Goal: Task Accomplishment & Management: Manage account settings

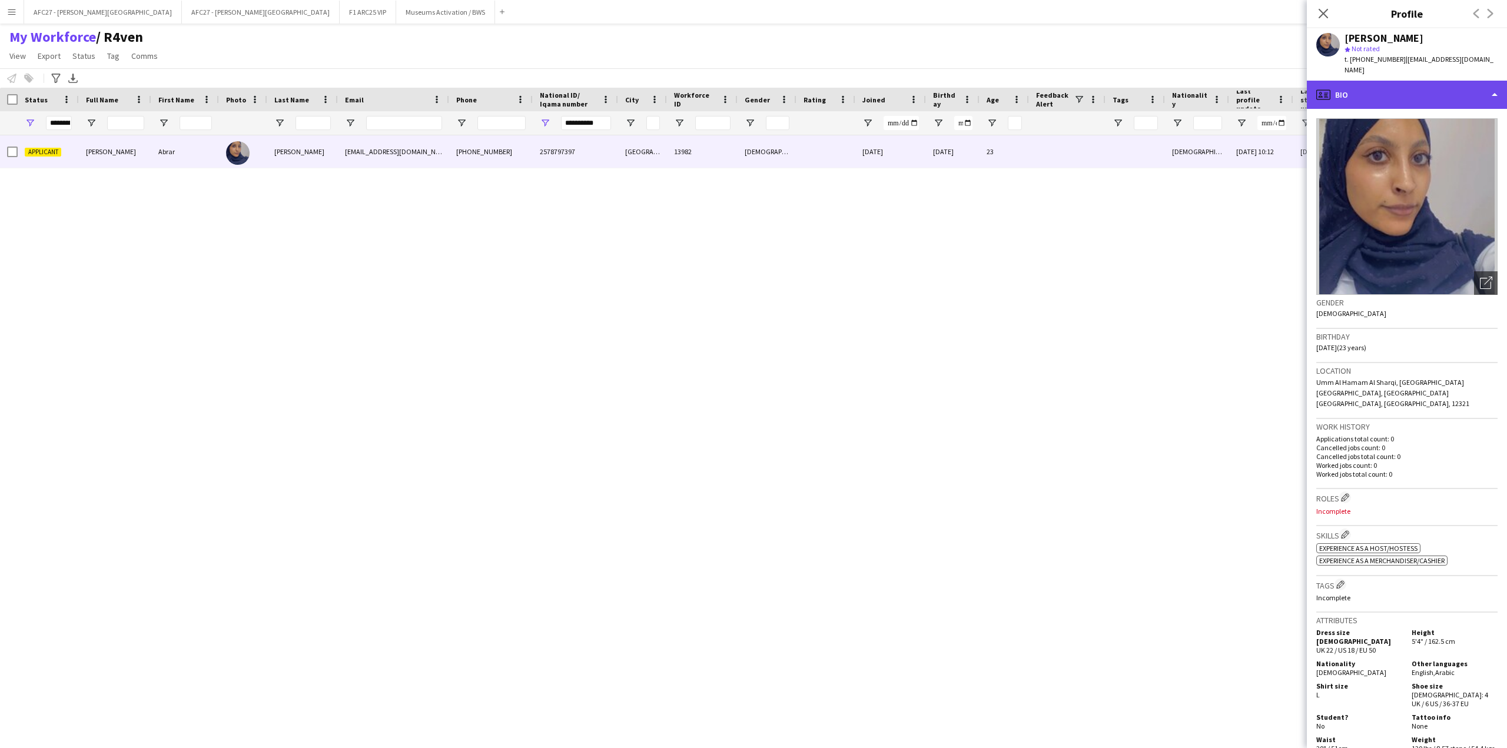
click at [1361, 81] on div "profile Bio" at bounding box center [1407, 95] width 200 height 28
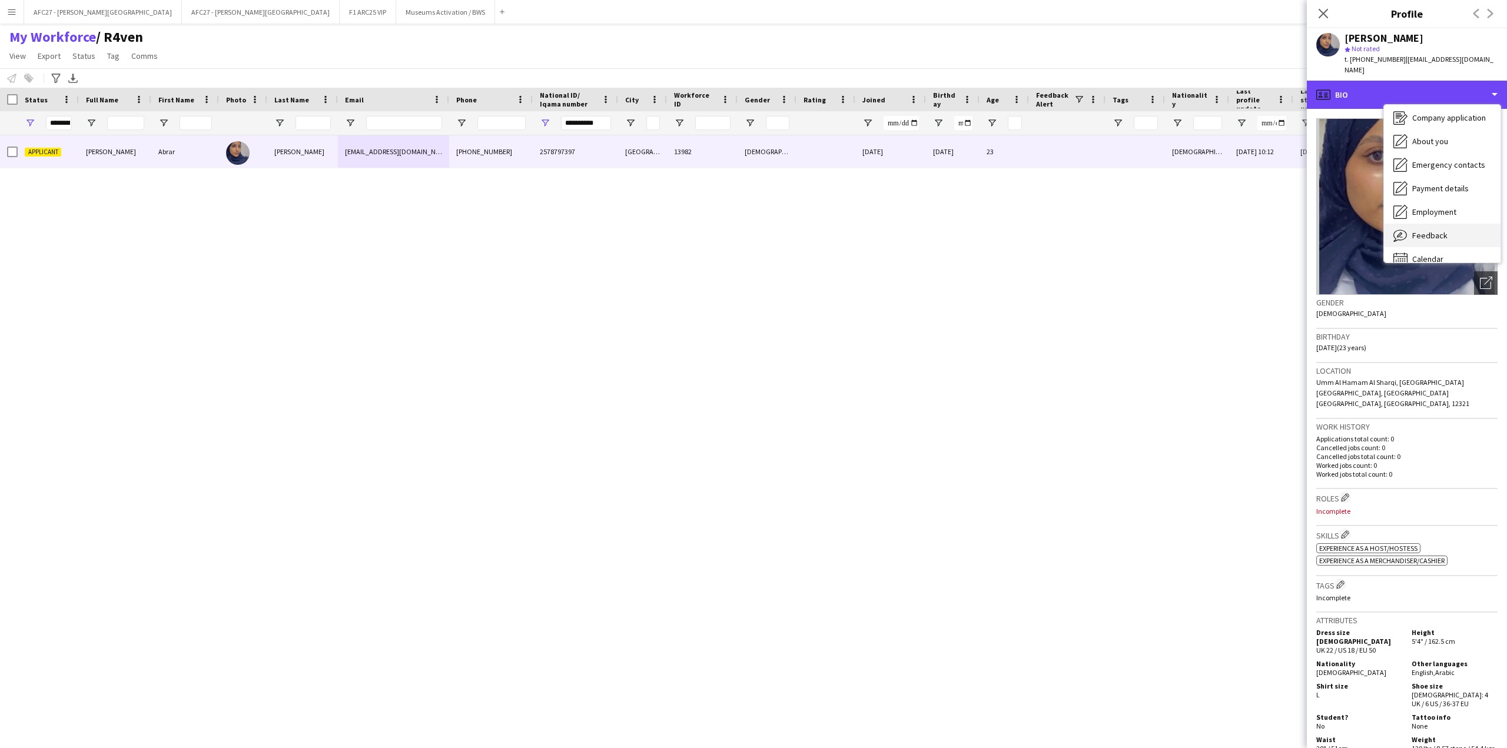
scroll to position [40, 0]
click at [1419, 217] on div "Feedback Feedback" at bounding box center [1442, 223] width 117 height 24
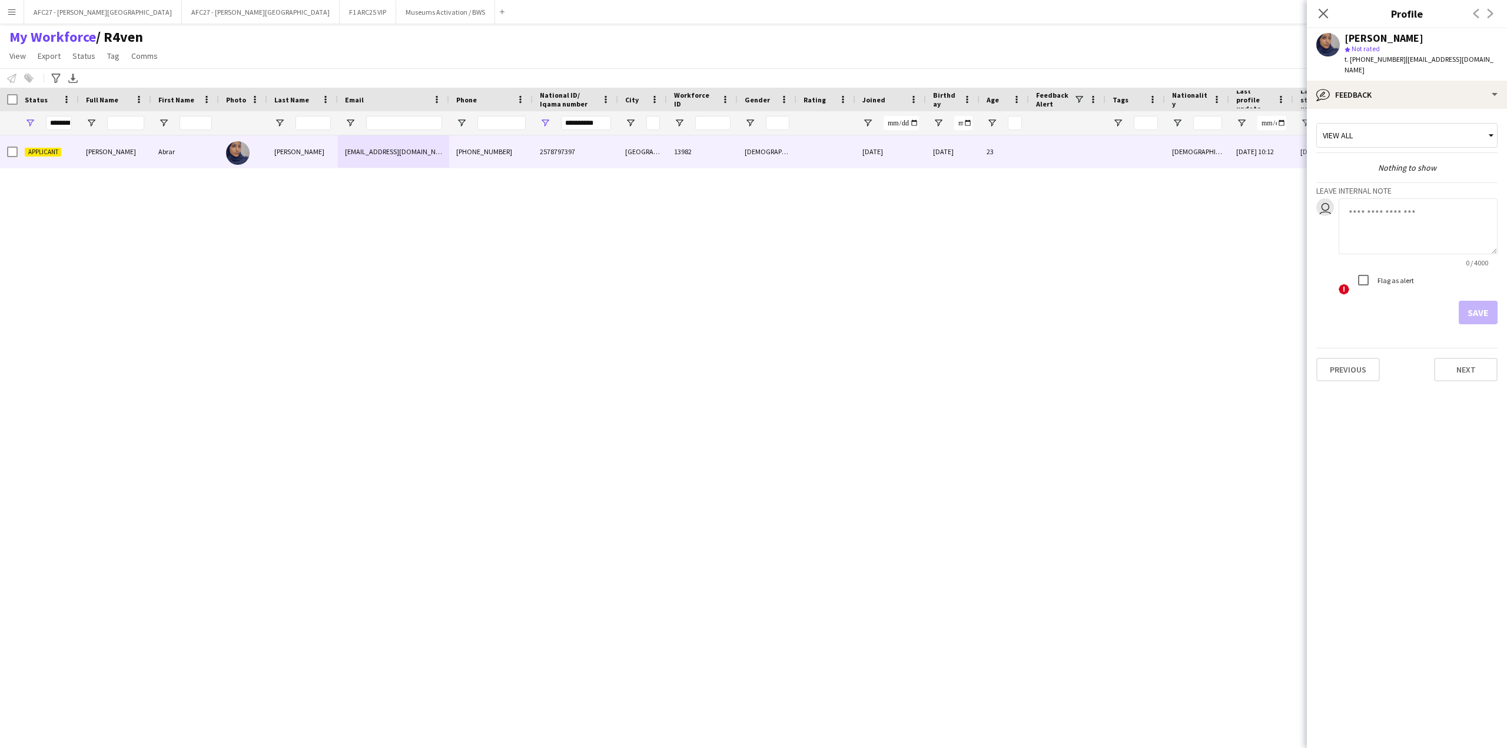
click at [1399, 205] on textarea at bounding box center [1417, 226] width 159 height 56
type textarea "*******"
click at [1380, 276] on label "Flag as alert" at bounding box center [1394, 280] width 39 height 9
click at [1466, 301] on button "Save" at bounding box center [1478, 313] width 39 height 24
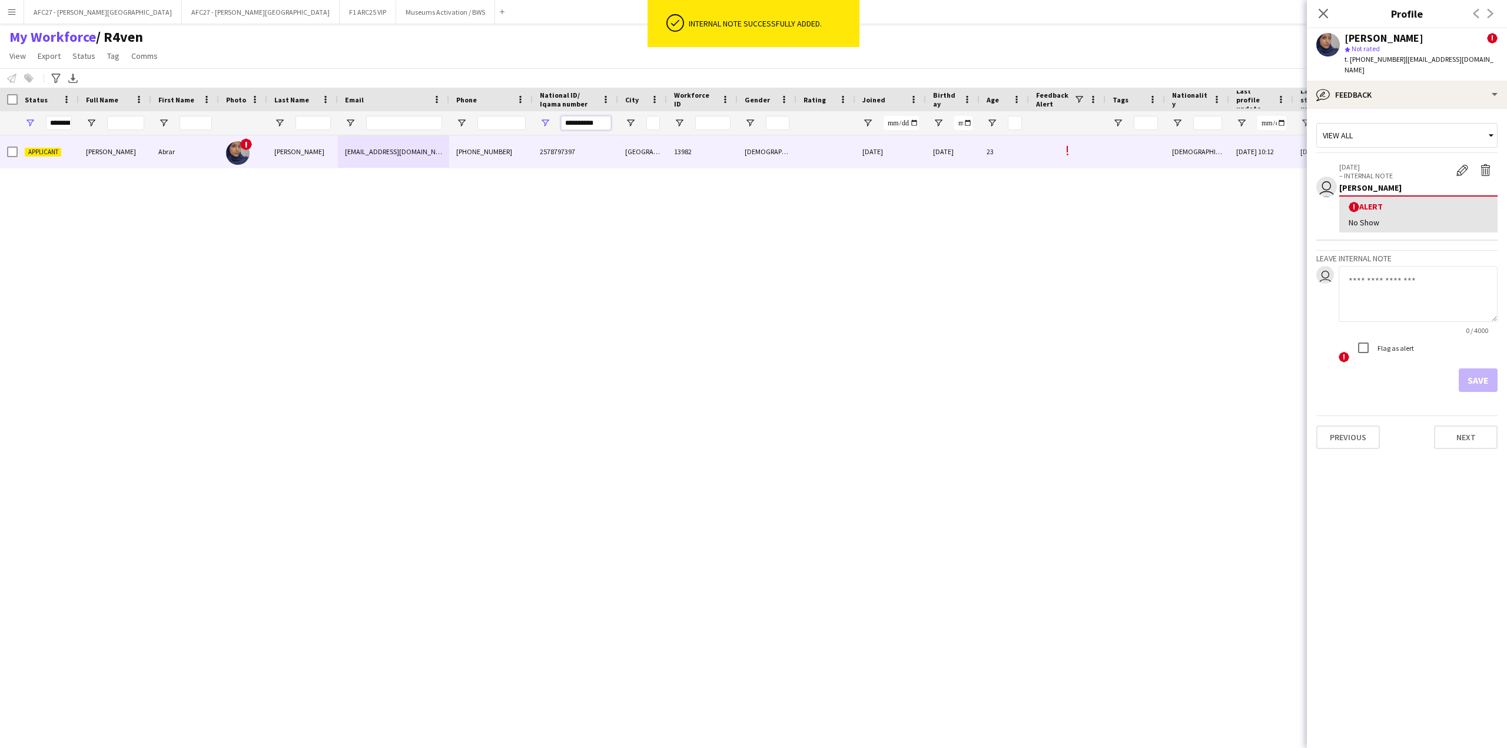
click at [590, 121] on input "**********" at bounding box center [586, 123] width 50 height 14
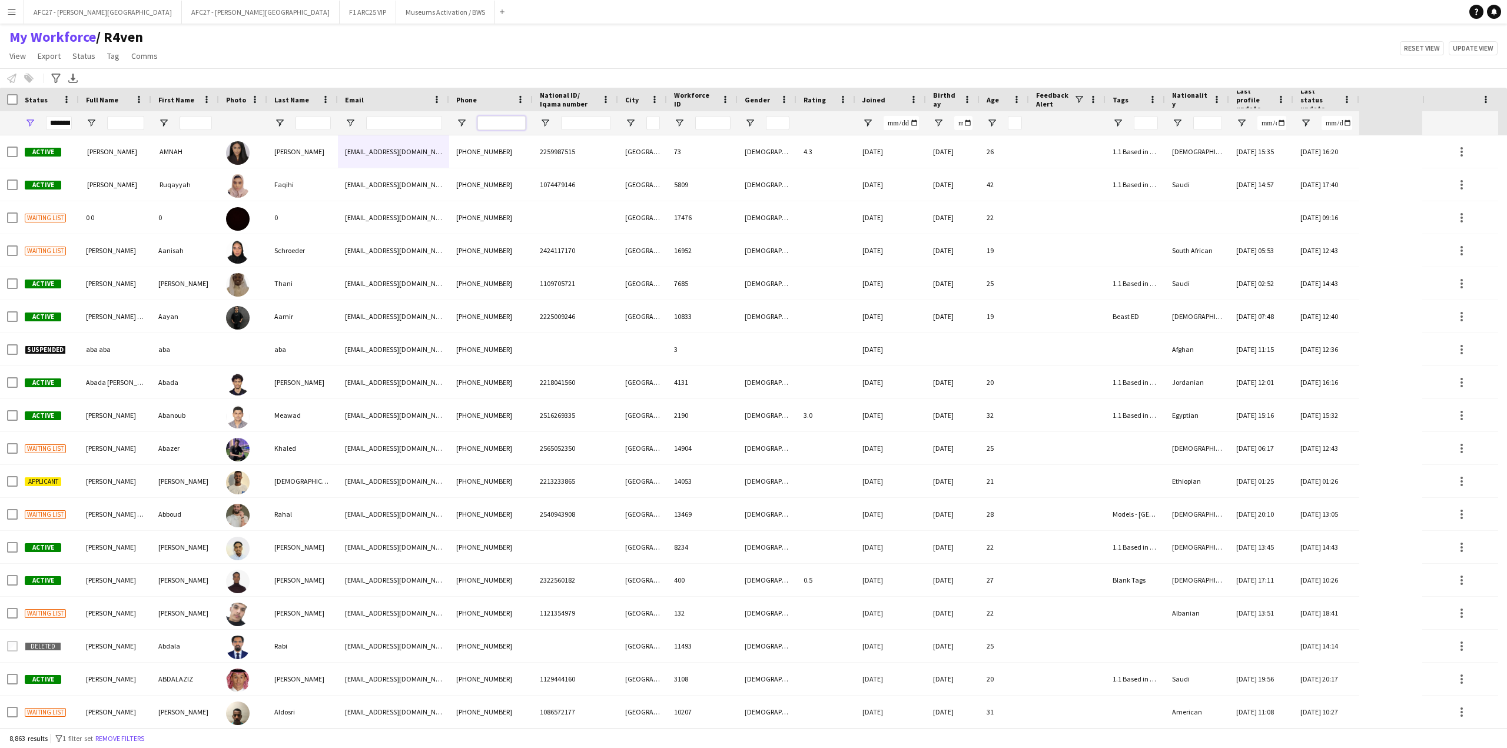
click at [512, 125] on input "Phone Filter Input" at bounding box center [501, 123] width 48 height 14
paste input "**********"
type input "**********"
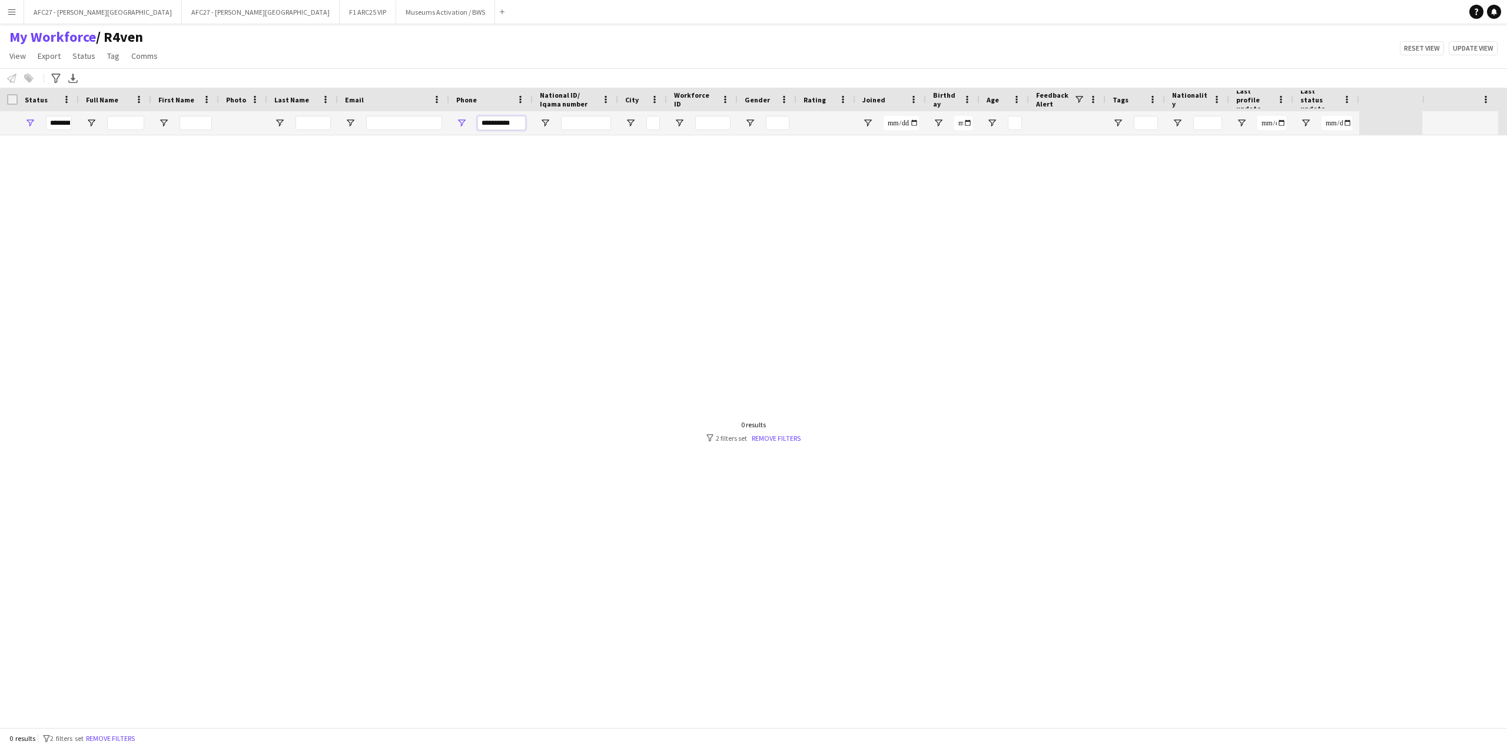
click at [510, 123] on input "**********" at bounding box center [501, 123] width 48 height 14
click at [605, 127] on input "National ID/ Iqama number Filter Input" at bounding box center [586, 123] width 50 height 14
paste input "**********"
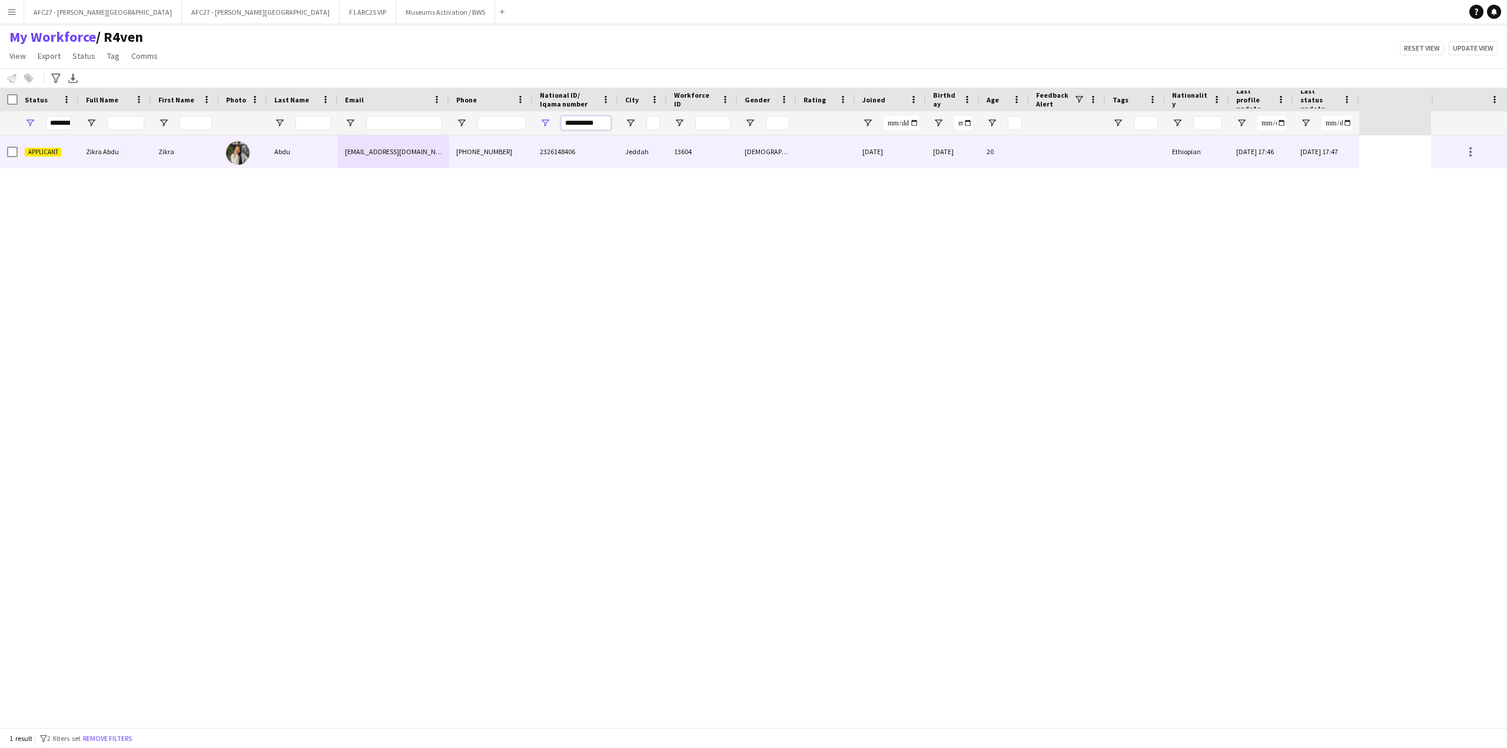
type input "**********"
click at [458, 148] on div "[PHONE_NUMBER]" at bounding box center [491, 151] width 84 height 32
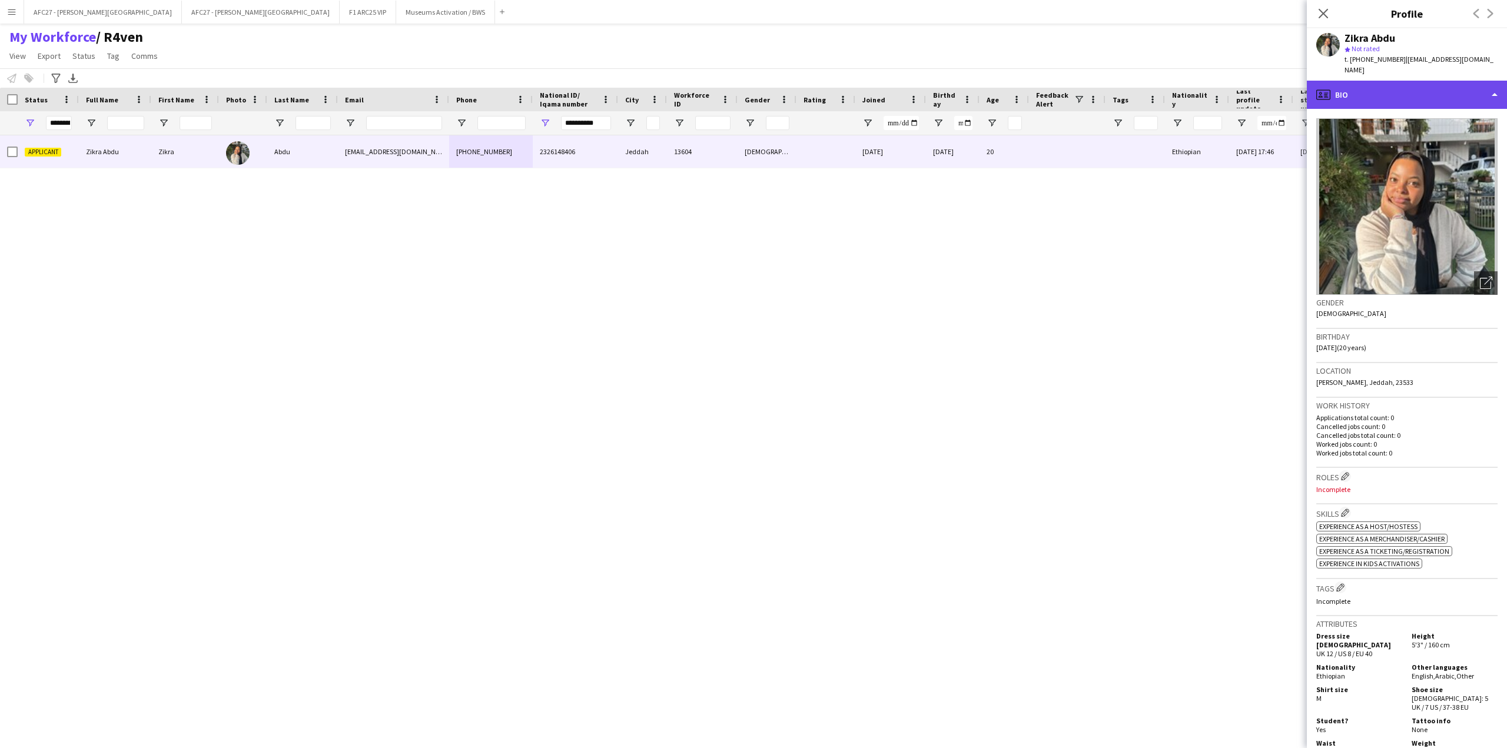
click at [1381, 89] on div "profile Bio" at bounding box center [1407, 95] width 200 height 28
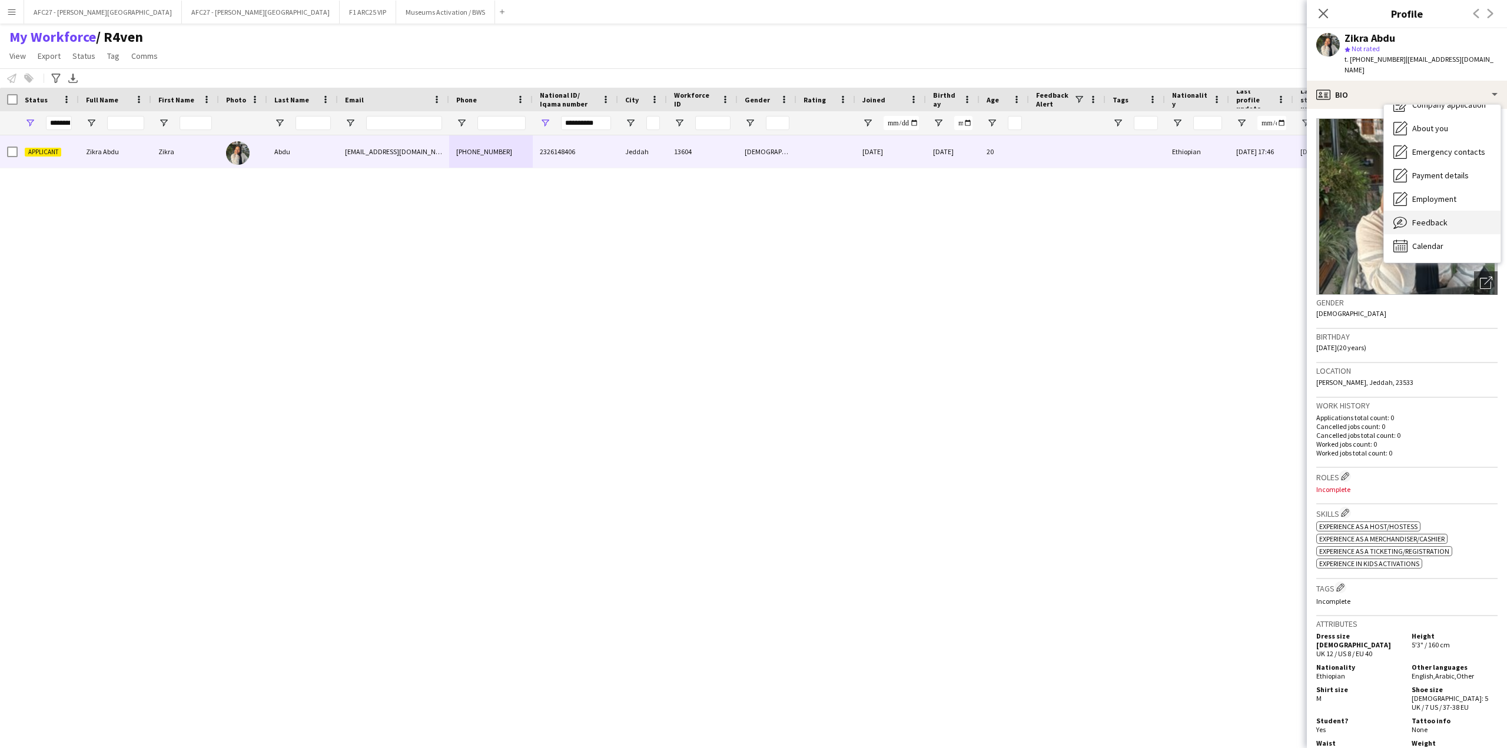
click at [1414, 217] on span "Feedback" at bounding box center [1429, 222] width 35 height 11
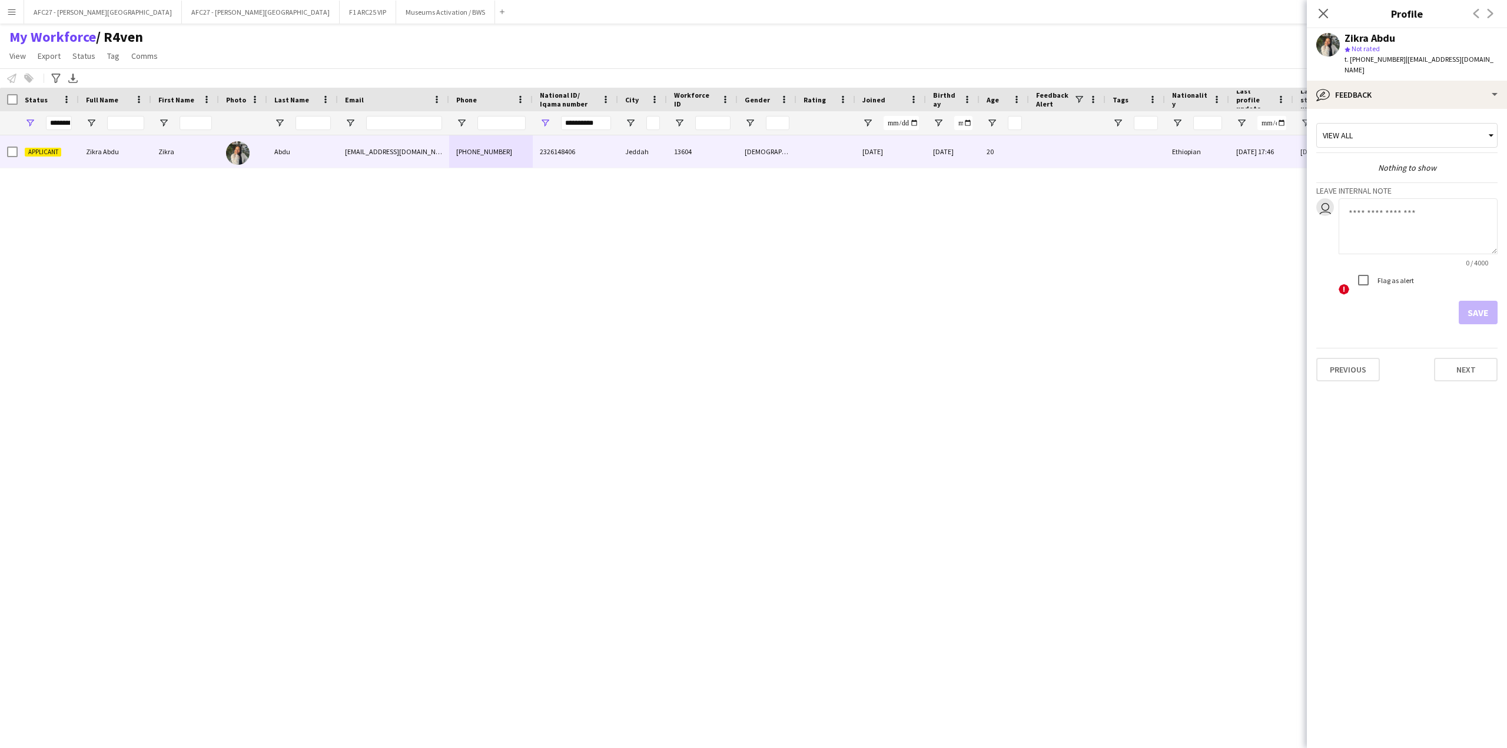
click at [1401, 216] on textarea at bounding box center [1417, 226] width 159 height 56
type textarea "*******"
click at [1486, 301] on button "Save" at bounding box center [1478, 313] width 39 height 24
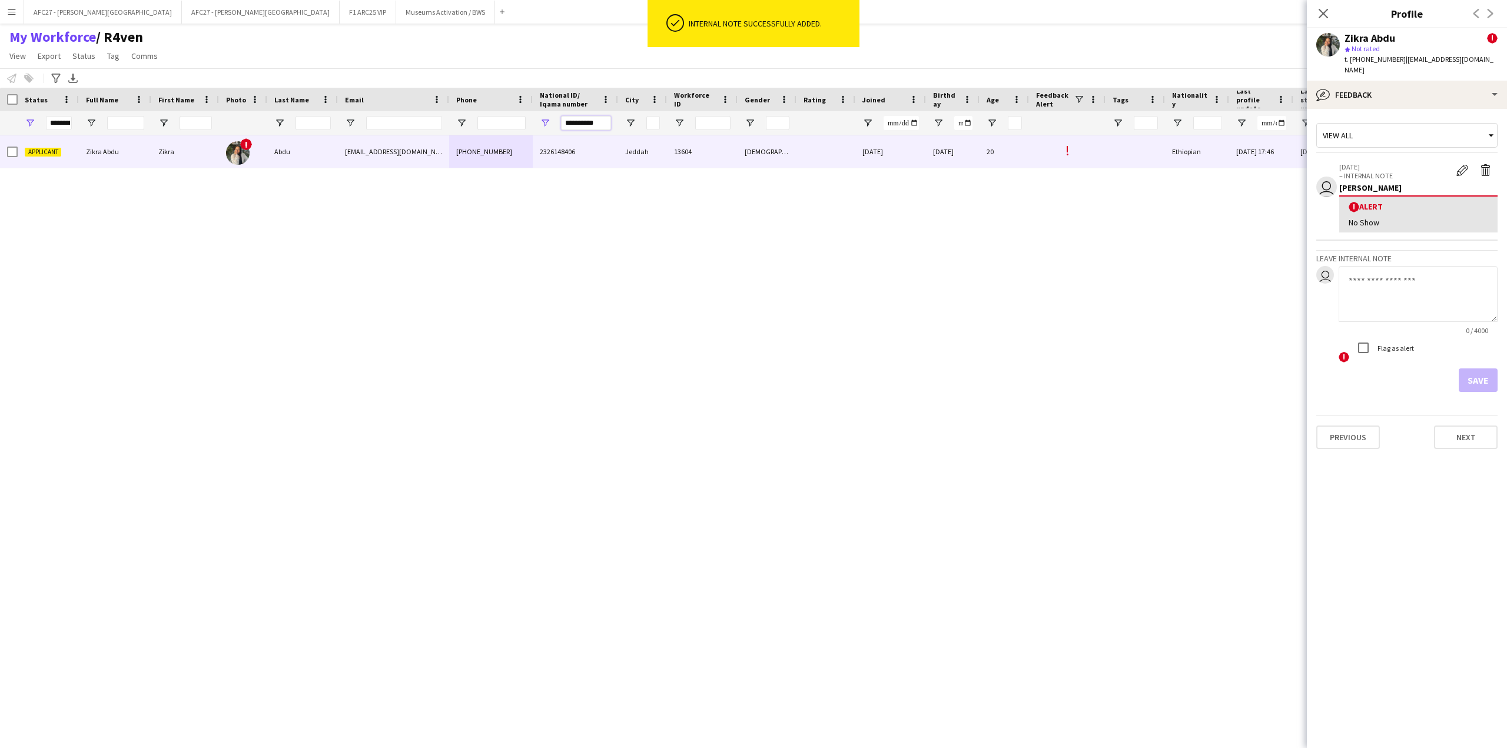
click at [578, 124] on input "**********" at bounding box center [586, 123] width 50 height 14
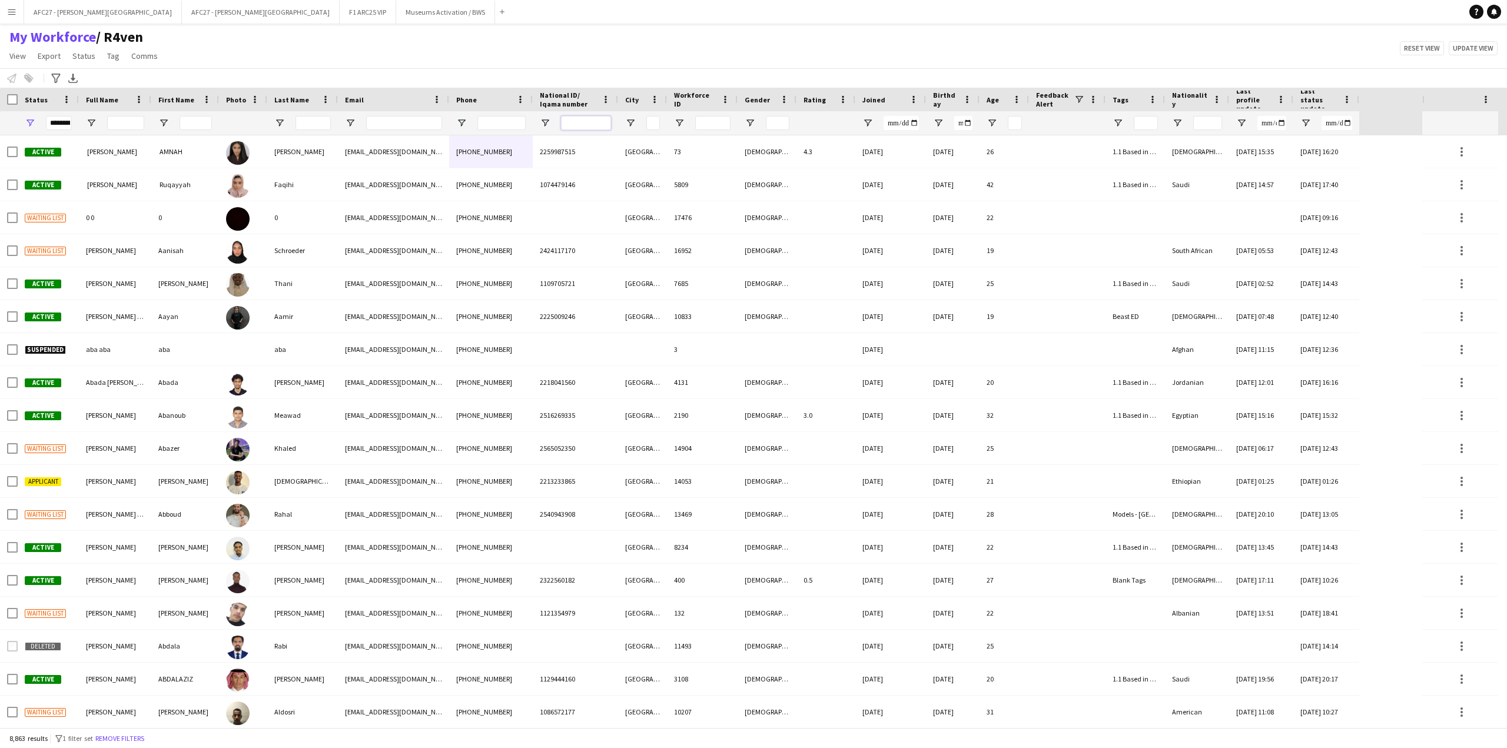
click at [571, 129] on input "National ID/ Iqama number Filter Input" at bounding box center [586, 123] width 50 height 14
paste input "**********"
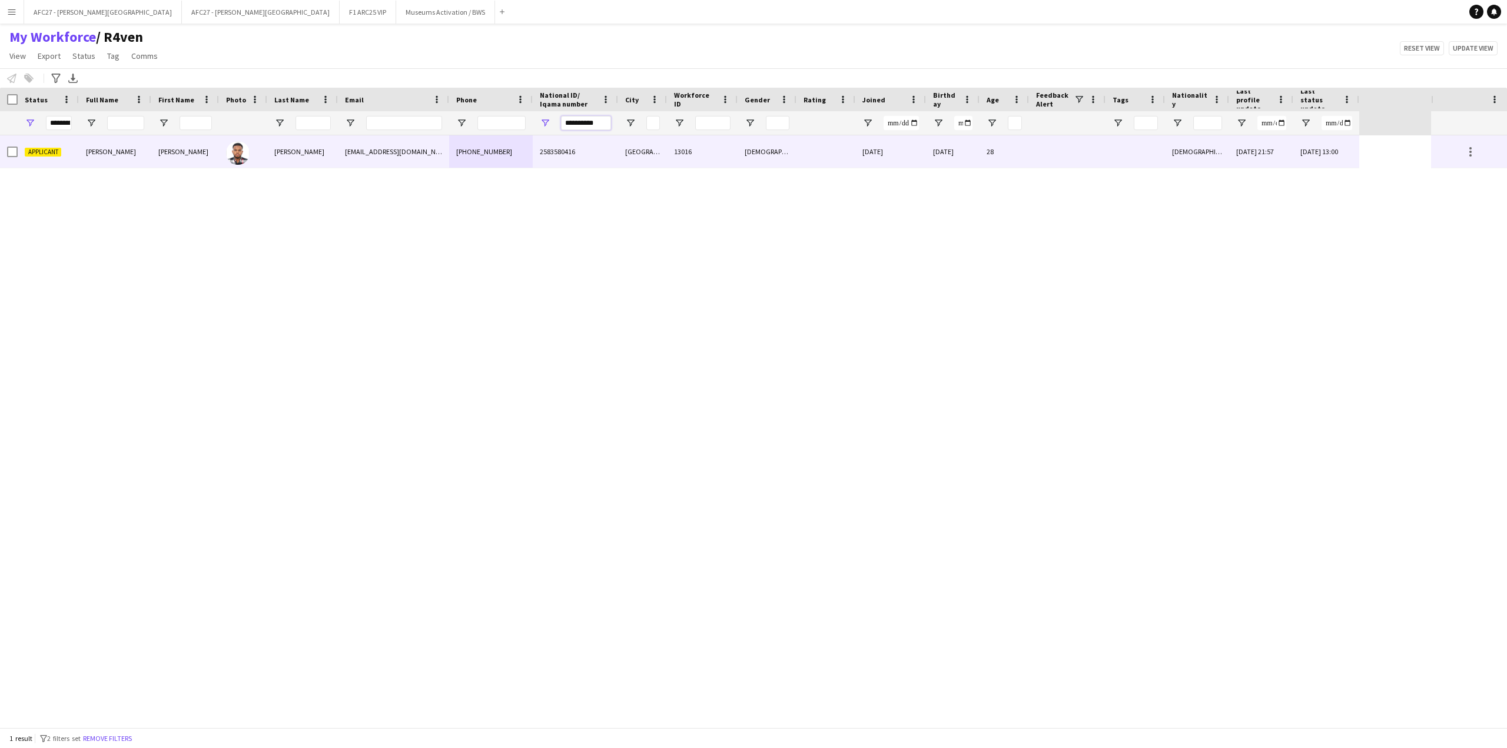
type input "**********"
click at [592, 151] on div "2583580416" at bounding box center [575, 151] width 85 height 32
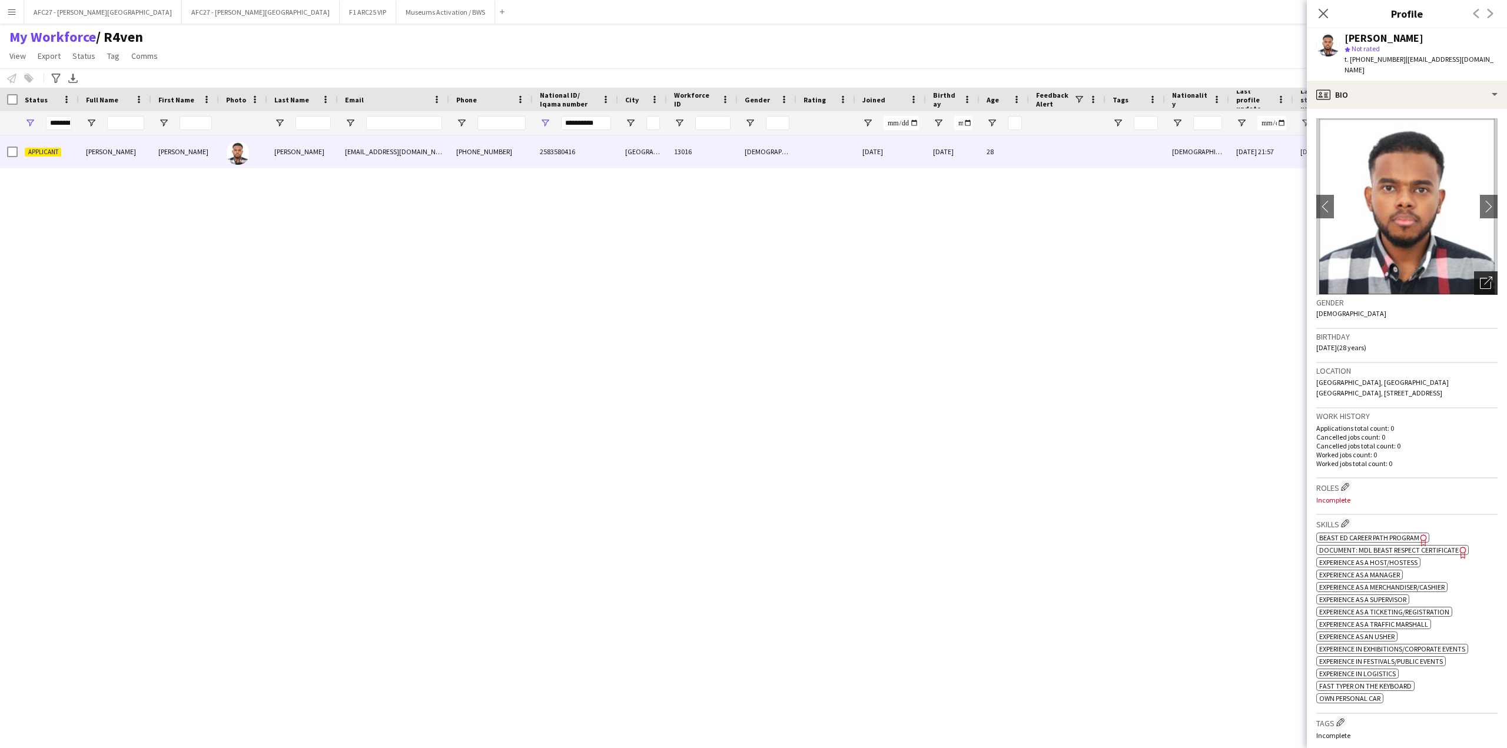
click at [1480, 277] on icon "Open photos pop-in" at bounding box center [1486, 283] width 12 height 12
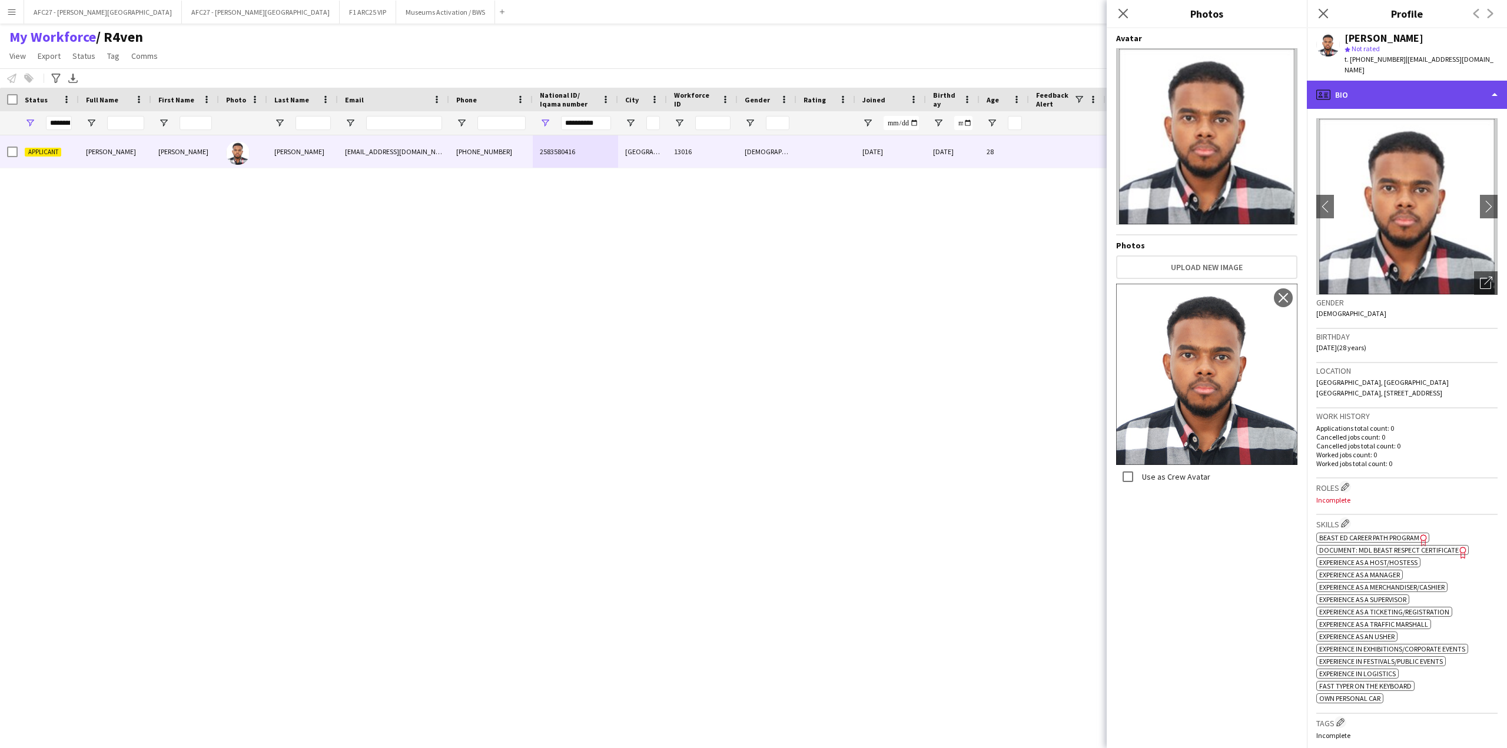
click at [1357, 102] on div "profile Bio" at bounding box center [1407, 95] width 200 height 28
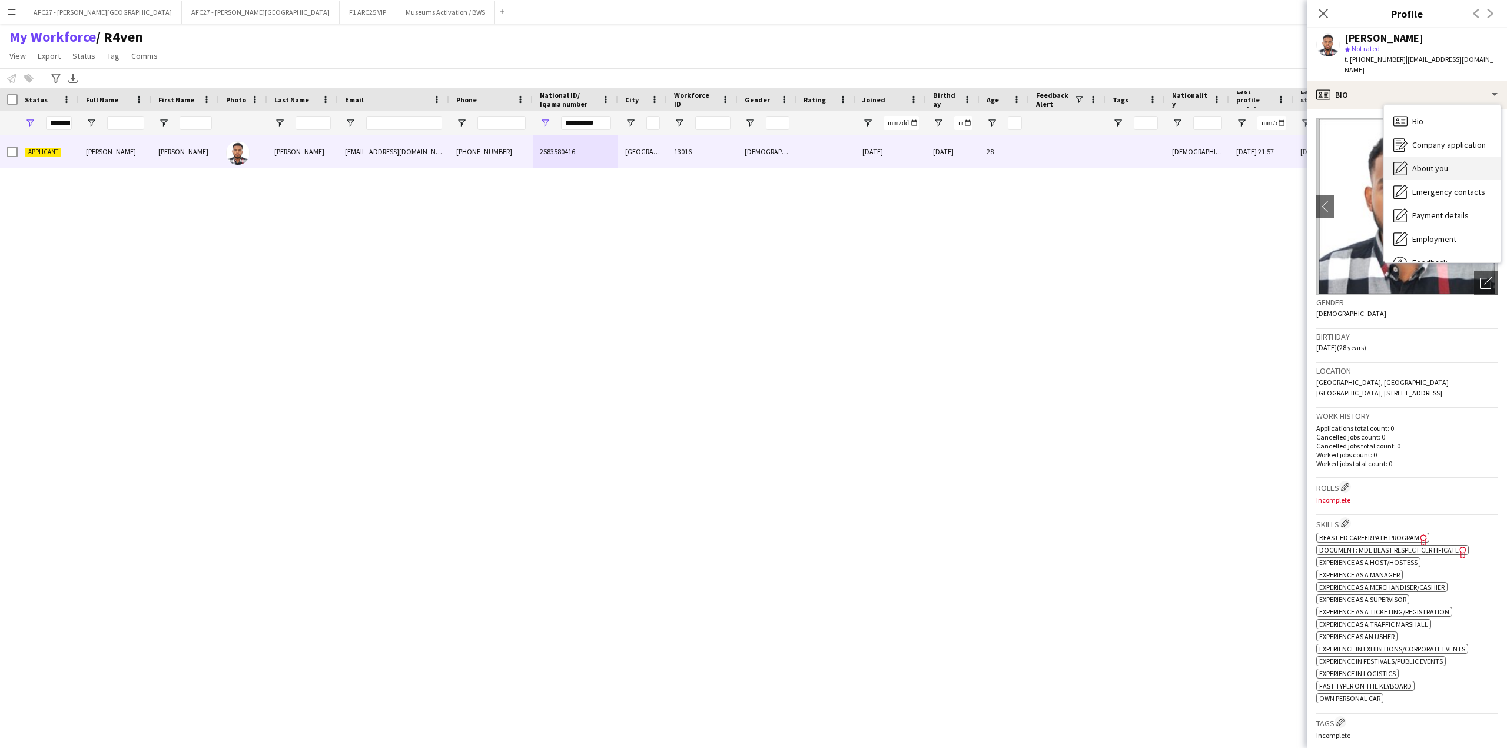
click at [1417, 171] on span "About you" at bounding box center [1430, 168] width 36 height 11
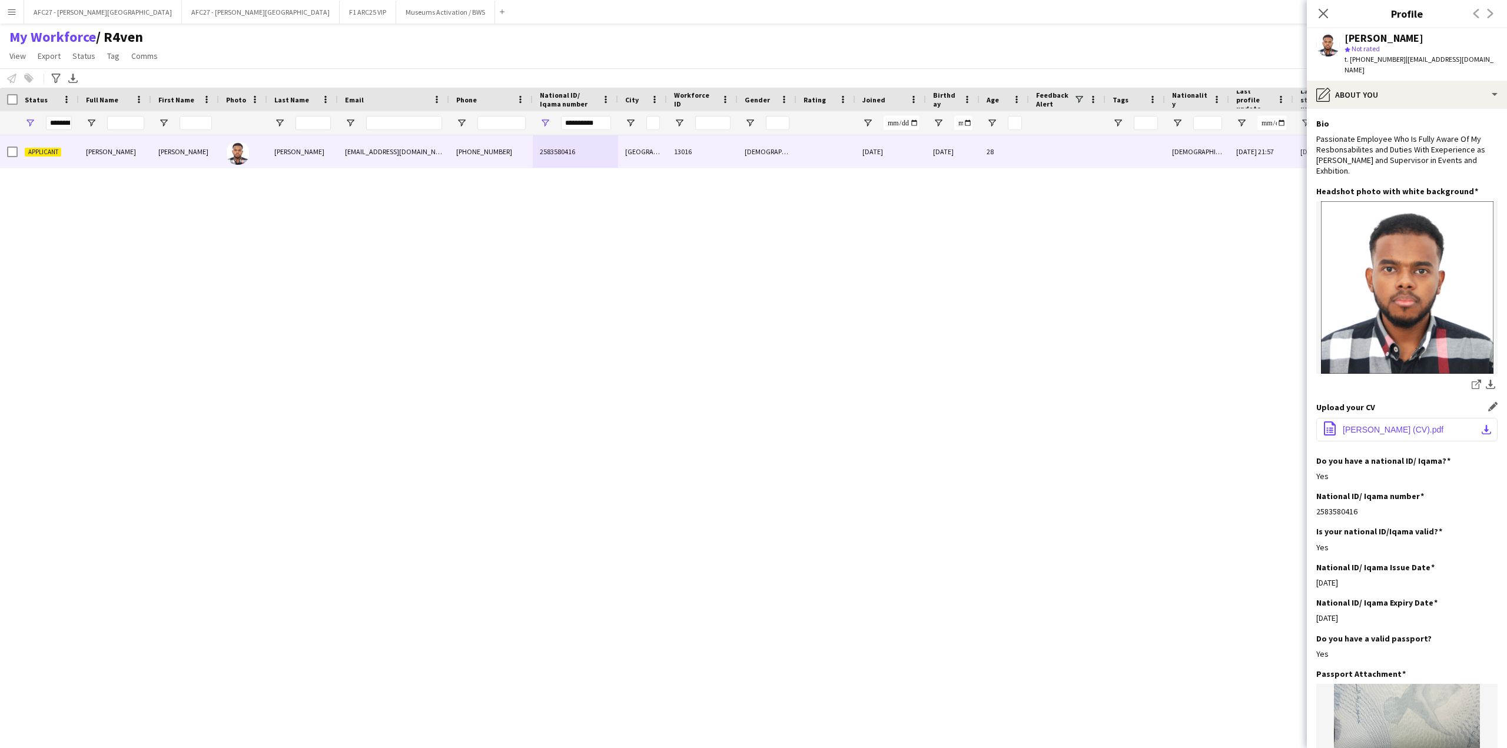
click at [1386, 425] on span "[PERSON_NAME] (CV).pdf" at bounding box center [1393, 429] width 101 height 9
click at [1404, 91] on div "pencil4 About you" at bounding box center [1407, 95] width 200 height 28
click at [1421, 129] on div "Bio Bio" at bounding box center [1442, 121] width 117 height 24
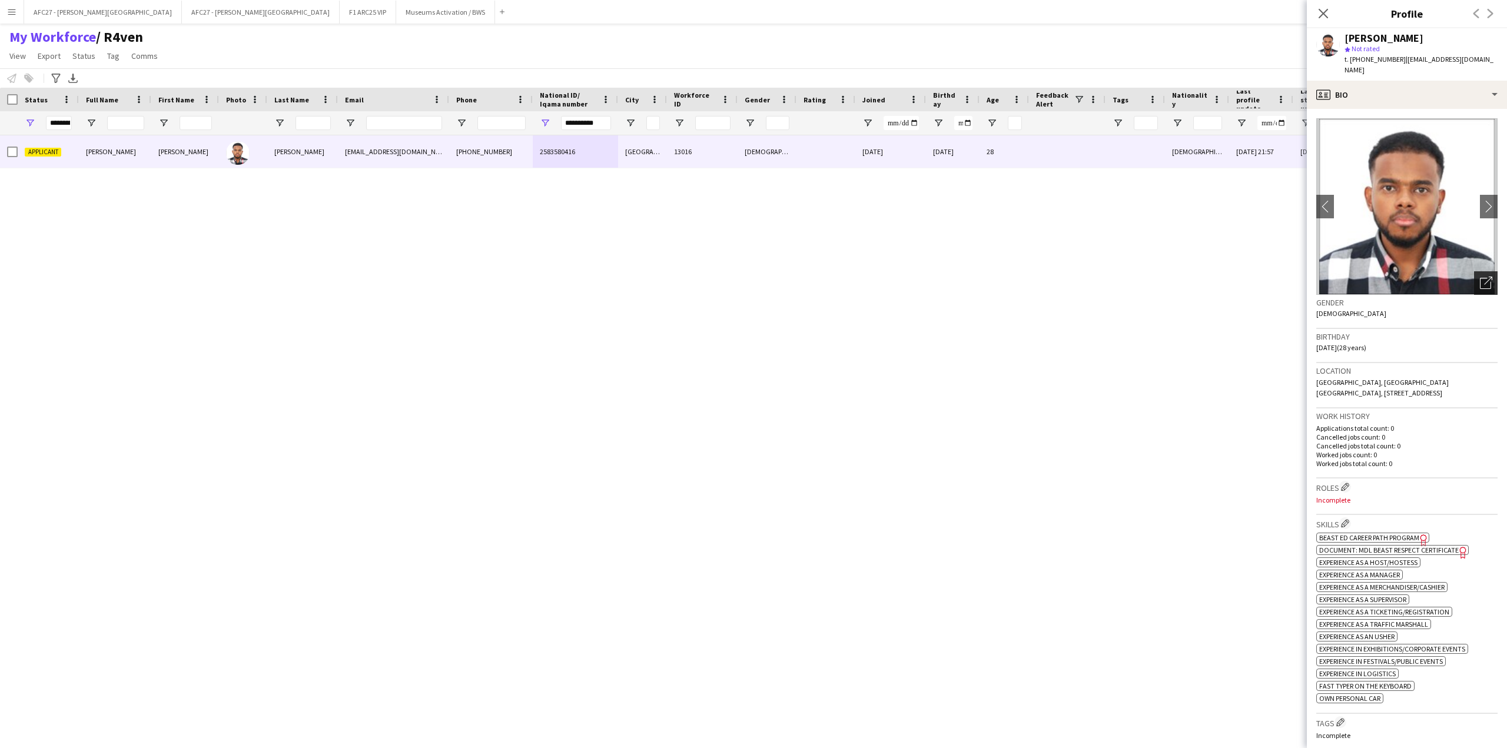
click at [1474, 280] on div "Open photos pop-in" at bounding box center [1486, 283] width 24 height 24
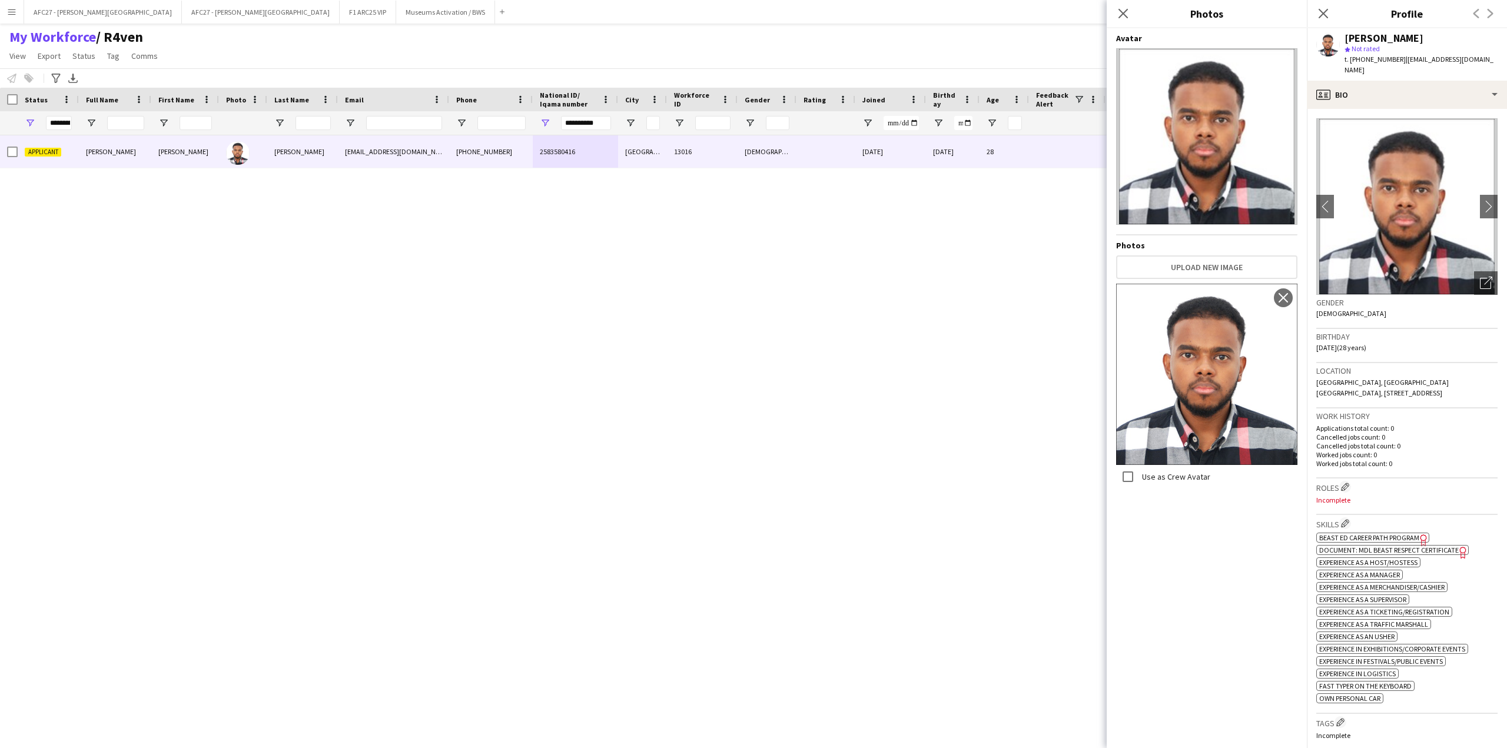
click at [1376, 309] on div "Gender [DEMOGRAPHIC_DATA]" at bounding box center [1406, 312] width 181 height 34
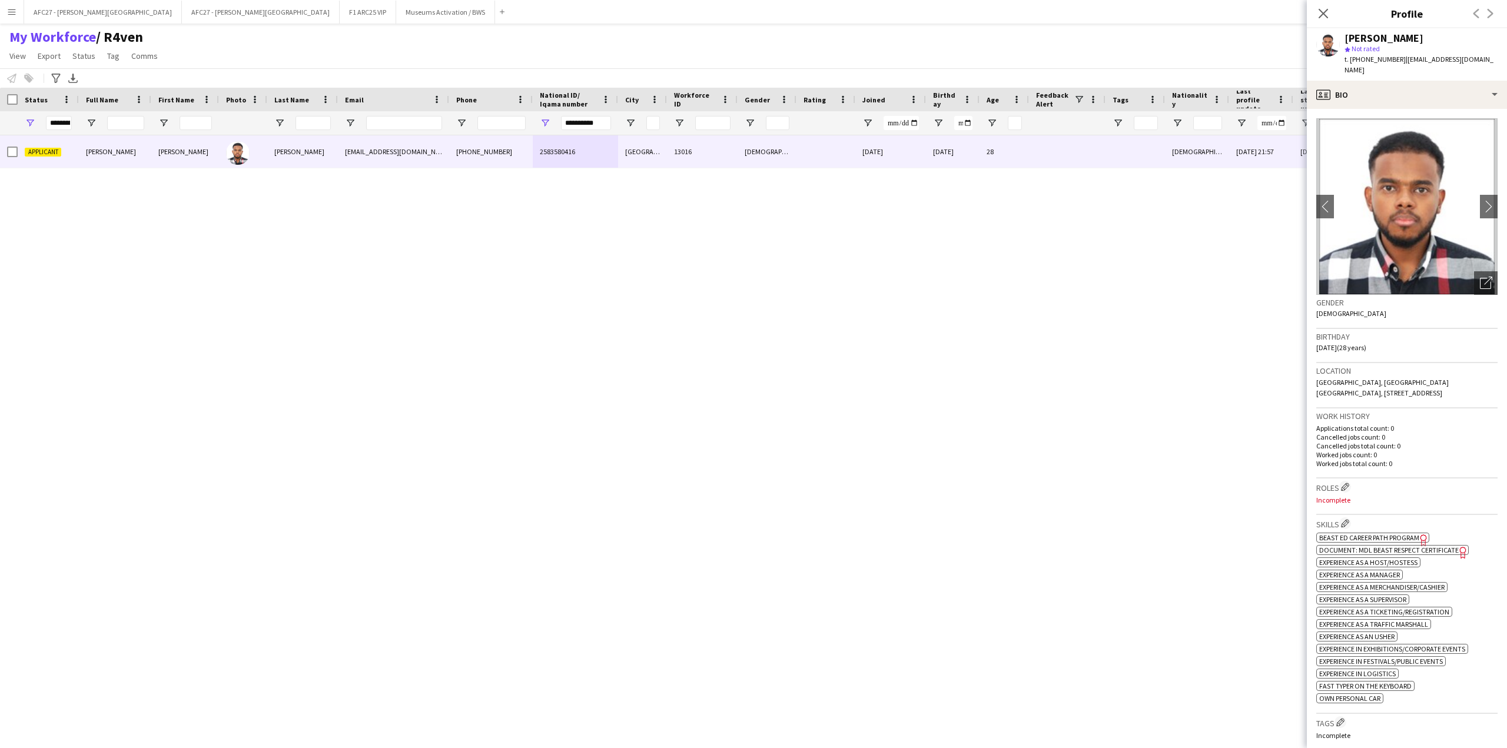
click at [1396, 536] on span "Beast ED Career Path Program" at bounding box center [1369, 537] width 100 height 9
click at [1383, 550] on span "Document: MDL Beast Respect Certificate" at bounding box center [1388, 550] width 139 height 9
click at [1419, 92] on div "profile Bio" at bounding box center [1407, 95] width 200 height 28
click at [1397, 177] on div "About you About you" at bounding box center [1442, 169] width 117 height 24
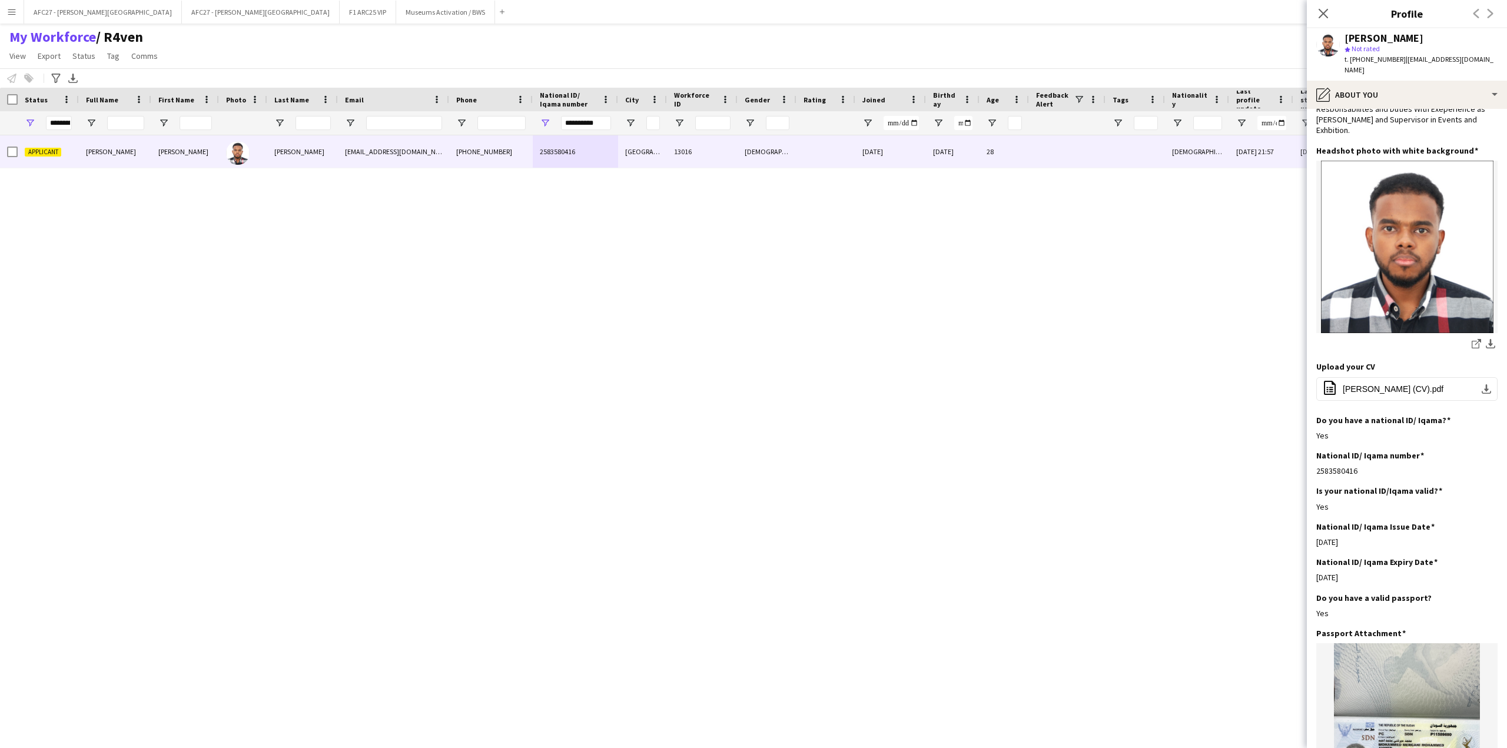
scroll to position [59, 0]
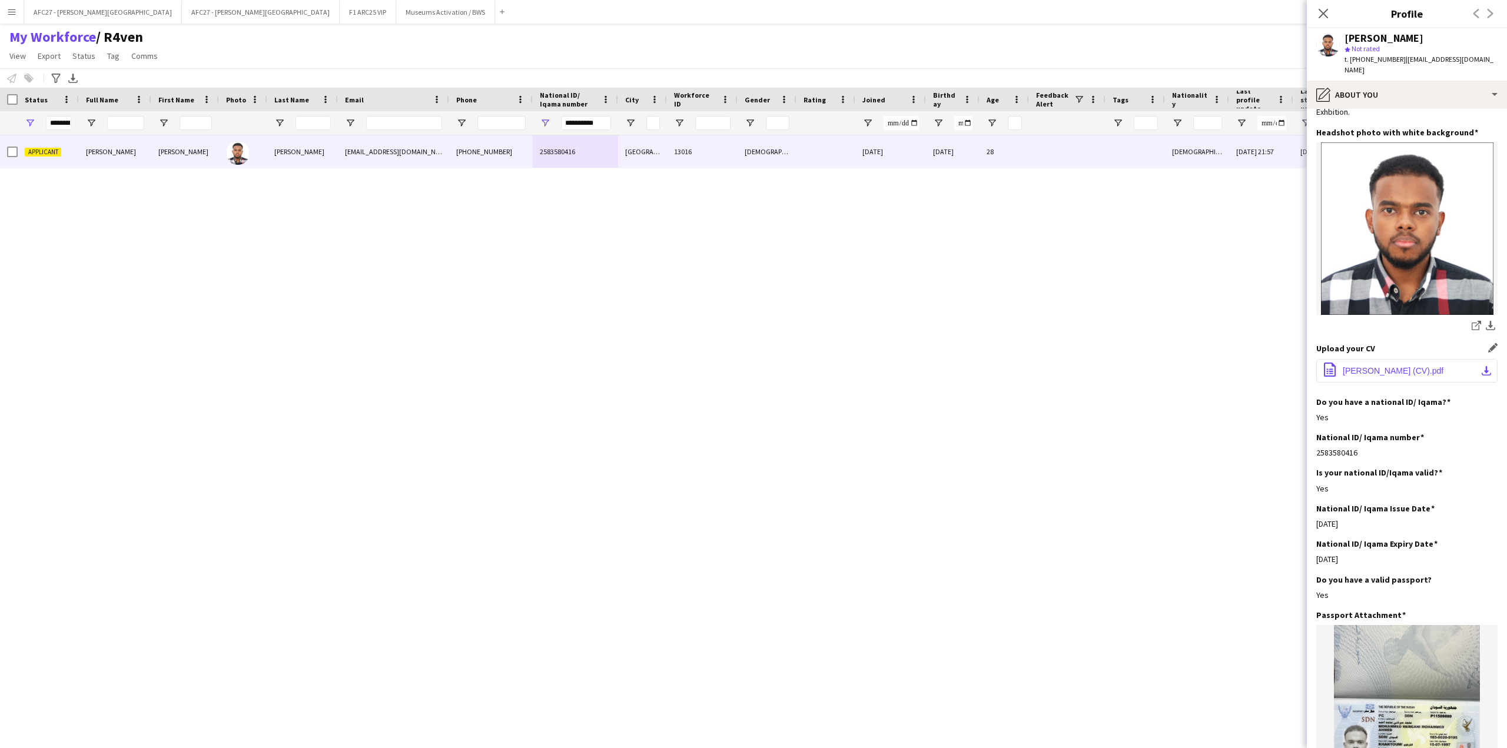
click at [1353, 369] on button "office-file-sheet [PERSON_NAME] (CV).pdf download-bottom" at bounding box center [1406, 371] width 181 height 24
click at [533, 33] on div "My Workforce / R4ven View Views Default view R4ven New view Update view Delete …" at bounding box center [753, 48] width 1507 height 40
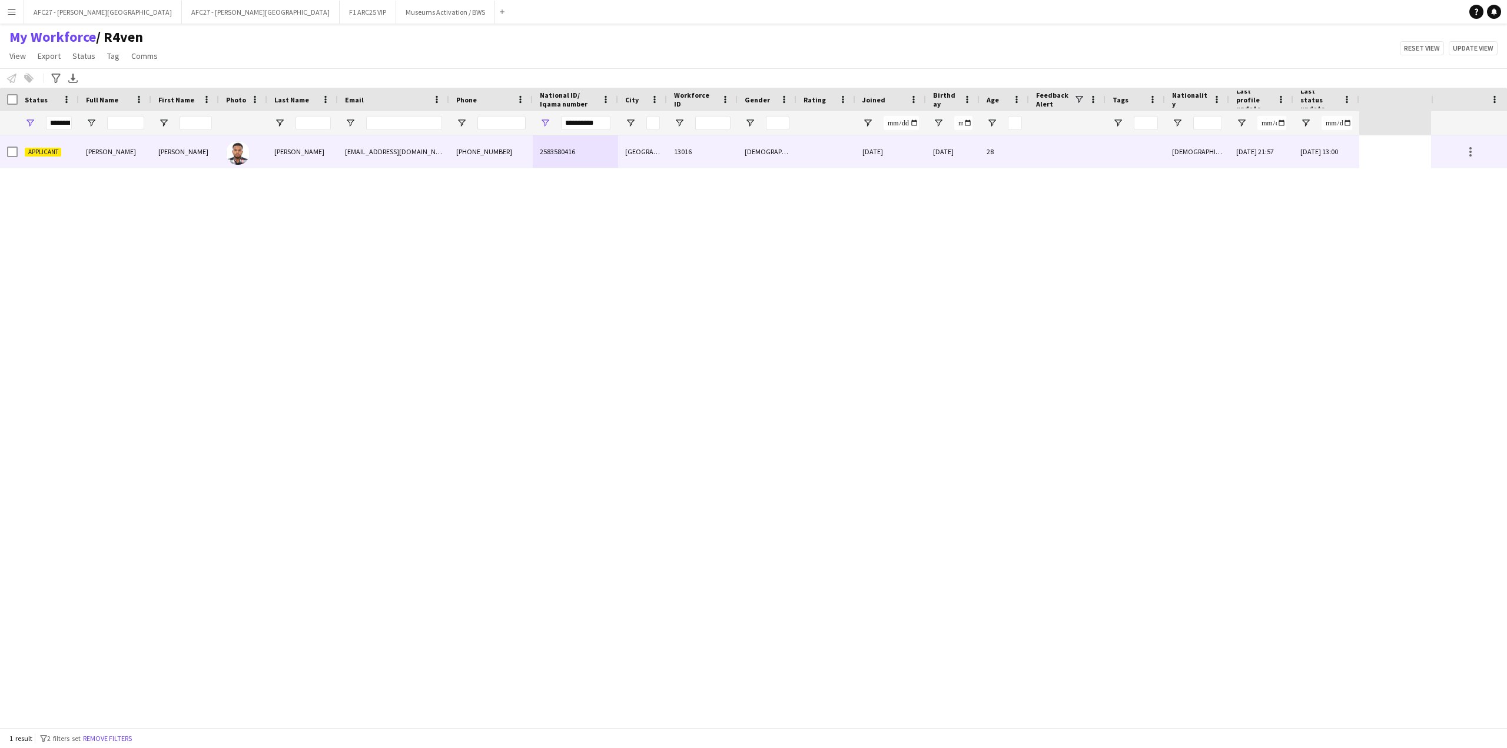
drag, startPoint x: 577, startPoint y: 148, endPoint x: 766, endPoint y: 202, distance: 197.0
click at [577, 148] on div "2583580416" at bounding box center [575, 151] width 85 height 32
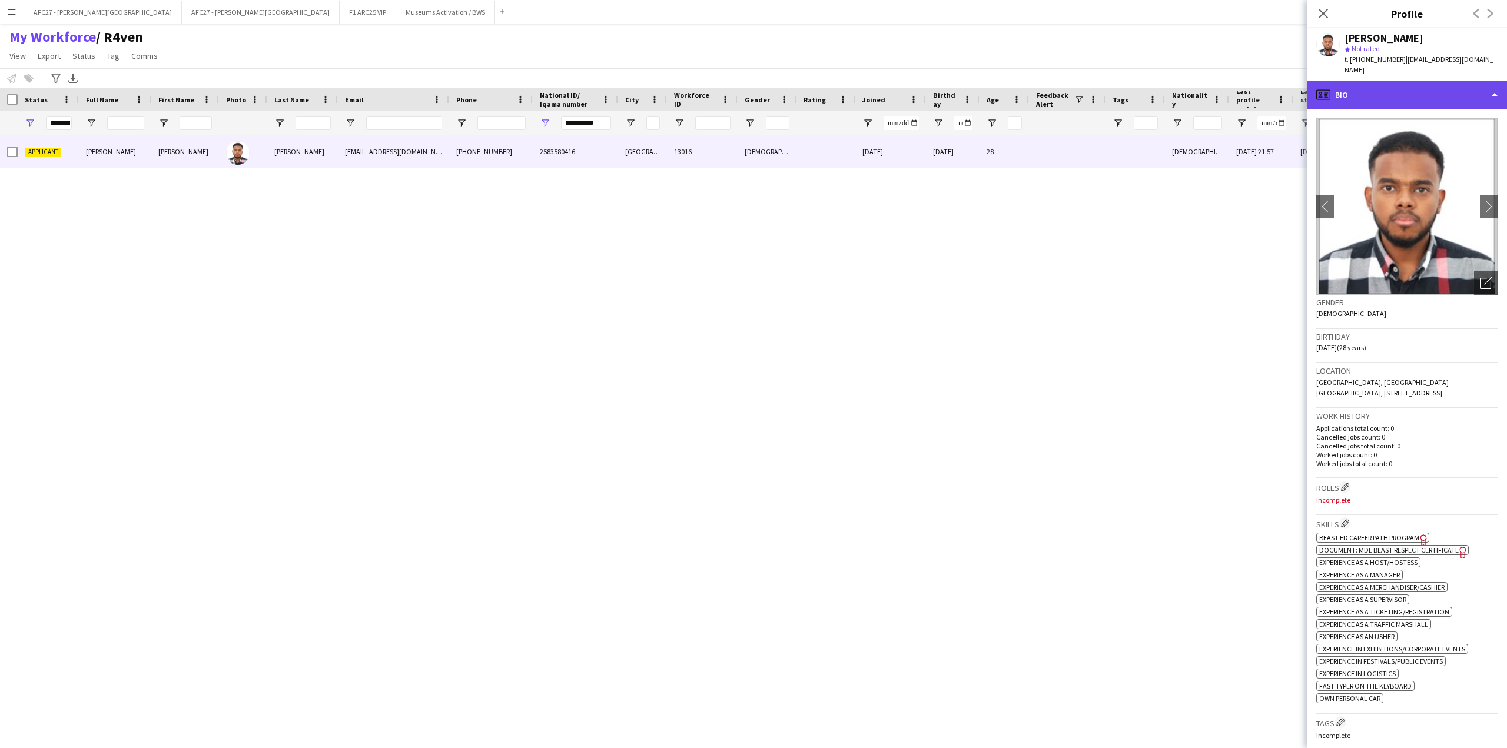
click at [1388, 91] on div "profile Bio" at bounding box center [1407, 95] width 200 height 28
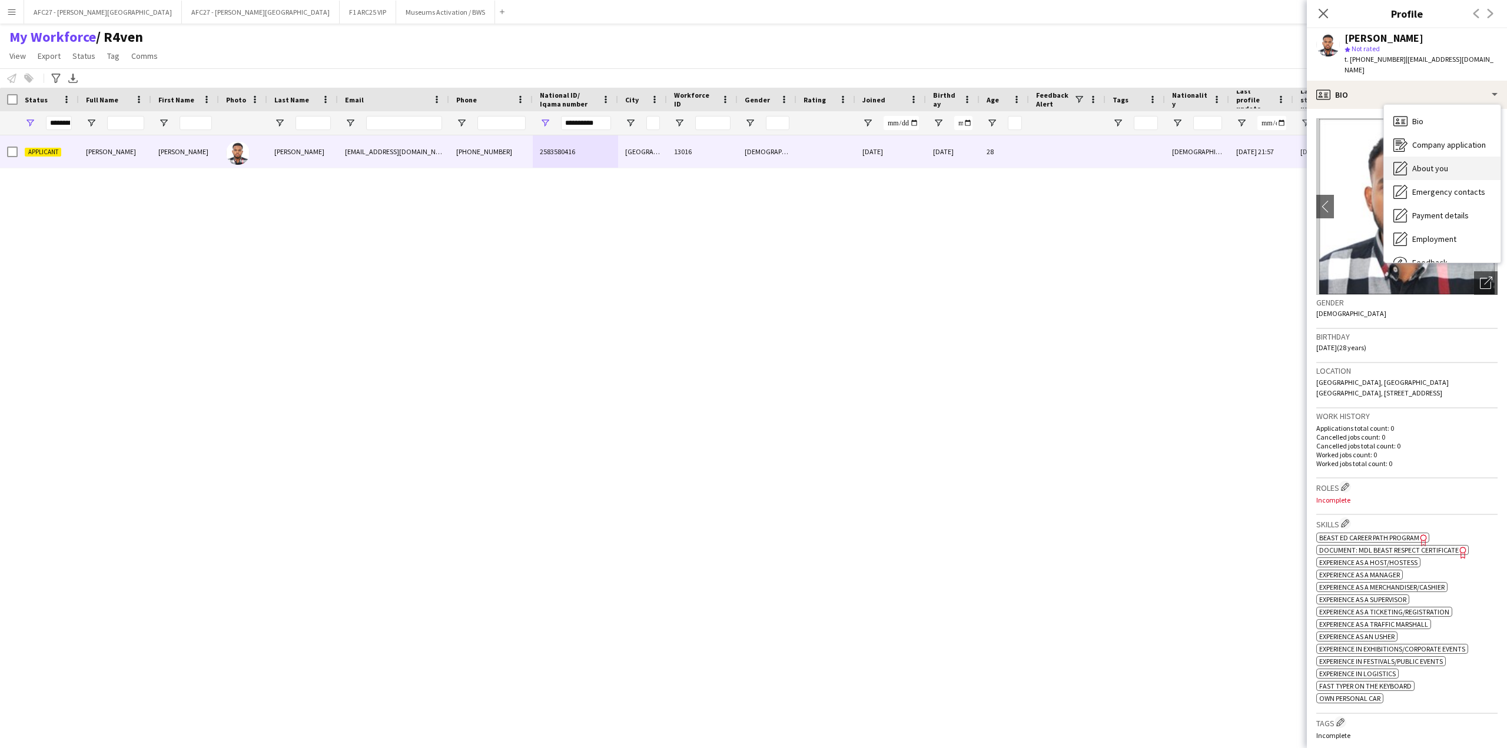
click at [1420, 174] on div "About you About you" at bounding box center [1442, 169] width 117 height 24
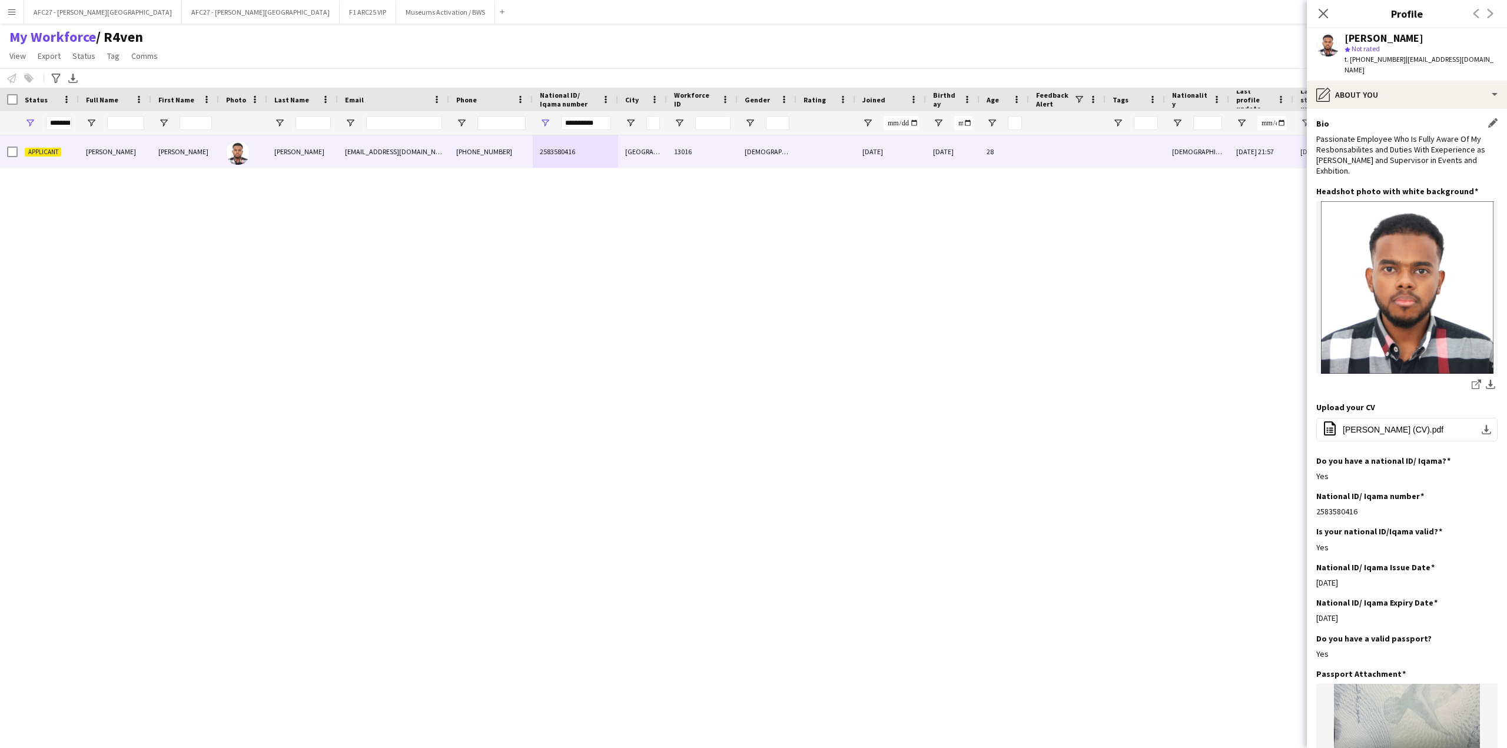
click at [1419, 154] on div "Passionate Employee Who Is Fully Aware Of My Resbonsabilites and Duties With Ex…" at bounding box center [1406, 155] width 181 height 43
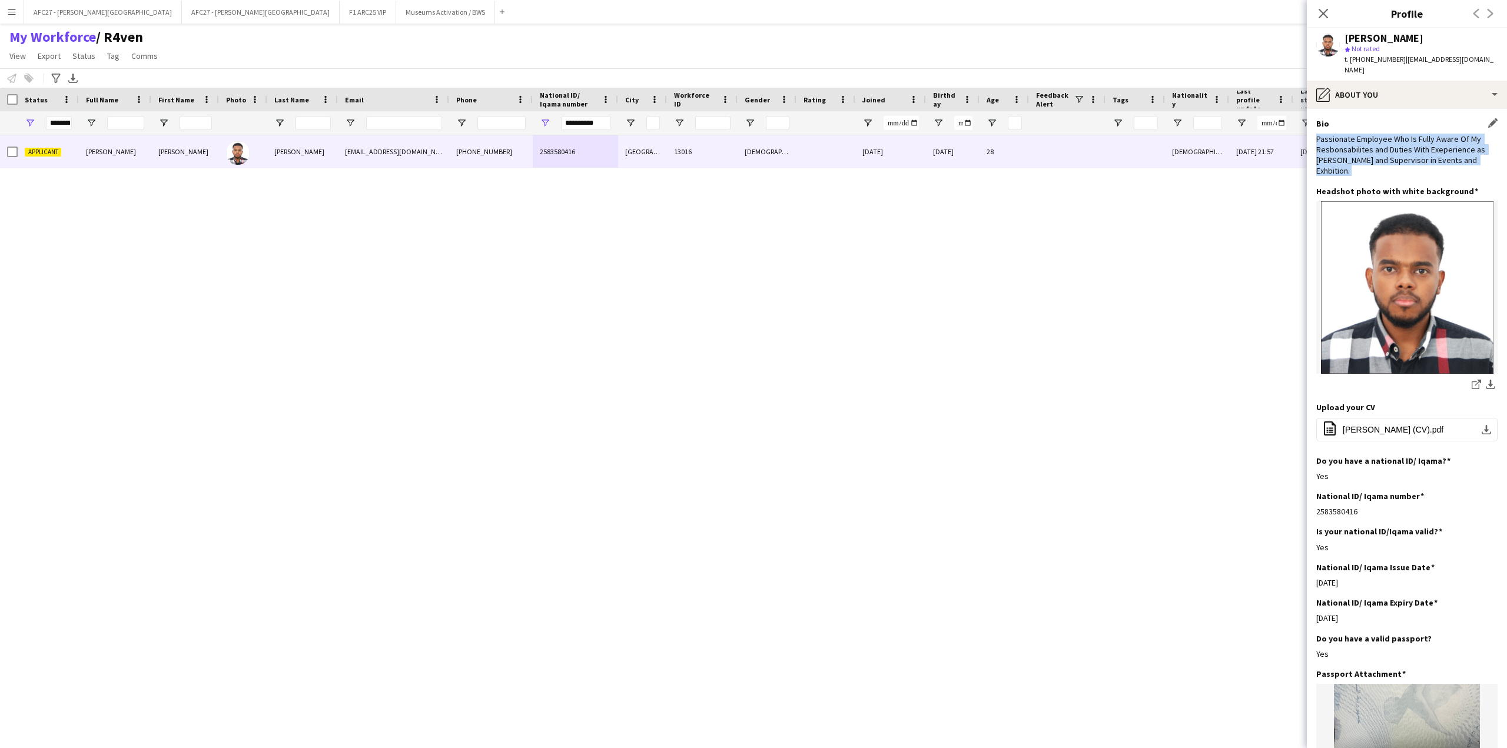
click at [1419, 154] on div "Passionate Employee Who Is Fully Aware Of My Resbonsabilites and Duties With Ex…" at bounding box center [1406, 155] width 181 height 43
click at [1381, 172] on div "Bio Edit this field Passionate Employee Who Is Fully Aware Of My Resbonsabilite…" at bounding box center [1406, 152] width 181 height 68
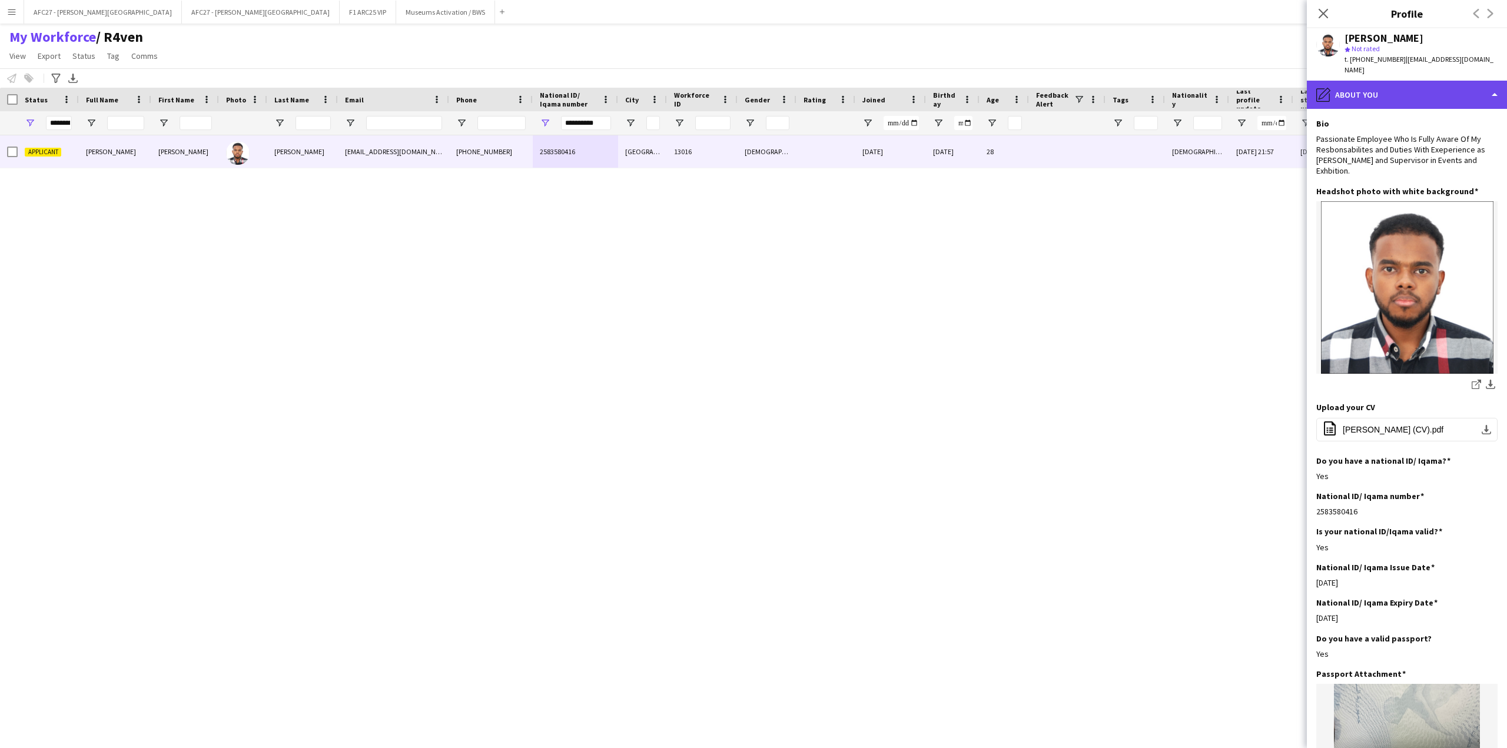
click at [1354, 90] on div "pencil4 About you" at bounding box center [1407, 95] width 200 height 28
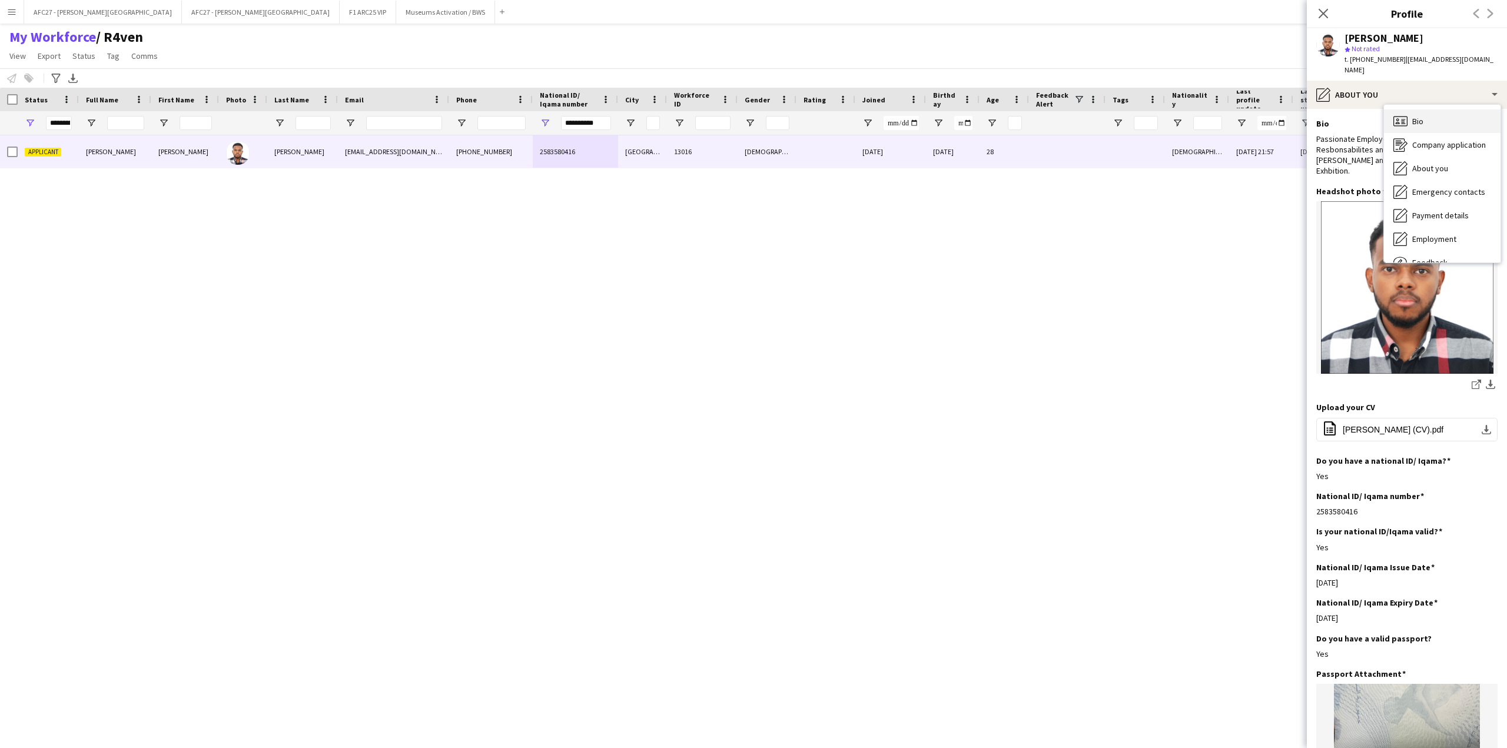
click at [1424, 118] on div "Bio Bio" at bounding box center [1442, 121] width 117 height 24
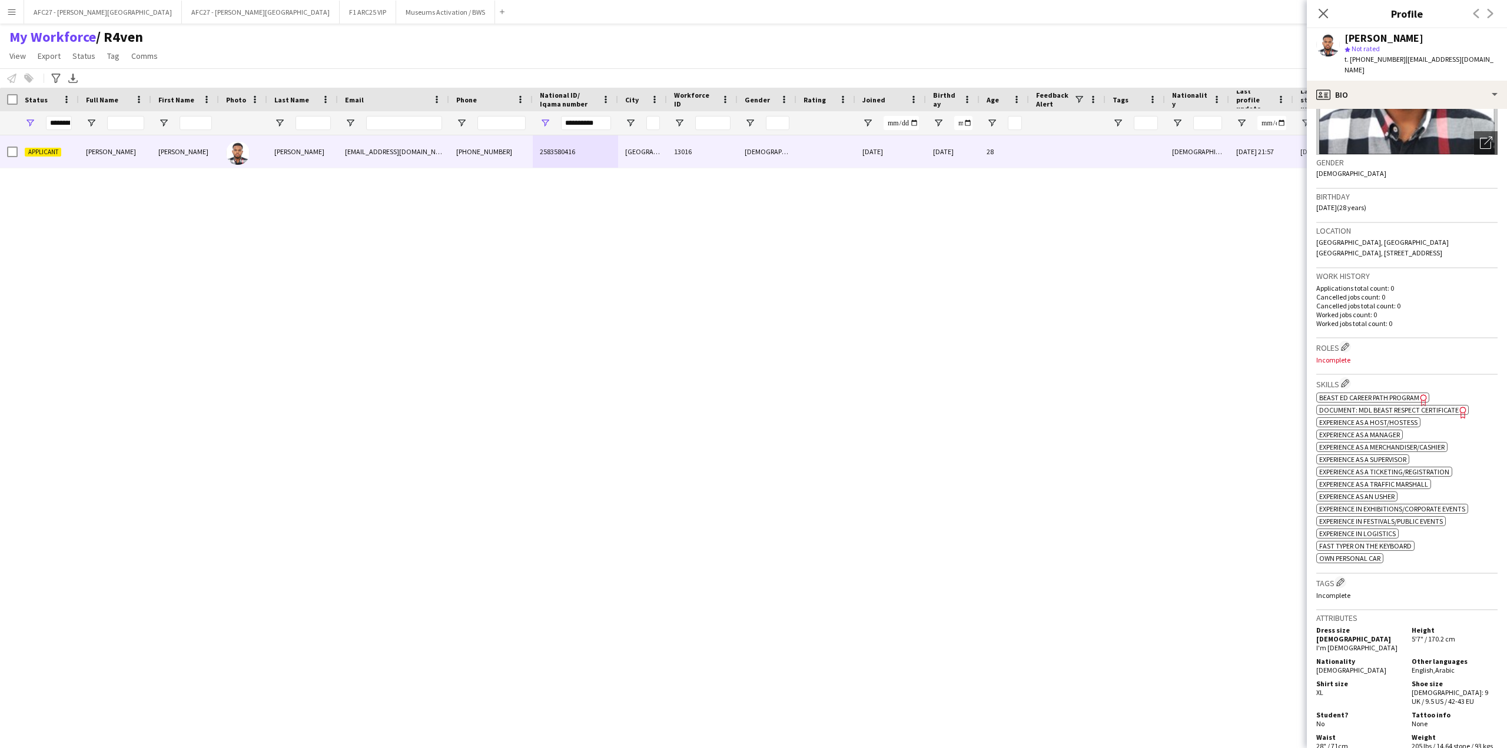
scroll to position [177, 0]
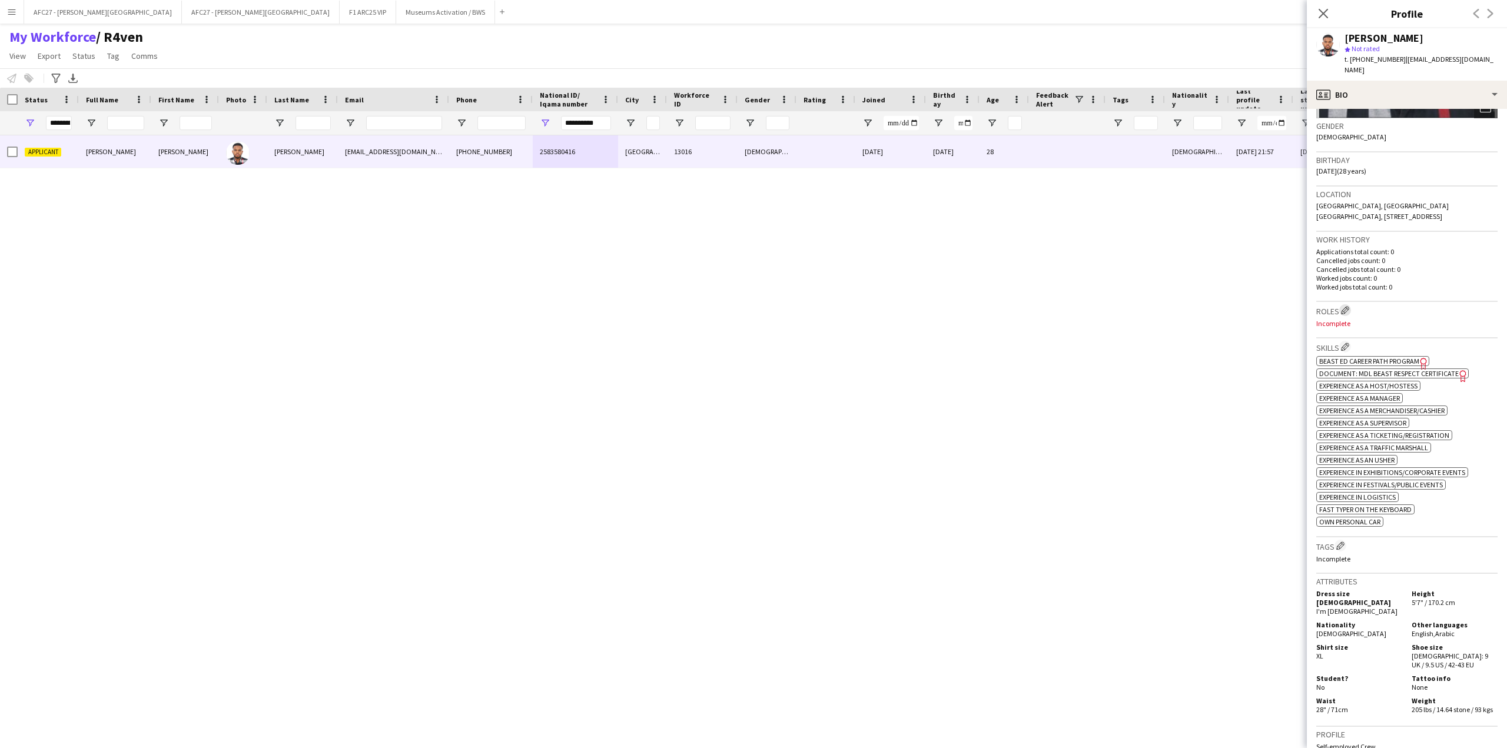
click at [1347, 313] on app-icon "Edit crew company roles" at bounding box center [1345, 310] width 8 height 8
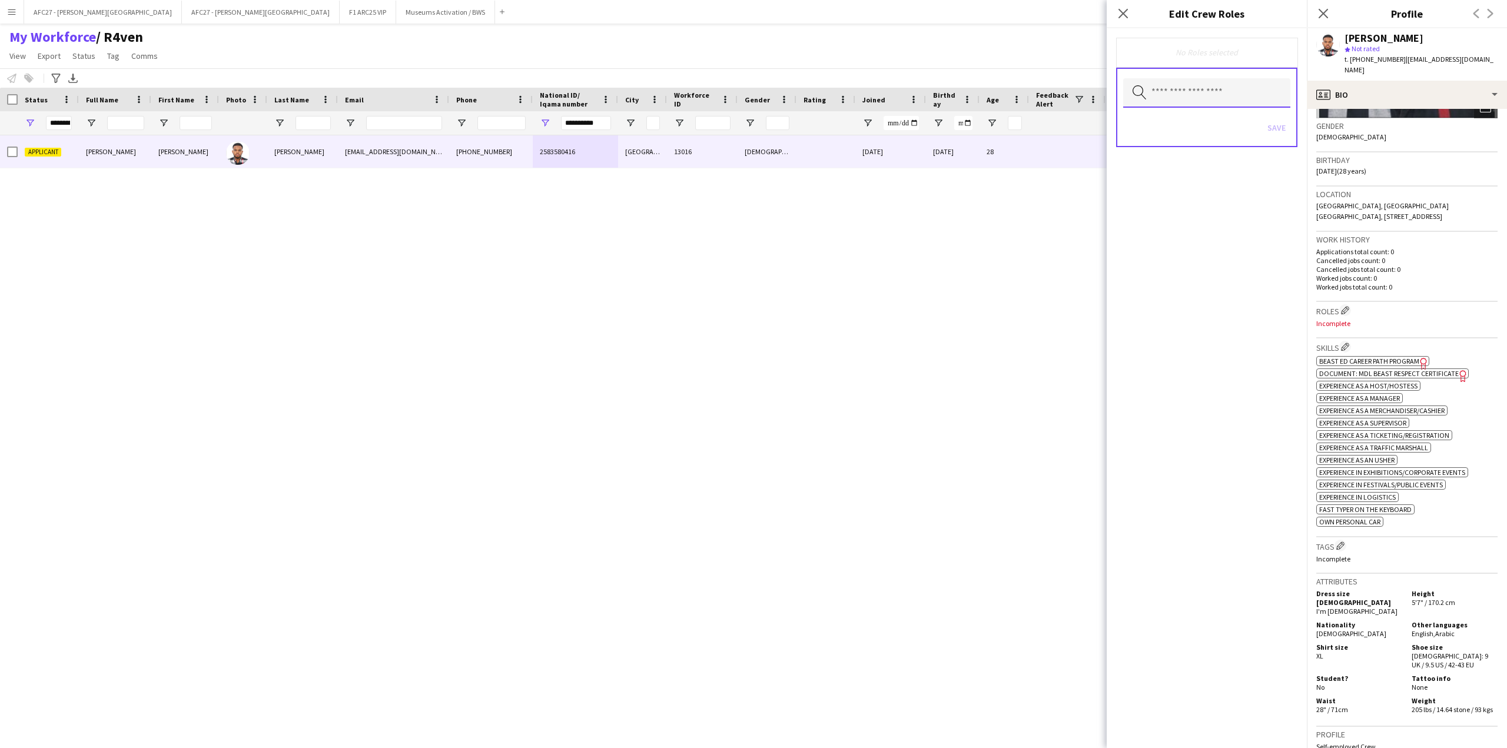
click at [1215, 101] on input "text" at bounding box center [1206, 92] width 167 height 29
type input "***"
click at [1227, 112] on div "Customer Service Staff Customer Service Staff - Senior" at bounding box center [1206, 141] width 167 height 66
click at [1223, 123] on span "Customer Service Staff" at bounding box center [1206, 126] width 148 height 11
type input "***"
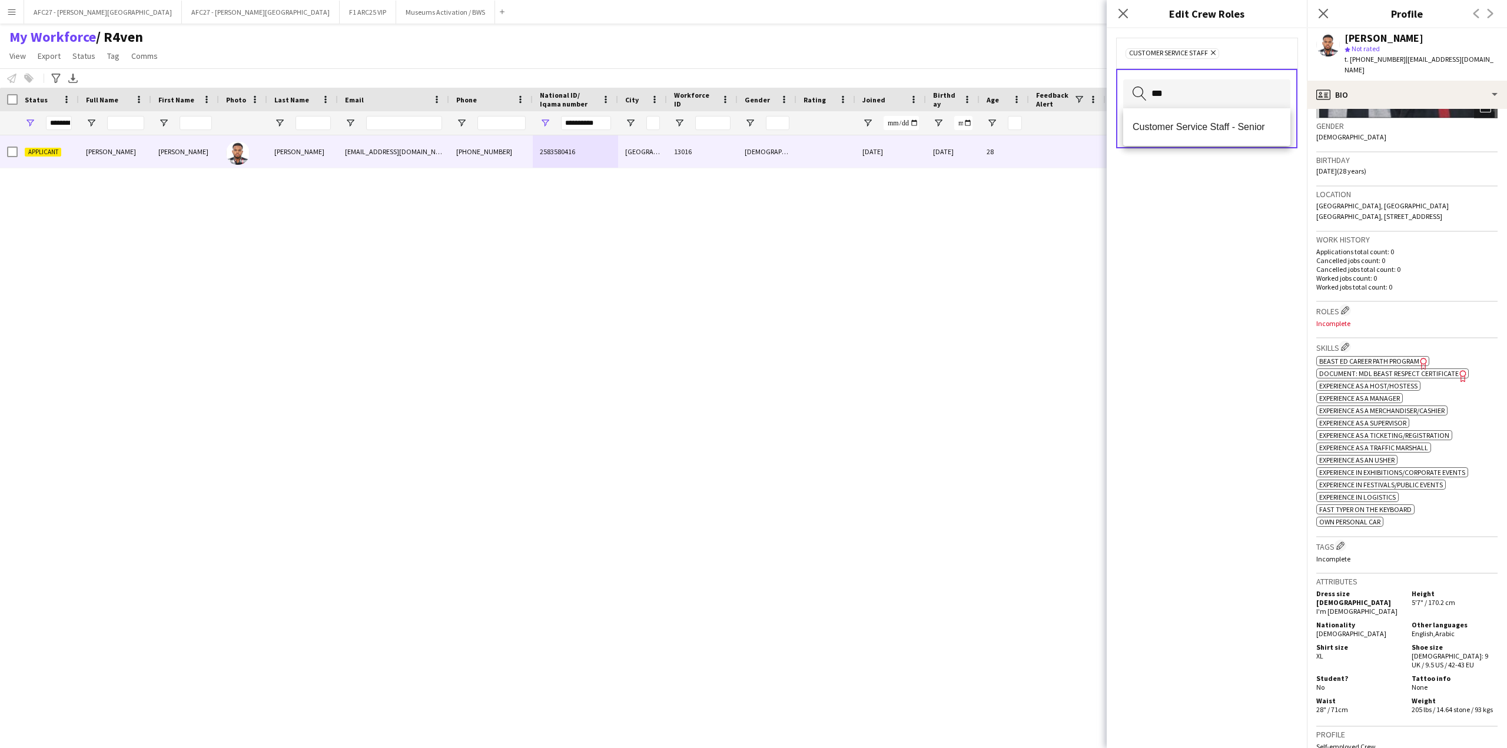
click at [1223, 123] on span "Customer Service Staff - Senior" at bounding box center [1206, 126] width 148 height 11
type input "****"
click at [1233, 137] on span "Host/ Hostess" at bounding box center [1206, 137] width 148 height 11
type input "****"
click at [1233, 137] on mat-option "Team Lead" at bounding box center [1206, 149] width 167 height 28
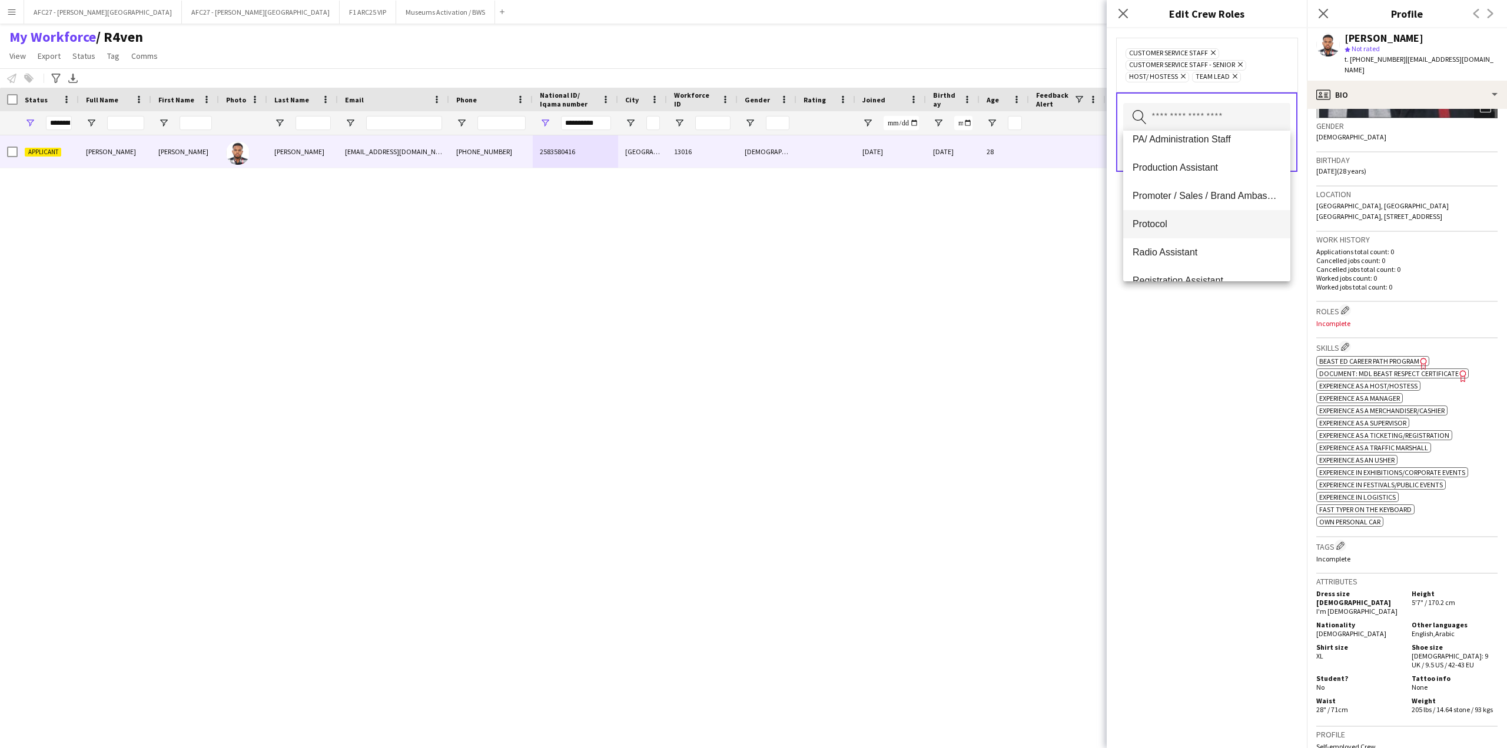
scroll to position [647, 0]
click at [1194, 177] on span "Promoter / Sales / Brand Ambassador" at bounding box center [1206, 179] width 148 height 11
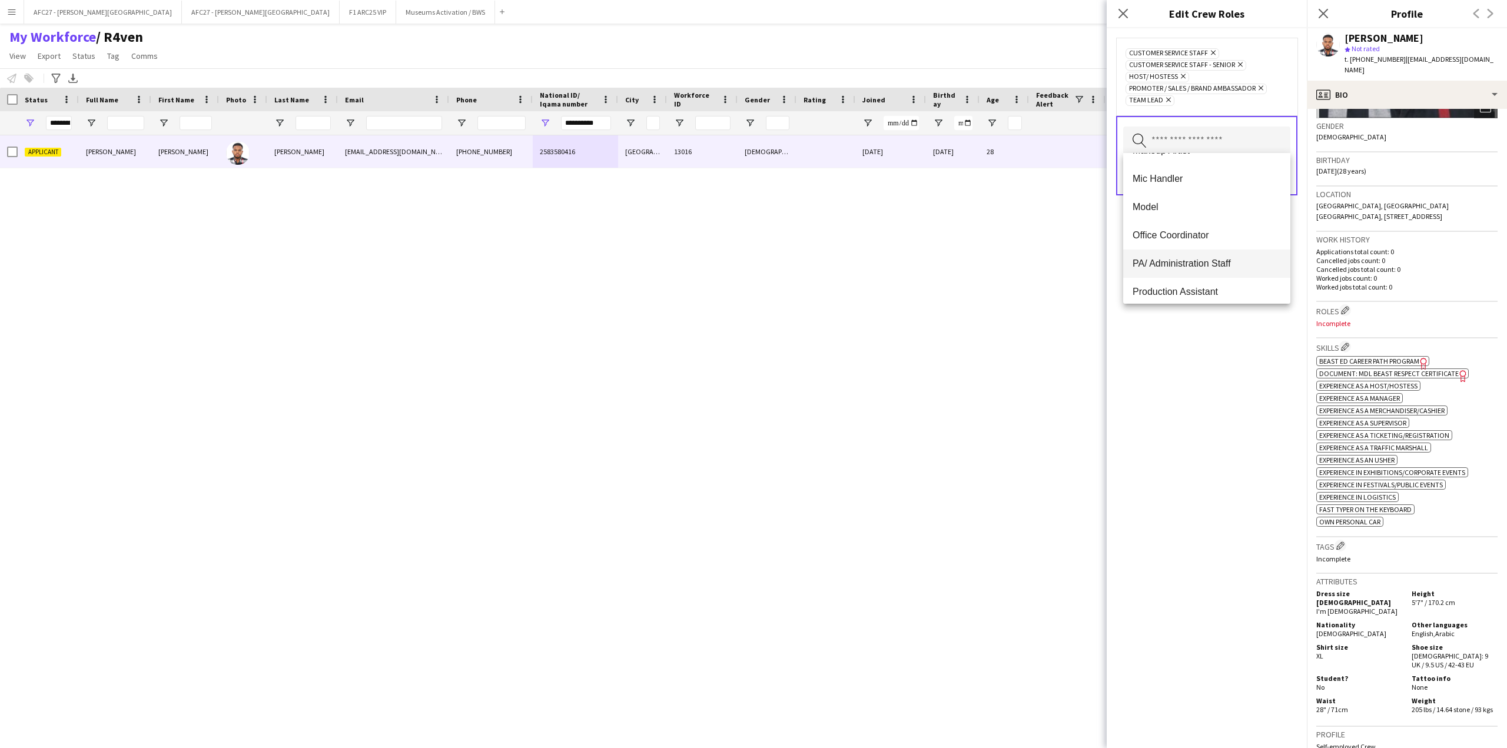
scroll to position [589, 0]
click at [1217, 168] on mat-option "Office Coordinator" at bounding box center [1206, 176] width 167 height 28
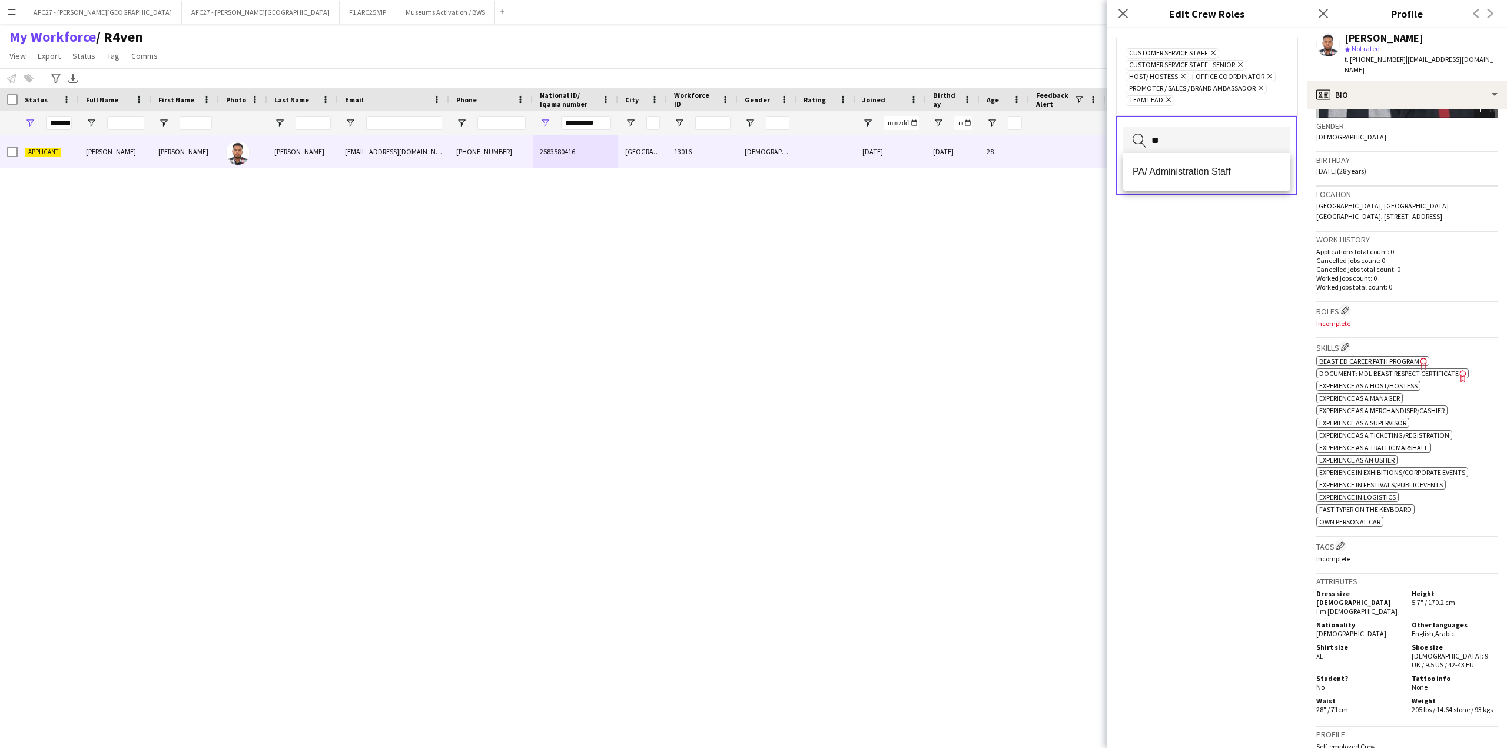
type input "**"
click at [1215, 170] on span "PA/ Administration Staff" at bounding box center [1206, 171] width 148 height 11
type input "**"
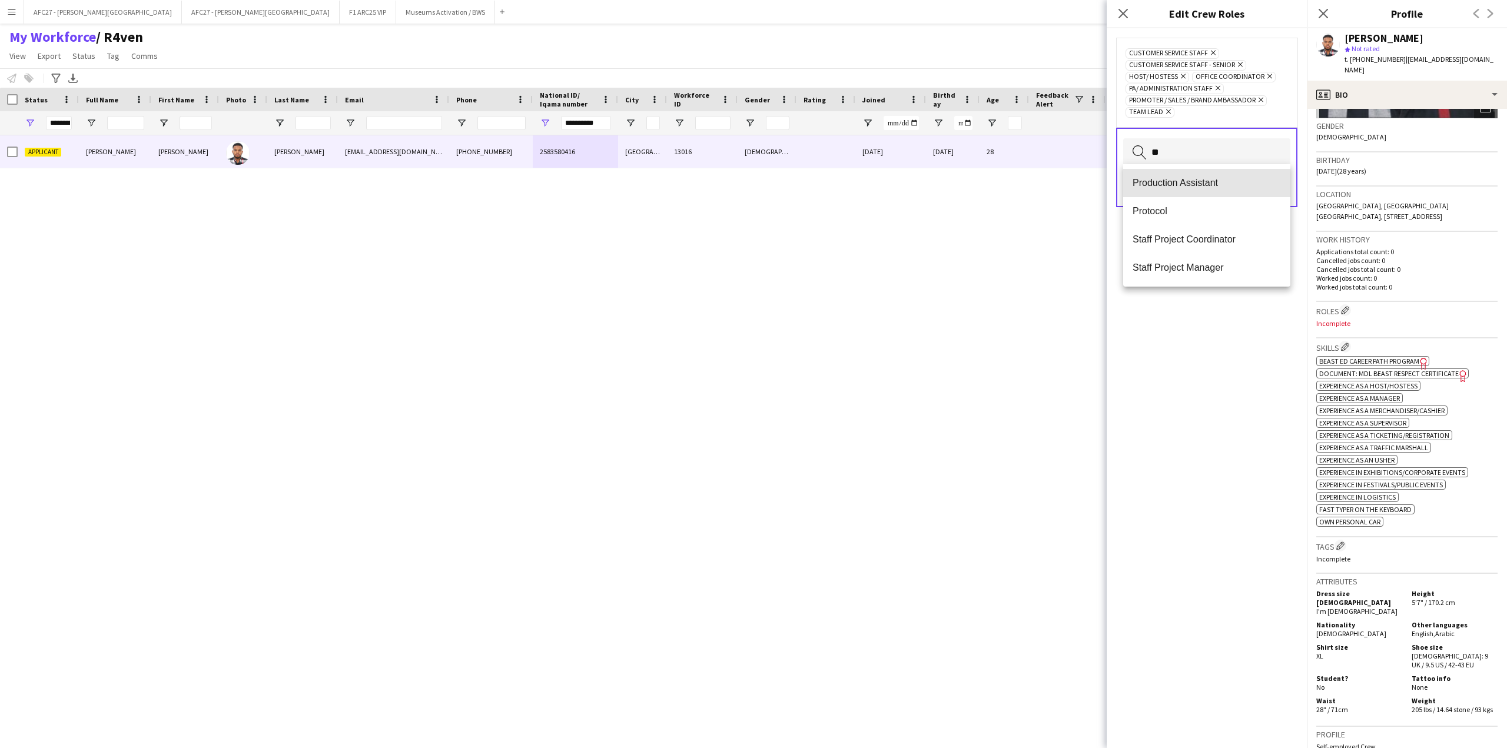
click at [1215, 170] on mat-option "Production Assistant" at bounding box center [1206, 183] width 167 height 28
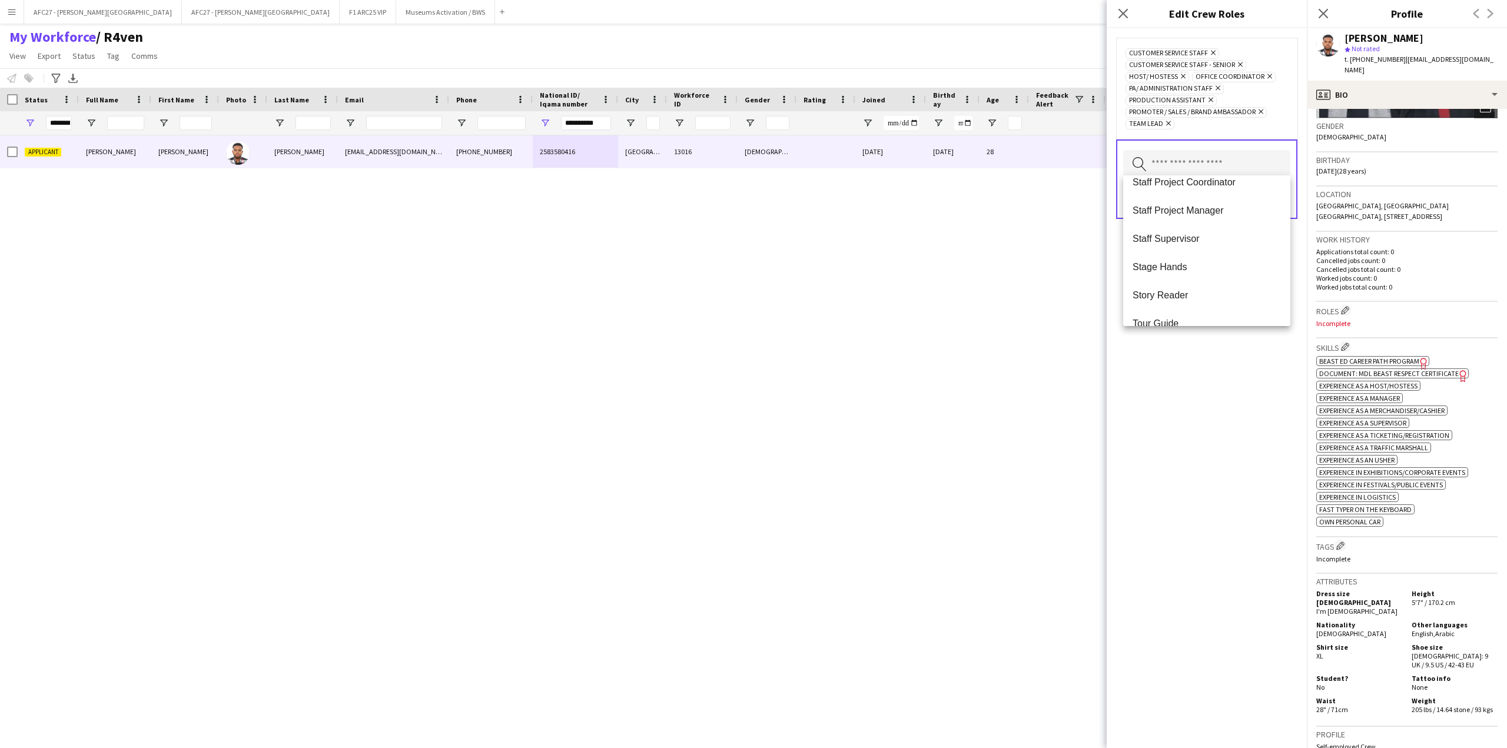
scroll to position [1102, 0]
drag, startPoint x: 1207, startPoint y: 360, endPoint x: 1213, endPoint y: 300, distance: 60.9
click at [1207, 359] on div "Customer Service Staff Remove Customer Service Staff - Senior Remove Host/ Host…" at bounding box center [1207, 388] width 200 height 720
click at [1194, 150] on input "text" at bounding box center [1206, 164] width 167 height 29
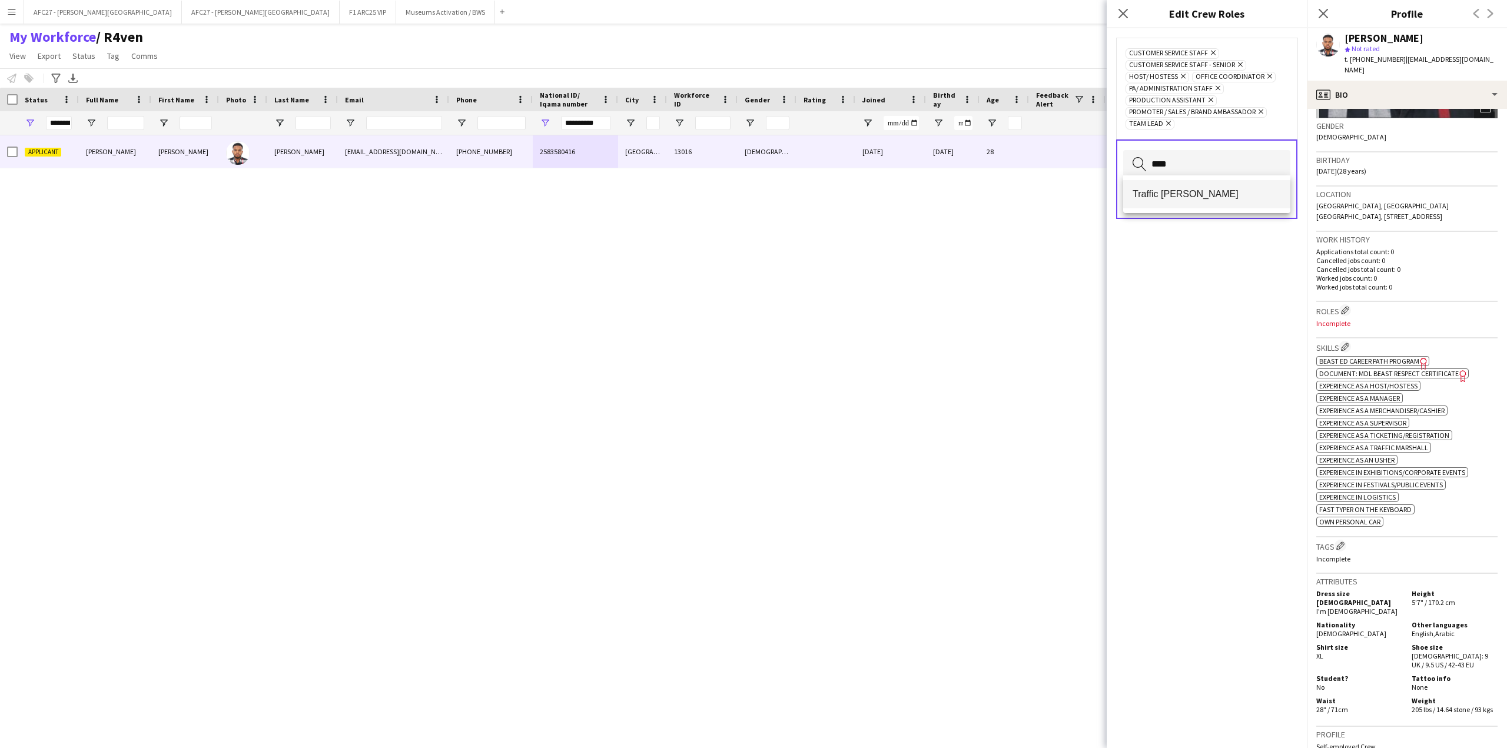
type input "****"
click at [1184, 188] on mat-option "Traffic [PERSON_NAME]" at bounding box center [1206, 194] width 167 height 28
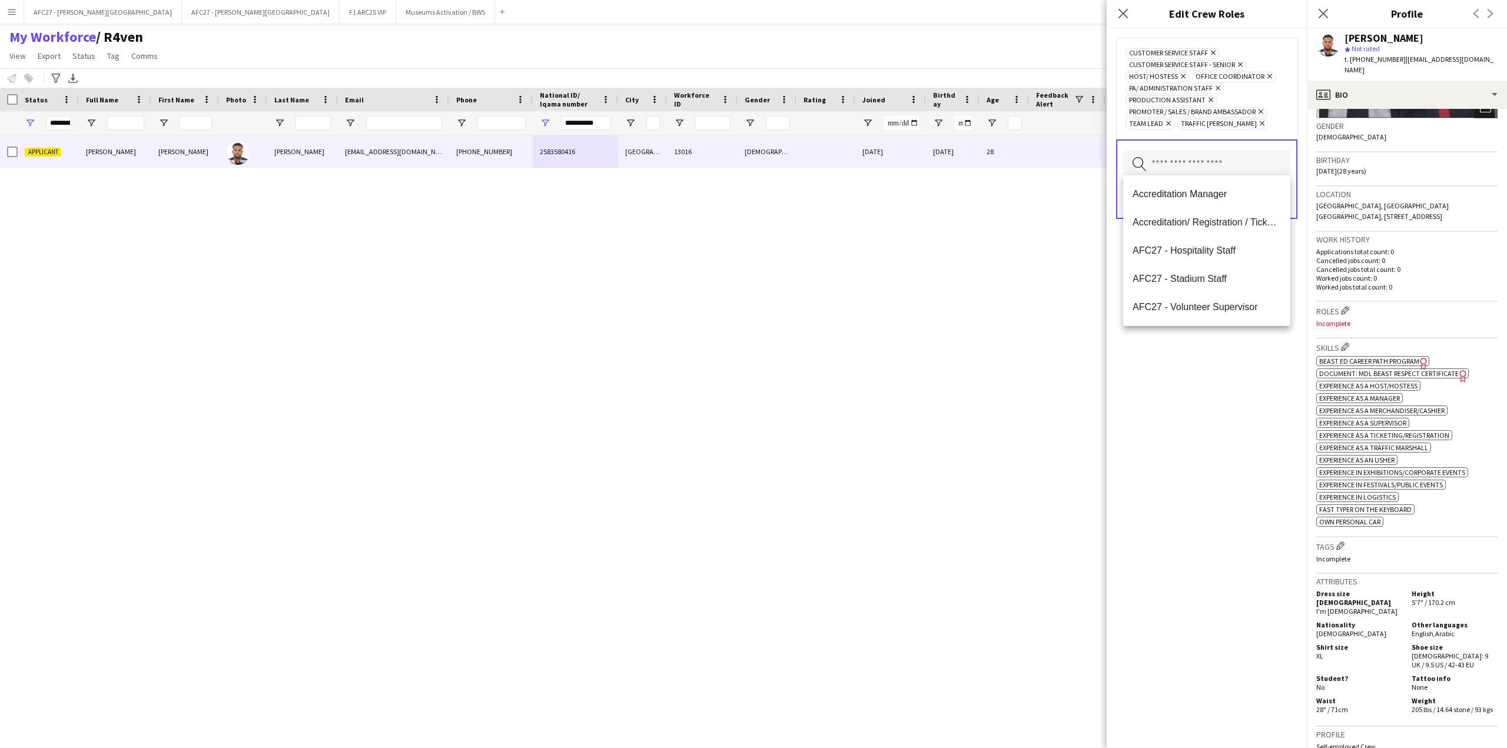
click at [1188, 328] on div "Customer Service Staff Remove Customer Service Staff - Senior Remove Host/ Host…" at bounding box center [1207, 388] width 200 height 720
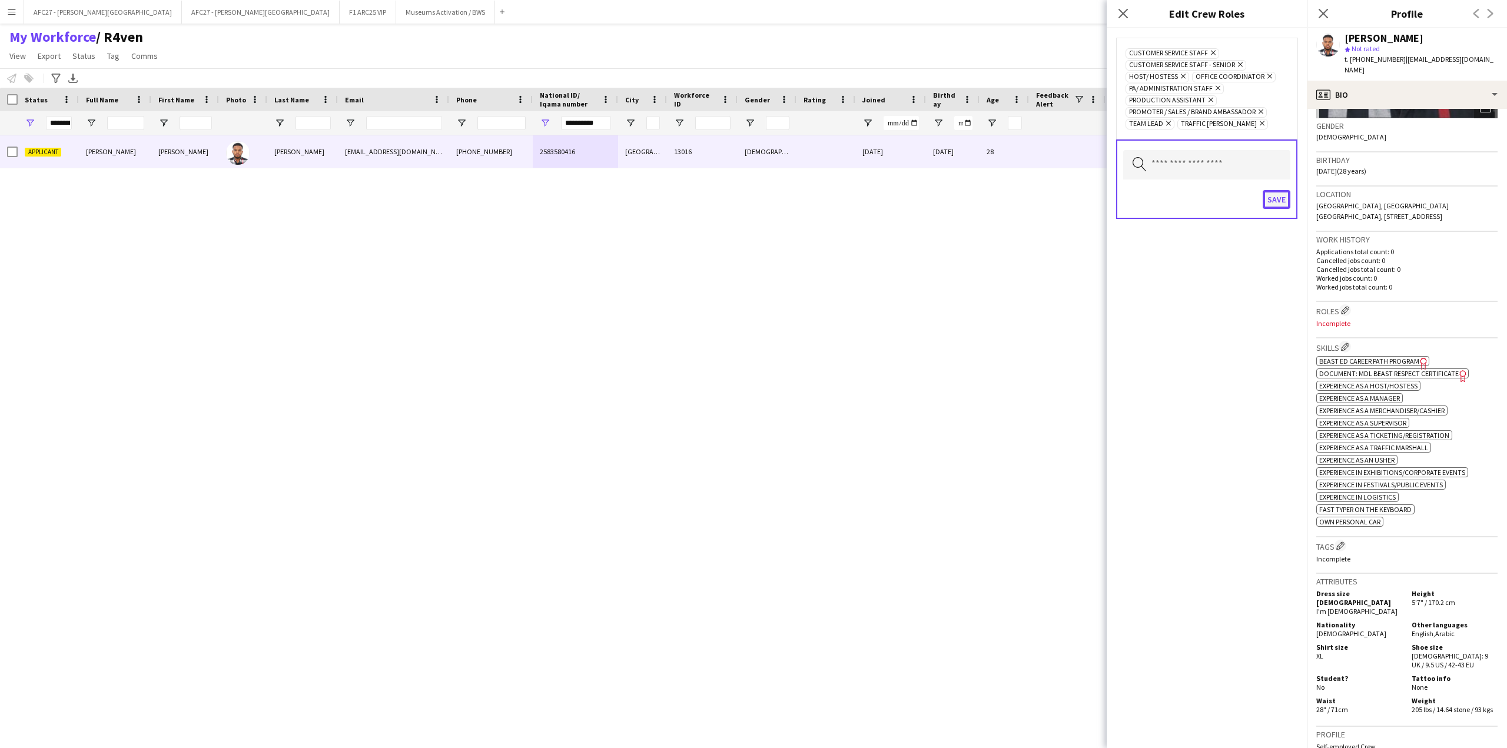
click at [1266, 192] on button "Save" at bounding box center [1277, 199] width 28 height 19
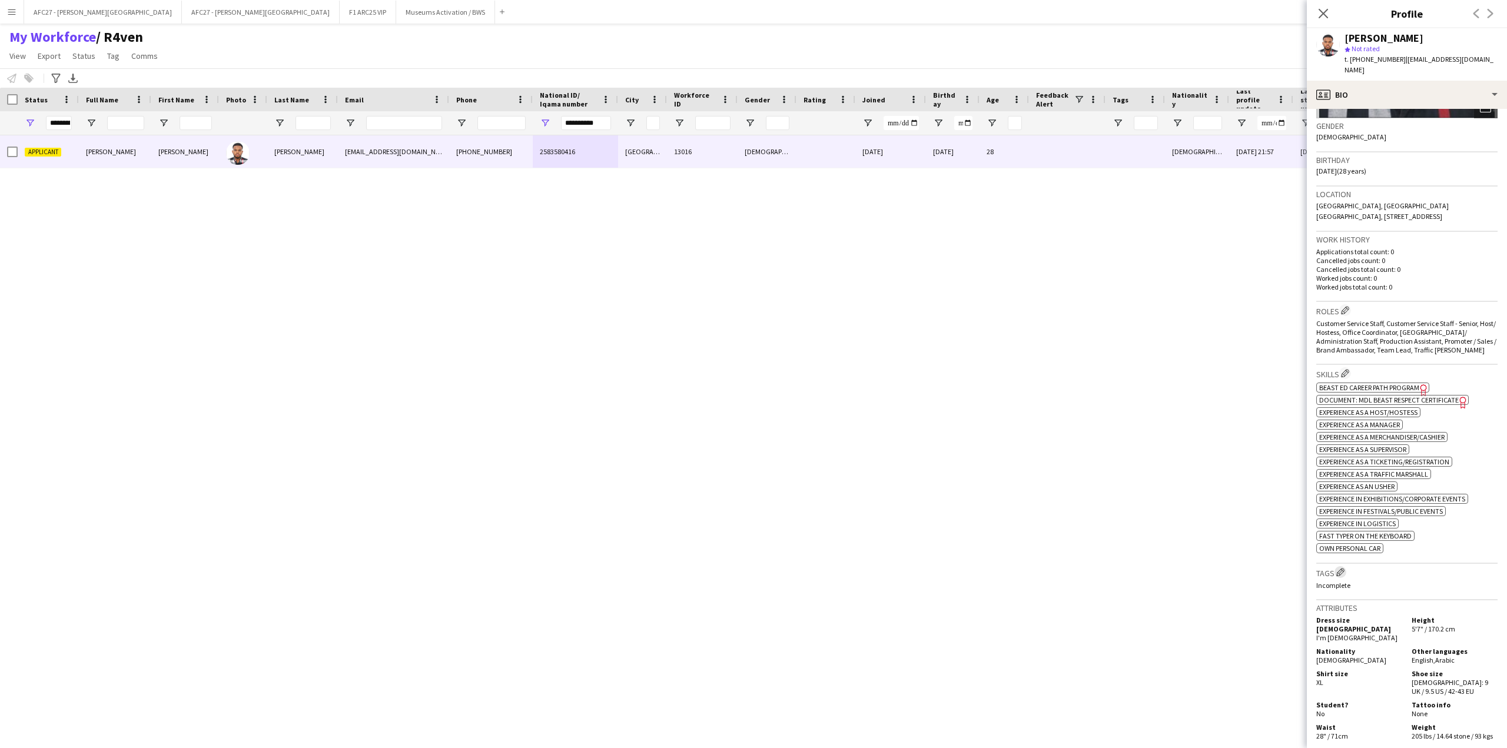
click at [1344, 574] on button "Edit crew company tags" at bounding box center [1340, 572] width 12 height 12
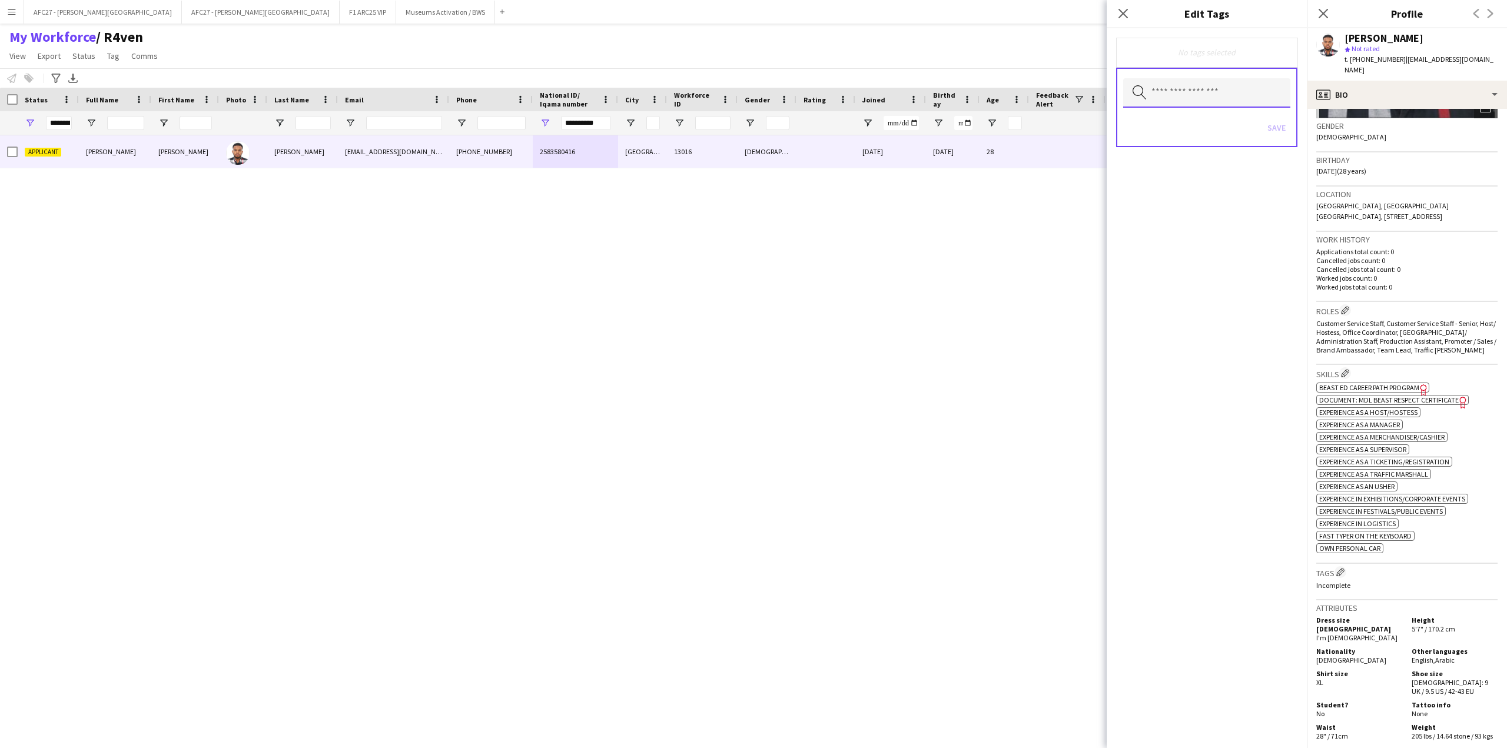
click at [1242, 94] on input "text" at bounding box center [1206, 92] width 167 height 29
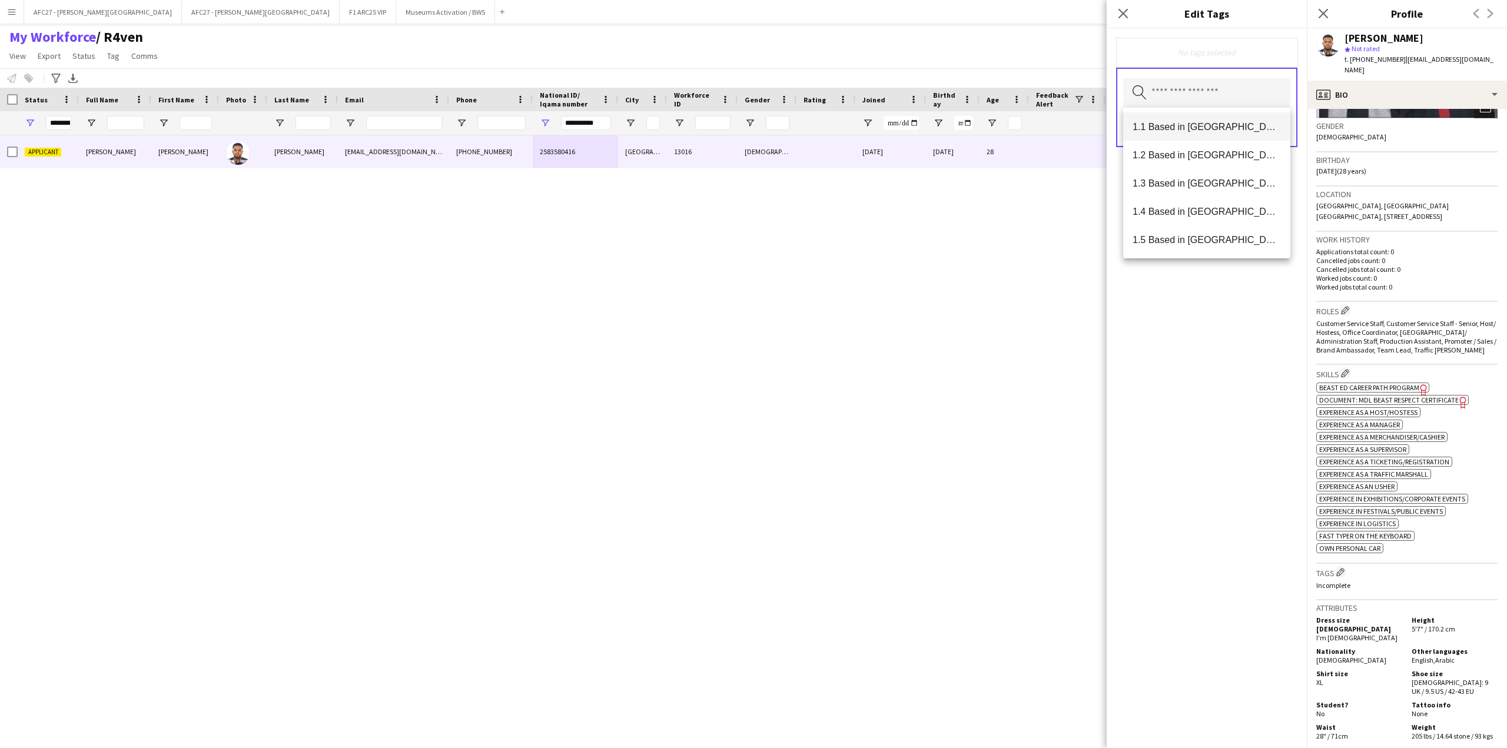
click at [1240, 117] on mat-option "1.1 Based in [GEOGRAPHIC_DATA]" at bounding box center [1206, 126] width 167 height 28
type input "***"
click at [1228, 178] on span "2.3 English Level = 3/3 Excellent" at bounding box center [1206, 183] width 148 height 11
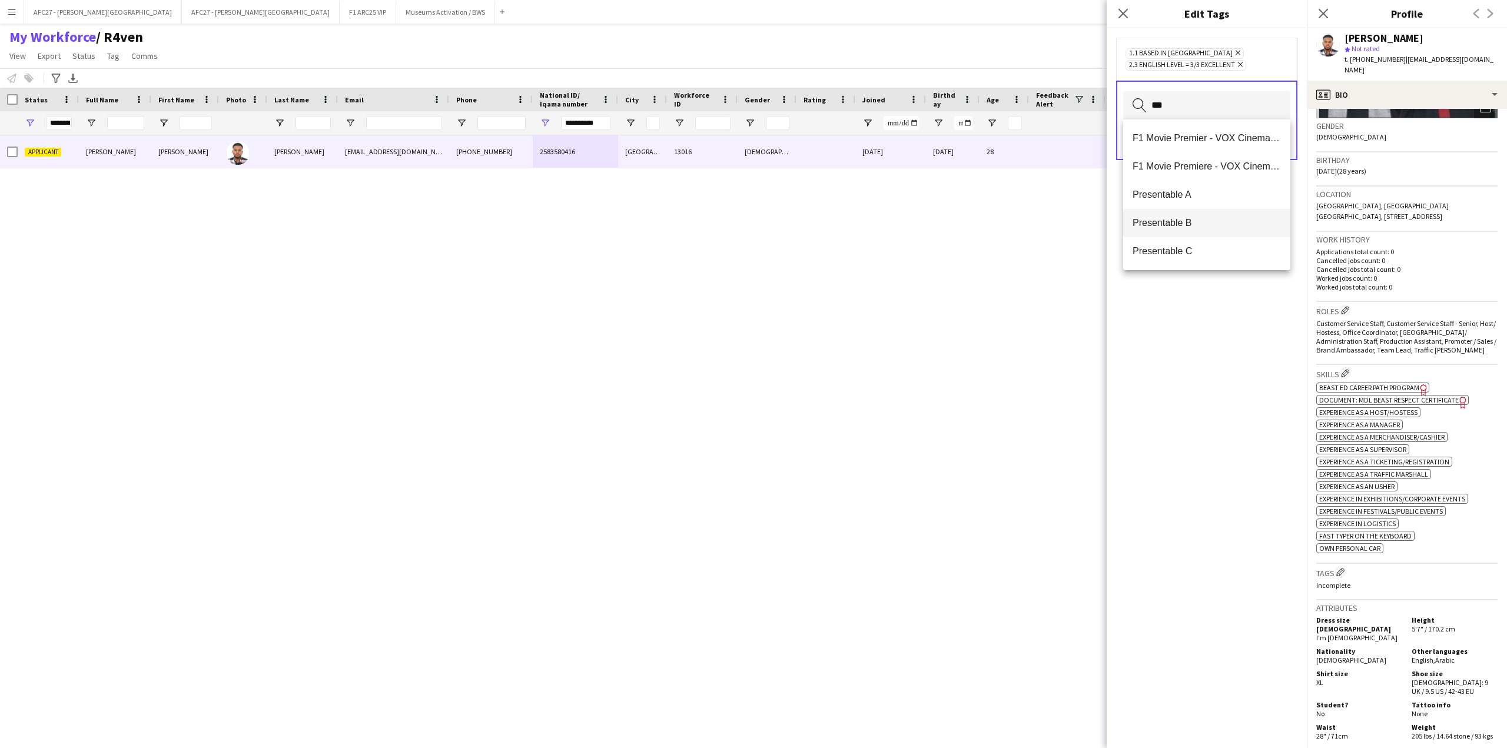
type input "***"
click at [1211, 221] on span "Presentable B" at bounding box center [1206, 222] width 148 height 11
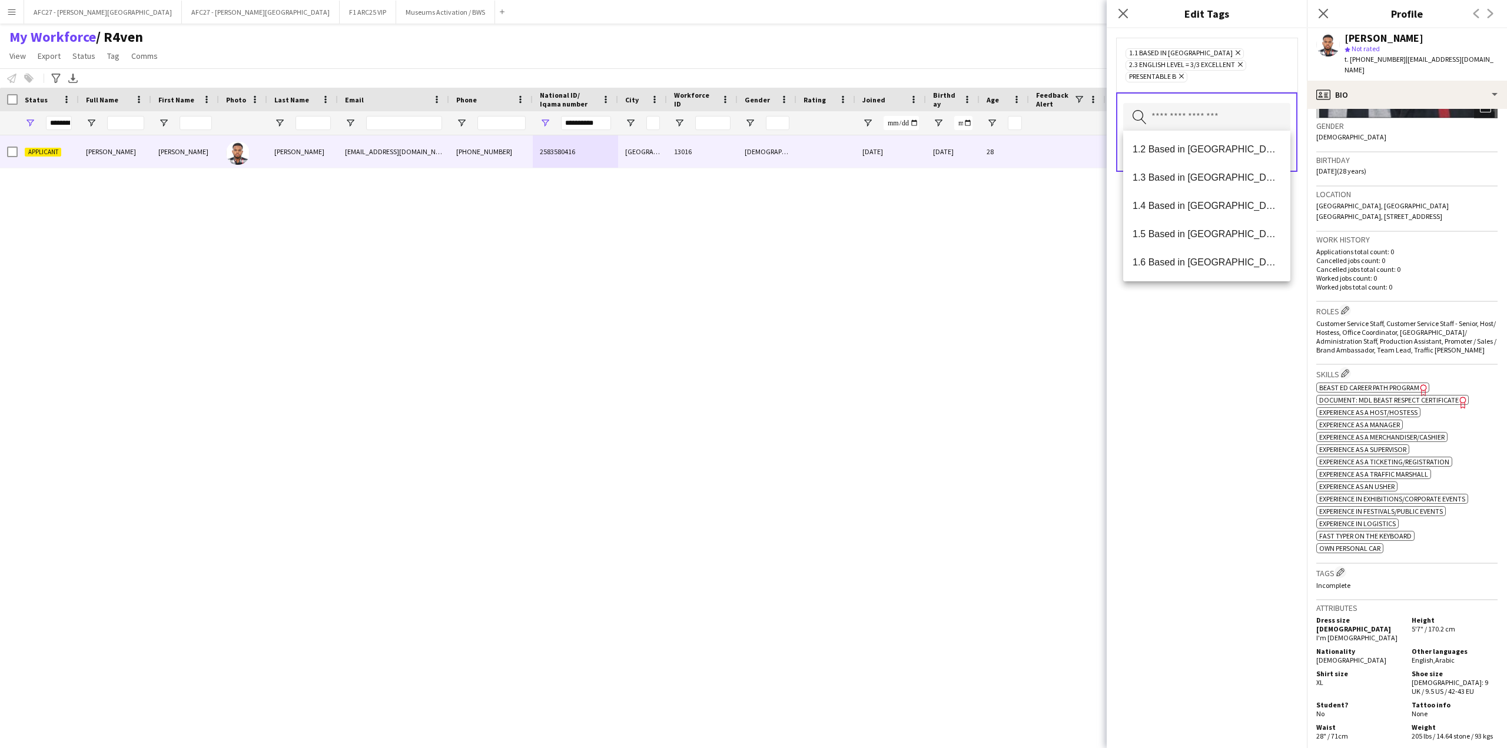
click at [1162, 331] on div "1.1 Based in [GEOGRAPHIC_DATA] Remove 2.3 English Level = 3/3 Excellent Remove …" at bounding box center [1207, 388] width 200 height 720
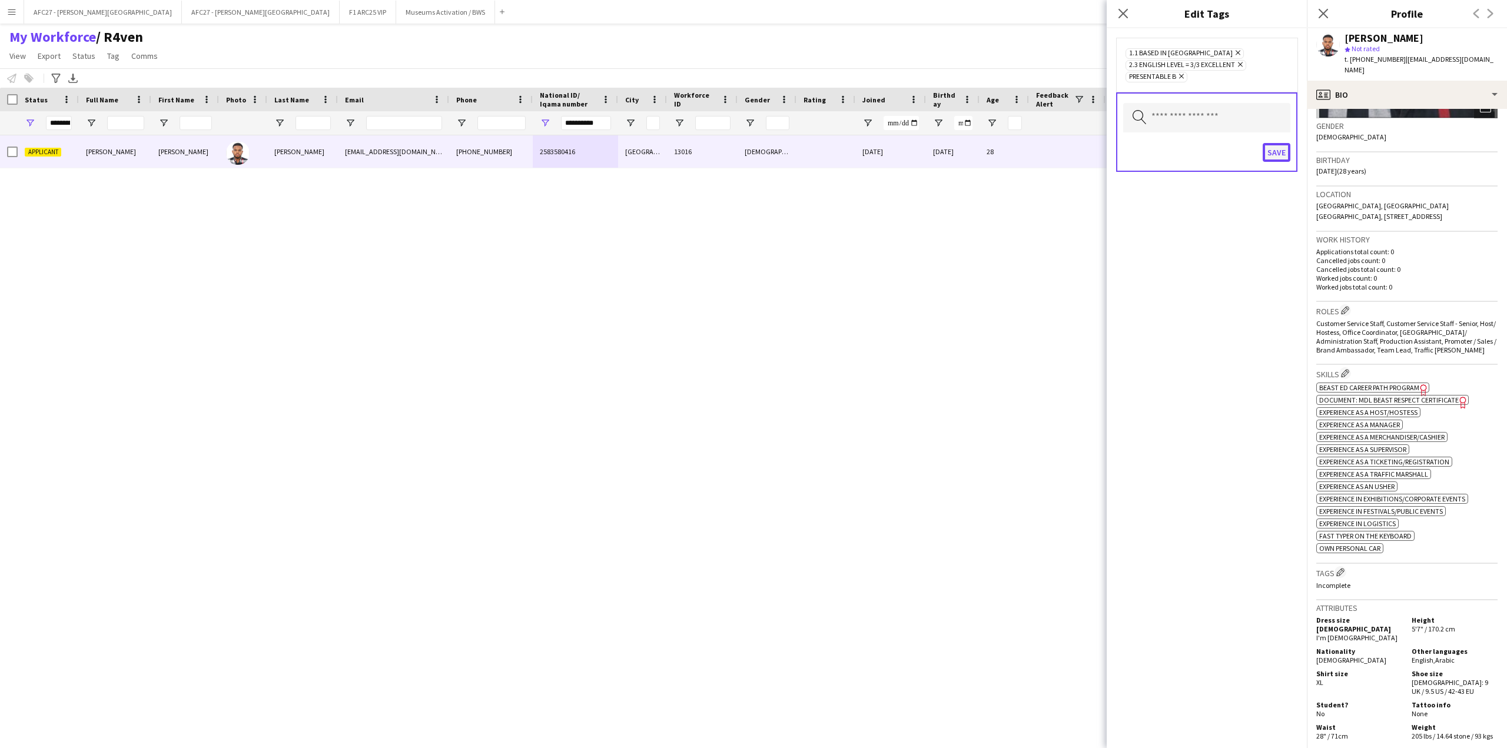
click at [1269, 155] on button "Save" at bounding box center [1277, 152] width 28 height 19
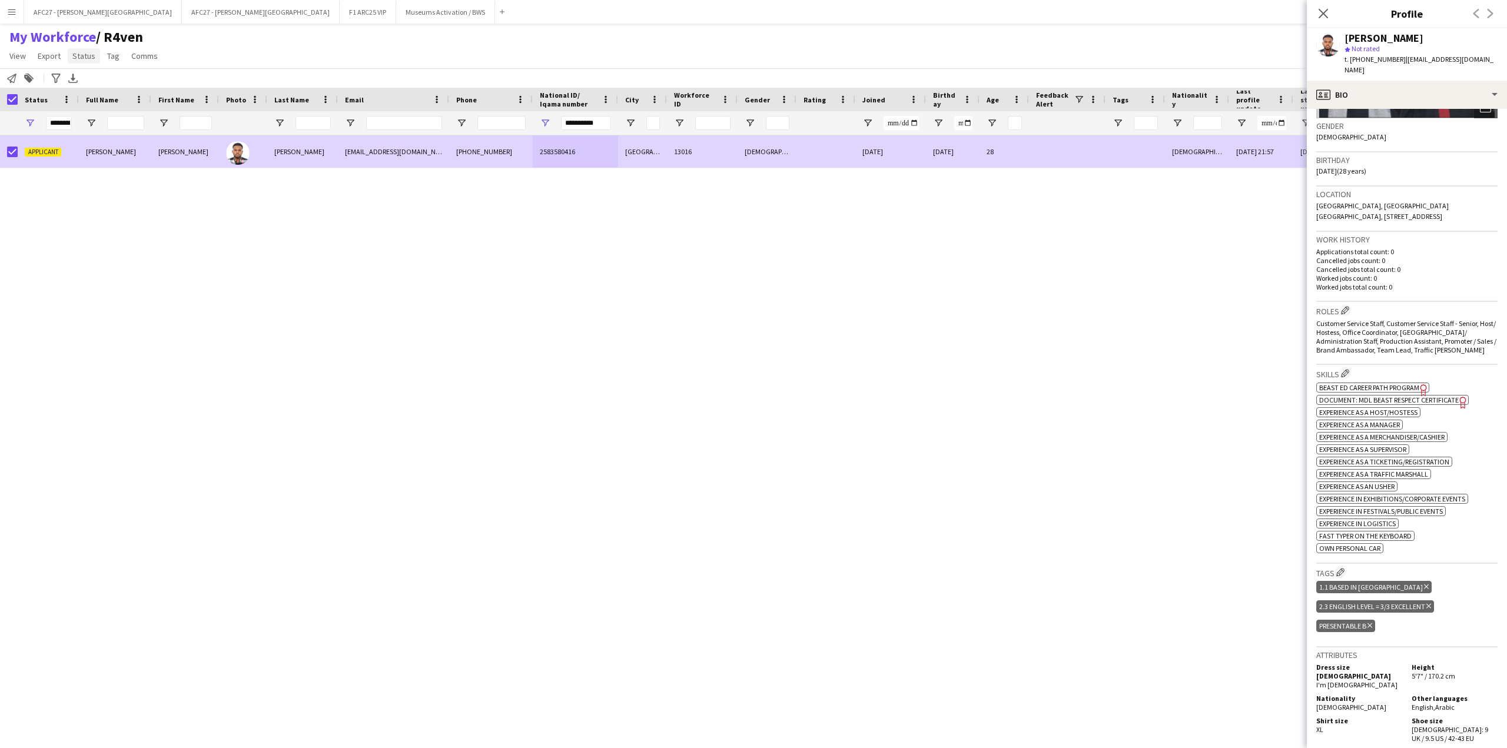
click at [82, 55] on span "Status" at bounding box center [83, 56] width 23 height 11
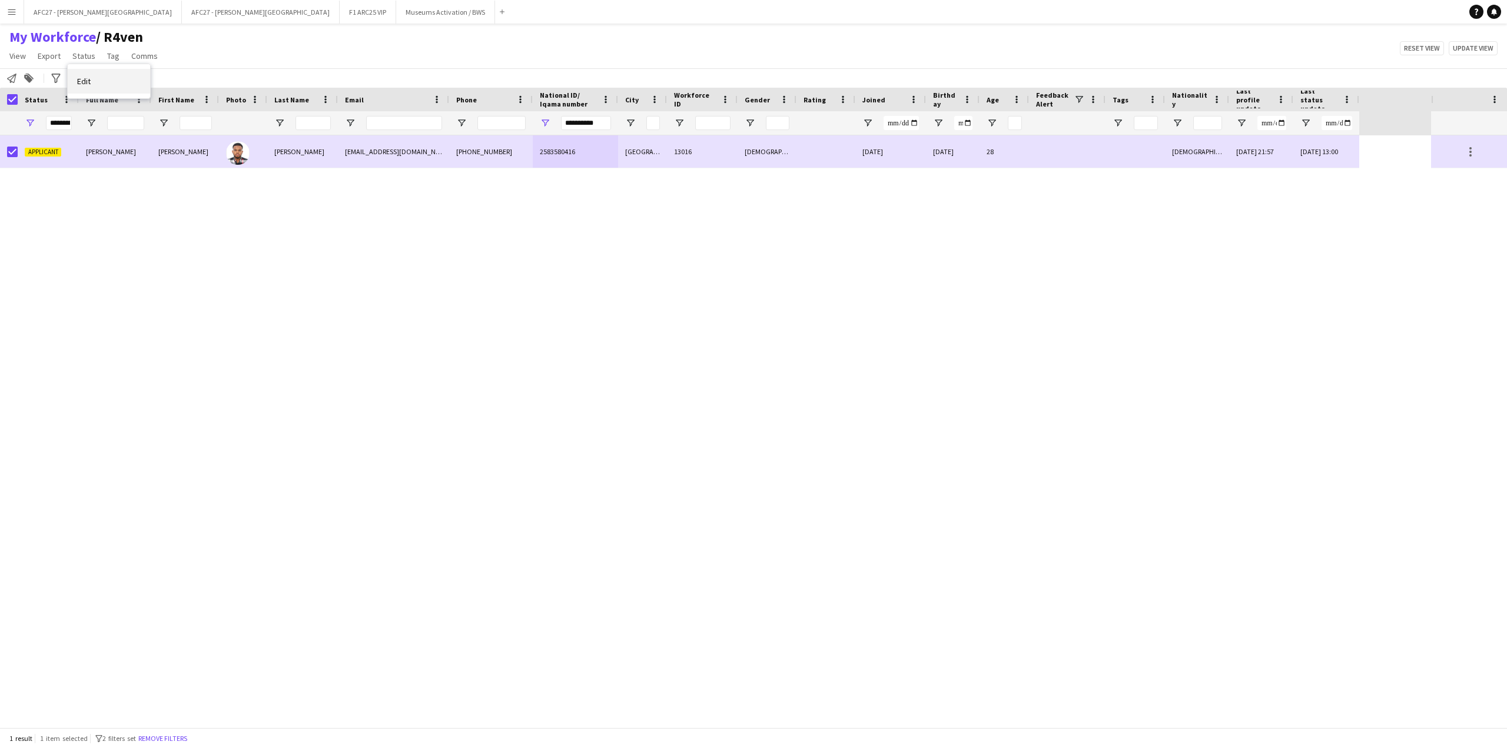
click at [85, 79] on span "Edit" at bounding box center [84, 81] width 14 height 11
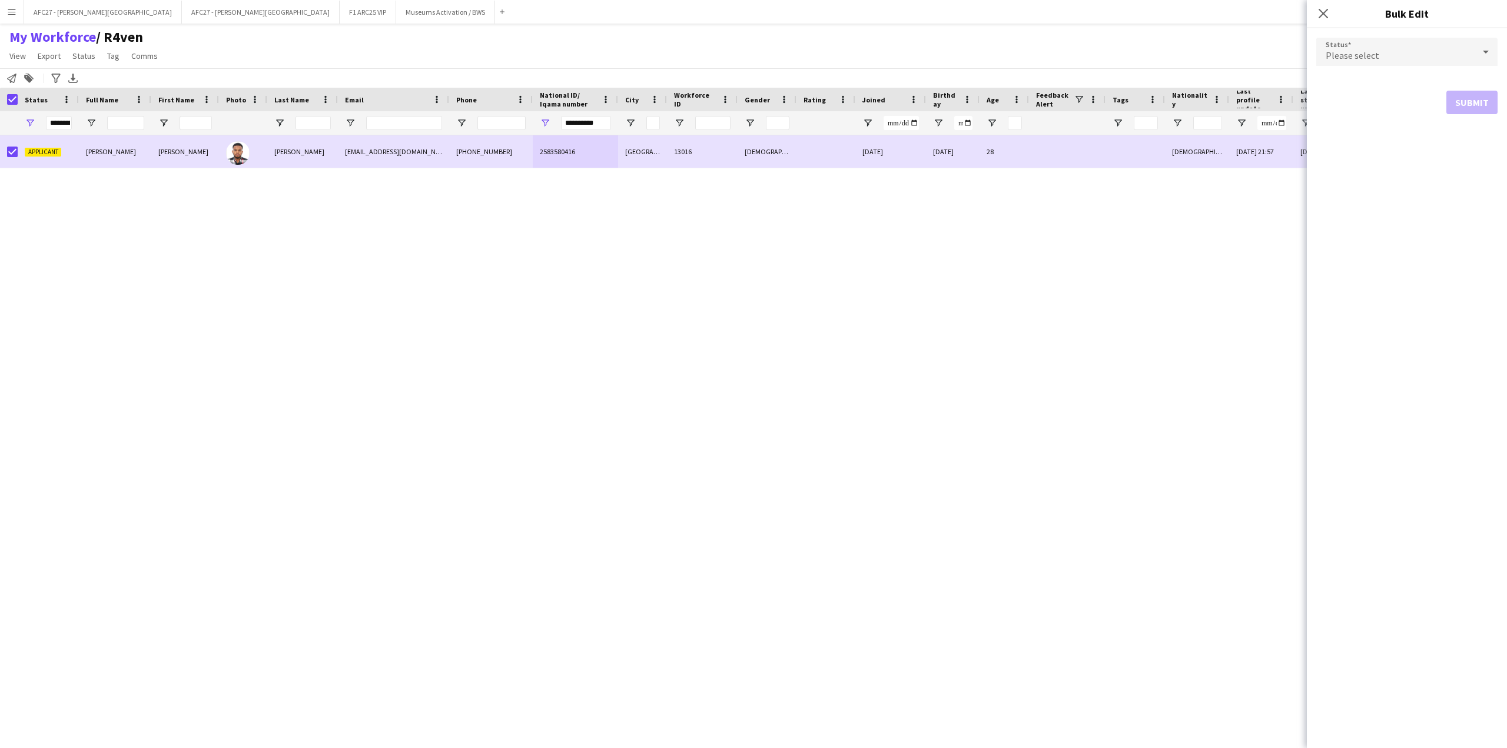
click at [1389, 50] on div "Please select" at bounding box center [1395, 52] width 158 height 28
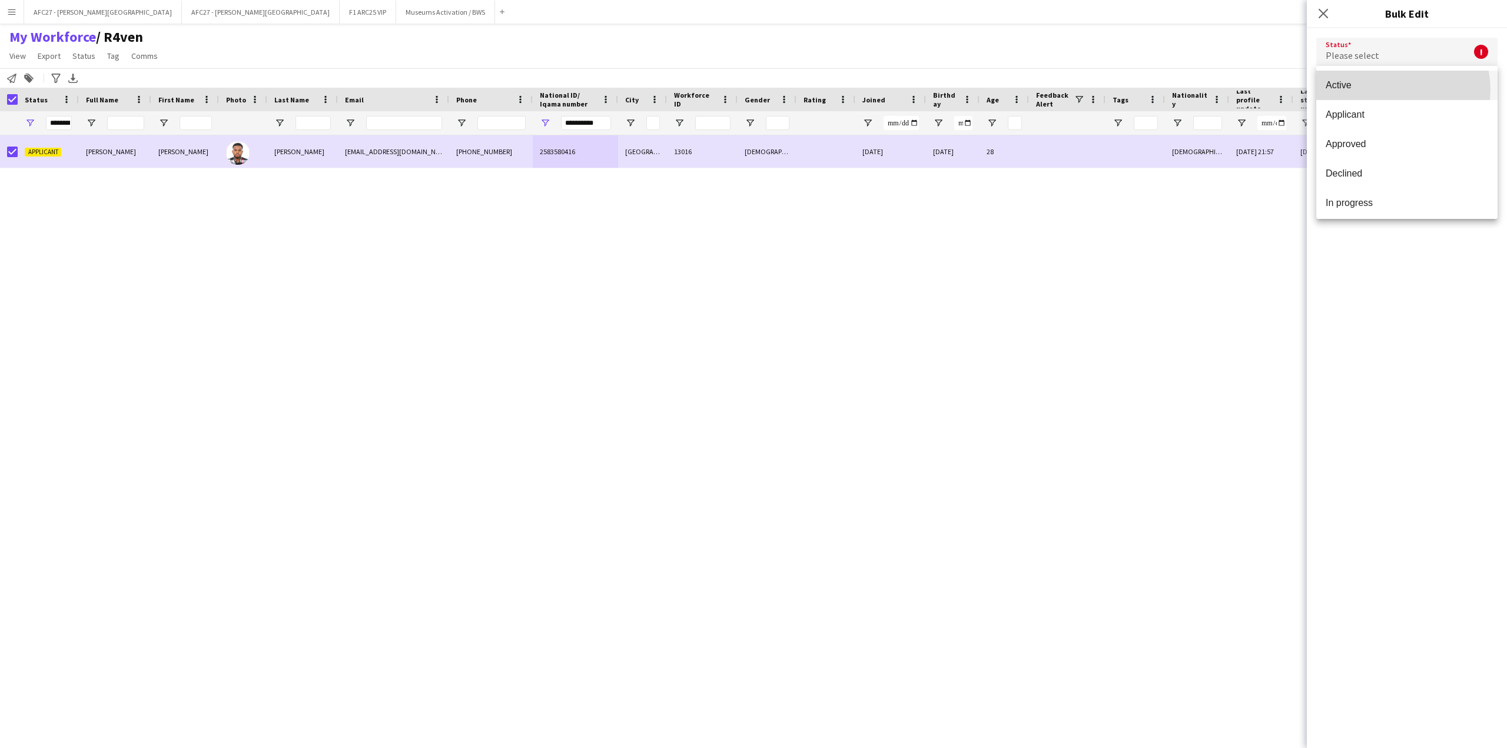
click at [1393, 90] on span "Active" at bounding box center [1407, 84] width 162 height 11
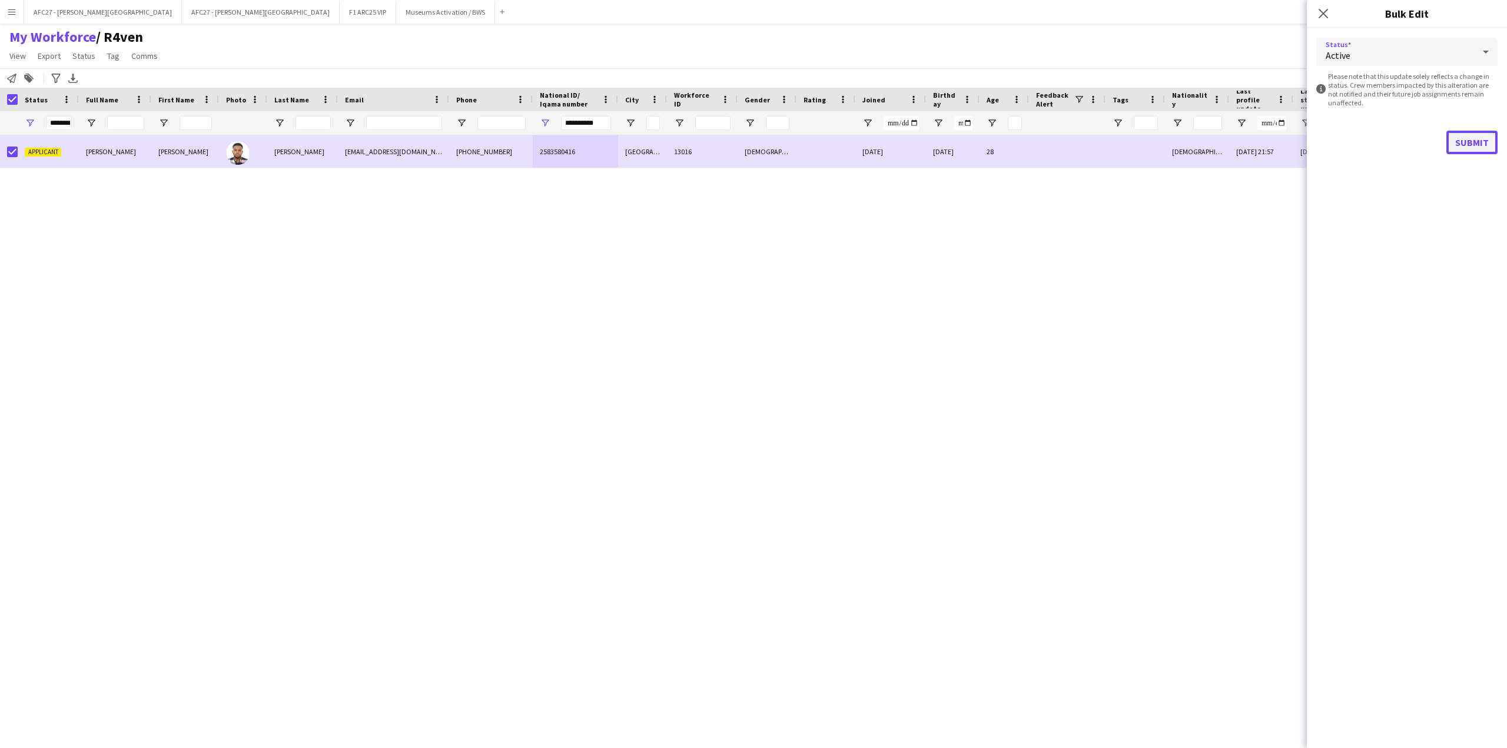
click at [1457, 152] on button "Submit" at bounding box center [1471, 143] width 51 height 24
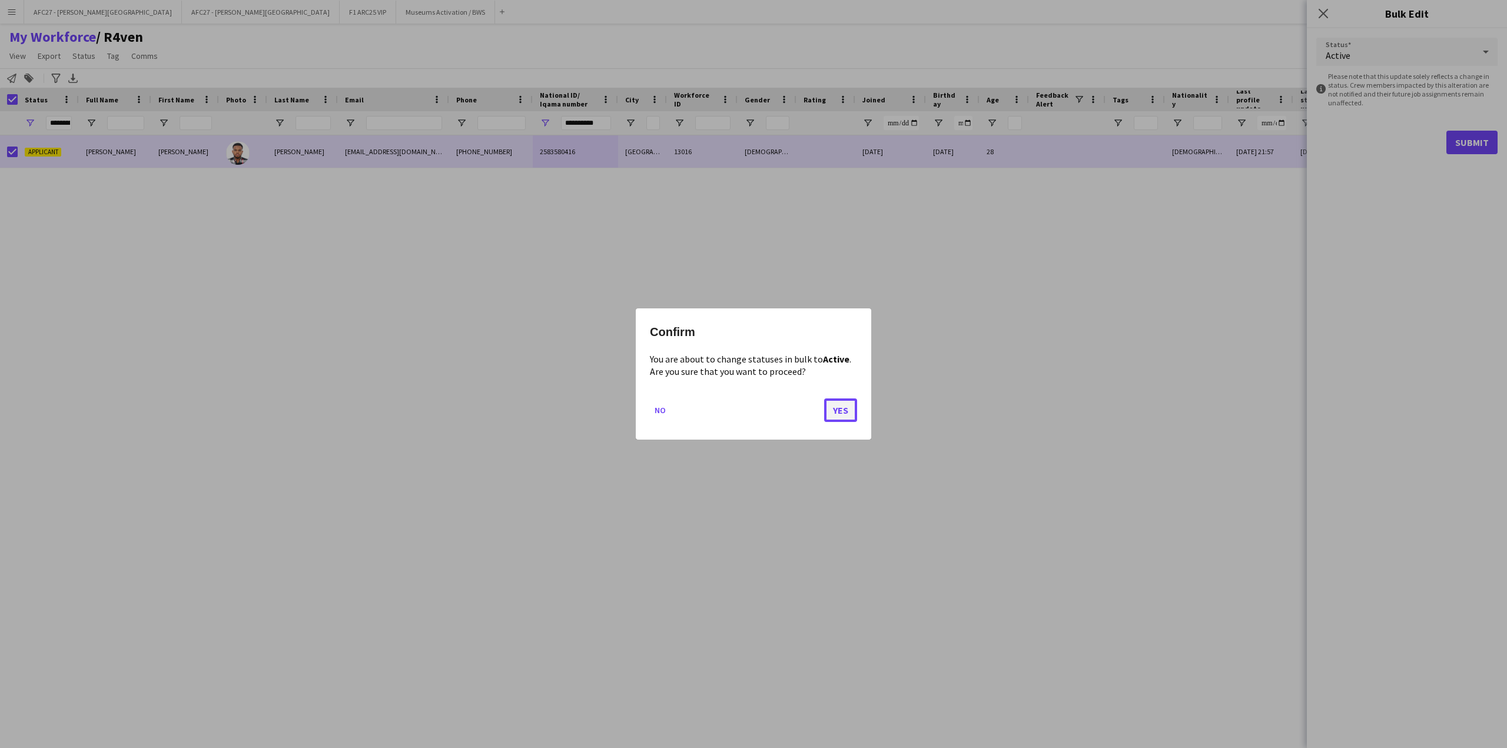
click at [825, 413] on button "Yes" at bounding box center [840, 410] width 33 height 24
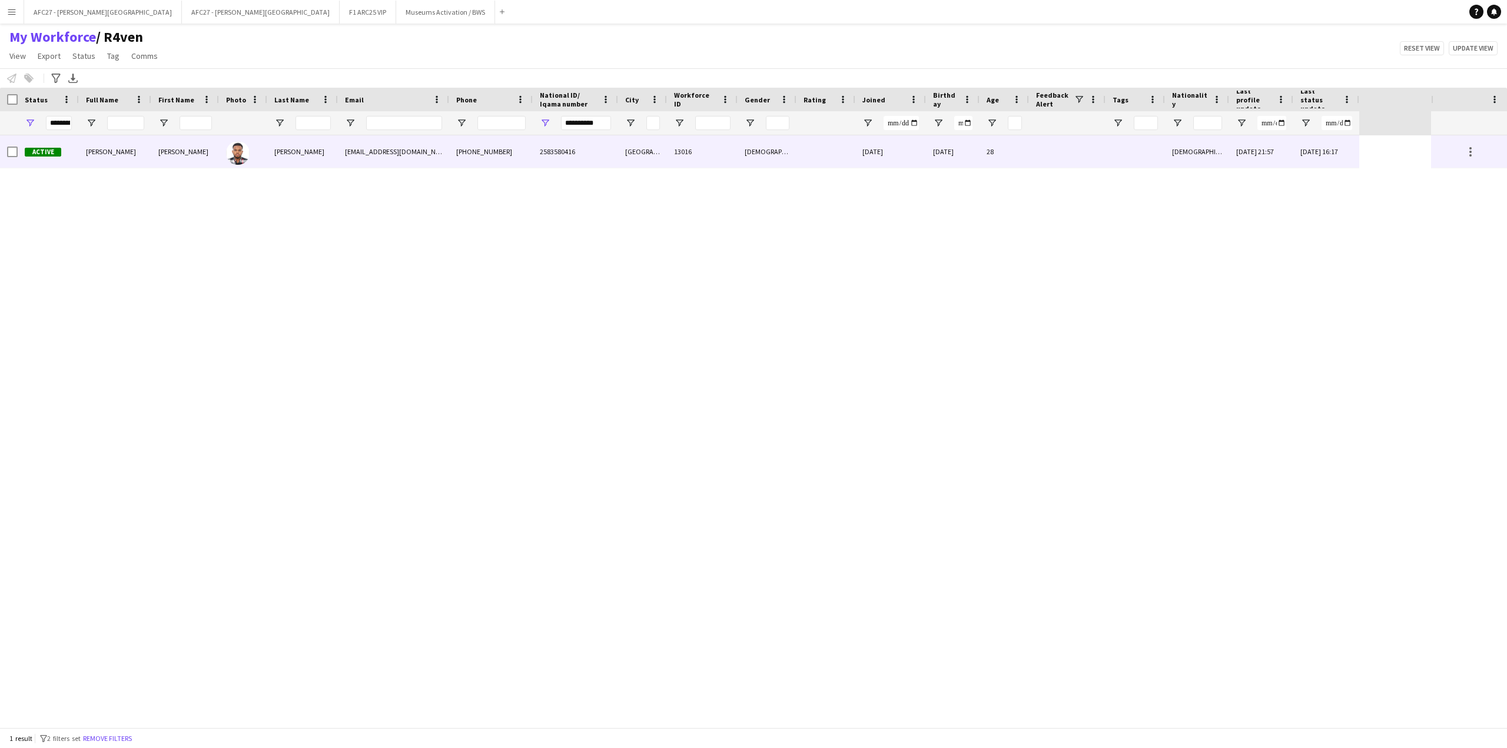
click at [71, 152] on div "Active" at bounding box center [48, 151] width 61 height 32
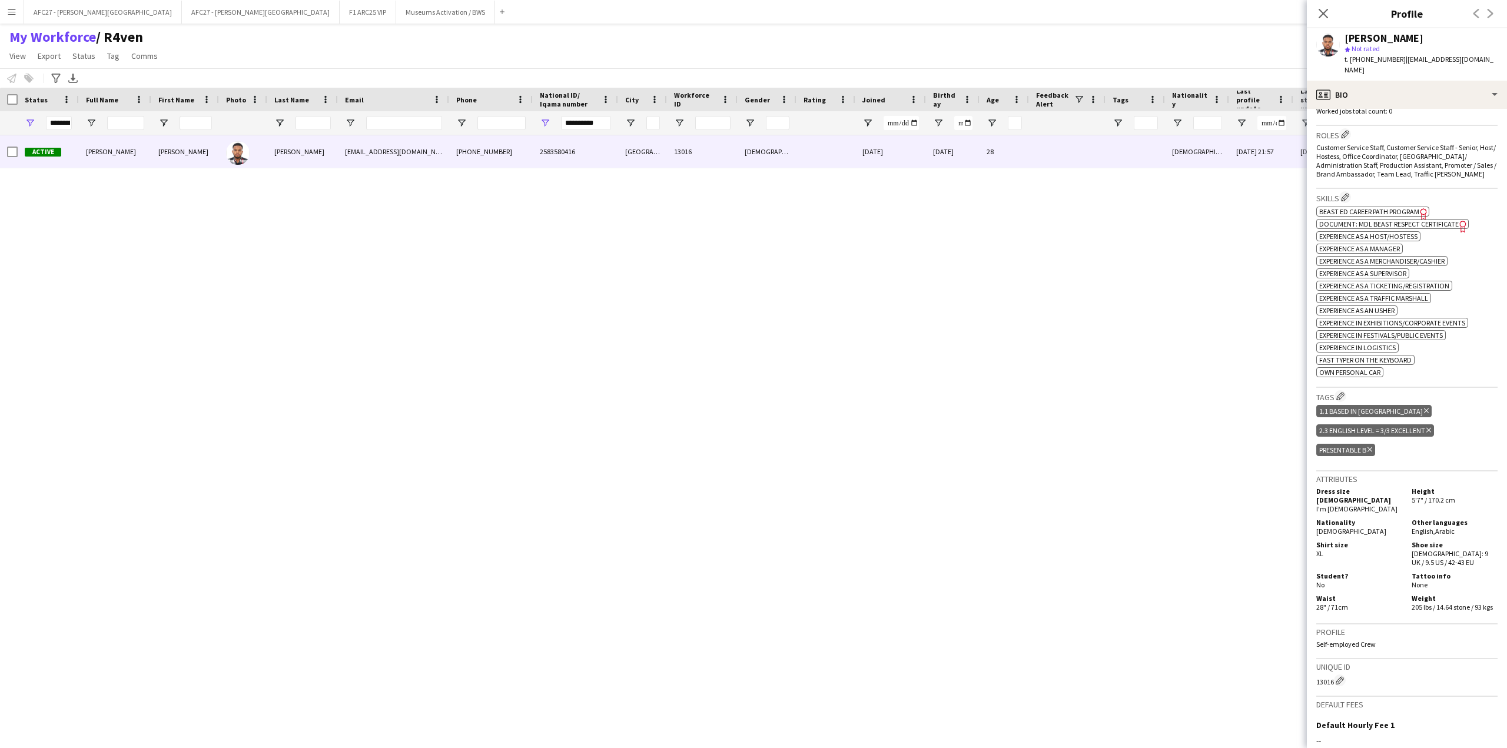
scroll to position [353, 0]
click at [1346, 142] on div "Roles Edit crew company roles Customer Service Staff, Customer Service Staff - …" at bounding box center [1406, 156] width 181 height 63
click at [1345, 139] on button "Edit crew company roles" at bounding box center [1345, 134] width 12 height 12
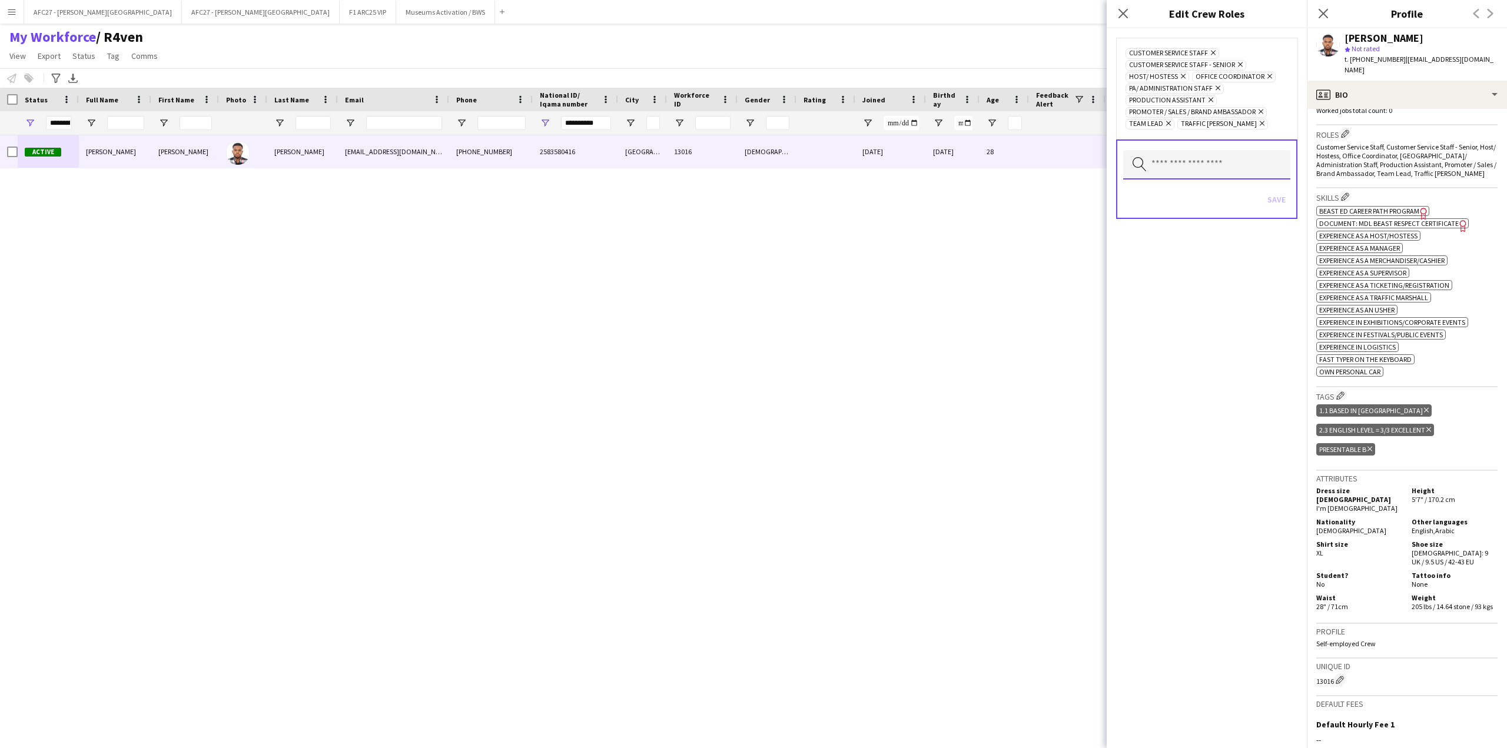
click at [1205, 170] on input "text" at bounding box center [1206, 164] width 167 height 29
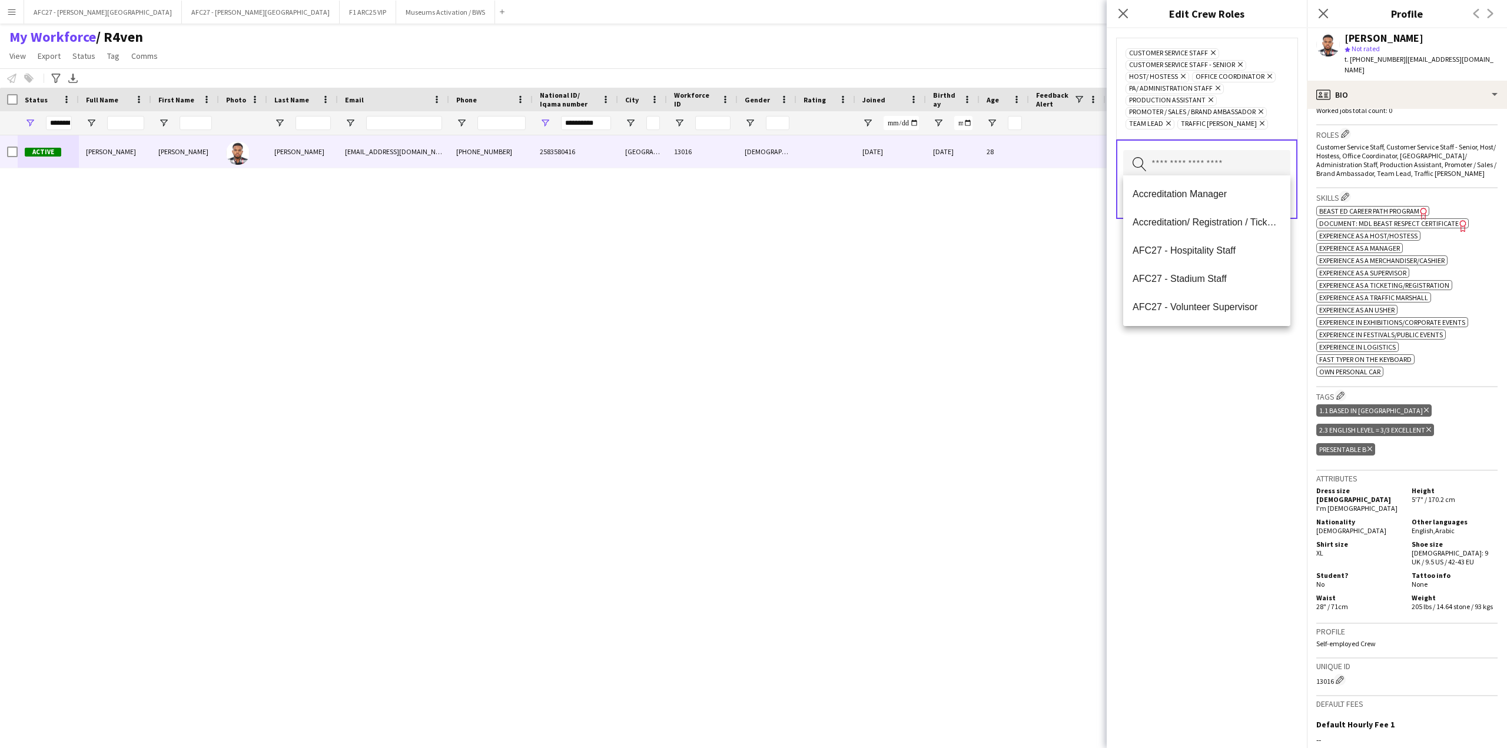
type input "*"
click at [1208, 163] on input "*" at bounding box center [1206, 164] width 167 height 29
click at [1376, 160] on span "Customer Service Staff, Customer Service Staff - Senior, Host/ Hostess, Office …" at bounding box center [1406, 159] width 180 height 35
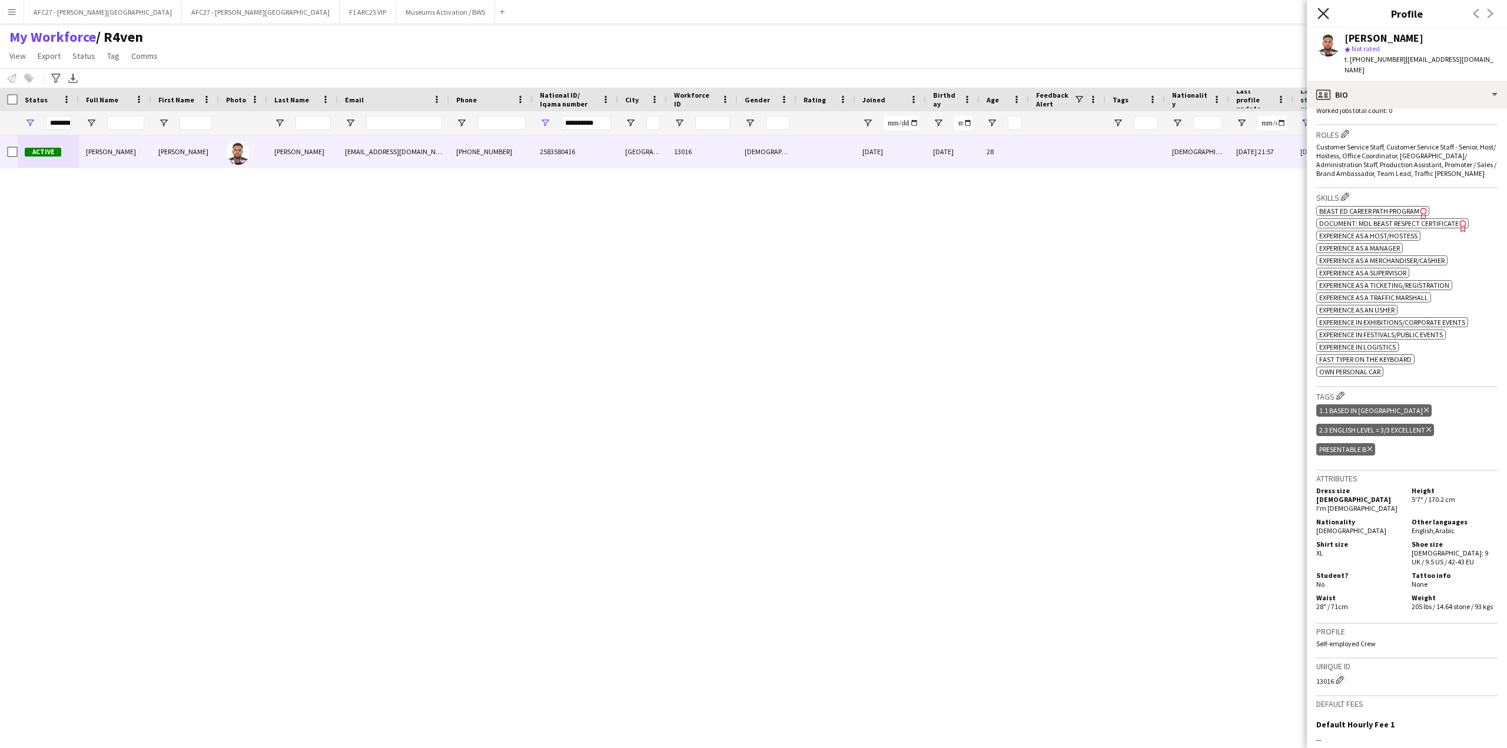
click at [1326, 13] on icon "Close pop-in" at bounding box center [1322, 13] width 11 height 11
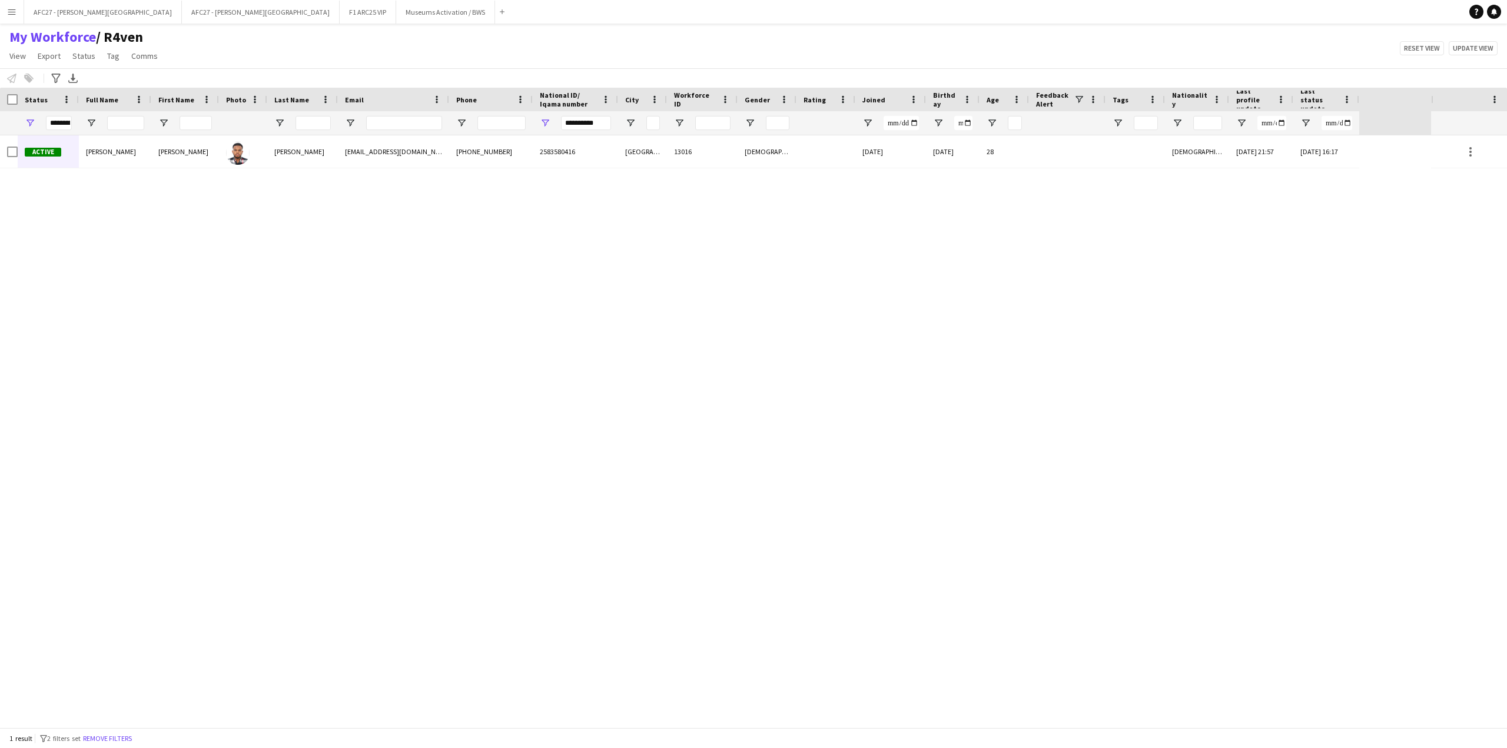
click at [1225, 57] on div "My Workforce / R4ven View Views Default view R4ven New view Update view Delete …" at bounding box center [753, 48] width 1507 height 40
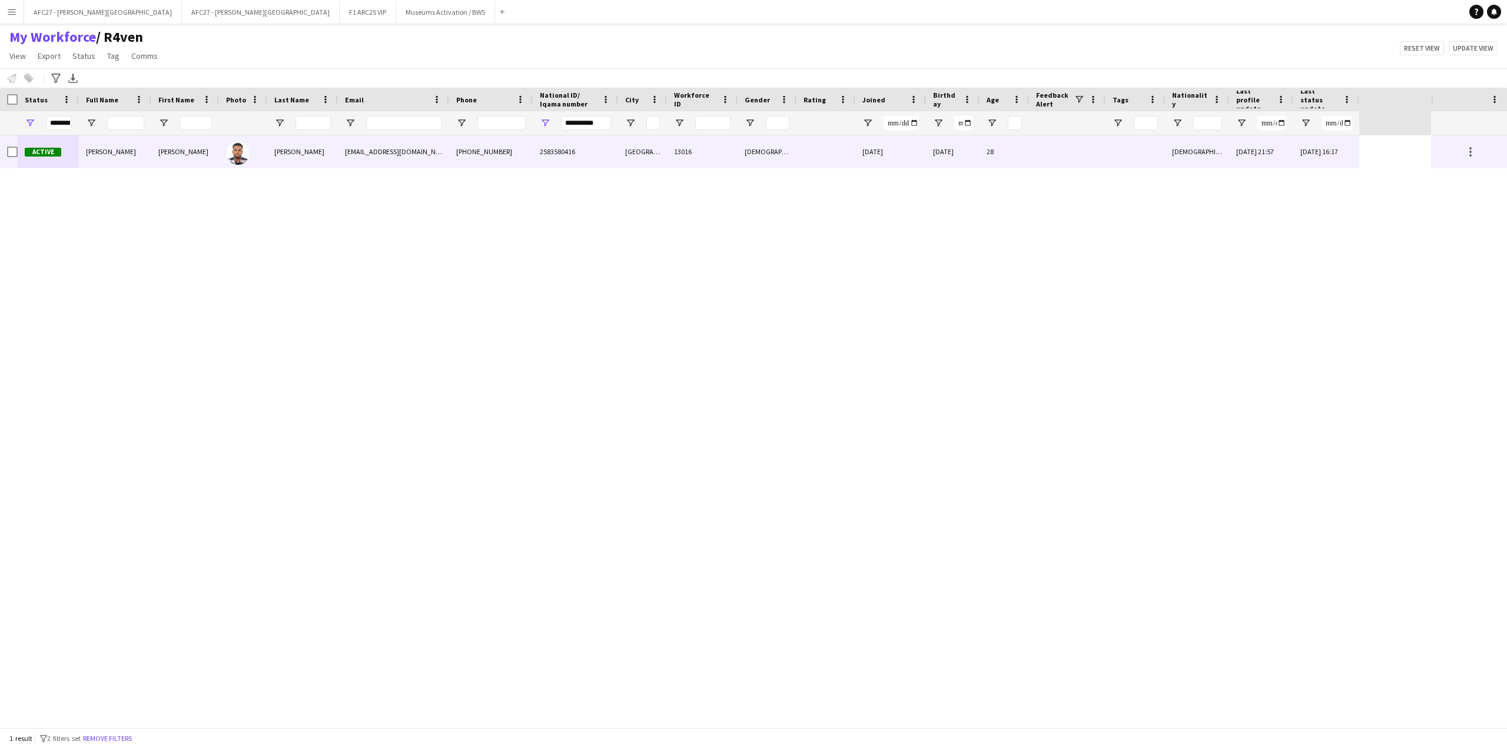
click at [1290, 166] on div "[DATE] 21:57" at bounding box center [1261, 151] width 64 height 32
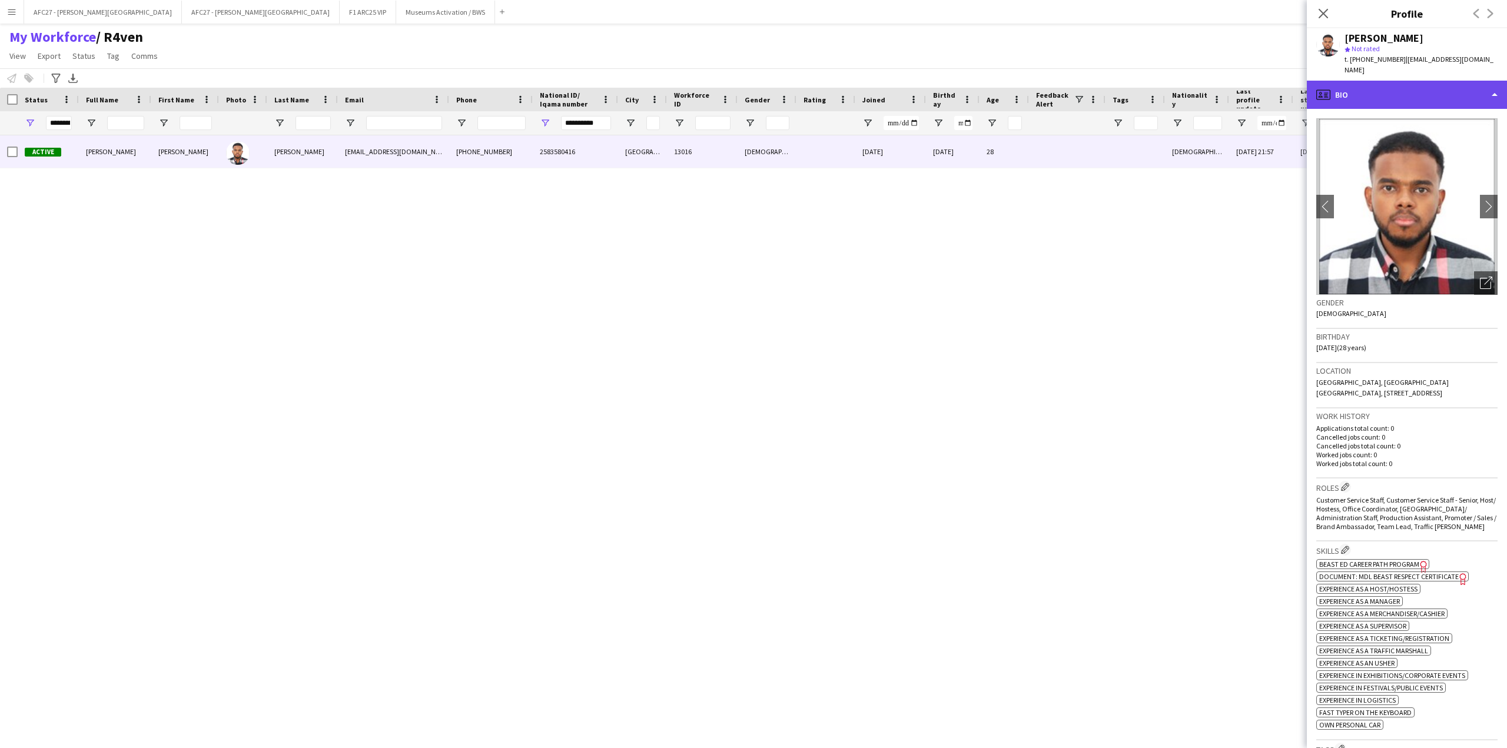
click at [1390, 97] on div "profile Bio" at bounding box center [1407, 95] width 200 height 28
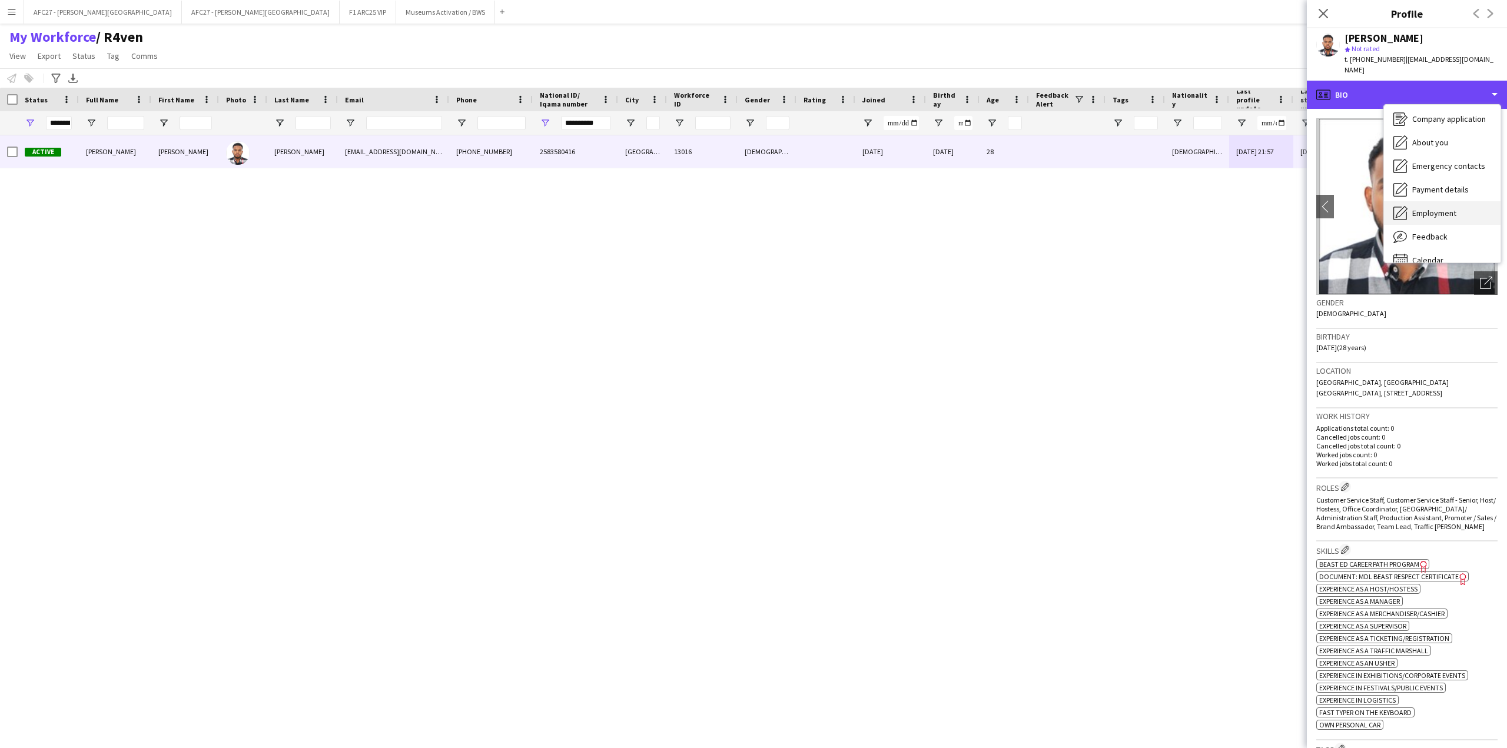
scroll to position [40, 0]
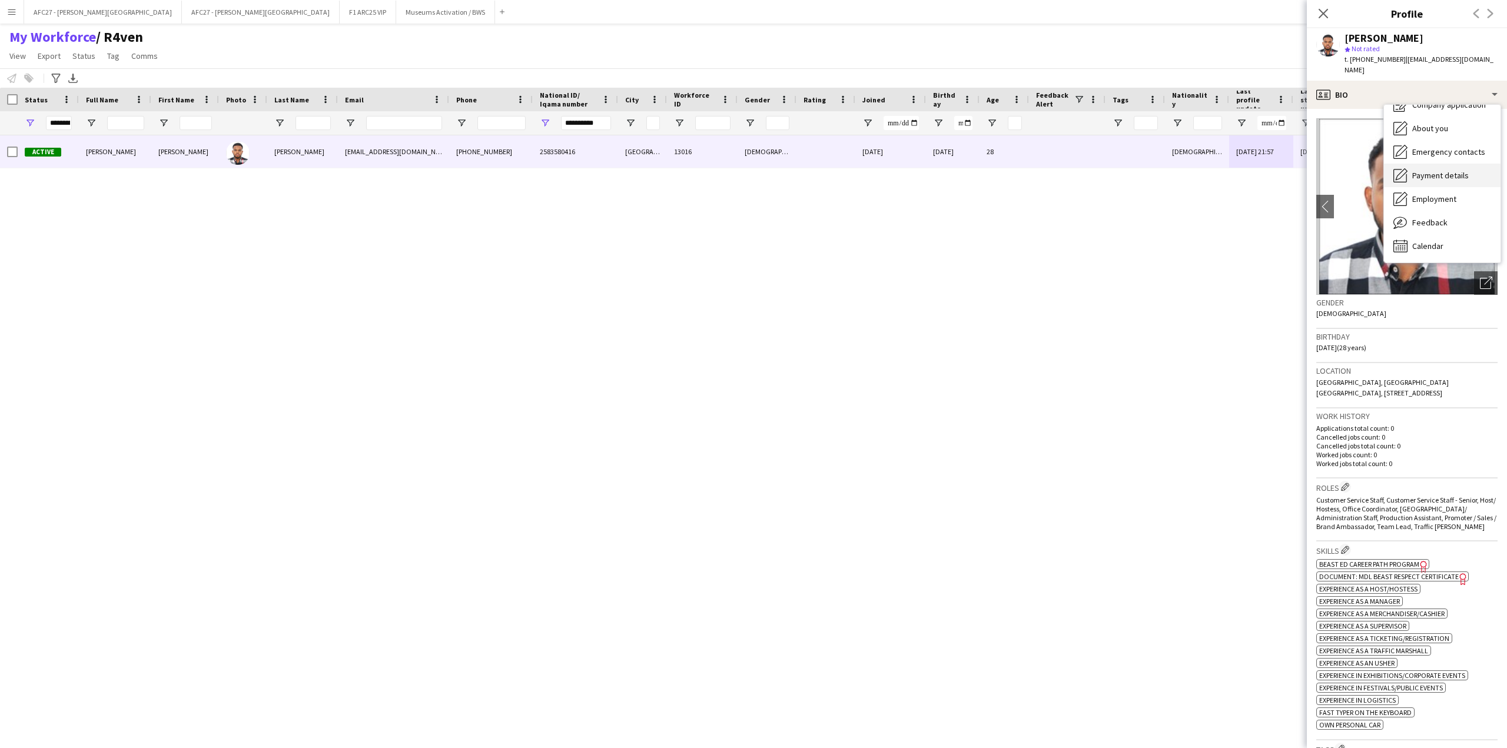
click at [1427, 177] on span "Payment details" at bounding box center [1440, 175] width 57 height 11
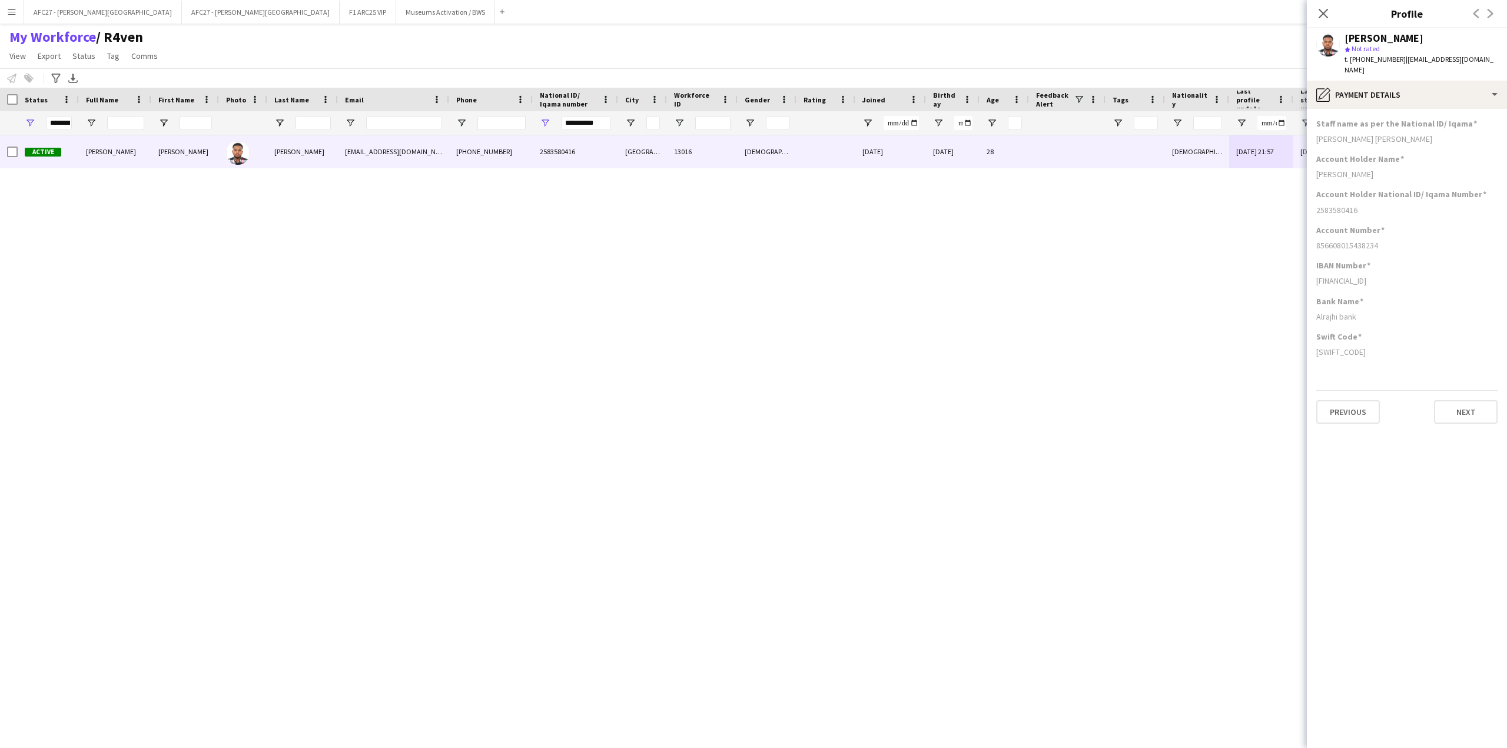
click at [1391, 125] on h3 "Staff name as per the National ID/ Iqama" at bounding box center [1396, 123] width 161 height 11
drag, startPoint x: 1391, startPoint y: 125, endPoint x: 1370, endPoint y: 358, distance: 233.5
click at [1370, 358] on app-section-data-types "Staff name as per the National ID/ Iqama [PERSON_NAME] [PERSON_NAME] Account Ho…" at bounding box center [1407, 428] width 200 height 639
click at [1370, 358] on div "Swift Code [SWIFT_CODE]" at bounding box center [1406, 348] width 181 height 35
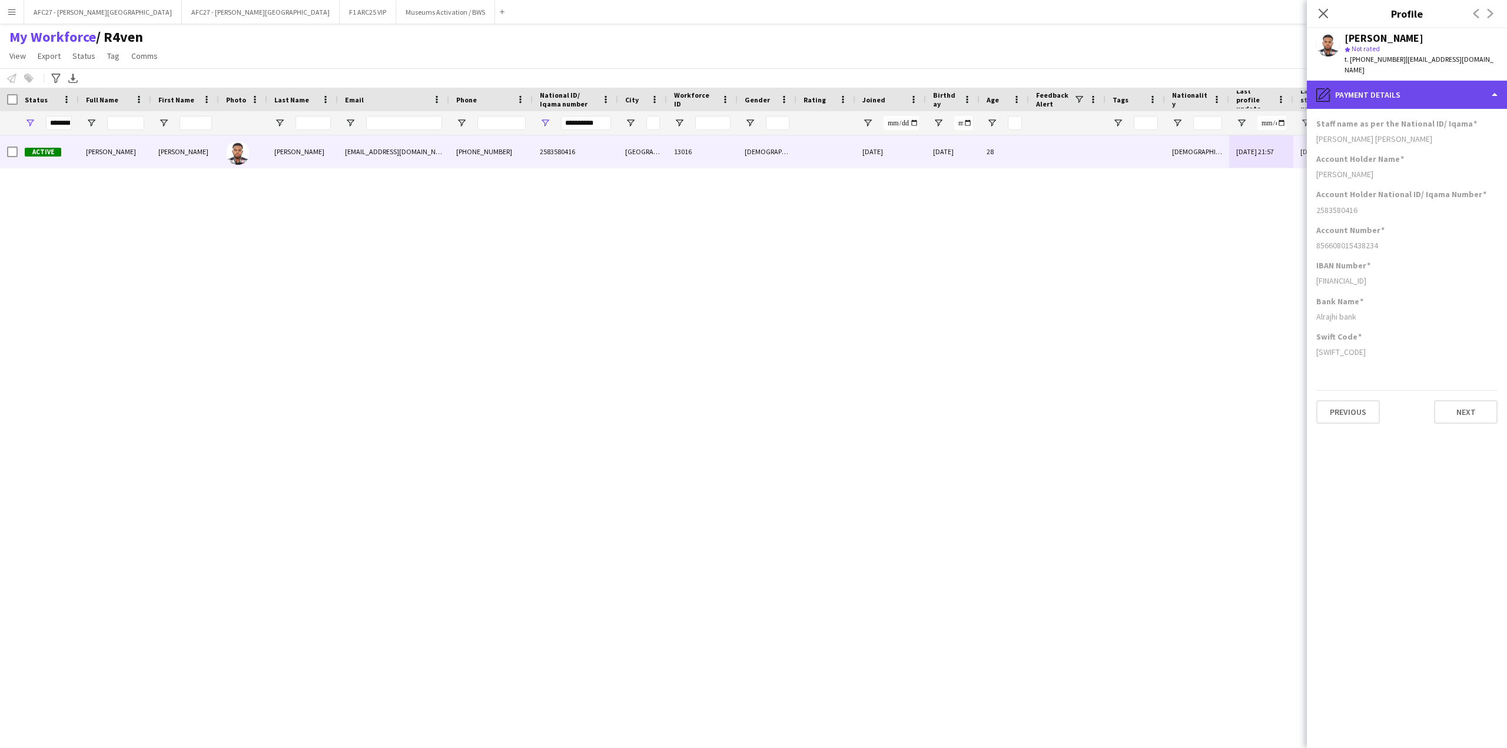
click at [1394, 87] on div "pencil4 Payment details" at bounding box center [1407, 95] width 200 height 28
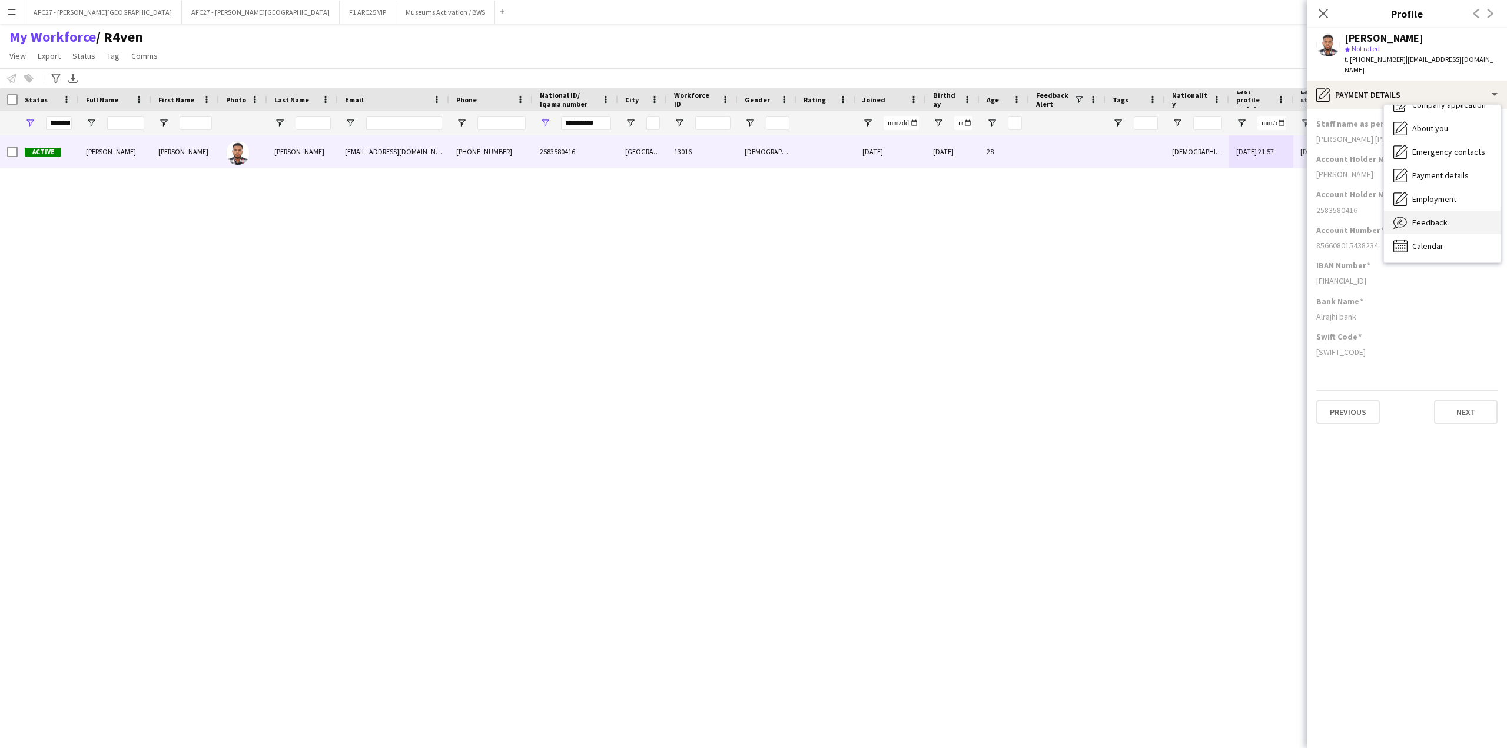
click at [1436, 222] on span "Feedback" at bounding box center [1429, 222] width 35 height 11
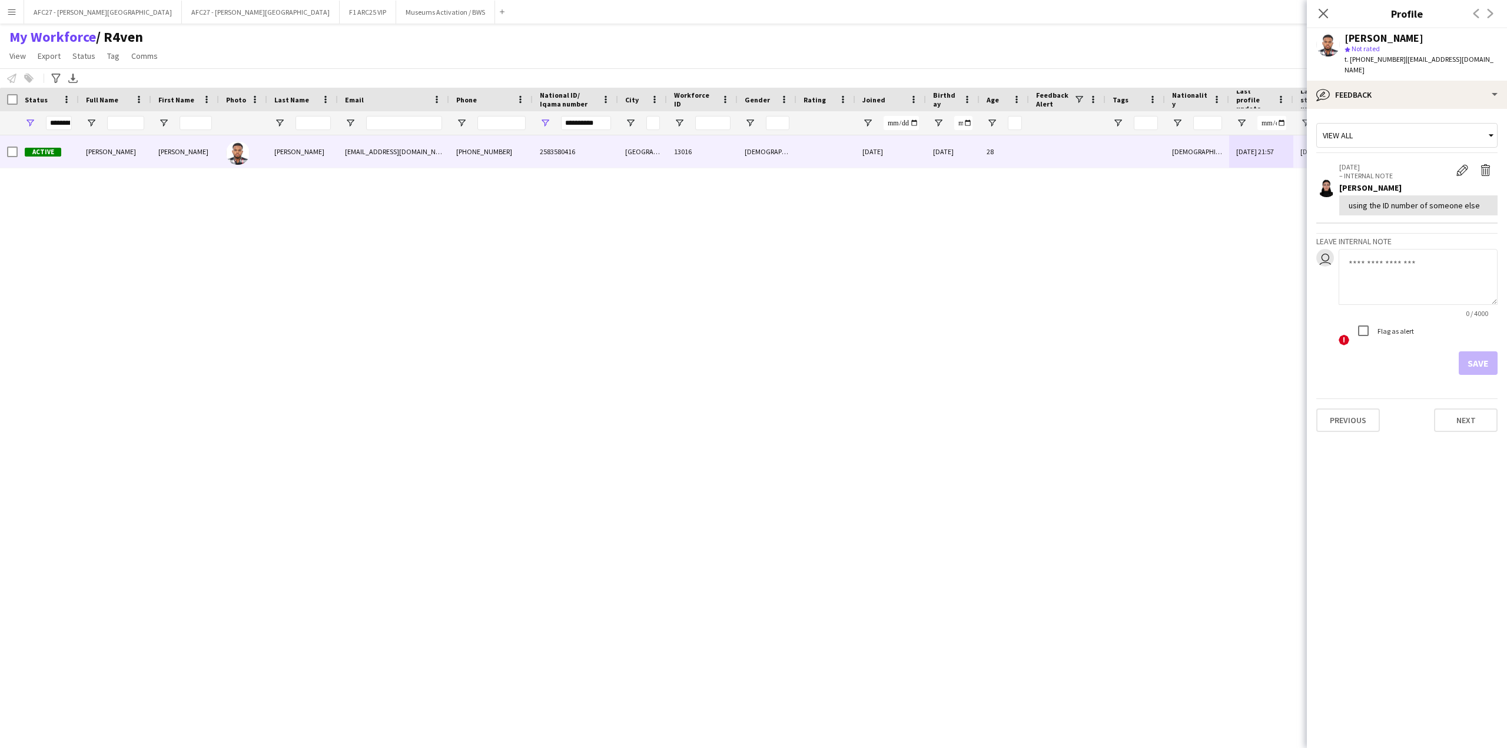
click at [1419, 280] on textarea at bounding box center [1417, 277] width 159 height 56
click at [1427, 203] on div "using the ID number of someone else" at bounding box center [1417, 205] width 139 height 11
click at [1389, 167] on p "[DATE]" at bounding box center [1394, 166] width 111 height 9
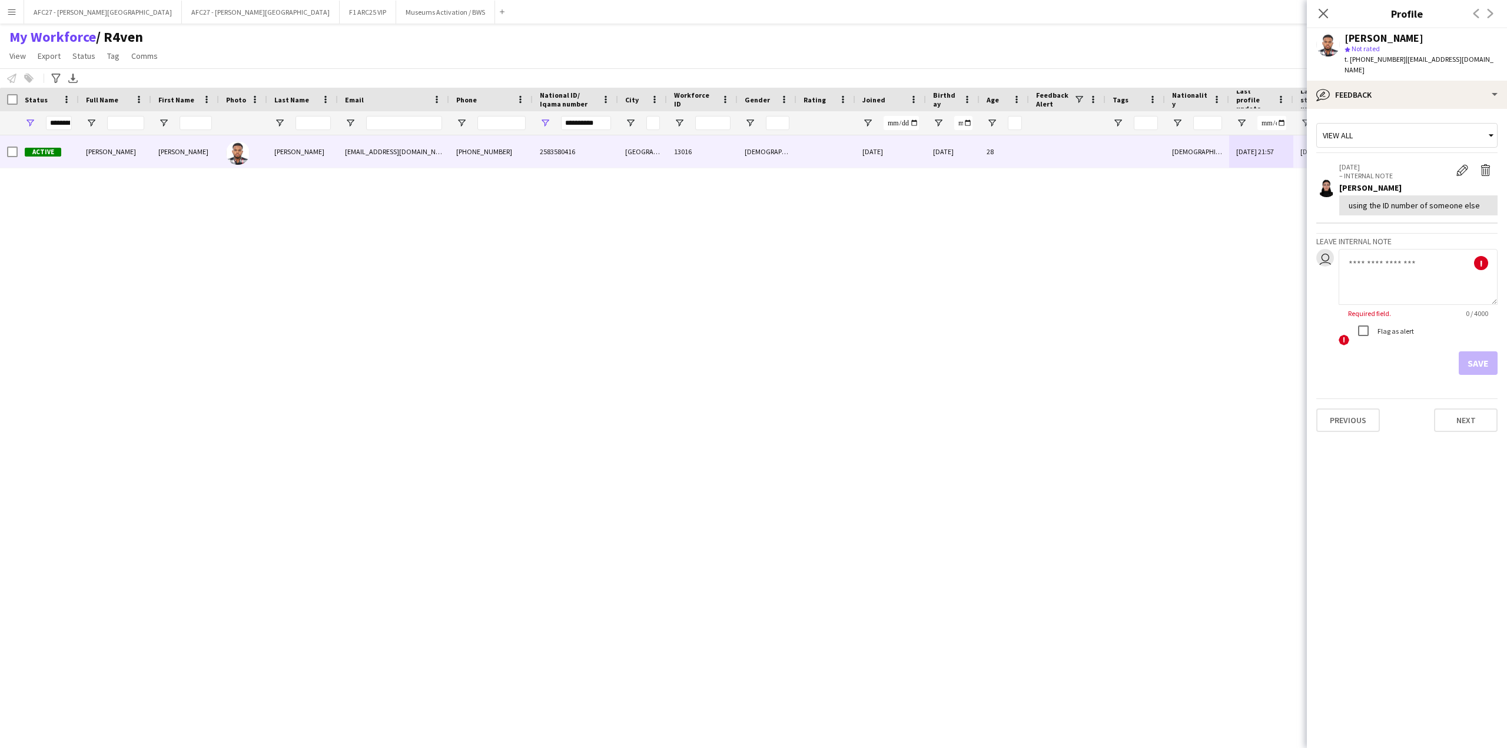
click at [1389, 167] on p "[DATE]" at bounding box center [1394, 166] width 111 height 9
drag, startPoint x: 1389, startPoint y: 167, endPoint x: 1397, endPoint y: 205, distance: 39.7
click at [1397, 205] on div "[DATE] – INTERNAL NOTE Edit internal note Delete internal note [PERSON_NAME] us…" at bounding box center [1418, 188] width 158 height 53
click at [1397, 205] on div "using the ID number of someone else" at bounding box center [1417, 205] width 139 height 11
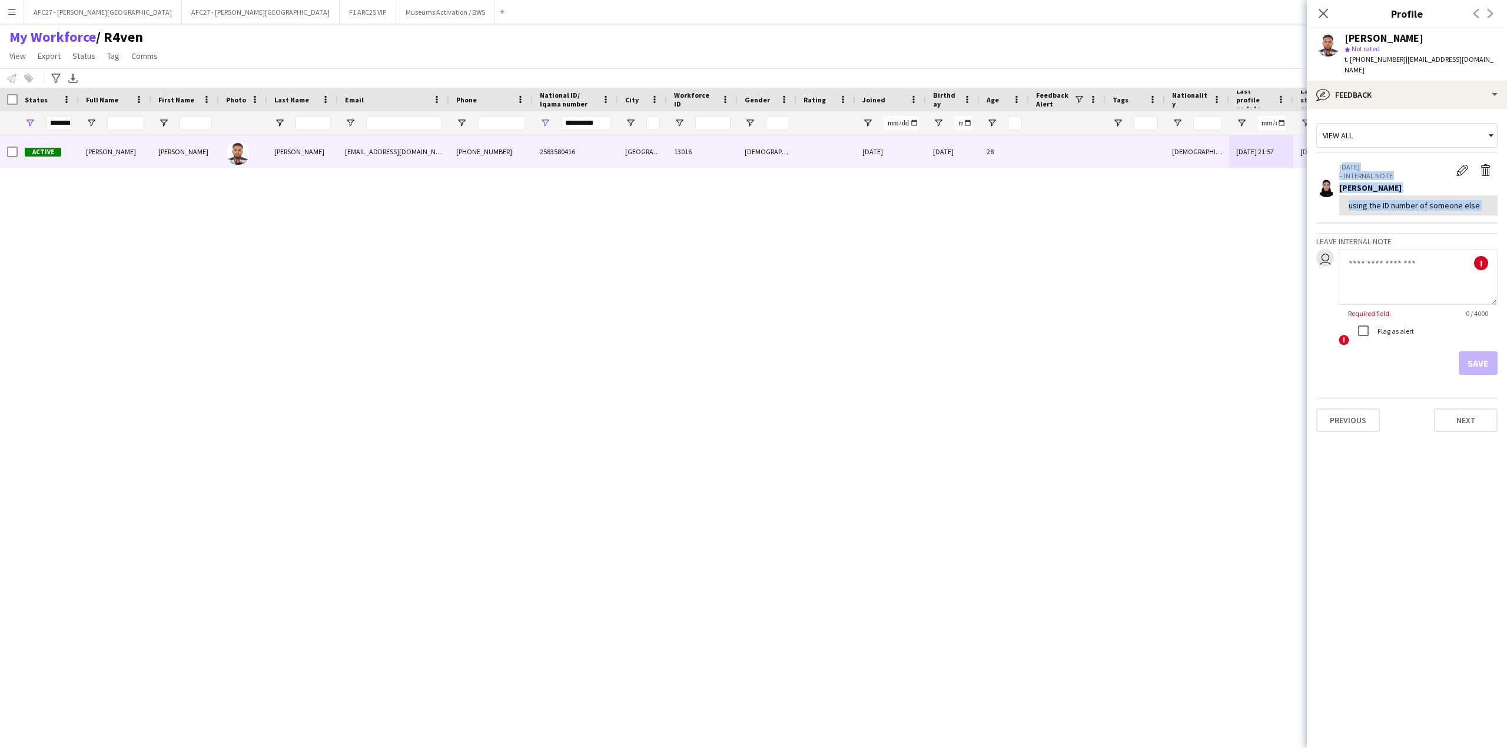
drag, startPoint x: 1397, startPoint y: 205, endPoint x: 1381, endPoint y: 163, distance: 45.3
click at [1381, 163] on div "[DATE] – INTERNAL NOTE Edit internal note Delete internal note [PERSON_NAME] us…" at bounding box center [1418, 188] width 158 height 53
click at [1381, 163] on p "[DATE]" at bounding box center [1394, 166] width 111 height 9
drag, startPoint x: 1381, startPoint y: 163, endPoint x: 1402, endPoint y: 208, distance: 49.2
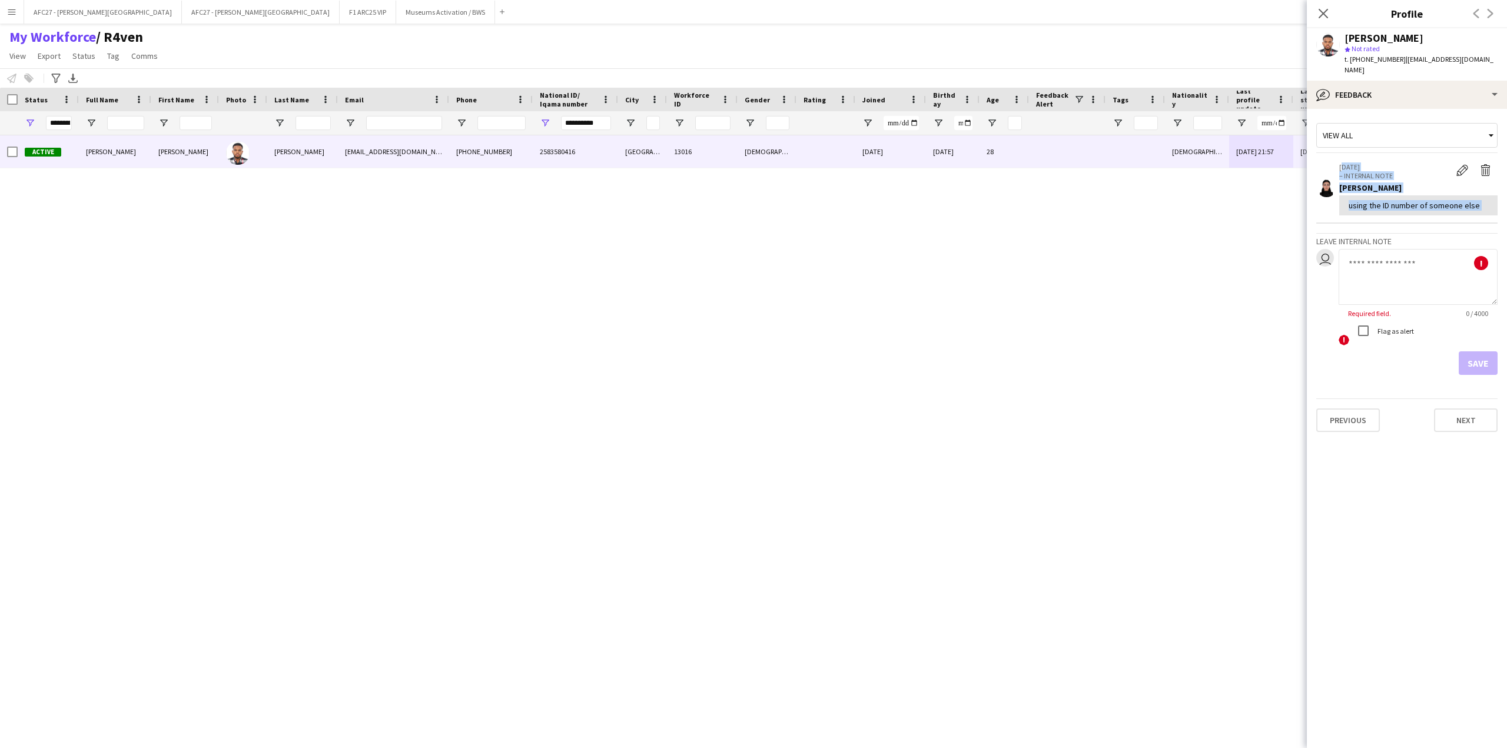
click at [1402, 208] on div "[DATE] – INTERNAL NOTE Edit internal note Delete internal note [PERSON_NAME] us…" at bounding box center [1418, 188] width 158 height 53
click at [1402, 208] on div "using the ID number of someone else" at bounding box center [1417, 205] width 139 height 11
drag, startPoint x: 1402, startPoint y: 208, endPoint x: 1395, endPoint y: 170, distance: 38.9
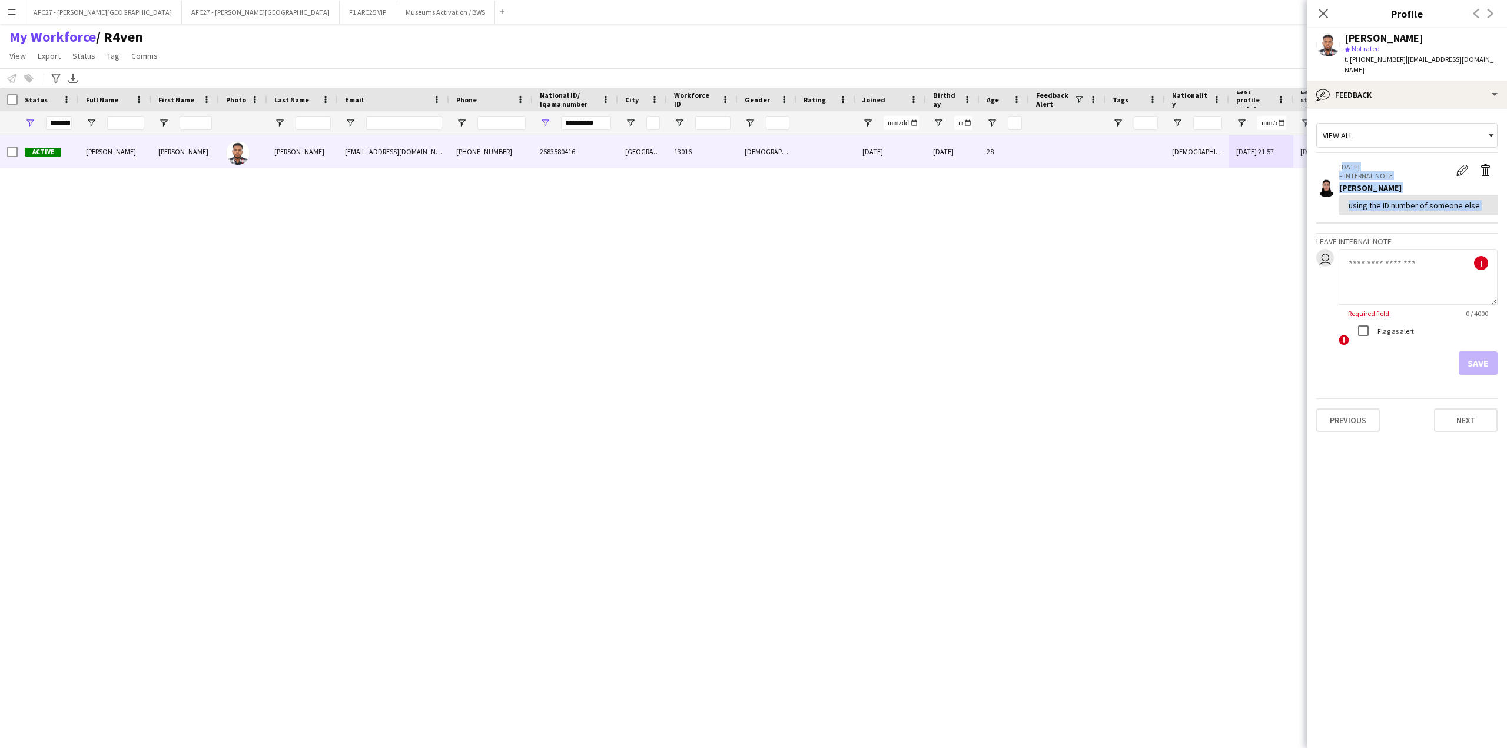
click at [1395, 170] on div "[DATE] – INTERNAL NOTE Edit internal note Delete internal note [PERSON_NAME] us…" at bounding box center [1418, 188] width 158 height 53
click at [1395, 170] on p "[DATE]" at bounding box center [1394, 166] width 111 height 9
drag, startPoint x: 1395, startPoint y: 170, endPoint x: 1398, endPoint y: 199, distance: 29.6
click at [1398, 199] on div "[DATE] – INTERNAL NOTE Edit internal note Delete internal note [PERSON_NAME] us…" at bounding box center [1418, 188] width 158 height 53
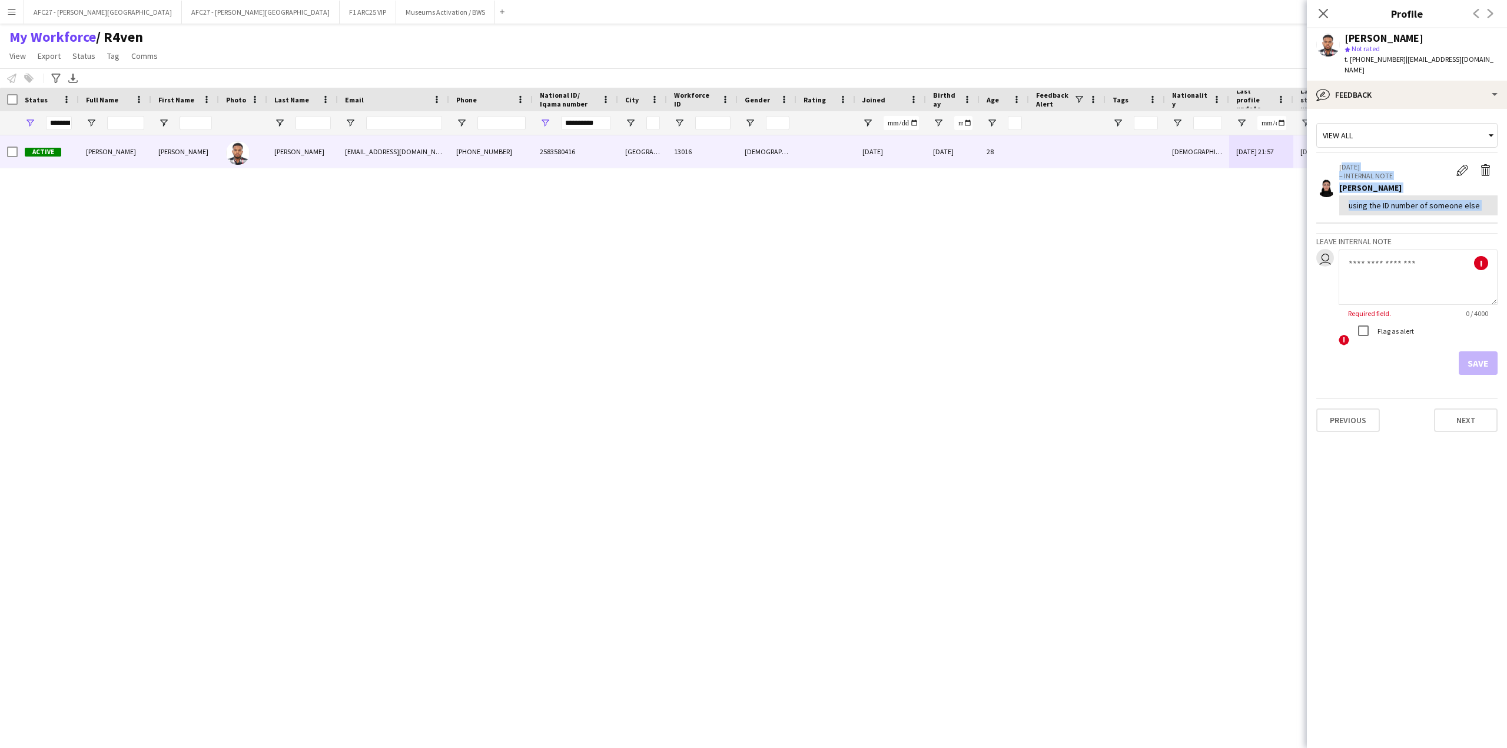
click at [1398, 200] on div "using the ID number of someone else" at bounding box center [1417, 205] width 139 height 11
drag, startPoint x: 1398, startPoint y: 199, endPoint x: 1399, endPoint y: 167, distance: 31.8
click at [1399, 167] on div "[DATE] – INTERNAL NOTE Edit internal note Delete internal note [PERSON_NAME] us…" at bounding box center [1418, 188] width 158 height 53
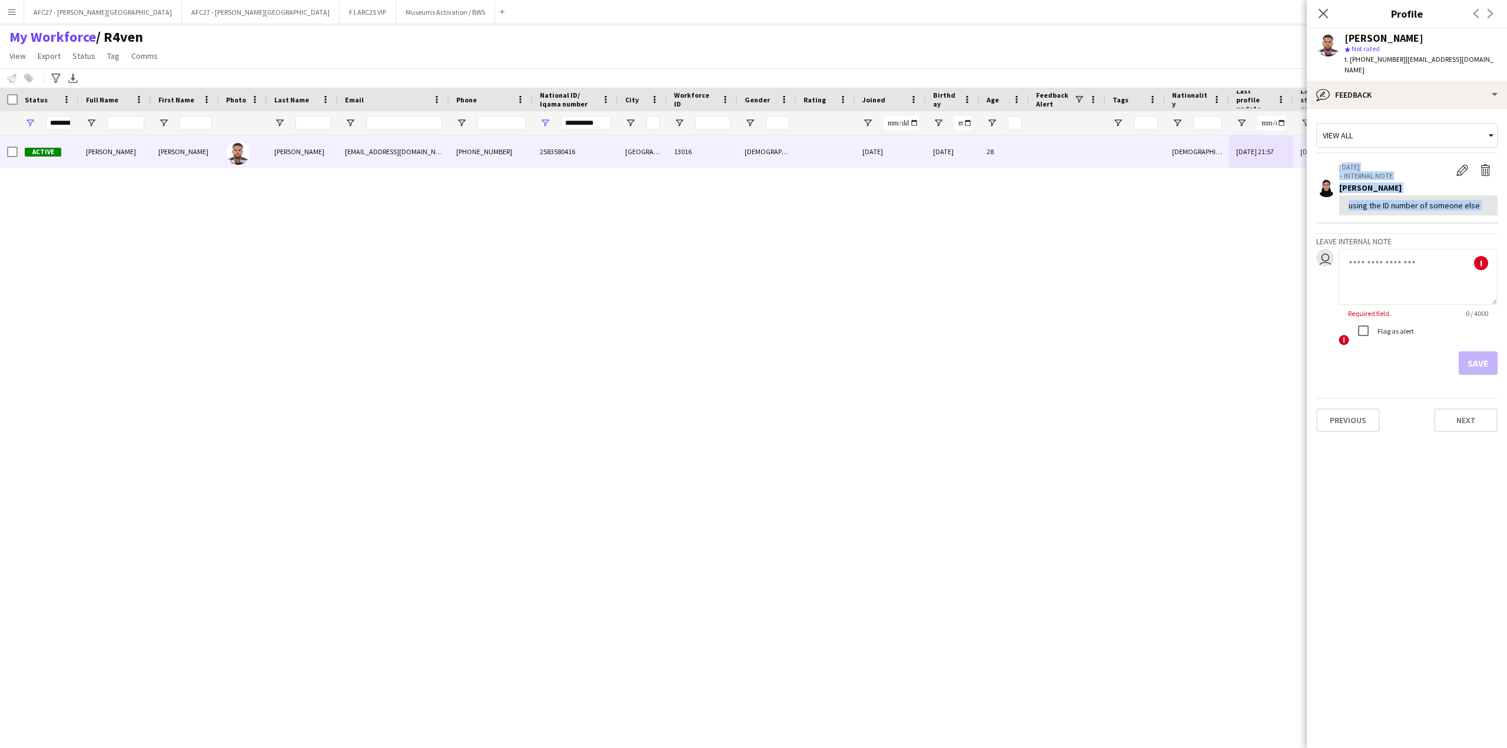
click at [1399, 167] on p "[DATE]" at bounding box center [1394, 166] width 111 height 9
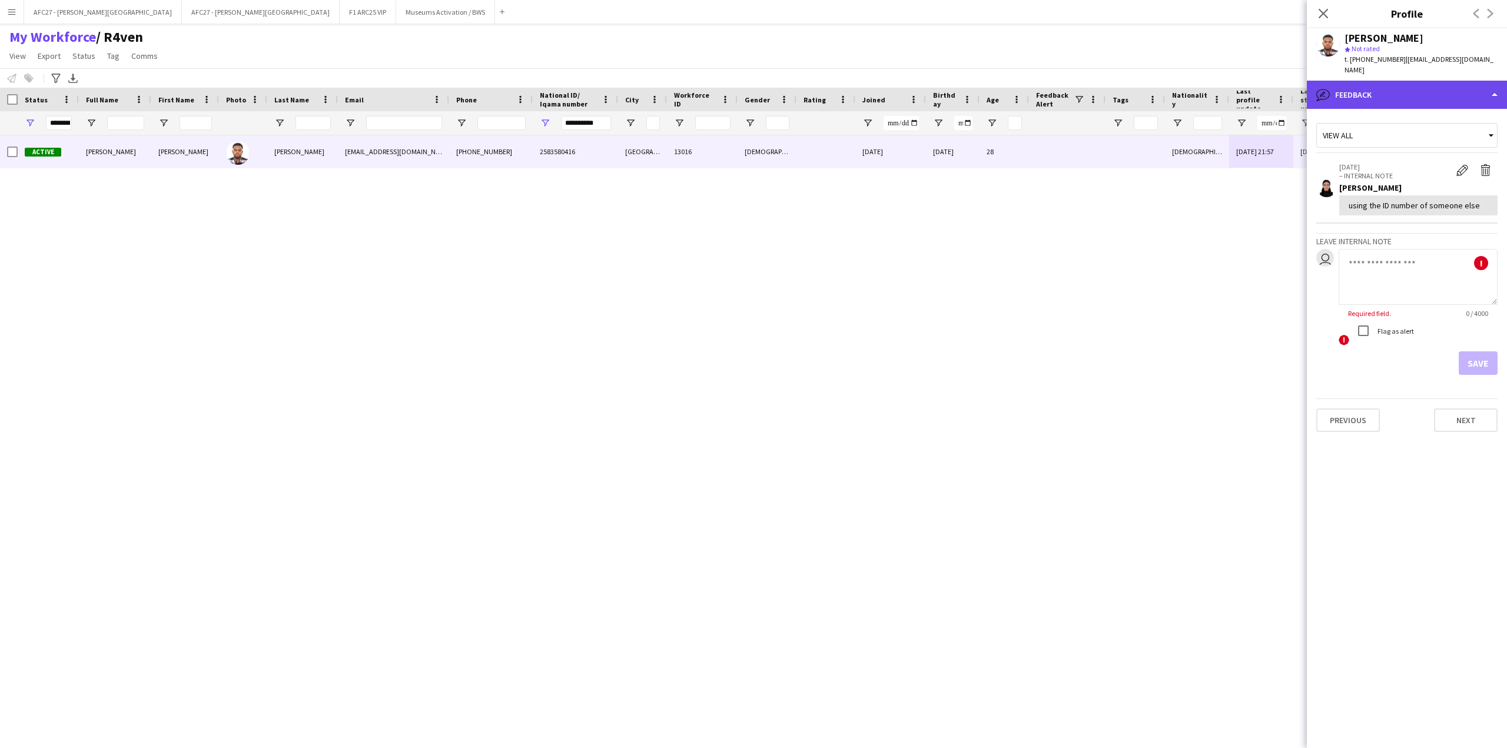
click at [1397, 89] on div "bubble-pencil Feedback" at bounding box center [1407, 95] width 200 height 28
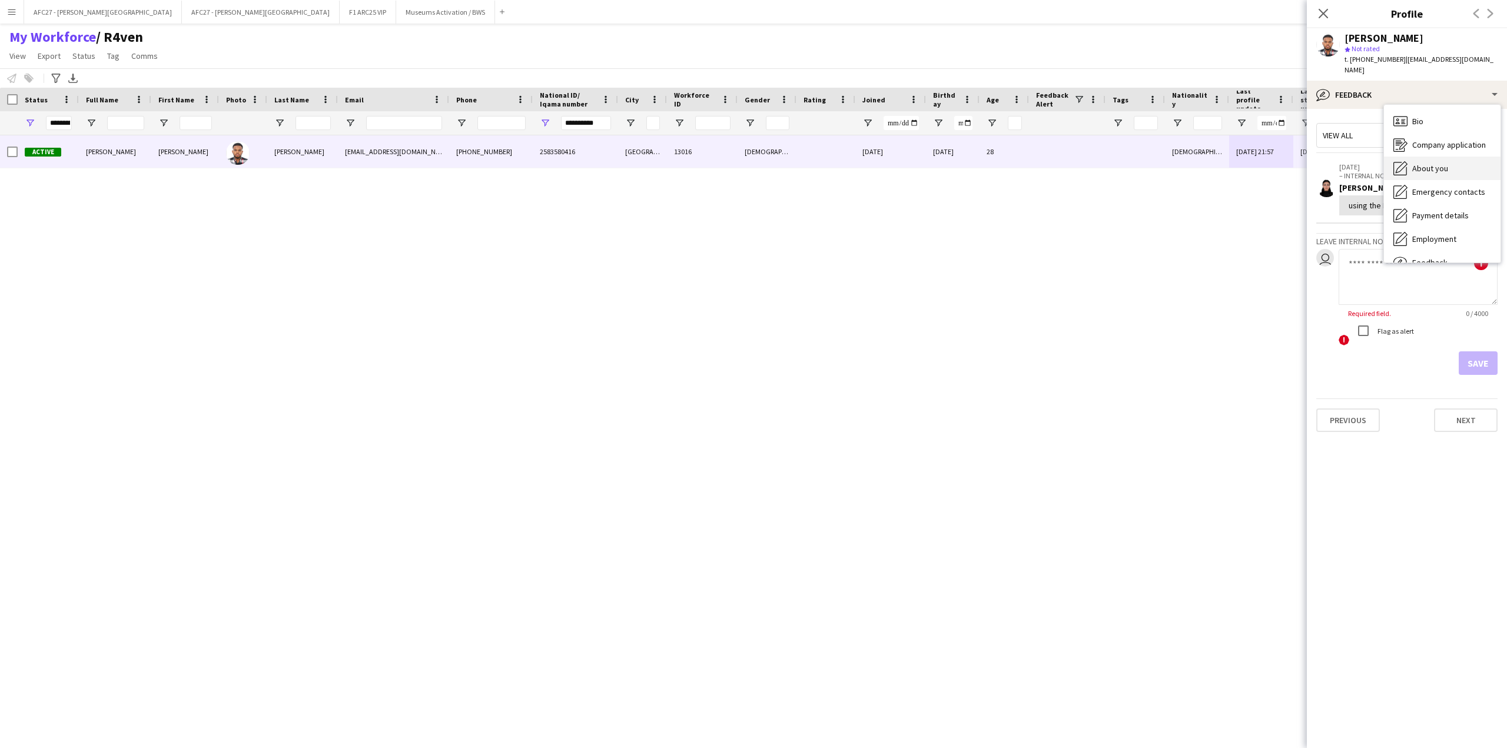
click at [1403, 170] on icon "About you" at bounding box center [1400, 168] width 14 height 14
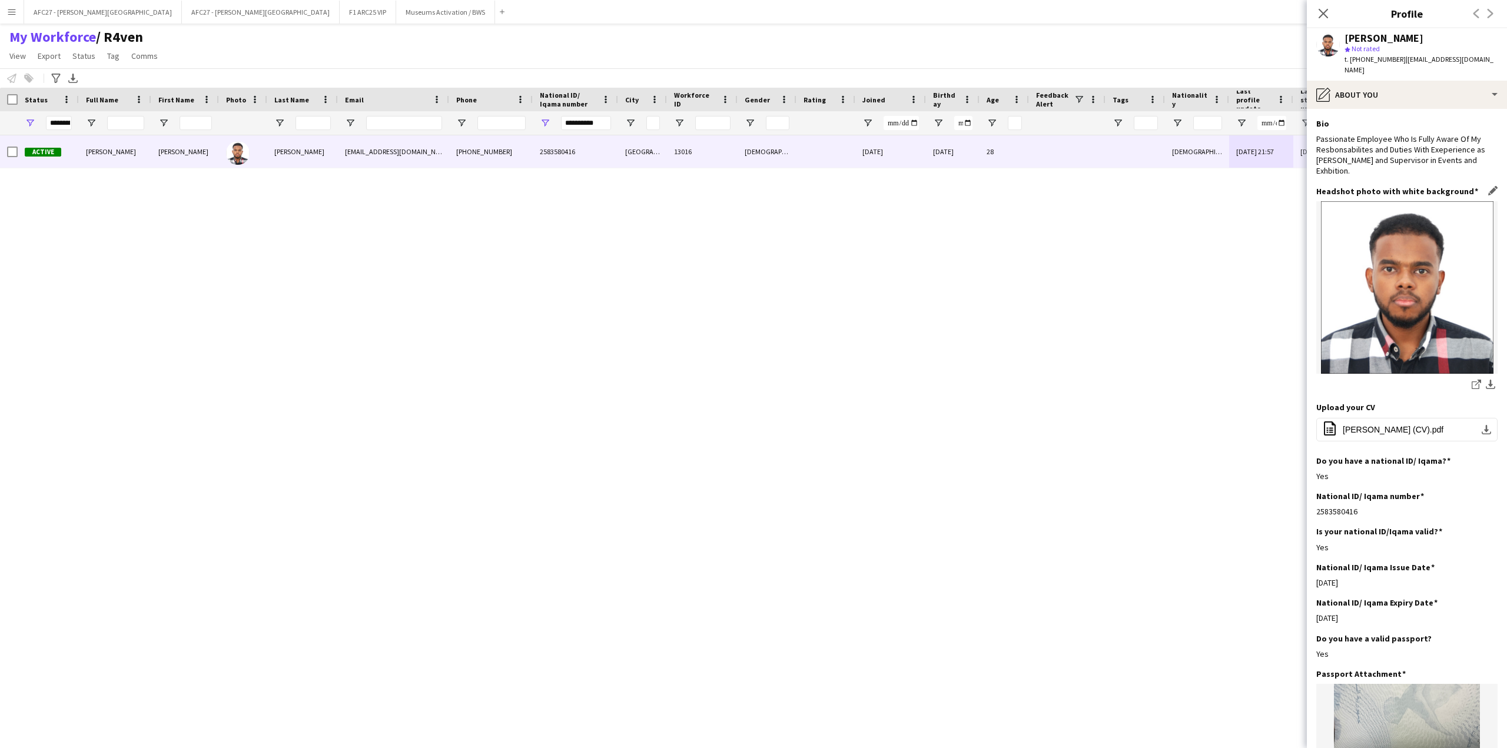
scroll to position [235, 0]
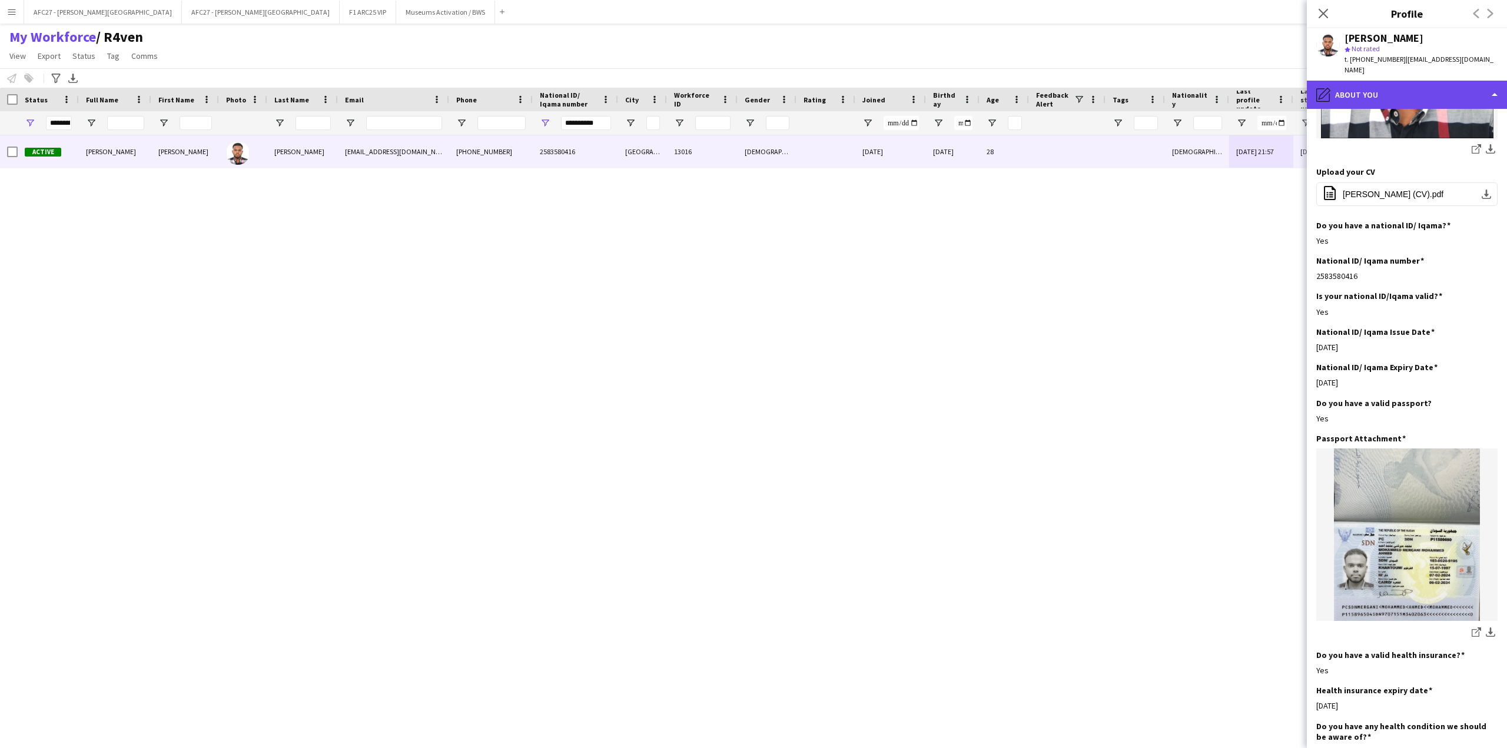
click at [1368, 97] on div "pencil4 About you" at bounding box center [1407, 95] width 200 height 28
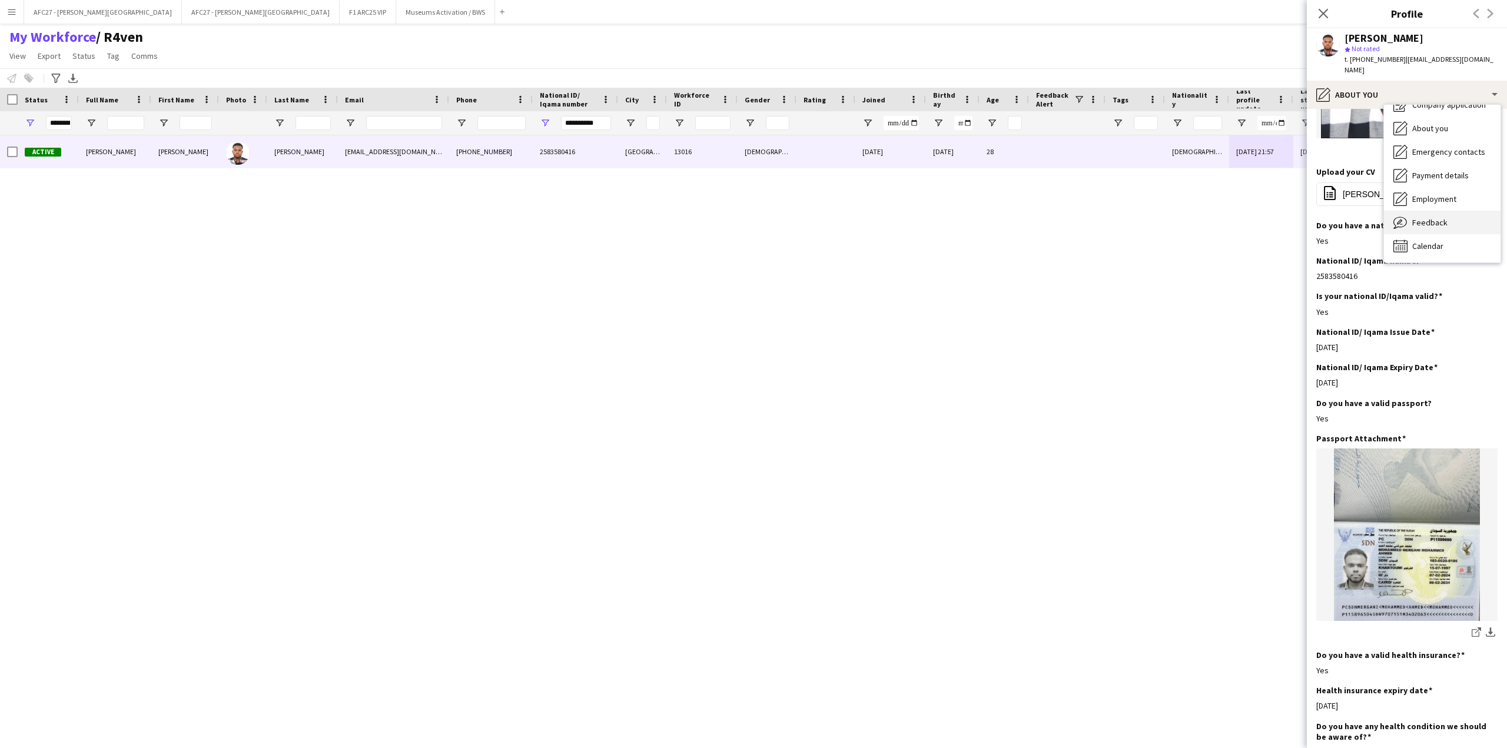
click at [1432, 221] on span "Feedback" at bounding box center [1429, 222] width 35 height 11
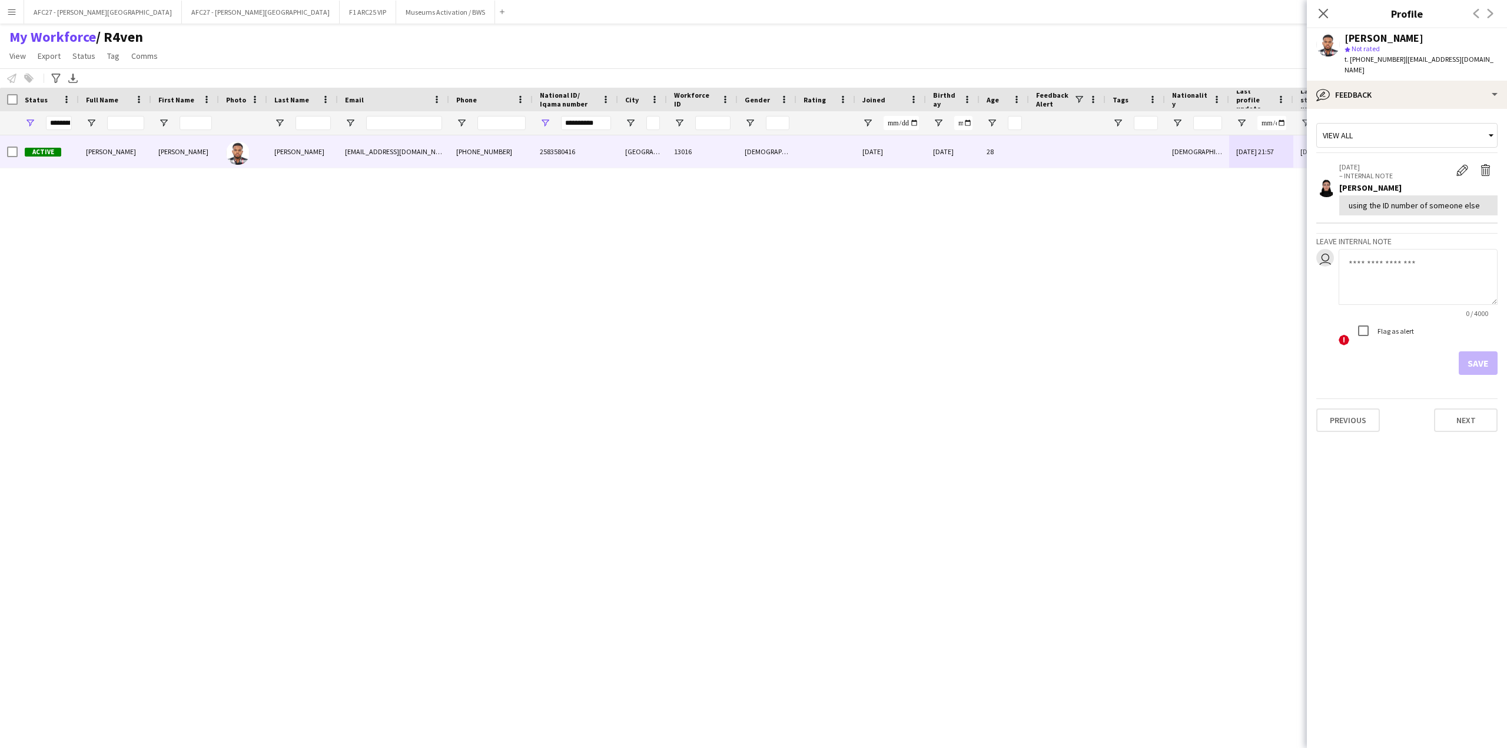
click at [1415, 208] on div "using the ID number of someone else" at bounding box center [1417, 205] width 139 height 11
click at [1418, 212] on div "using the ID number of someone else" at bounding box center [1418, 205] width 158 height 20
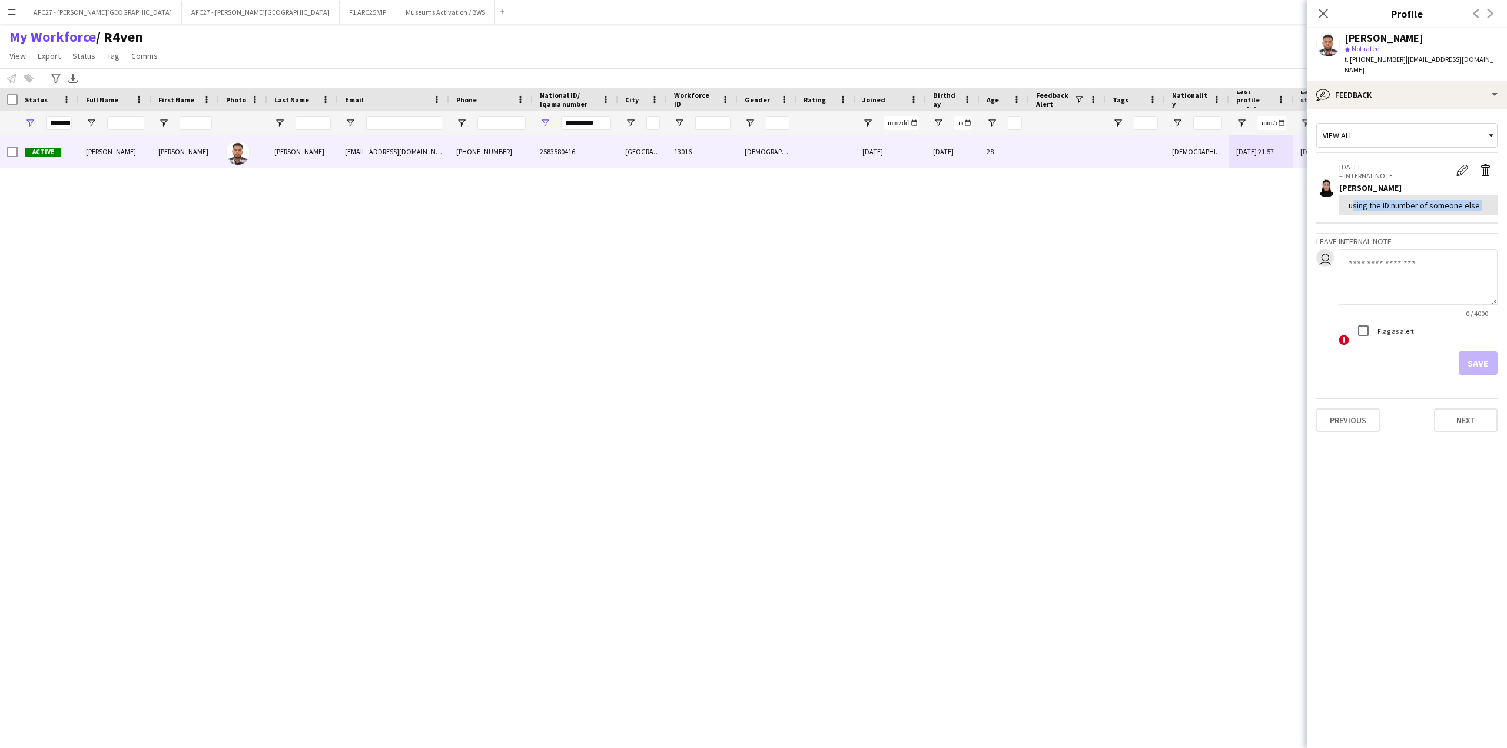
click at [1418, 212] on div "using the ID number of someone else" at bounding box center [1418, 205] width 158 height 20
click at [1404, 204] on div "using the ID number of someone else" at bounding box center [1417, 205] width 139 height 11
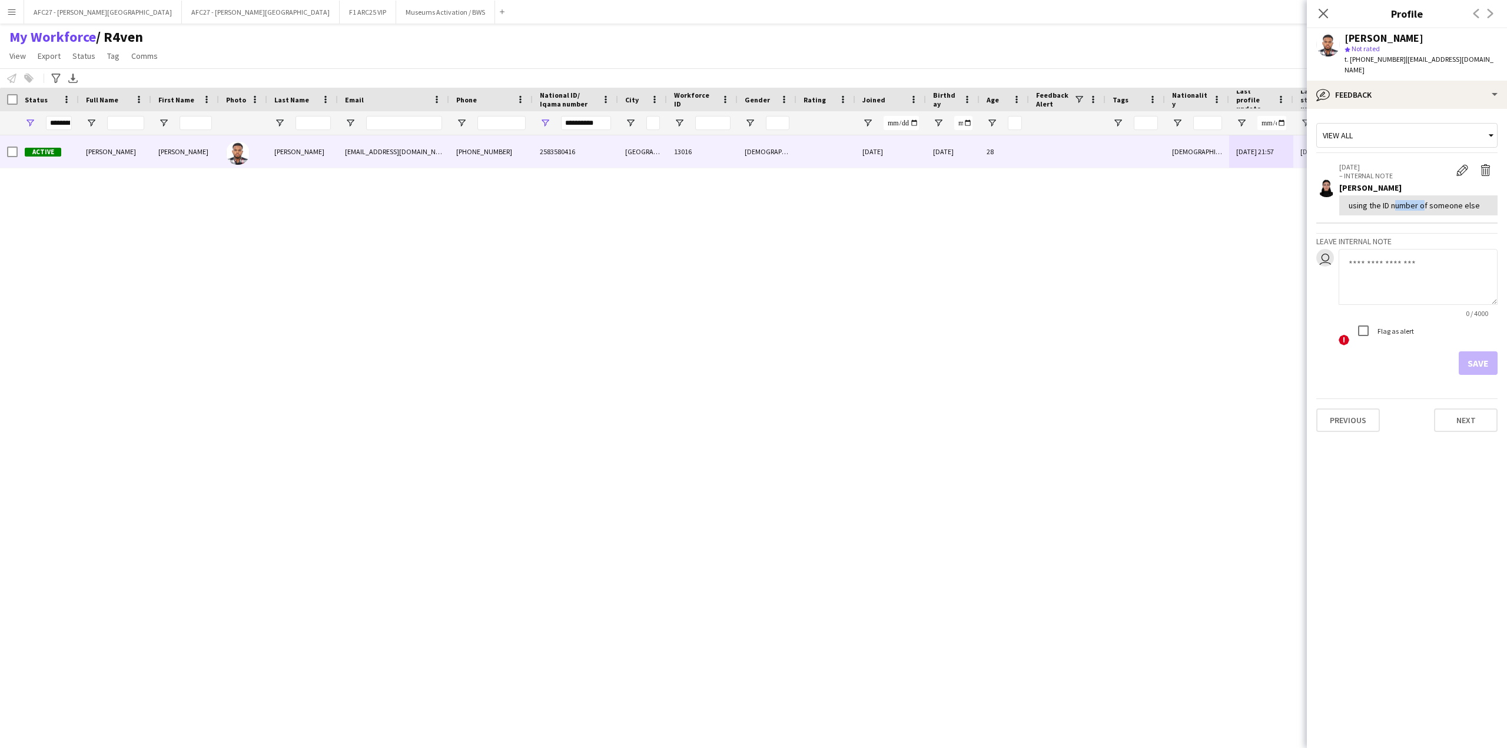
click at [1404, 204] on div "using the ID number of someone else" at bounding box center [1417, 205] width 139 height 11
click at [1404, 180] on div "[DATE] – INTERNAL NOTE Edit internal note Delete internal note [PERSON_NAME] us…" at bounding box center [1418, 188] width 158 height 53
drag, startPoint x: 1404, startPoint y: 180, endPoint x: 1399, endPoint y: 160, distance: 21.4
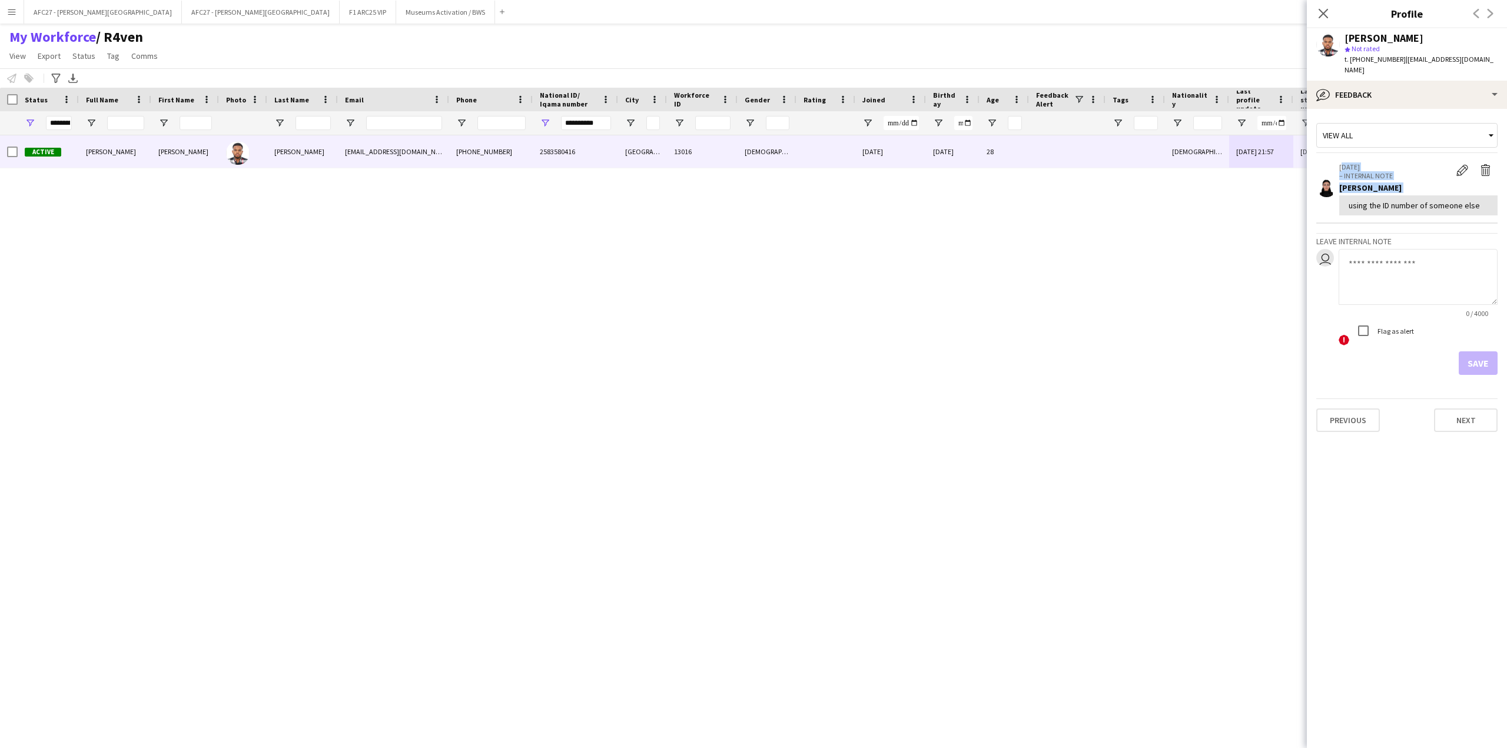
click at [1399, 160] on app-crew-profile-feedback-item "[DATE] – INTERNAL NOTE Edit internal note Delete internal note [PERSON_NAME] us…" at bounding box center [1406, 189] width 181 height 68
drag, startPoint x: 1399, startPoint y: 160, endPoint x: 1403, endPoint y: 202, distance: 43.2
click at [1403, 202] on app-crew-profile-feedback-item "[DATE] – INTERNAL NOTE Edit internal note Delete internal note [PERSON_NAME] us…" at bounding box center [1406, 189] width 181 height 68
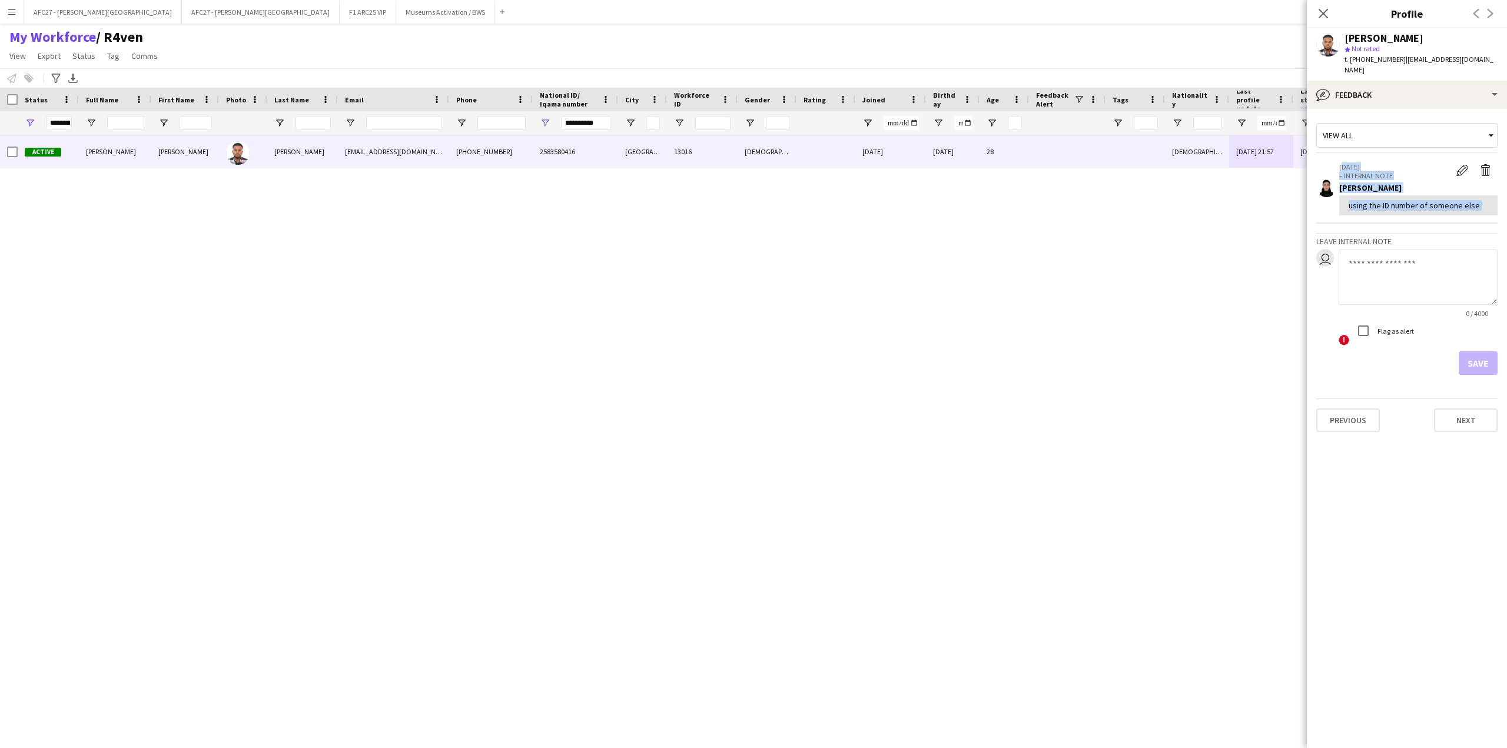
click at [1403, 202] on div "using the ID number of someone else" at bounding box center [1417, 205] width 139 height 11
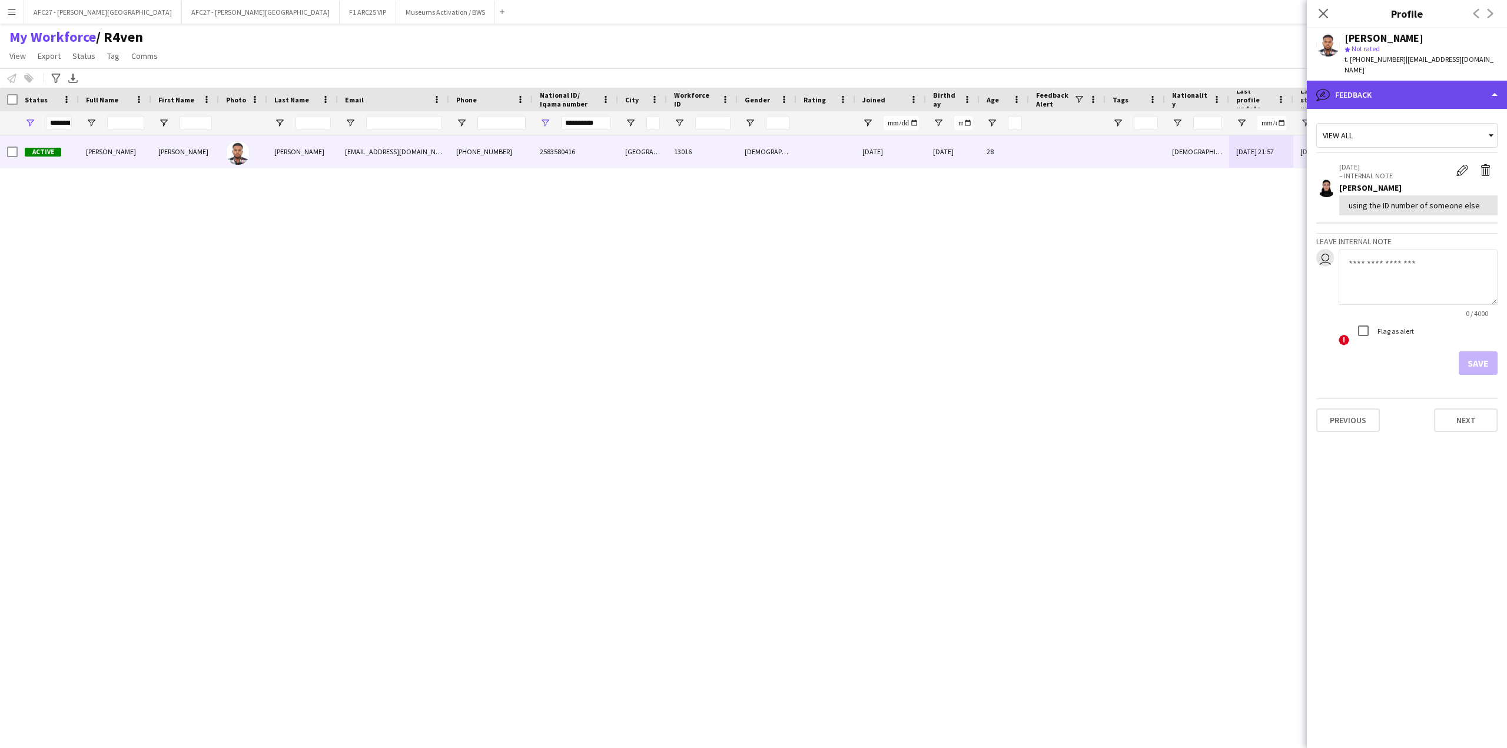
click at [1390, 103] on div "bubble-pencil Feedback" at bounding box center [1407, 95] width 200 height 28
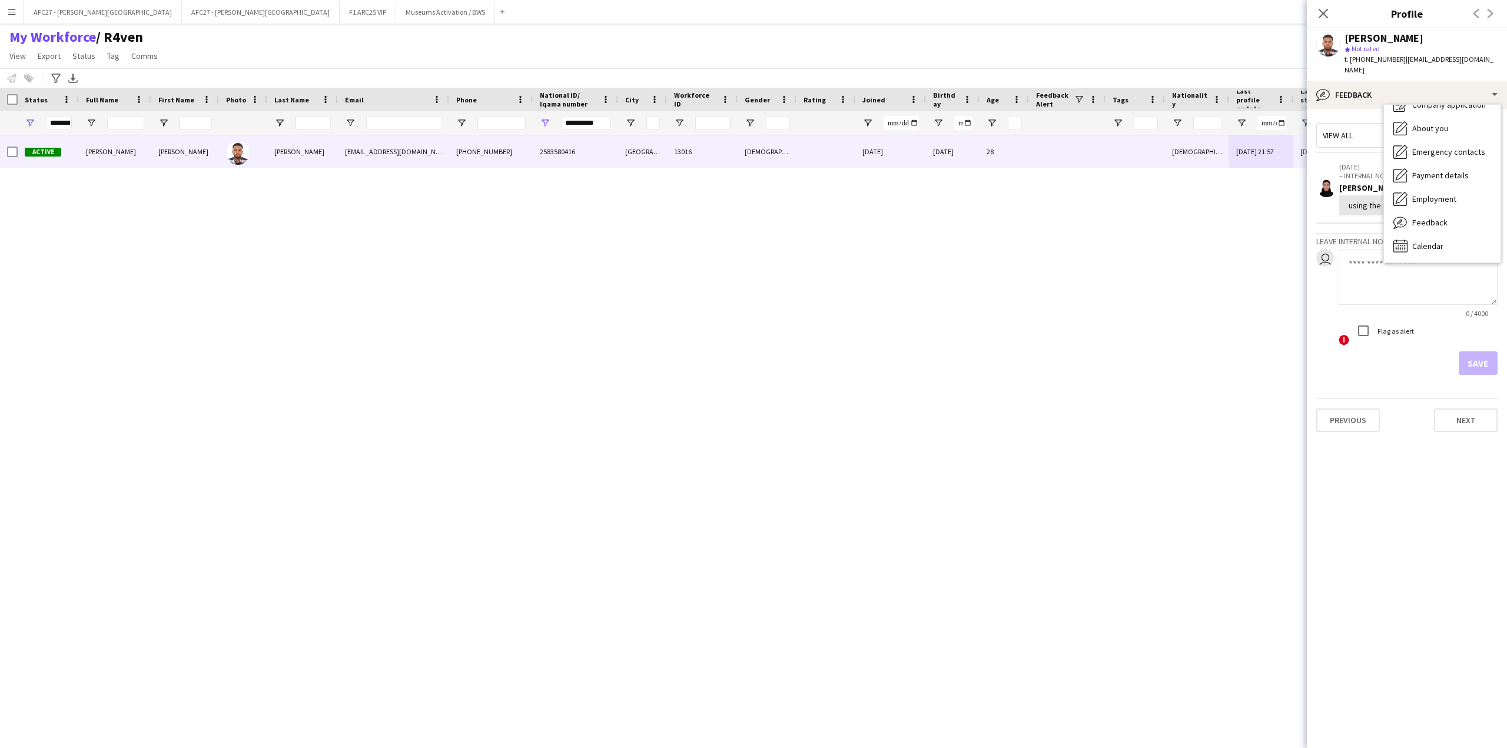
click at [1367, 200] on div "using the ID number of someone else" at bounding box center [1417, 205] width 139 height 11
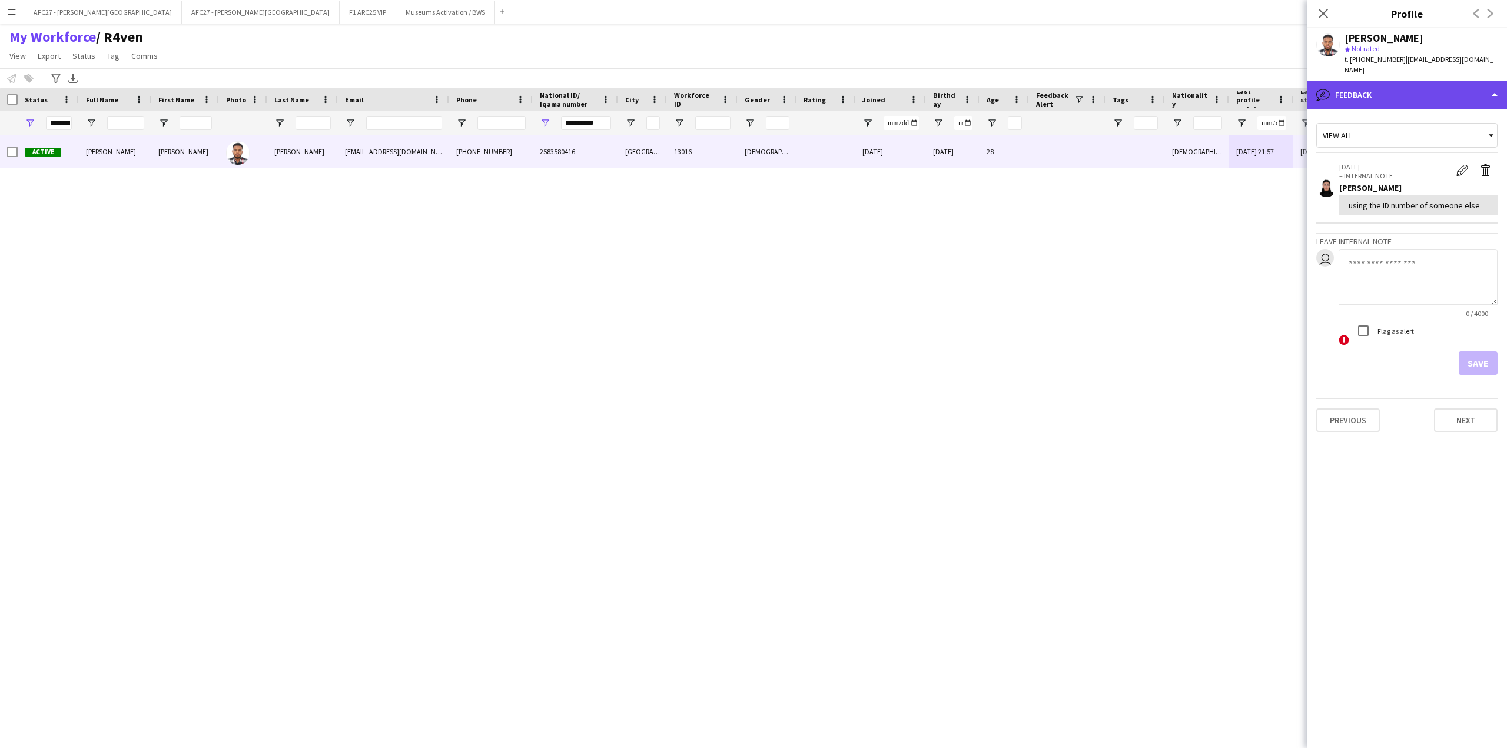
click at [1400, 95] on div "bubble-pencil Feedback" at bounding box center [1407, 95] width 200 height 28
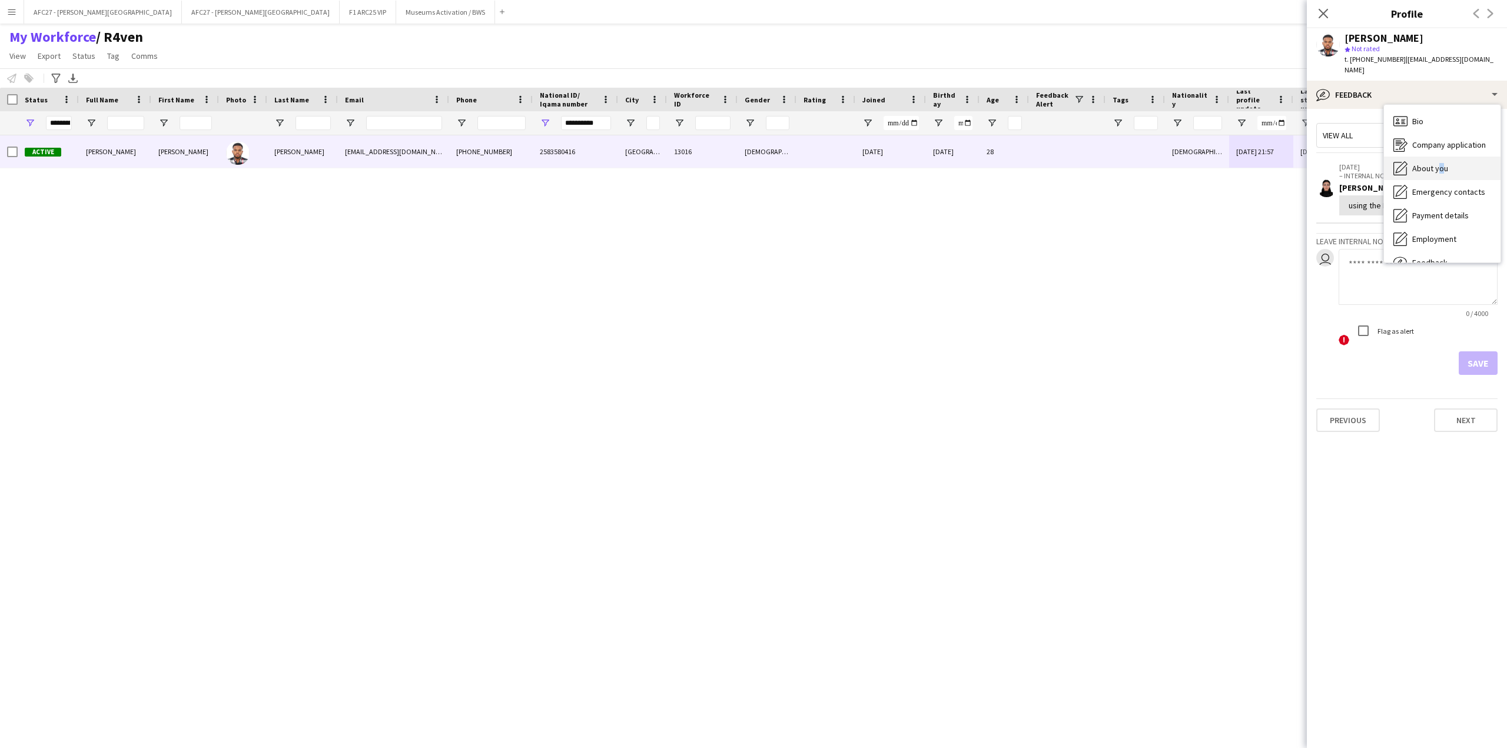
click at [1439, 171] on span "About you" at bounding box center [1430, 168] width 36 height 11
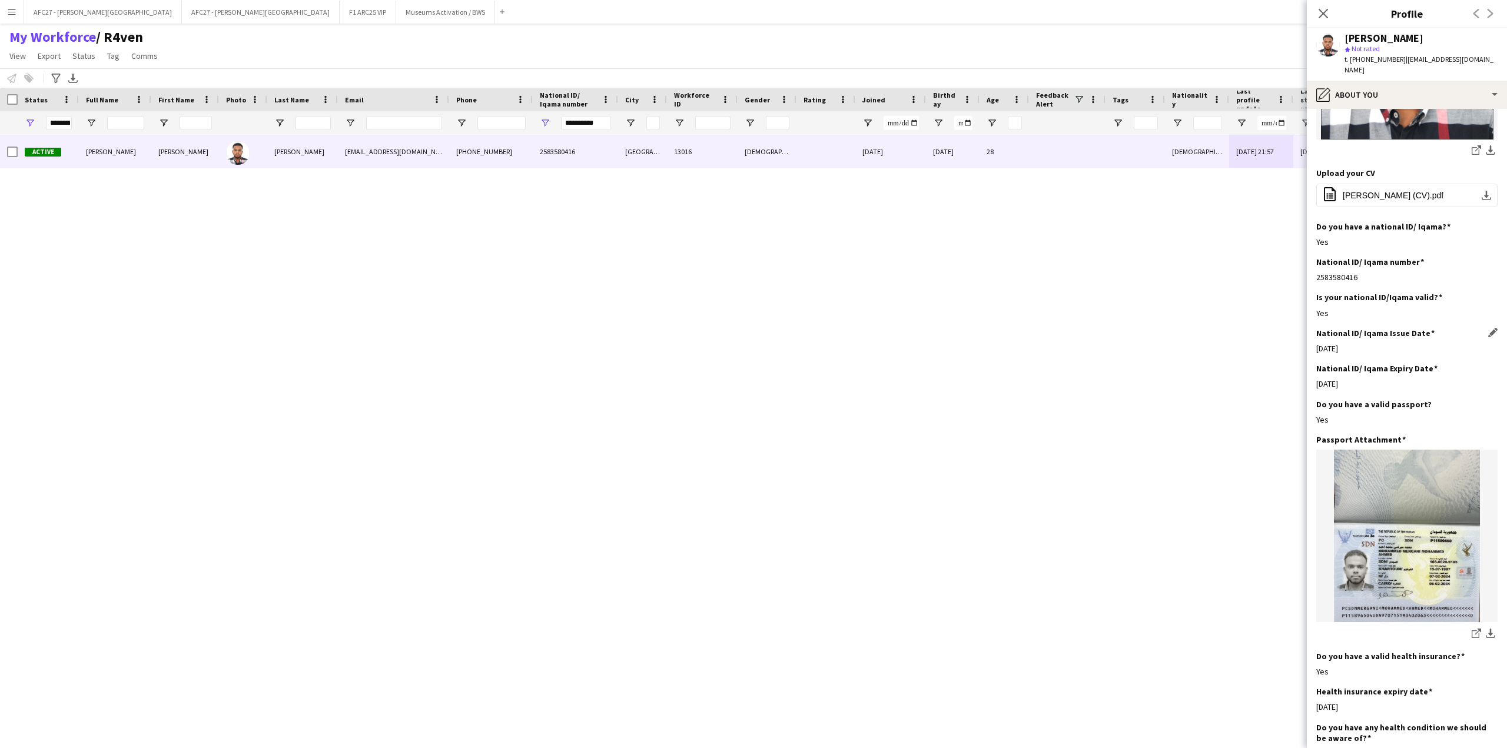
scroll to position [353, 0]
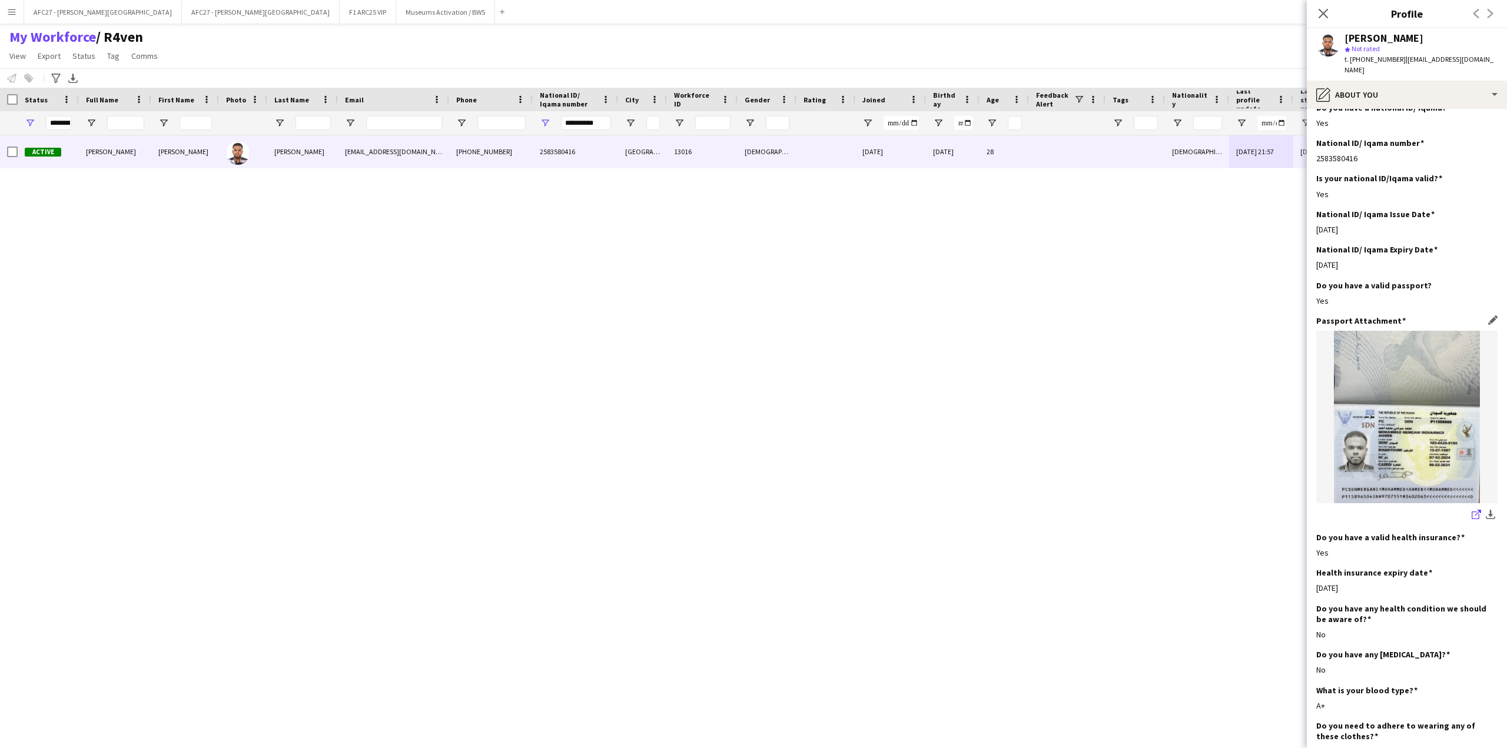
click at [1471, 511] on icon at bounding box center [1475, 515] width 8 height 8
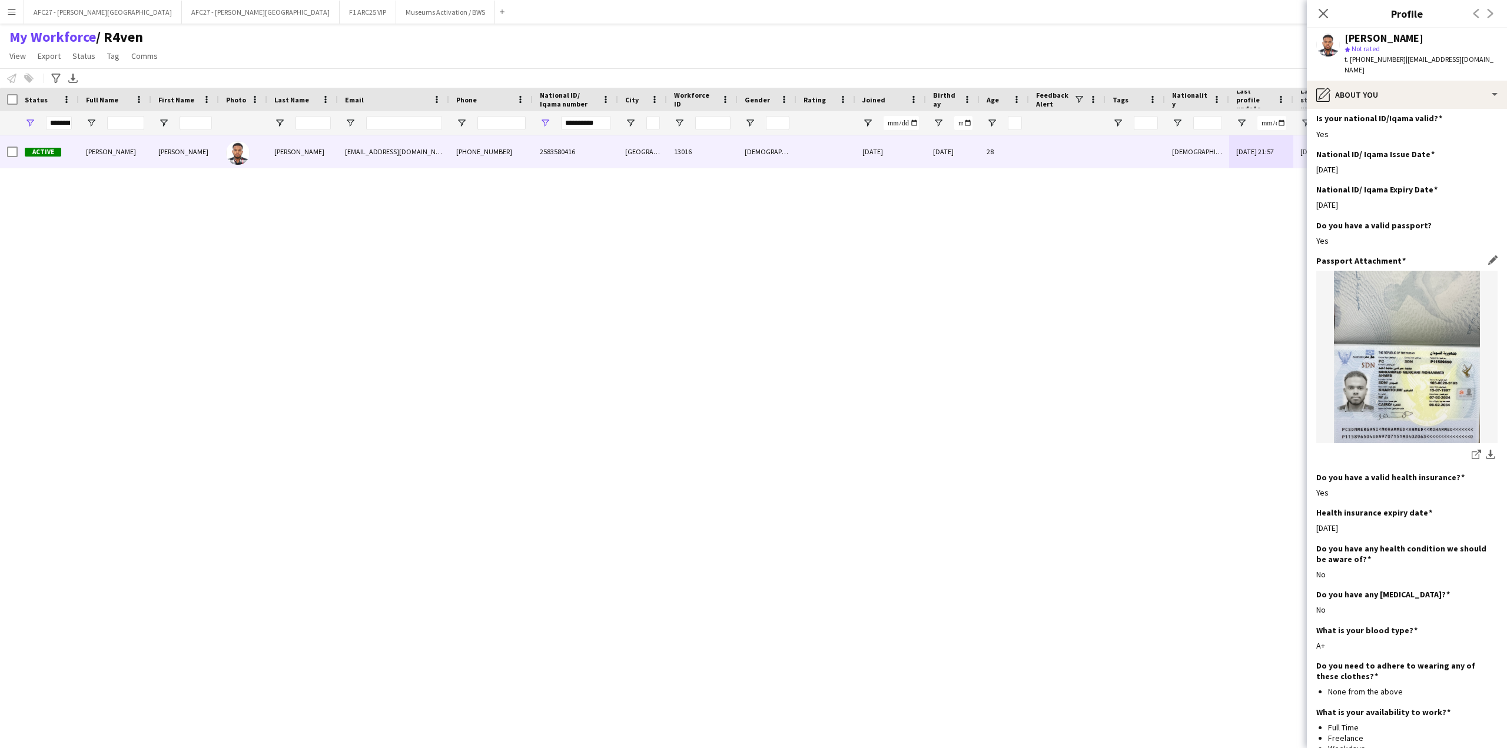
scroll to position [516, 0]
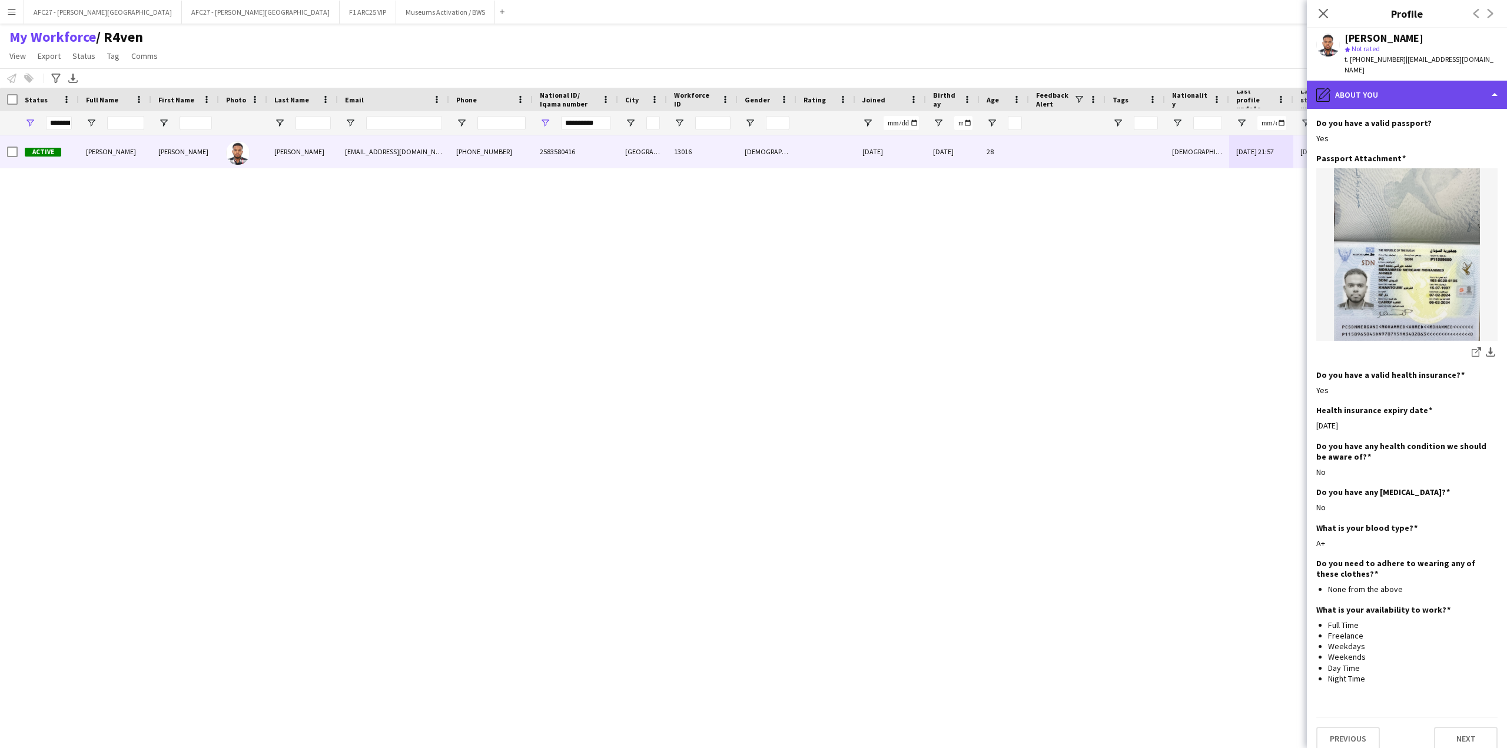
click at [1332, 91] on div "pencil4 About you" at bounding box center [1407, 95] width 200 height 28
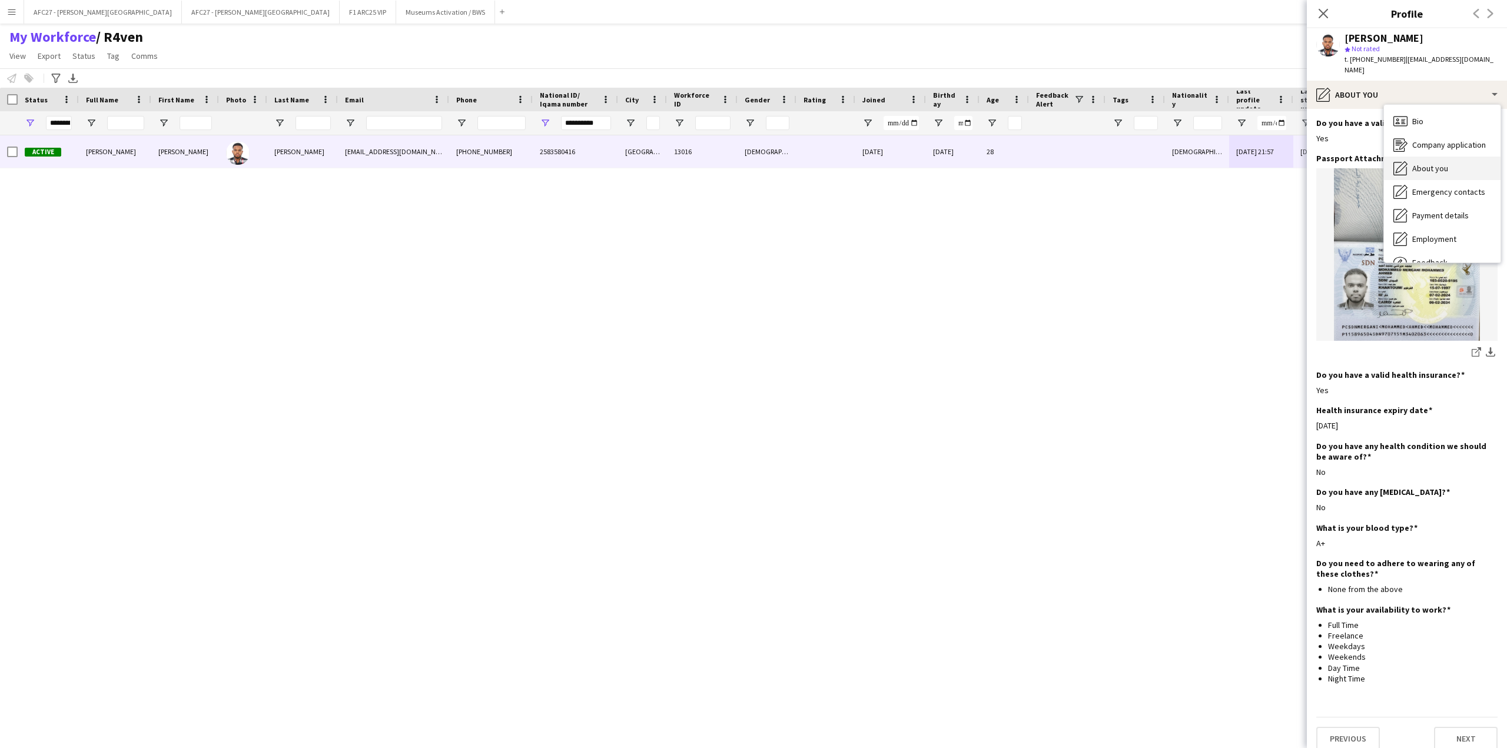
click at [1403, 169] on icon "About you" at bounding box center [1400, 168] width 14 height 14
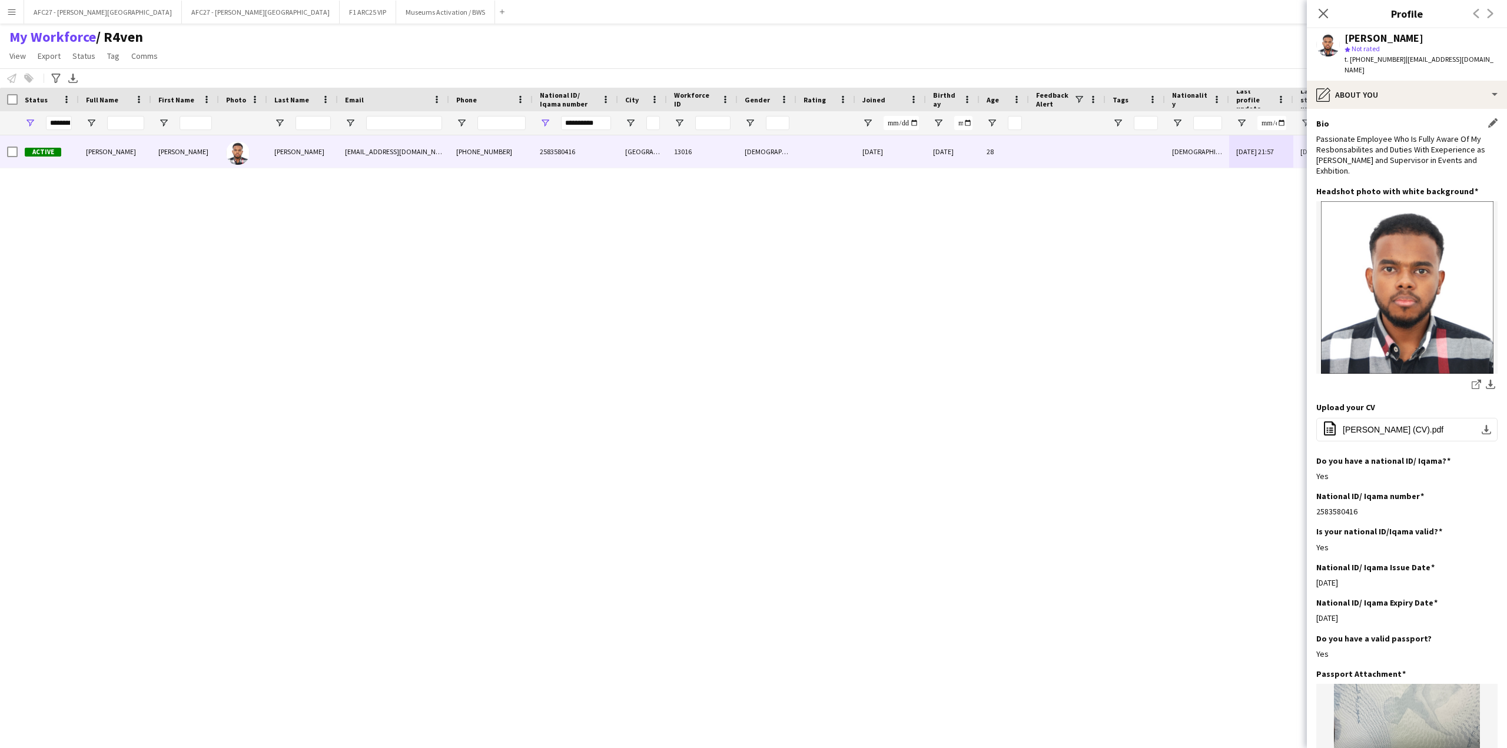
click at [1402, 168] on div "Bio Edit this field Passionate Employee Who Is Fully Aware Of My Resbonsabilite…" at bounding box center [1406, 152] width 181 height 68
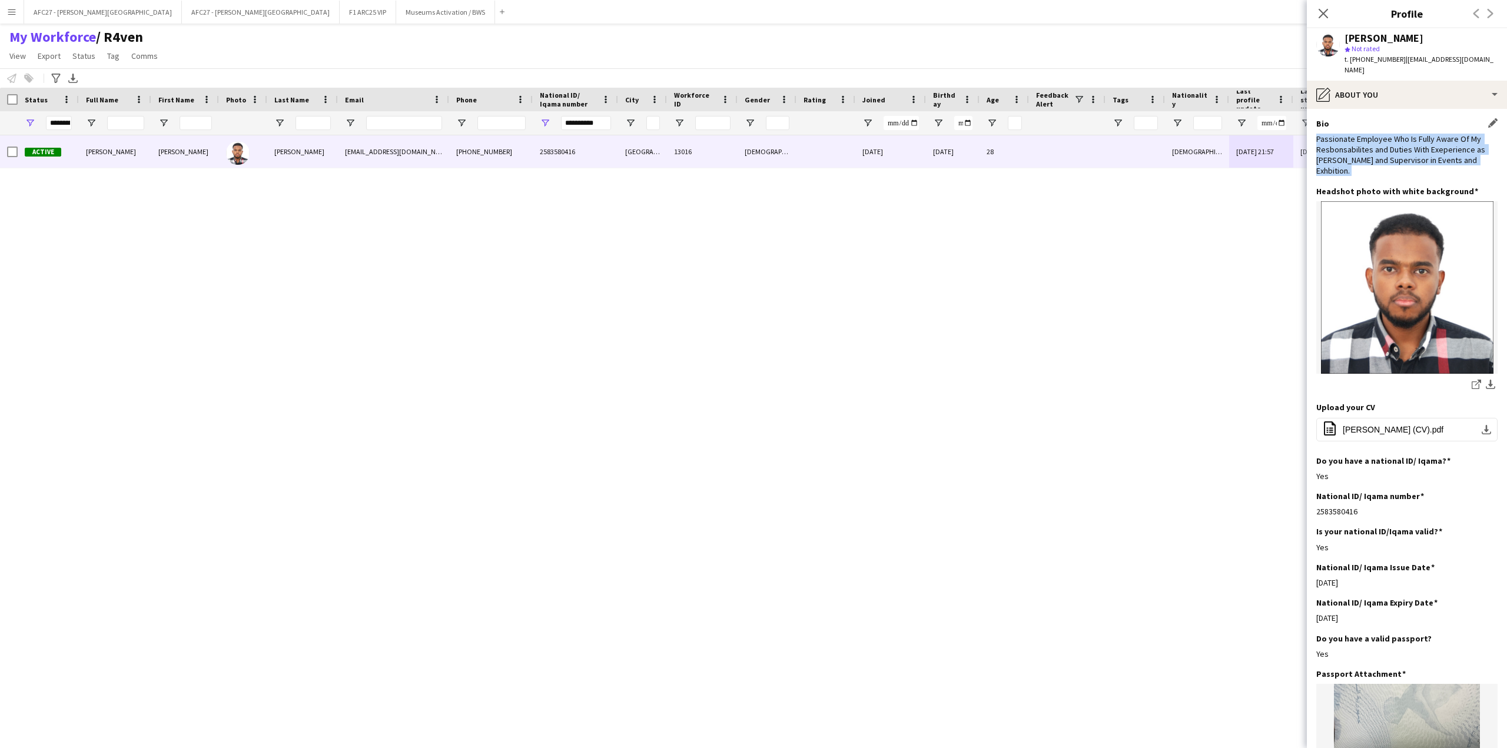
click at [1402, 168] on div "Bio Edit this field Passionate Employee Who Is Fully Aware Of My Resbonsabilite…" at bounding box center [1406, 152] width 181 height 68
click at [1401, 166] on div "Bio Edit this field Passionate Employee Who Is Fully Aware Of My Resbonsabilite…" at bounding box center [1406, 152] width 181 height 68
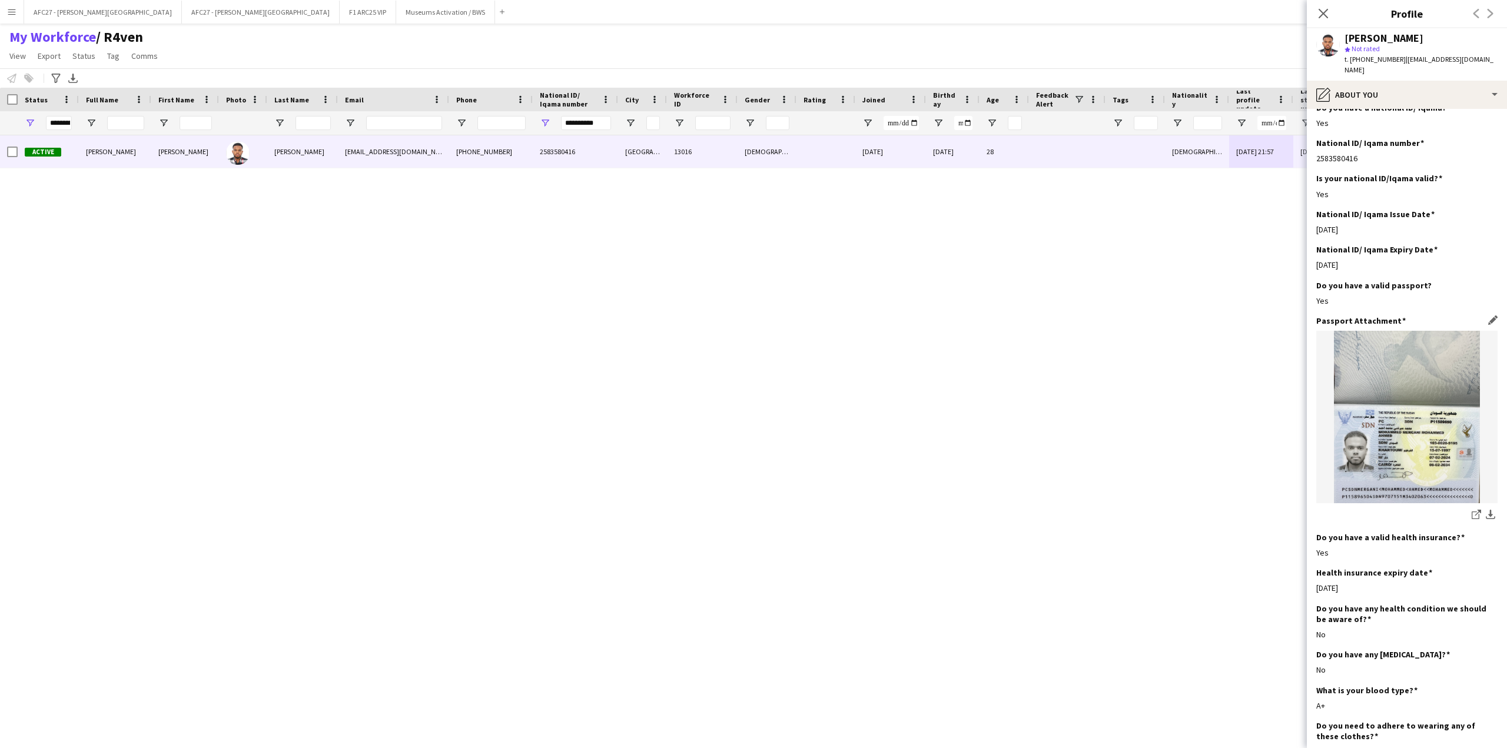
scroll to position [516, 0]
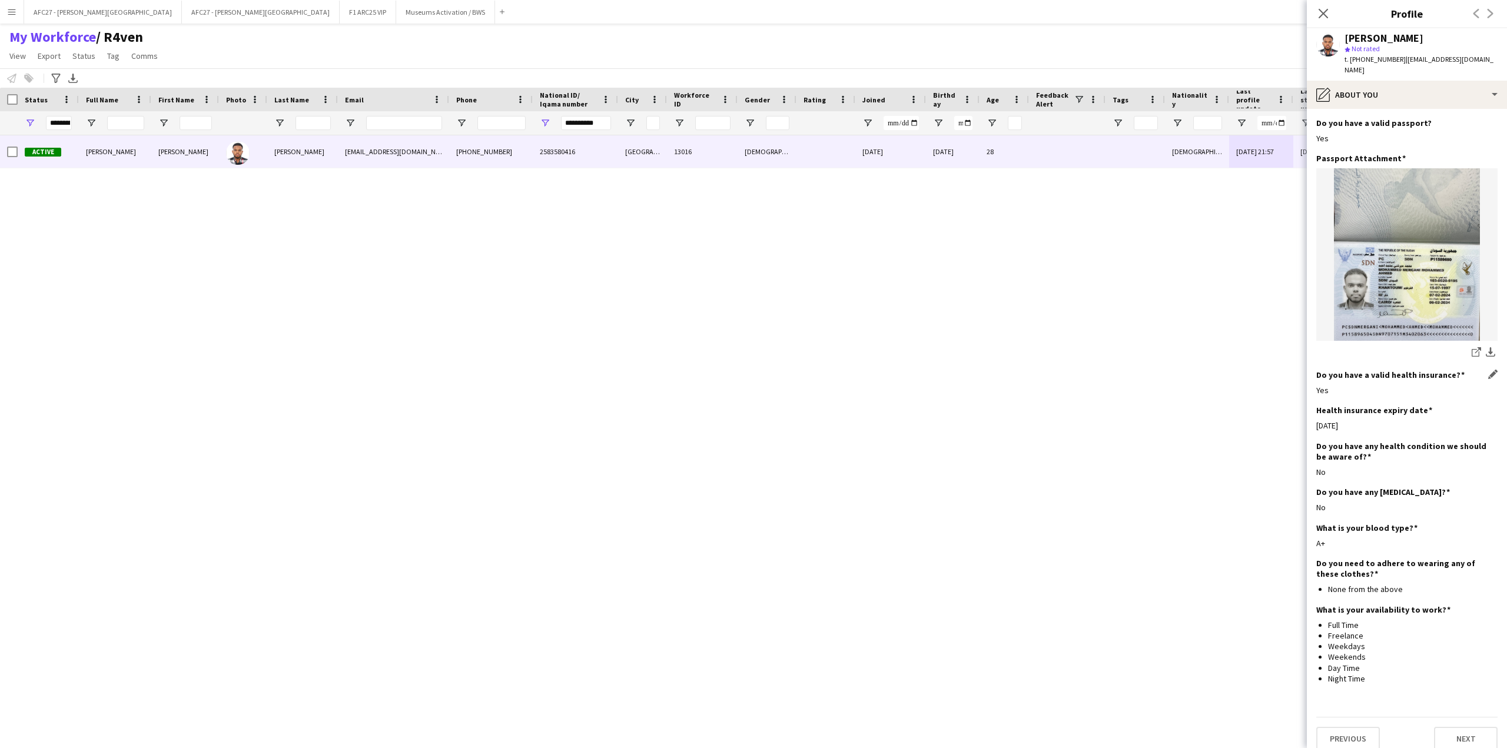
click at [1341, 370] on h3 "Do you have a valid health insurance?" at bounding box center [1390, 375] width 148 height 11
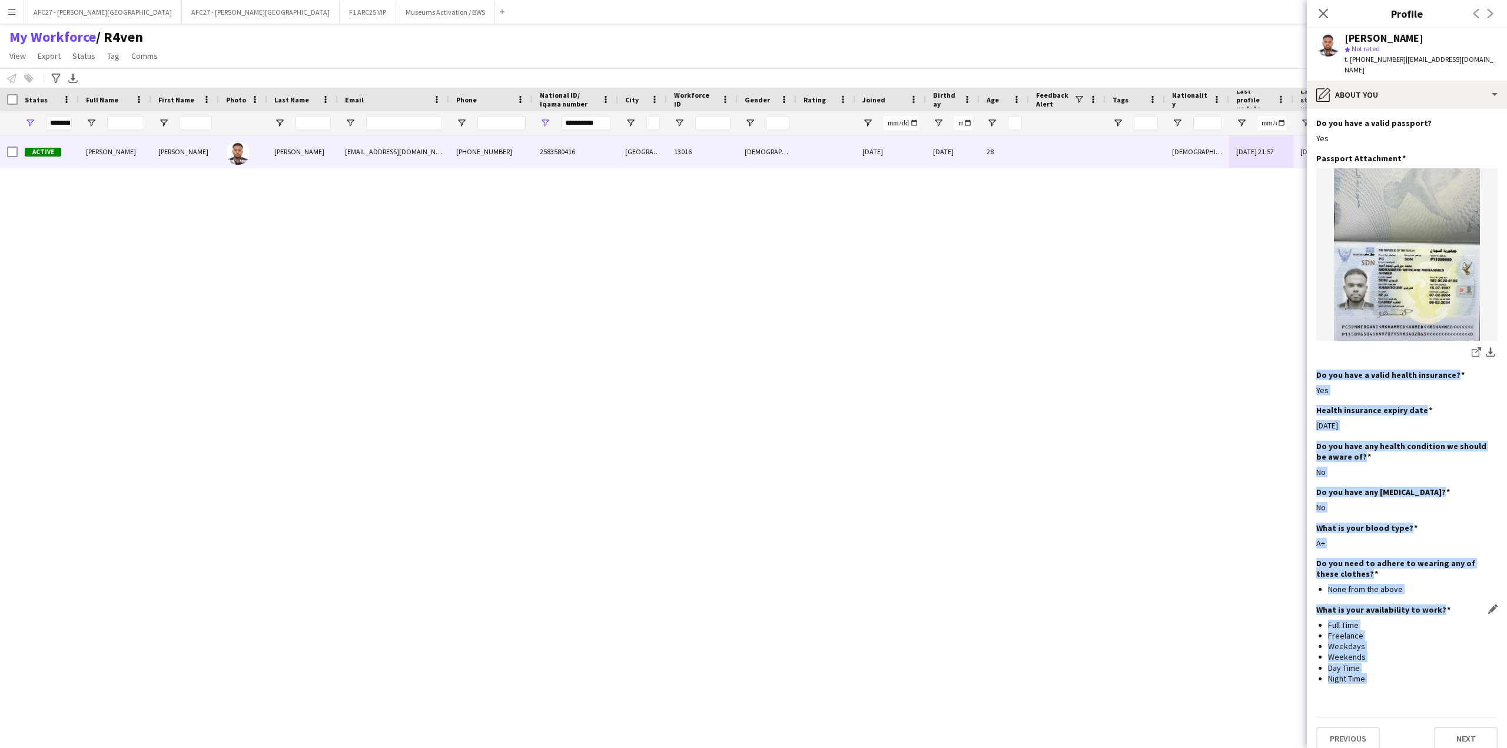
drag, startPoint x: 1341, startPoint y: 362, endPoint x: 1349, endPoint y: 662, distance: 300.3
click at [1349, 662] on app-section-data-types "Bio Edit this field Passionate Employee Who Is Fully Aware Of My Resbonsabilite…" at bounding box center [1407, 428] width 200 height 639
click at [1349, 673] on li "Night Time" at bounding box center [1413, 678] width 170 height 11
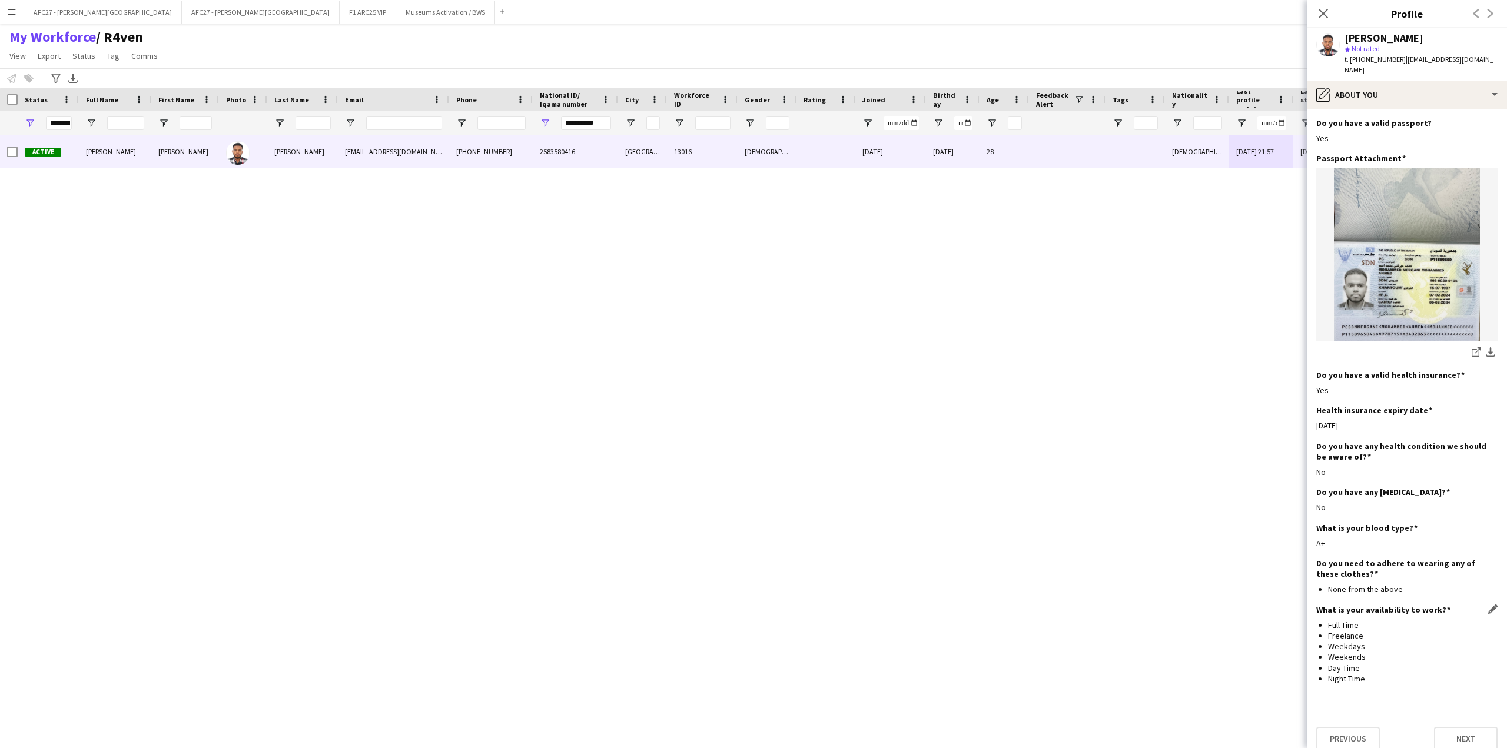
click at [1318, 620] on ul "Full Time Freelance Weekdays Weekends Day Time Night Time" at bounding box center [1406, 652] width 181 height 64
drag, startPoint x: 1318, startPoint y: 609, endPoint x: 1318, endPoint y: 597, distance: 11.8
click at [1318, 620] on ul "Full Time Freelance Weekdays Weekends Day Time Night Time" at bounding box center [1406, 652] width 181 height 64
click at [1318, 604] on h3 "What is your availability to work?" at bounding box center [1383, 609] width 134 height 11
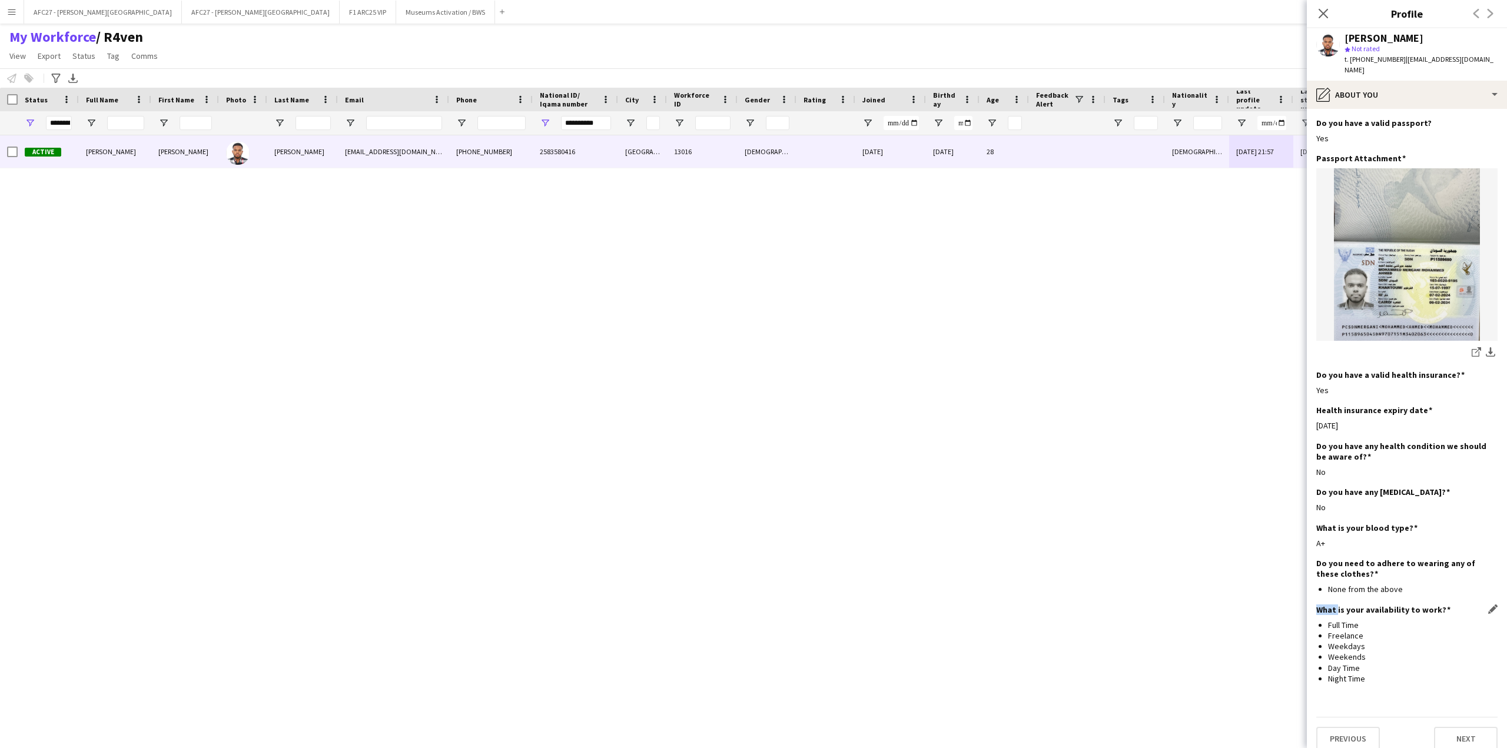
click at [1318, 604] on h3 "What is your availability to work?" at bounding box center [1383, 609] width 134 height 11
drag, startPoint x: 1318, startPoint y: 597, endPoint x: 1342, endPoint y: 666, distance: 72.2
click at [1342, 666] on div "What is your availability to work? Edit this field Full Time Freelance Weekdays…" at bounding box center [1406, 648] width 181 height 89
click at [1342, 673] on li "Night Time" at bounding box center [1413, 678] width 170 height 11
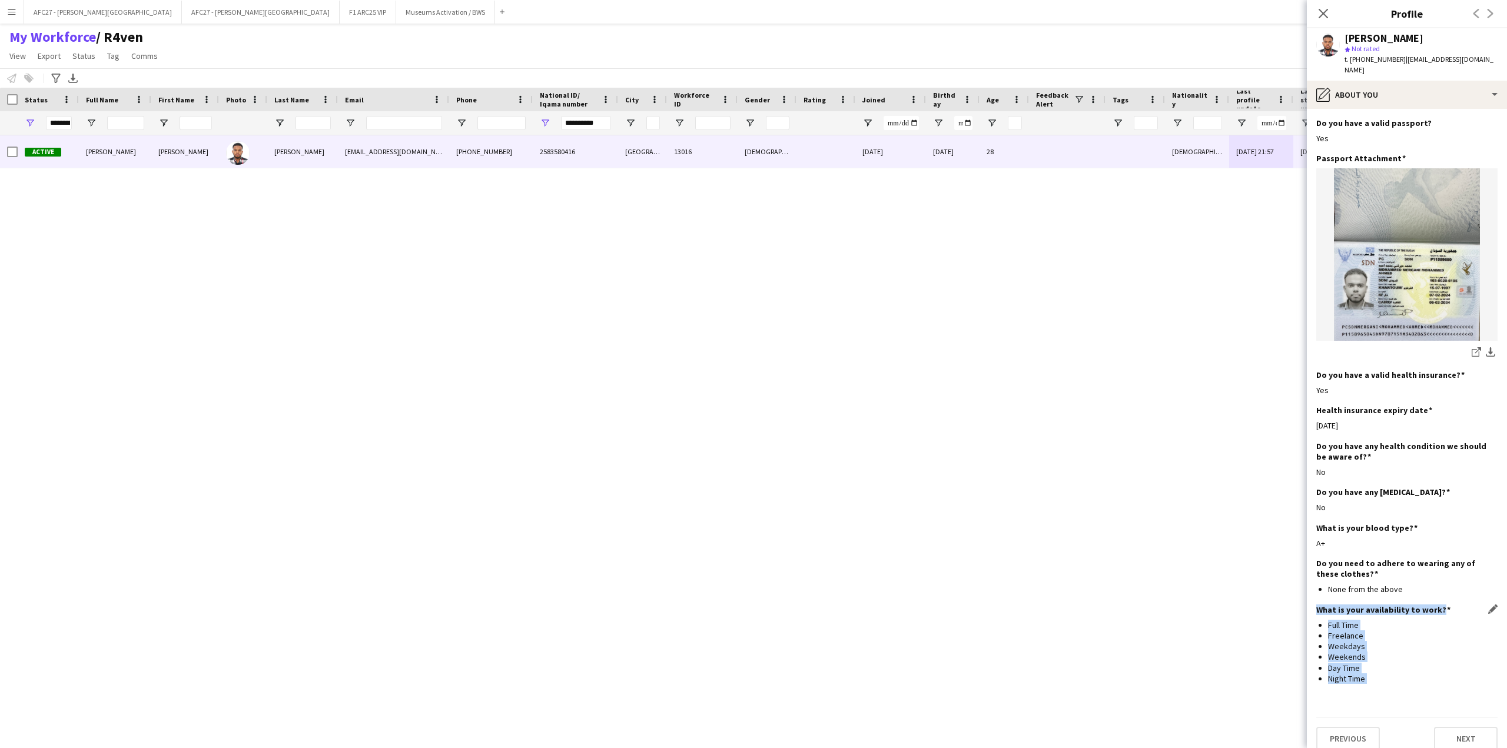
drag, startPoint x: 1342, startPoint y: 666, endPoint x: 1335, endPoint y: 600, distance: 66.3
click at [1335, 604] on div "What is your availability to work? Edit this field Full Time Freelance Weekdays…" at bounding box center [1406, 648] width 181 height 89
click at [1335, 604] on h3 "What is your availability to work?" at bounding box center [1383, 609] width 134 height 11
drag, startPoint x: 1335, startPoint y: 600, endPoint x: 1384, endPoint y: 676, distance: 91.1
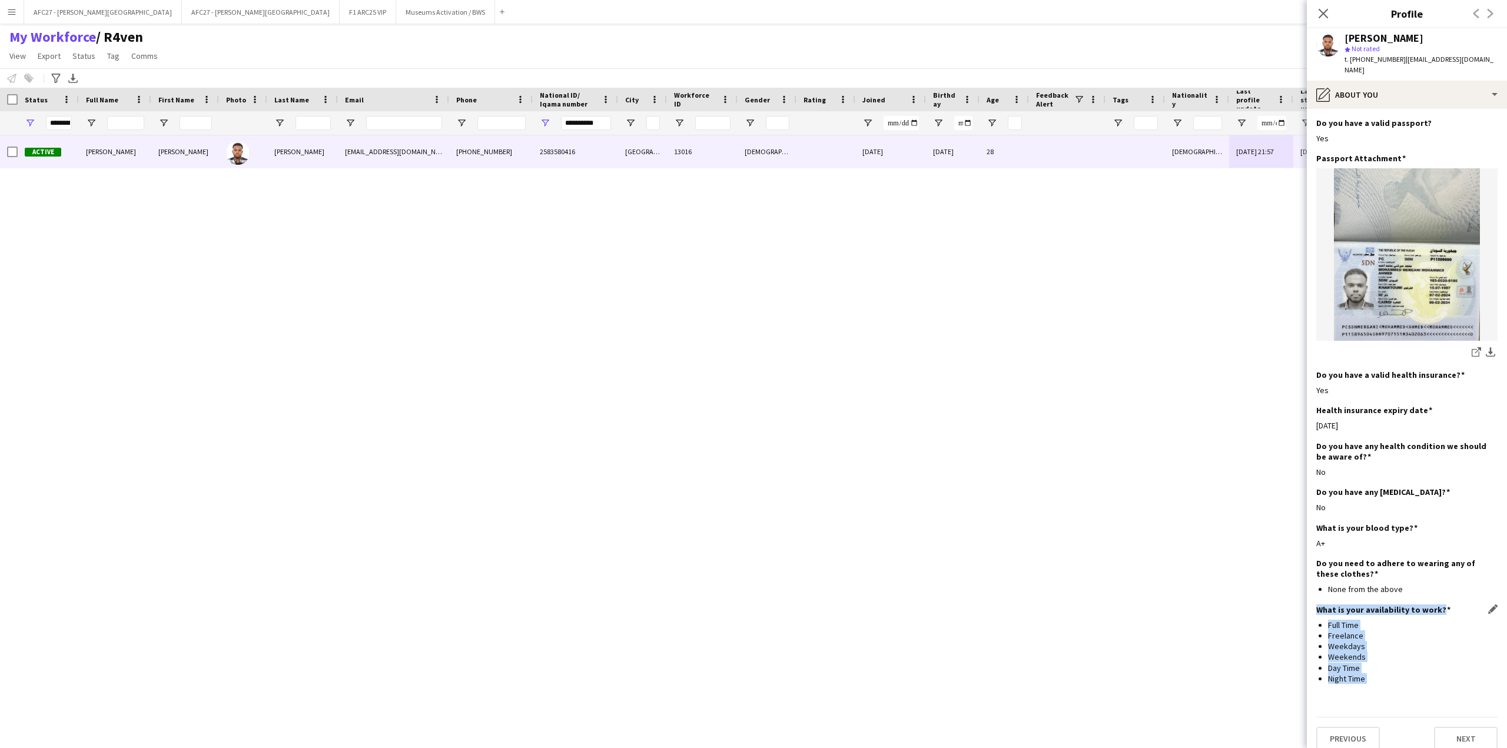
click at [1384, 676] on div "What is your availability to work? Edit this field Full Time Freelance Weekdays…" at bounding box center [1406, 648] width 181 height 89
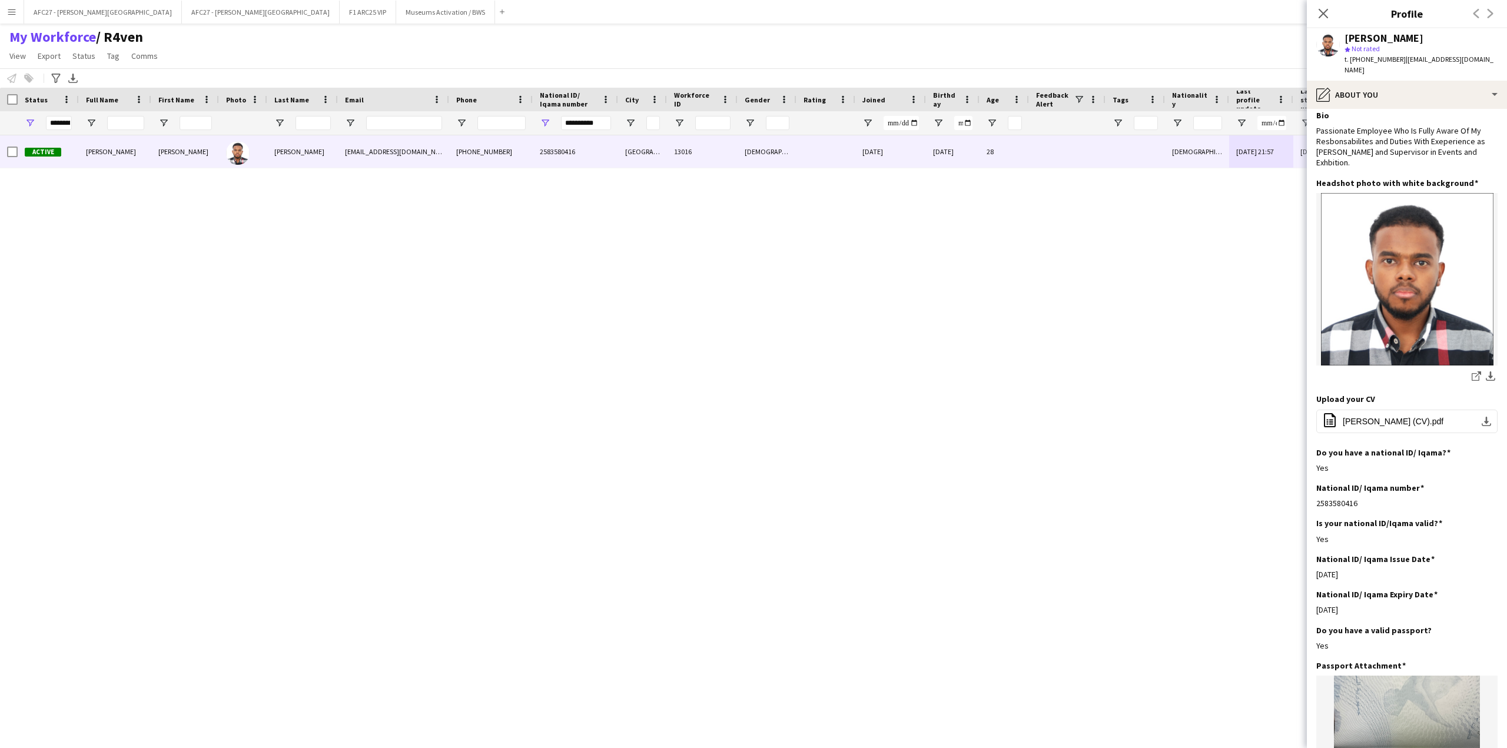
scroll to position [0, 0]
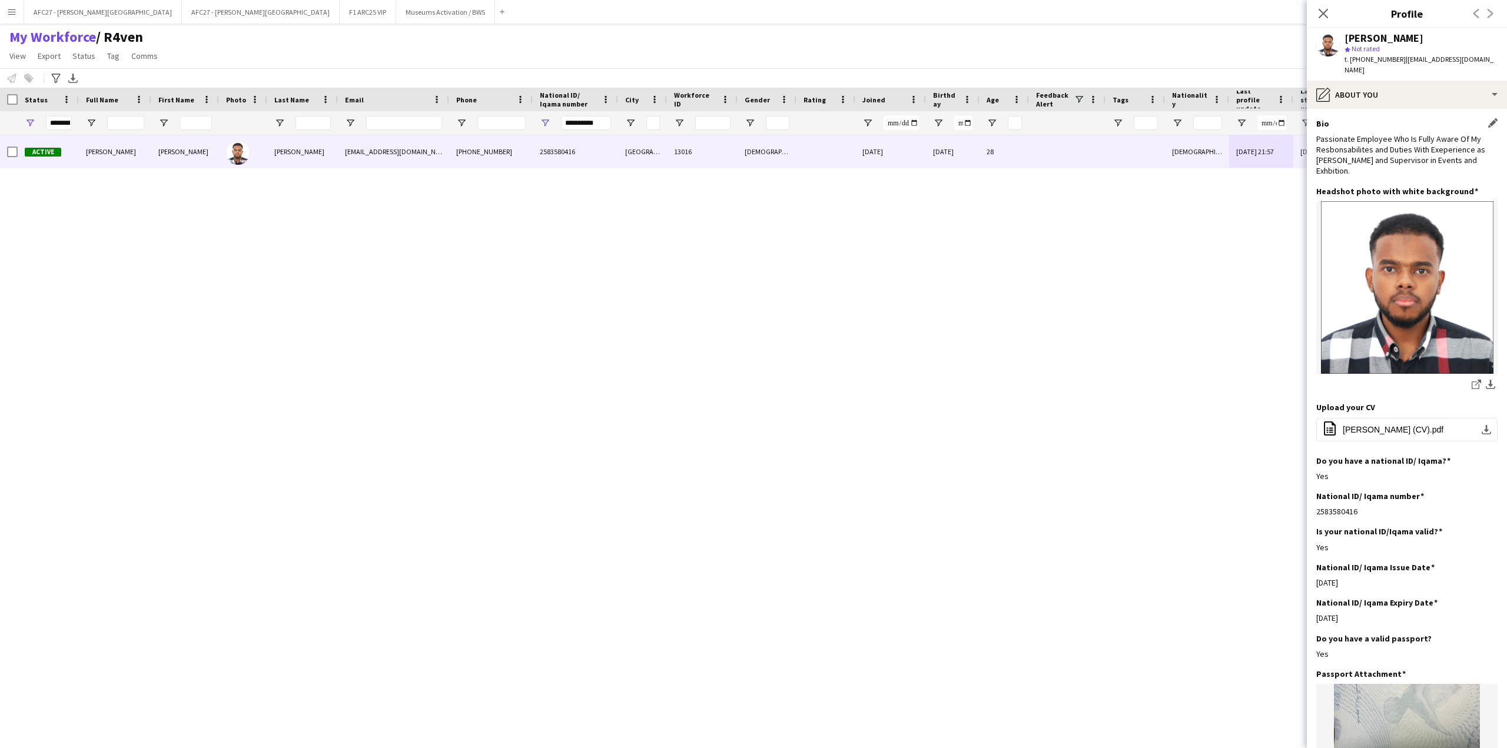
click at [1399, 129] on div "Bio Edit this field Passionate Employee Who Is Fully Aware Of My Resbonsabilite…" at bounding box center [1406, 152] width 181 height 68
drag, startPoint x: 1399, startPoint y: 129, endPoint x: 1397, endPoint y: 139, distance: 10.7
click at [1397, 139] on div "Bio Edit this field Passionate Employee Who Is Fully Aware Of My Resbonsabilite…" at bounding box center [1406, 152] width 181 height 68
click at [1397, 139] on div "Passionate Employee Who Is Fully Aware Of My Resbonsabilites and Duties With Ex…" at bounding box center [1406, 155] width 181 height 43
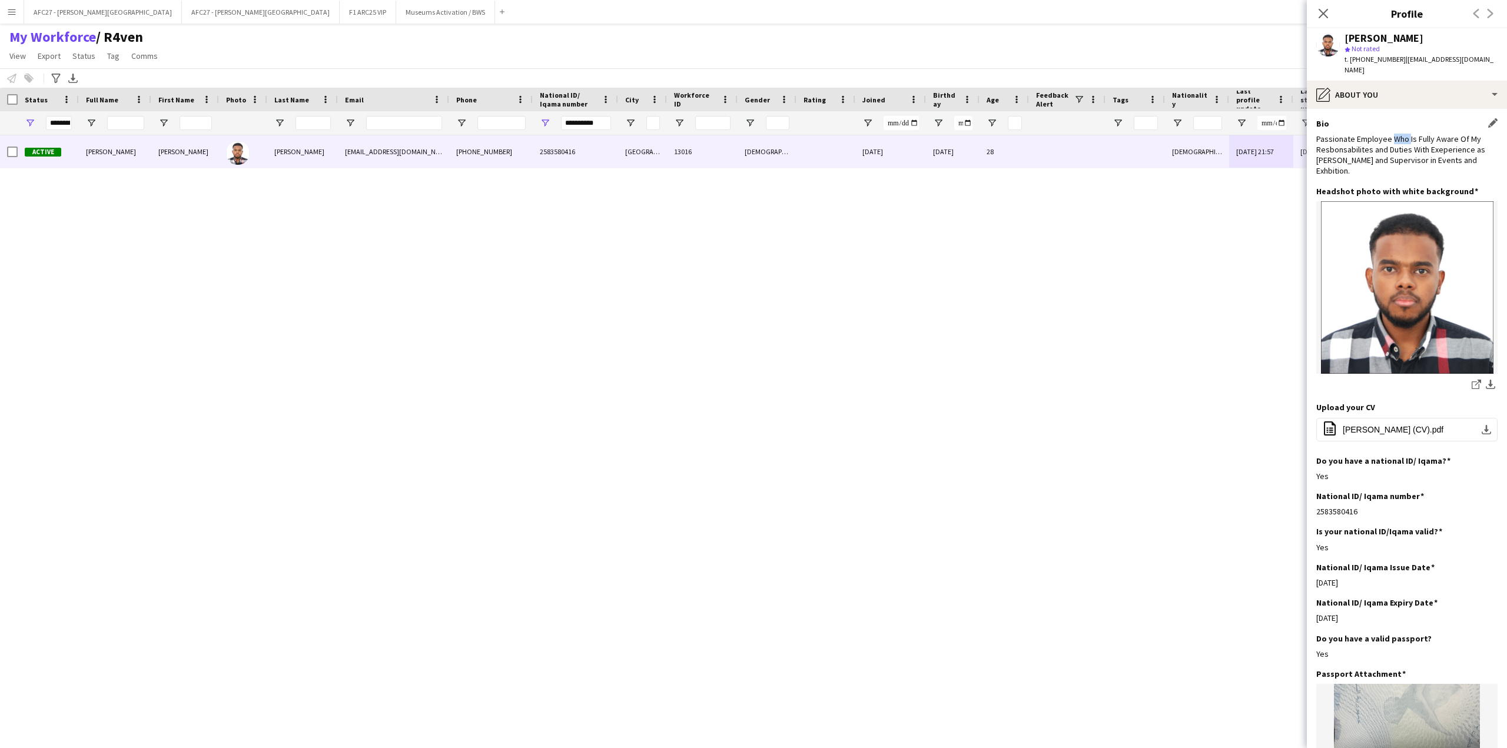
click at [1397, 139] on div "Passionate Employee Who Is Fully Aware Of My Resbonsabilites and Duties With Ex…" at bounding box center [1406, 155] width 181 height 43
click at [1401, 116] on app-section-data-types "Bio Edit this field Passionate Employee Who Is Fully Aware Of My Resbonsabilite…" at bounding box center [1407, 428] width 200 height 639
drag, startPoint x: 1401, startPoint y: 116, endPoint x: 1399, endPoint y: 143, distance: 27.2
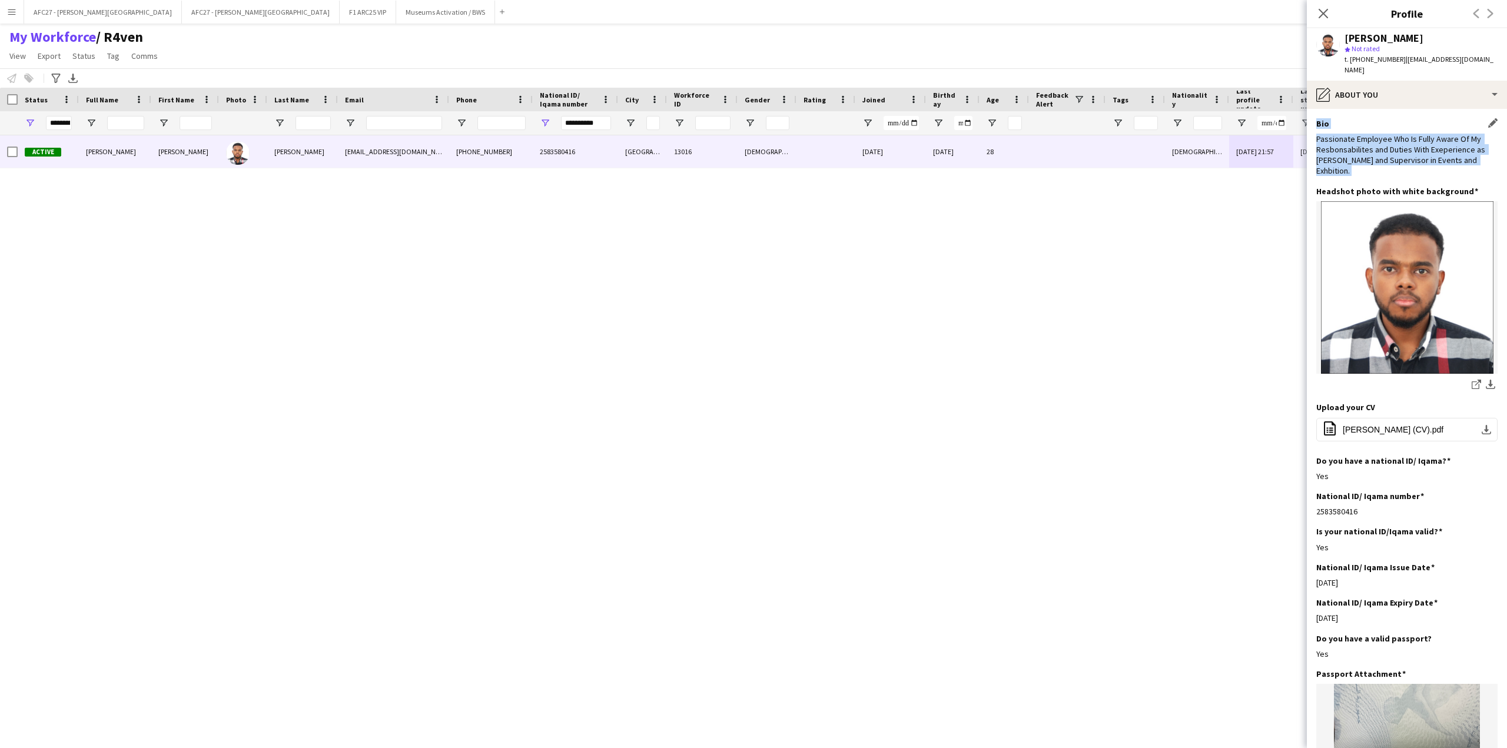
click at [1399, 143] on app-section-data-types "Bio Edit this field Passionate Employee Who Is Fully Aware Of My Resbonsabilite…" at bounding box center [1407, 428] width 200 height 639
click at [1404, 140] on div "Passionate Employee Who Is Fully Aware Of My Resbonsabilites and Duties With Ex…" at bounding box center [1406, 155] width 181 height 43
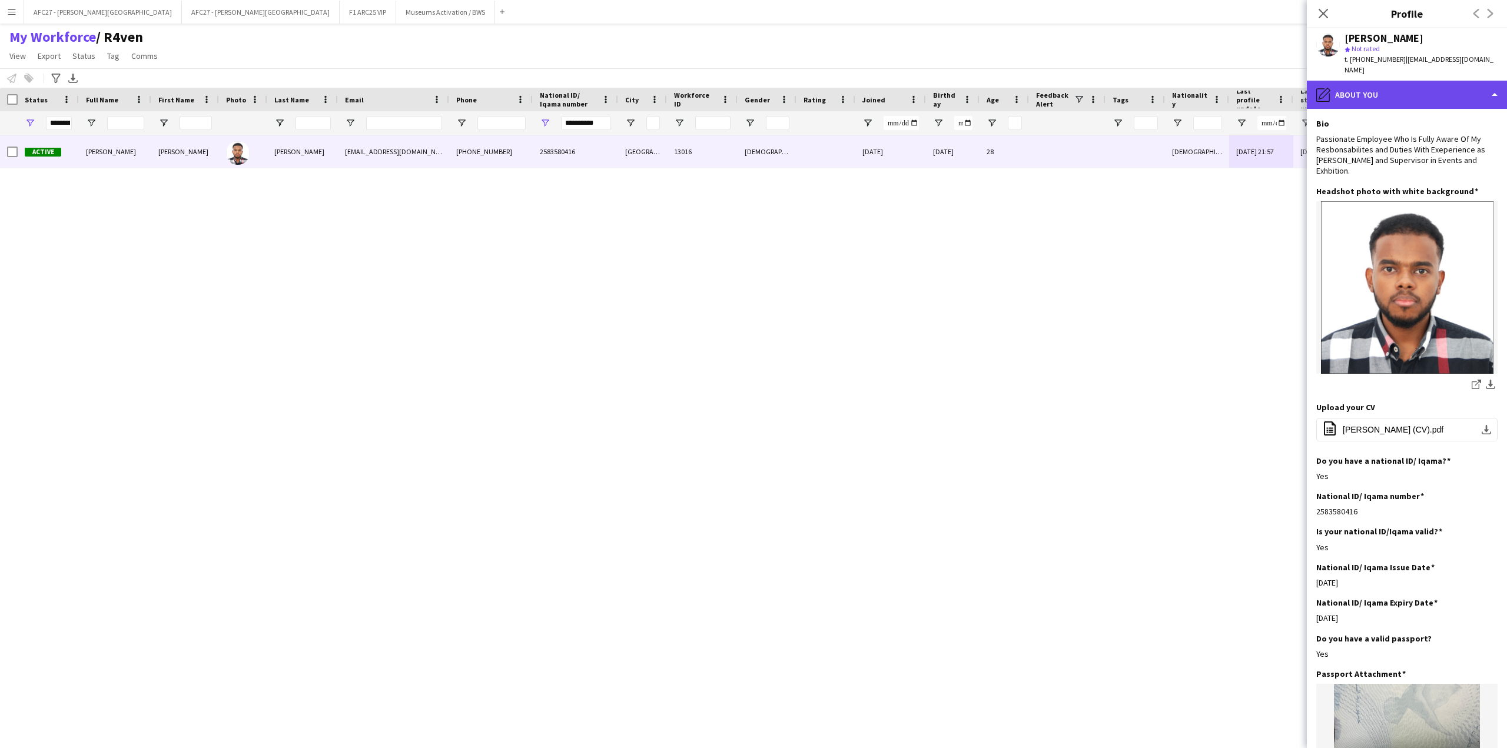
click at [1409, 88] on div "pencil4 About you" at bounding box center [1407, 95] width 200 height 28
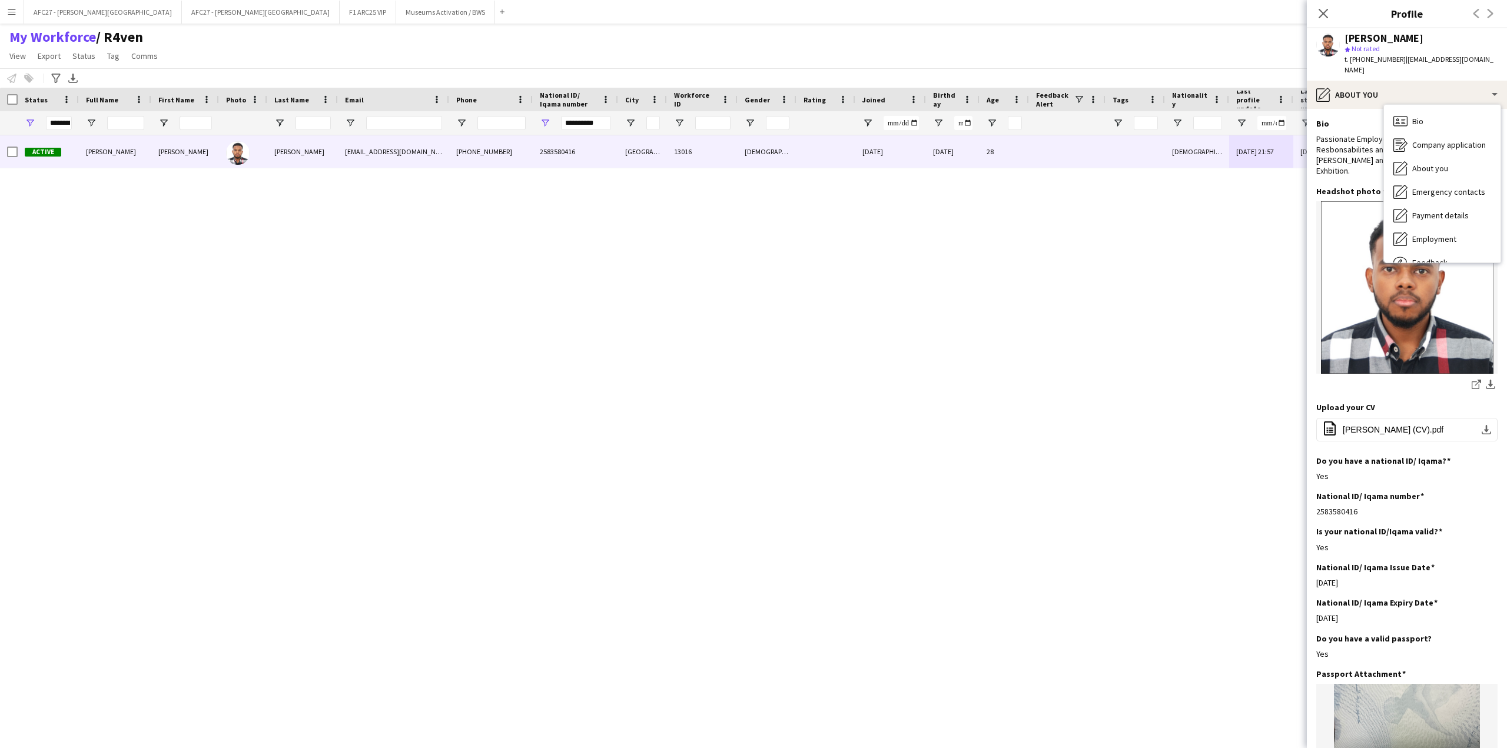
click at [1327, 141] on div "Passionate Employee Who Is Fully Aware Of My Resbonsabilites and Duties With Ex…" at bounding box center [1406, 155] width 181 height 43
drag, startPoint x: 1327, startPoint y: 141, endPoint x: 1326, endPoint y: 118, distance: 23.0
click at [1326, 118] on div "Bio Edit this field Passionate Employee Who Is Fully Aware Of My Resbonsabilite…" at bounding box center [1406, 152] width 181 height 68
click at [1326, 118] on h3 "Bio" at bounding box center [1322, 123] width 13 height 11
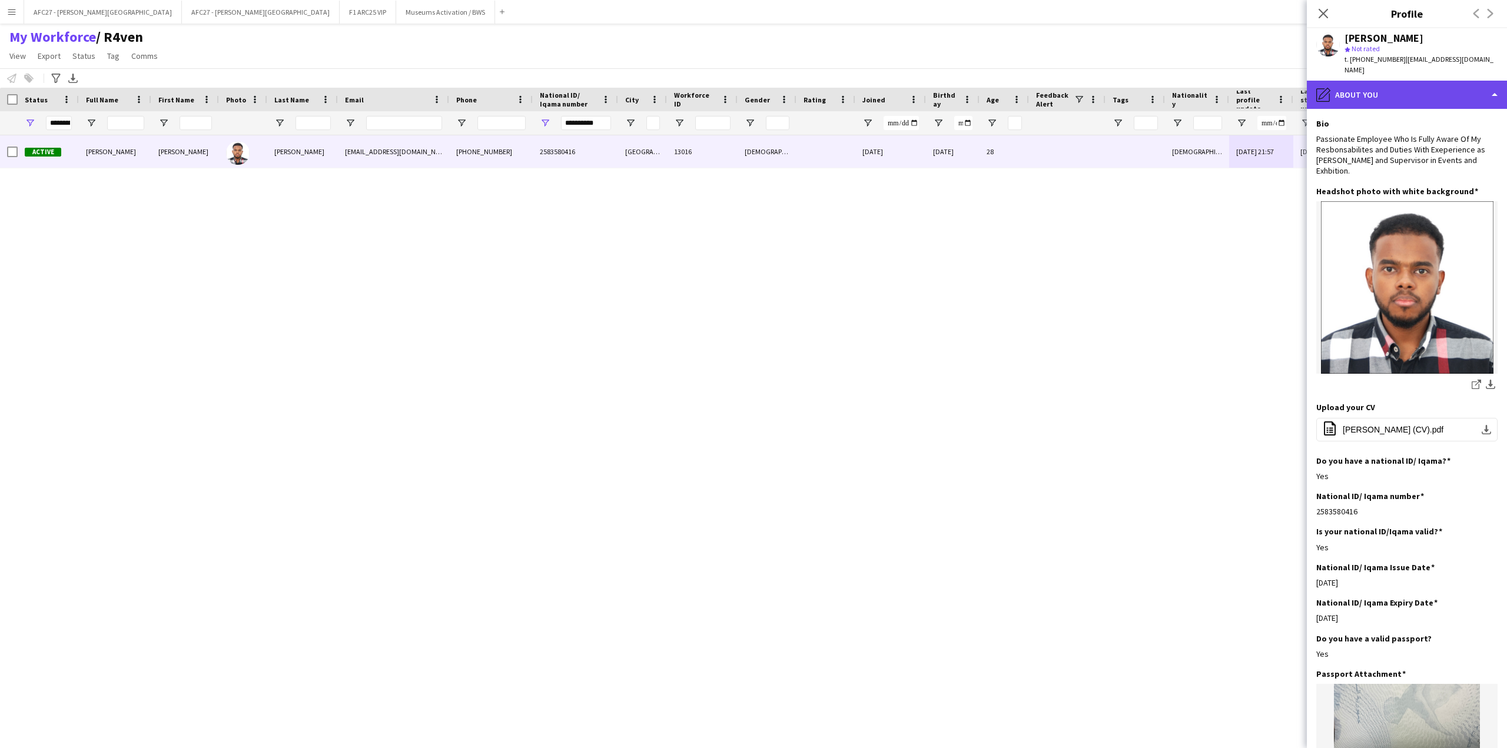
click at [1341, 97] on div "pencil4 About you" at bounding box center [1407, 95] width 200 height 28
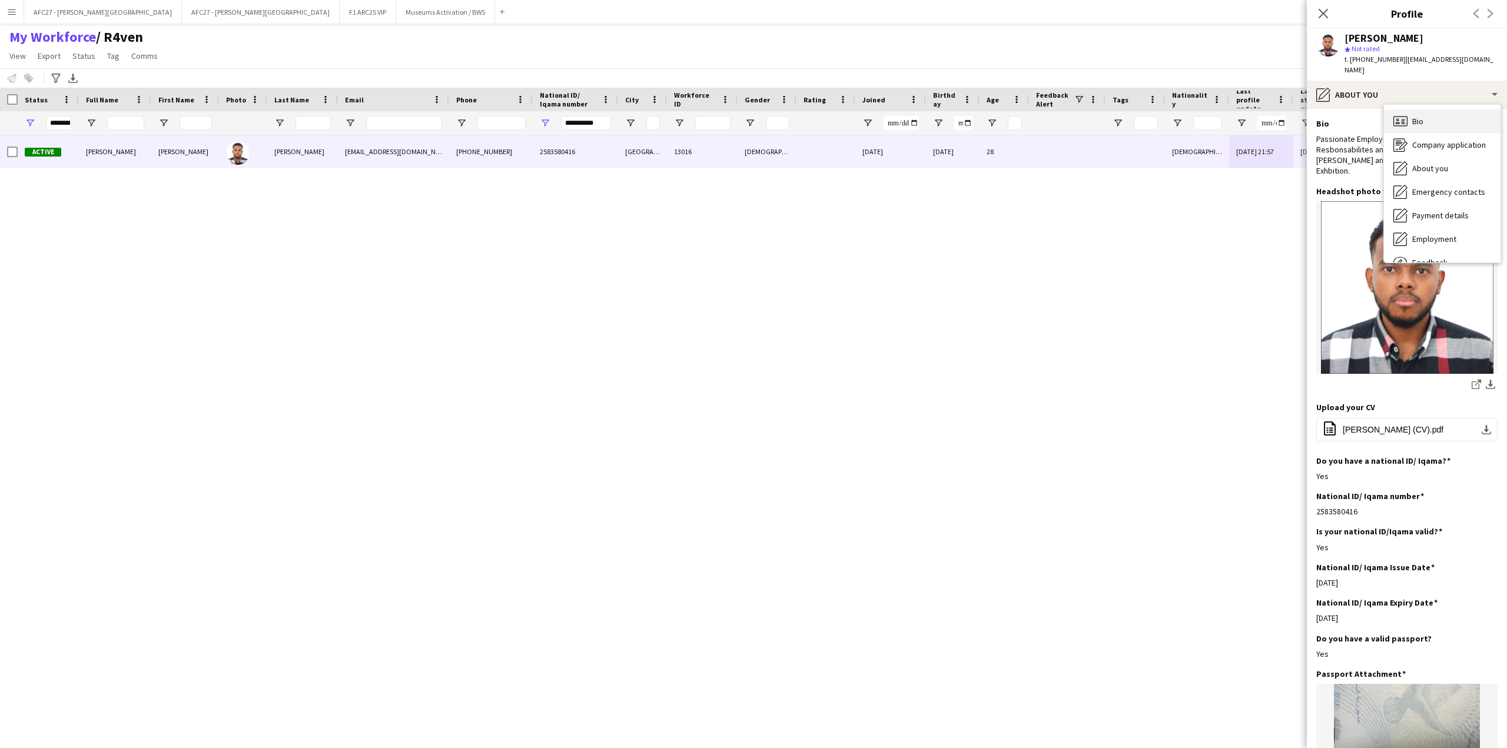
click at [1399, 117] on icon "Bio" at bounding box center [1400, 121] width 14 height 14
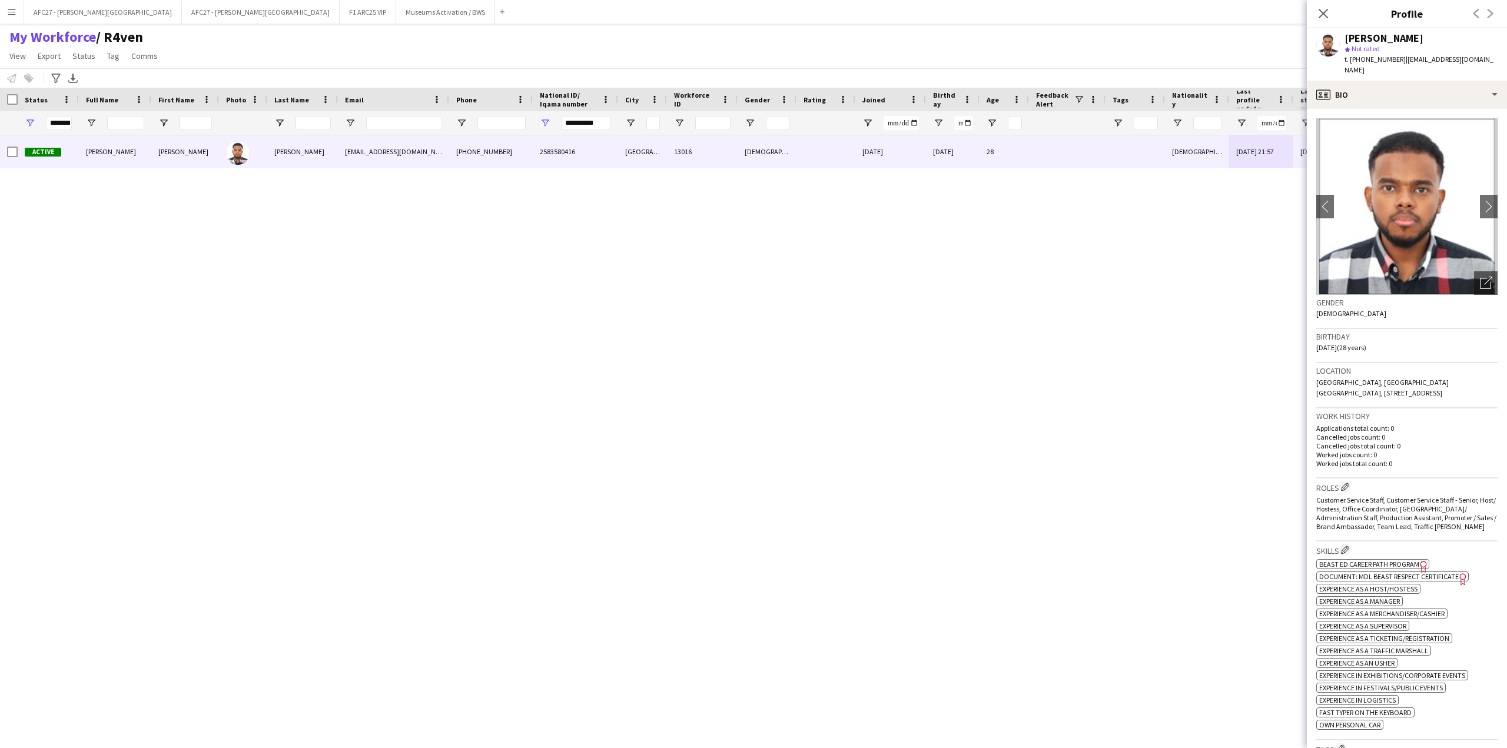
click at [1374, 49] on span "Not rated" at bounding box center [1365, 48] width 28 height 9
drag, startPoint x: 1374, startPoint y: 49, endPoint x: 1375, endPoint y: 65, distance: 15.9
click at [1375, 65] on div "[PERSON_NAME] star Not rated t. [PHONE_NUMBER] | [EMAIL_ADDRESS][DOMAIN_NAME]" at bounding box center [1420, 54] width 153 height 43
click at [1375, 65] on div "t. [PHONE_NUMBER] | [EMAIL_ADDRESS][DOMAIN_NAME]" at bounding box center [1420, 64] width 153 height 21
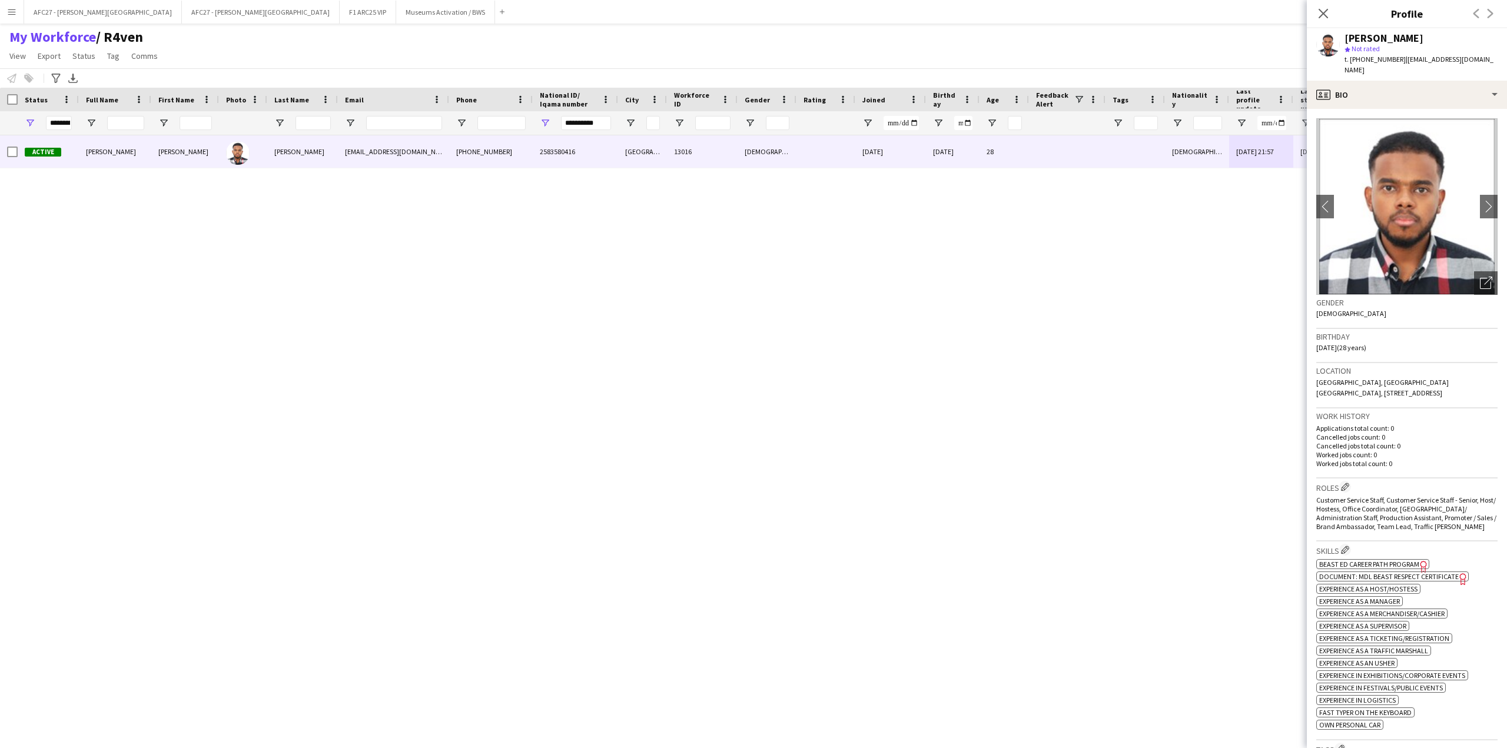
click at [1375, 65] on div "t. [PHONE_NUMBER] | [EMAIL_ADDRESS][DOMAIN_NAME]" at bounding box center [1420, 64] width 153 height 21
drag, startPoint x: 1375, startPoint y: 65, endPoint x: 1376, endPoint y: 35, distance: 30.0
click at [1376, 35] on div "[PERSON_NAME] star Not rated t. [PHONE_NUMBER] | [EMAIL_ADDRESS][DOMAIN_NAME]" at bounding box center [1420, 54] width 153 height 43
click at [1376, 35] on div "[PERSON_NAME]" at bounding box center [1383, 38] width 79 height 11
click at [1350, 99] on div "profile Bio" at bounding box center [1407, 95] width 200 height 28
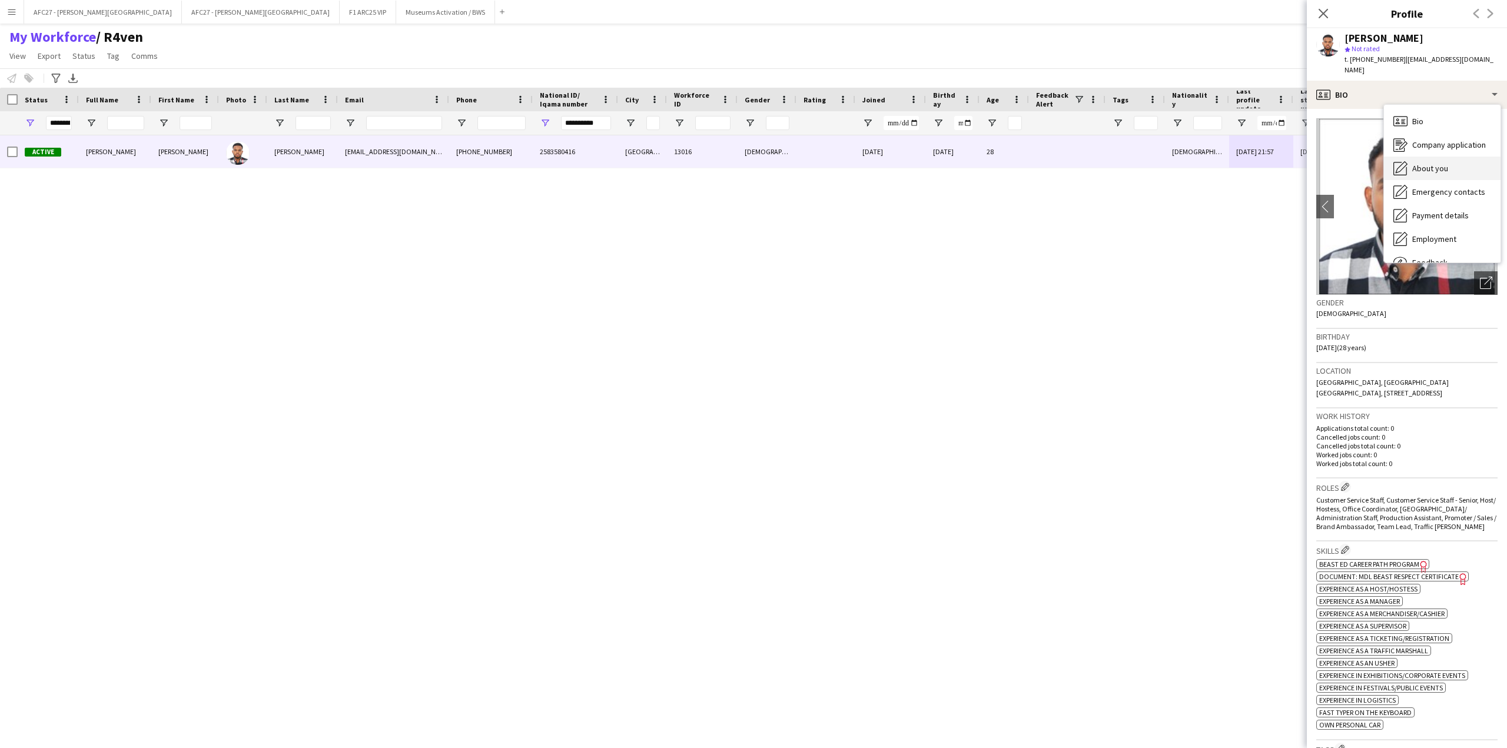
click at [1411, 164] on div "About you About you" at bounding box center [1442, 169] width 117 height 24
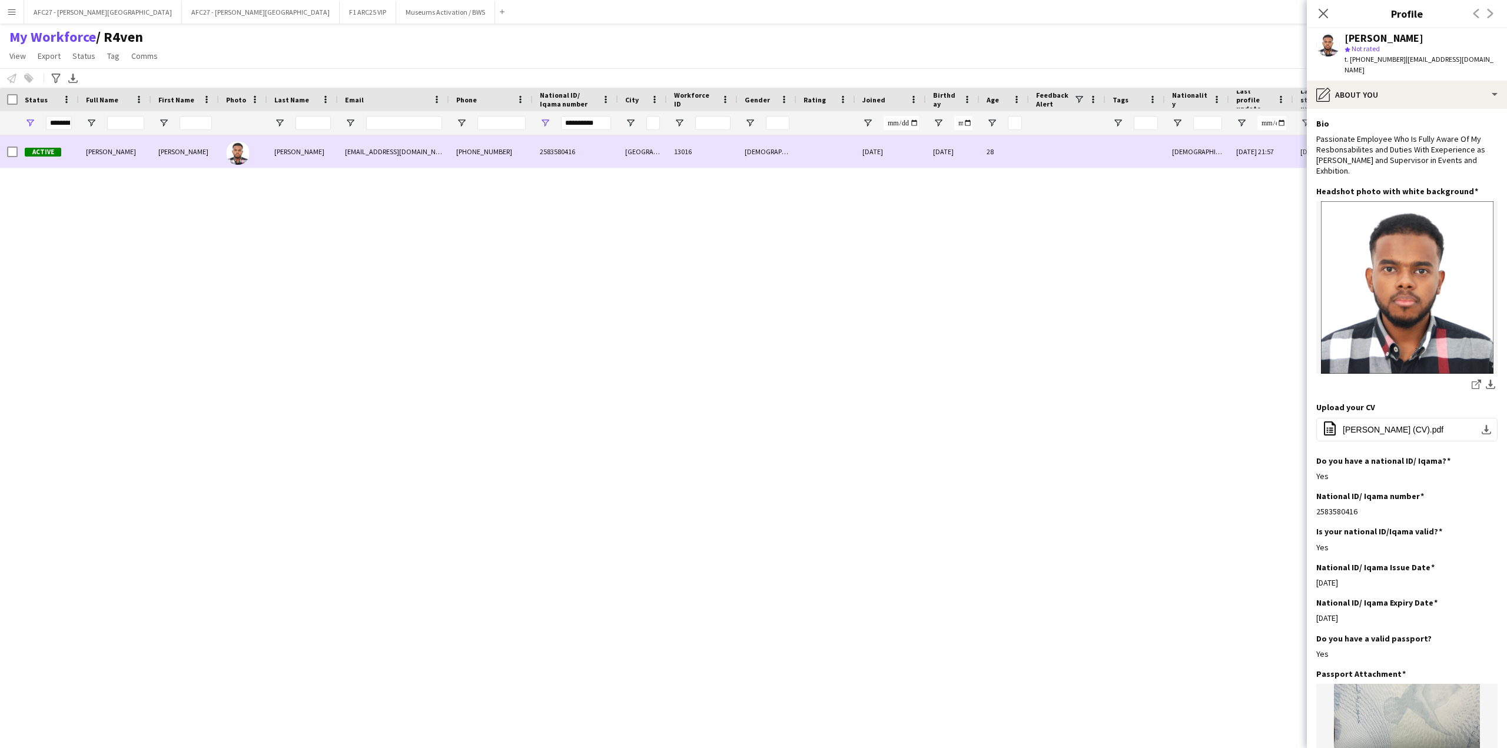
click at [543, 160] on div "2583580416" at bounding box center [575, 151] width 85 height 32
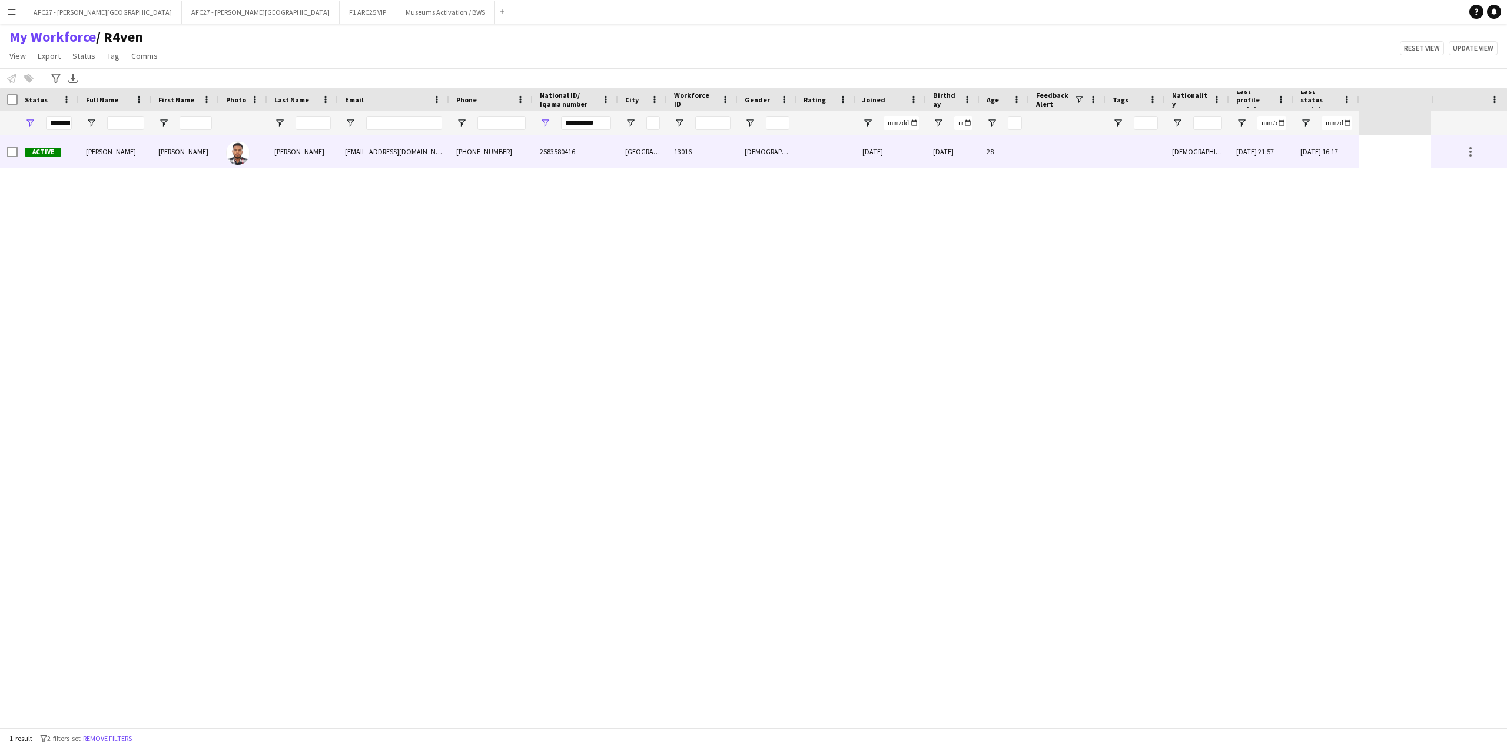
click at [544, 158] on div "2583580416" at bounding box center [575, 151] width 85 height 32
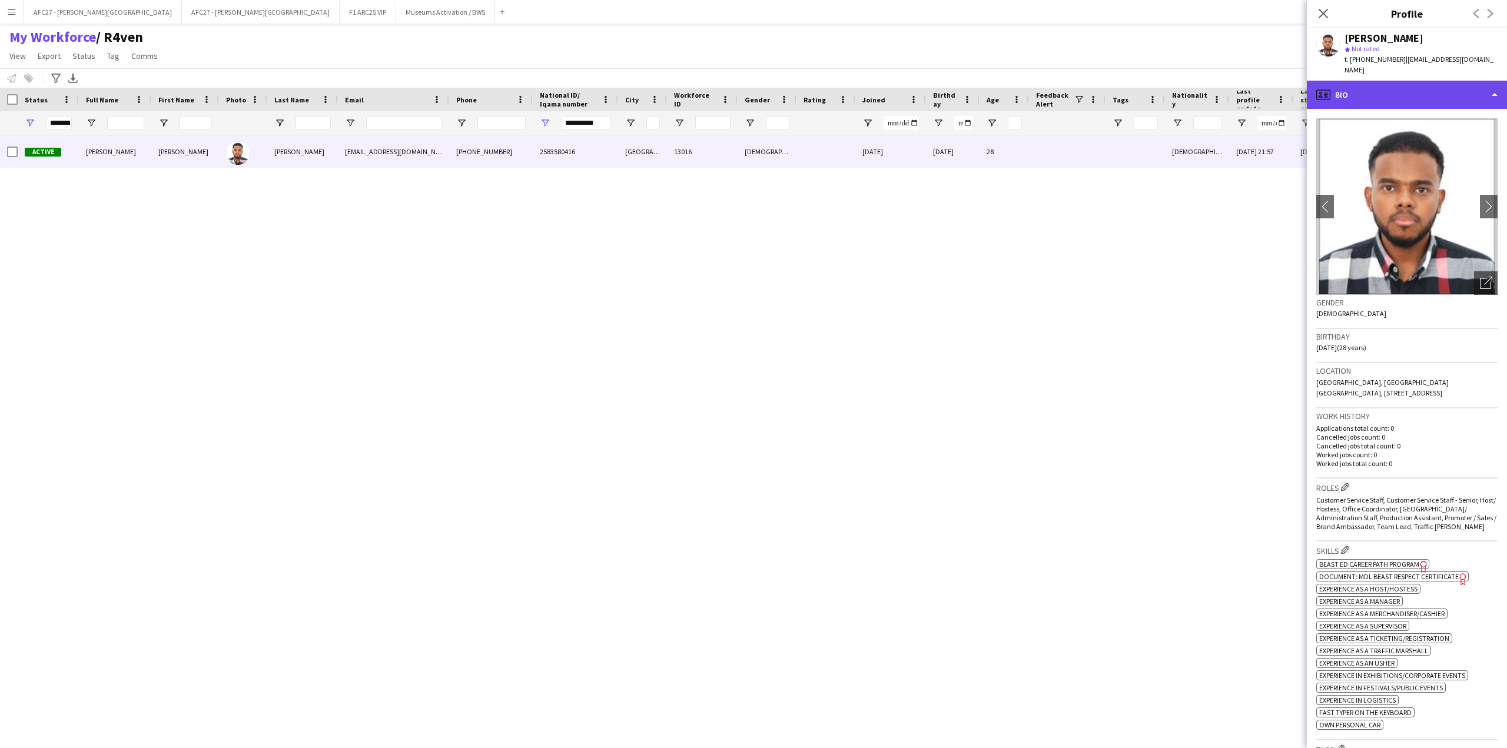
click at [1414, 91] on div "profile Bio" at bounding box center [1407, 95] width 200 height 28
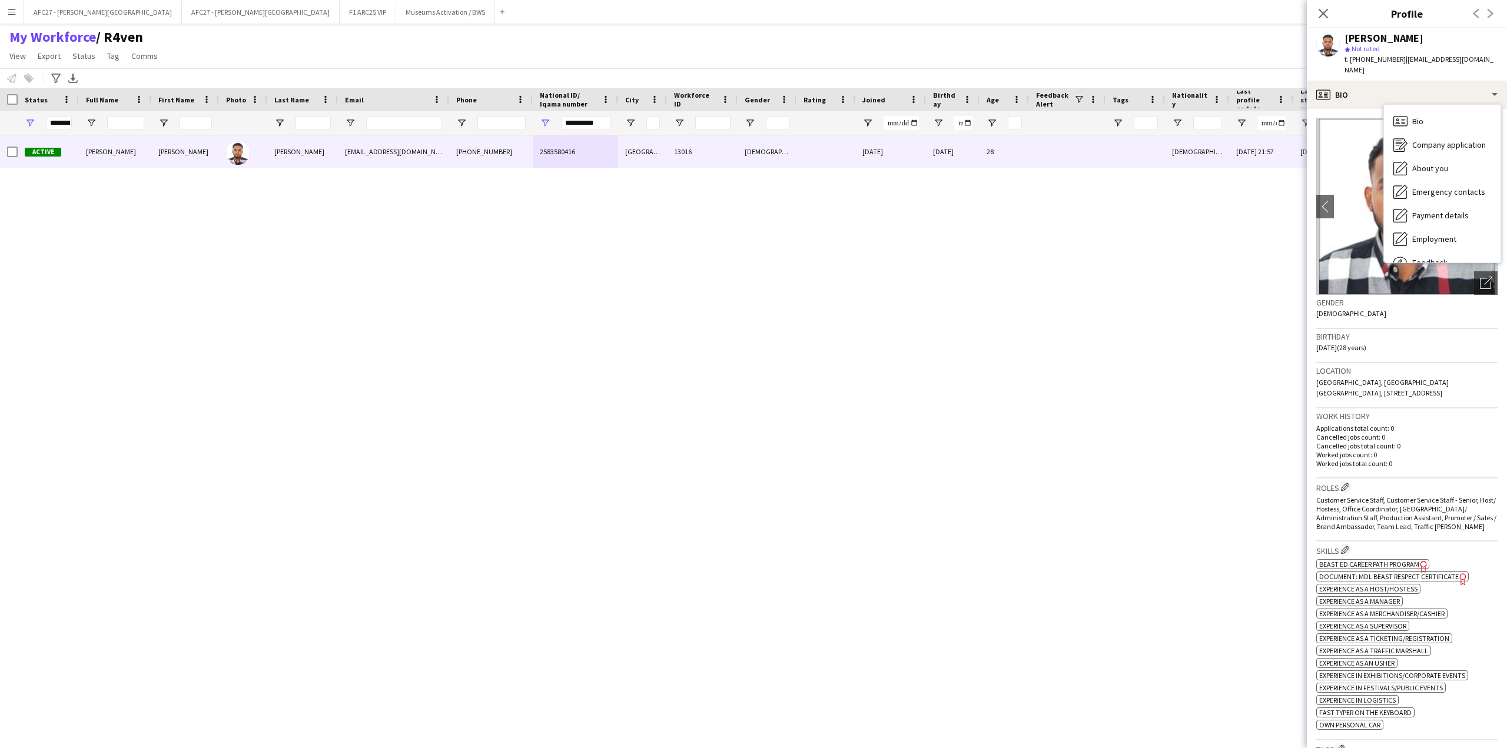
click at [1400, 371] on h3 "Location" at bounding box center [1406, 371] width 181 height 11
click at [1360, 308] on div "Gender [DEMOGRAPHIC_DATA]" at bounding box center [1406, 312] width 181 height 34
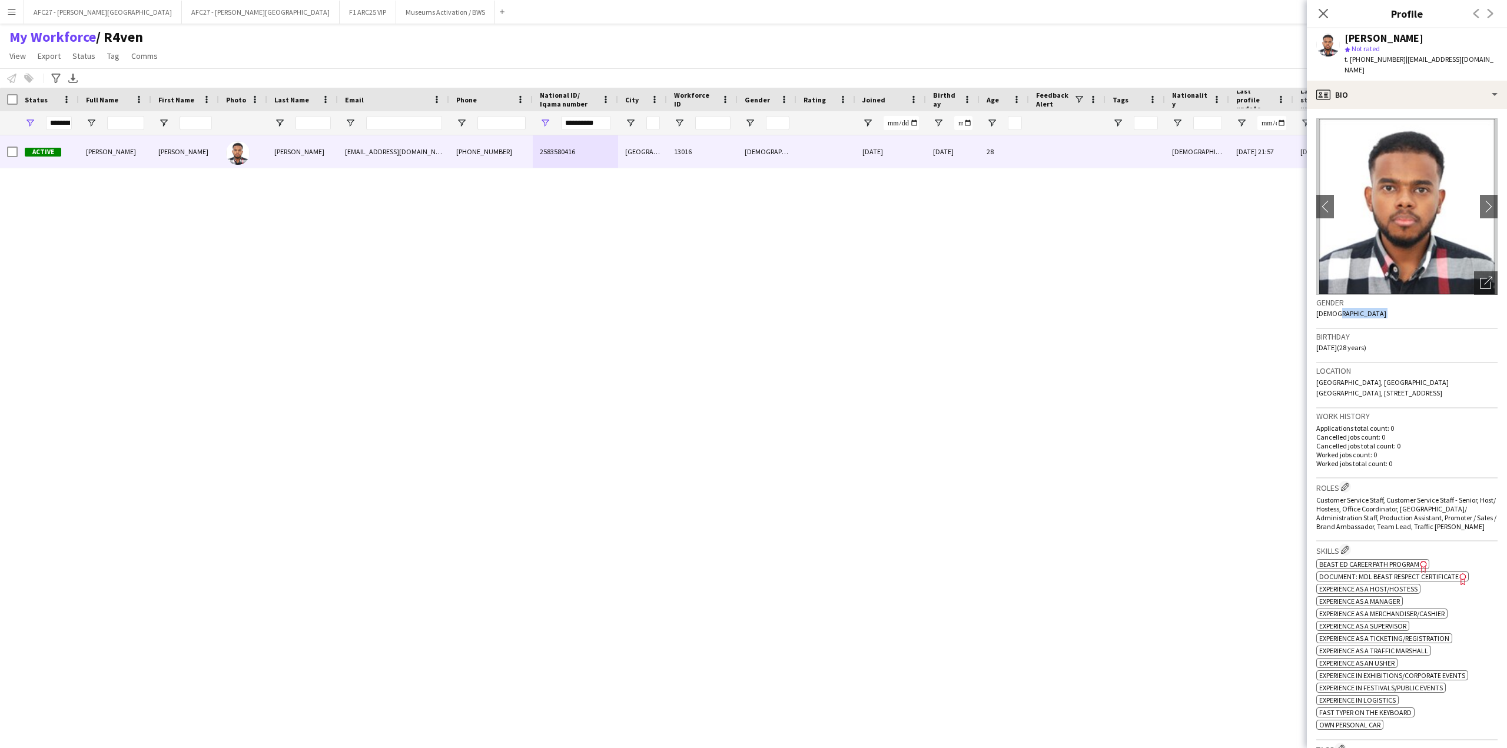
click at [1360, 308] on div "Gender [DEMOGRAPHIC_DATA]" at bounding box center [1406, 312] width 181 height 34
click at [1360, 303] on div "Gender [DEMOGRAPHIC_DATA]" at bounding box center [1406, 312] width 181 height 34
click at [1360, 303] on h3 "Gender" at bounding box center [1406, 302] width 181 height 11
drag, startPoint x: 1360, startPoint y: 303, endPoint x: 1401, endPoint y: 397, distance: 102.8
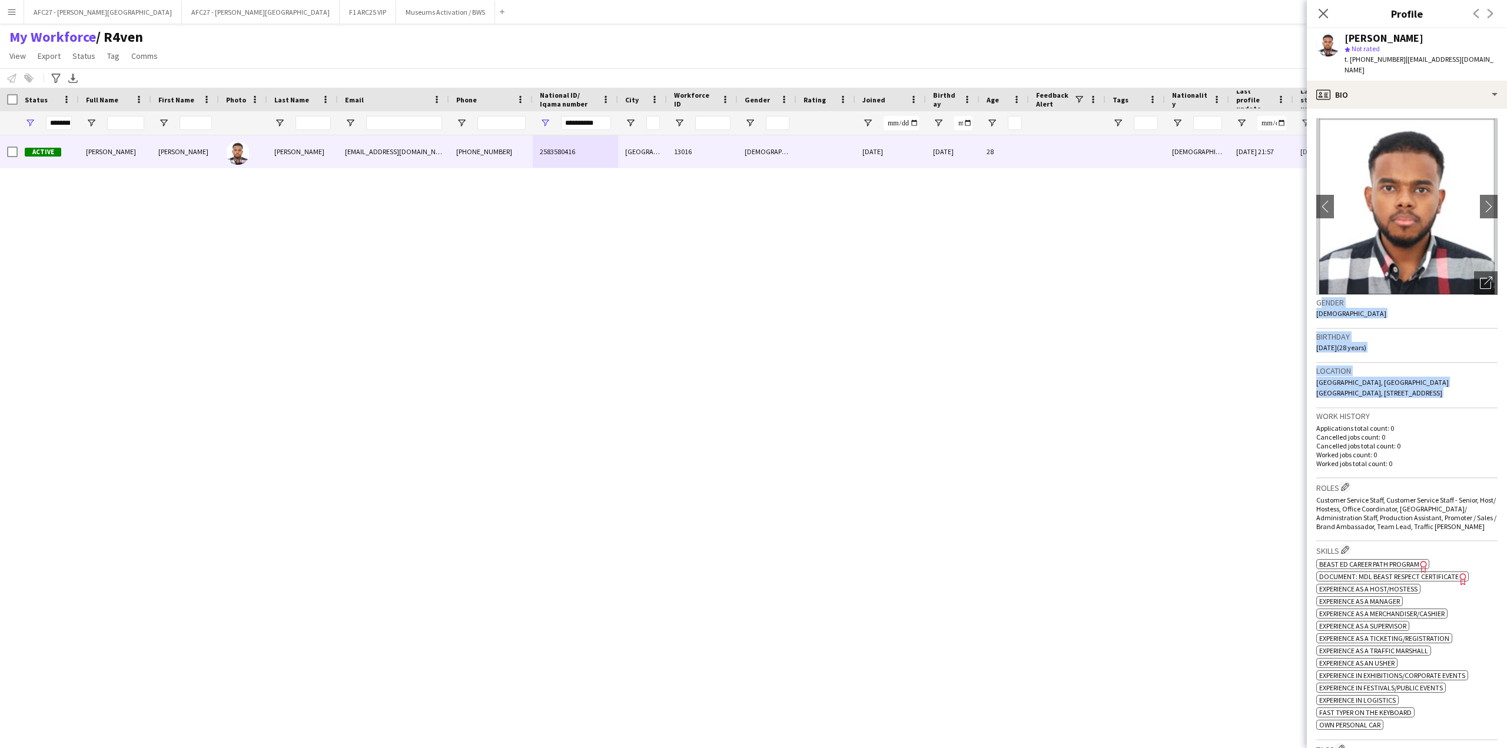
click at [1401, 397] on app-crew-profile-bio "chevron-left chevron-right Open photos pop-in Gender [DEMOGRAPHIC_DATA] Birthda…" at bounding box center [1407, 428] width 200 height 639
click at [1401, 397] on div "Location [GEOGRAPHIC_DATA], [GEOGRAPHIC_DATA] [GEOGRAPHIC_DATA], [STREET_ADDRES…" at bounding box center [1406, 385] width 181 height 45
drag, startPoint x: 1401, startPoint y: 397, endPoint x: 1396, endPoint y: 300, distance: 97.8
click at [1396, 300] on app-crew-profile-bio "chevron-left chevron-right Open photos pop-in Gender [DEMOGRAPHIC_DATA] Birthda…" at bounding box center [1407, 428] width 200 height 639
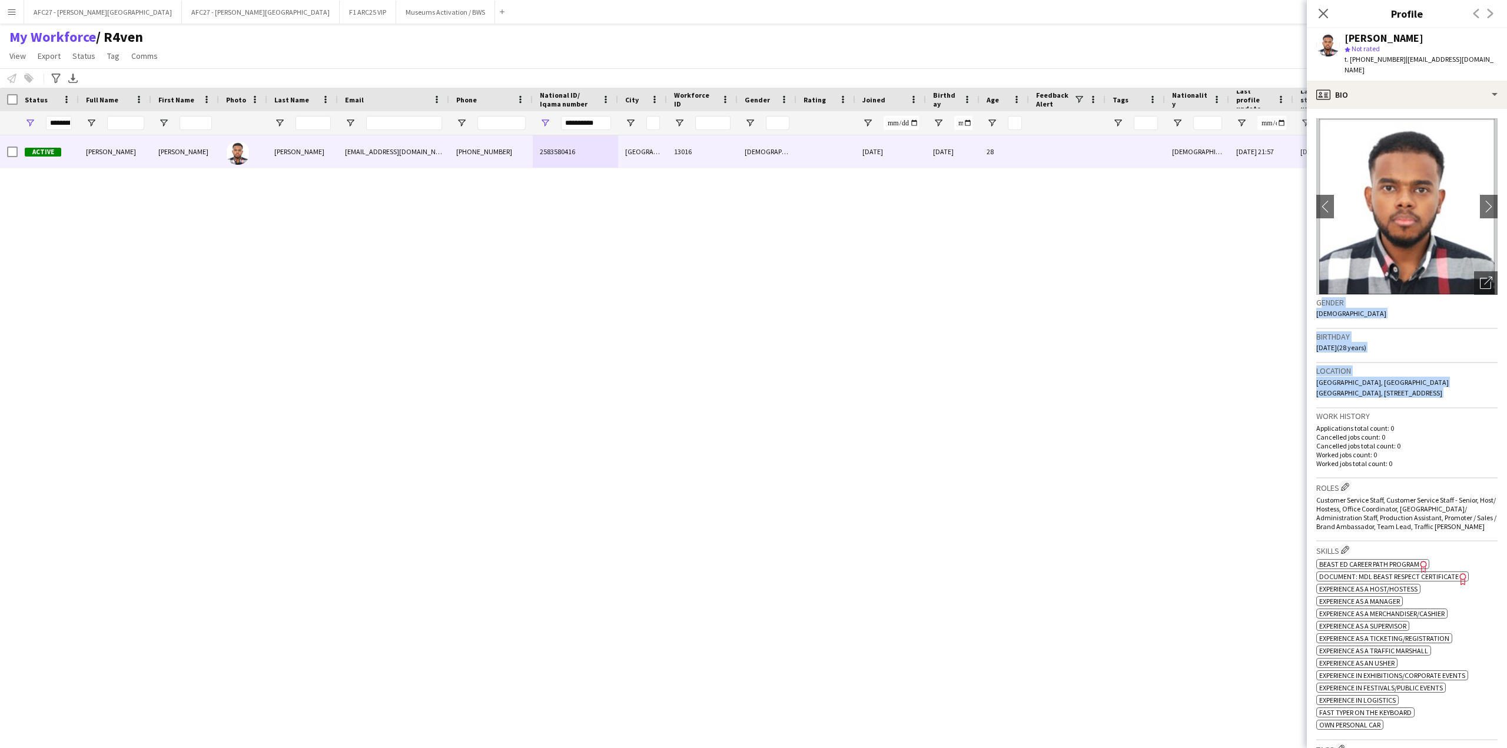
click at [1396, 300] on h3 "Gender" at bounding box center [1406, 302] width 181 height 11
drag, startPoint x: 1396, startPoint y: 300, endPoint x: 1393, endPoint y: 398, distance: 98.9
click at [1393, 398] on app-crew-profile-bio "chevron-left chevron-right Open photos pop-in Gender [DEMOGRAPHIC_DATA] Birthda…" at bounding box center [1407, 428] width 200 height 639
click at [1393, 398] on div "Location [GEOGRAPHIC_DATA], [GEOGRAPHIC_DATA] [GEOGRAPHIC_DATA], [STREET_ADDRES…" at bounding box center [1406, 385] width 181 height 45
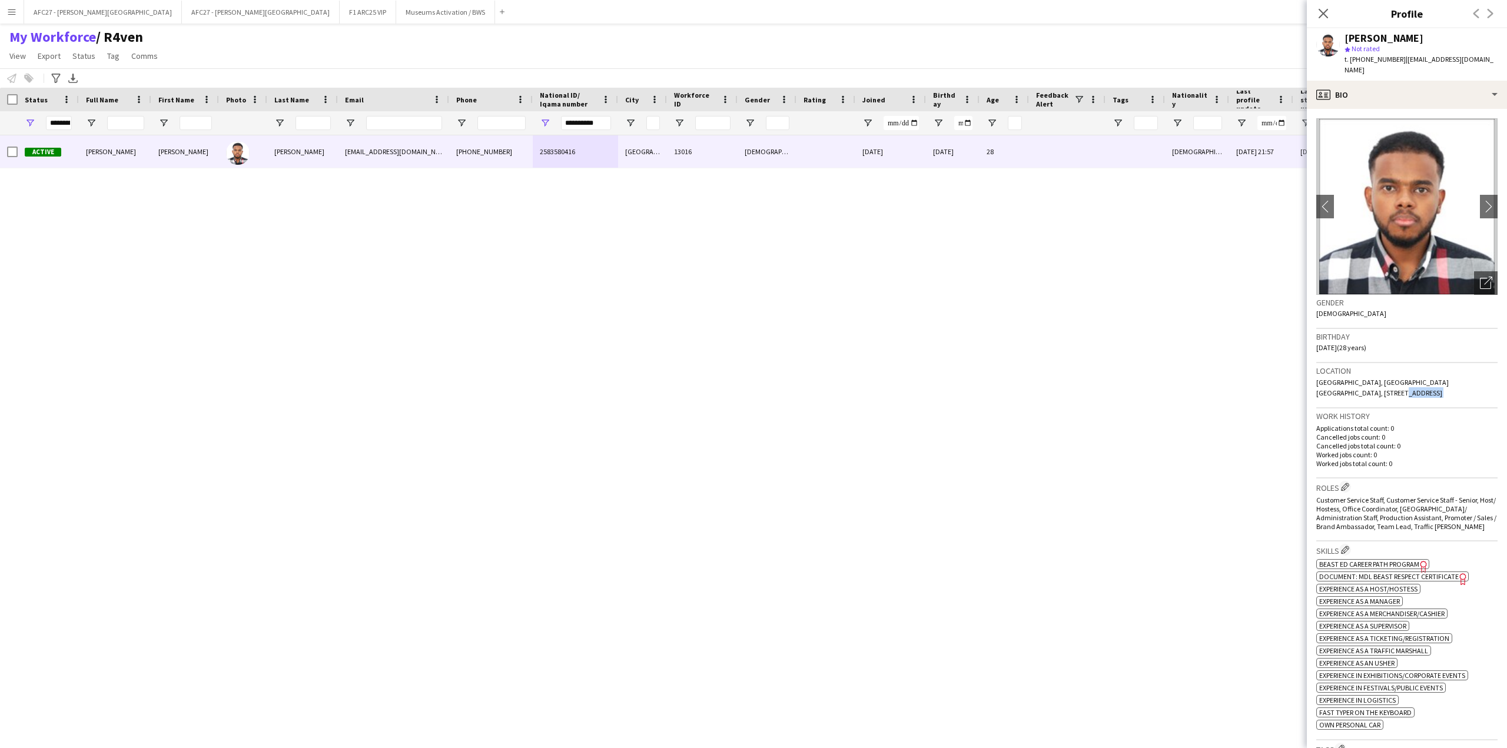
click at [1393, 398] on div "Location [GEOGRAPHIC_DATA], [GEOGRAPHIC_DATA] [GEOGRAPHIC_DATA], [STREET_ADDRES…" at bounding box center [1406, 385] width 181 height 45
drag, startPoint x: 1393, startPoint y: 398, endPoint x: 1383, endPoint y: 298, distance: 101.1
click at [1383, 298] on app-crew-profile-bio "chevron-left chevron-right Open photos pop-in Gender [DEMOGRAPHIC_DATA] Birthda…" at bounding box center [1407, 428] width 200 height 639
click at [1383, 298] on h3 "Gender" at bounding box center [1406, 302] width 181 height 11
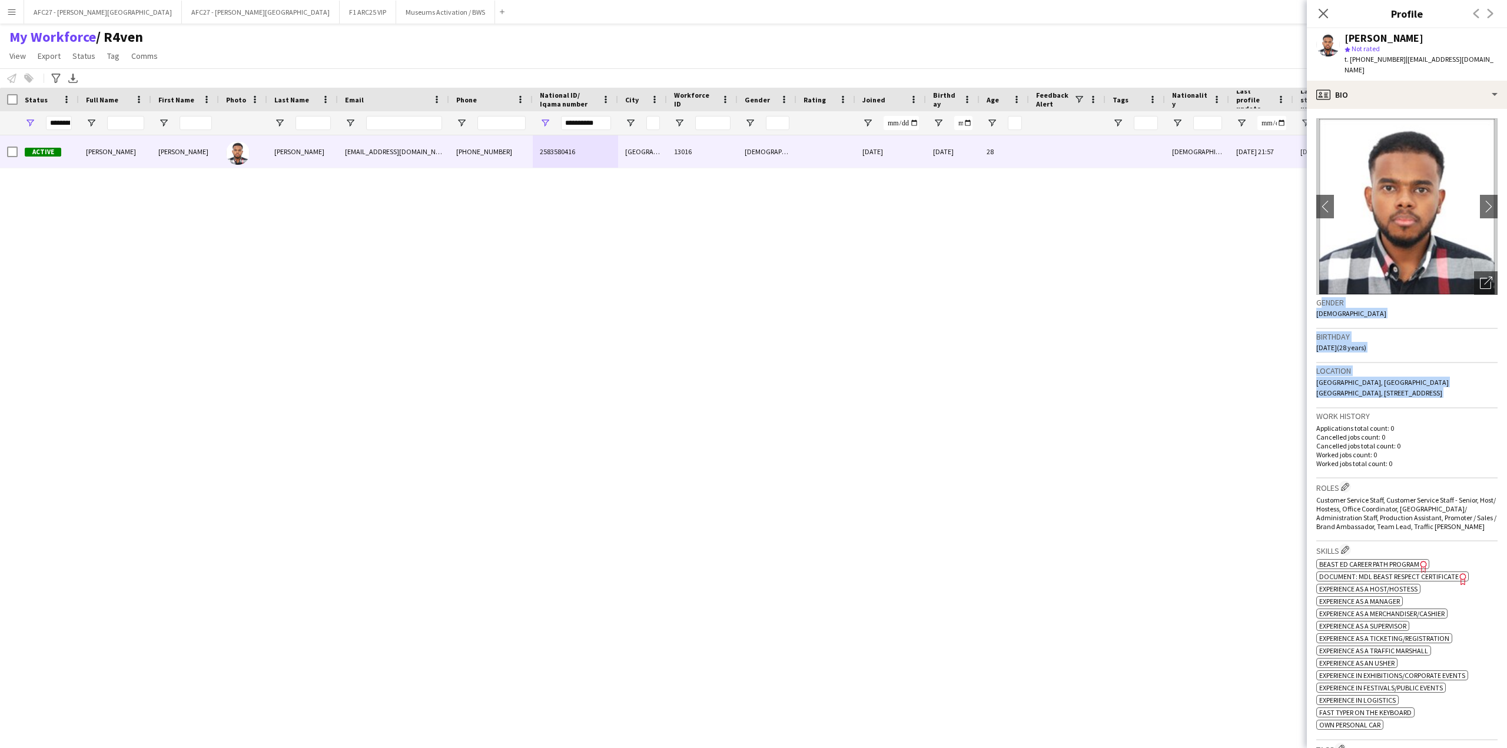
drag, startPoint x: 1383, startPoint y: 298, endPoint x: 1377, endPoint y: 395, distance: 97.3
click at [1377, 395] on app-crew-profile-bio "chevron-left chevron-right Open photos pop-in Gender [DEMOGRAPHIC_DATA] Birthda…" at bounding box center [1407, 428] width 200 height 639
click at [1377, 395] on div "Location [GEOGRAPHIC_DATA], [GEOGRAPHIC_DATA] [GEOGRAPHIC_DATA], [STREET_ADDRES…" at bounding box center [1406, 385] width 181 height 45
drag, startPoint x: 1377, startPoint y: 395, endPoint x: 1386, endPoint y: 305, distance: 89.9
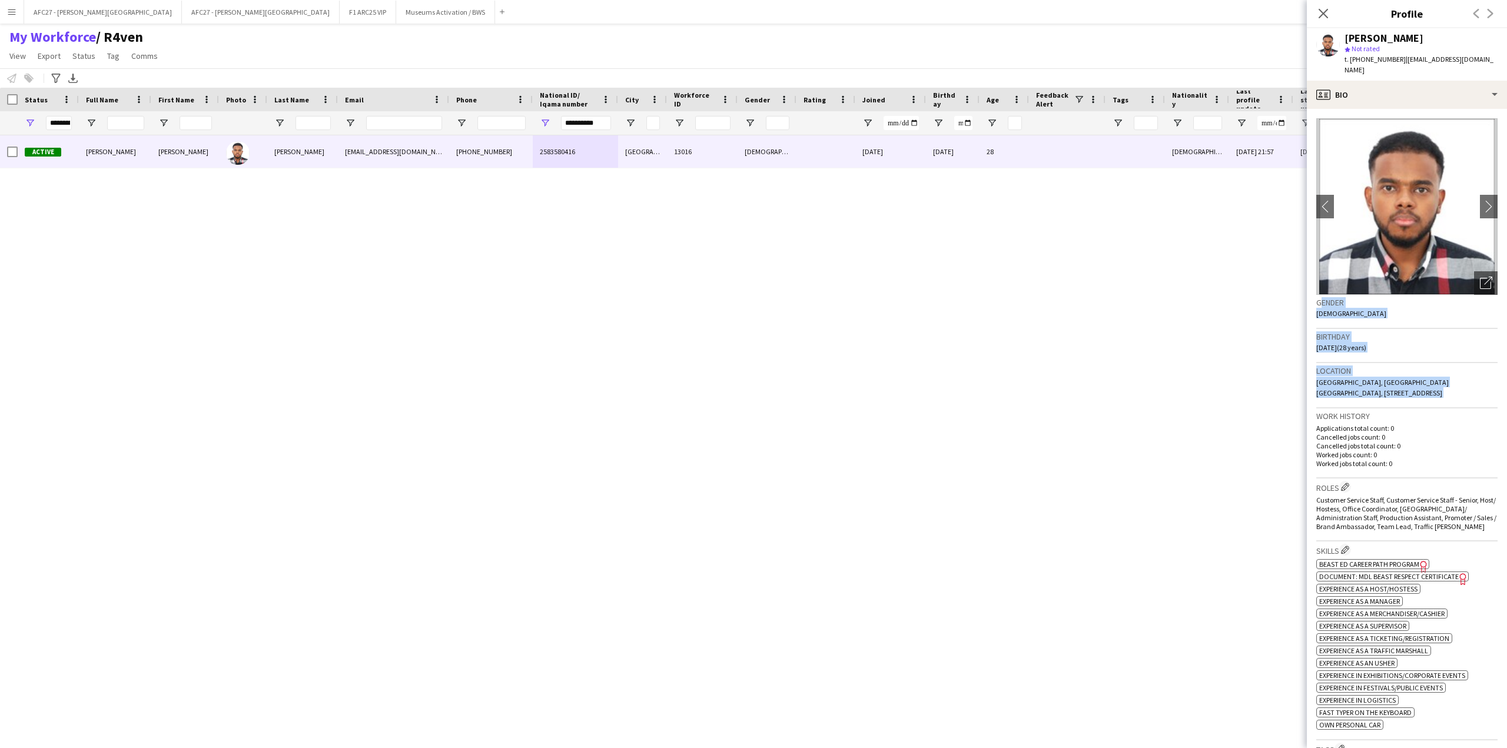
click at [1386, 305] on app-crew-profile-bio "chevron-left chevron-right Open photos pop-in Gender [DEMOGRAPHIC_DATA] Birthda…" at bounding box center [1407, 428] width 200 height 639
click at [1386, 305] on h3 "Gender" at bounding box center [1406, 302] width 181 height 11
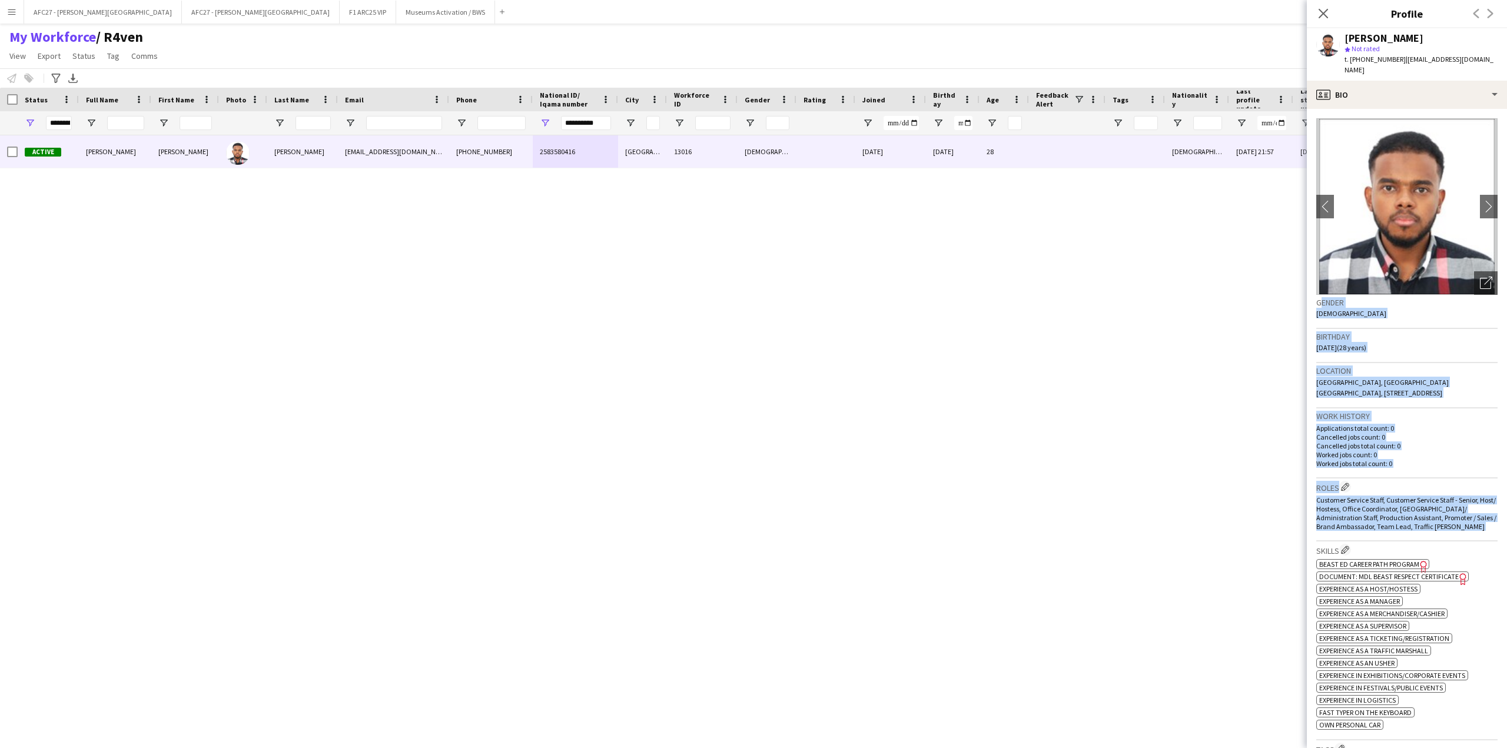
drag, startPoint x: 1386, startPoint y: 305, endPoint x: 1435, endPoint y: 529, distance: 228.4
click at [1435, 529] on app-crew-profile-bio "chevron-left chevron-right Open photos pop-in Gender [DEMOGRAPHIC_DATA] Birthda…" at bounding box center [1407, 428] width 200 height 639
click at [1435, 529] on span "Customer Service Staff, Customer Service Staff - Senior, Host/ Hostess, Office …" at bounding box center [1406, 513] width 180 height 35
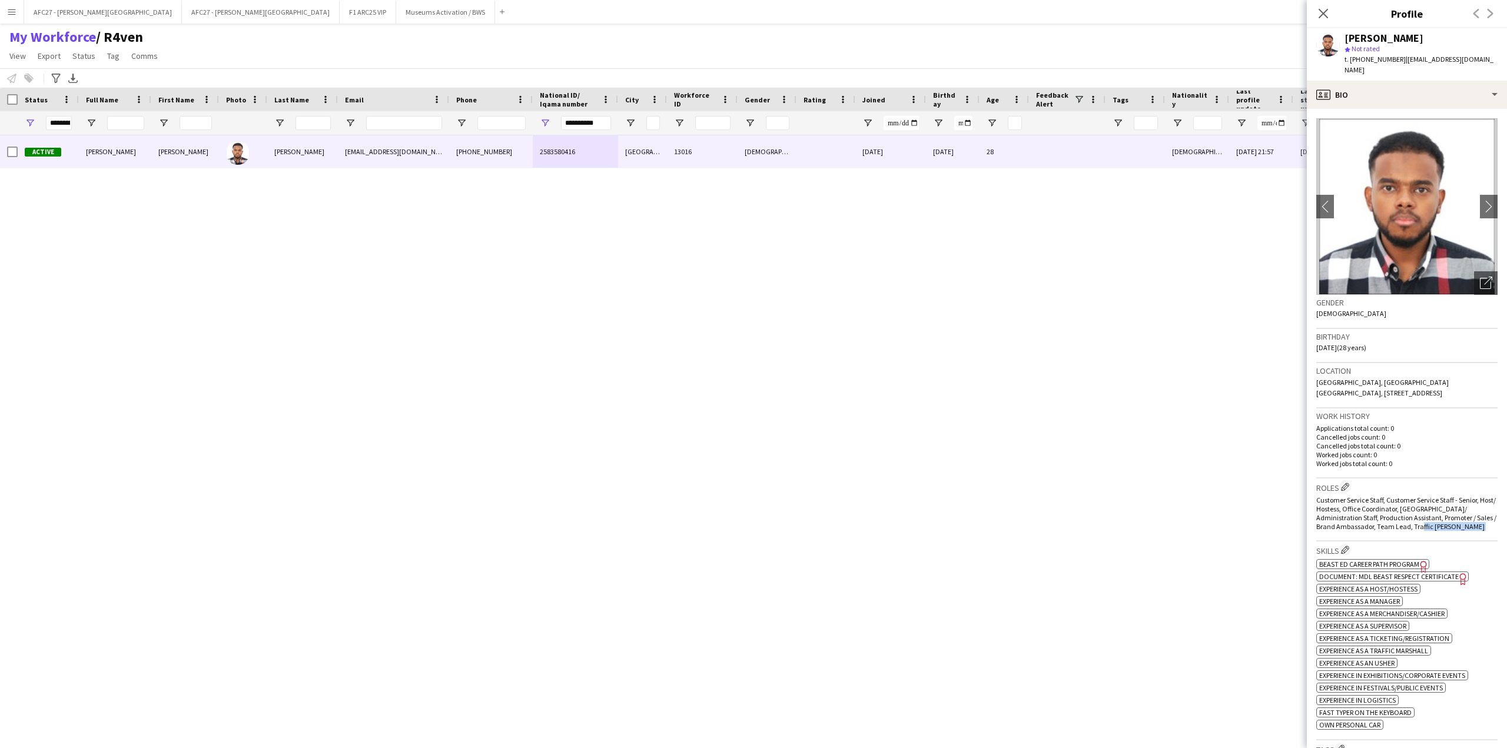
click at [1435, 529] on span "Customer Service Staff, Customer Service Staff - Senior, Host/ Hostess, Office …" at bounding box center [1406, 513] width 180 height 35
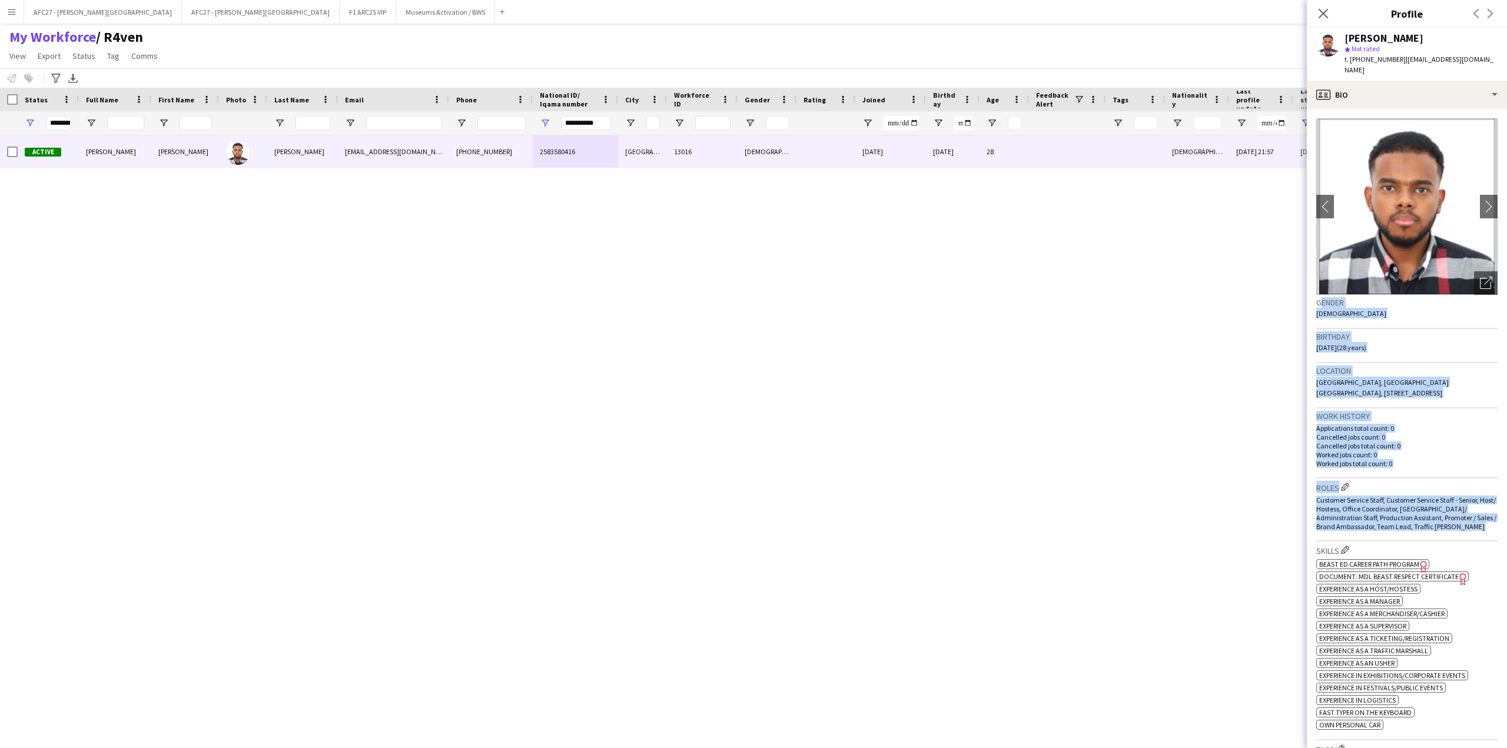
drag, startPoint x: 1435, startPoint y: 529, endPoint x: 1379, endPoint y: 297, distance: 238.6
click at [1379, 297] on app-crew-profile-bio "chevron-left chevron-right Open photos pop-in Gender [DEMOGRAPHIC_DATA] Birthda…" at bounding box center [1407, 428] width 200 height 639
click at [1379, 297] on h3 "Gender" at bounding box center [1406, 302] width 181 height 11
drag, startPoint x: 1379, startPoint y: 297, endPoint x: 1389, endPoint y: 451, distance: 155.1
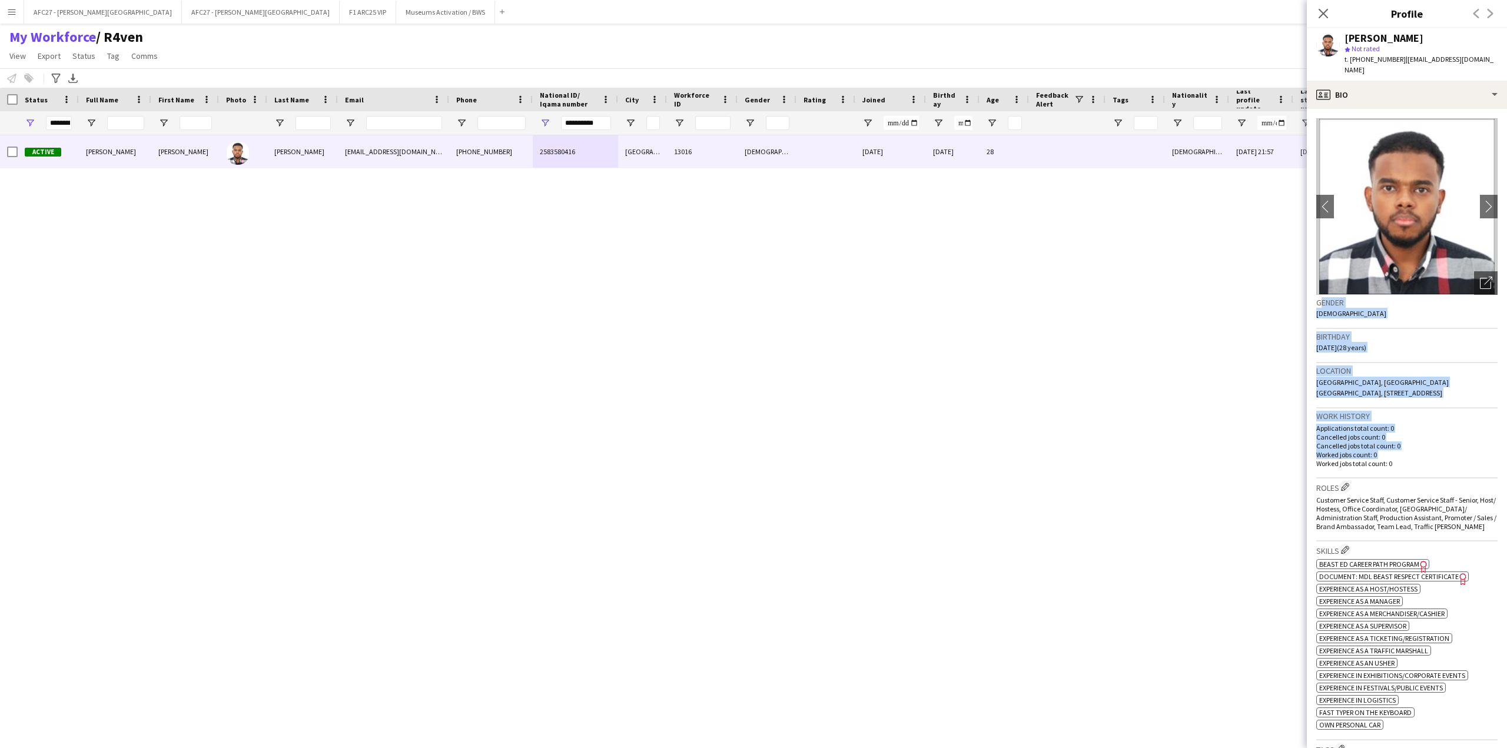
click at [1389, 451] on app-crew-profile-bio "chevron-left chevron-right Open photos pop-in Gender [DEMOGRAPHIC_DATA] Birthda…" at bounding box center [1407, 428] width 200 height 639
click at [1389, 451] on p "Worked jobs count: 0" at bounding box center [1406, 454] width 181 height 9
click at [593, 124] on input "**********" at bounding box center [586, 123] width 50 height 14
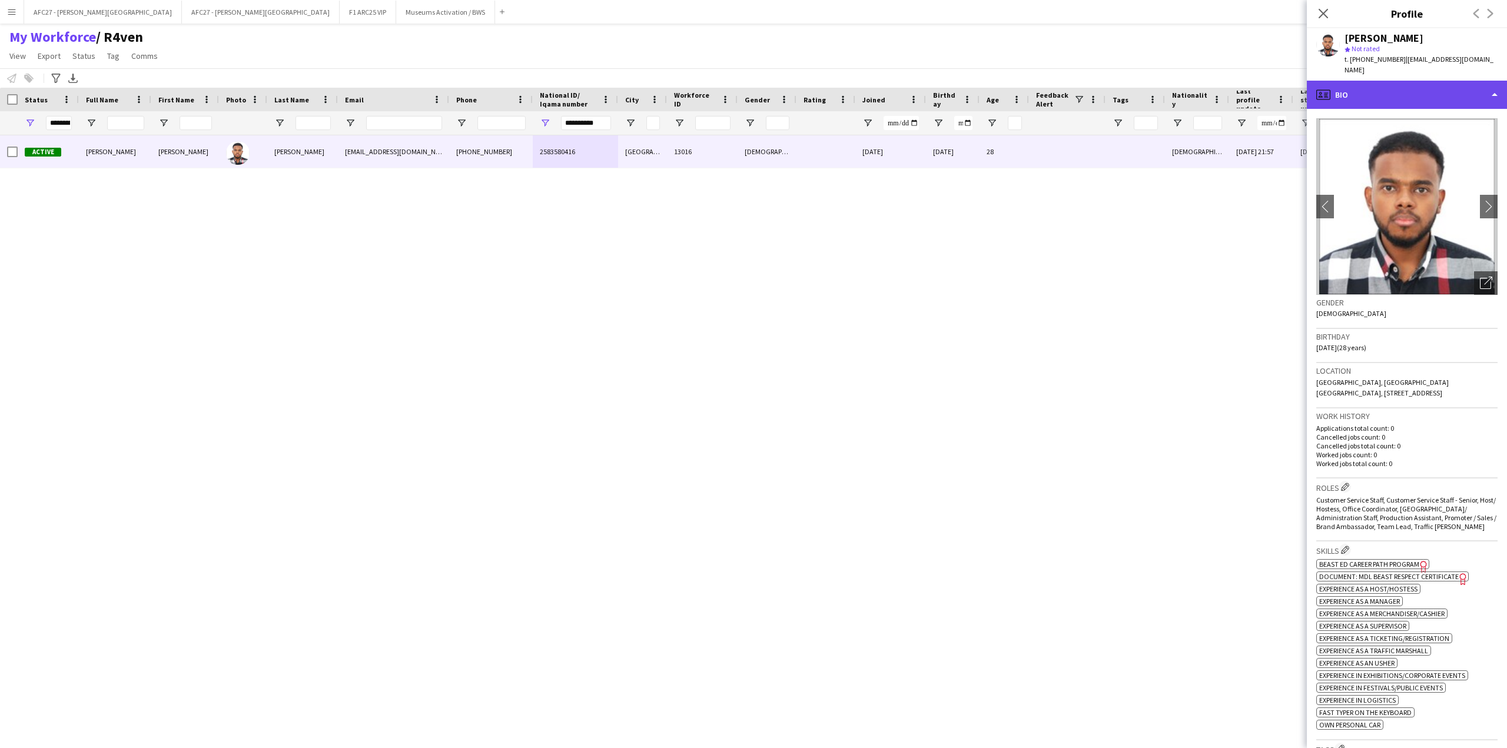
click at [1428, 101] on div "profile Bio" at bounding box center [1407, 95] width 200 height 28
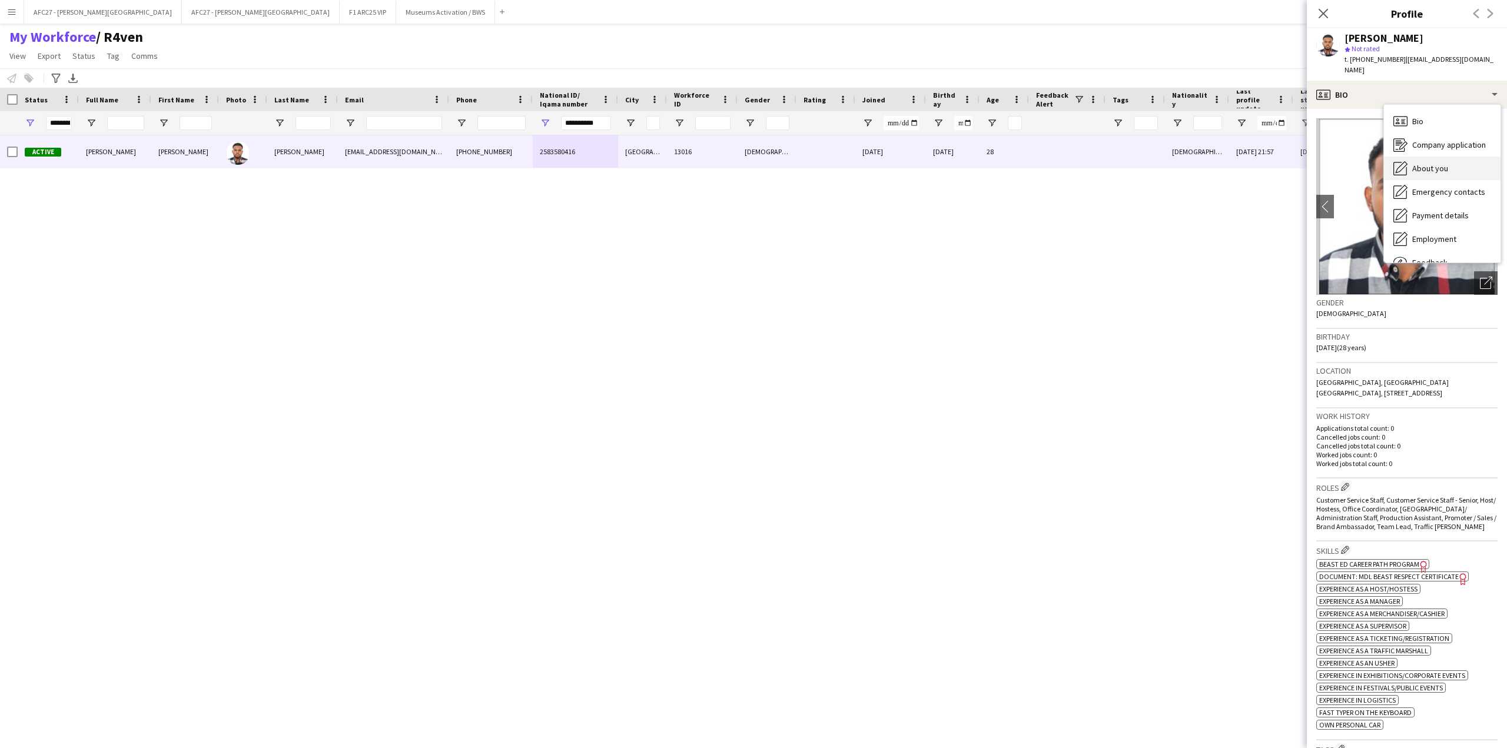
click at [1446, 173] on span "About you" at bounding box center [1430, 168] width 36 height 11
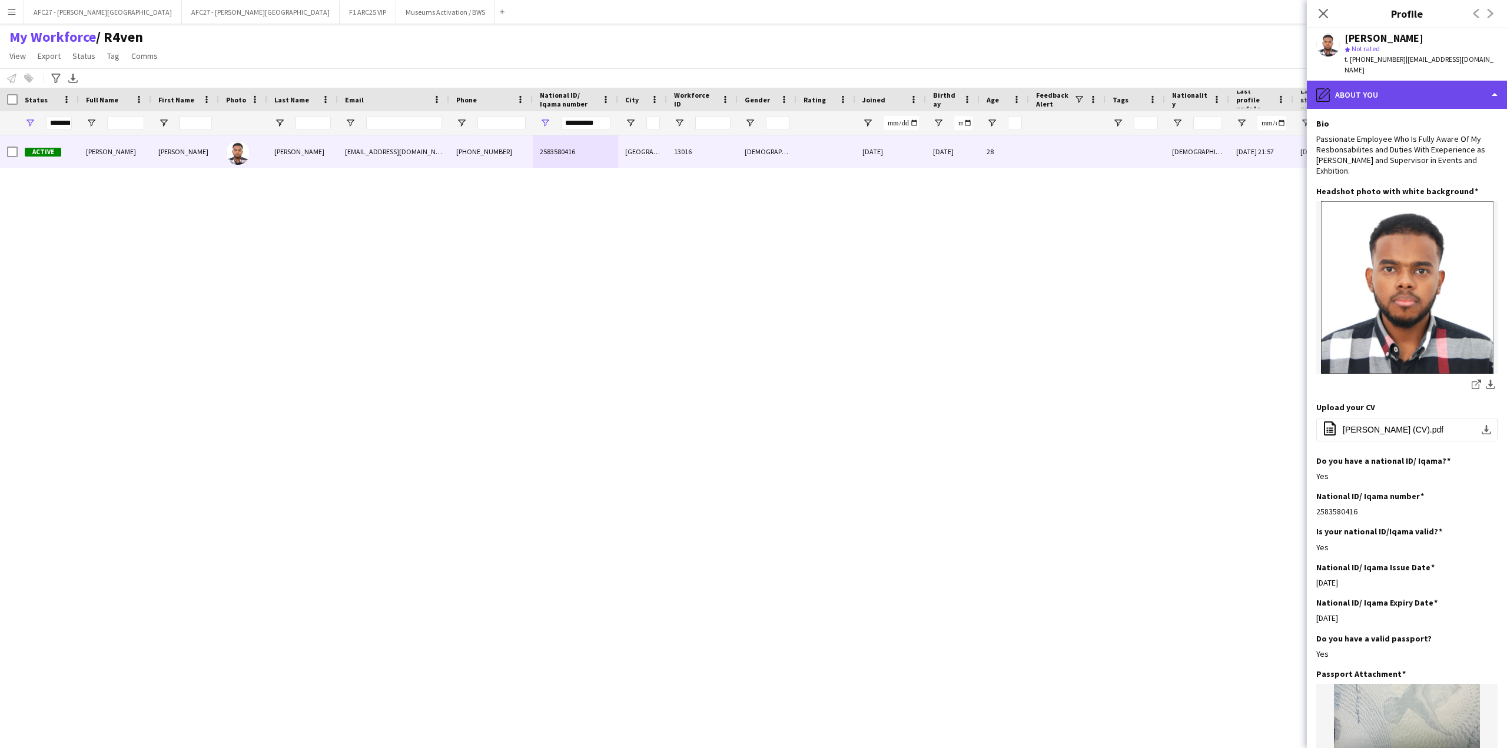
click at [1405, 97] on div "pencil4 About you" at bounding box center [1407, 95] width 200 height 28
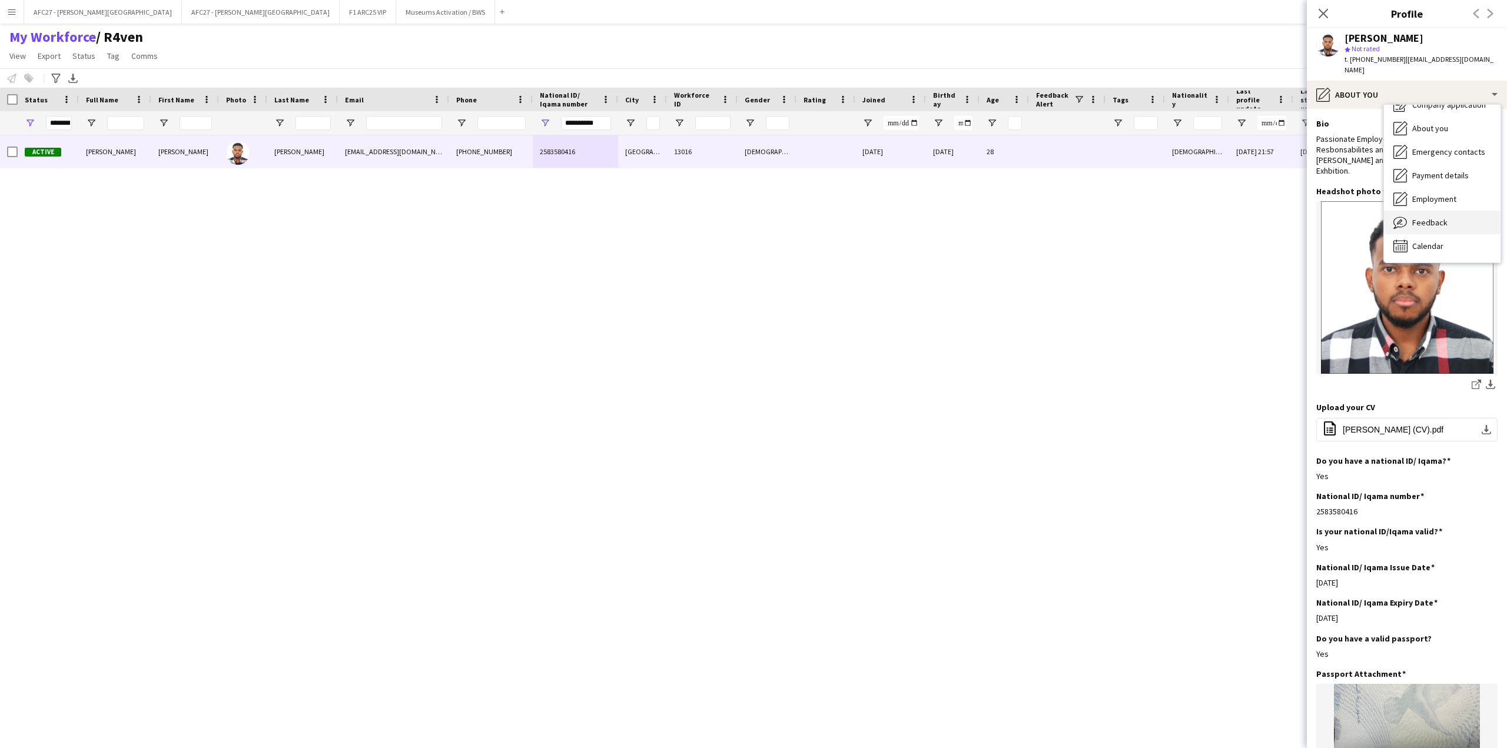
click at [1441, 220] on span "Feedback" at bounding box center [1429, 222] width 35 height 11
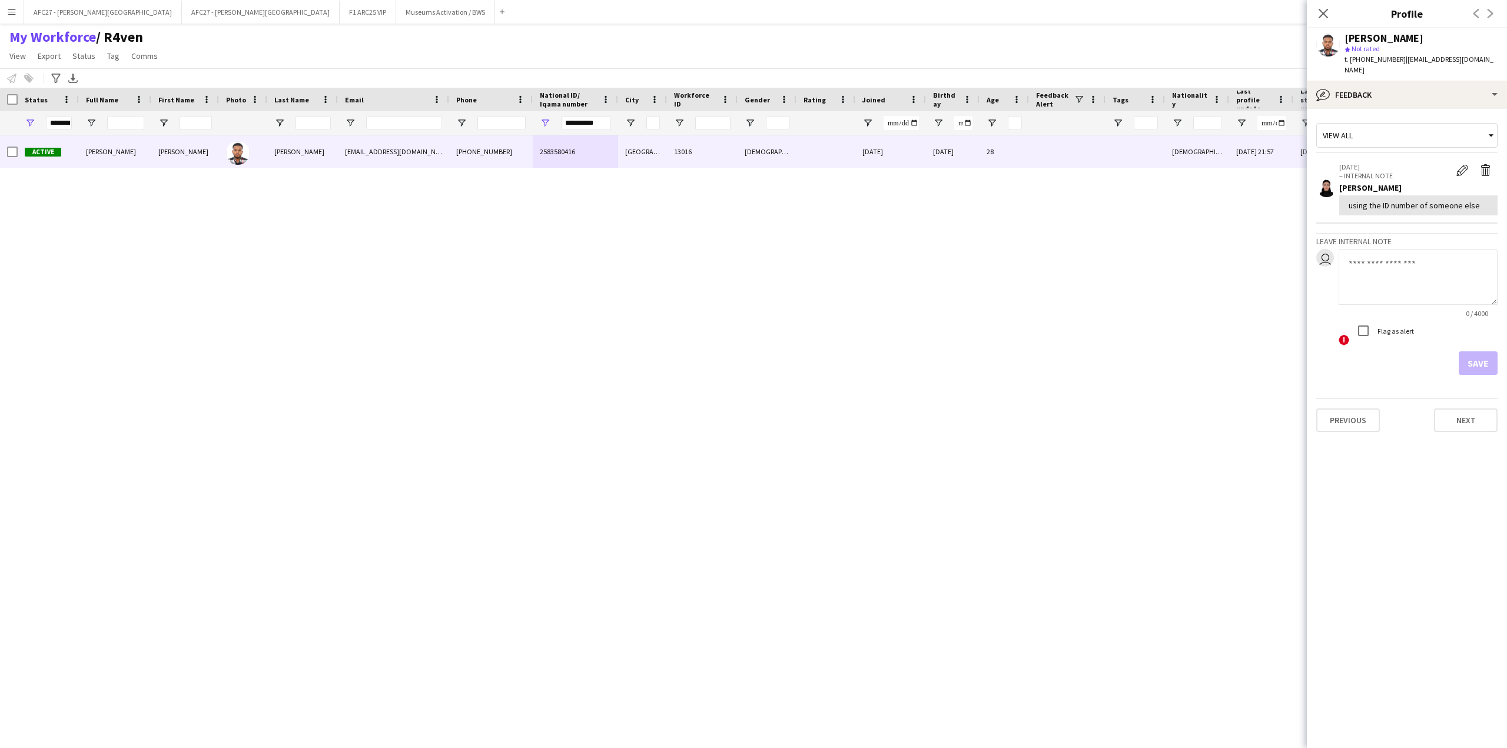
click at [1391, 204] on div "using the ID number of someone else" at bounding box center [1417, 205] width 139 height 11
click at [1391, 202] on div "using the ID number of someone else" at bounding box center [1417, 205] width 139 height 11
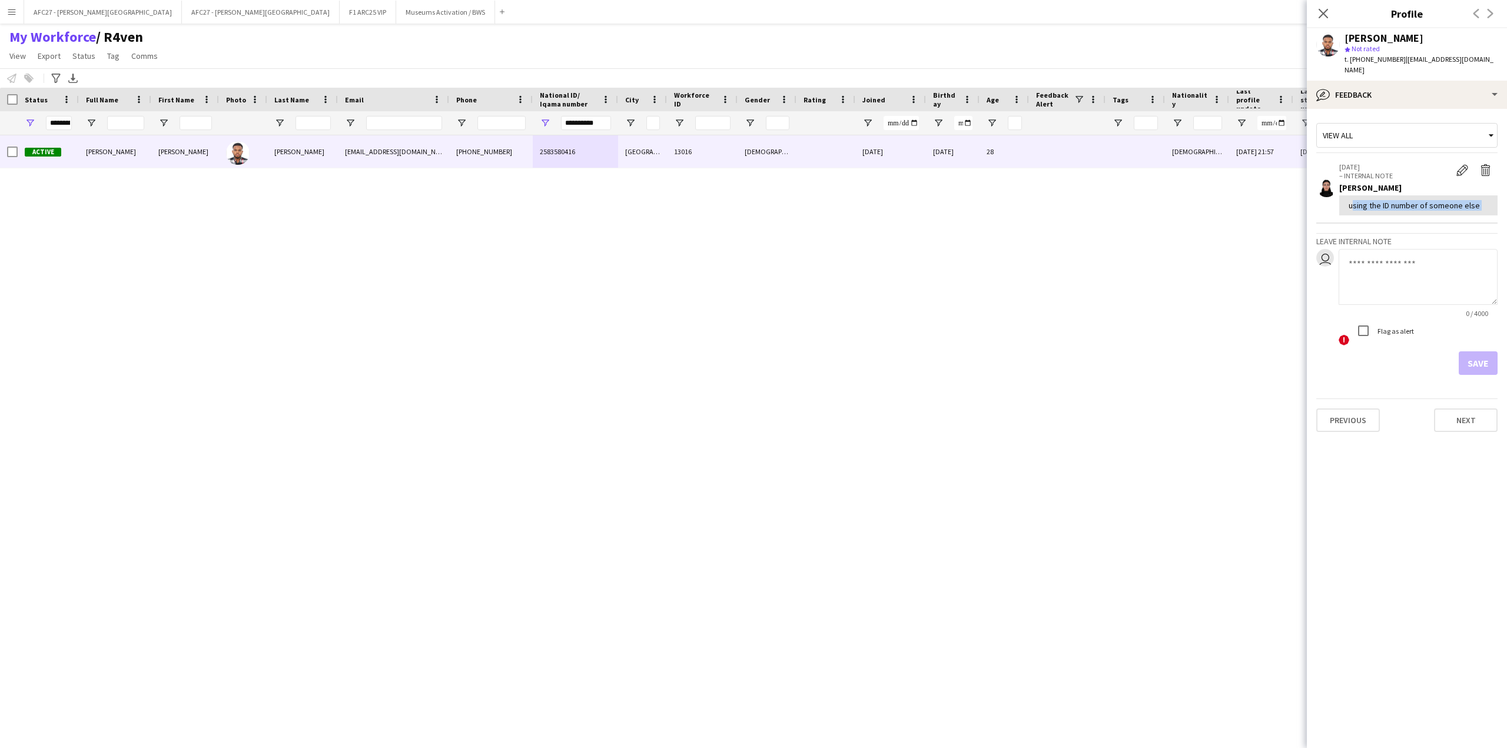
click at [1391, 202] on div "using the ID number of someone else" at bounding box center [1417, 205] width 139 height 11
click at [1391, 205] on div "using the ID number of someone else" at bounding box center [1417, 205] width 139 height 11
drag, startPoint x: 1391, startPoint y: 205, endPoint x: 1377, endPoint y: 156, distance: 51.4
click at [1377, 156] on app-crew-profile-feedback-item "[DATE] – INTERNAL NOTE Edit internal note Delete internal note [PERSON_NAME] us…" at bounding box center [1406, 189] width 181 height 68
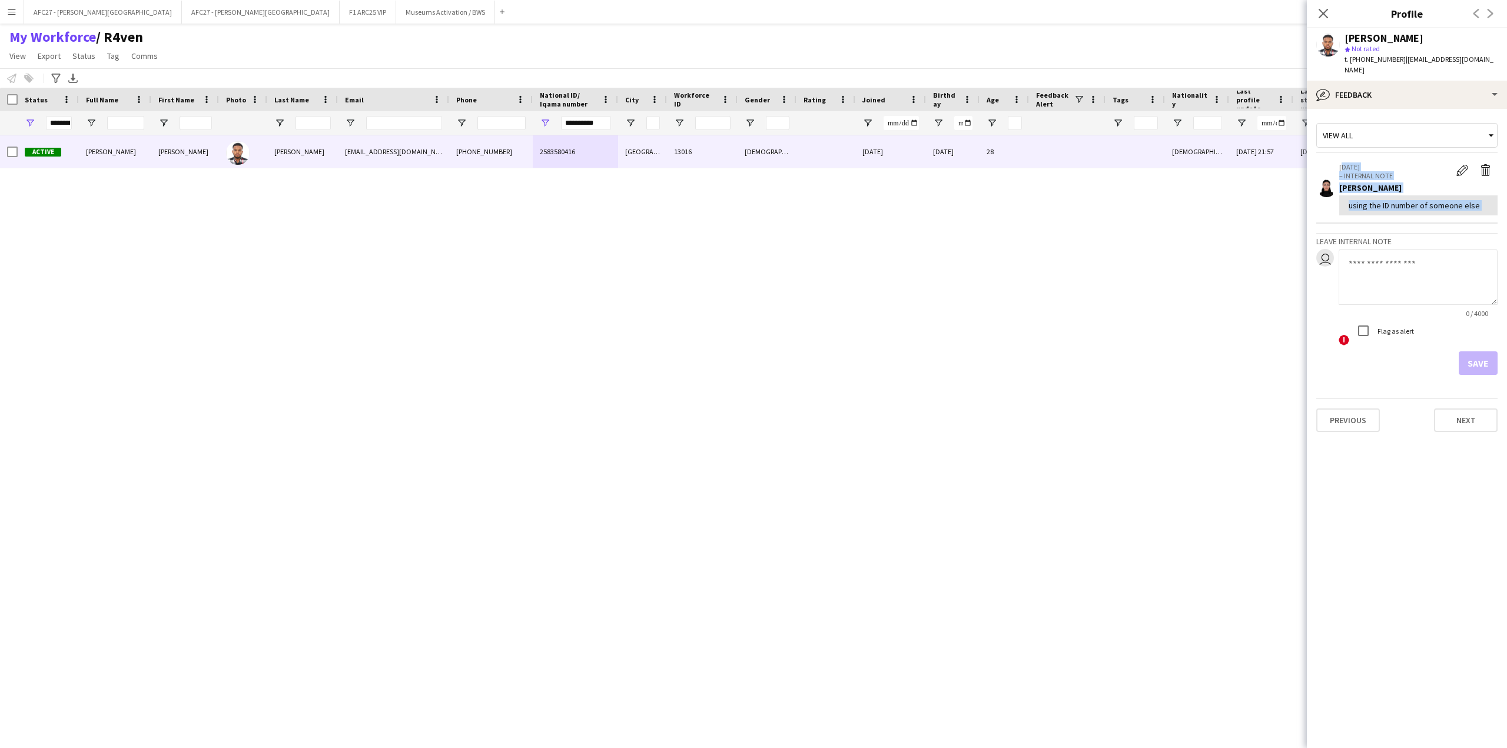
click at [1377, 156] on app-crew-profile-feedback-item "[DATE] – INTERNAL NOTE Edit internal note Delete internal note [PERSON_NAME] us…" at bounding box center [1406, 189] width 181 height 68
click at [1484, 171] on app-icon "Delete internal note" at bounding box center [1486, 170] width 12 height 12
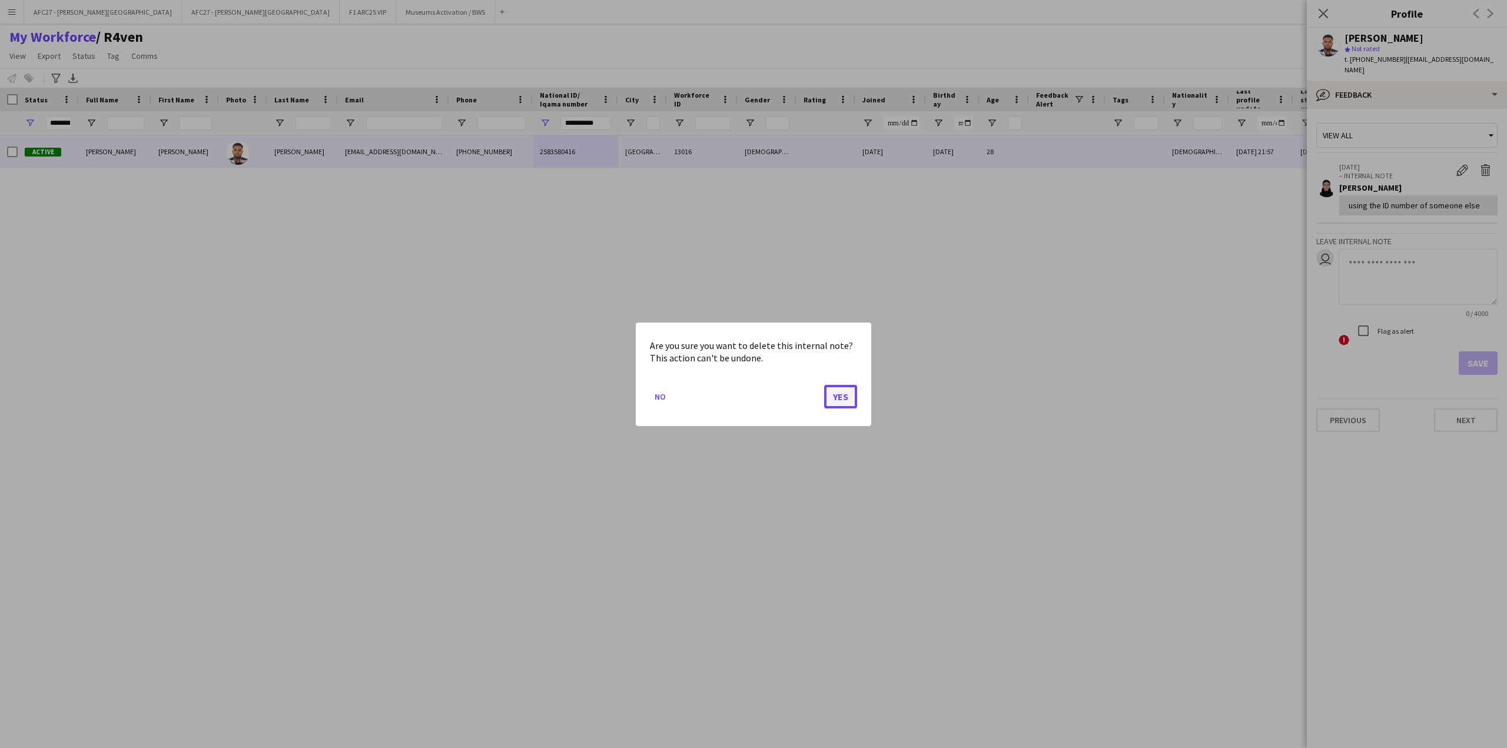
click at [845, 404] on button "Yes" at bounding box center [840, 396] width 33 height 24
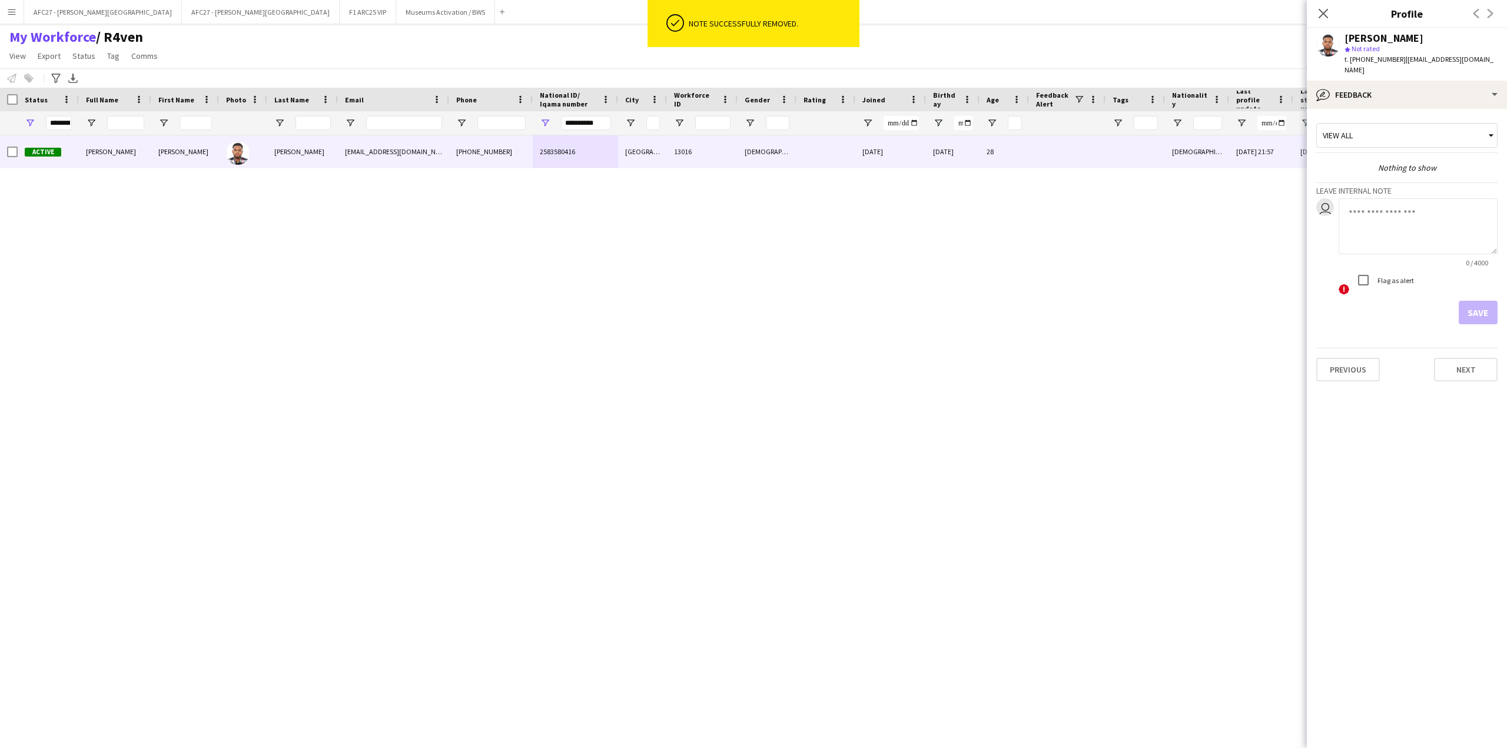
click at [1411, 199] on textarea at bounding box center [1417, 226] width 159 height 56
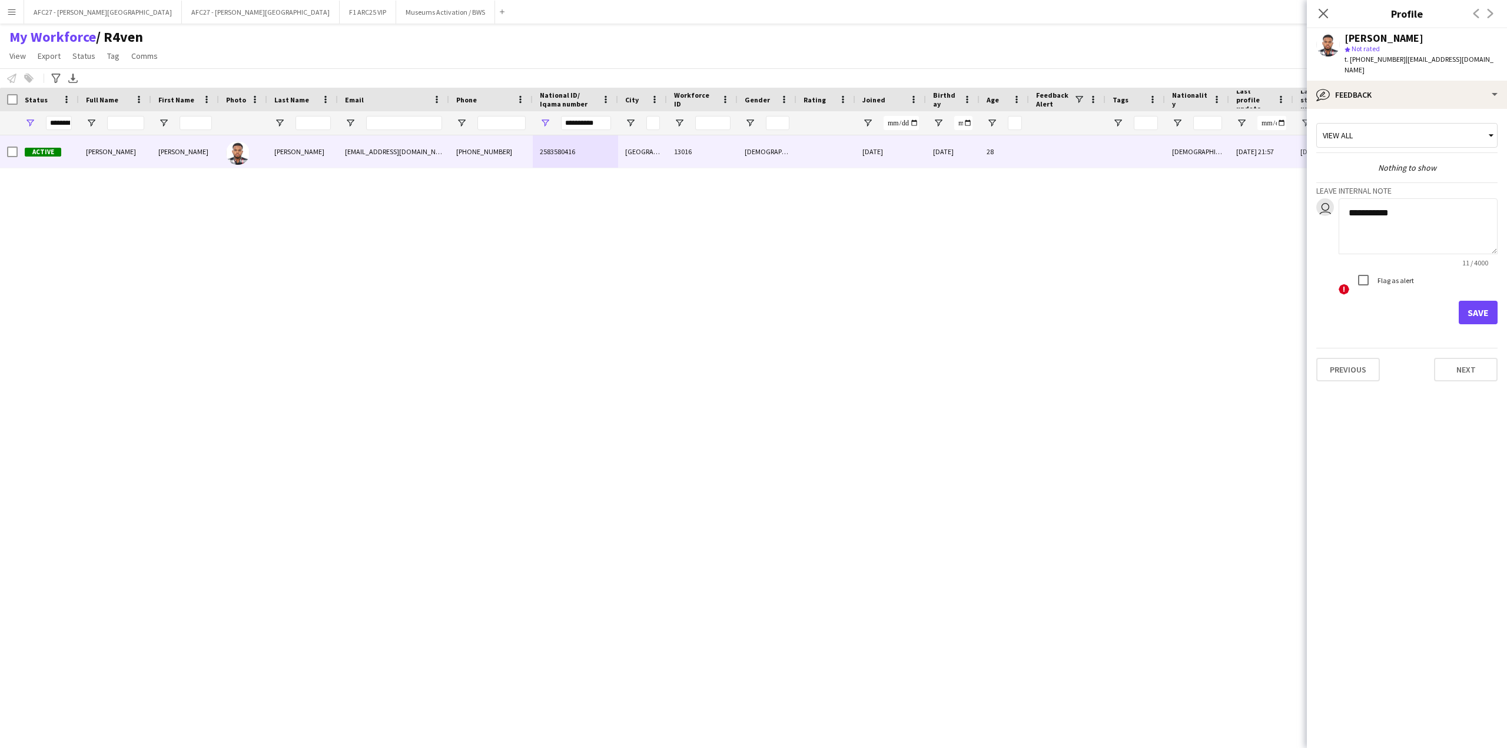
type textarea "**********"
click at [1460, 308] on button "Save" at bounding box center [1478, 313] width 39 height 24
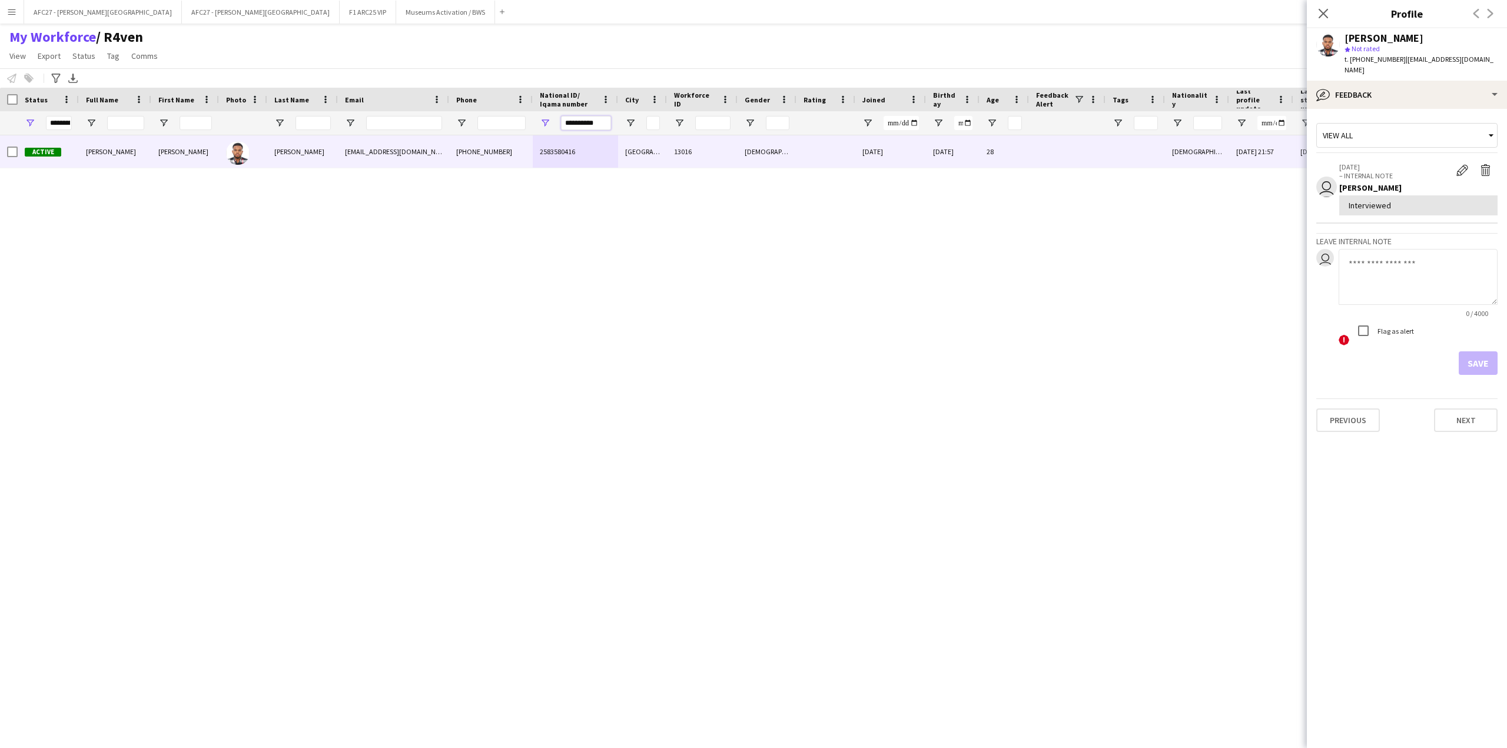
click at [590, 125] on input "**********" at bounding box center [586, 123] width 50 height 14
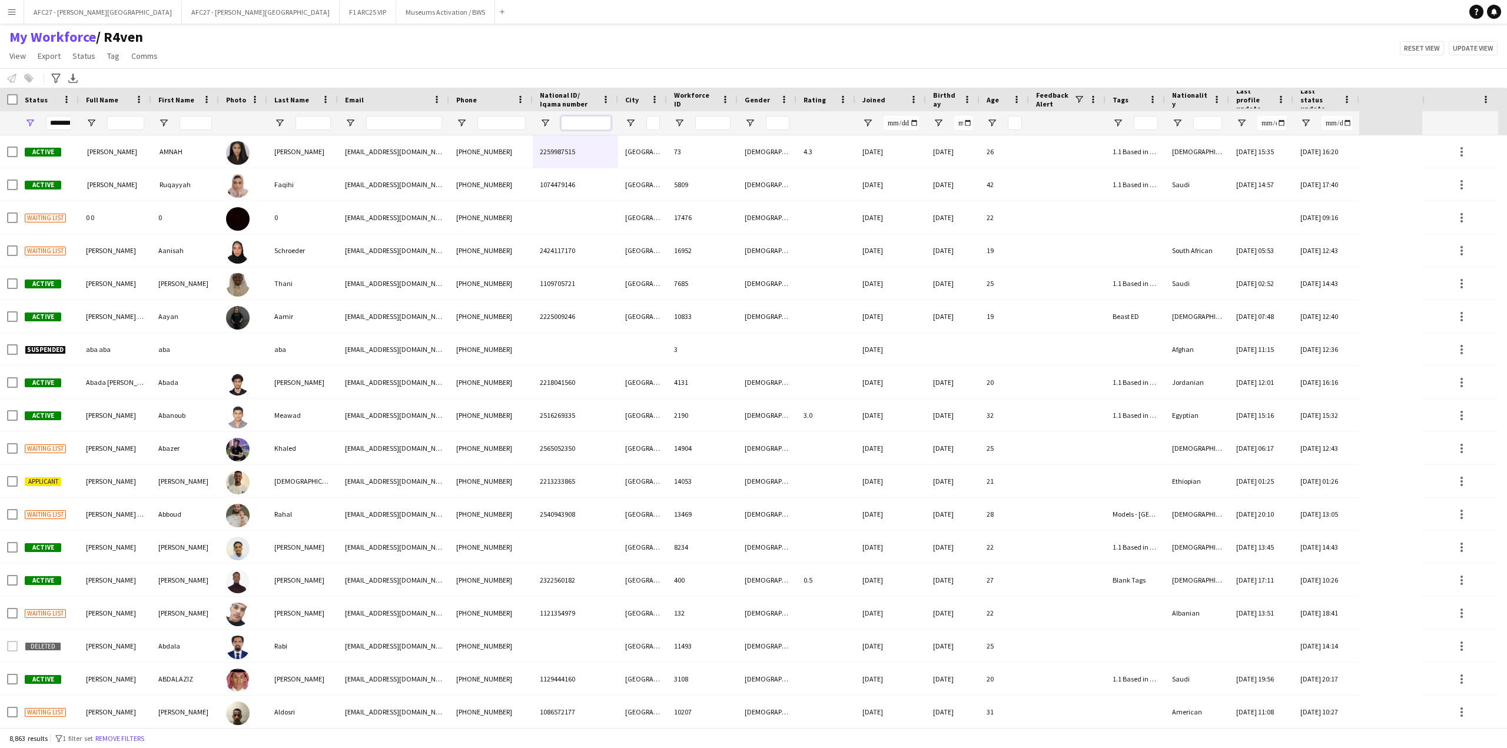
click at [582, 124] on input "National ID/ Iqama number Filter Input" at bounding box center [586, 123] width 50 height 14
click at [404, 127] on input "Email Filter Input" at bounding box center [404, 123] width 76 height 14
paste input "**********"
type input "**********"
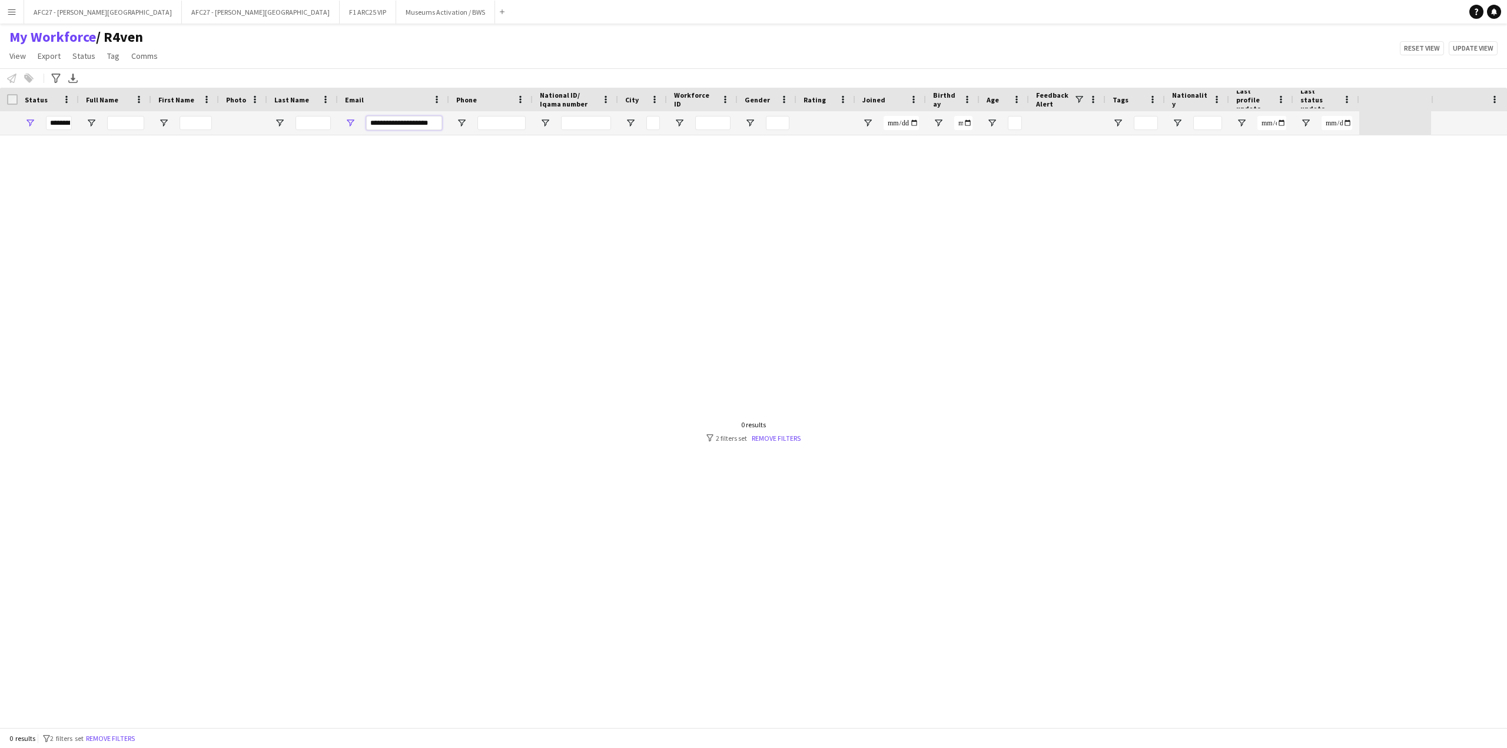
click at [407, 129] on input "**********" at bounding box center [404, 123] width 76 height 14
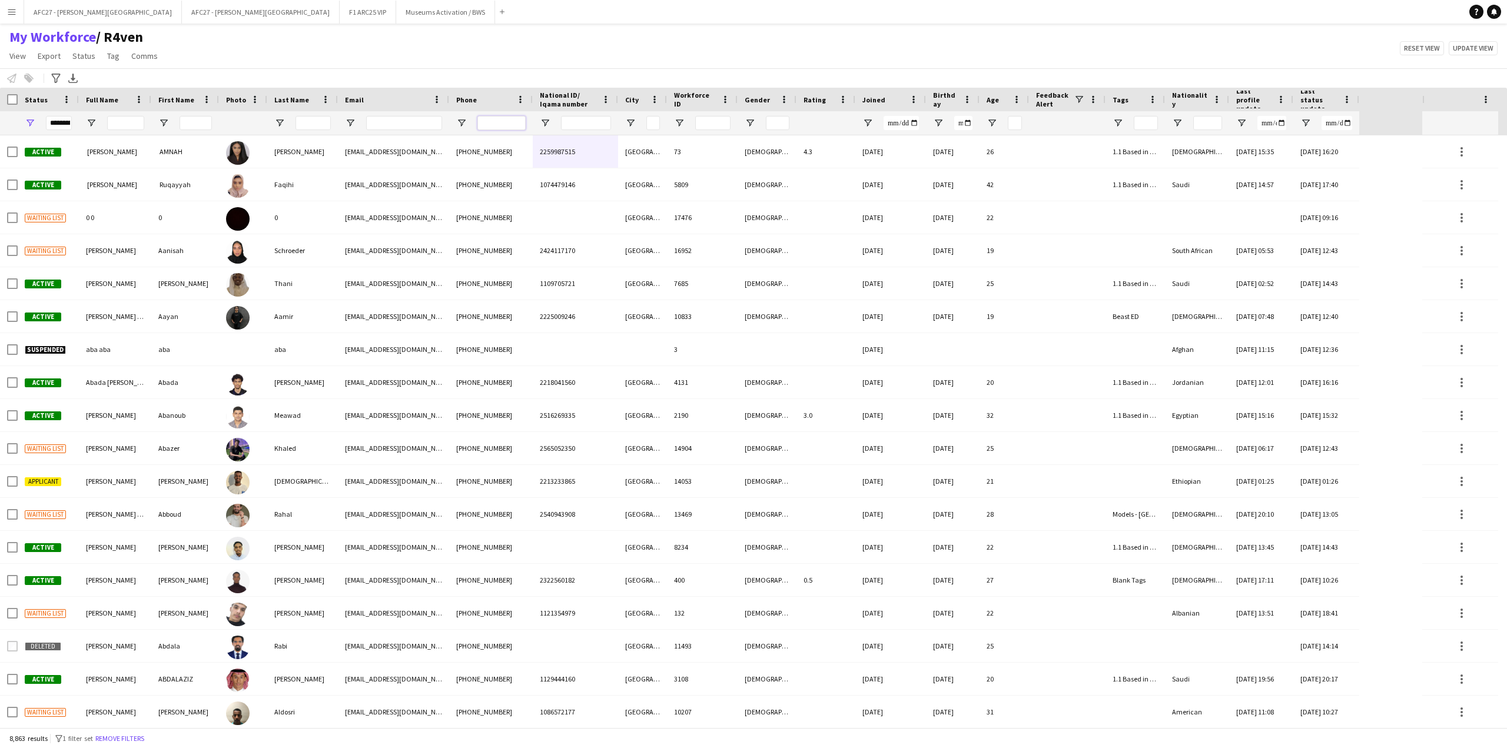
click at [487, 119] on input "Phone Filter Input" at bounding box center [501, 123] width 48 height 14
paste input "*********"
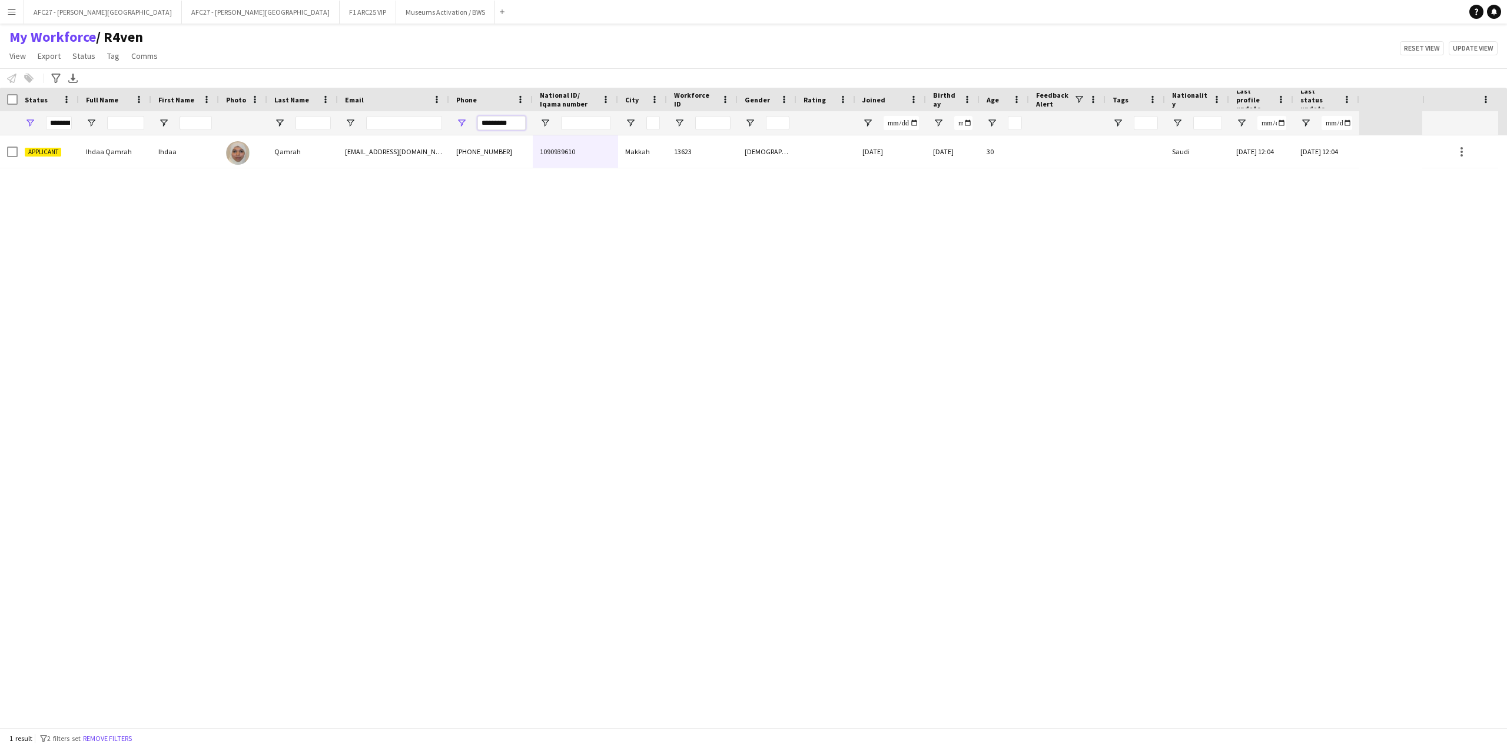
click at [480, 125] on input "*********" at bounding box center [501, 123] width 48 height 14
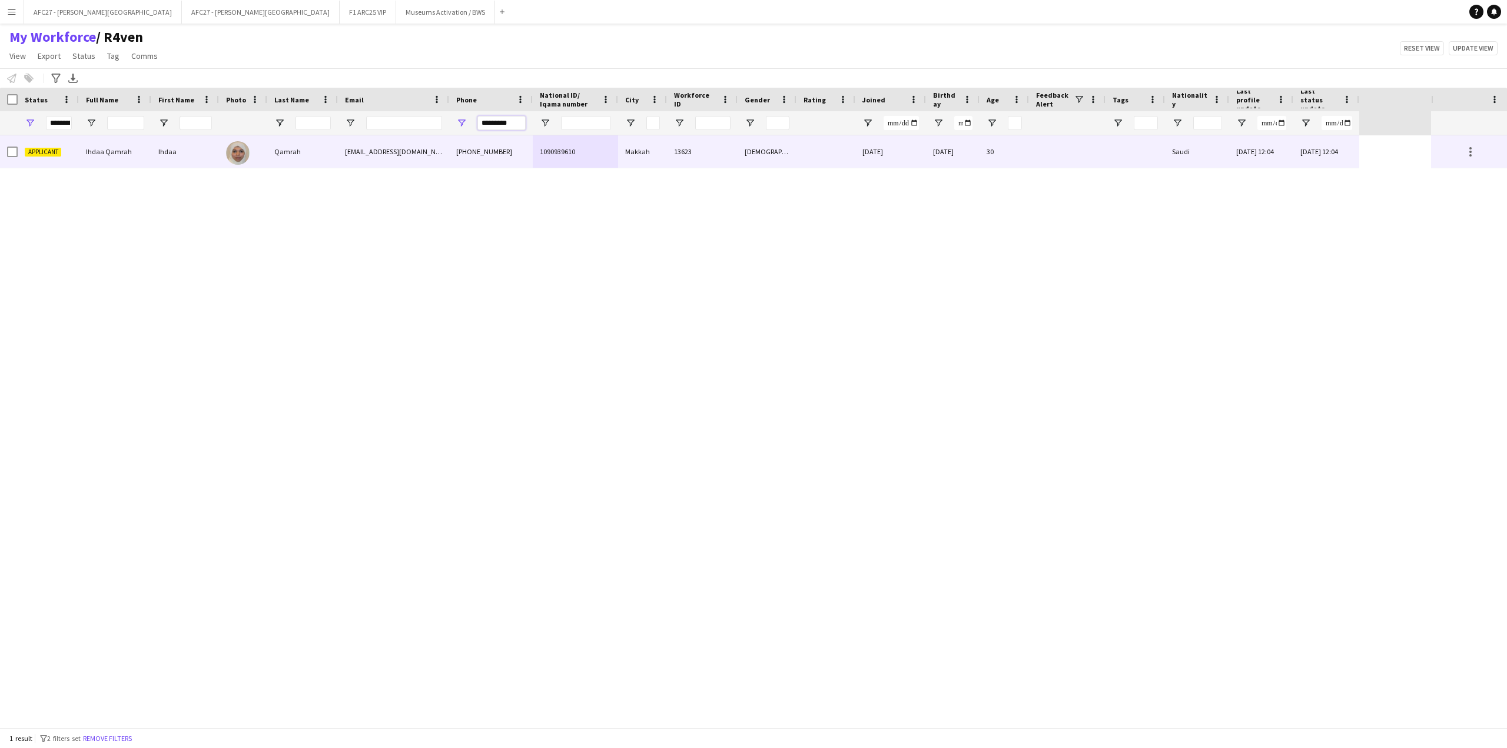
type input "*********"
click at [477, 157] on div "[PHONE_NUMBER]" at bounding box center [491, 151] width 84 height 32
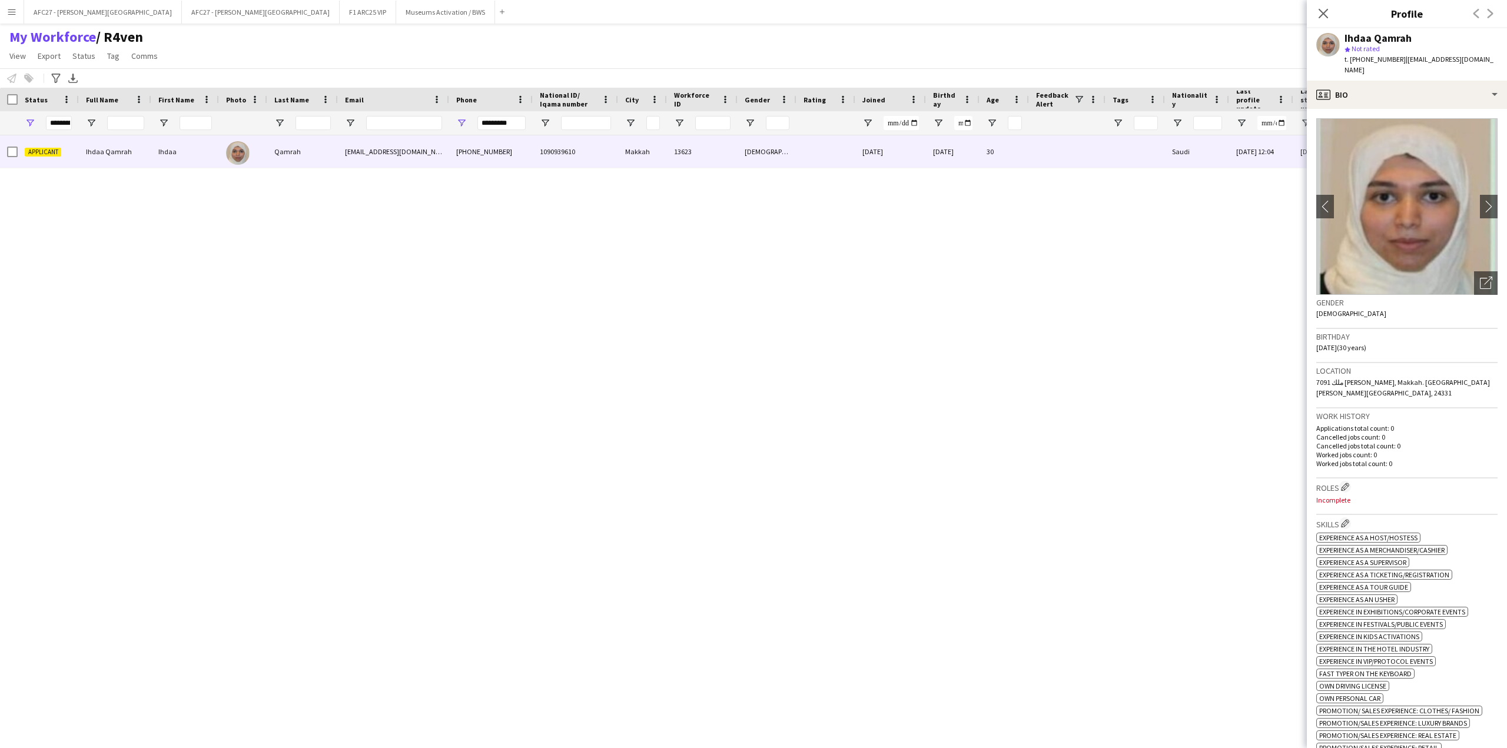
click at [1433, 331] on h3 "Birthday" at bounding box center [1406, 336] width 181 height 11
click at [1481, 277] on icon "Open photos pop-in" at bounding box center [1486, 283] width 12 height 12
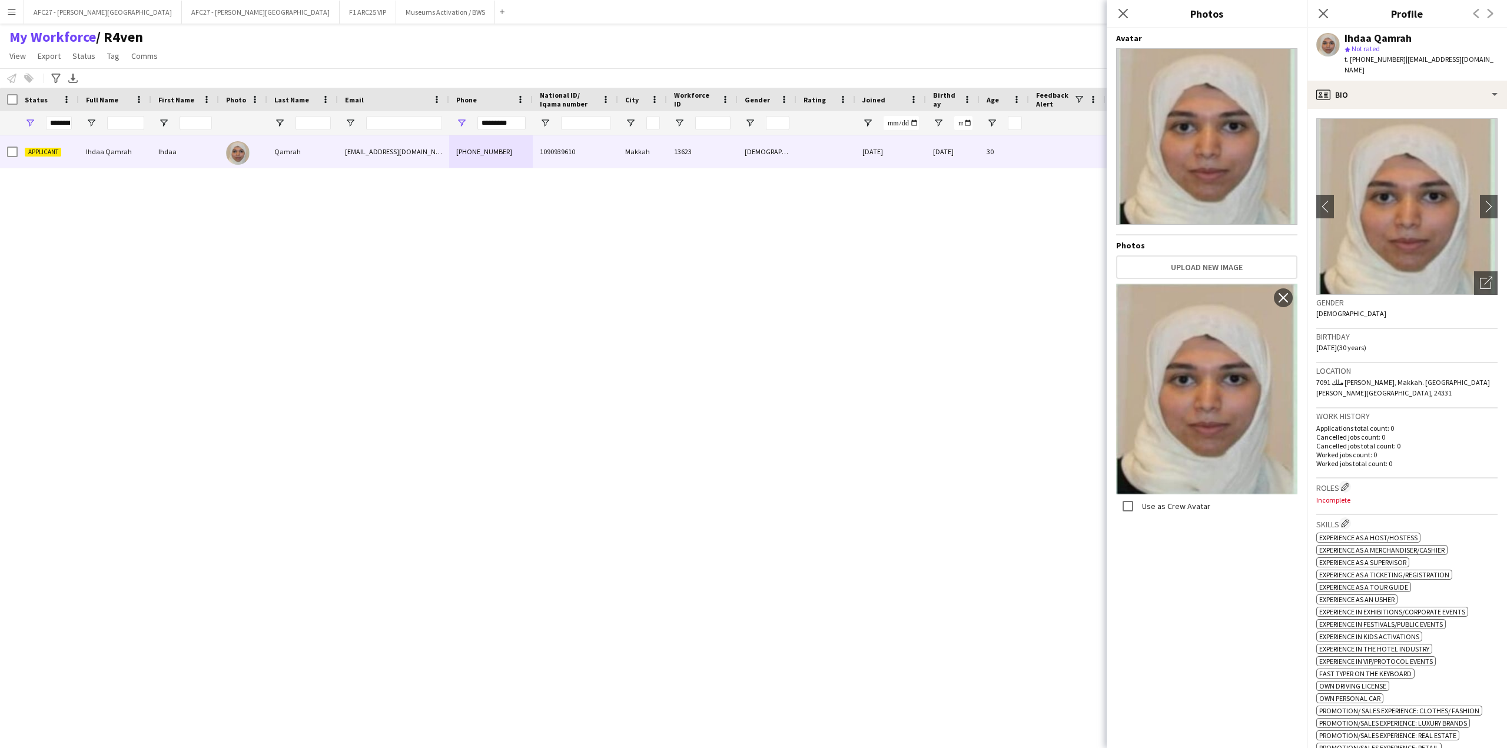
click at [1415, 331] on h3 "Birthday" at bounding box center [1406, 336] width 181 height 11
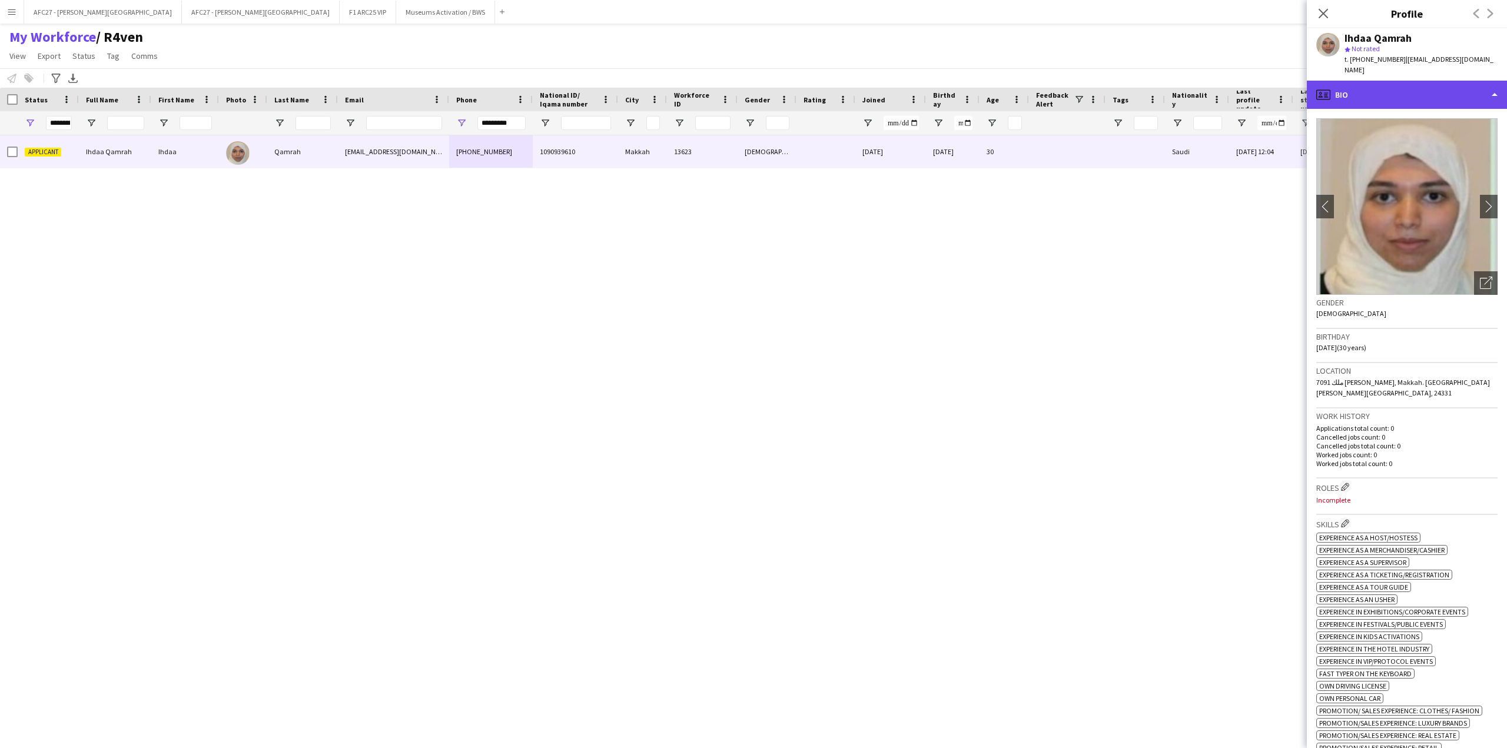
click at [1427, 81] on div "profile Bio" at bounding box center [1407, 95] width 200 height 28
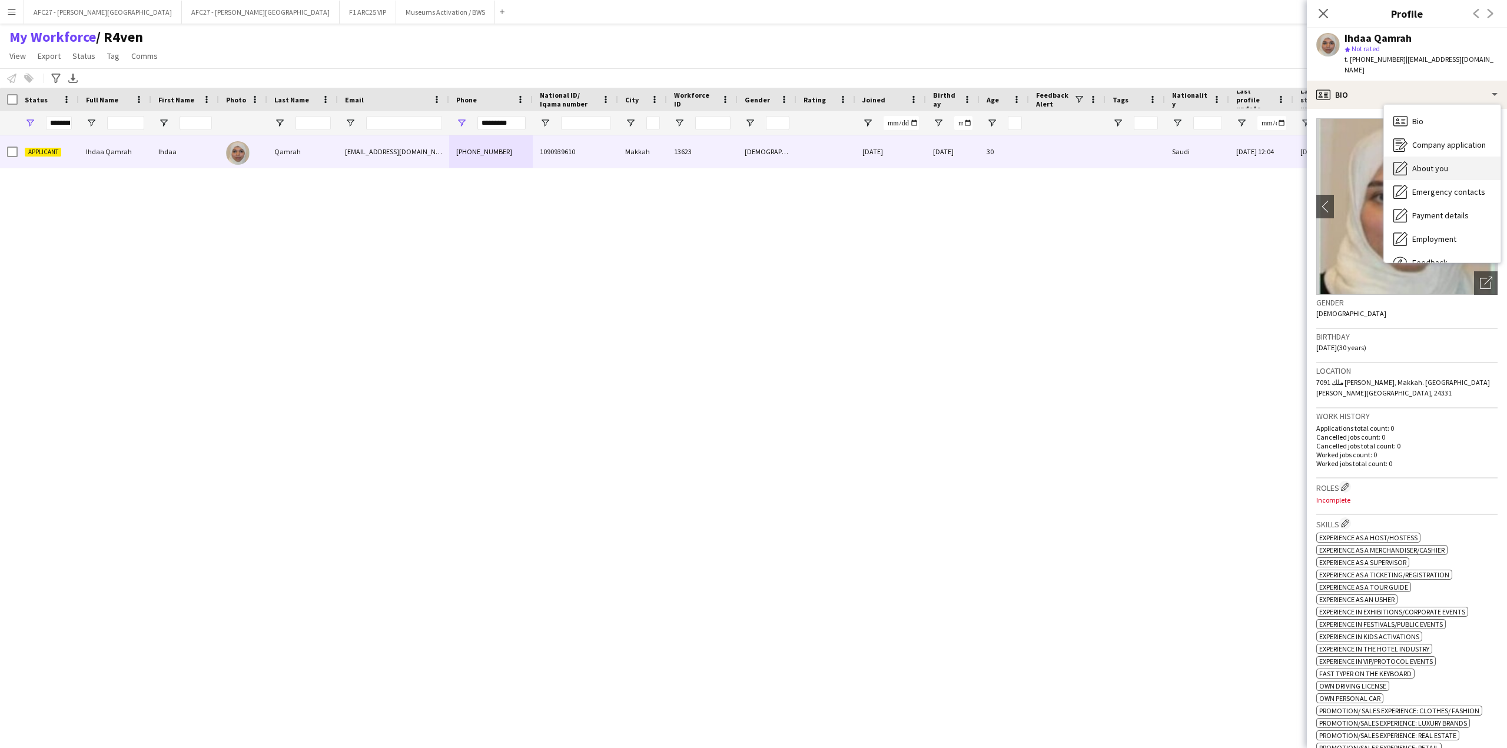
click at [1417, 163] on span "About you" at bounding box center [1430, 168] width 36 height 11
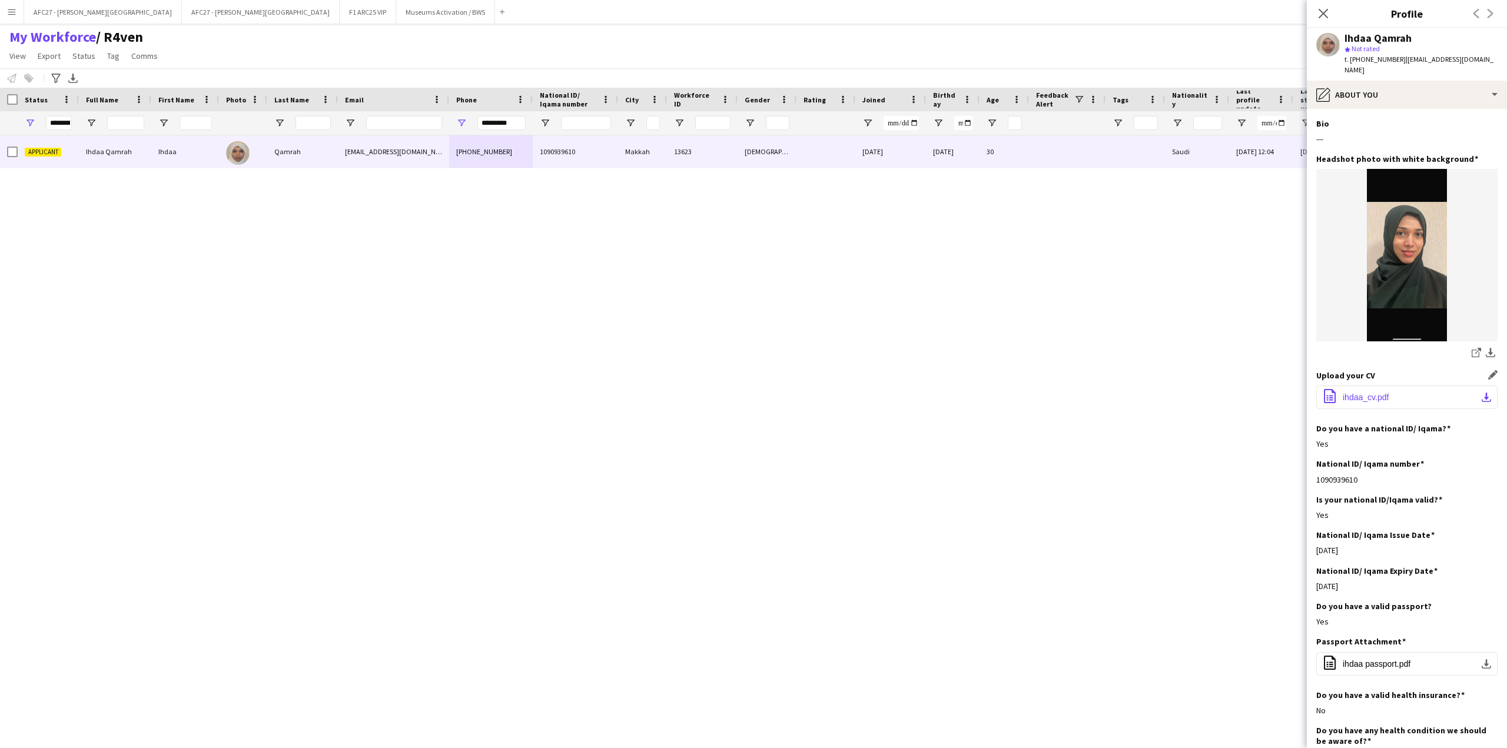
click at [1343, 393] on span "ihdaa_cv.pdf" at bounding box center [1366, 397] width 46 height 9
click at [1404, 81] on div "pencil4 About you" at bounding box center [1407, 95] width 200 height 28
click at [1382, 439] on div "Yes" at bounding box center [1406, 444] width 181 height 11
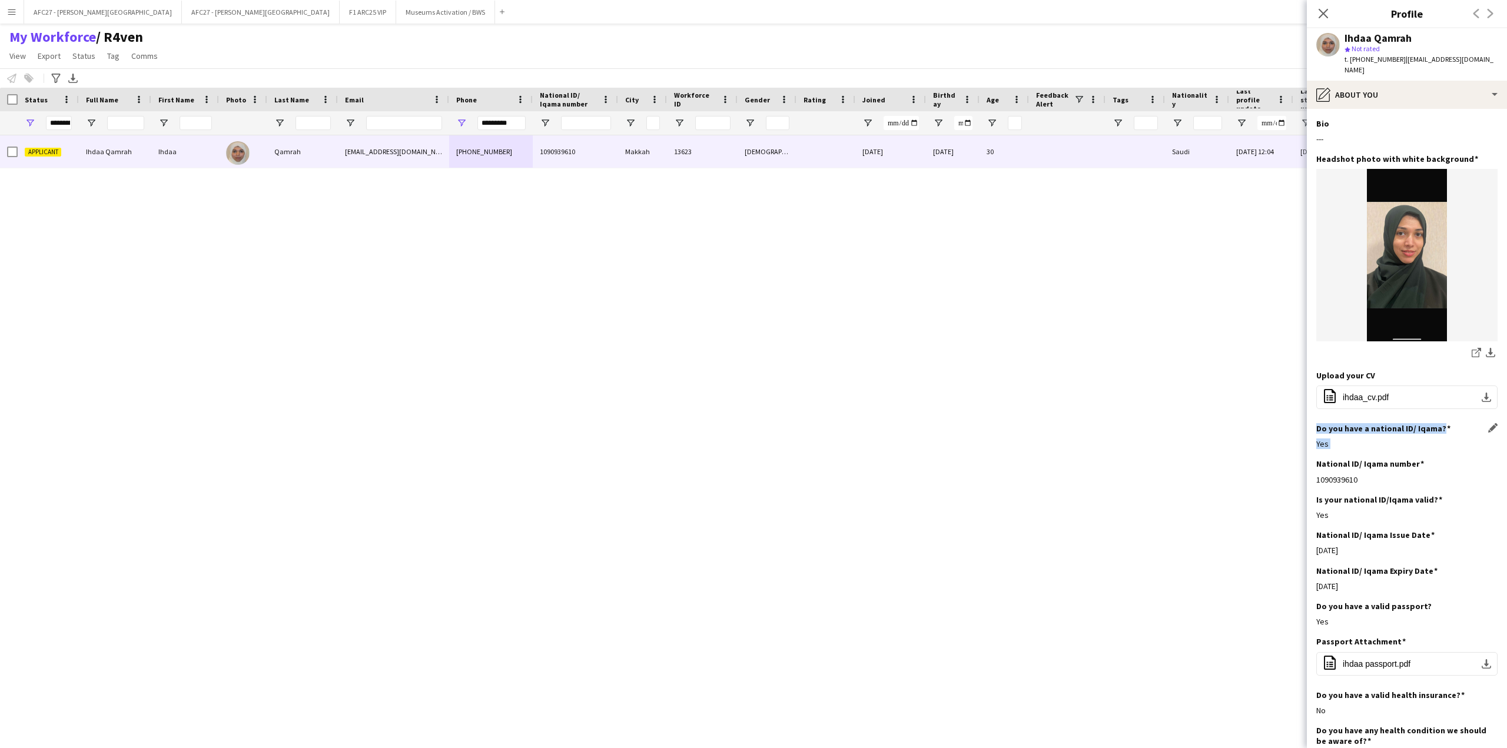
drag, startPoint x: 1382, startPoint y: 434, endPoint x: 1383, endPoint y: 422, distance: 12.4
click at [1383, 423] on div "Do you have a national ID/ Iqama? Edit this field Yes" at bounding box center [1406, 440] width 181 height 35
click at [1383, 423] on h3 "Do you have a national ID/ Iqama?" at bounding box center [1383, 428] width 134 height 11
drag, startPoint x: 1383, startPoint y: 422, endPoint x: 1376, endPoint y: 508, distance: 86.3
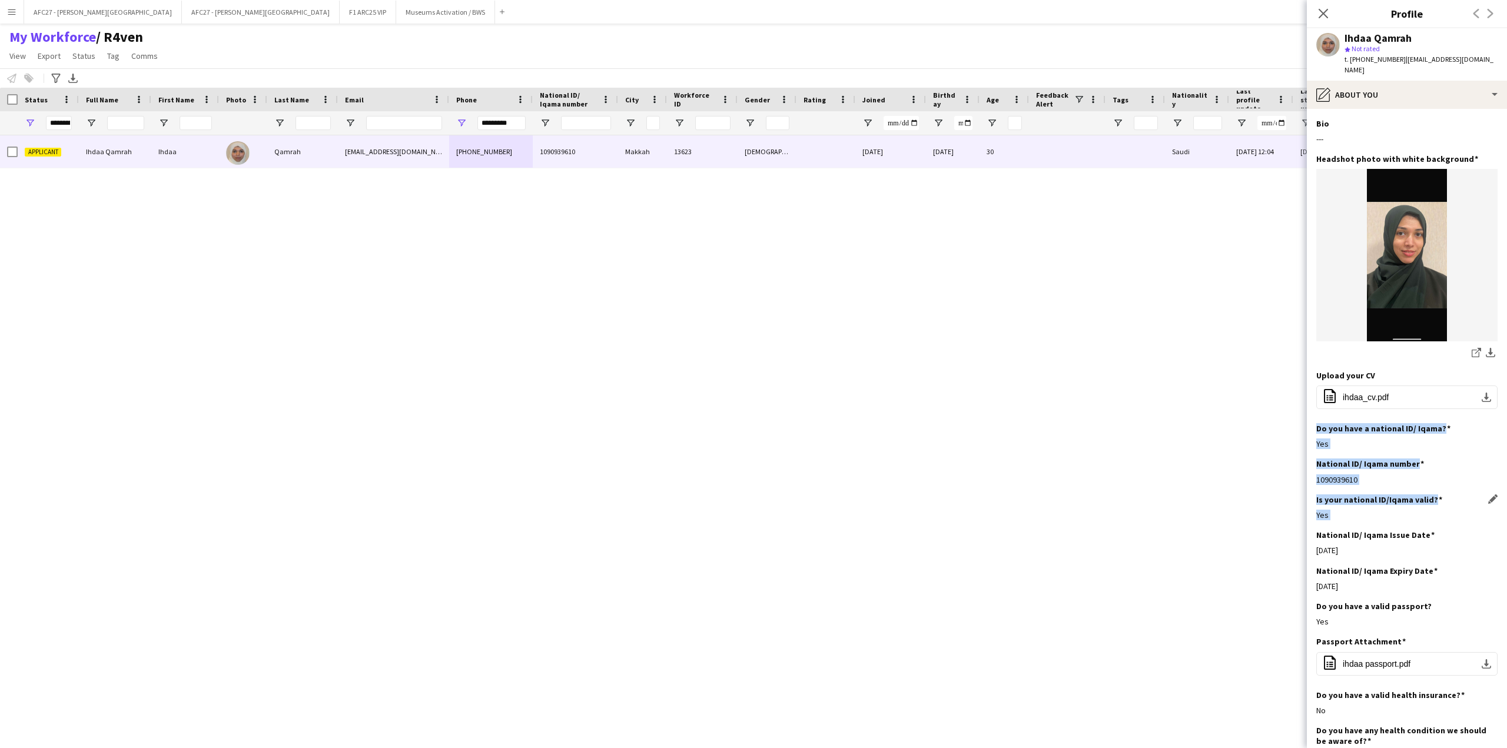
click at [1376, 508] on app-section-data-types "Bio Edit this field --- Headshot photo with white background Edit this field sh…" at bounding box center [1407, 428] width 200 height 639
click at [1375, 514] on div "Is your national ID/Iqama valid? Edit this field Yes" at bounding box center [1406, 511] width 181 height 35
drag, startPoint x: 1375, startPoint y: 514, endPoint x: 1370, endPoint y: 422, distance: 92.6
click at [1370, 422] on app-section-data-types "Bio Edit this field --- Headshot photo with white background Edit this field sh…" at bounding box center [1407, 428] width 200 height 639
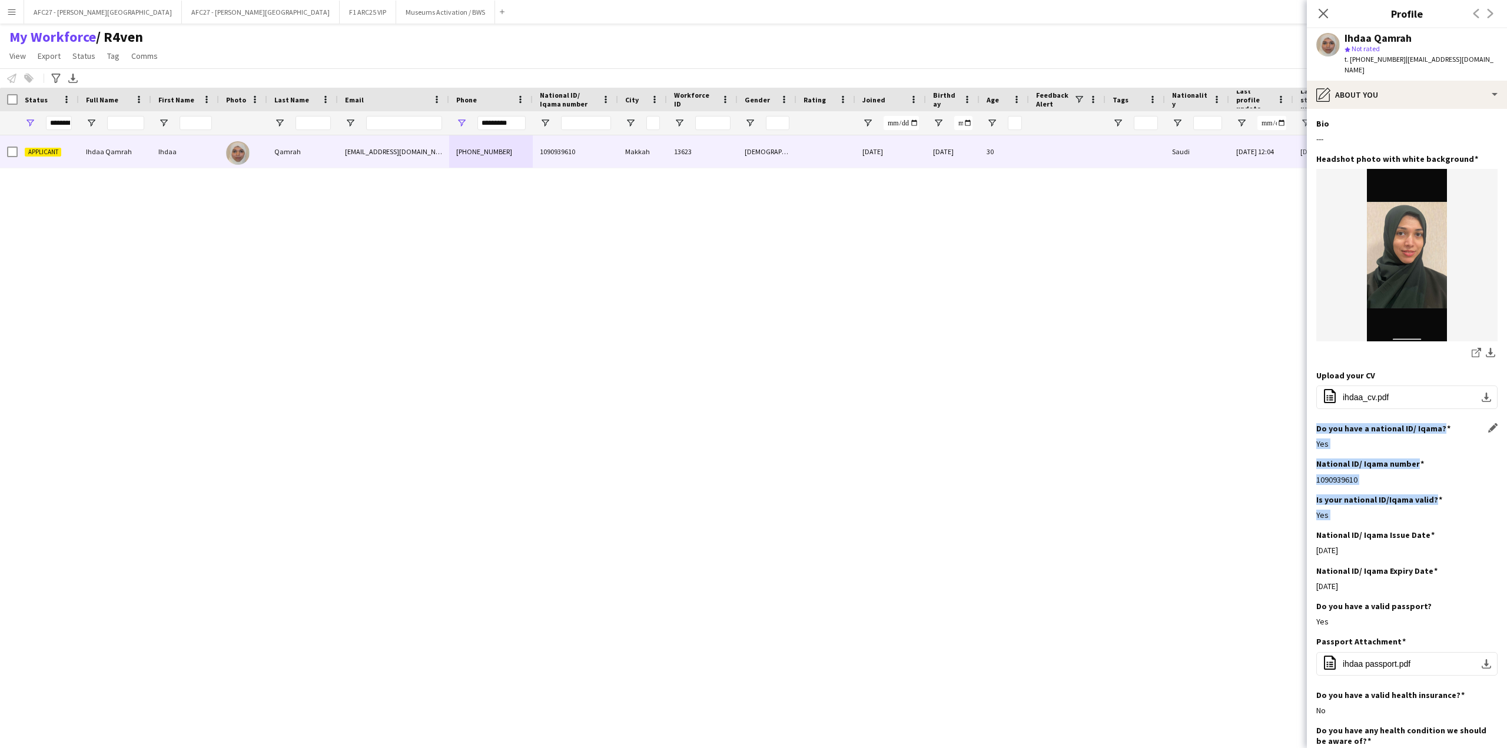
click at [1370, 423] on h3 "Do you have a national ID/ Iqama?" at bounding box center [1383, 428] width 134 height 11
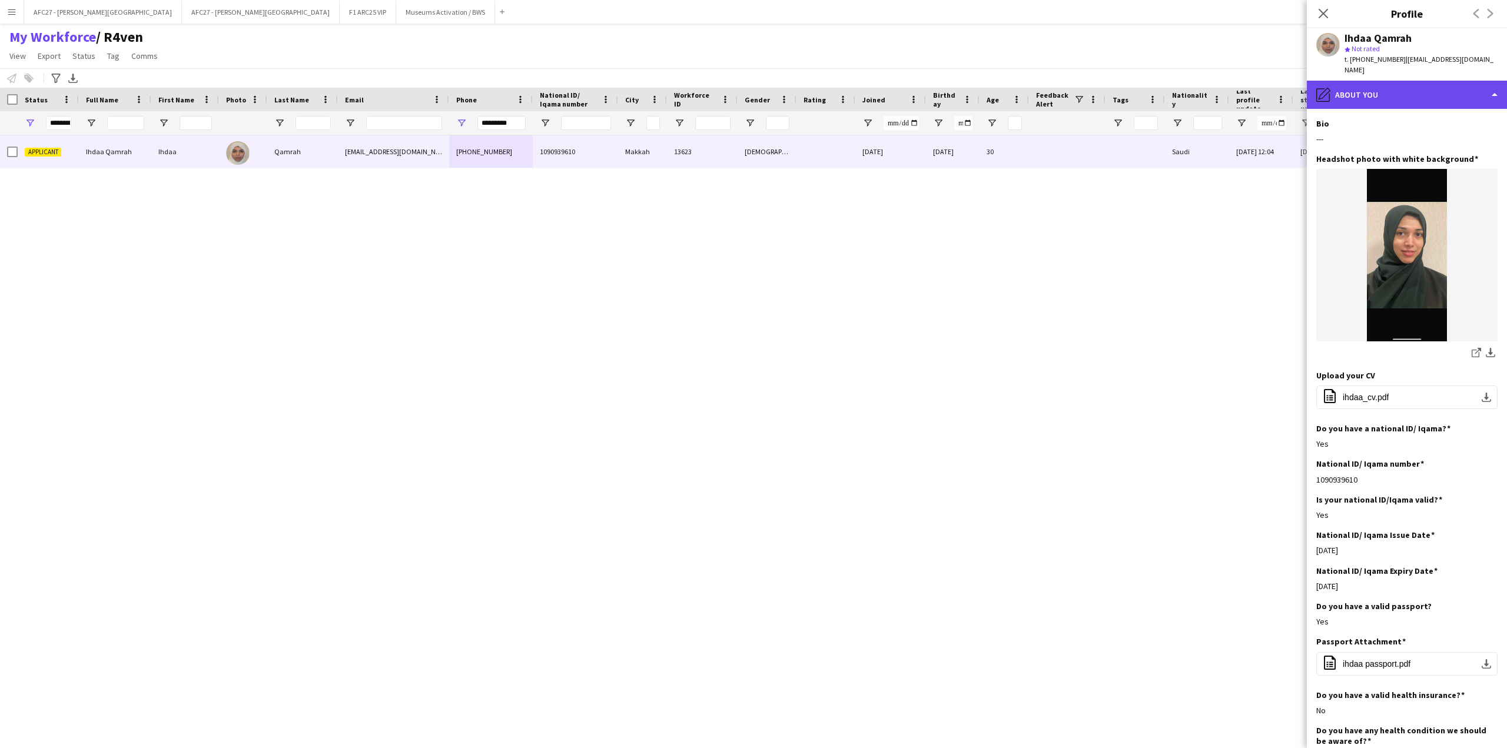
click at [1389, 81] on div "pencil4 About you" at bounding box center [1407, 95] width 200 height 28
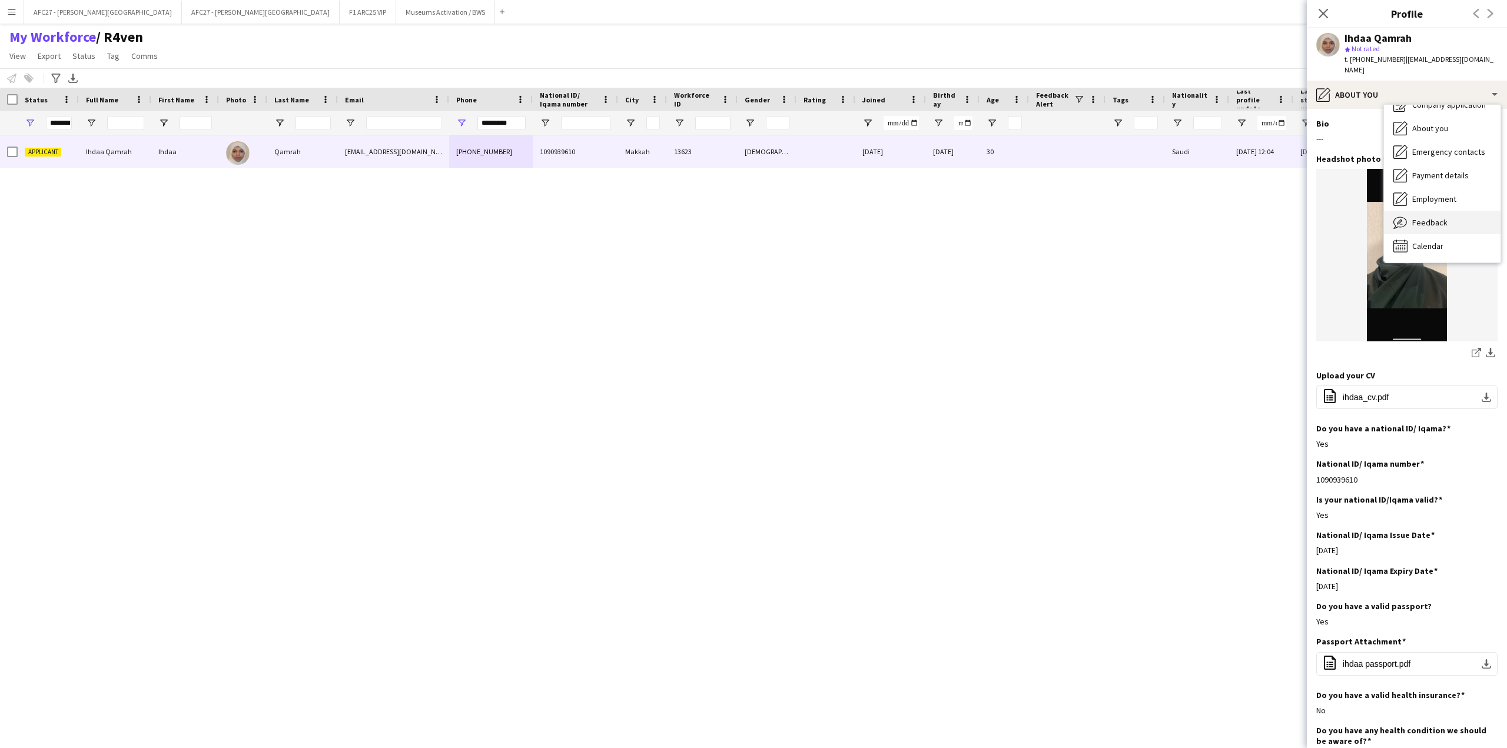
click at [1421, 217] on span "Feedback" at bounding box center [1429, 222] width 35 height 11
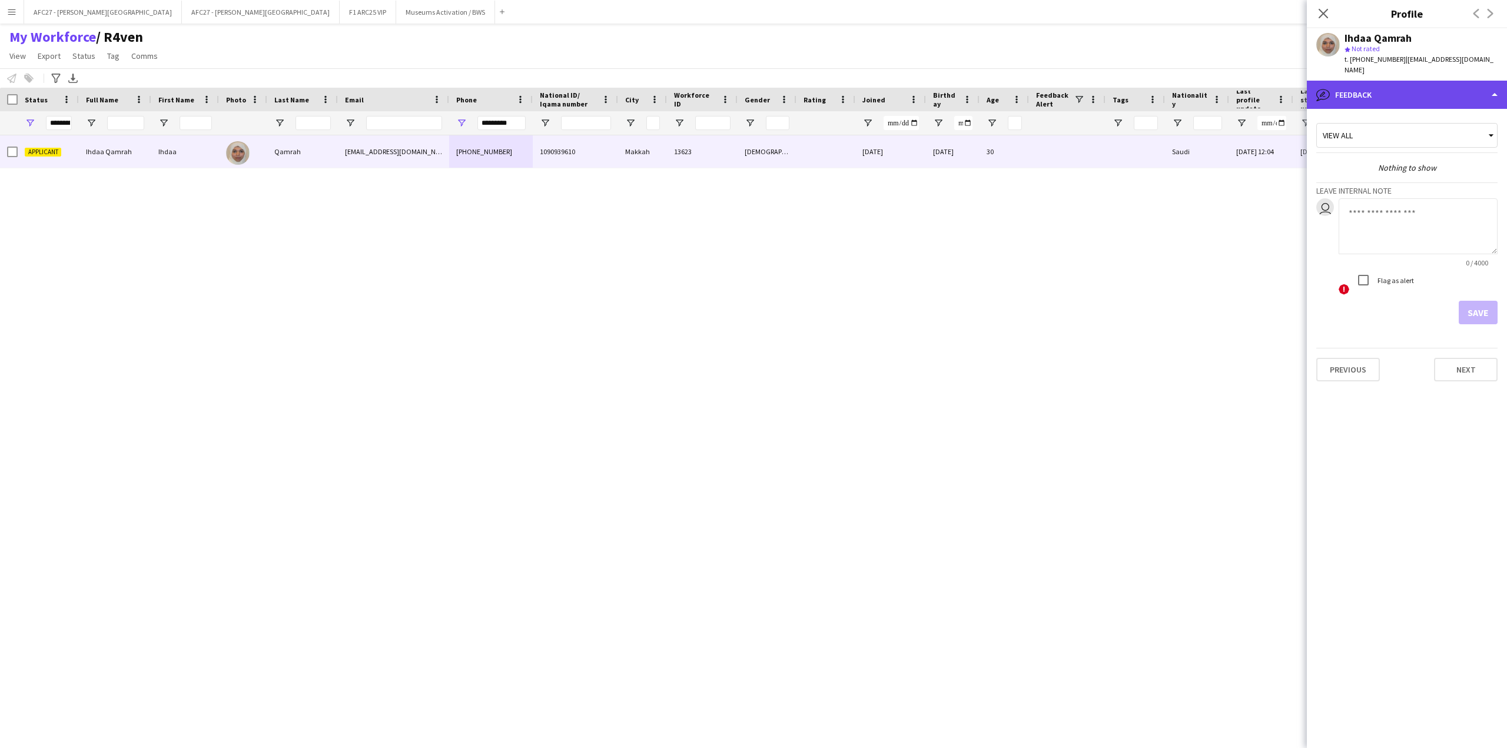
click at [1401, 81] on div "bubble-pencil Feedback" at bounding box center [1407, 95] width 200 height 28
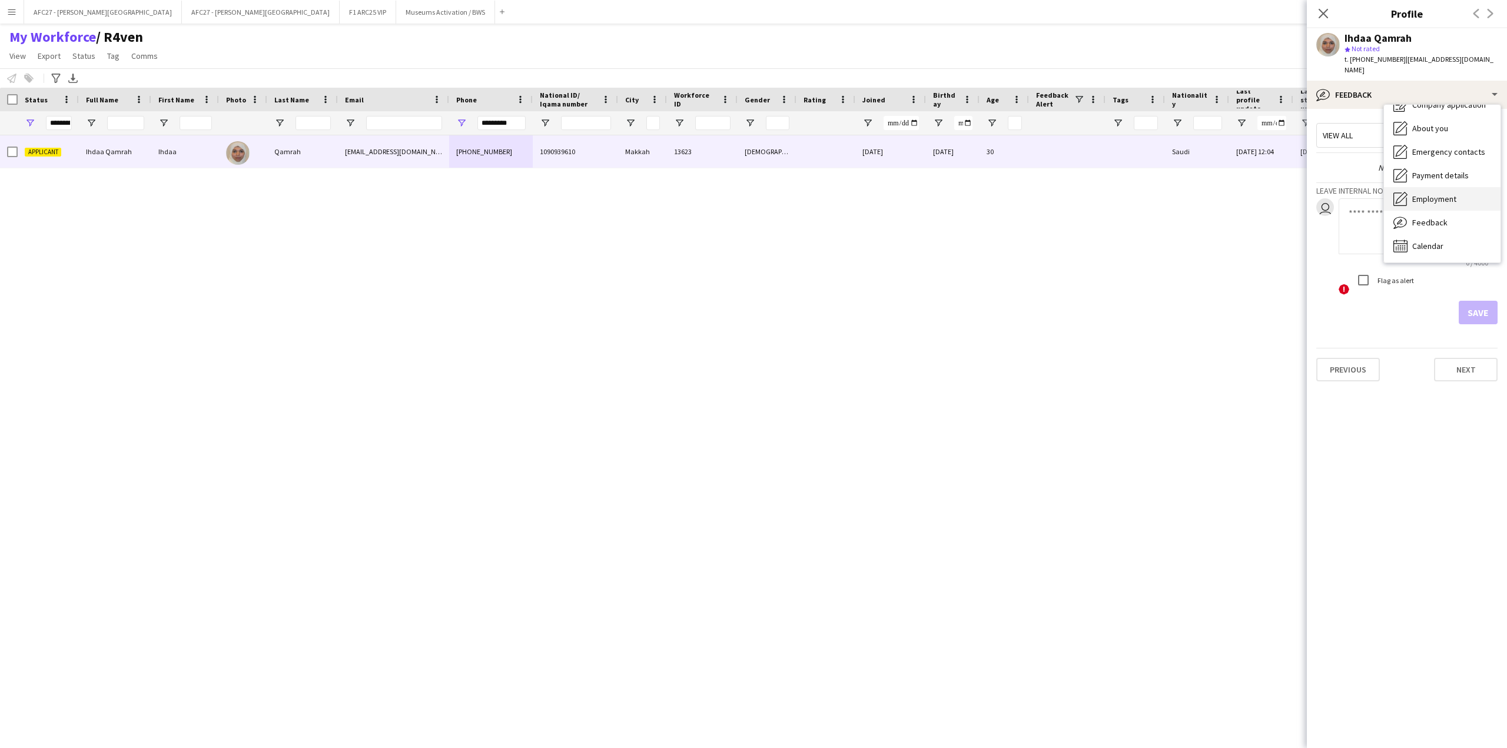
click at [1431, 194] on span "Employment" at bounding box center [1434, 199] width 44 height 11
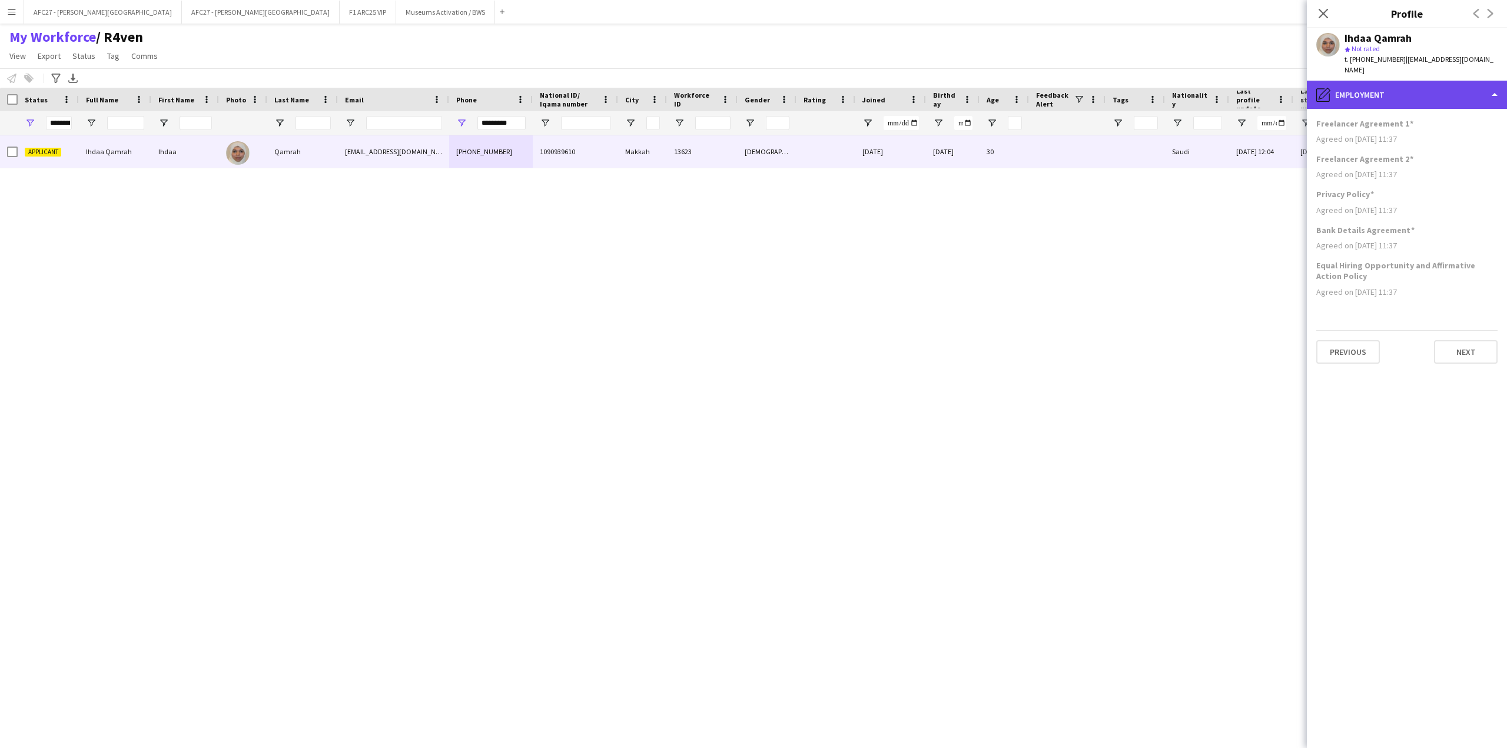
click at [1429, 88] on div "pencil4 Employment" at bounding box center [1407, 95] width 200 height 28
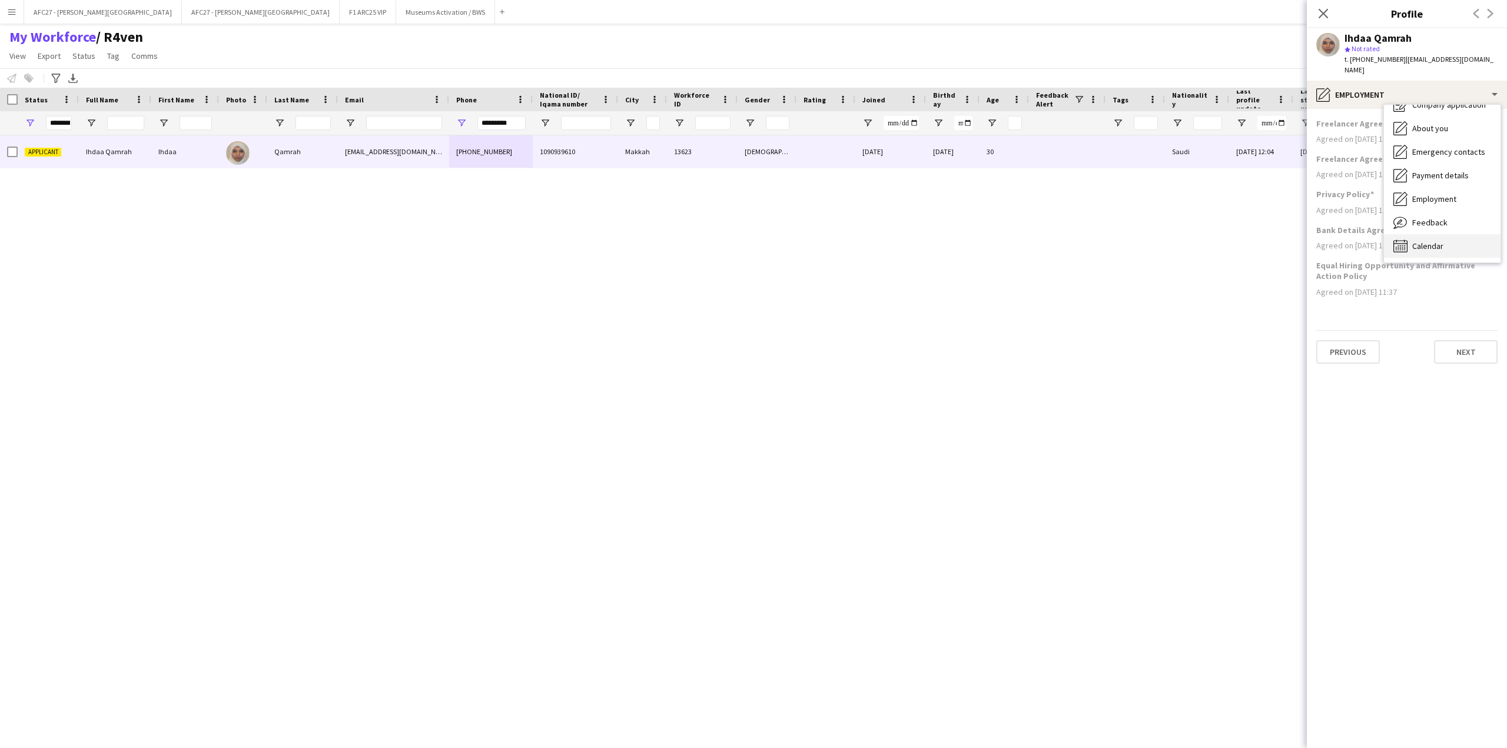
click at [1427, 241] on span "Calendar" at bounding box center [1427, 246] width 31 height 11
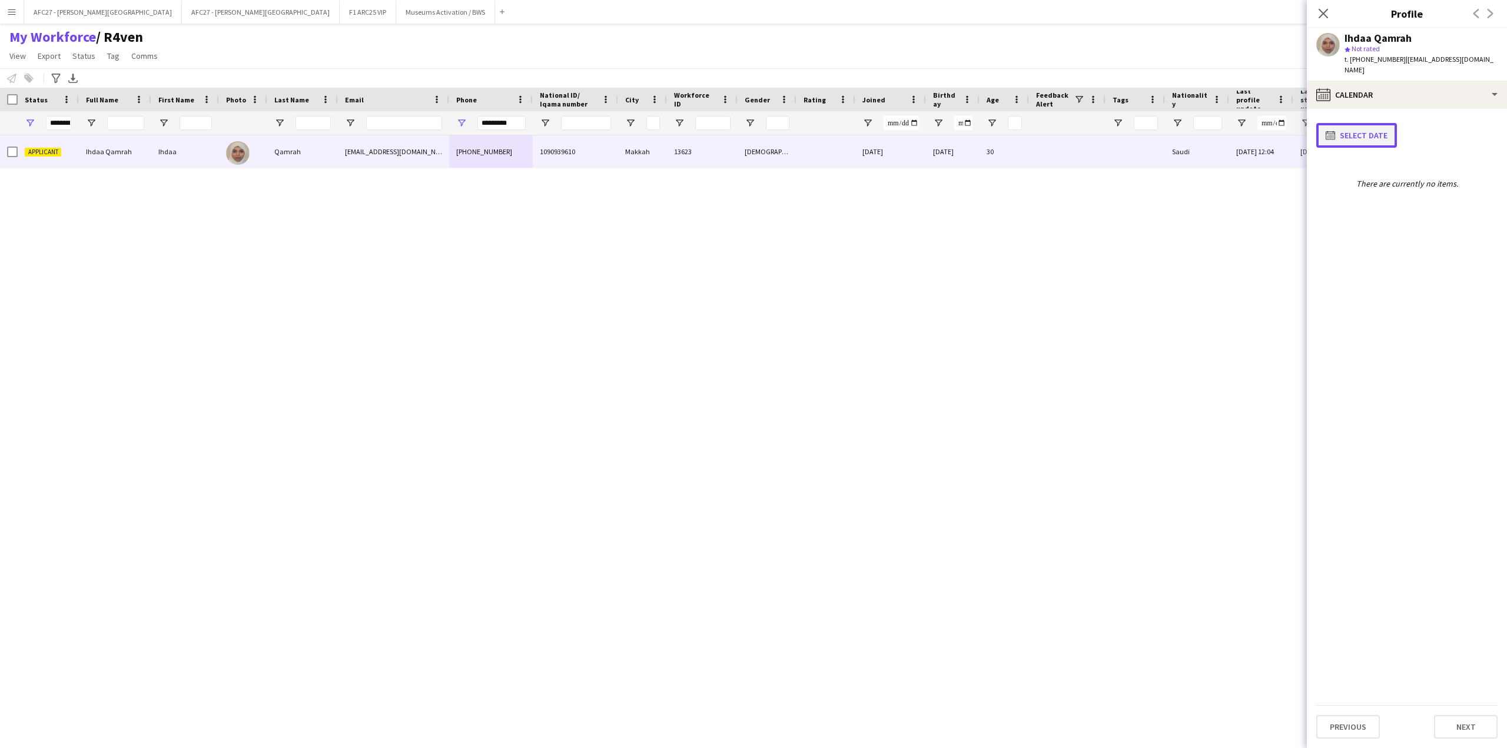
click at [1356, 125] on button "calendar-full Select date" at bounding box center [1356, 135] width 81 height 25
click at [1436, 129] on div at bounding box center [753, 374] width 1507 height 748
click at [1434, 92] on div "calendar-full Calendar" at bounding box center [1407, 95] width 200 height 28
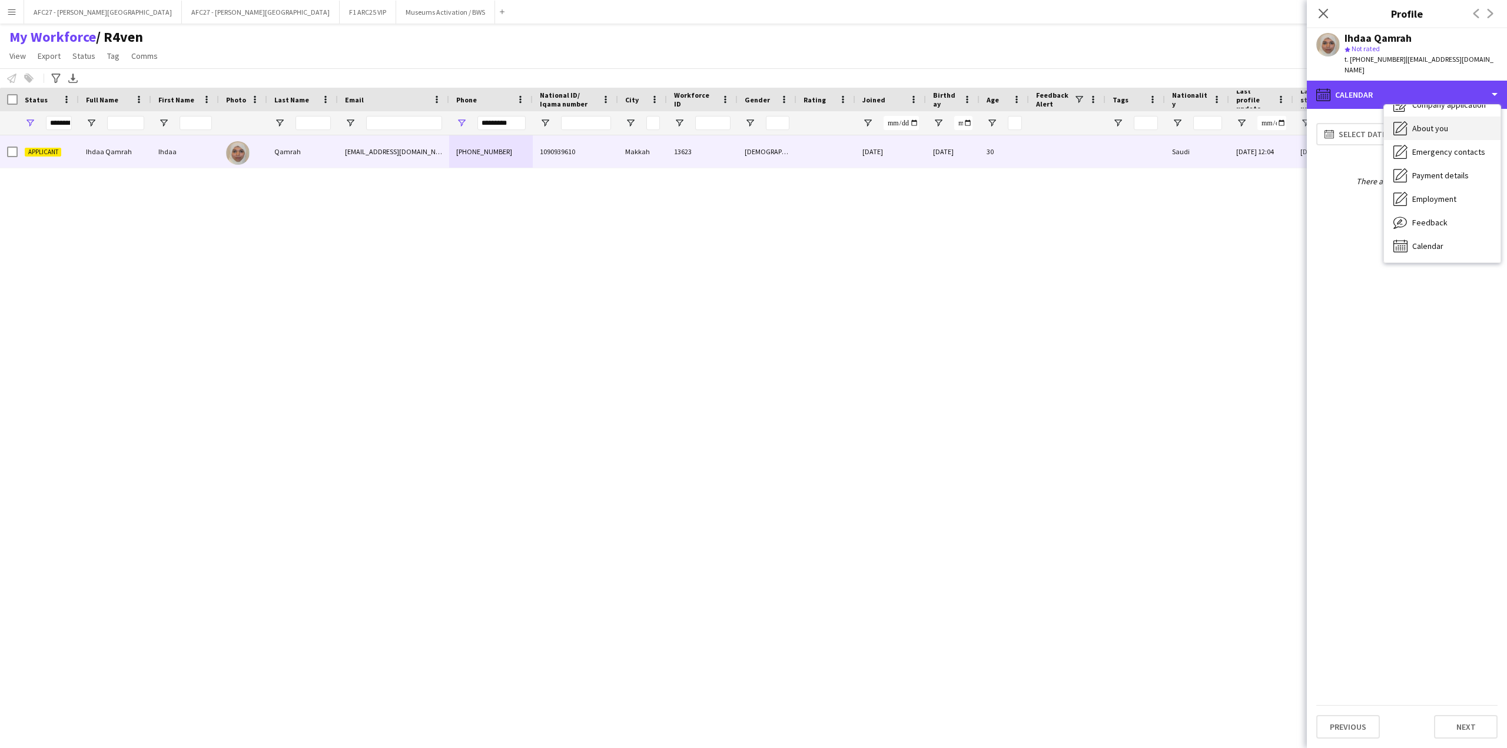
scroll to position [0, 0]
click at [1431, 163] on span "About you" at bounding box center [1430, 168] width 36 height 11
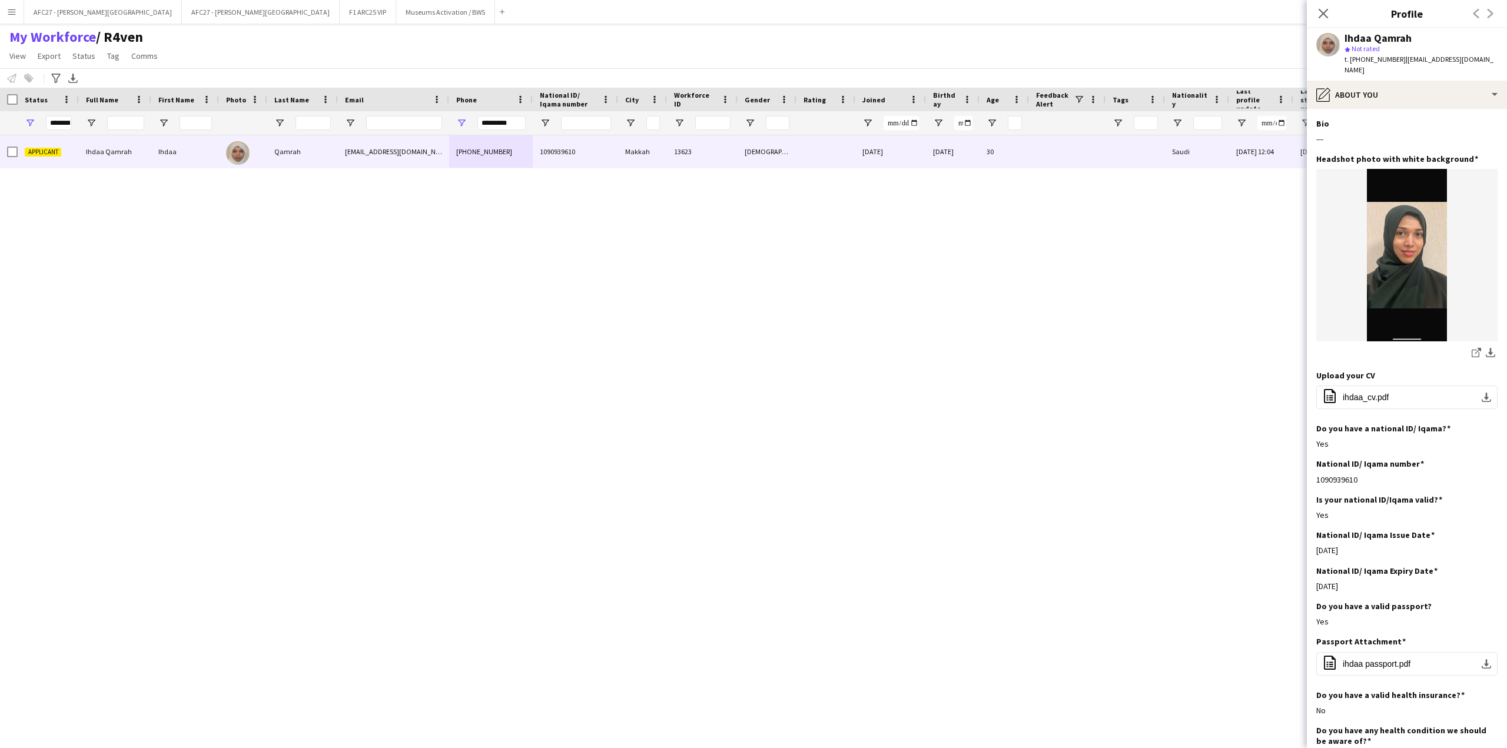
click at [1367, 57] on span "t. [PHONE_NUMBER]" at bounding box center [1374, 59] width 61 height 9
drag, startPoint x: 1367, startPoint y: 57, endPoint x: 1366, endPoint y: 38, distance: 19.5
click at [1366, 38] on div "Ihdaa Qamrah star Not rated t. [PHONE_NUMBER] | [EMAIL_ADDRESS][DOMAIN_NAME]" at bounding box center [1420, 54] width 153 height 43
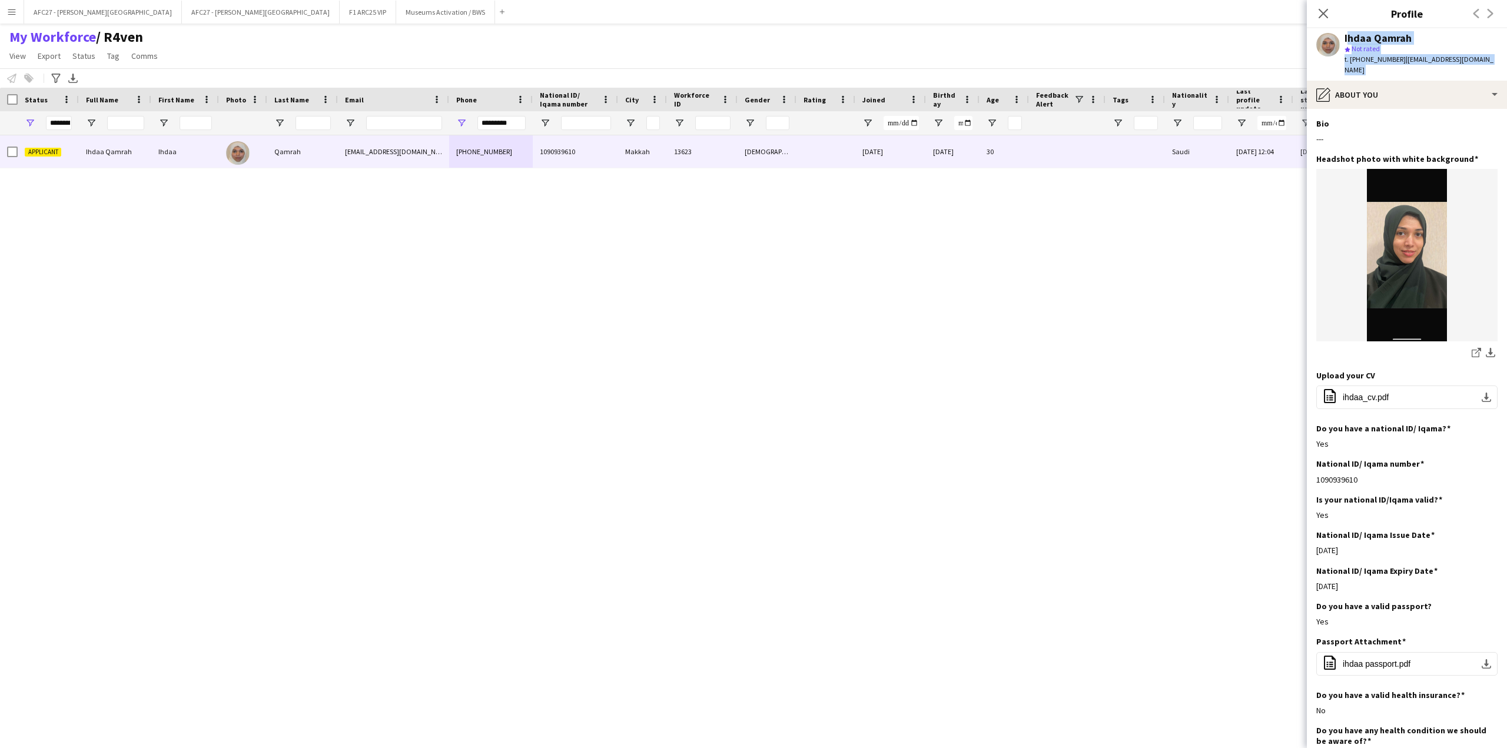
click at [1366, 38] on div "Ihdaa Qamrah" at bounding box center [1377, 38] width 67 height 11
drag, startPoint x: 1366, startPoint y: 38, endPoint x: 1415, endPoint y: 62, distance: 55.0
click at [1415, 62] on div "Ihdaa Qamrah star Not rated t. [PHONE_NUMBER] | [EMAIL_ADDRESS][DOMAIN_NAME]" at bounding box center [1420, 54] width 153 height 43
click at [1415, 62] on span "| [EMAIL_ADDRESS][DOMAIN_NAME]" at bounding box center [1418, 64] width 149 height 19
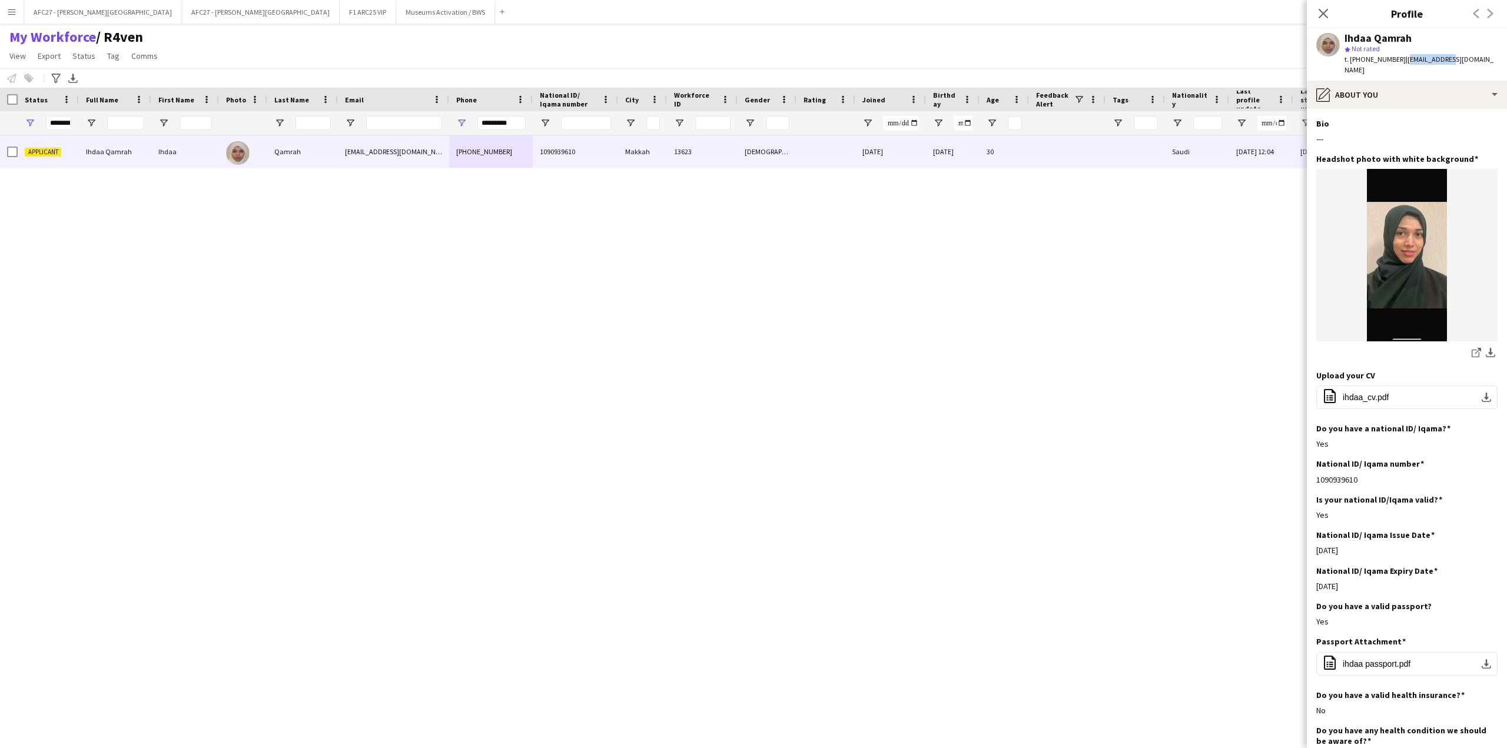
click at [1415, 62] on span "| [EMAIL_ADDRESS][DOMAIN_NAME]" at bounding box center [1418, 64] width 149 height 19
drag, startPoint x: 1415, startPoint y: 62, endPoint x: 1389, endPoint y: 41, distance: 33.9
click at [1389, 41] on div "Ihdaa Qamrah star Not rated t. [PHONE_NUMBER] | [EMAIL_ADDRESS][DOMAIN_NAME]" at bounding box center [1420, 54] width 153 height 43
click at [1389, 41] on div "Ihdaa Qamrah" at bounding box center [1377, 38] width 67 height 11
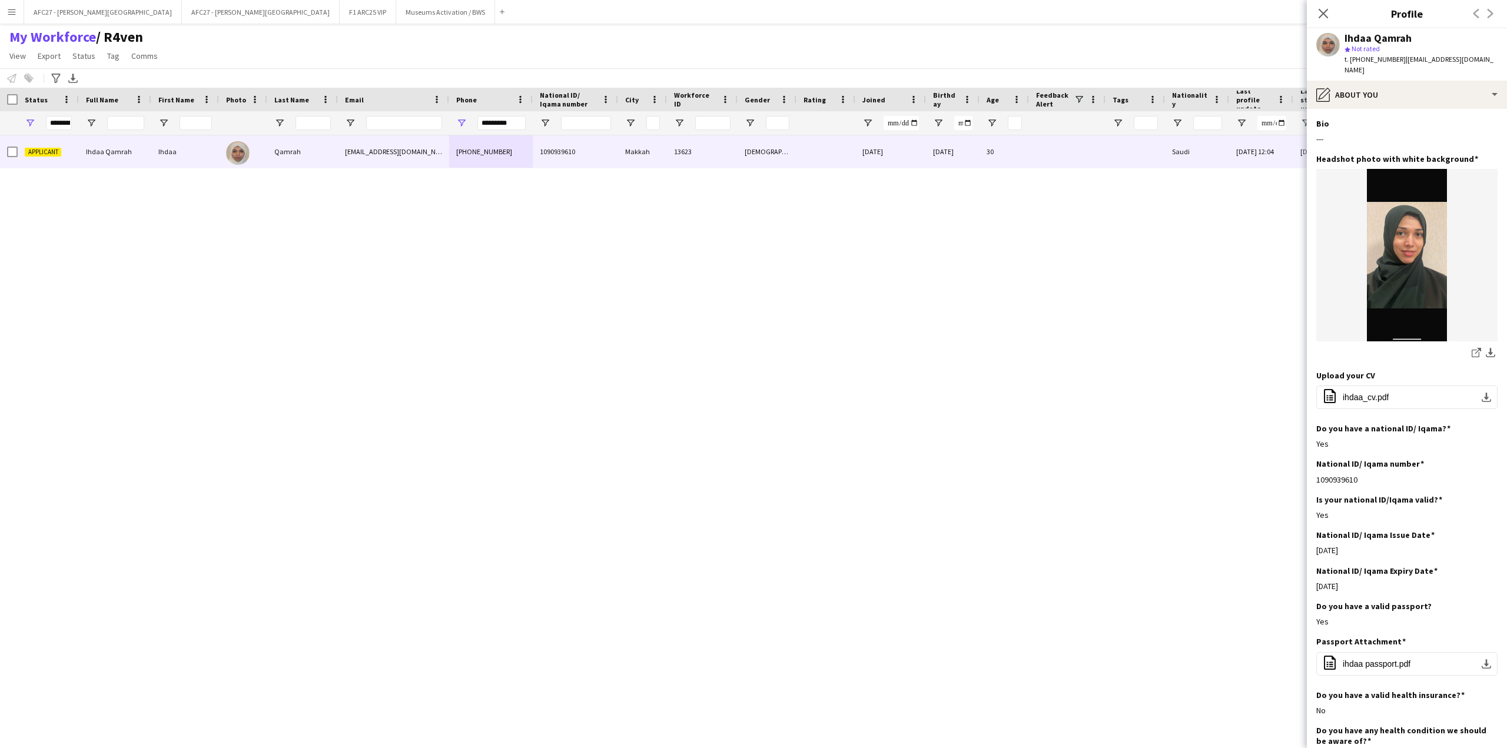
click at [1431, 56] on span "| [EMAIL_ADDRESS][DOMAIN_NAME]" at bounding box center [1418, 64] width 149 height 19
drag, startPoint x: 1431, startPoint y: 56, endPoint x: 1406, endPoint y: 36, distance: 31.9
click at [1406, 36] on div "Ihdaa Qamrah star Not rated t. [PHONE_NUMBER] | [EMAIL_ADDRESS][DOMAIN_NAME]" at bounding box center [1420, 54] width 153 height 43
click at [1406, 36] on div "Ihdaa Qamrah" at bounding box center [1377, 38] width 67 height 11
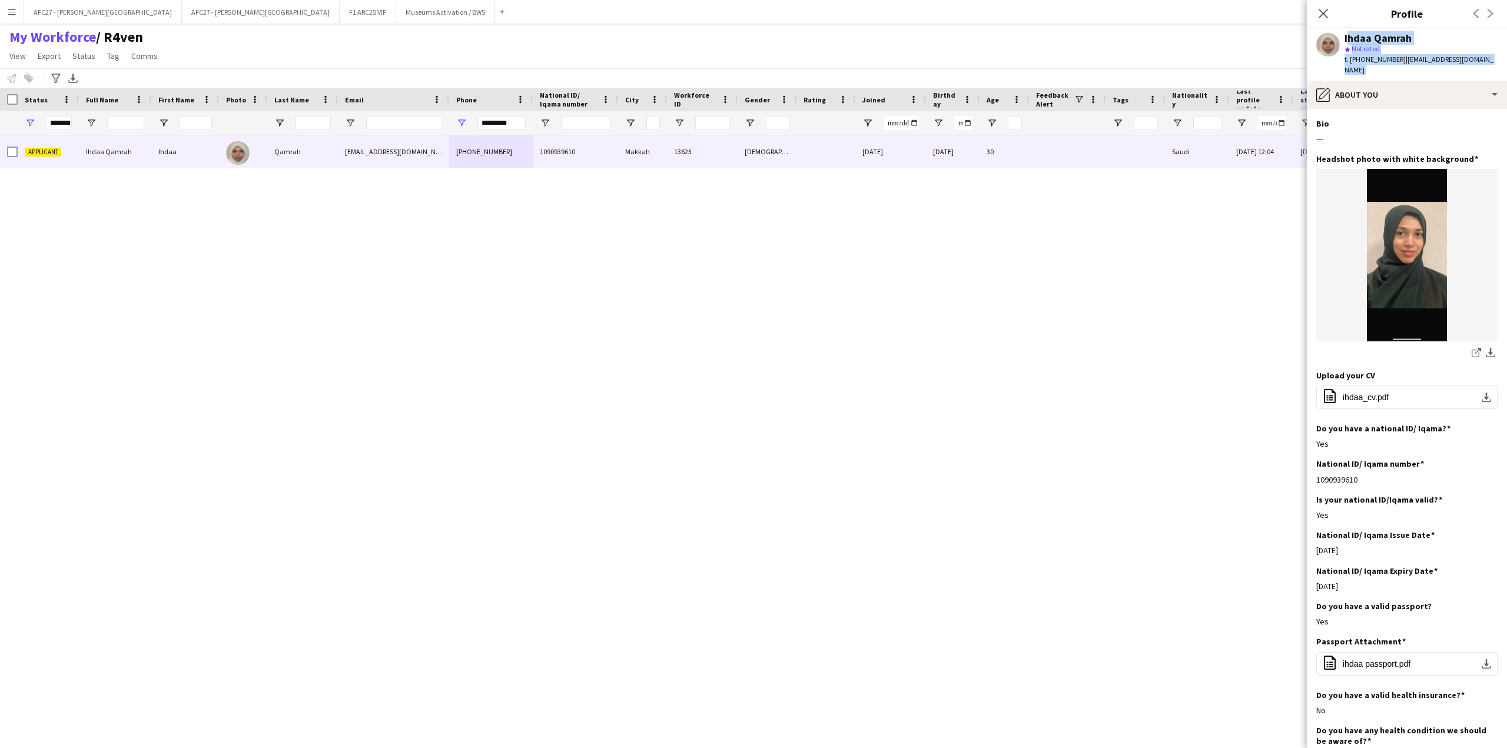
click at [1406, 36] on div "Ihdaa Qamrah" at bounding box center [1377, 38] width 67 height 11
drag, startPoint x: 1406, startPoint y: 36, endPoint x: 1416, endPoint y: 69, distance: 34.1
click at [1416, 69] on div "Ihdaa Qamrah star Not rated t. [PHONE_NUMBER] | [EMAIL_ADDRESS][DOMAIN_NAME]" at bounding box center [1407, 54] width 200 height 52
click at [1413, 81] on div "pencil4 About you" at bounding box center [1407, 95] width 200 height 28
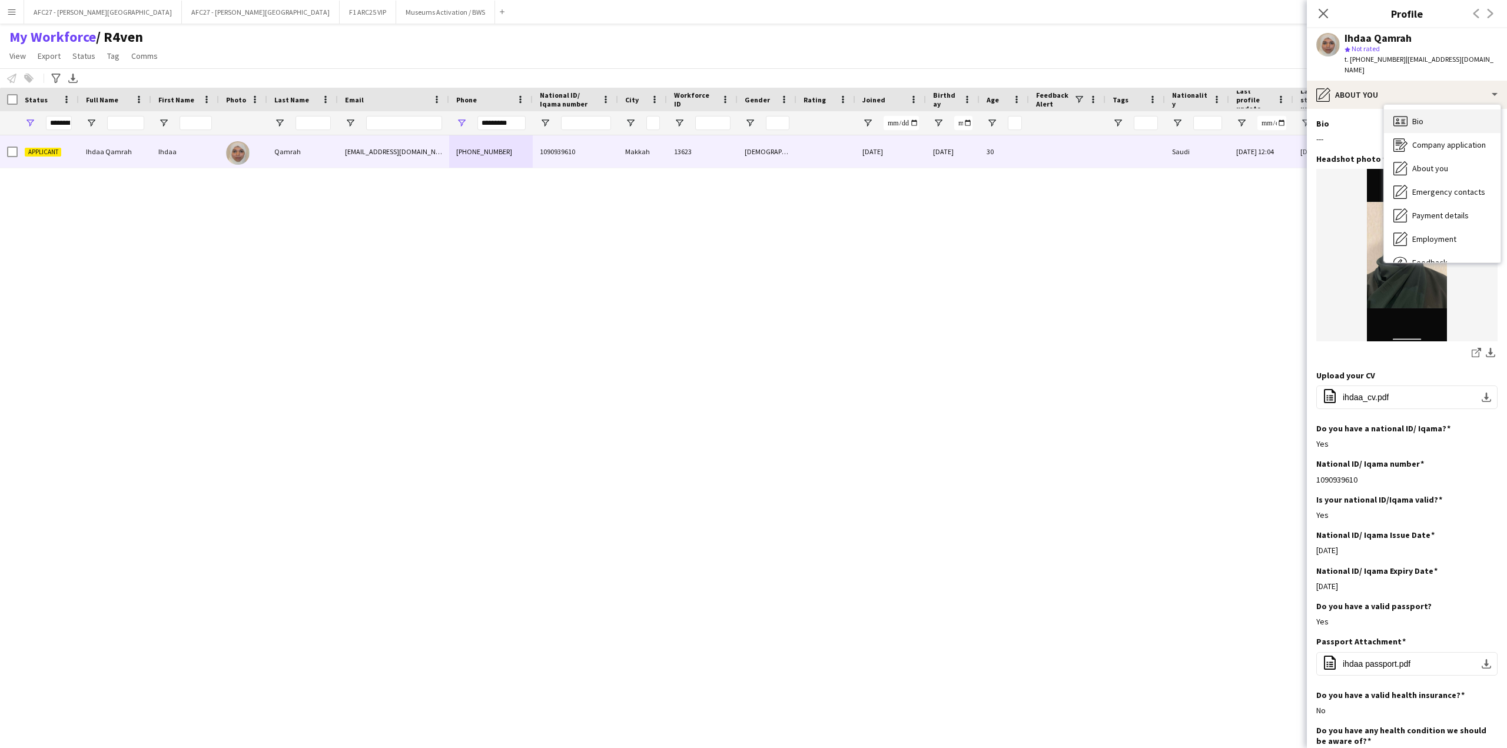
click at [1426, 109] on div "Bio Bio" at bounding box center [1442, 121] width 117 height 24
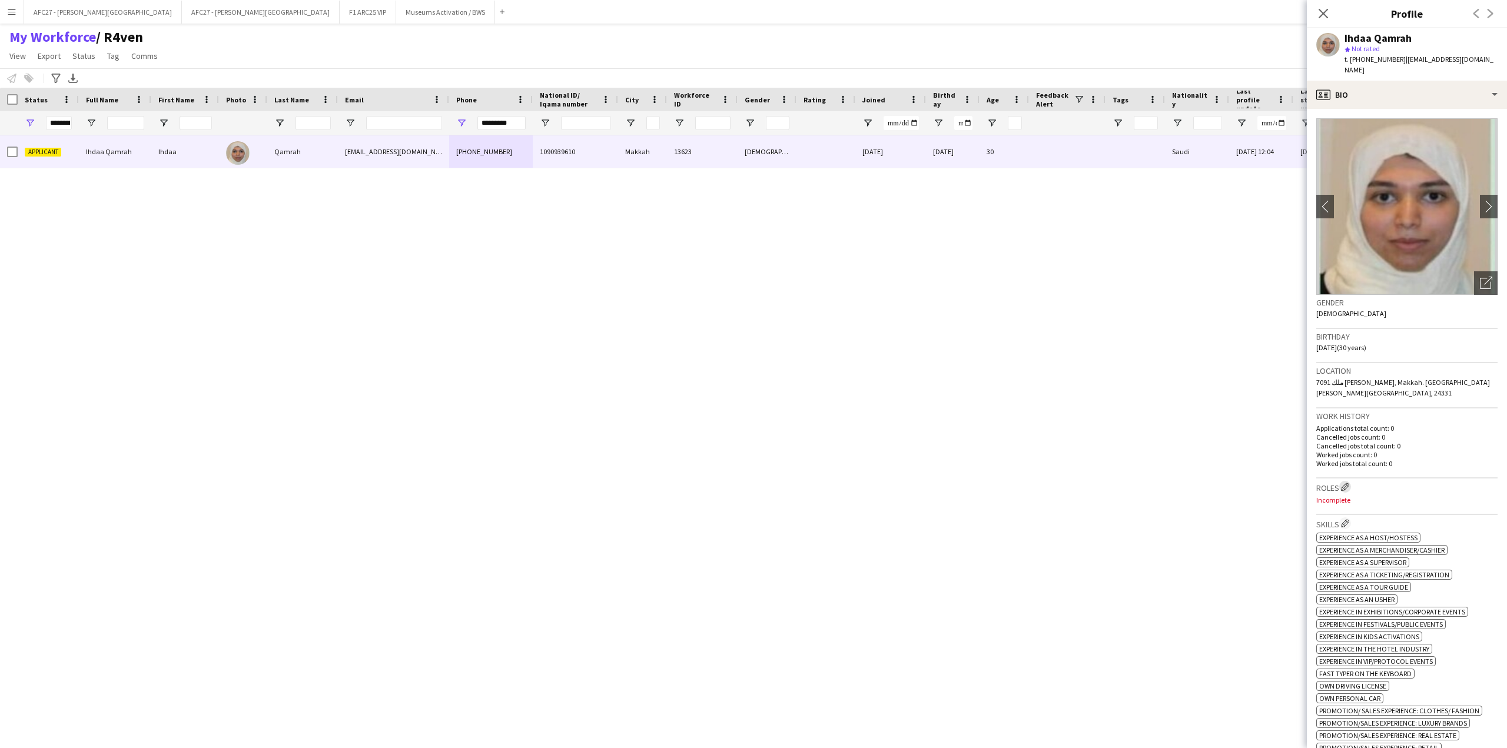
click at [1342, 483] on app-icon "Edit crew company roles" at bounding box center [1345, 487] width 8 height 8
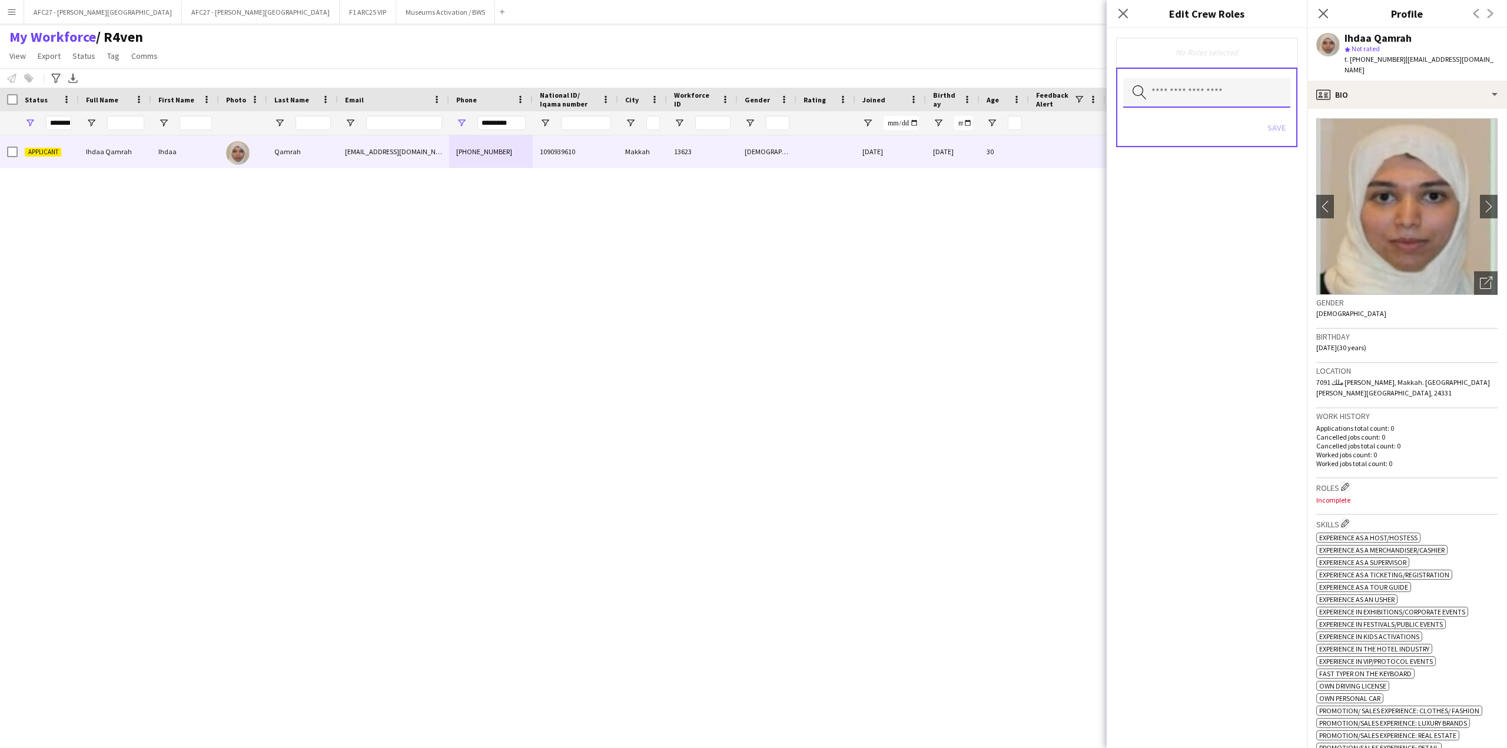
click at [1176, 101] on input "text" at bounding box center [1206, 92] width 167 height 29
type input "****"
click at [1197, 127] on span "Ride Attendant" at bounding box center [1206, 126] width 148 height 11
click at [1228, 62] on div "Ride Attendant Remove" at bounding box center [1206, 53] width 181 height 31
click at [1268, 131] on button "Save" at bounding box center [1277, 128] width 28 height 19
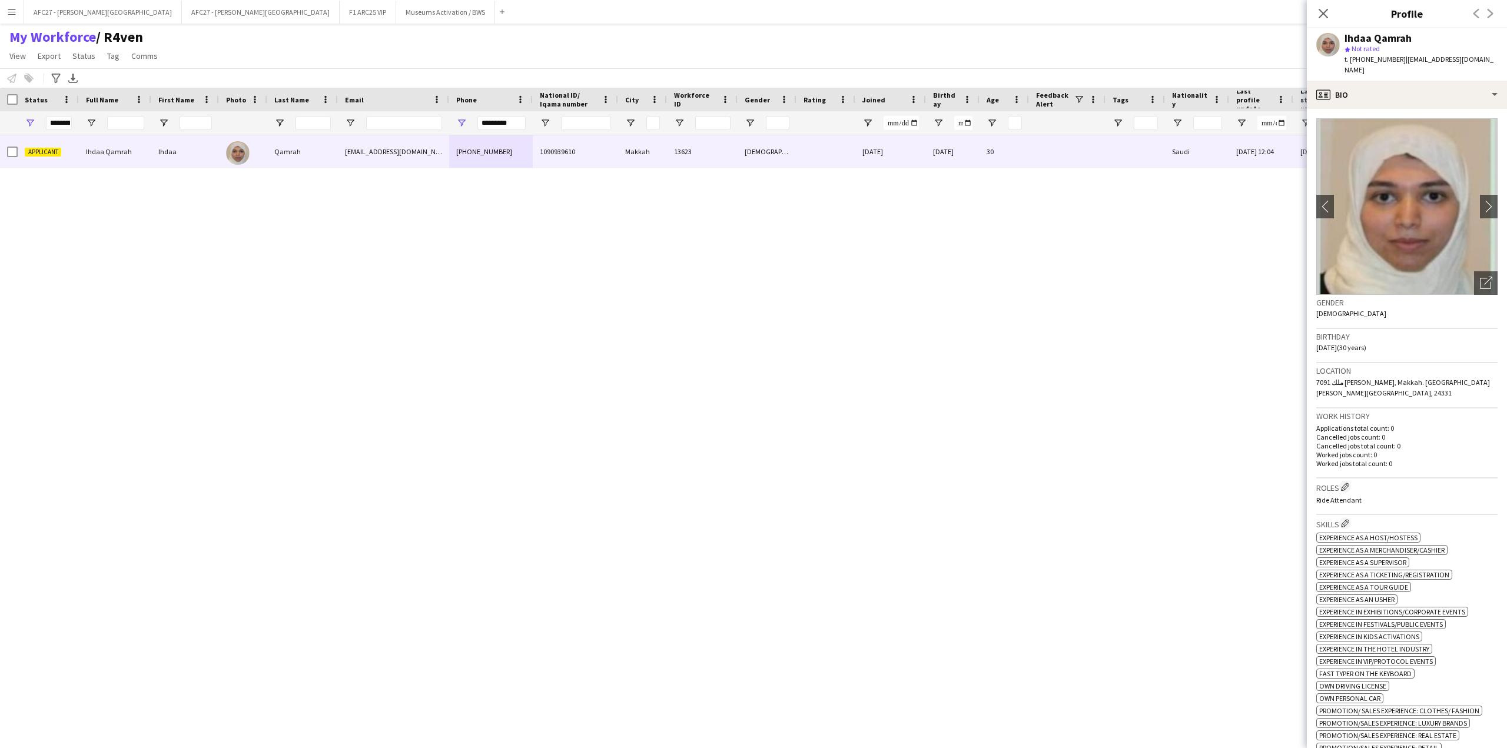
click at [1367, 297] on h3 "Gender" at bounding box center [1406, 302] width 181 height 11
drag, startPoint x: 1367, startPoint y: 296, endPoint x: 1411, endPoint y: 449, distance: 159.3
click at [1411, 449] on app-crew-profile-bio "chevron-left chevron-right Open photos pop-in Gender [DEMOGRAPHIC_DATA] Birthda…" at bounding box center [1407, 428] width 200 height 639
click at [1411, 449] on div "Work history Applications total count: 0 Cancelled jobs count: 0 Cancelled jobs…" at bounding box center [1406, 443] width 181 height 70
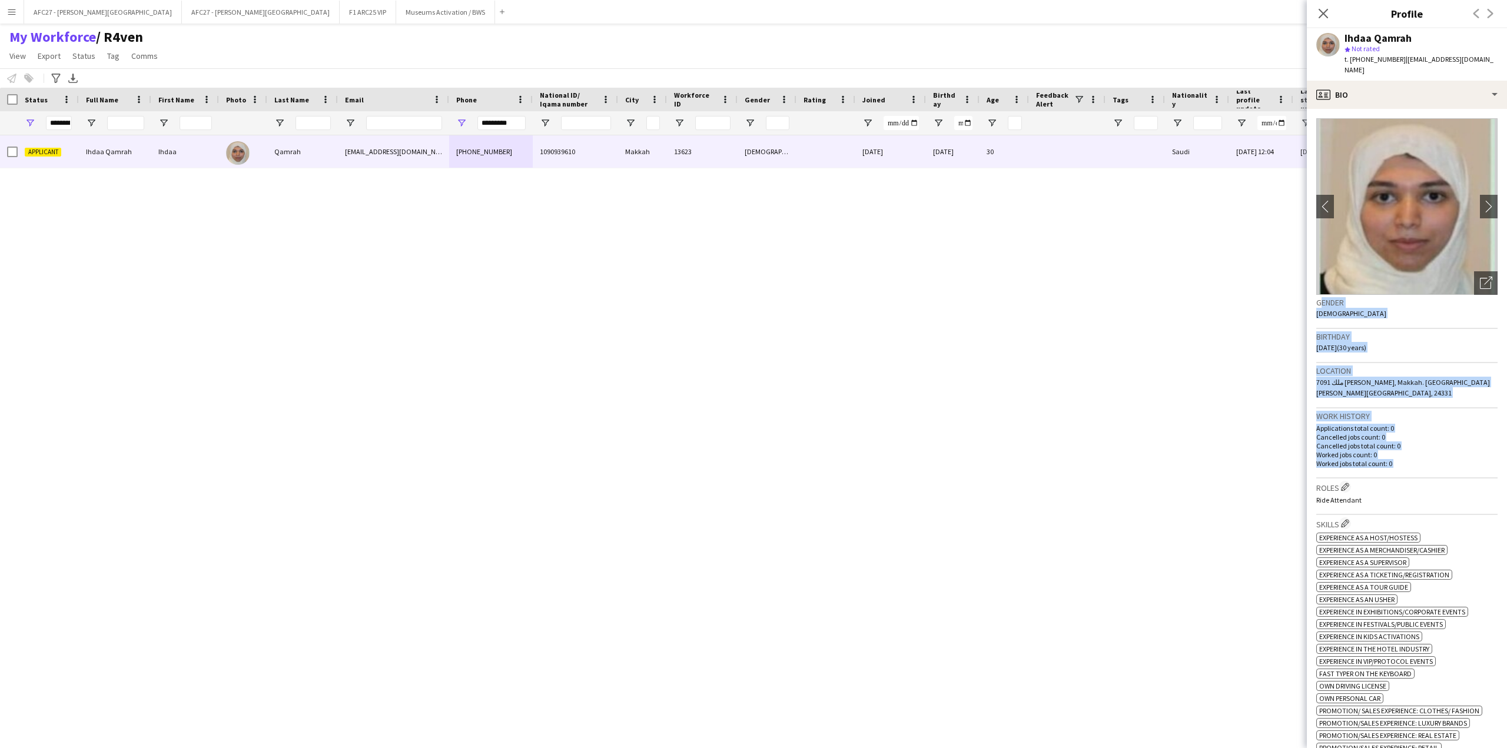
click at [1411, 449] on div "Work history Applications total count: 0 Cancelled jobs count: 0 Cancelled jobs…" at bounding box center [1406, 443] width 181 height 70
drag, startPoint x: 1411, startPoint y: 449, endPoint x: 1390, endPoint y: 294, distance: 156.7
click at [1390, 294] on app-crew-profile-bio "chevron-left chevron-right Open photos pop-in Gender [DEMOGRAPHIC_DATA] Birthda…" at bounding box center [1407, 428] width 200 height 639
click at [1390, 297] on h3 "Gender" at bounding box center [1406, 302] width 181 height 11
click at [1479, 280] on div "Open photos pop-in" at bounding box center [1486, 283] width 24 height 24
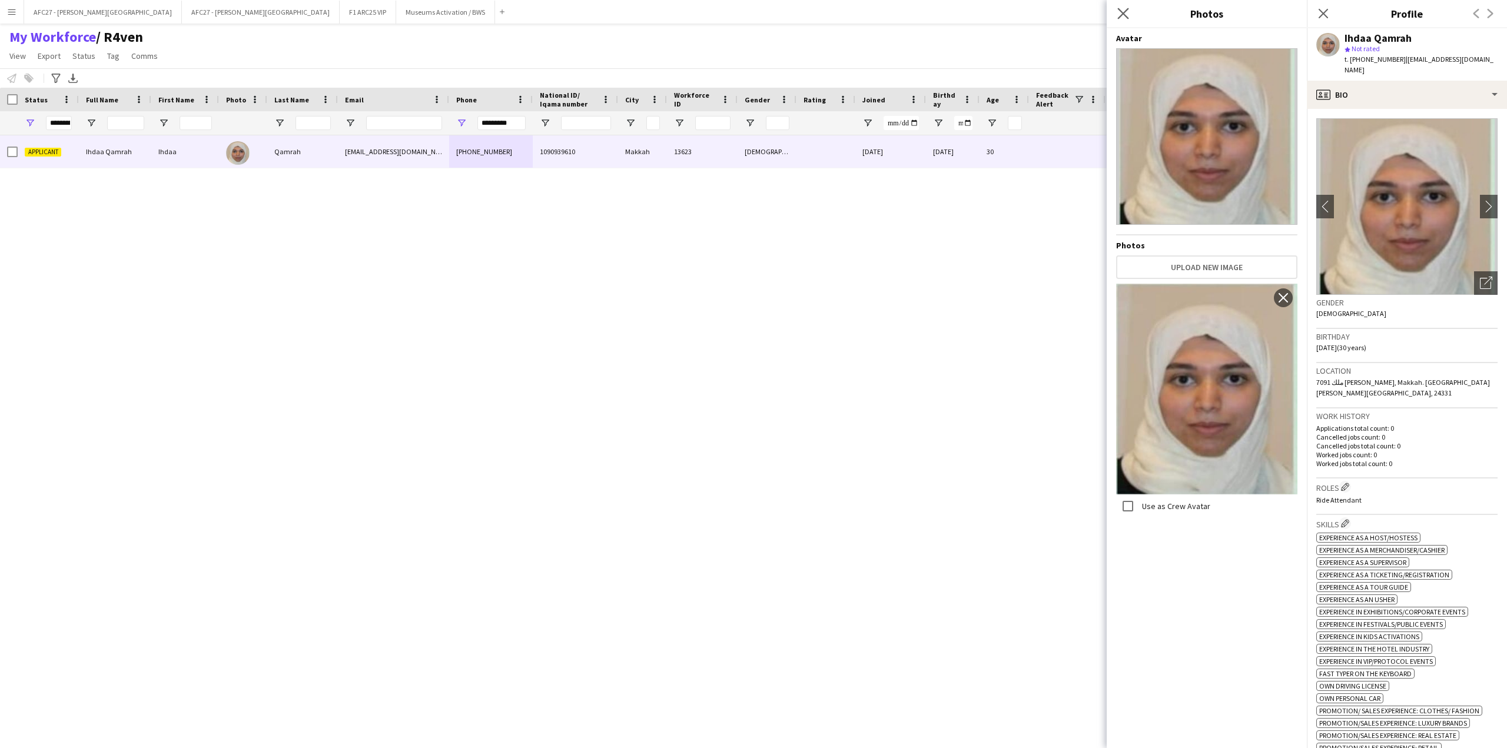
click at [1121, 20] on app-icon "Close pop-in" at bounding box center [1123, 13] width 17 height 17
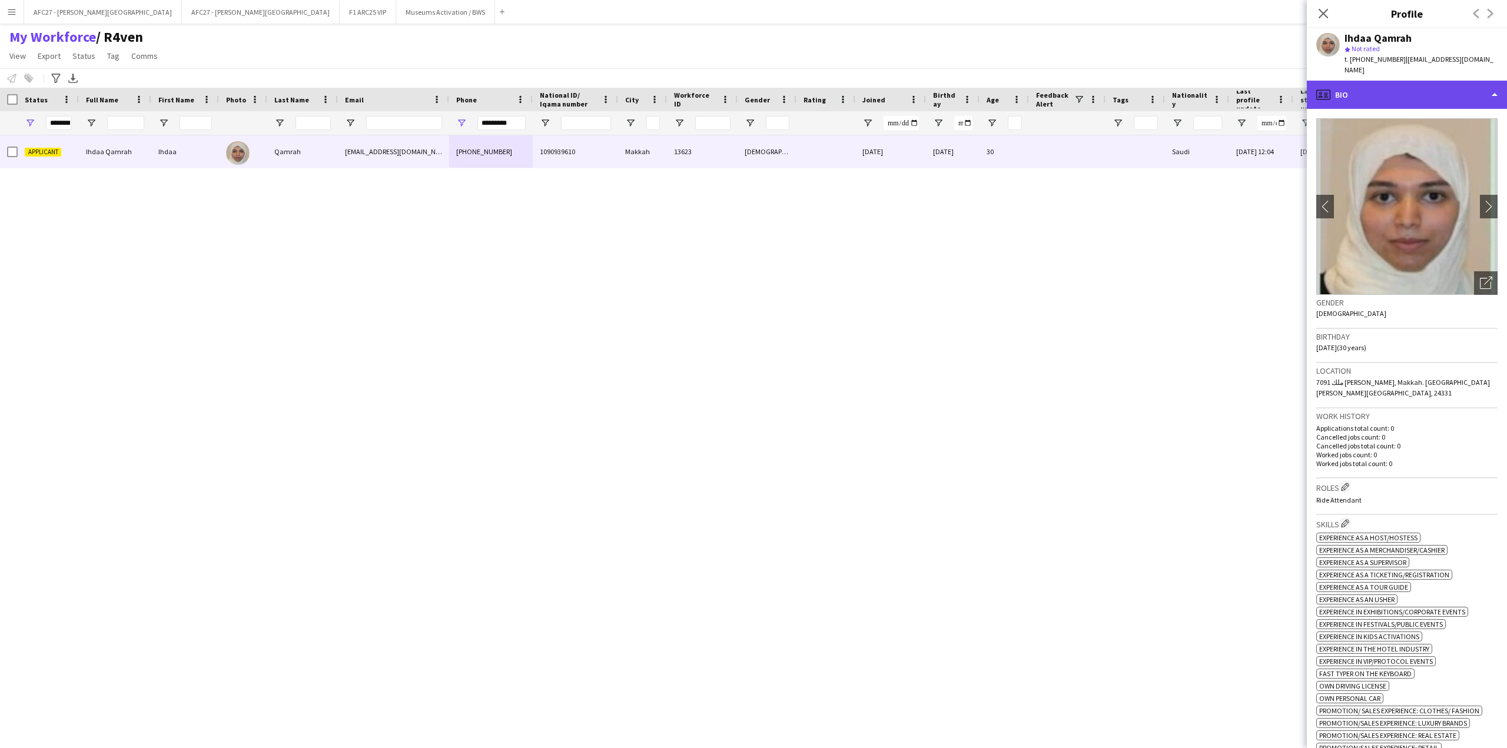
click at [1356, 85] on div "profile Bio" at bounding box center [1407, 95] width 200 height 28
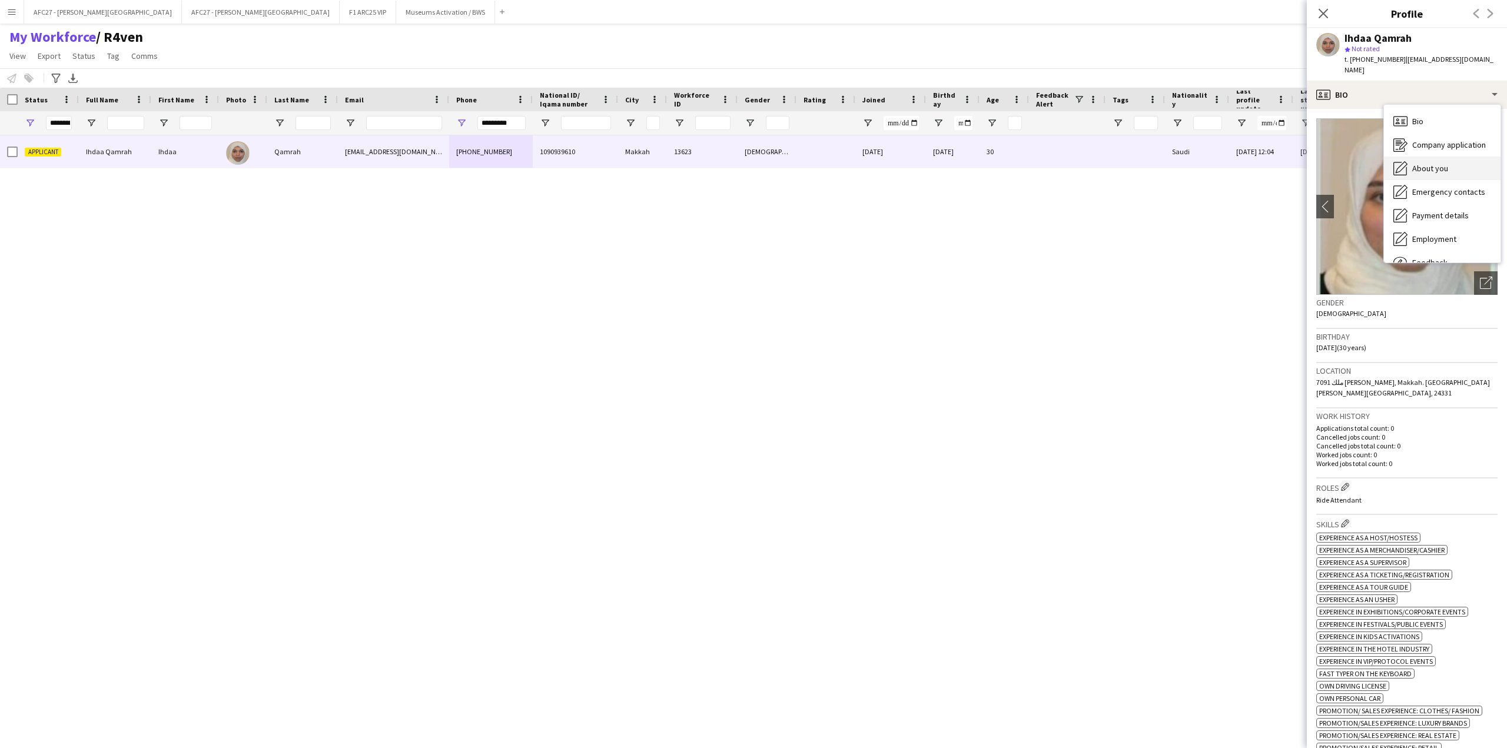
click at [1416, 163] on div "About you About you" at bounding box center [1442, 169] width 117 height 24
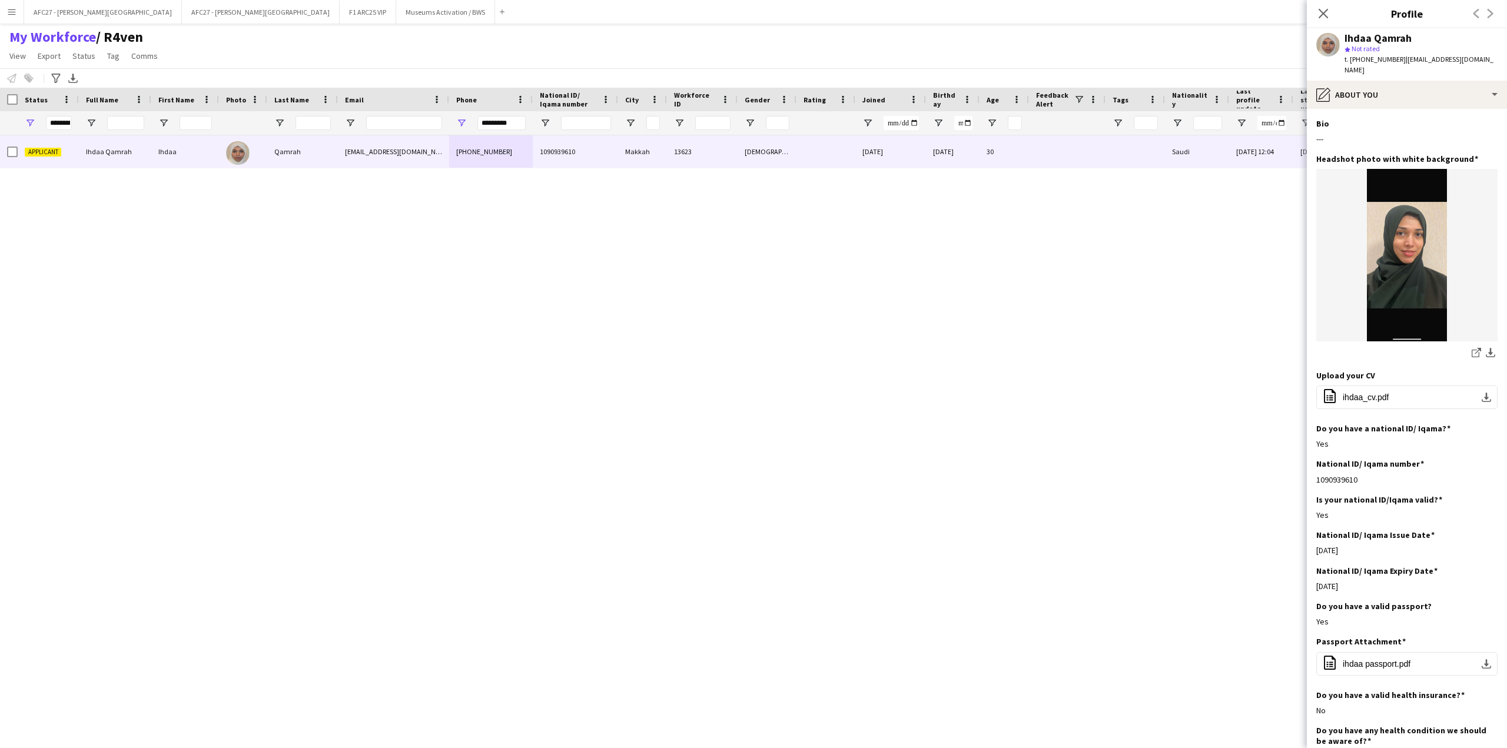
click at [1381, 57] on span "t. [PHONE_NUMBER]" at bounding box center [1374, 59] width 61 height 9
drag, startPoint x: 1381, startPoint y: 57, endPoint x: 1380, endPoint y: 43, distance: 14.2
click at [1380, 43] on div "Ihdaa Qamrah star Not rated t. [PHONE_NUMBER] | [EMAIL_ADDRESS][DOMAIN_NAME]" at bounding box center [1420, 54] width 153 height 43
click at [1380, 44] on div "star Not rated" at bounding box center [1420, 49] width 153 height 11
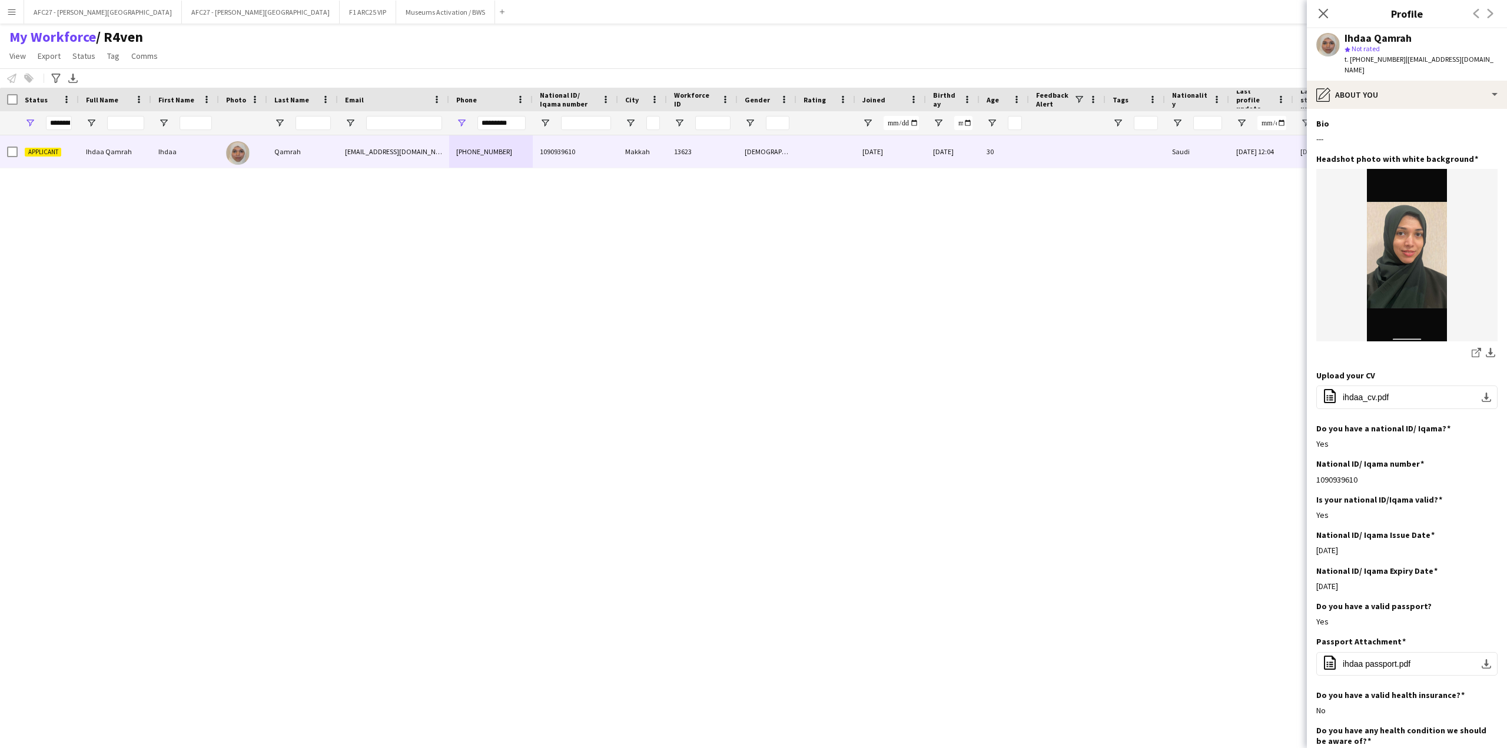
click at [1380, 44] on div "star Not rated" at bounding box center [1420, 49] width 153 height 11
click at [1380, 37] on div "Ihdaa Qamrah star Not rated t. [PHONE_NUMBER] | [EMAIL_ADDRESS][DOMAIN_NAME]" at bounding box center [1420, 54] width 153 height 43
click at [1380, 37] on div "Ihdaa Qamrah" at bounding box center [1377, 38] width 67 height 11
drag, startPoint x: 1380, startPoint y: 37, endPoint x: 1389, endPoint y: 58, distance: 22.4
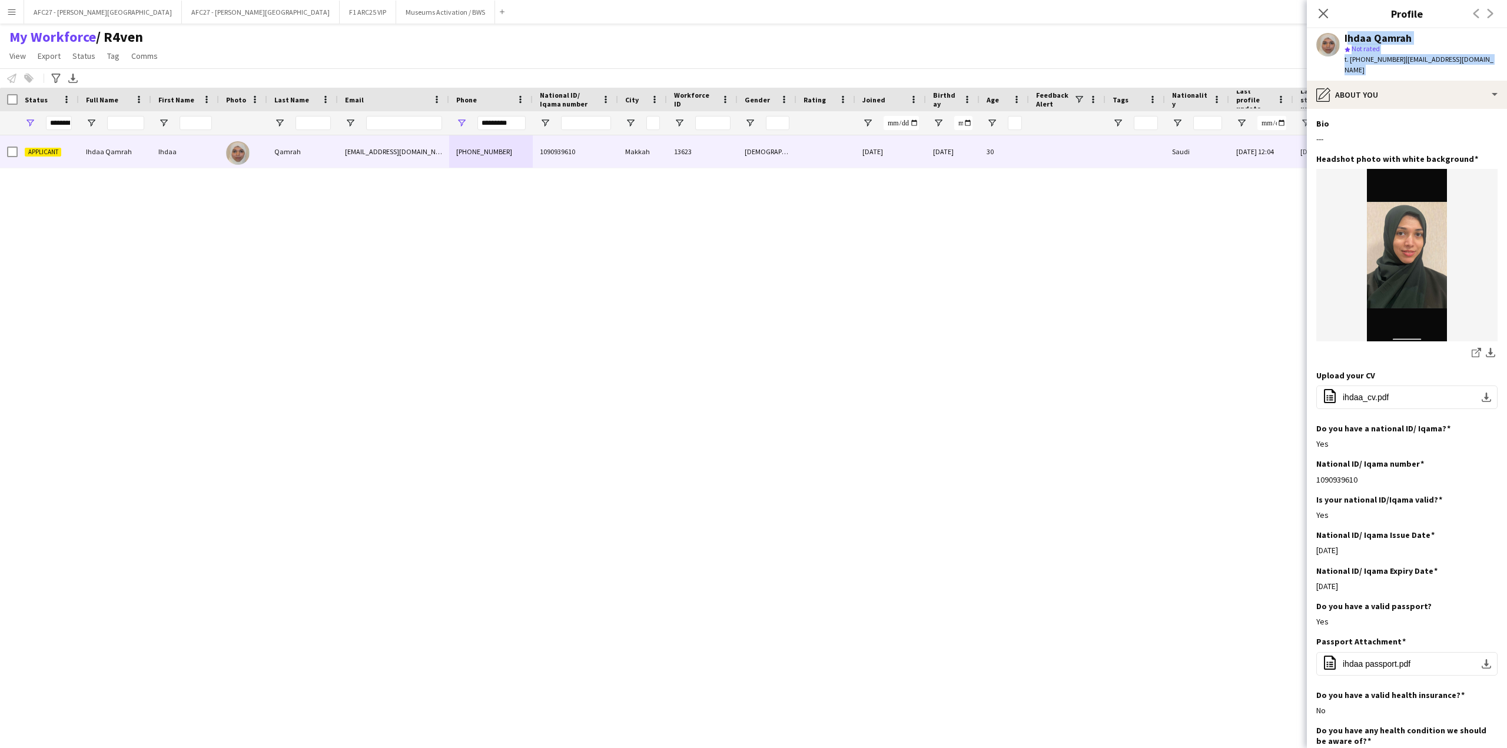
click at [1389, 58] on div "Ihdaa Qamrah star Not rated t. [PHONE_NUMBER] | [EMAIL_ADDRESS][DOMAIN_NAME]" at bounding box center [1420, 54] width 153 height 43
click at [1389, 58] on span "t. [PHONE_NUMBER]" at bounding box center [1374, 59] width 61 height 9
click at [1390, 58] on span "t. [PHONE_NUMBER]" at bounding box center [1374, 59] width 61 height 9
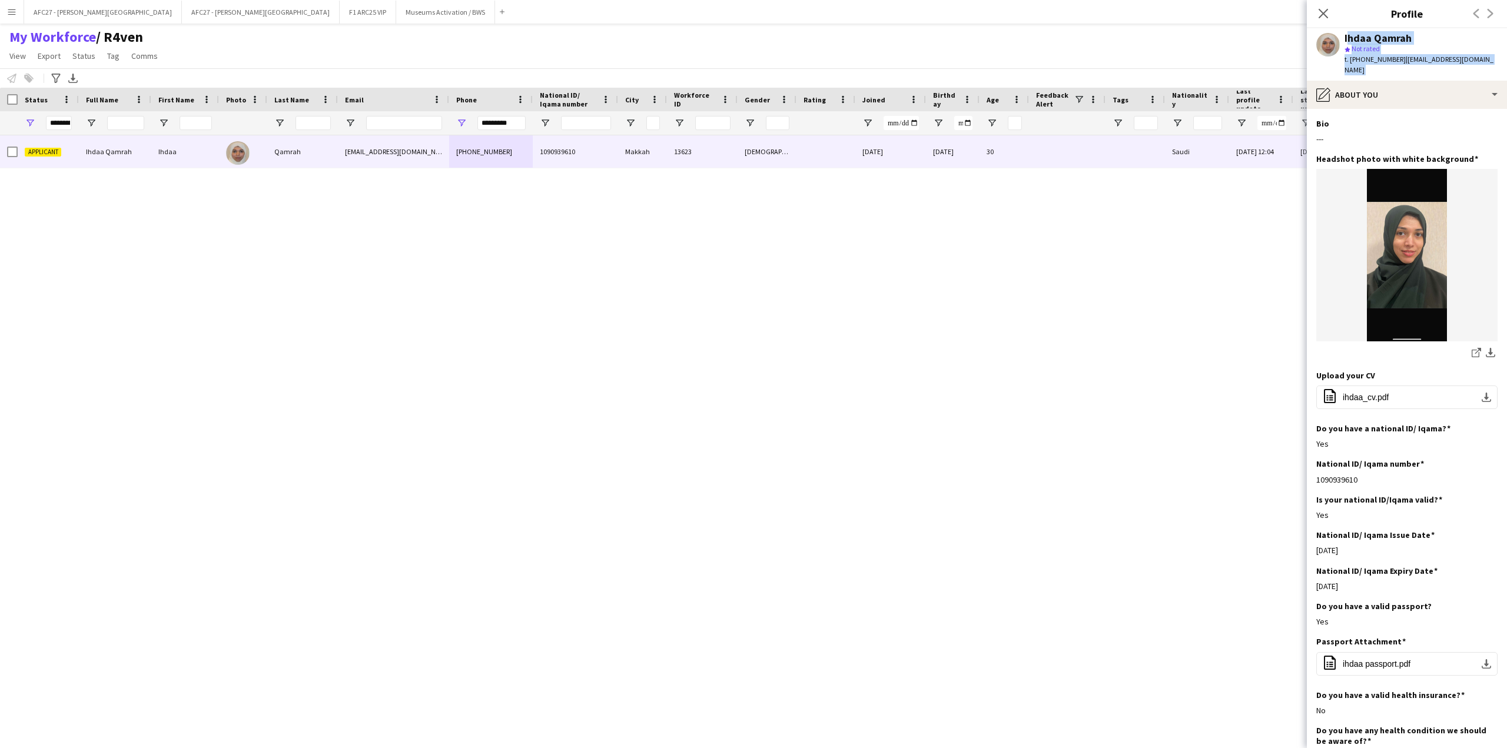
drag, startPoint x: 1390, startPoint y: 58, endPoint x: 1384, endPoint y: 33, distance: 26.0
click at [1384, 33] on div "Ihdaa Qamrah star Not rated t. [PHONE_NUMBER] | [EMAIL_ADDRESS][DOMAIN_NAME]" at bounding box center [1420, 54] width 153 height 43
click at [1384, 33] on div "Ihdaa Qamrah" at bounding box center [1377, 38] width 67 height 11
click at [1410, 81] on div "pencil4 About you" at bounding box center [1407, 95] width 200 height 28
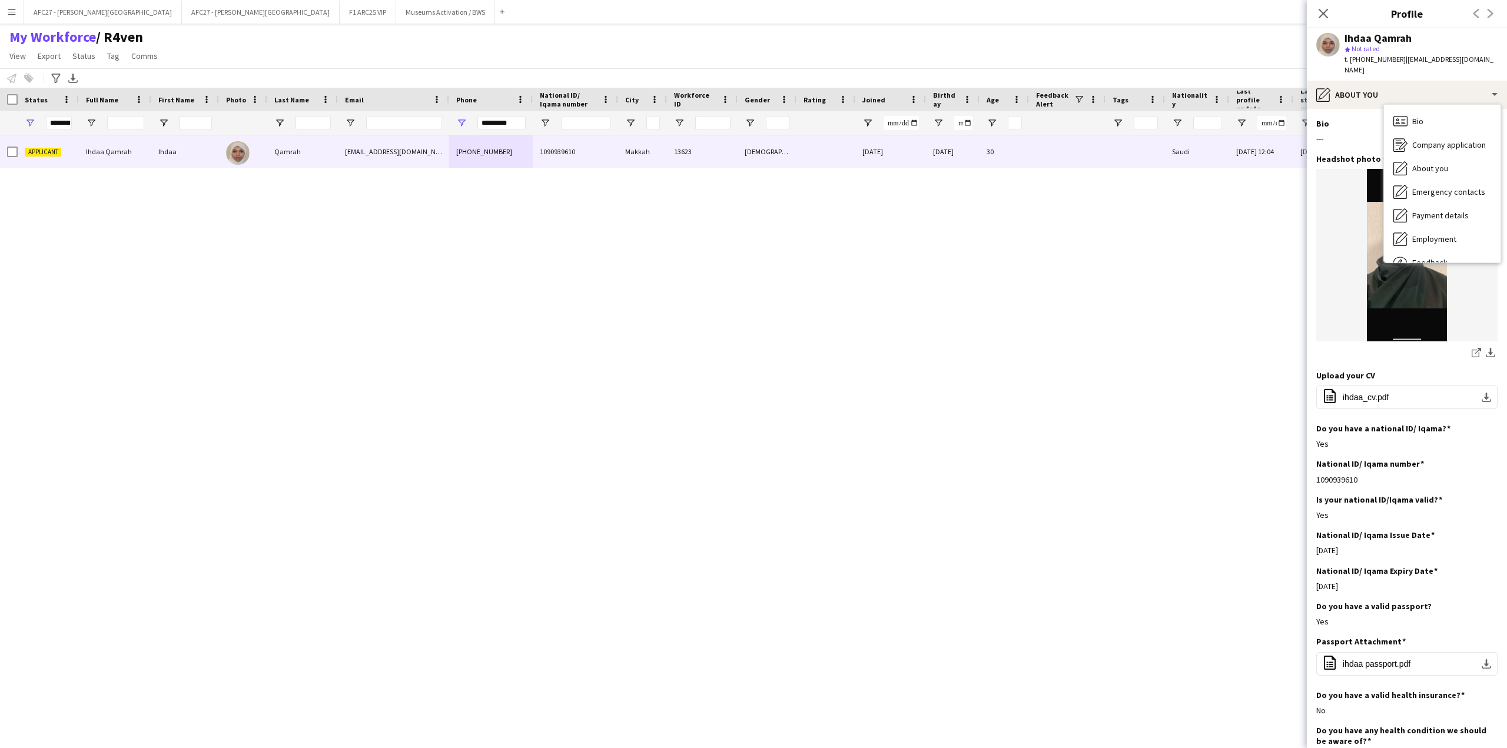
click at [1395, 49] on div "star Not rated" at bounding box center [1420, 49] width 153 height 11
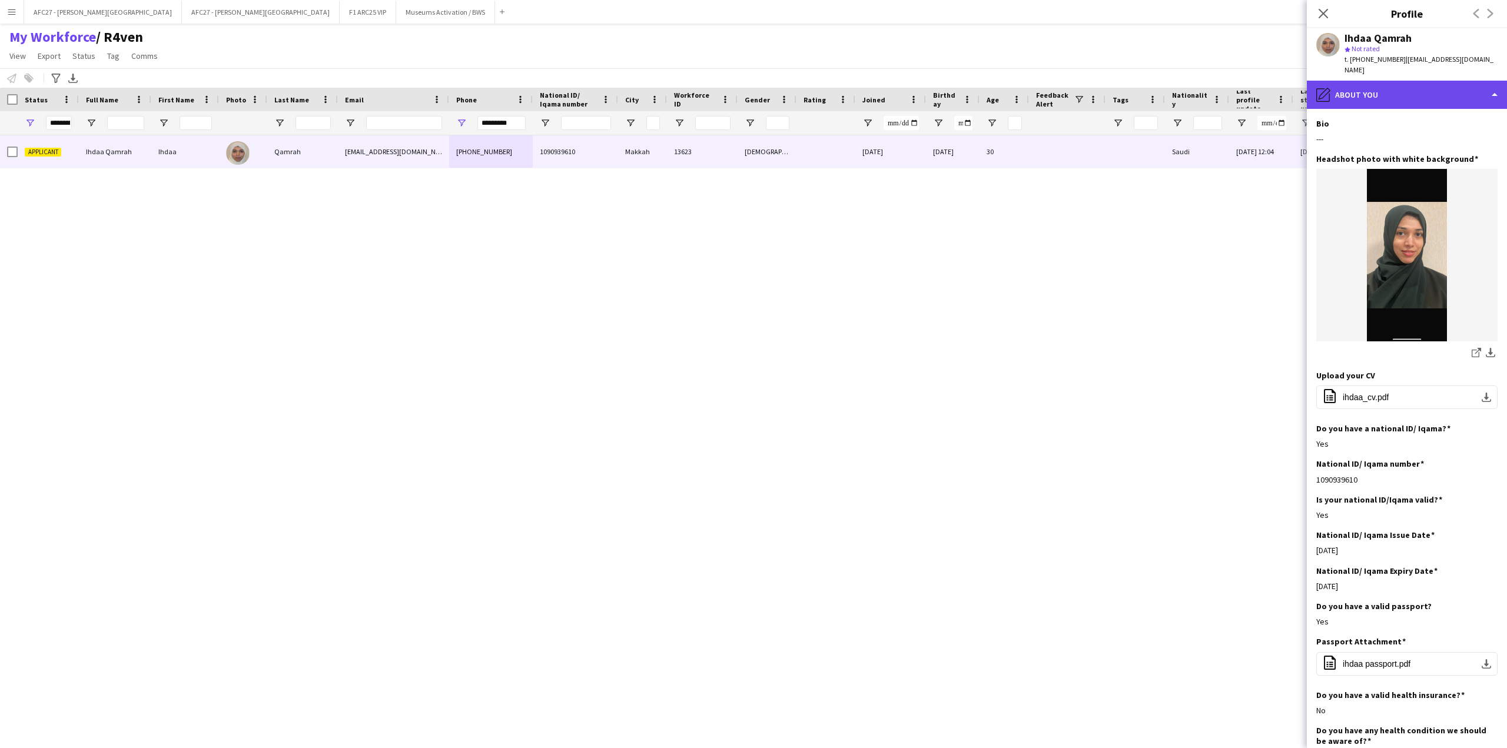
click at [1388, 81] on div "pencil4 About you" at bounding box center [1407, 95] width 200 height 28
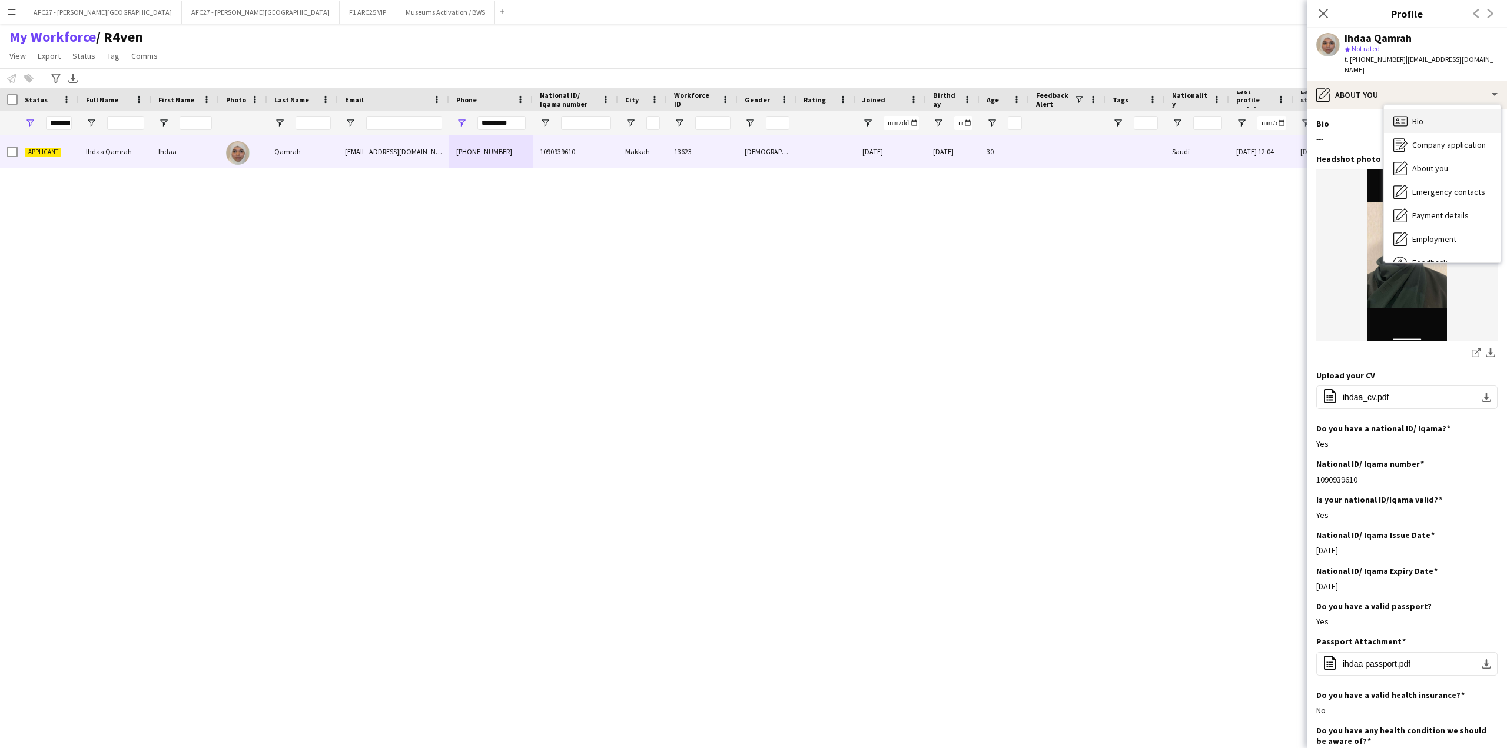
click at [1411, 111] on div "Bio Bio" at bounding box center [1442, 121] width 117 height 24
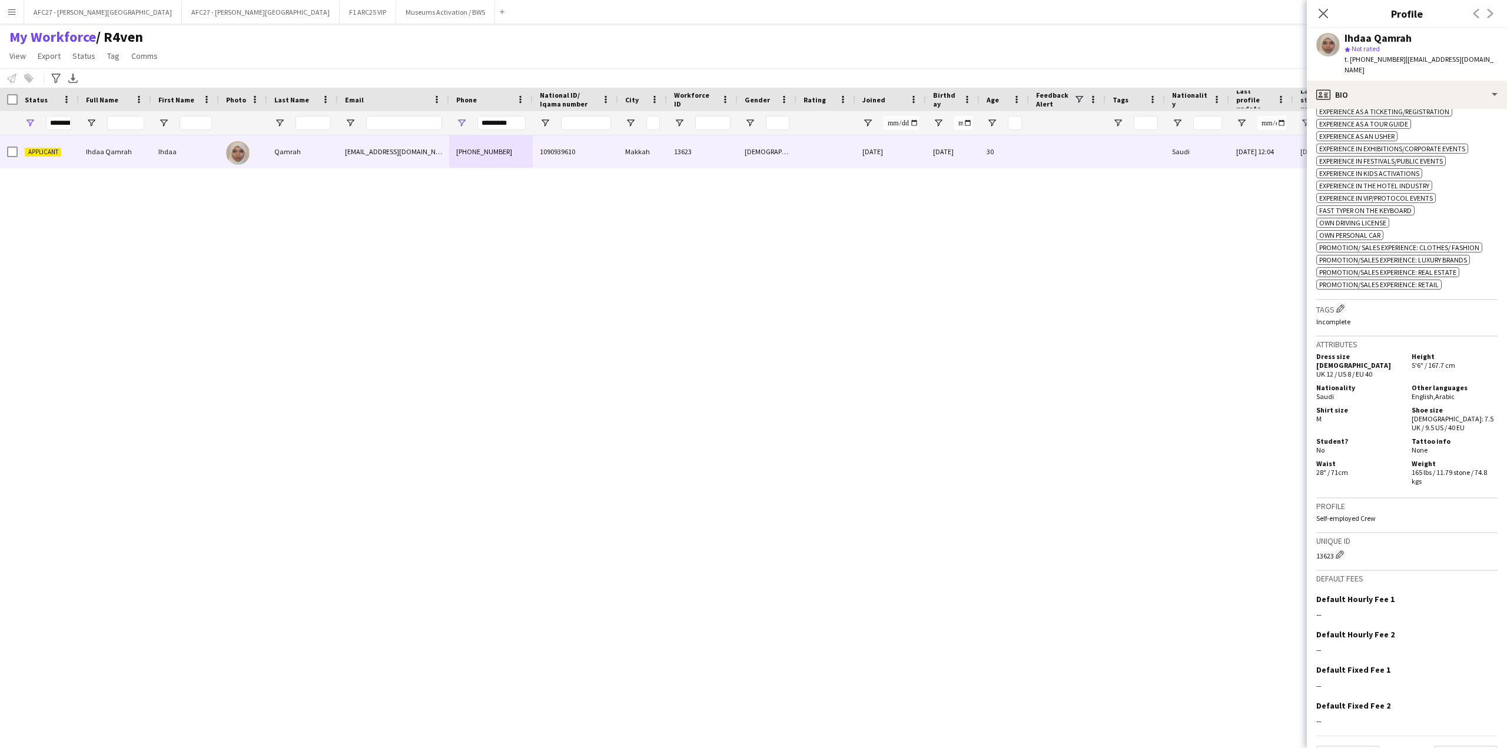
scroll to position [464, 0]
click at [1339, 317] on p "Incomplete" at bounding box center [1406, 321] width 181 height 9
click at [1344, 304] on app-icon "Edit crew company tags" at bounding box center [1340, 308] width 8 height 8
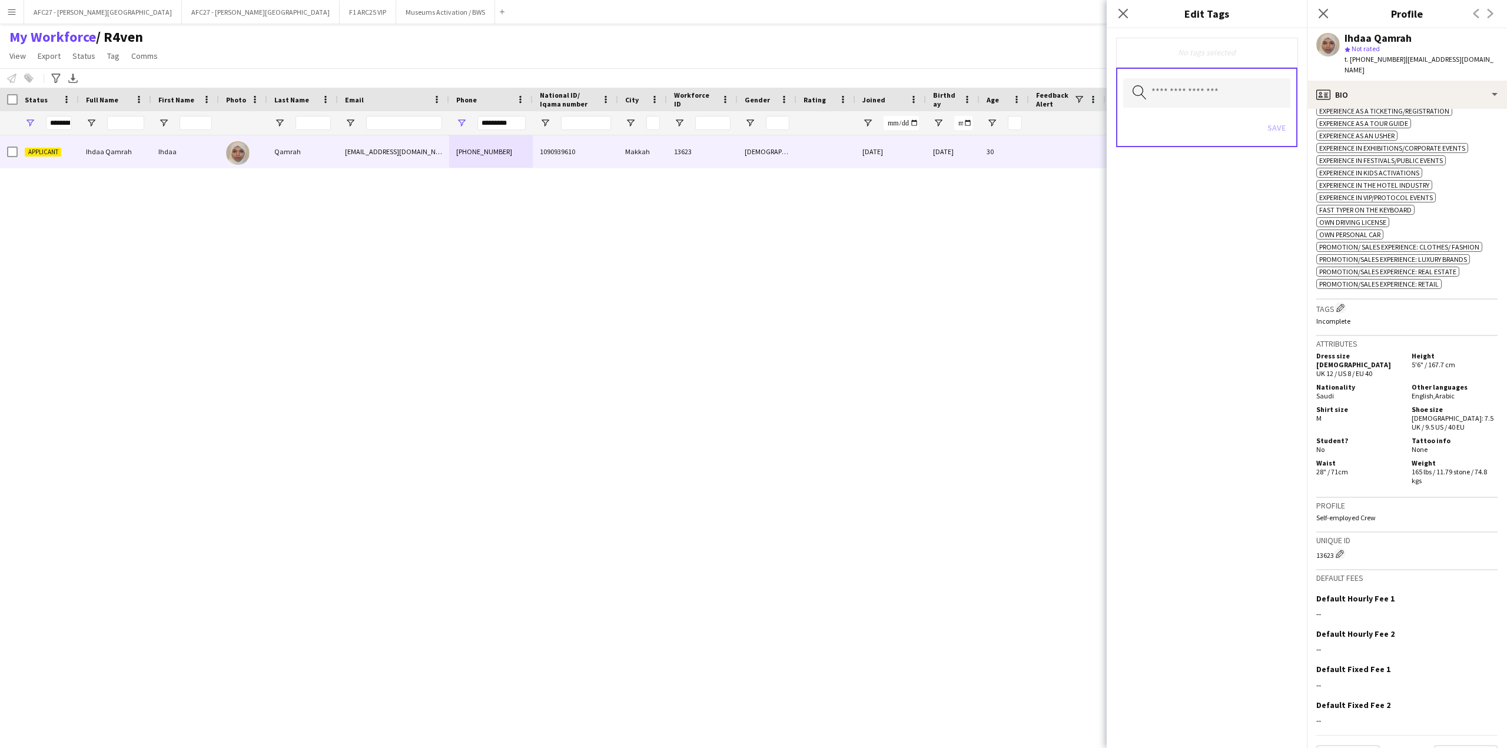
click at [1251, 109] on div "Search by tag name Save" at bounding box center [1206, 107] width 181 height 79
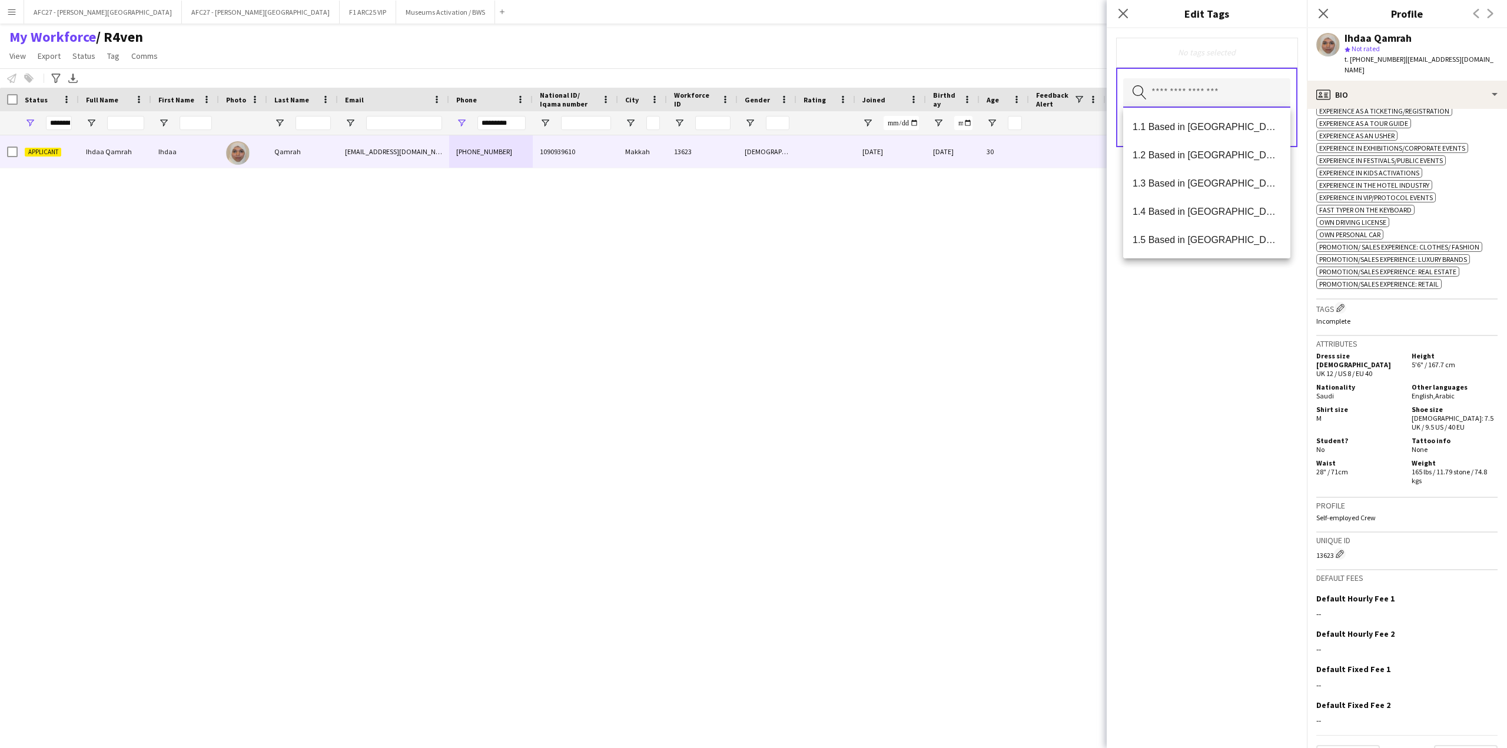
click at [1244, 104] on input "text" at bounding box center [1206, 92] width 167 height 29
click at [1194, 181] on span "1.3 Based in [GEOGRAPHIC_DATA]" at bounding box center [1206, 183] width 148 height 11
click at [1200, 124] on span "1.6 Based in [GEOGRAPHIC_DATA]" at bounding box center [1206, 122] width 148 height 11
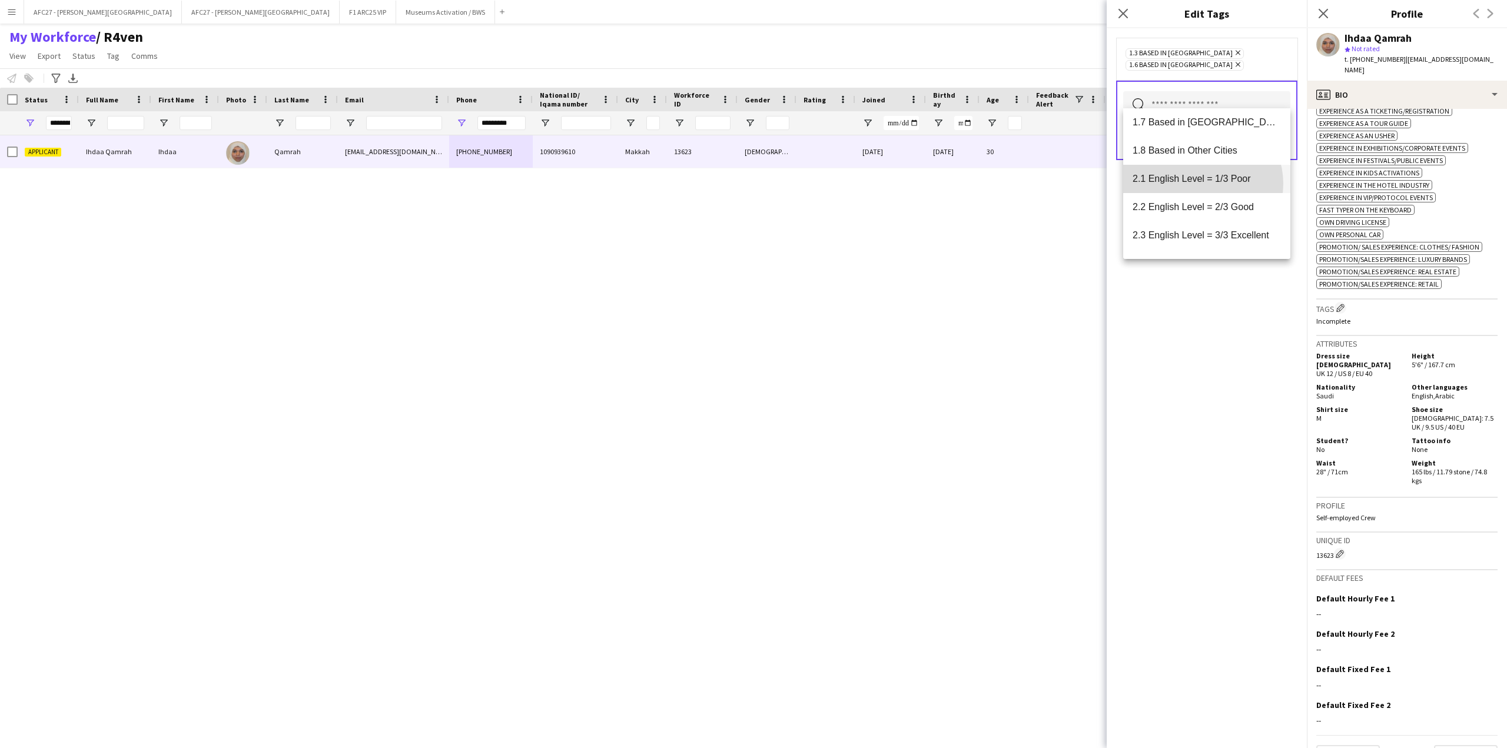
click at [1202, 184] on span "2.1 English Level = 1/3 Poor" at bounding box center [1206, 178] width 148 height 11
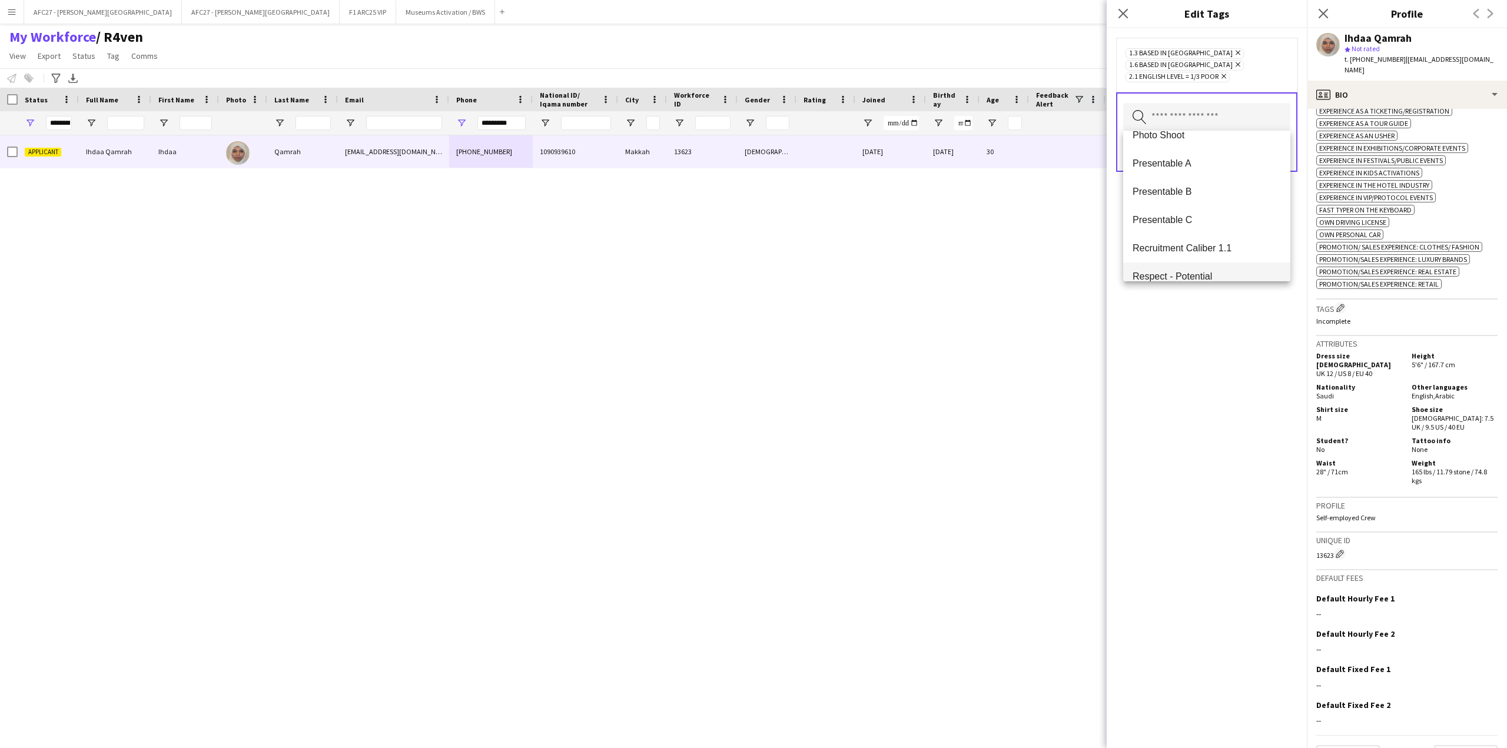
scroll to position [883, 0]
click at [1198, 227] on span "Presentable C" at bounding box center [1206, 226] width 148 height 11
click at [1262, 55] on div "1.3 Based in [GEOGRAPHIC_DATA] Remove 1.6 Based in [GEOGRAPHIC_DATA] Remove 2.1…" at bounding box center [1206, 70] width 162 height 47
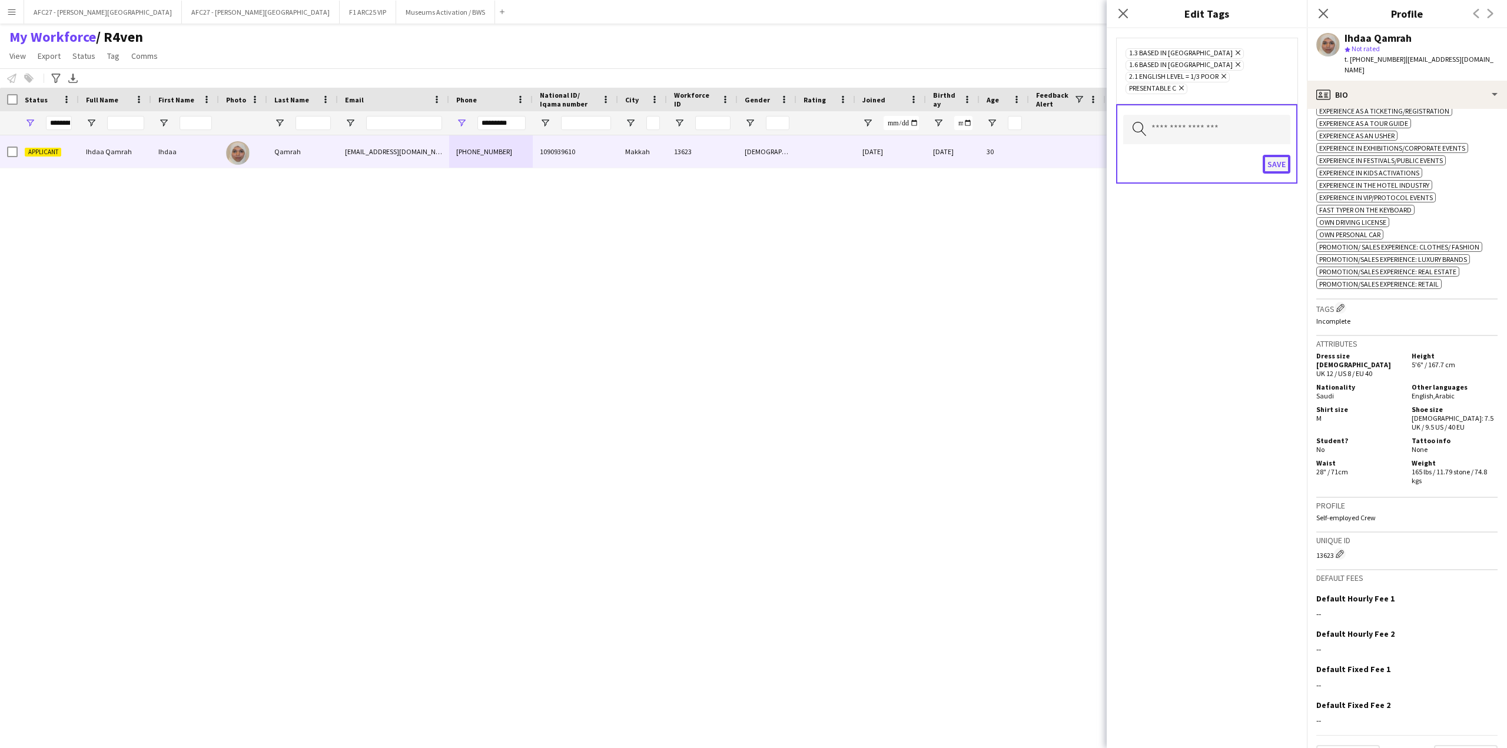
click at [1266, 167] on button "Save" at bounding box center [1277, 164] width 28 height 19
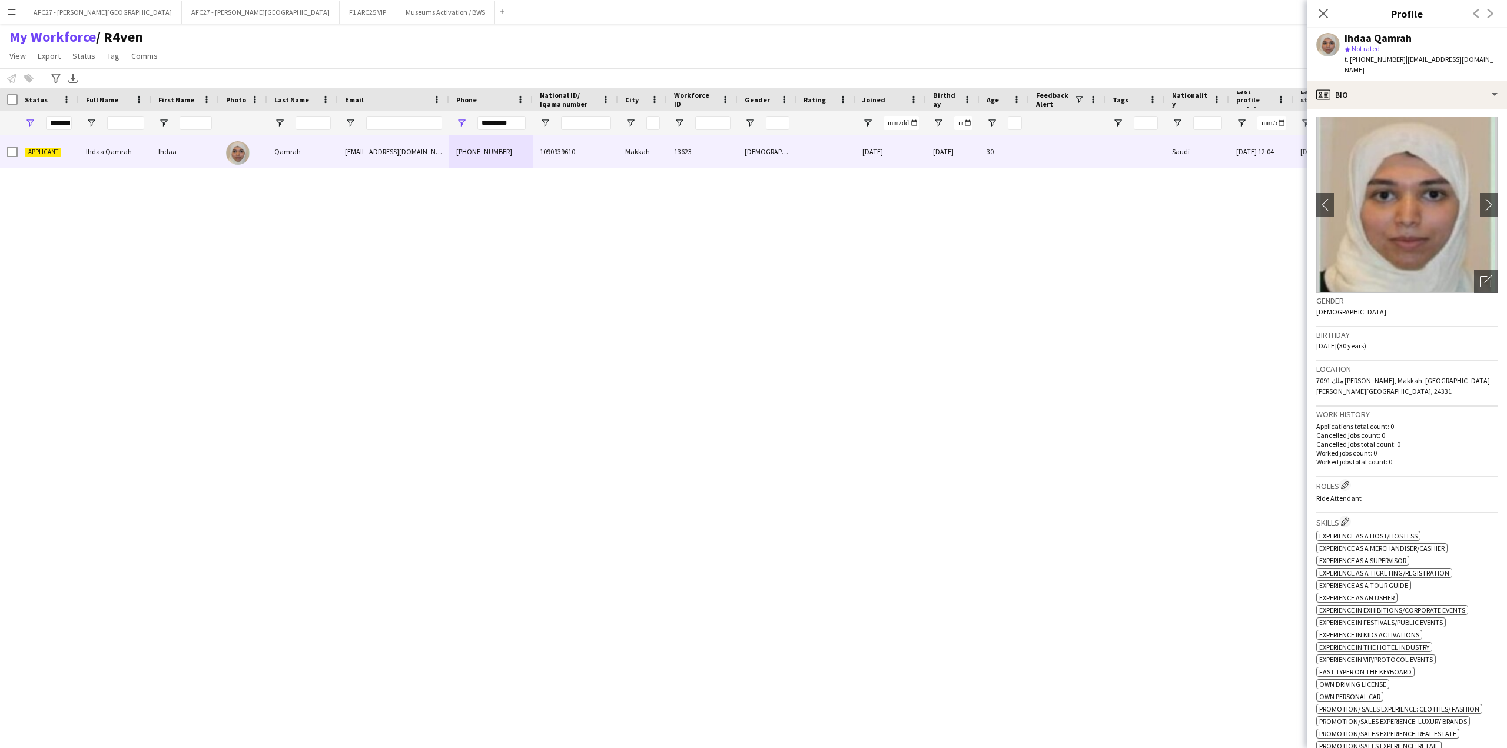
scroll to position [0, 0]
click at [1394, 81] on div "profile Bio" at bounding box center [1407, 95] width 200 height 28
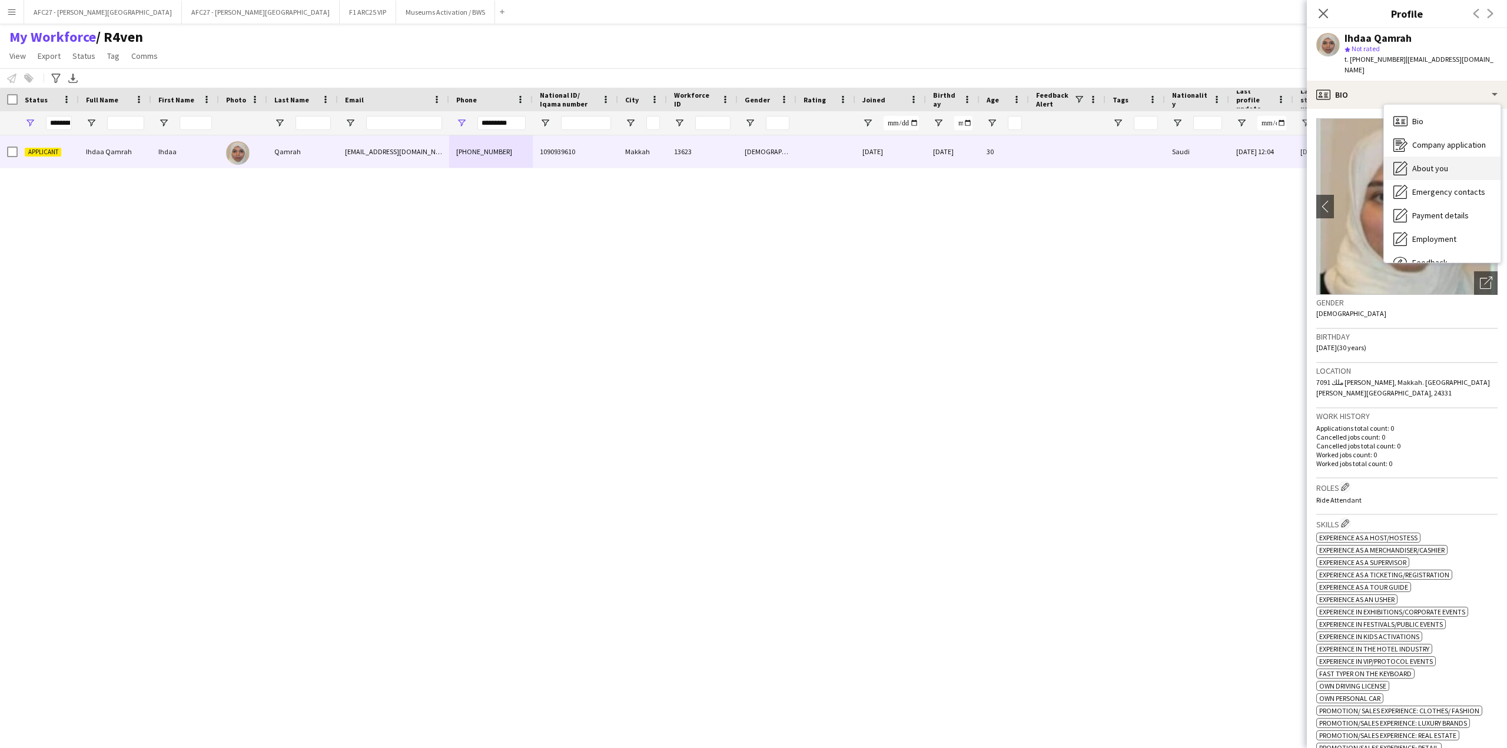
click at [1423, 163] on span "About you" at bounding box center [1430, 168] width 36 height 11
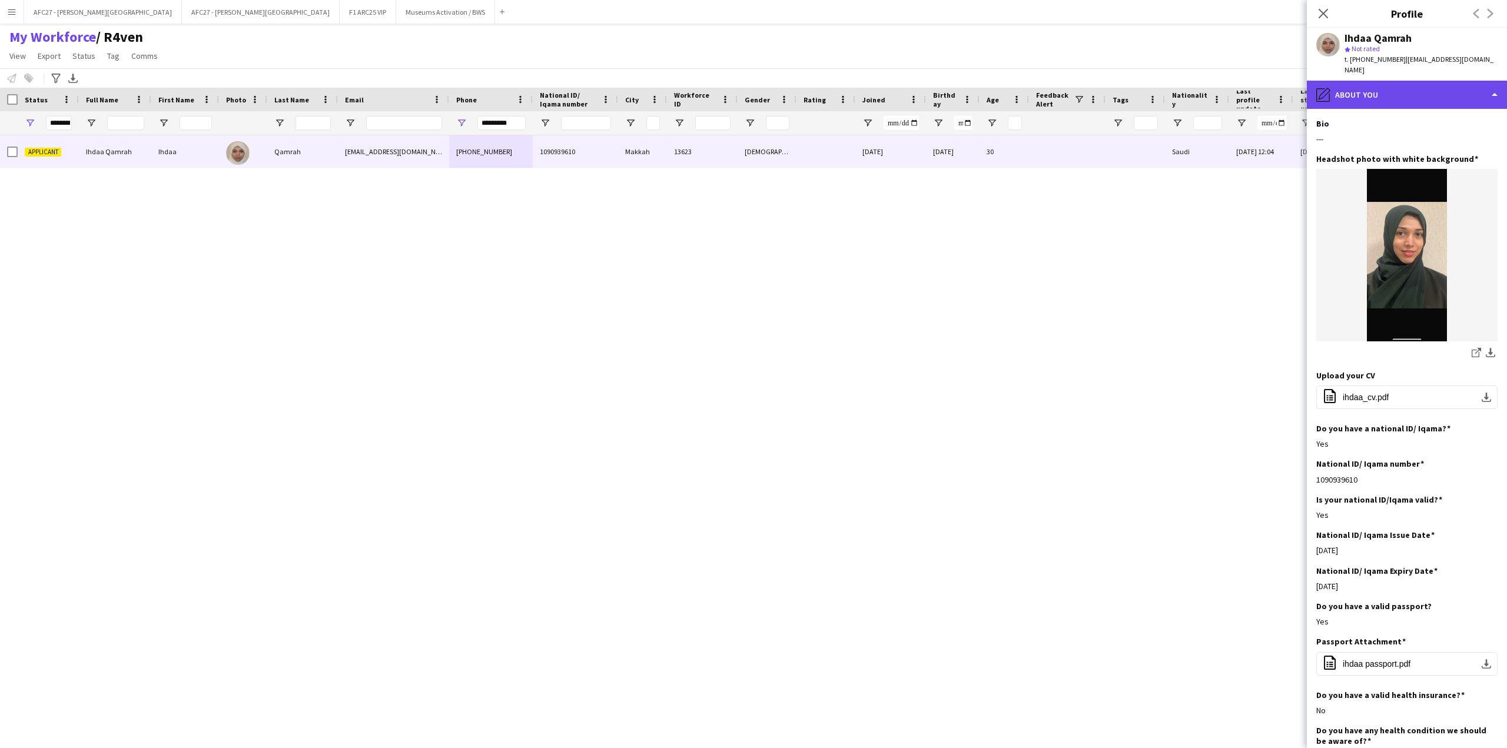
click at [1374, 81] on div "pencil4 About you" at bounding box center [1407, 95] width 200 height 28
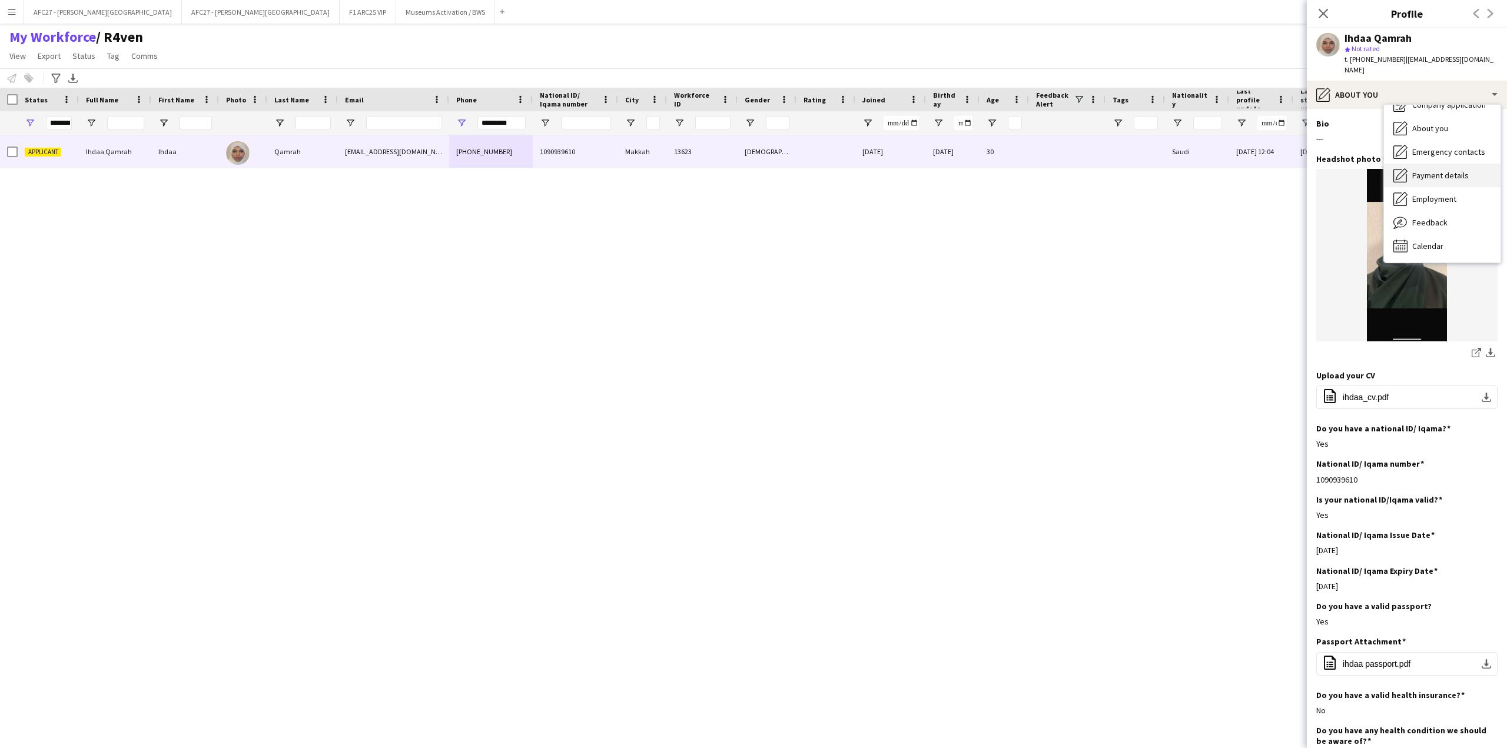
click at [1443, 164] on div "Payment details Payment details" at bounding box center [1442, 176] width 117 height 24
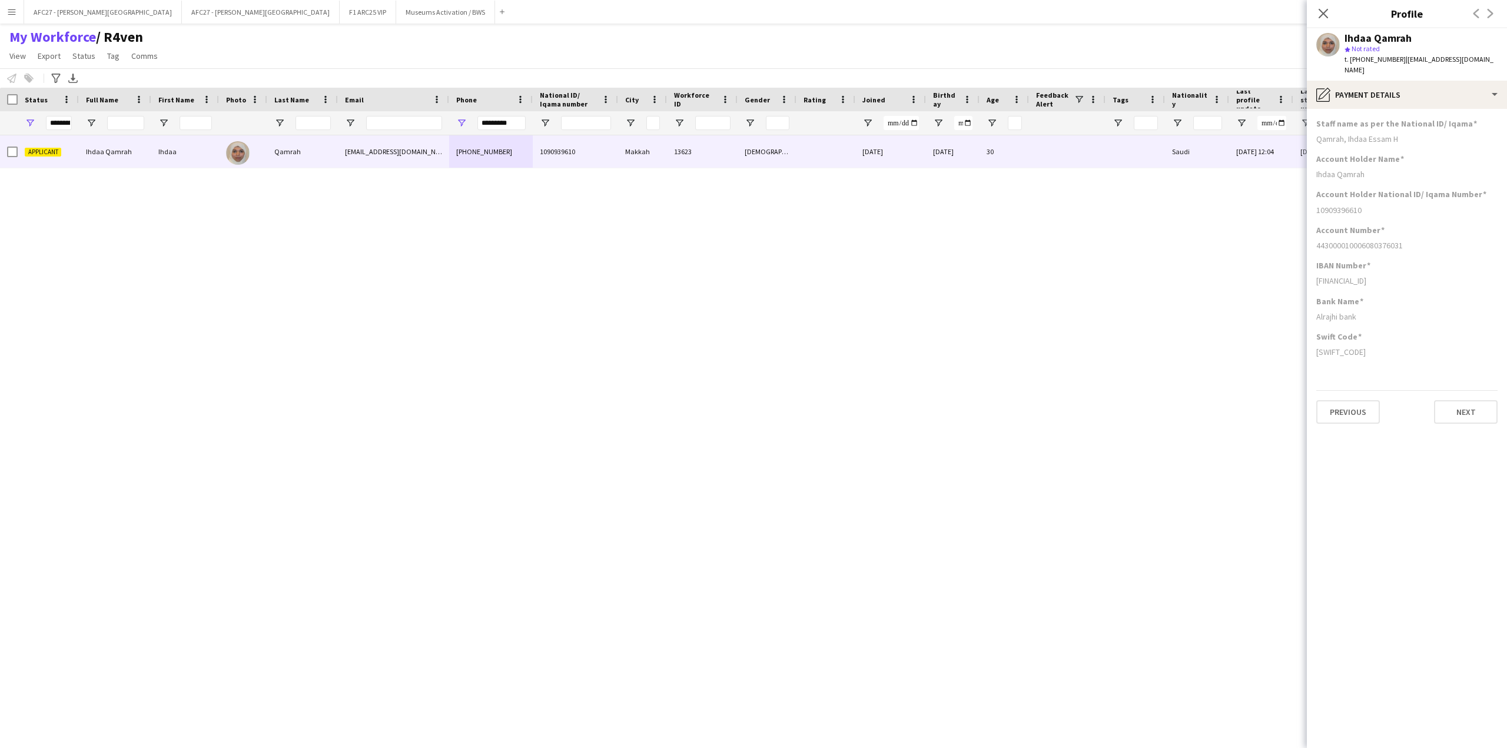
click at [1368, 348] on div "Swift Code [SWIFT_CODE]" at bounding box center [1406, 348] width 181 height 35
drag, startPoint x: 1368, startPoint y: 348, endPoint x: 1402, endPoint y: 124, distance: 226.8
click at [1402, 124] on app-section-data-types "Staff name as per the National ID/ Iqama Qamrah, Ihdaa Essam H Account Holder N…" at bounding box center [1407, 428] width 200 height 639
click at [1402, 134] on div "Qamrah, Ihdaa Essam H" at bounding box center [1406, 139] width 181 height 11
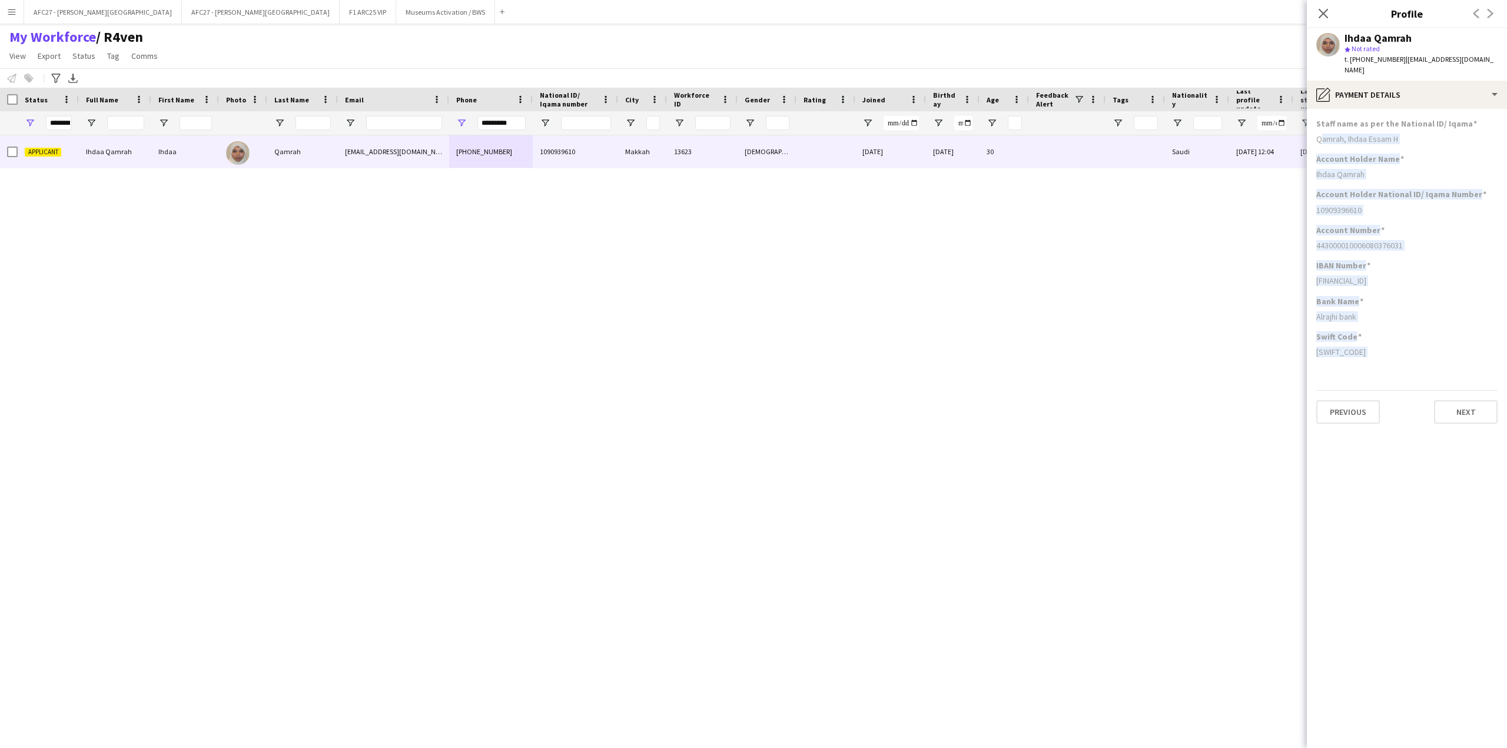
click at [1402, 134] on div "Qamrah, Ihdaa Essam H" at bounding box center [1406, 139] width 181 height 11
click at [1424, 118] on h3 "Staff name as per the National ID/ Iqama" at bounding box center [1396, 123] width 161 height 11
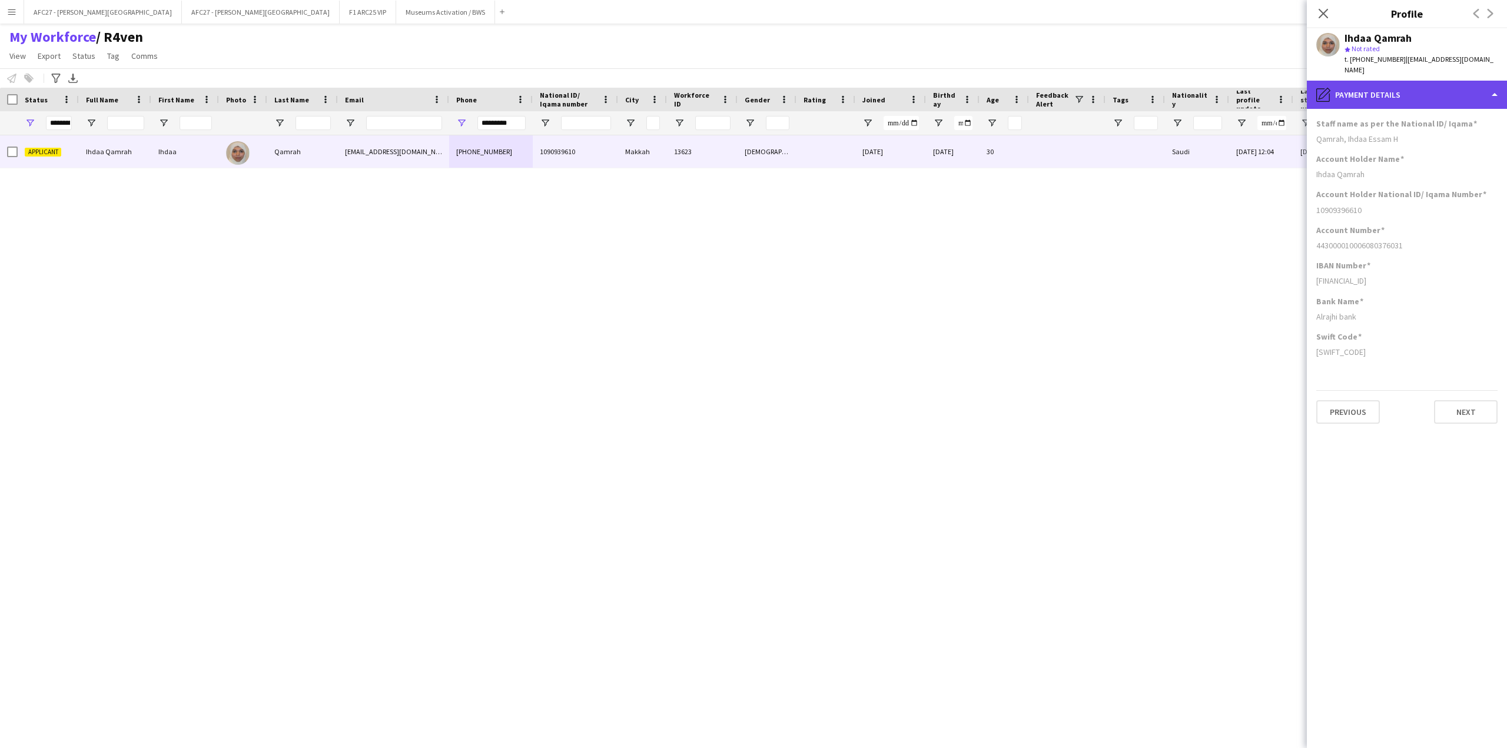
click at [1427, 94] on div "pencil4 Payment details" at bounding box center [1407, 95] width 200 height 28
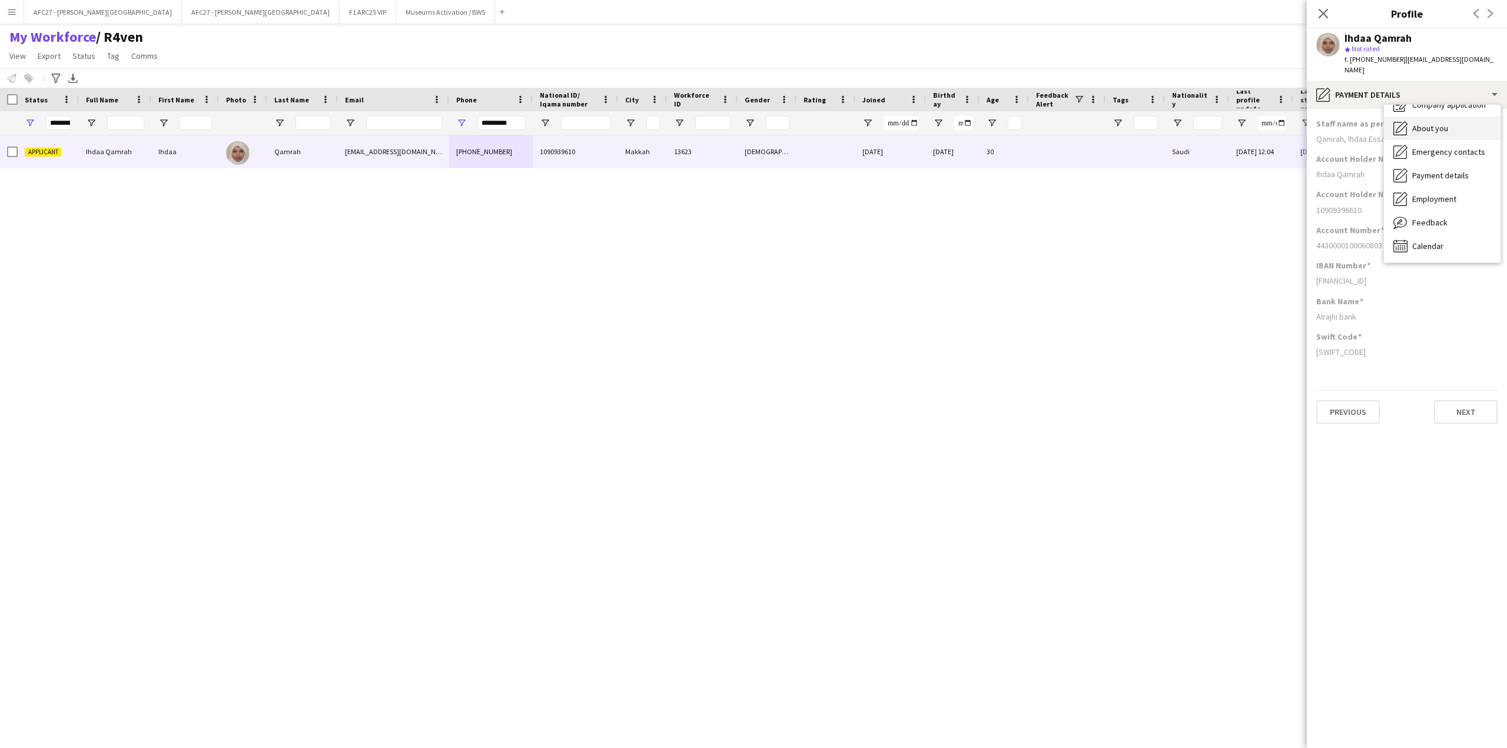
click at [1440, 123] on div "About you About you" at bounding box center [1442, 129] width 117 height 24
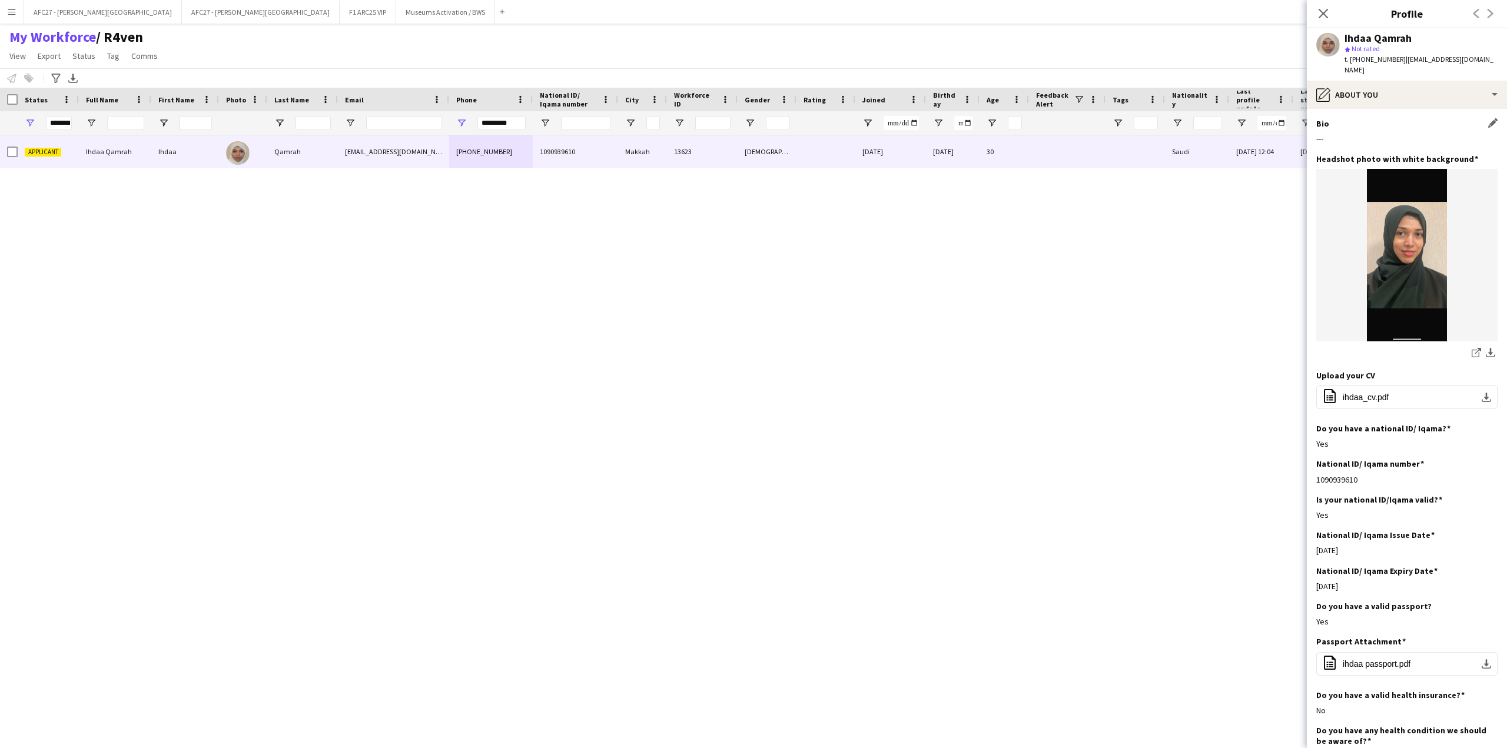
click at [1400, 118] on div "Bio Edit this field" at bounding box center [1406, 123] width 181 height 11
drag, startPoint x: 1400, startPoint y: 117, endPoint x: 1399, endPoint y: 128, distance: 11.2
click at [1399, 128] on div "Bio Edit this field ---" at bounding box center [1406, 135] width 181 height 35
click at [1399, 134] on div "---" at bounding box center [1406, 139] width 181 height 11
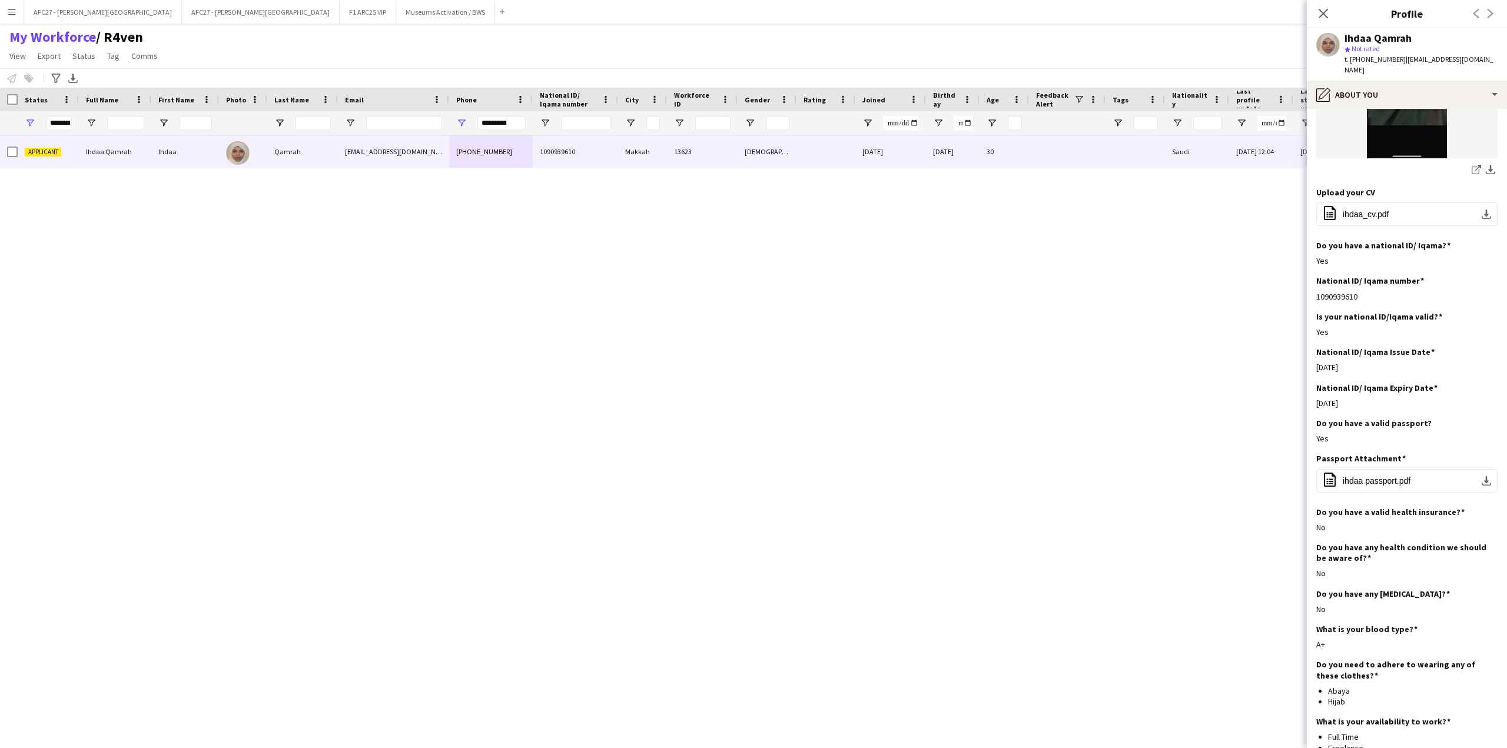
scroll to position [295, 0]
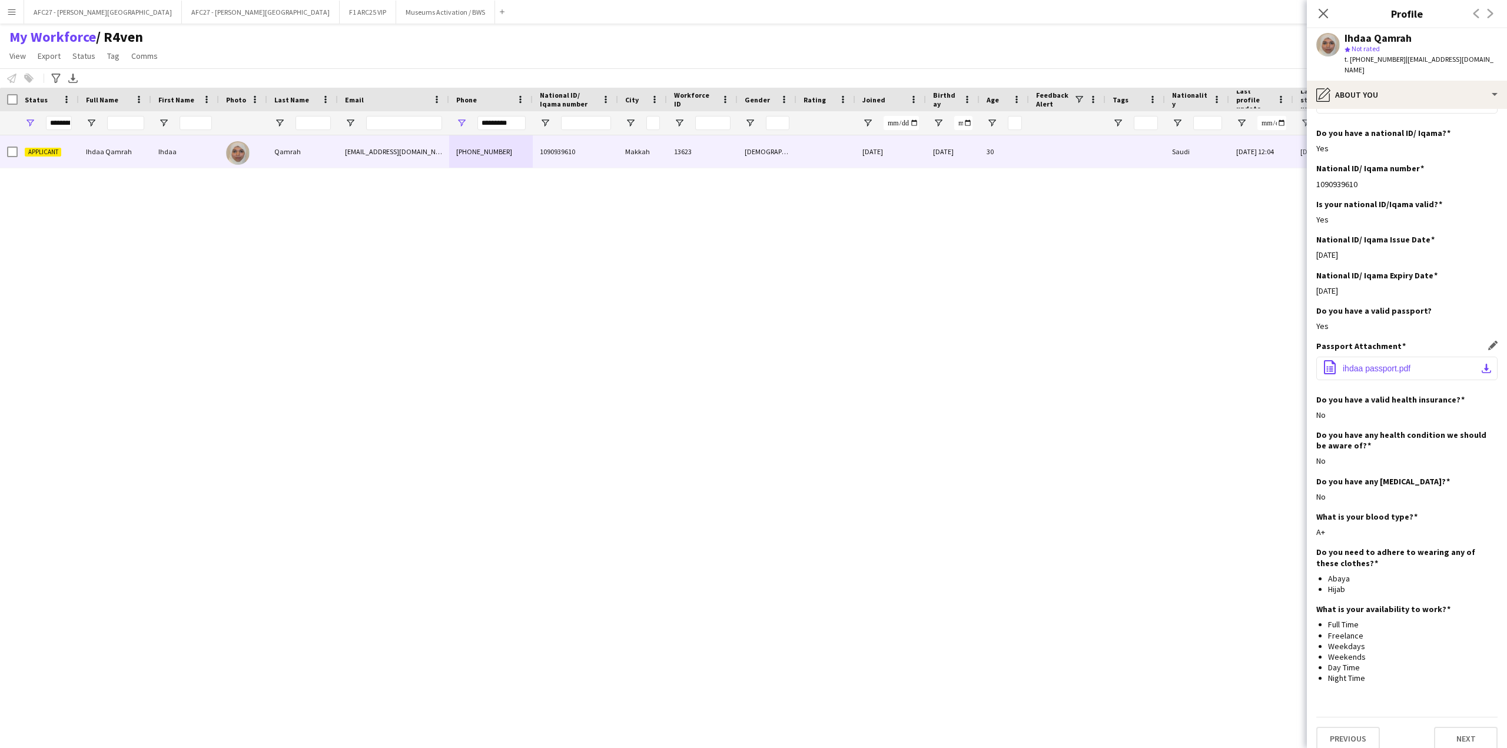
click at [1375, 364] on span "ihdaa passport.pdf" at bounding box center [1377, 368] width 68 height 9
click at [1404, 305] on h3 "Do you have a valid passport?" at bounding box center [1373, 310] width 115 height 11
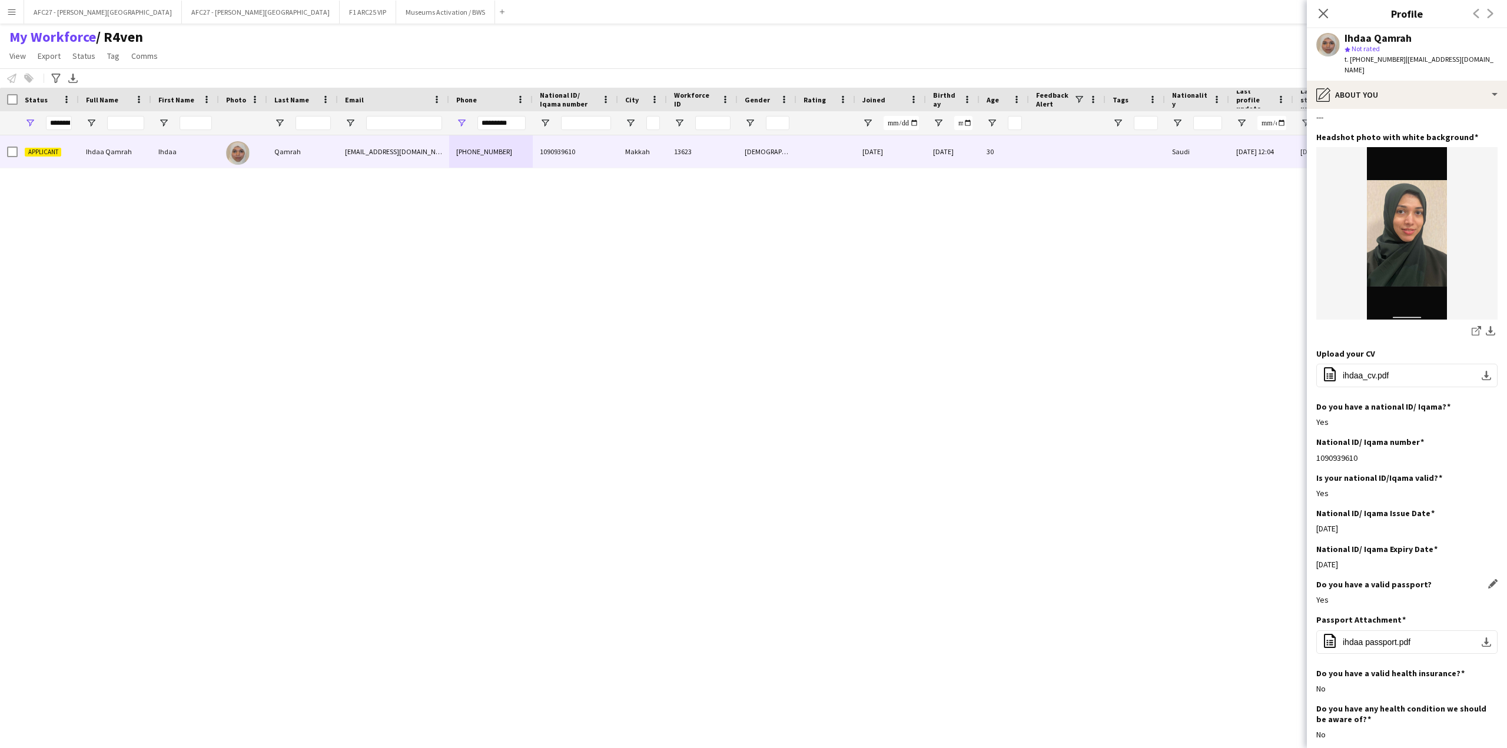
scroll to position [0, 0]
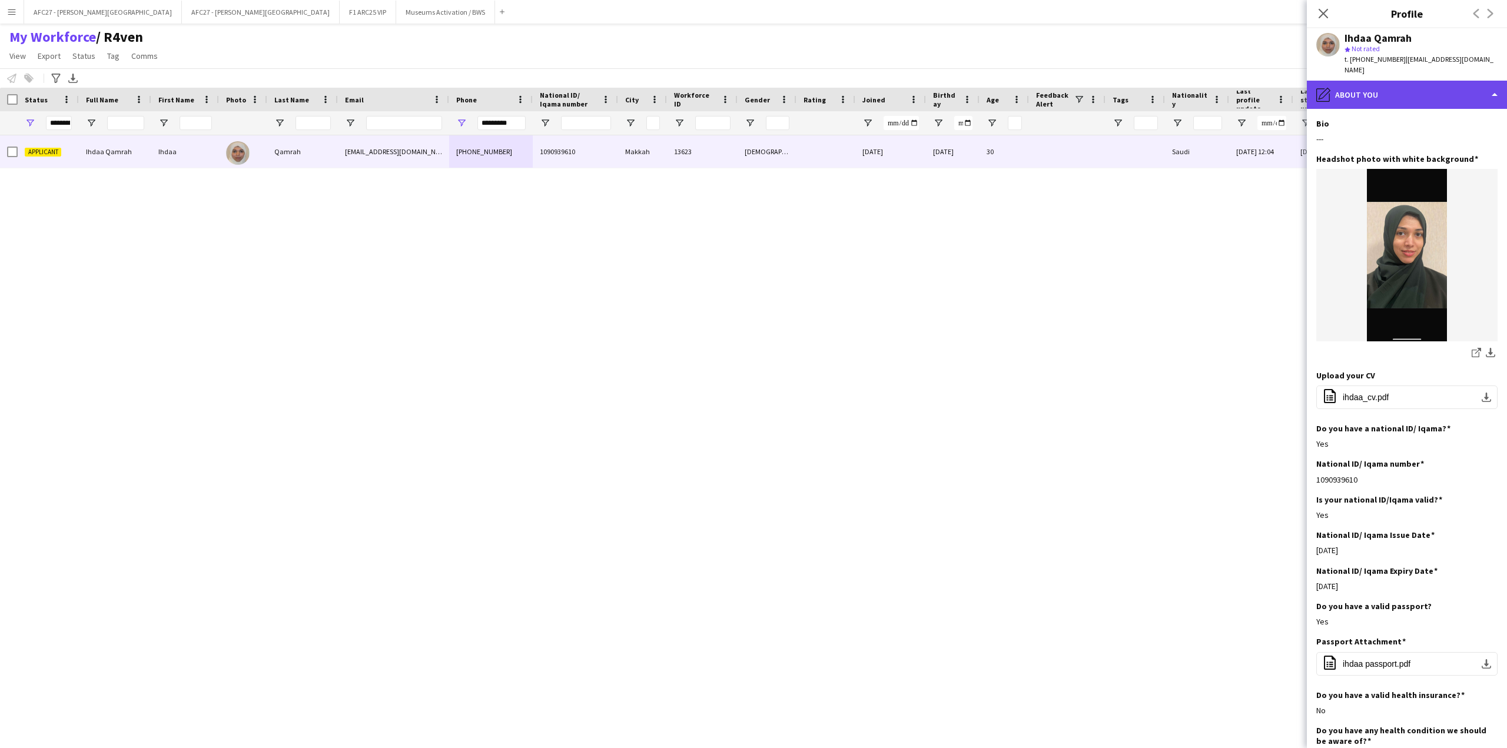
click at [1341, 95] on div "pencil4 About you" at bounding box center [1407, 95] width 200 height 28
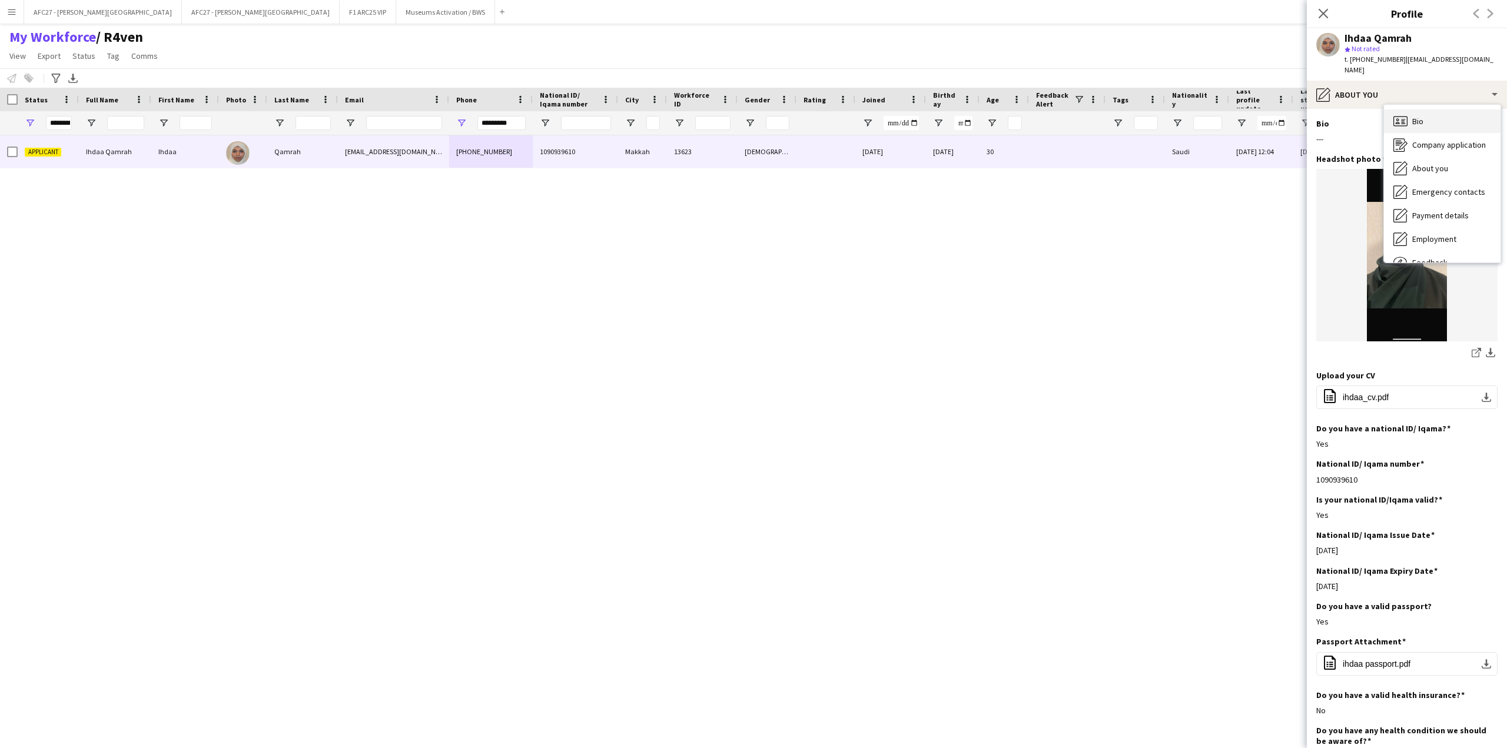
click at [1401, 120] on icon at bounding box center [1403, 120] width 4 height 1
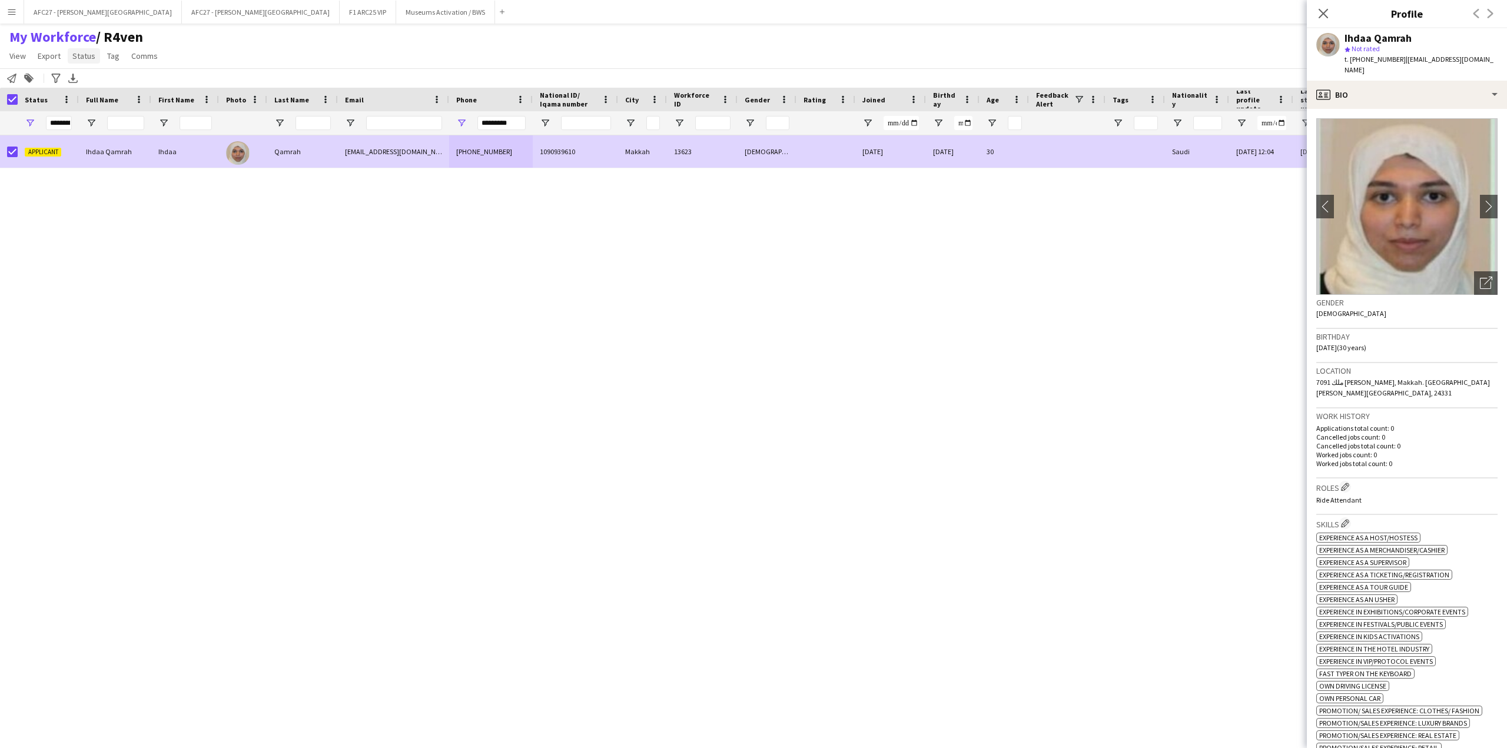
click at [83, 61] on link "Status" at bounding box center [84, 55] width 32 height 15
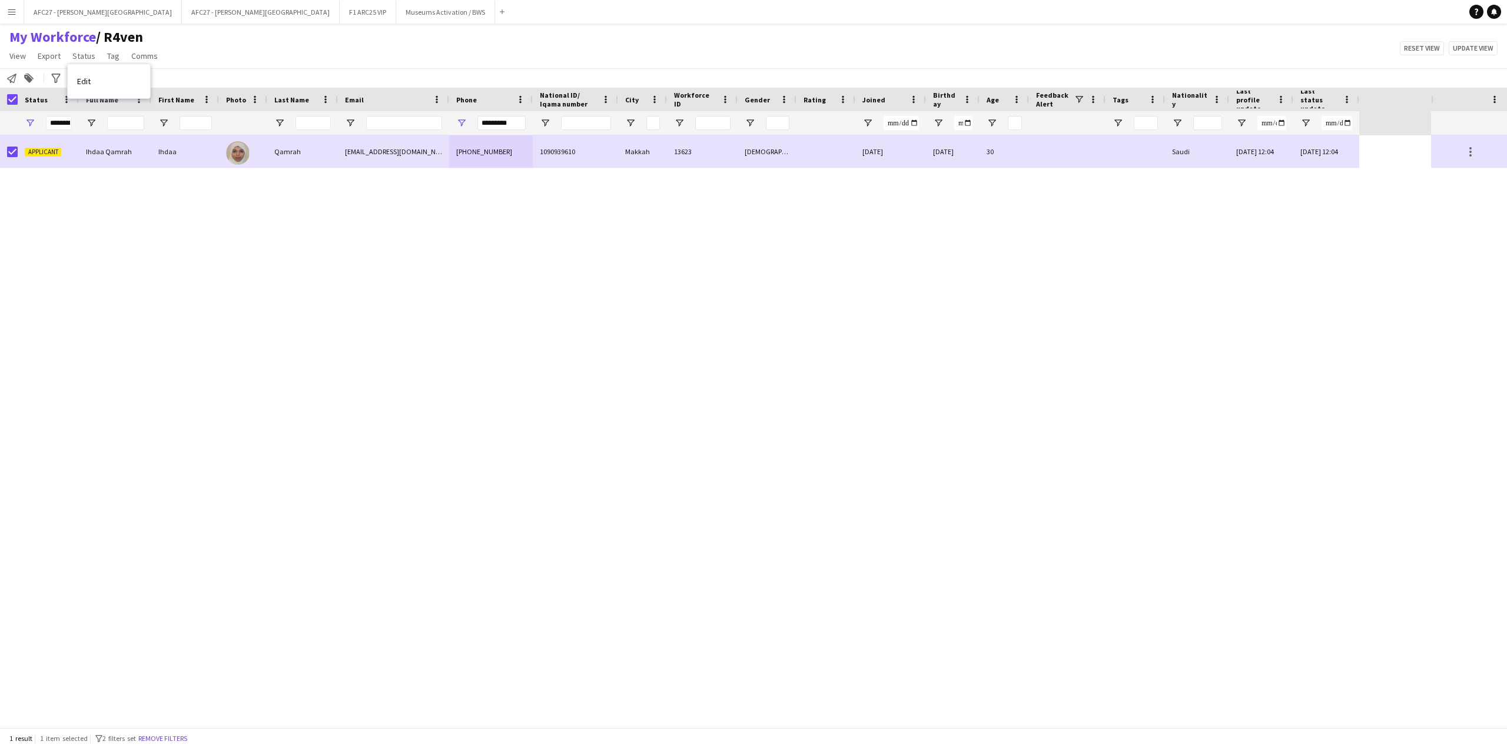
click at [93, 79] on link "Edit" at bounding box center [109, 81] width 82 height 25
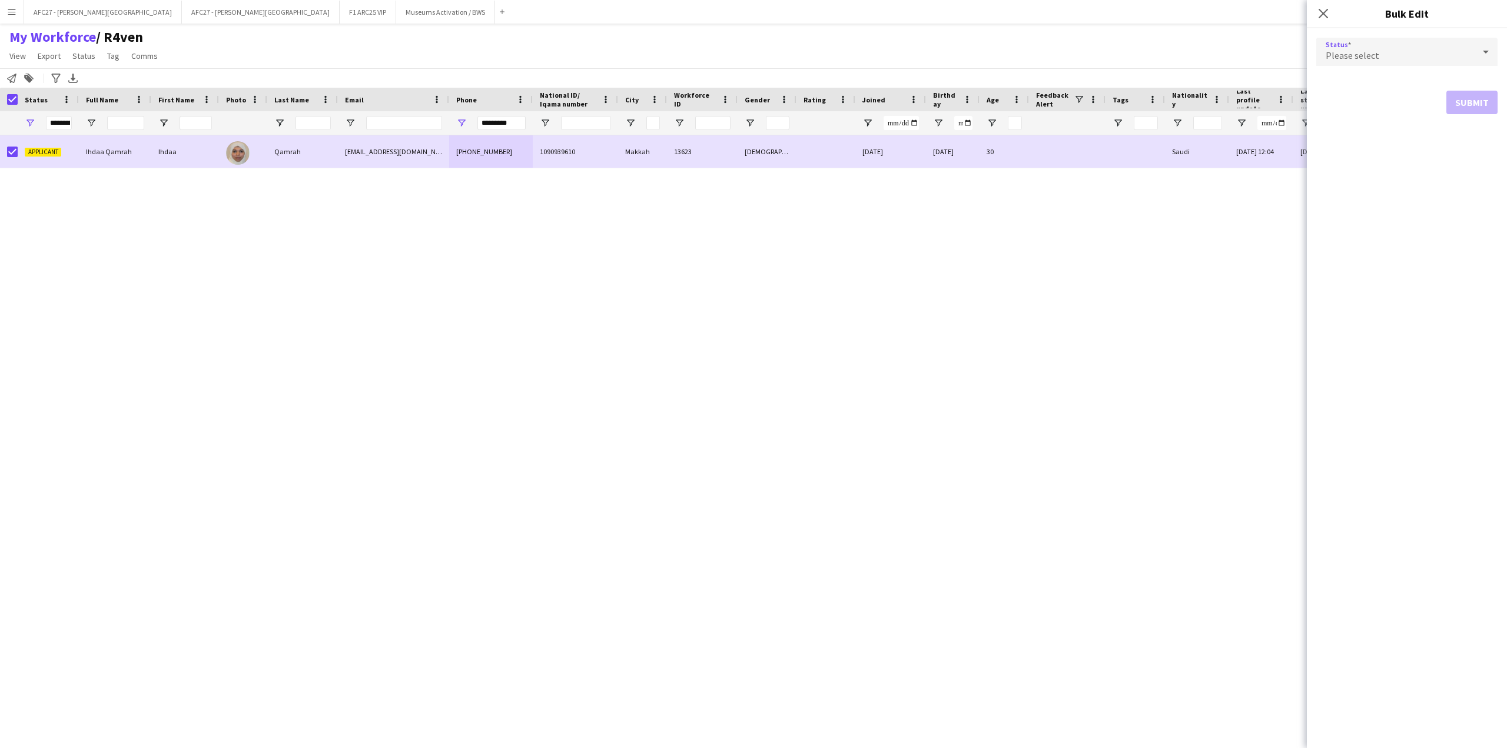
click at [1422, 38] on div "Please select" at bounding box center [1395, 52] width 158 height 28
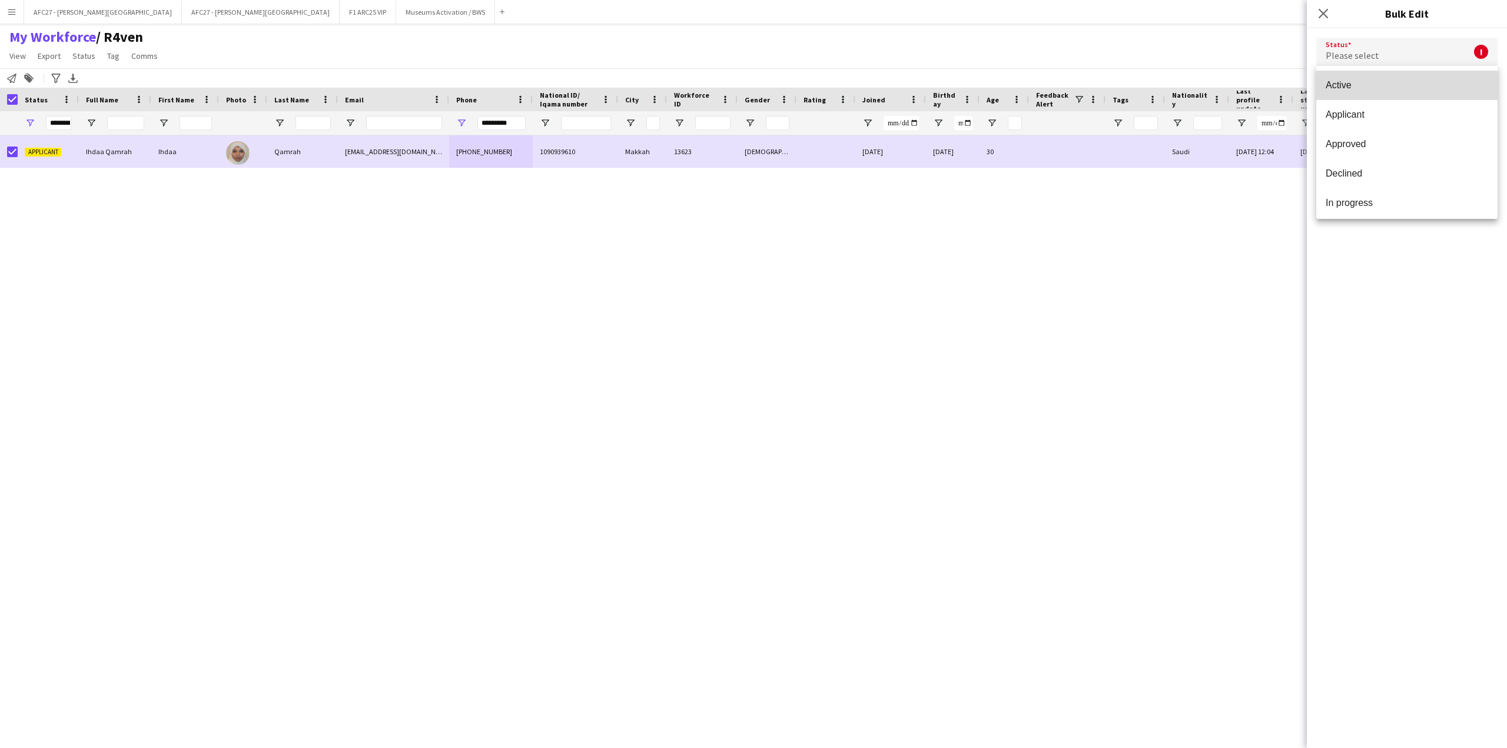
click at [1415, 91] on mat-option "Active" at bounding box center [1406, 85] width 181 height 29
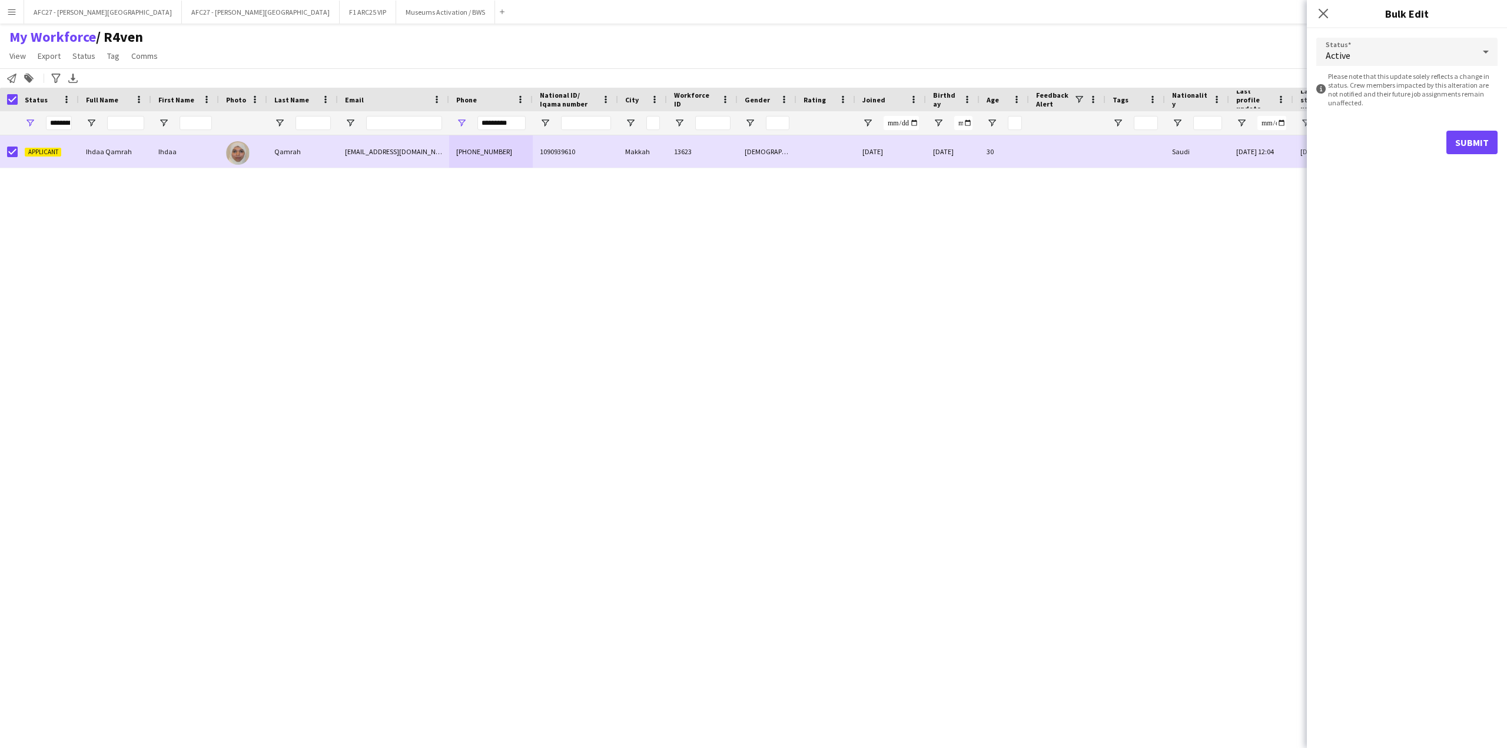
click at [1462, 155] on form "Status Active information-circle Please note that this update solely reflects a…" at bounding box center [1406, 95] width 181 height 135
click at [1462, 151] on button "Submit" at bounding box center [1471, 143] width 51 height 24
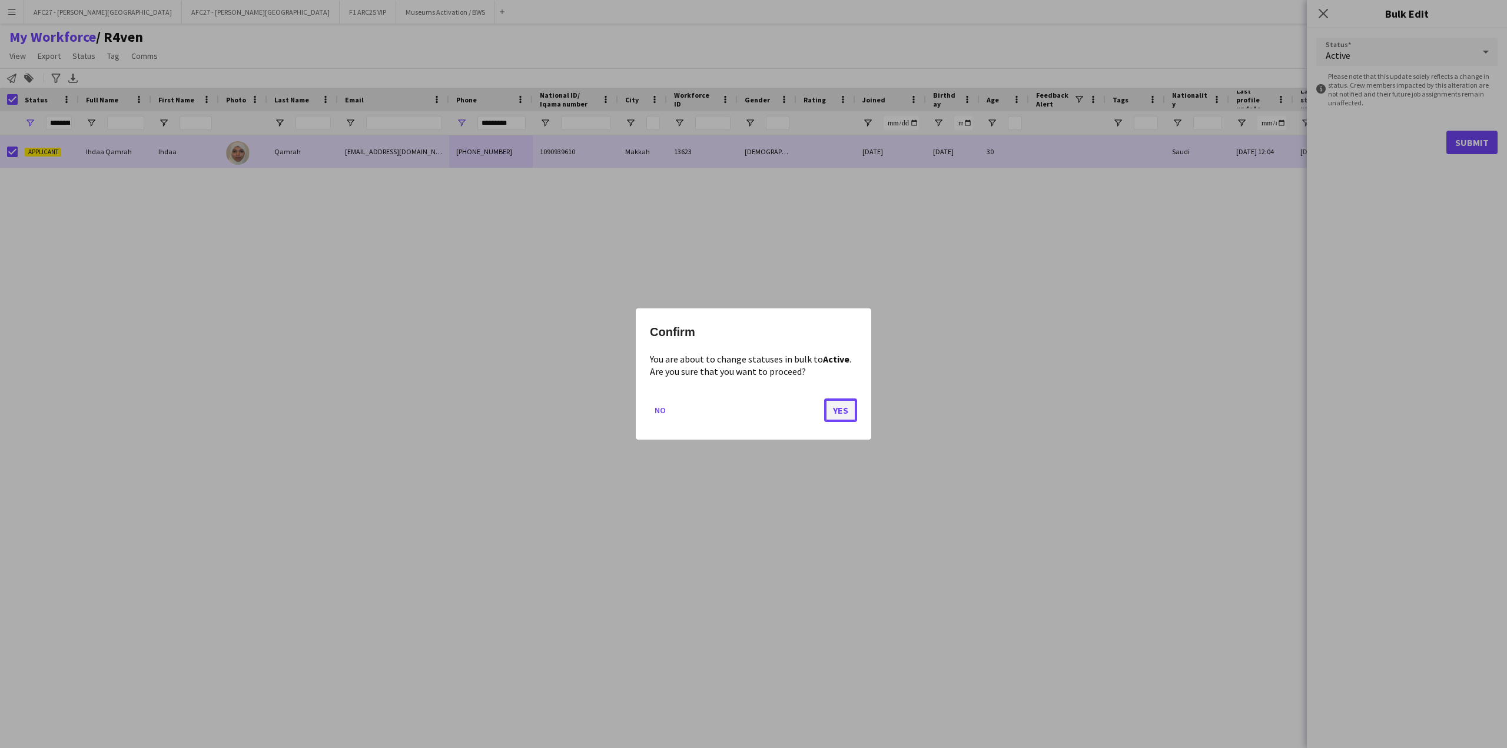
click at [839, 413] on button "Yes" at bounding box center [840, 410] width 33 height 24
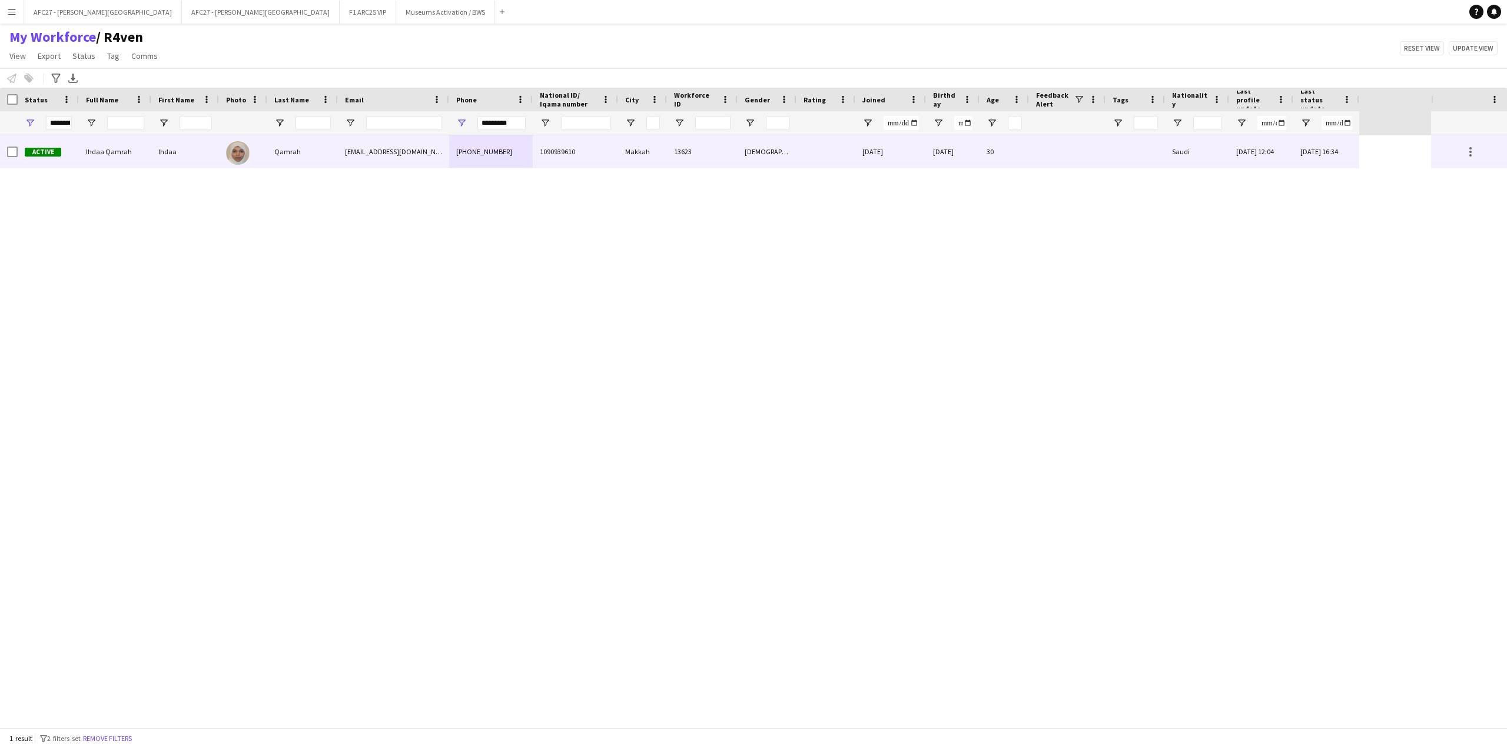
click at [41, 154] on span "Active" at bounding box center [43, 152] width 36 height 9
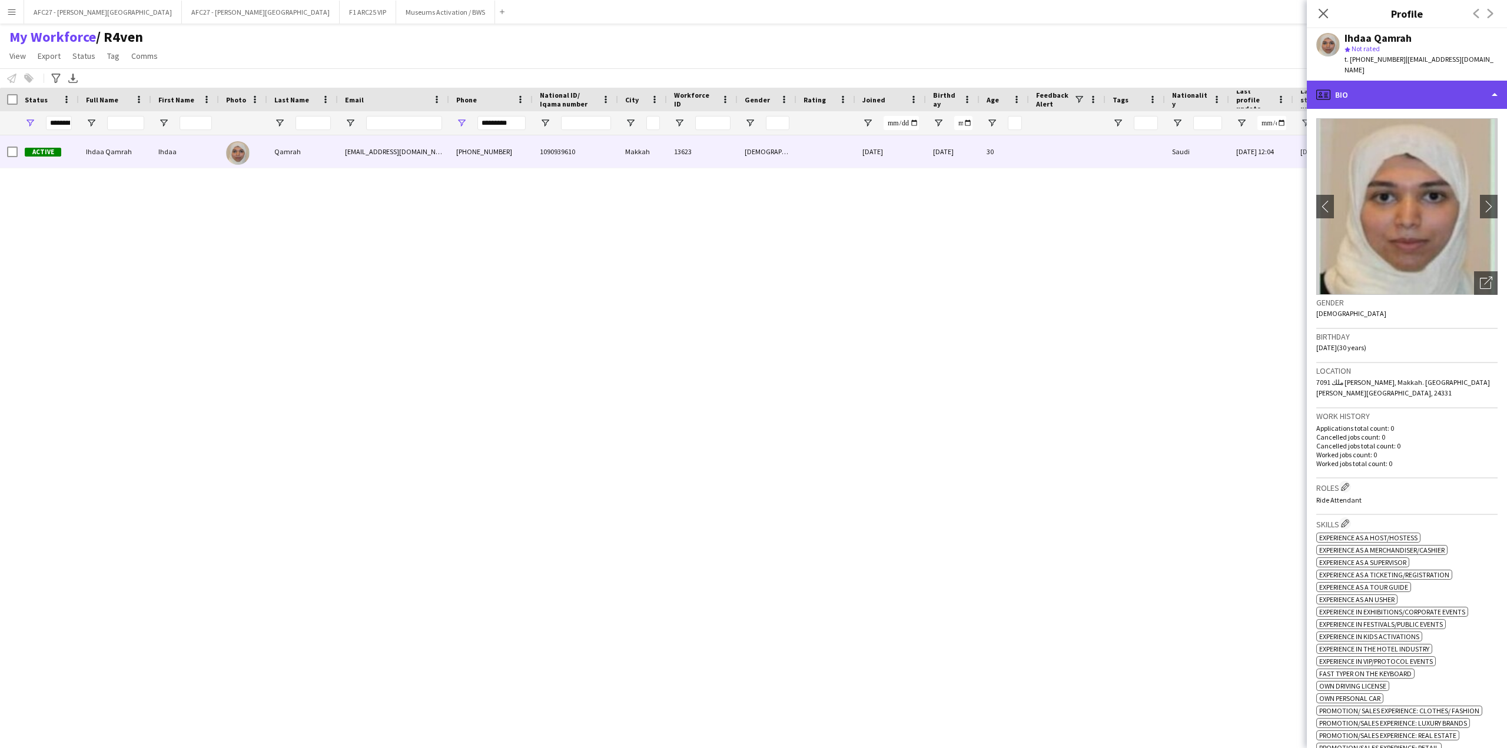
click at [1341, 81] on div "profile Bio" at bounding box center [1407, 95] width 200 height 28
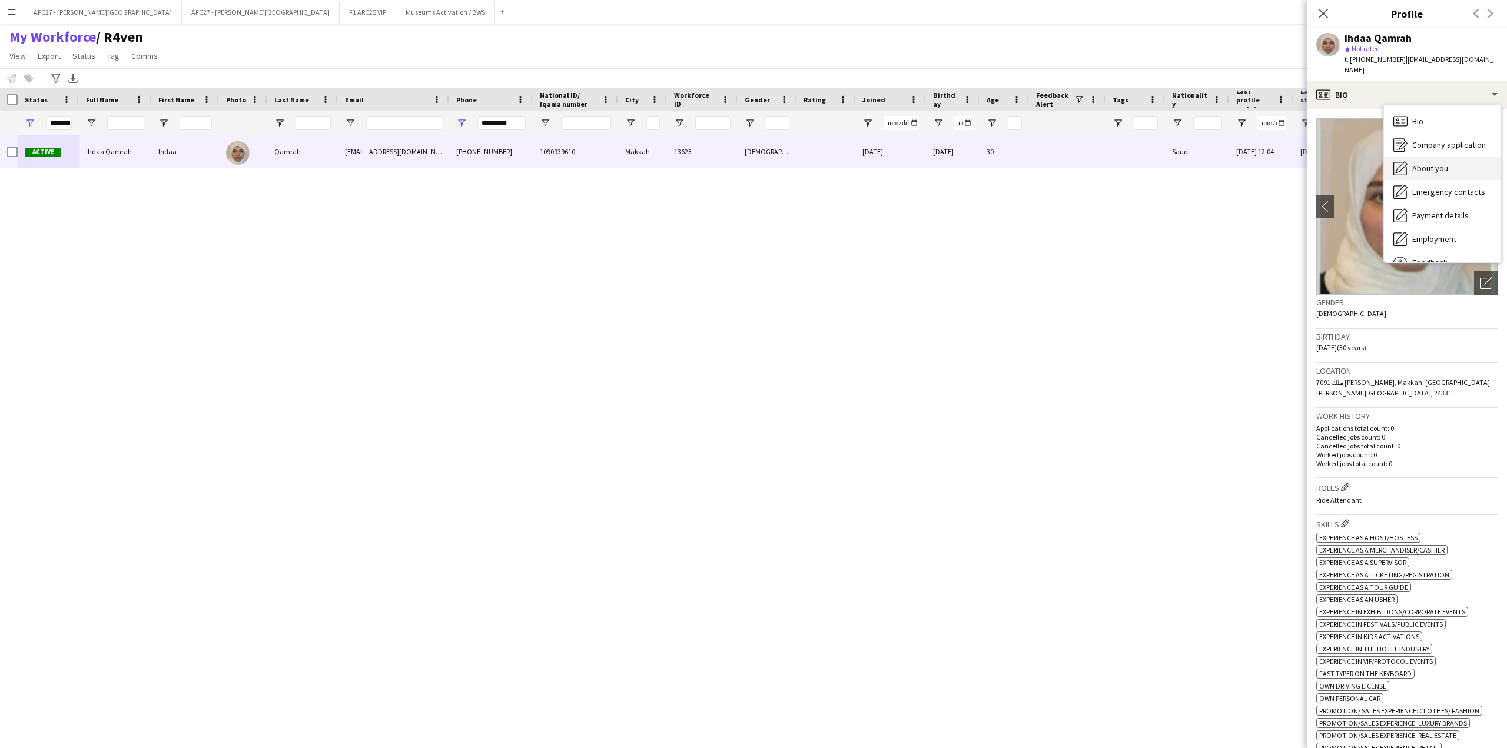
click at [1420, 163] on span "About you" at bounding box center [1430, 168] width 36 height 11
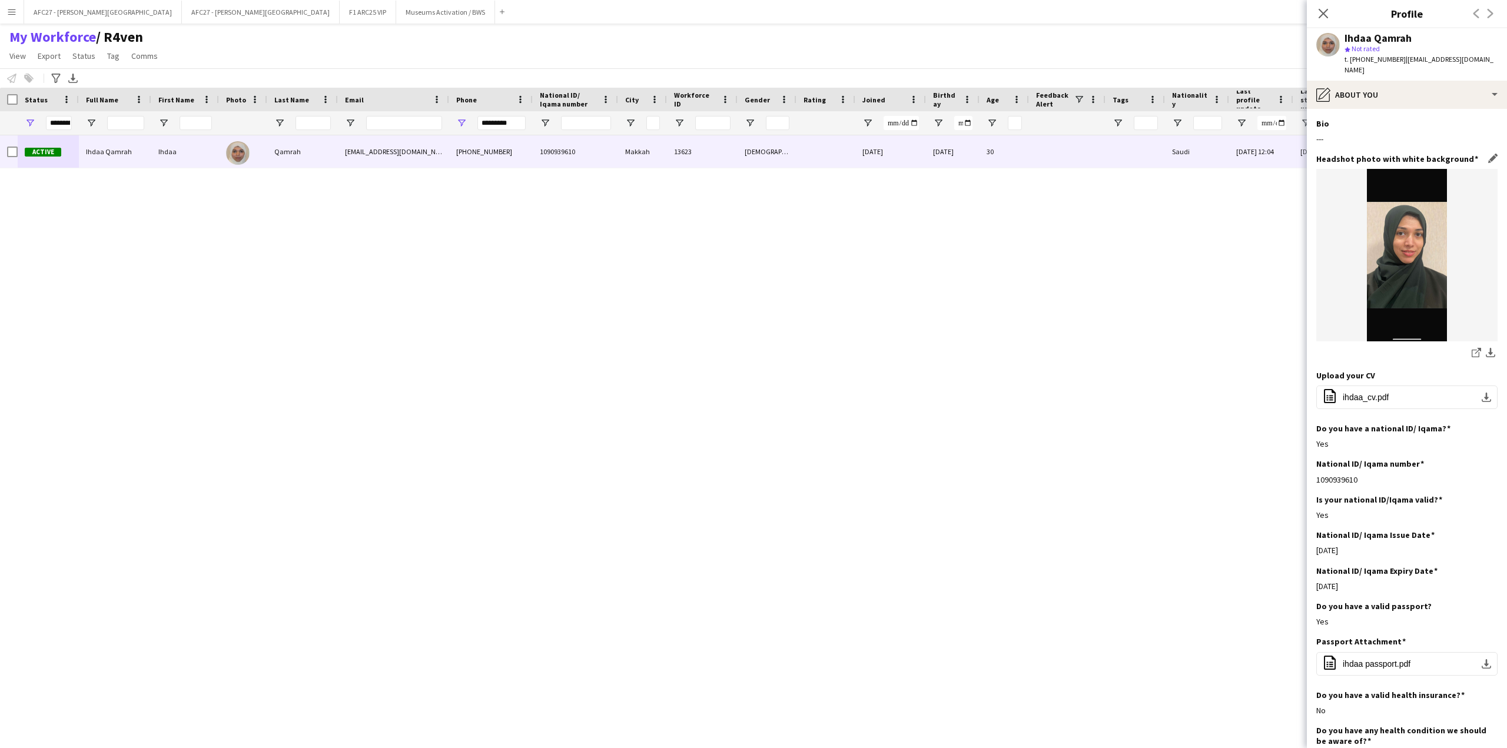
click at [1401, 154] on h3 "Headshot photo with white background" at bounding box center [1397, 159] width 162 height 11
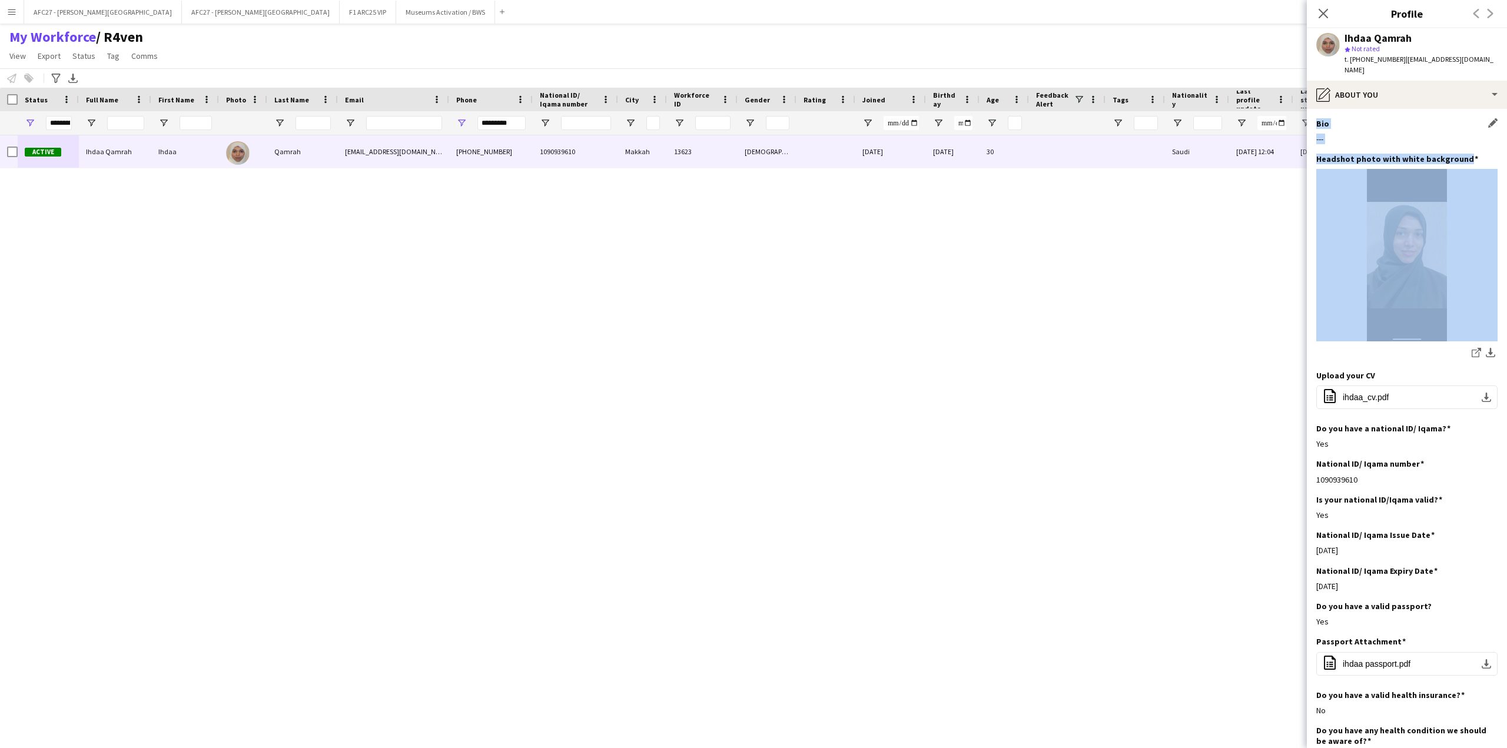
drag, startPoint x: 1401, startPoint y: 150, endPoint x: 1384, endPoint y: 114, distance: 39.8
click at [1384, 114] on app-section-data-types "Bio Edit this field --- Headshot photo with white background Edit this field sh…" at bounding box center [1407, 428] width 200 height 639
click at [1384, 118] on div "Bio Edit this field" at bounding box center [1406, 123] width 181 height 11
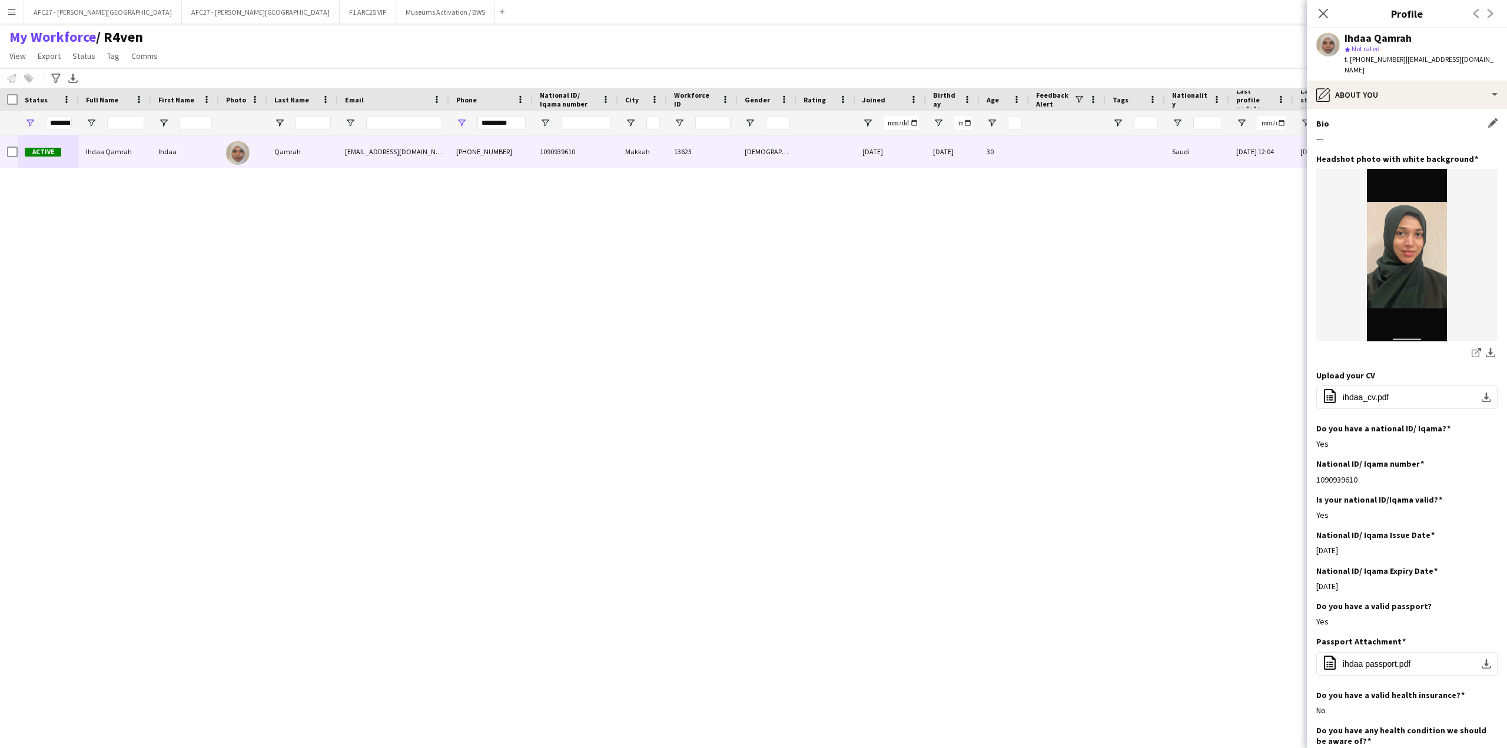
click at [1384, 118] on div "Bio Edit this field" at bounding box center [1406, 123] width 181 height 11
drag, startPoint x: 1384, startPoint y: 114, endPoint x: 1386, endPoint y: 140, distance: 25.9
click at [1386, 140] on div "Bio Edit this field ---" at bounding box center [1406, 135] width 181 height 35
click at [1387, 154] on h3 "Headshot photo with white background" at bounding box center [1397, 159] width 162 height 11
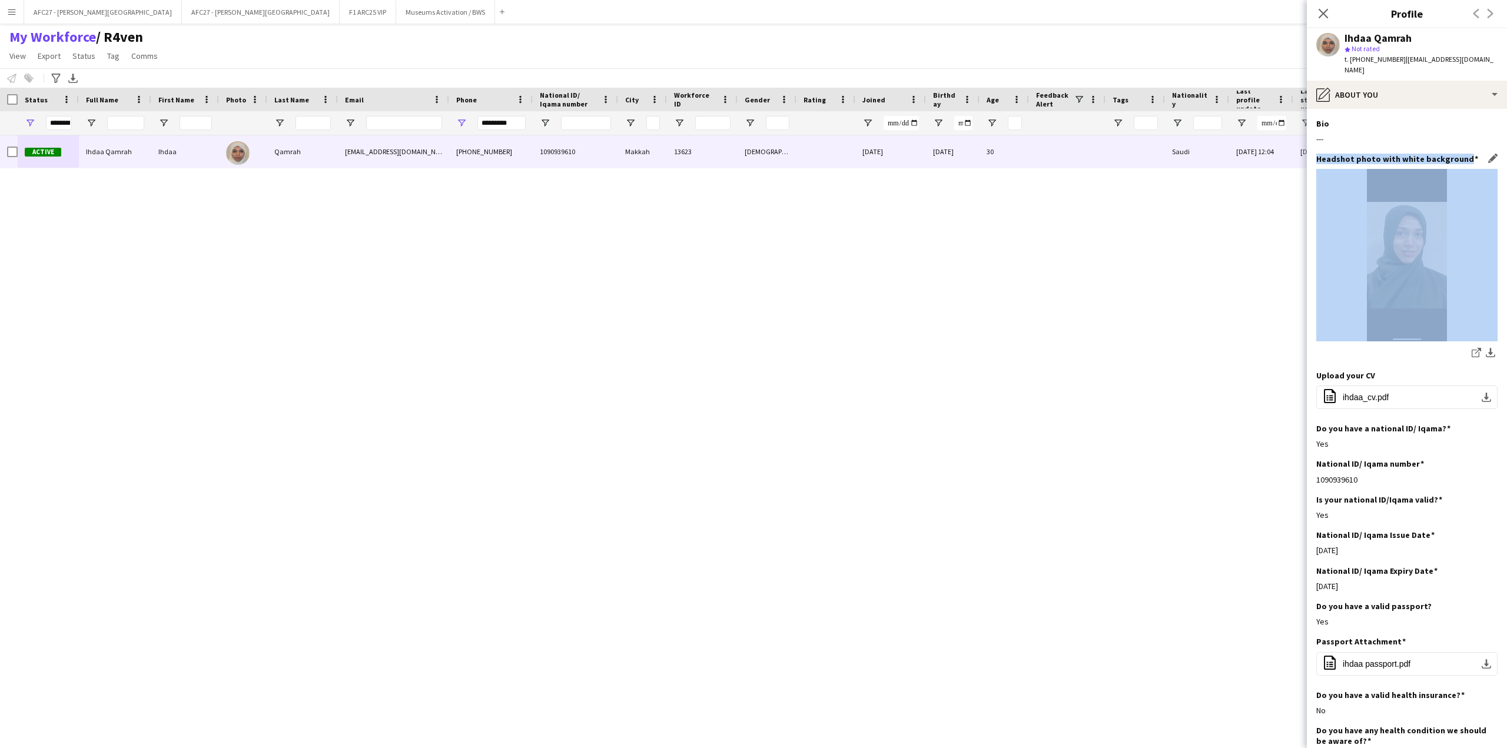
click at [1387, 154] on h3 "Headshot photo with white background" at bounding box center [1397, 159] width 162 height 11
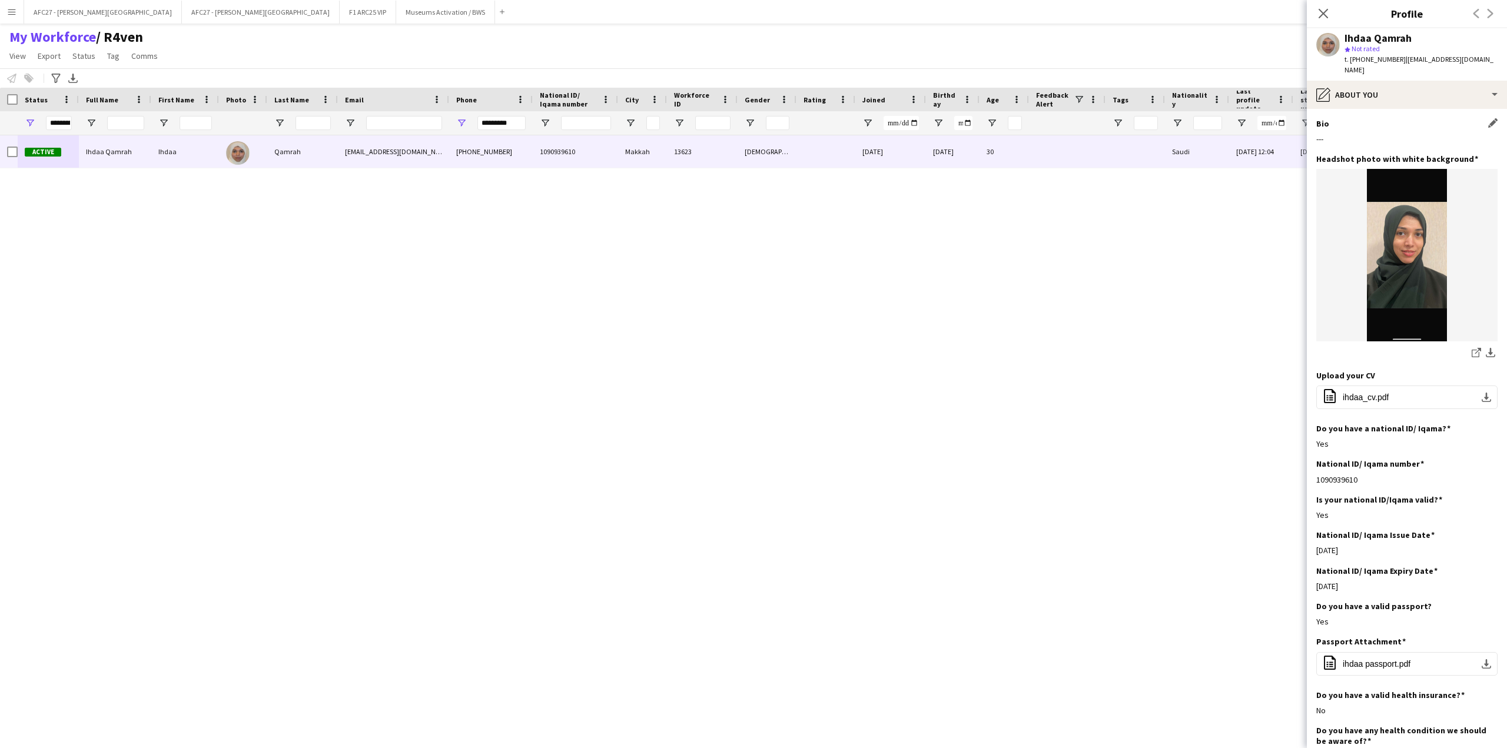
click at [1387, 134] on div "Bio Edit this field ---" at bounding box center [1406, 135] width 181 height 35
click at [1409, 81] on div "pencil4 About you" at bounding box center [1407, 95] width 200 height 28
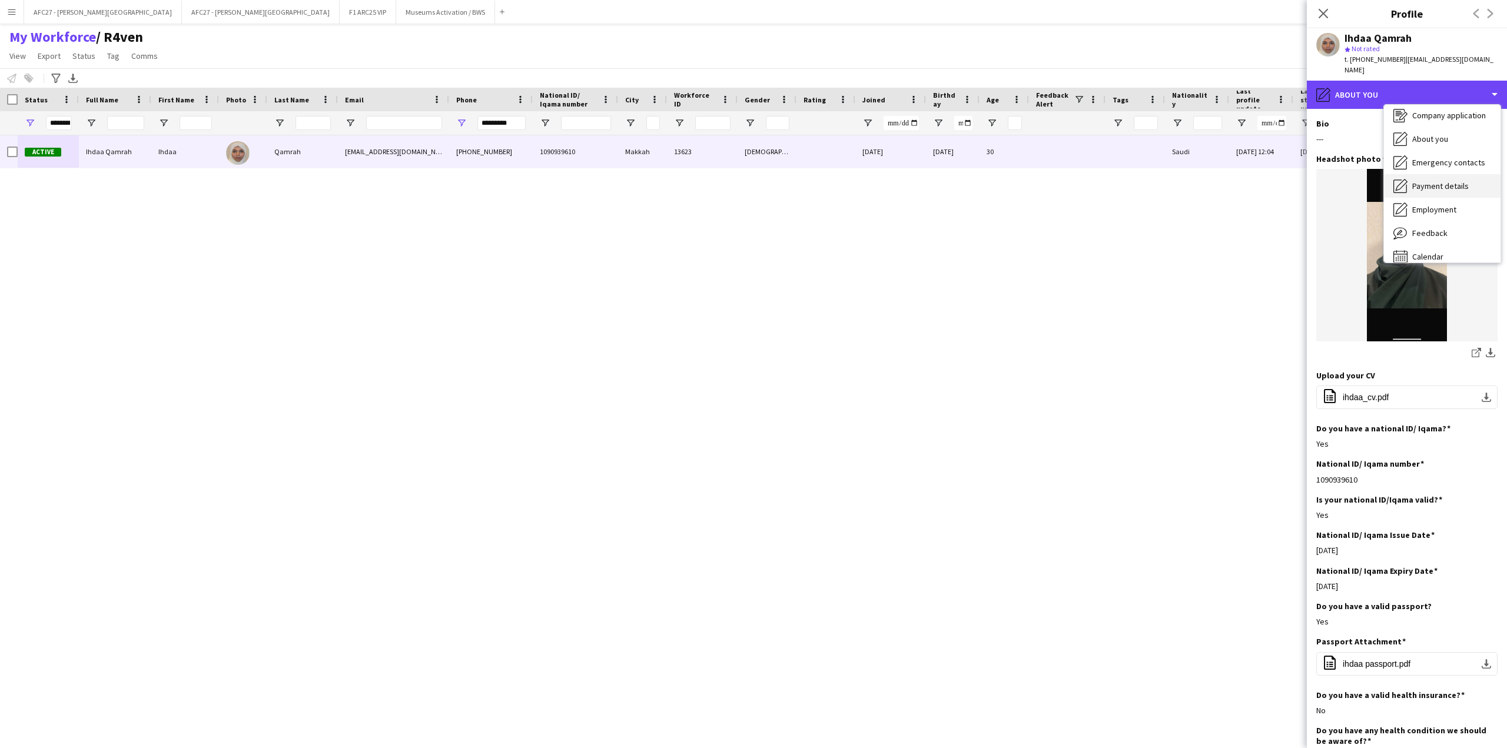
scroll to position [40, 0]
click at [1420, 170] on span "Payment details" at bounding box center [1440, 175] width 57 height 11
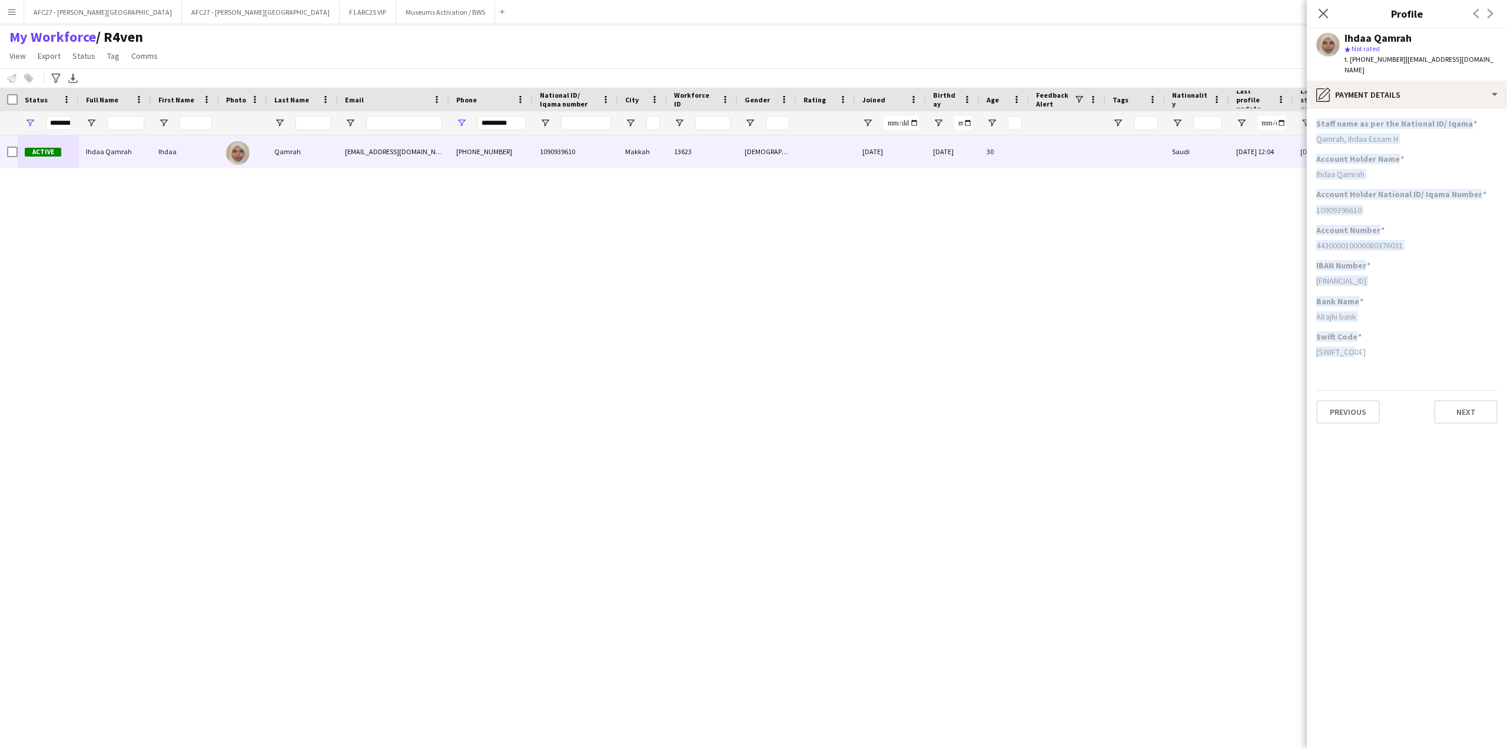
drag, startPoint x: 1359, startPoint y: 353, endPoint x: 1307, endPoint y: 111, distance: 247.4
click at [1307, 111] on app-section-data-types "Staff name as per the National ID/ Iqama Qamrah, Ihdaa Essam H Account Holder N…" at bounding box center [1407, 428] width 200 height 639
click at [1334, 118] on h3 "Staff name as per the National ID/ Iqama" at bounding box center [1396, 123] width 161 height 11
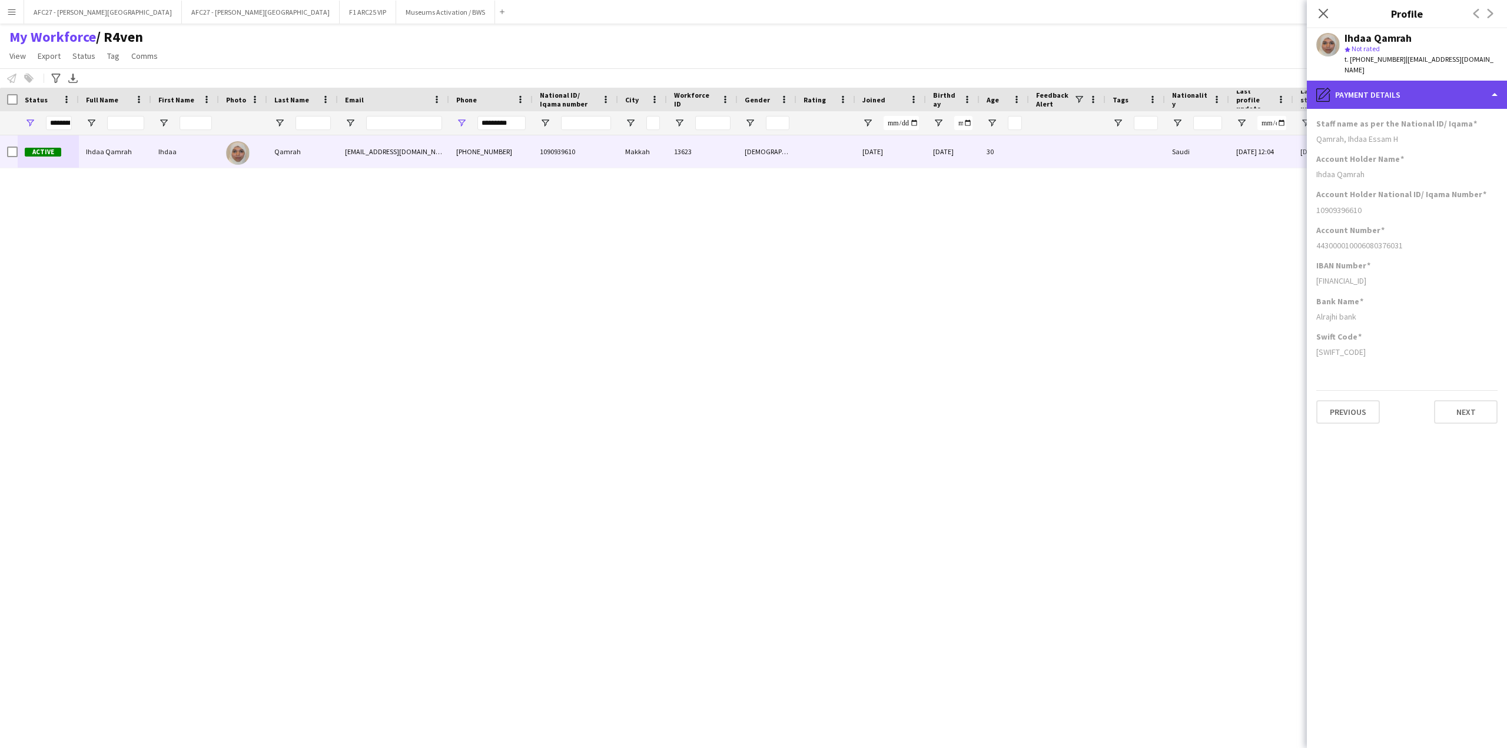
click at [1360, 90] on div "pencil4 Payment details" at bounding box center [1407, 95] width 200 height 28
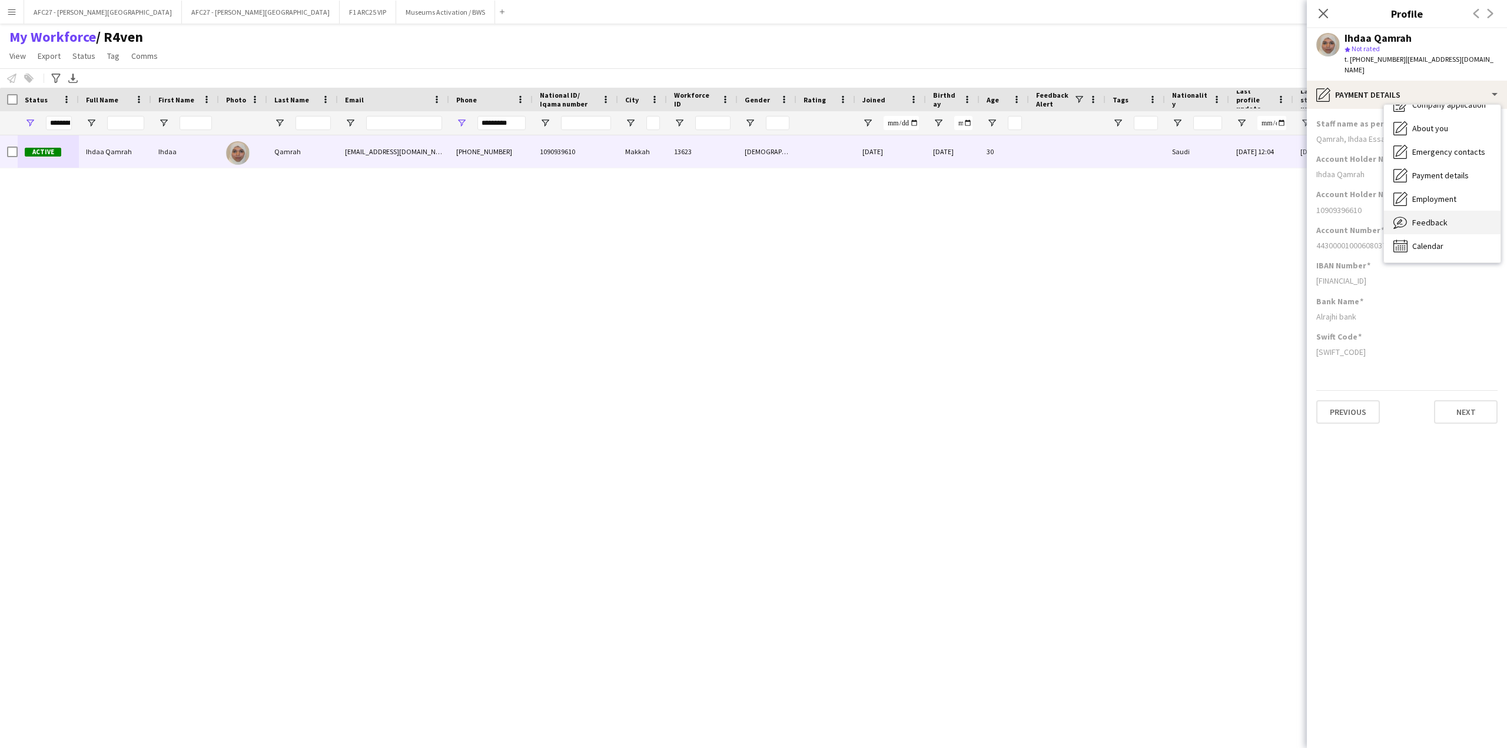
click at [1416, 217] on span "Feedback" at bounding box center [1429, 222] width 35 height 11
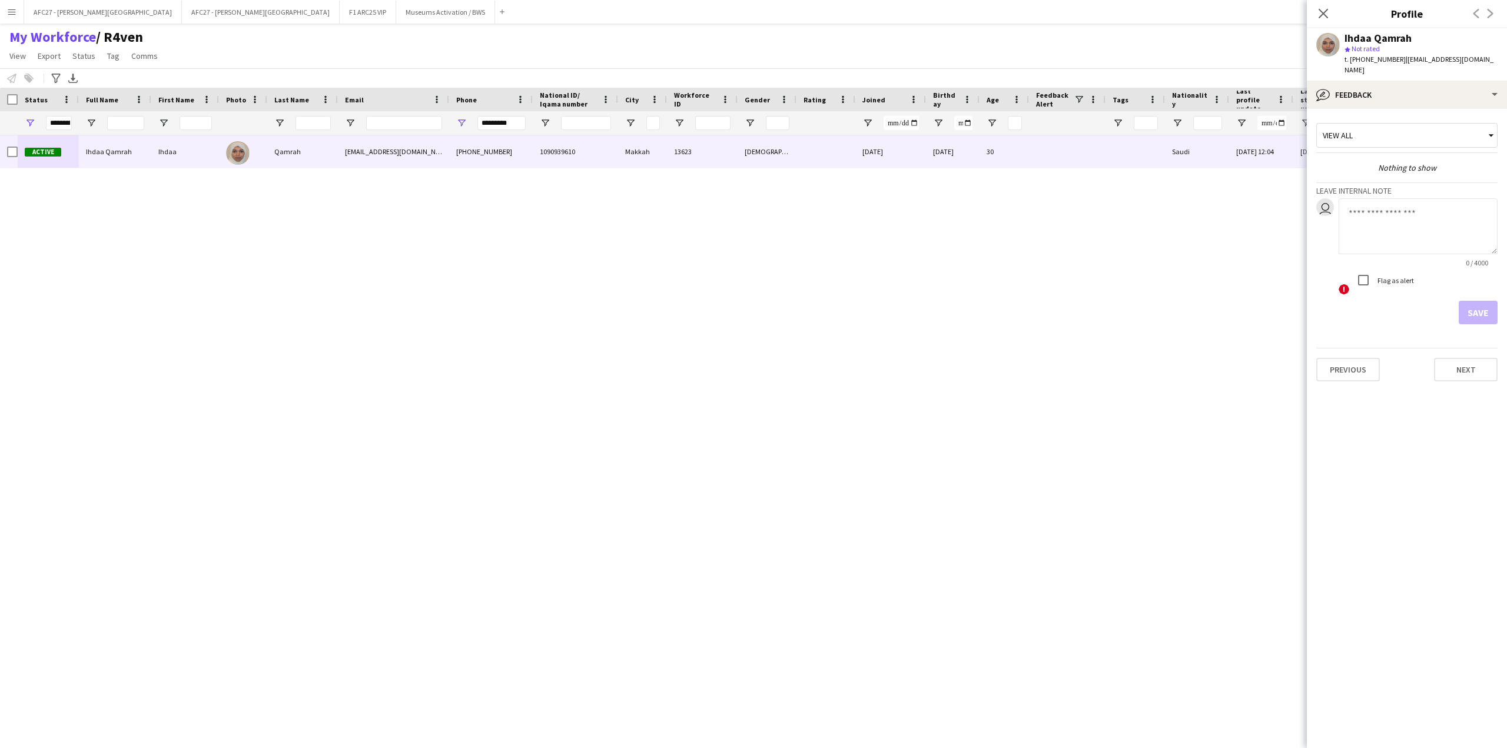
click at [1411, 205] on textarea at bounding box center [1417, 226] width 159 height 56
type textarea "**********"
click at [1467, 303] on button "Save" at bounding box center [1478, 313] width 39 height 24
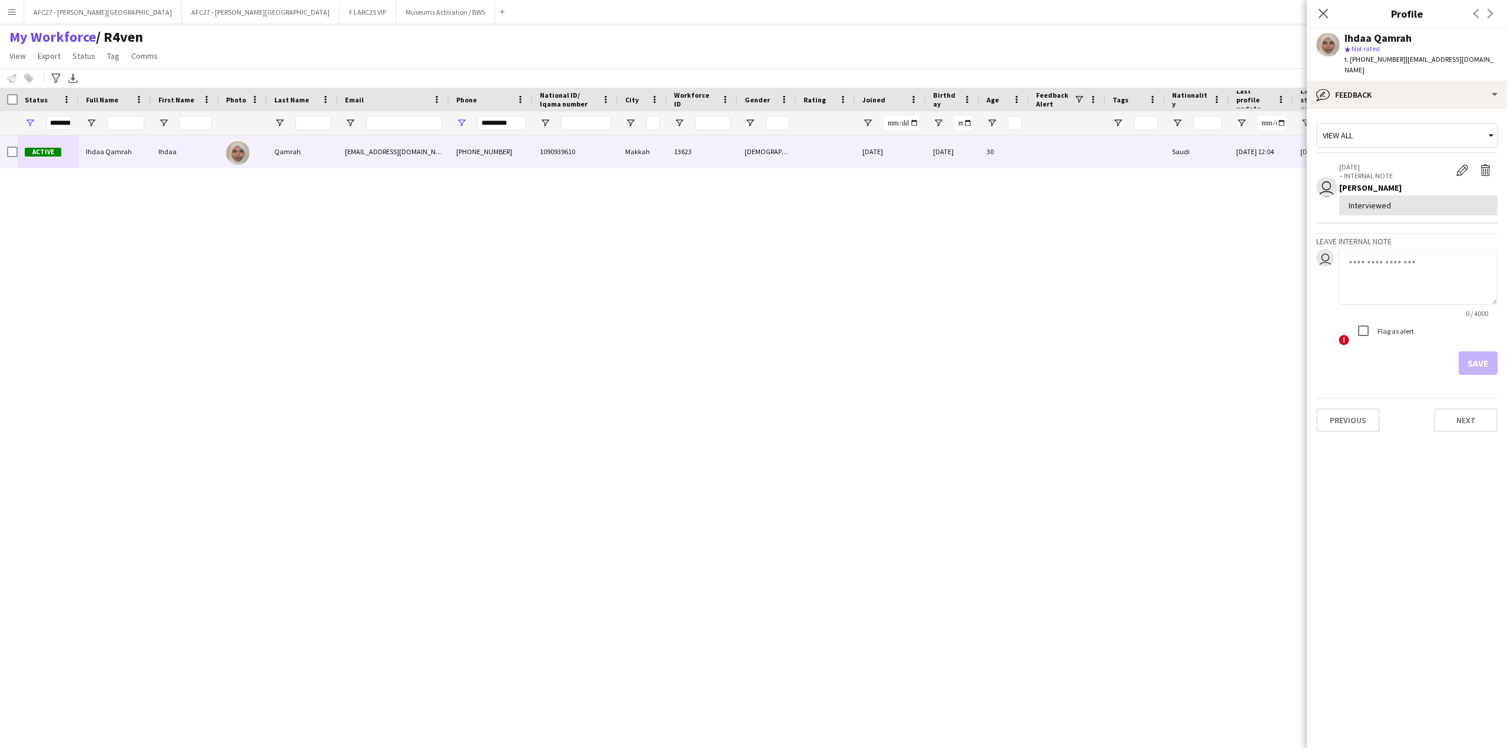
drag, startPoint x: 1329, startPoint y: 9, endPoint x: 387, endPoint y: 115, distance: 947.7
click at [1329, 9] on app-icon "Close pop-in" at bounding box center [1323, 13] width 14 height 14
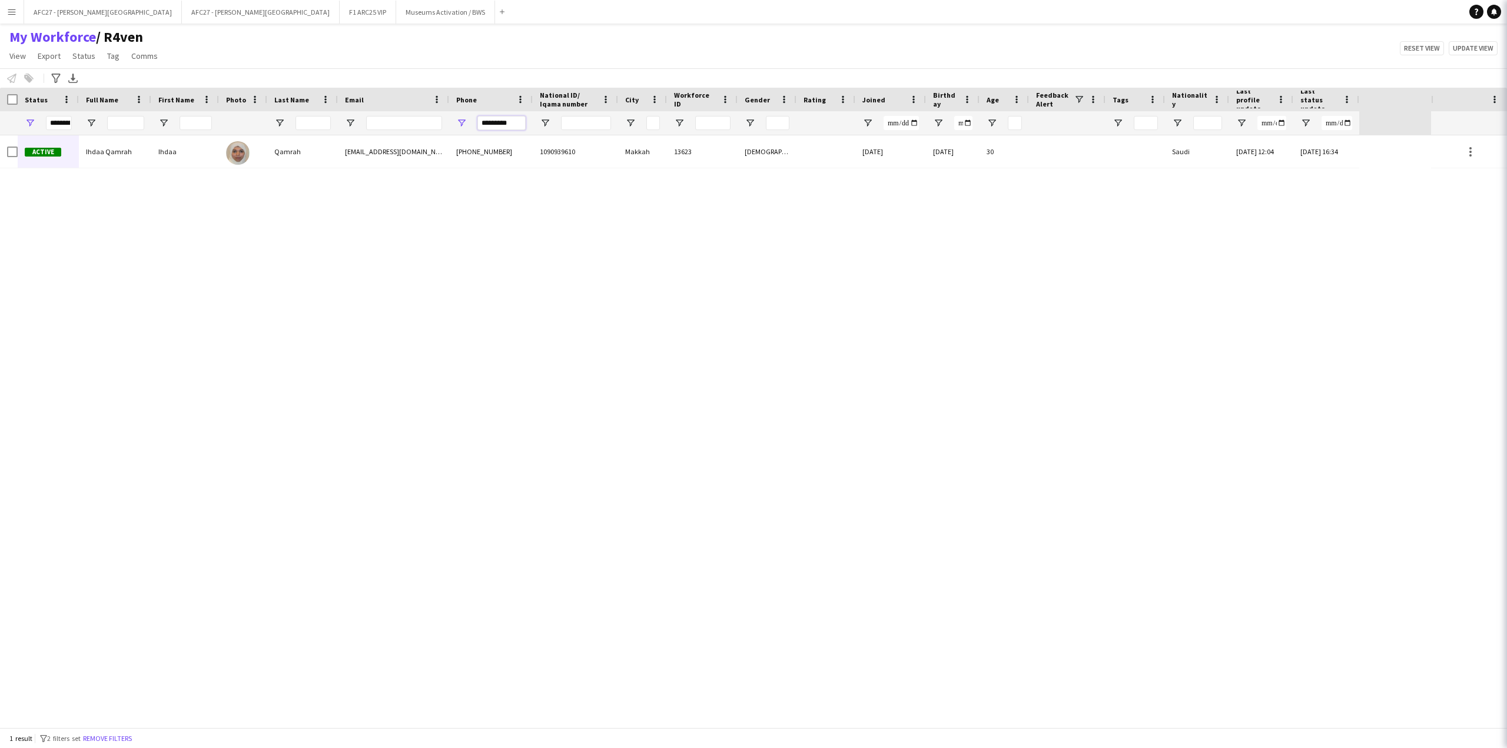
click at [496, 124] on input "*********" at bounding box center [501, 123] width 48 height 14
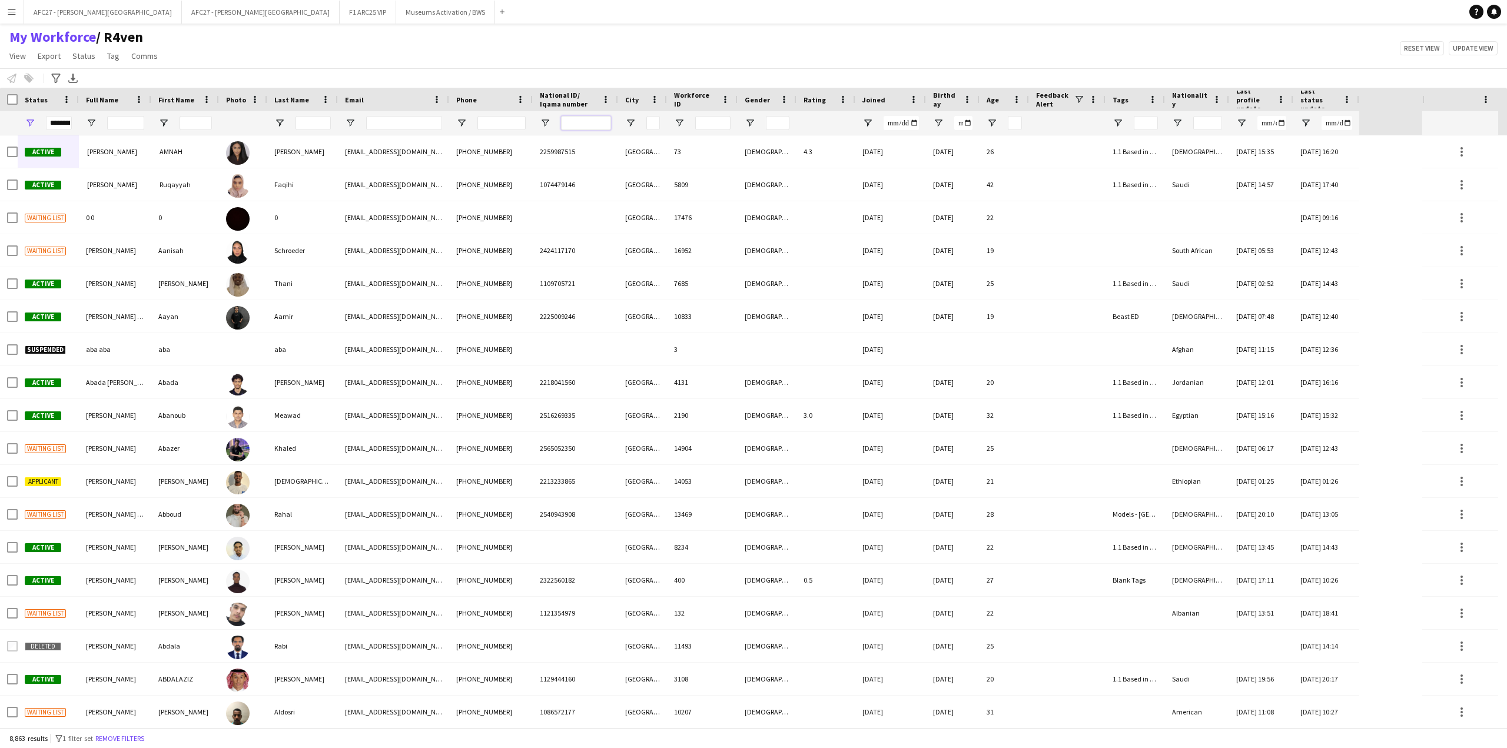
click at [584, 126] on input "National ID/ Iqama number Filter Input" at bounding box center [586, 123] width 50 height 14
paste input "**********"
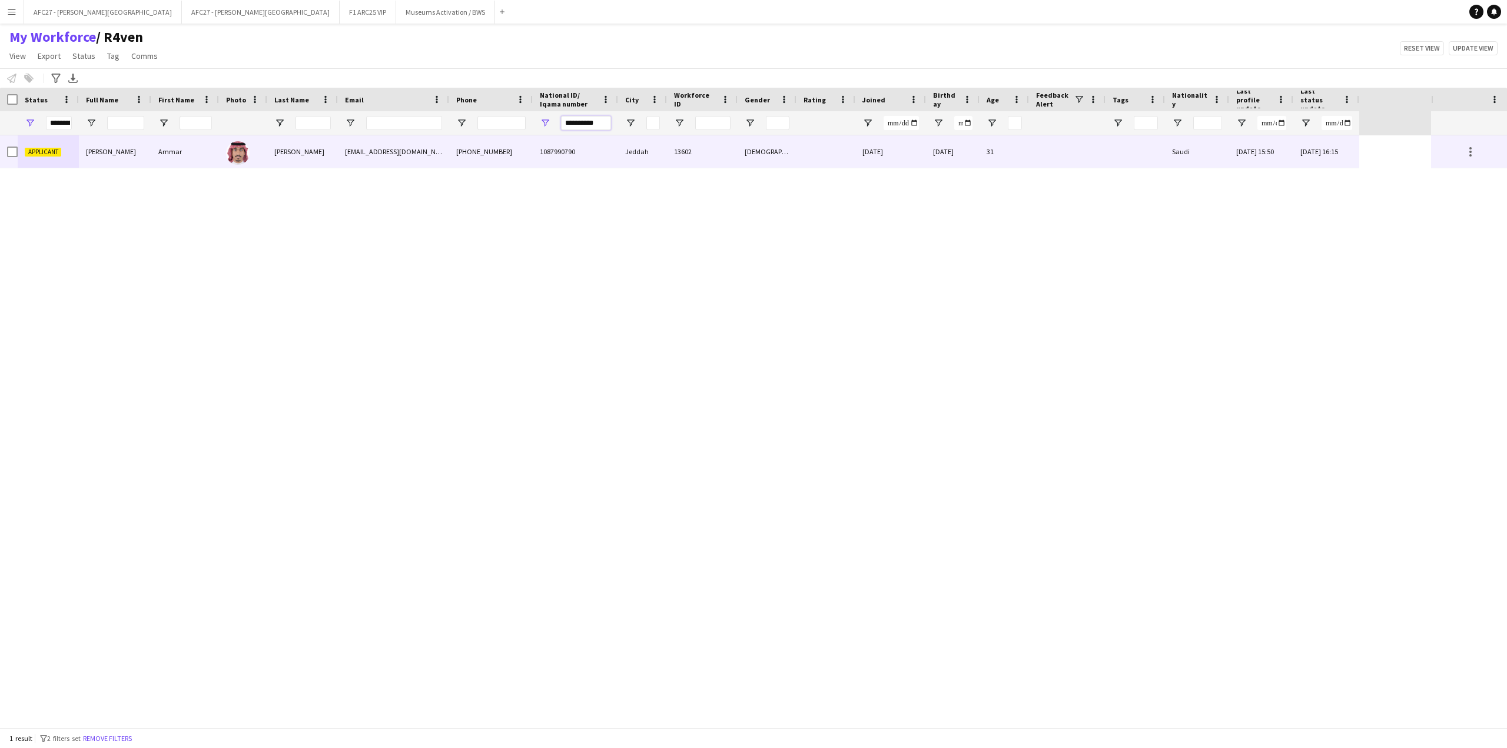
type input "**********"
click at [560, 151] on span "1087990790" at bounding box center [557, 151] width 35 height 9
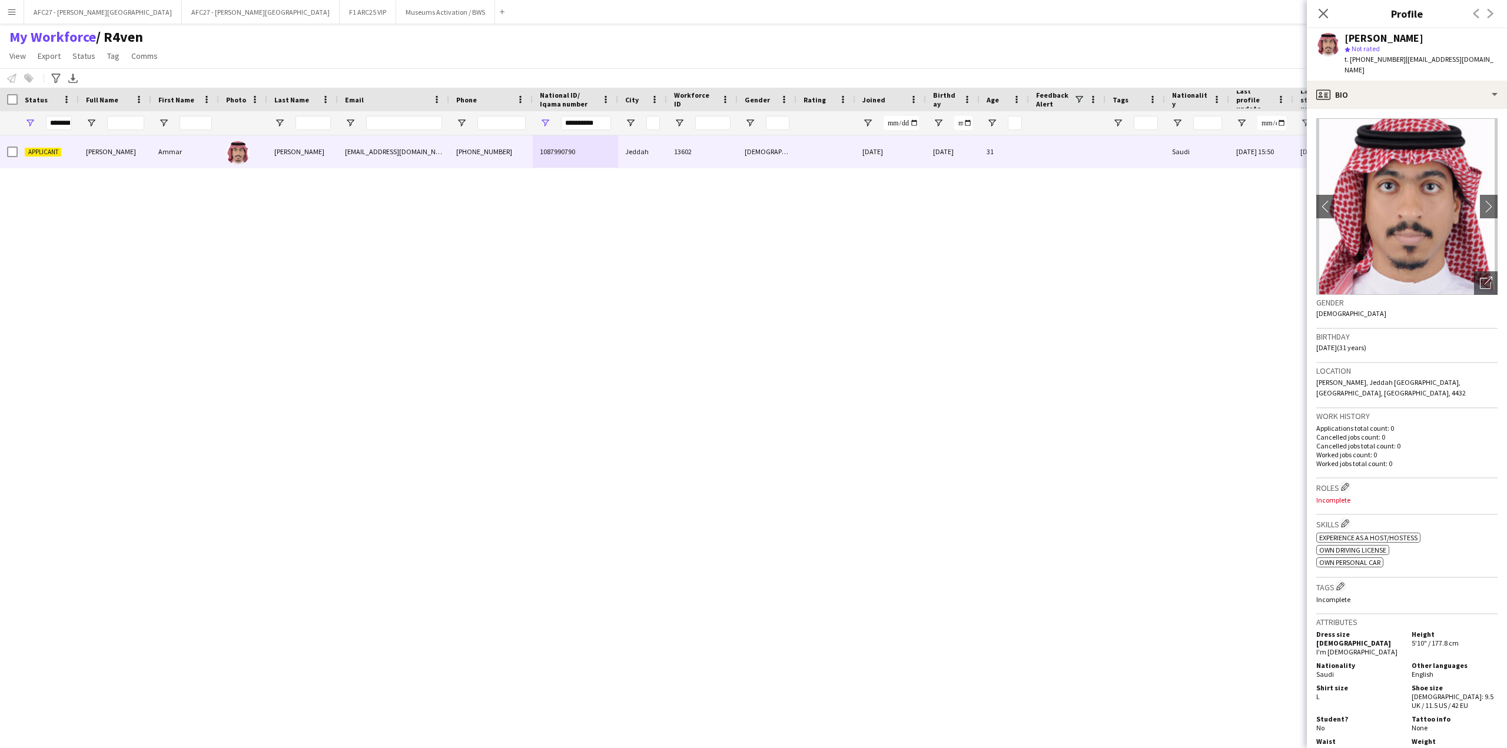
click at [633, 19] on app-navbar "Menu Boards Boards Boards All jobs Status Workforce Workforce My Workforce Recr…" at bounding box center [753, 12] width 1507 height 24
click at [1480, 277] on icon "Open photos pop-in" at bounding box center [1486, 283] width 12 height 12
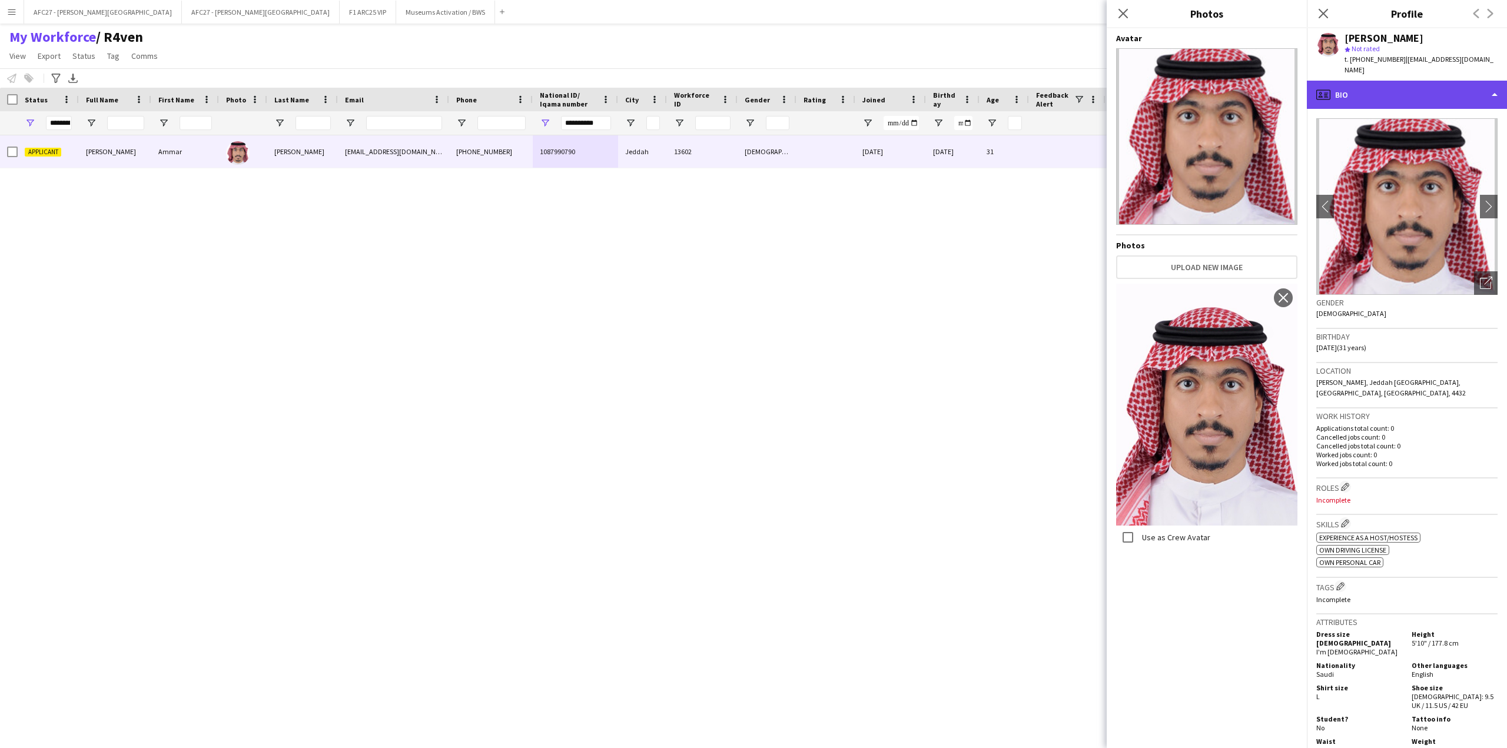
click at [1321, 89] on icon "profile" at bounding box center [1323, 95] width 14 height 14
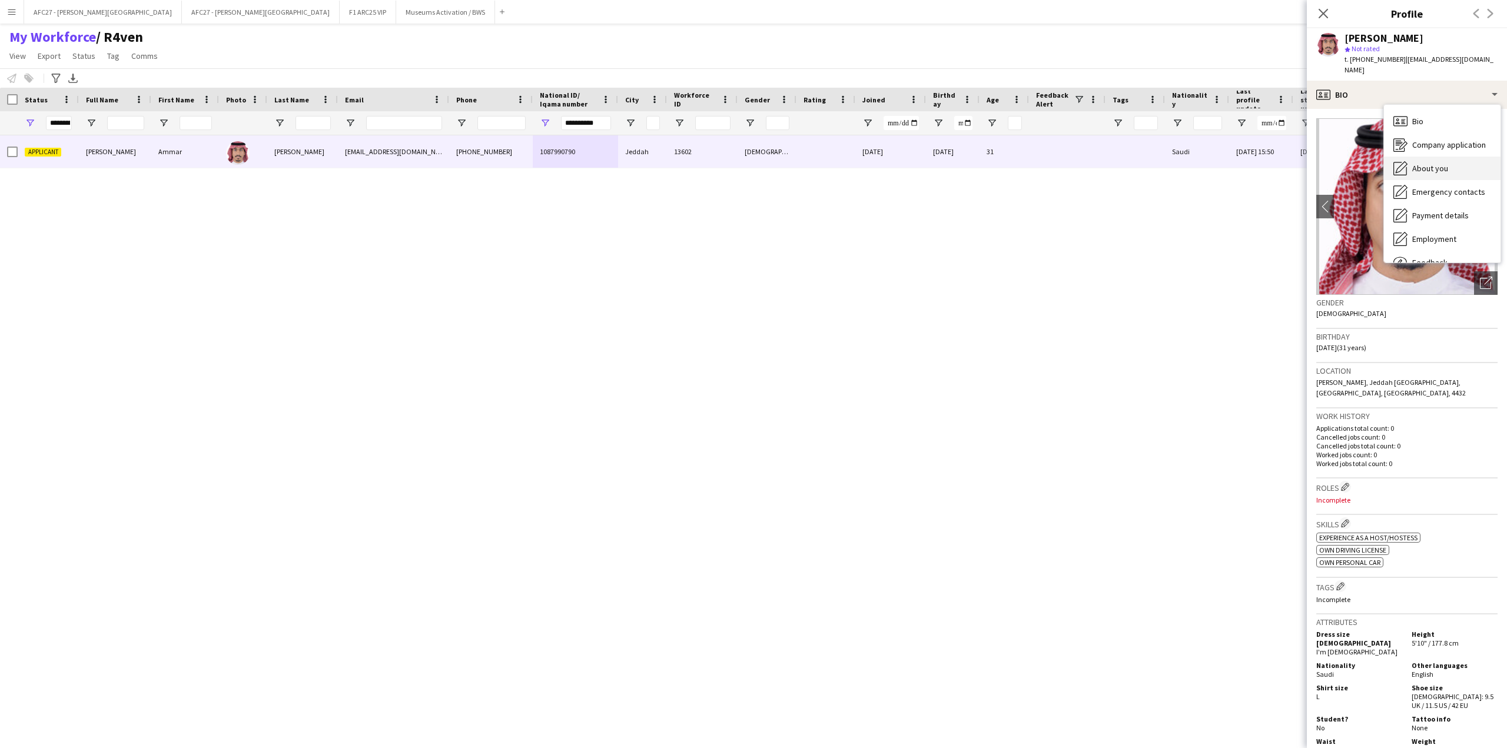
click at [1409, 157] on div "About you About you" at bounding box center [1442, 169] width 117 height 24
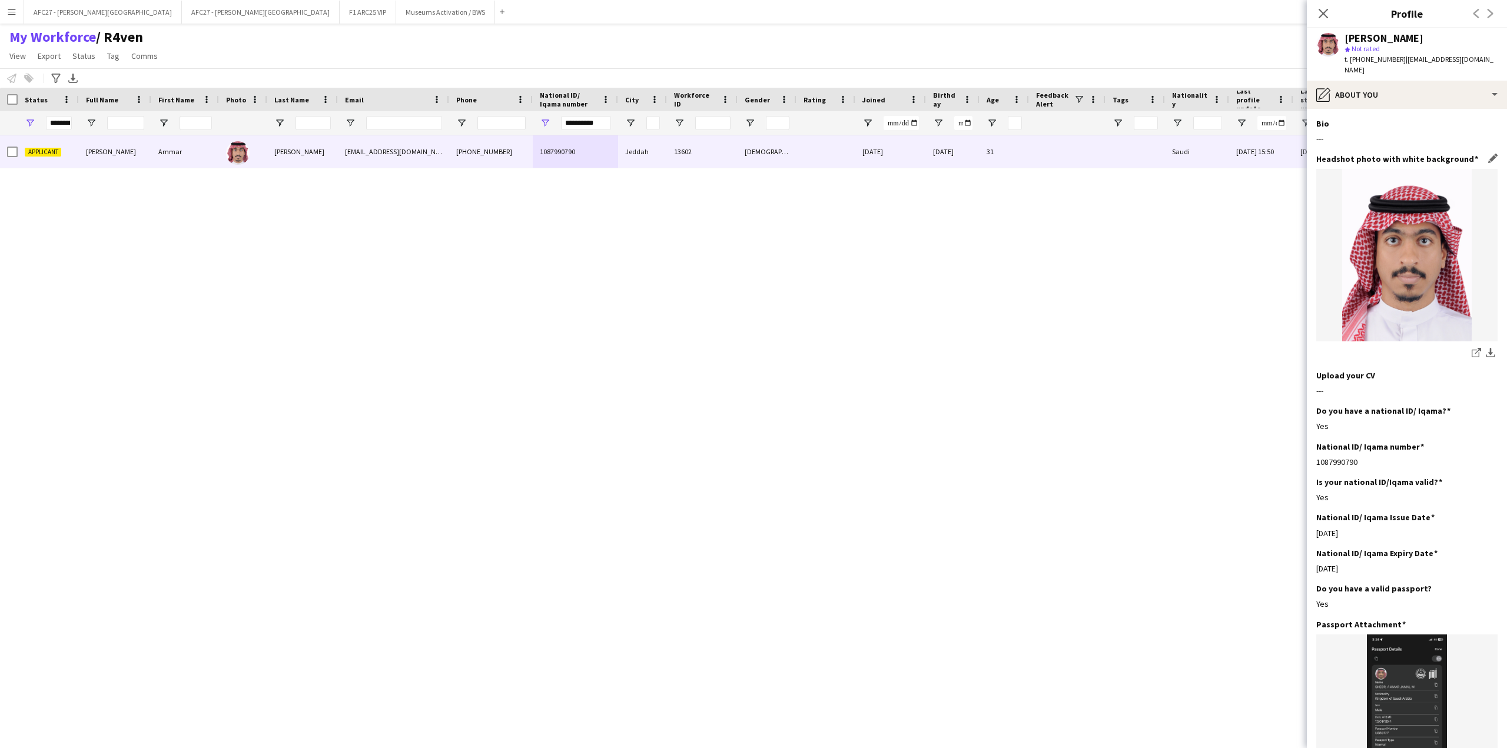
click at [1409, 154] on h3 "Headshot photo with white background" at bounding box center [1397, 159] width 162 height 11
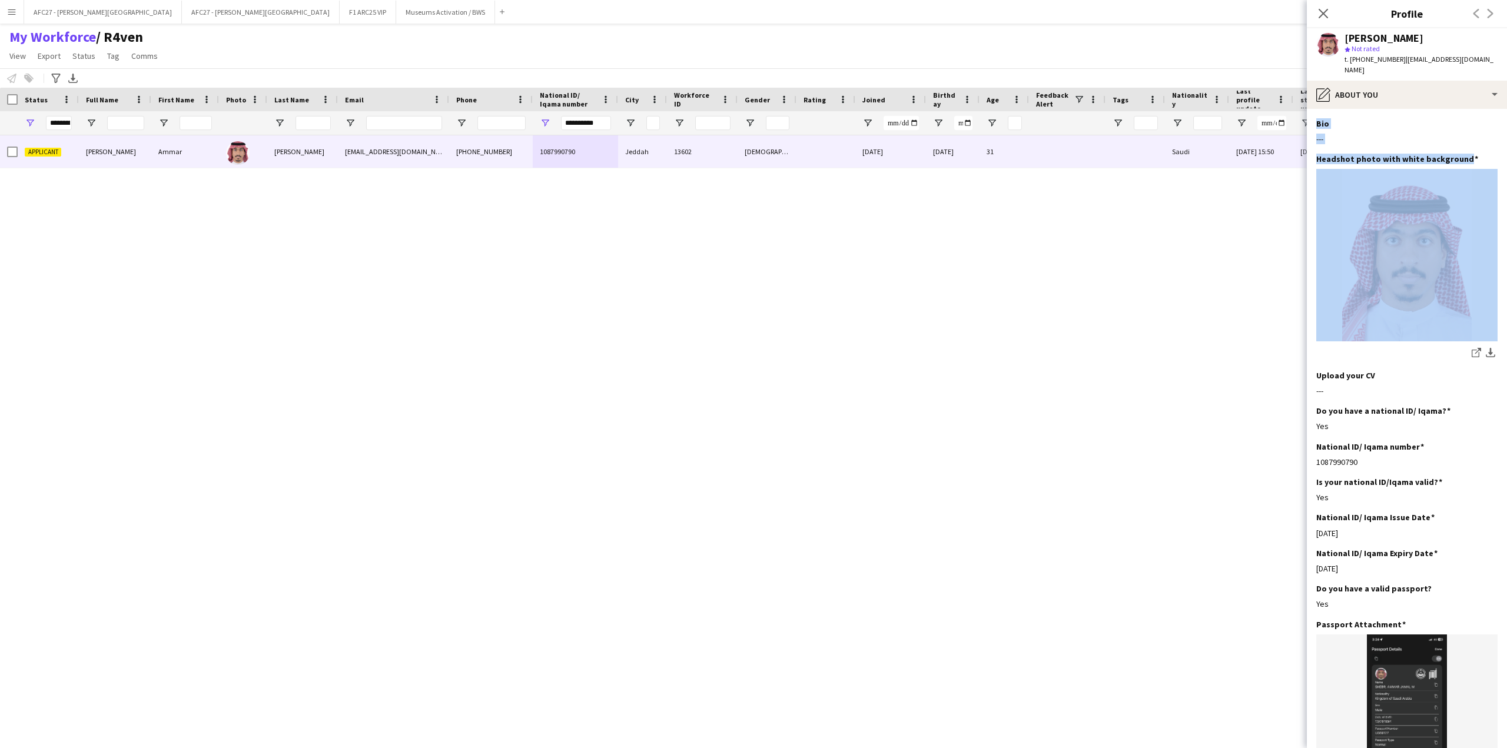
drag, startPoint x: 1409, startPoint y: 150, endPoint x: 1415, endPoint y: 106, distance: 44.0
click at [1415, 109] on app-section-data-types "Bio Edit this field --- Headshot photo with white background Edit this field sh…" at bounding box center [1407, 428] width 200 height 639
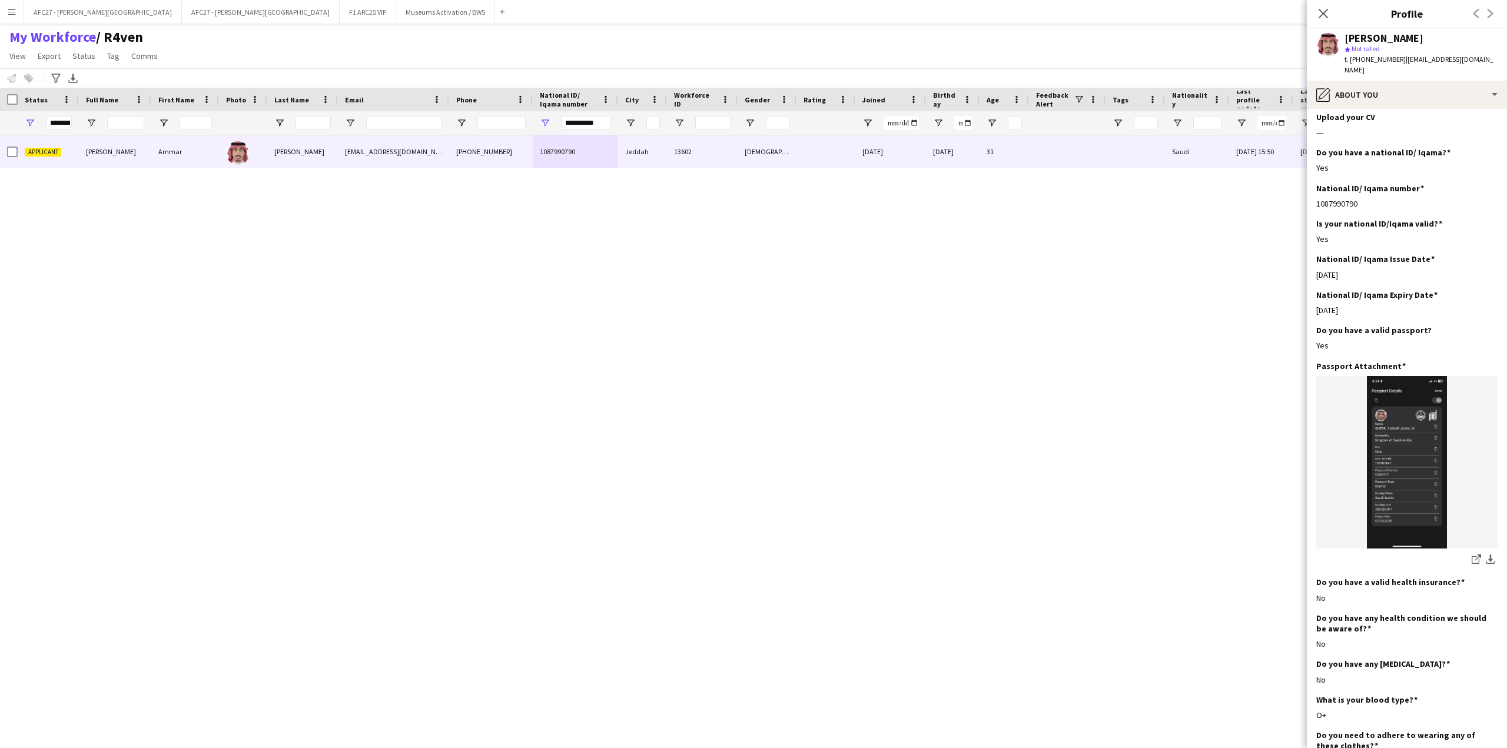
scroll to position [294, 0]
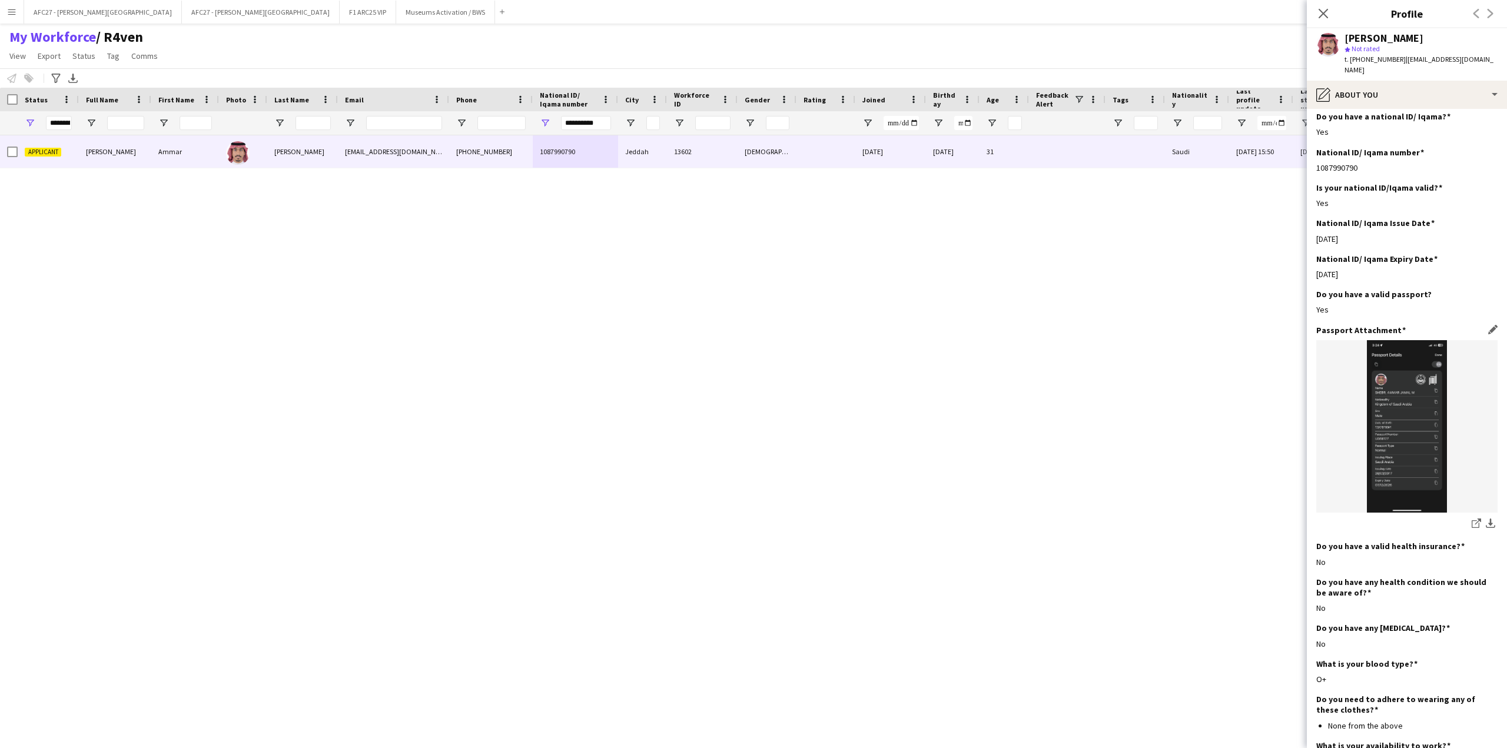
click at [1399, 445] on img at bounding box center [1406, 426] width 181 height 172
click at [1471, 519] on icon "share-external-link-1" at bounding box center [1475, 523] width 9 height 9
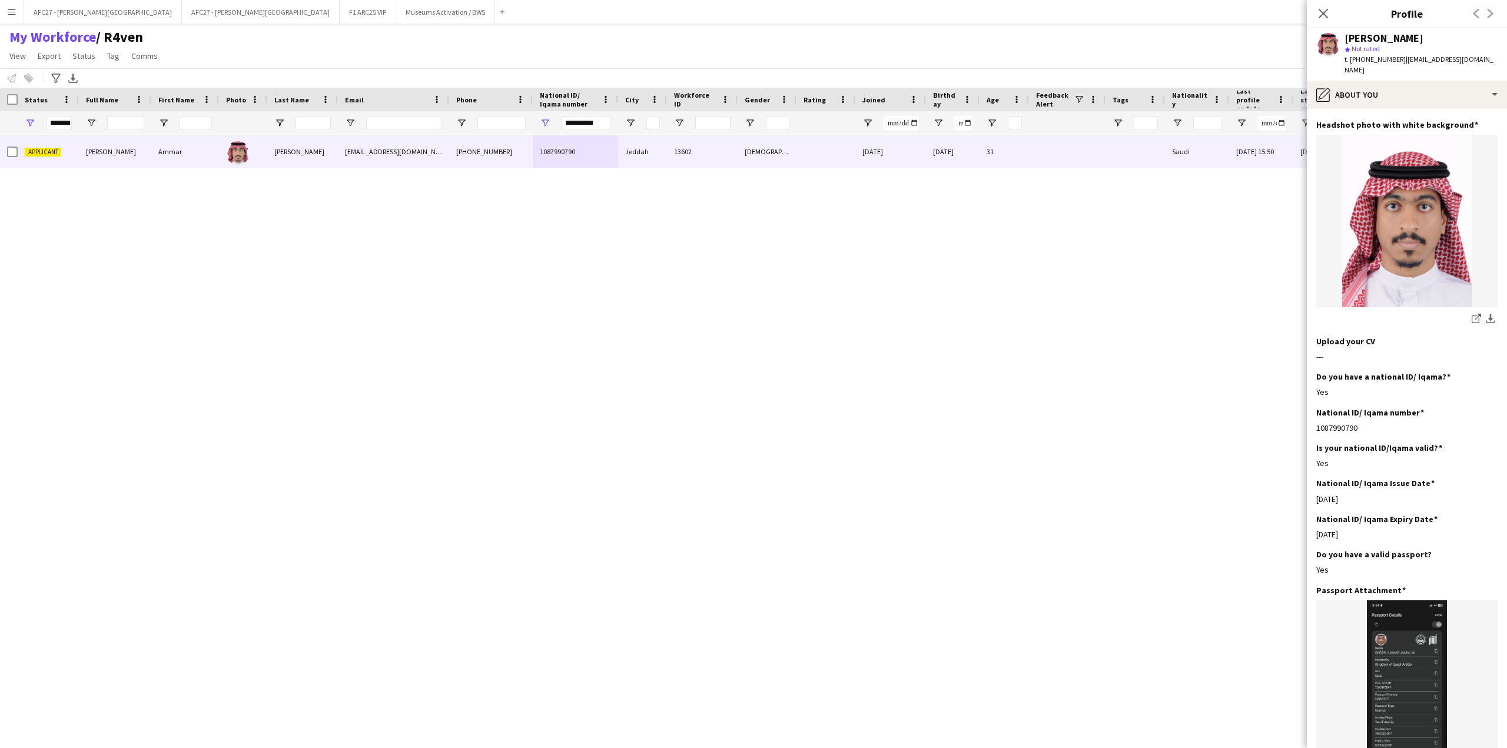
scroll to position [0, 0]
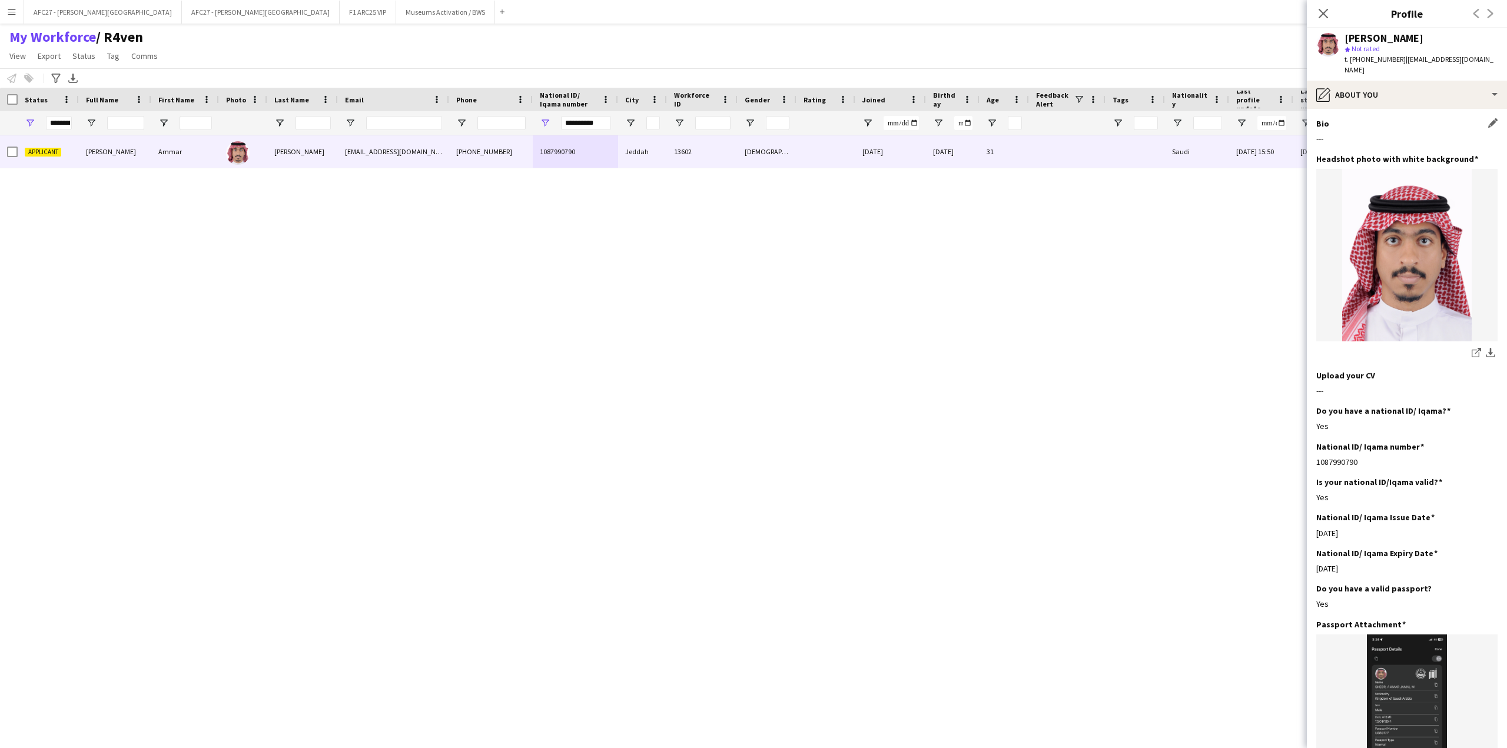
click at [1347, 118] on div "Bio Edit this field" at bounding box center [1406, 123] width 181 height 11
drag, startPoint x: 1347, startPoint y: 109, endPoint x: 1353, endPoint y: 140, distance: 31.1
click at [1353, 140] on div "Bio Edit this field ---" at bounding box center [1406, 135] width 181 height 35
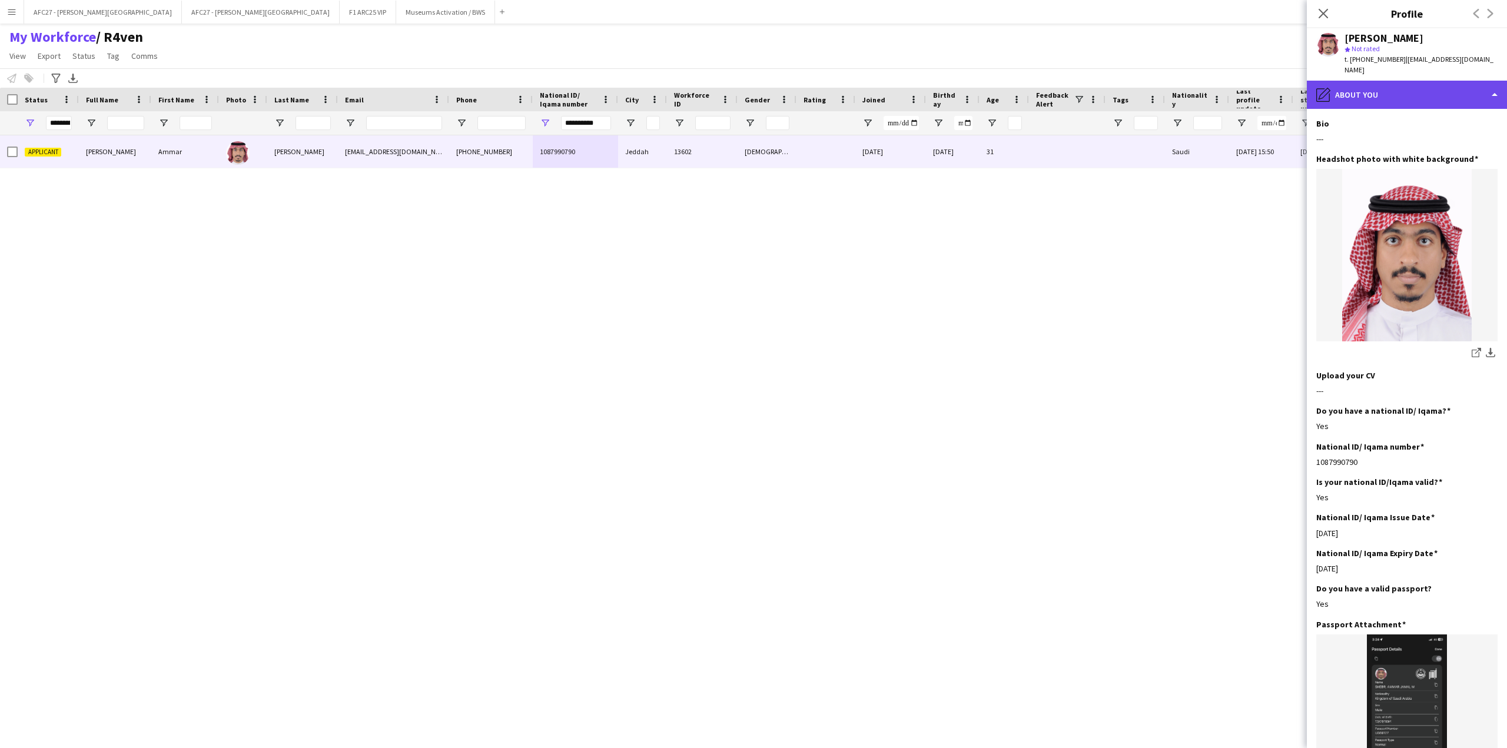
click at [1324, 88] on icon "pencil4" at bounding box center [1323, 95] width 14 height 14
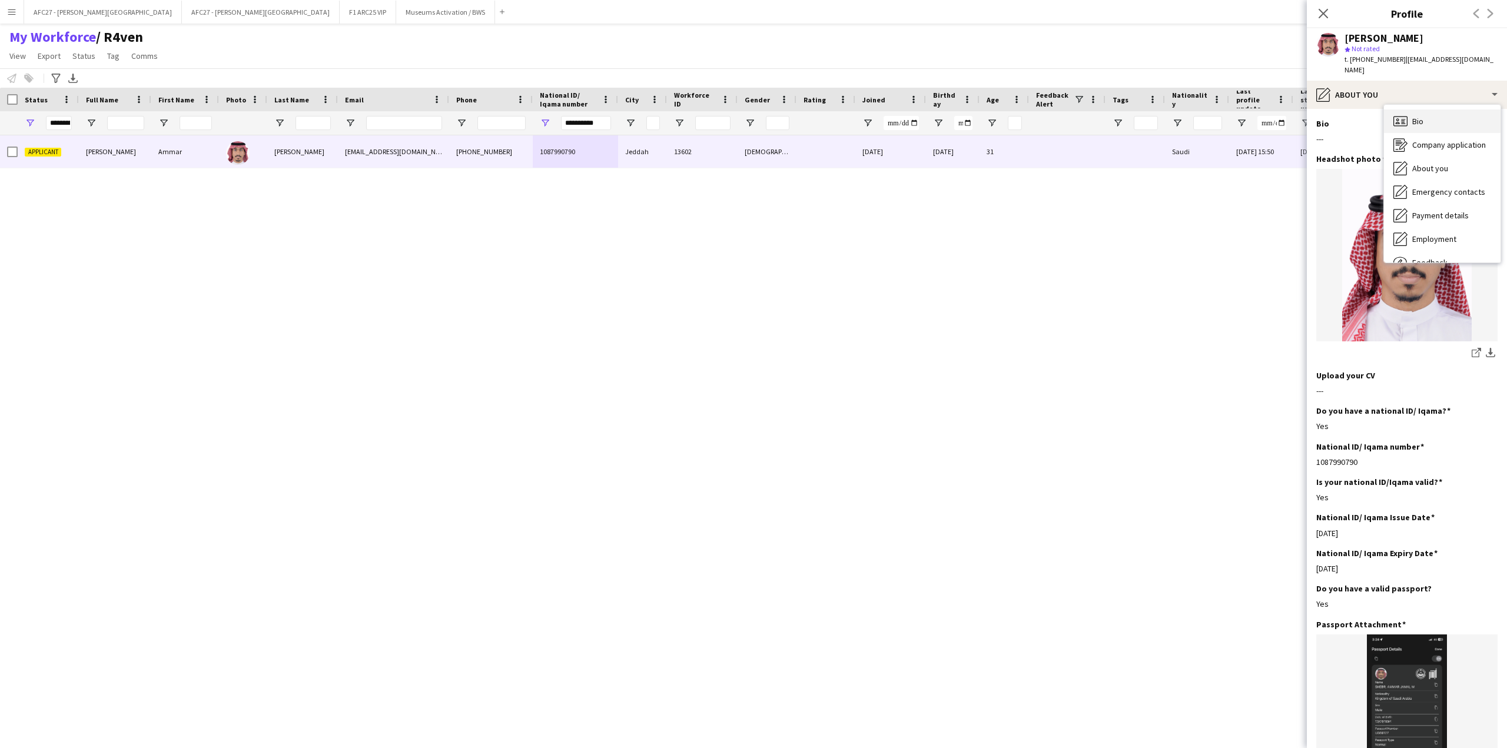
click at [1419, 116] on span "Bio" at bounding box center [1417, 121] width 11 height 11
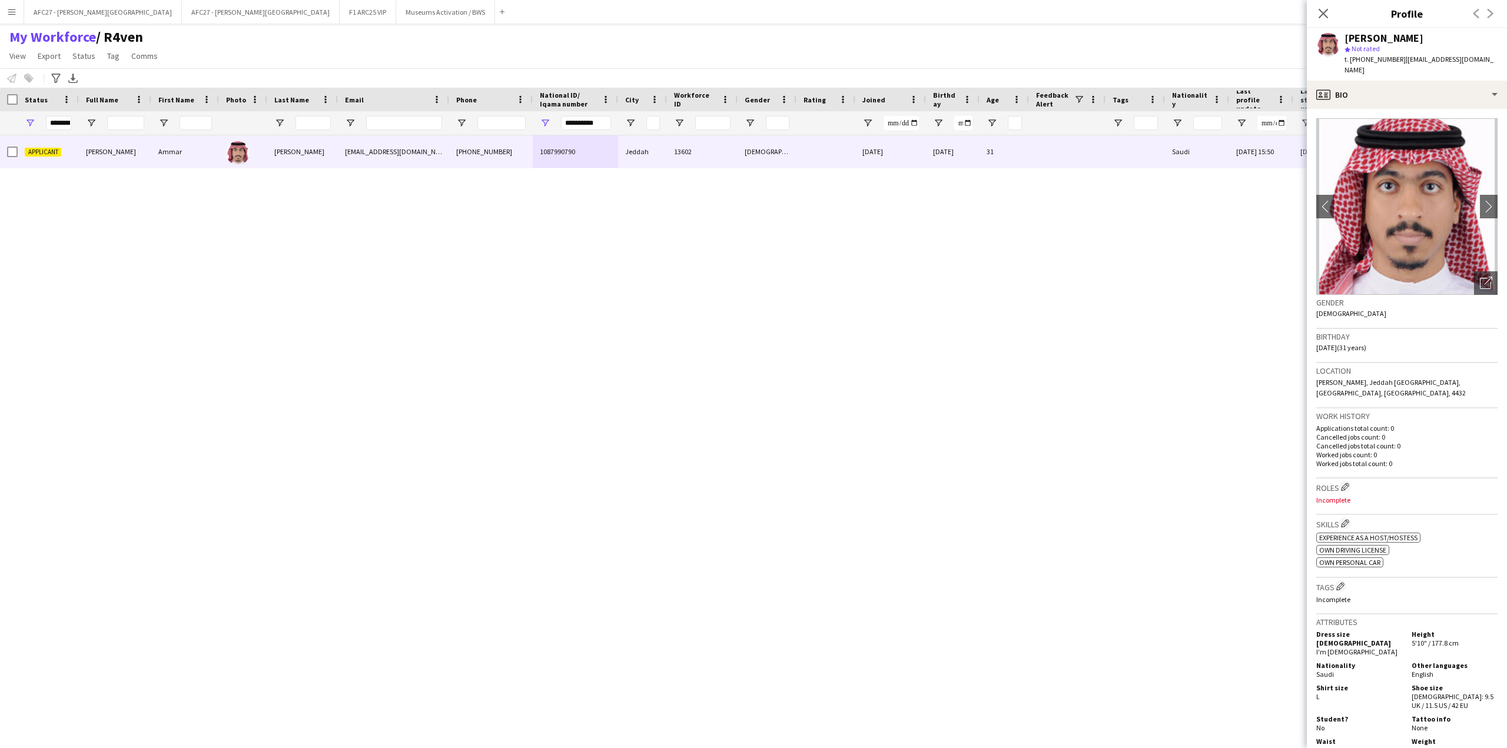
click at [1350, 297] on h3 "Gender" at bounding box center [1406, 302] width 181 height 11
drag, startPoint x: 1350, startPoint y: 293, endPoint x: 1360, endPoint y: 378, distance: 85.9
click at [1360, 378] on app-crew-profile-bio "chevron-left chevron-right Open photos pop-in Gender [DEMOGRAPHIC_DATA] Birthda…" at bounding box center [1407, 428] width 200 height 639
click at [1360, 378] on div "Location [PERSON_NAME], [GEOGRAPHIC_DATA] [GEOGRAPHIC_DATA], [GEOGRAPHIC_DATA],…" at bounding box center [1406, 385] width 181 height 45
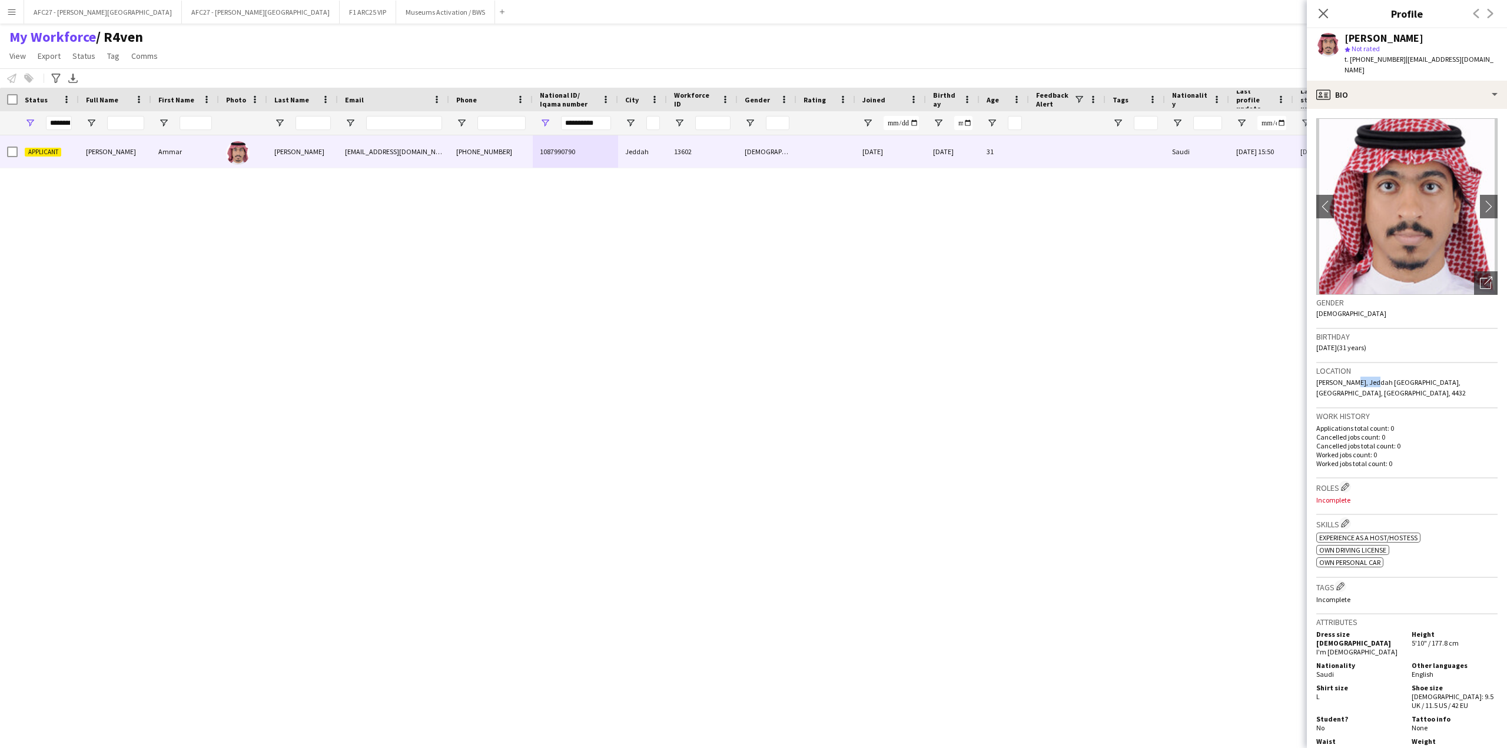
click at [1360, 378] on div "Location [PERSON_NAME], [GEOGRAPHIC_DATA] [GEOGRAPHIC_DATA], [GEOGRAPHIC_DATA],…" at bounding box center [1406, 385] width 181 height 45
drag, startPoint x: 1360, startPoint y: 378, endPoint x: 1354, endPoint y: 297, distance: 82.0
click at [1354, 297] on app-crew-profile-bio "chevron-left chevron-right Open photos pop-in Gender [DEMOGRAPHIC_DATA] Birthda…" at bounding box center [1407, 428] width 200 height 639
click at [1354, 297] on div "Gender [DEMOGRAPHIC_DATA]" at bounding box center [1406, 312] width 181 height 34
click at [1416, 335] on div "Birthday [DEMOGRAPHIC_DATA] (31 years)" at bounding box center [1406, 346] width 181 height 34
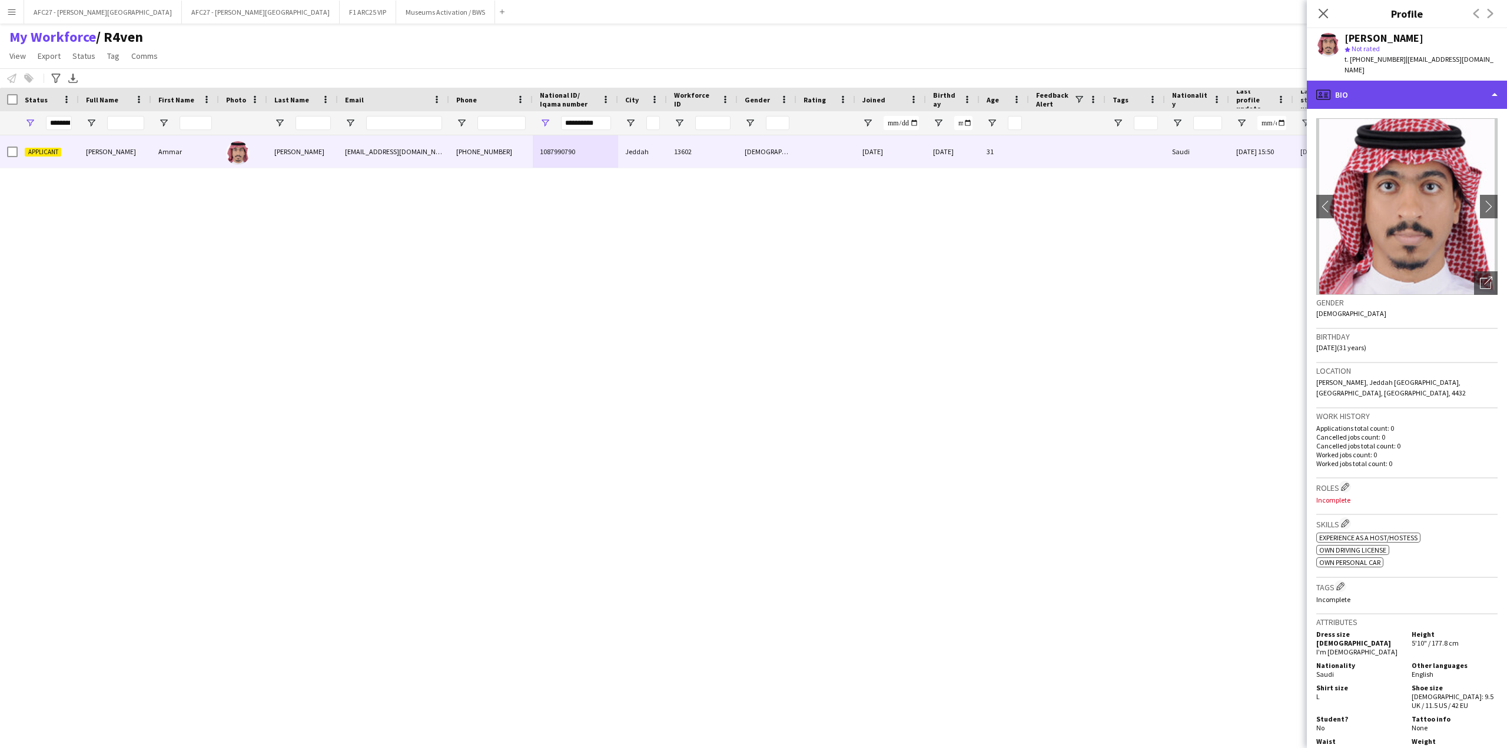
click at [1400, 81] on div "profile Bio" at bounding box center [1407, 95] width 200 height 28
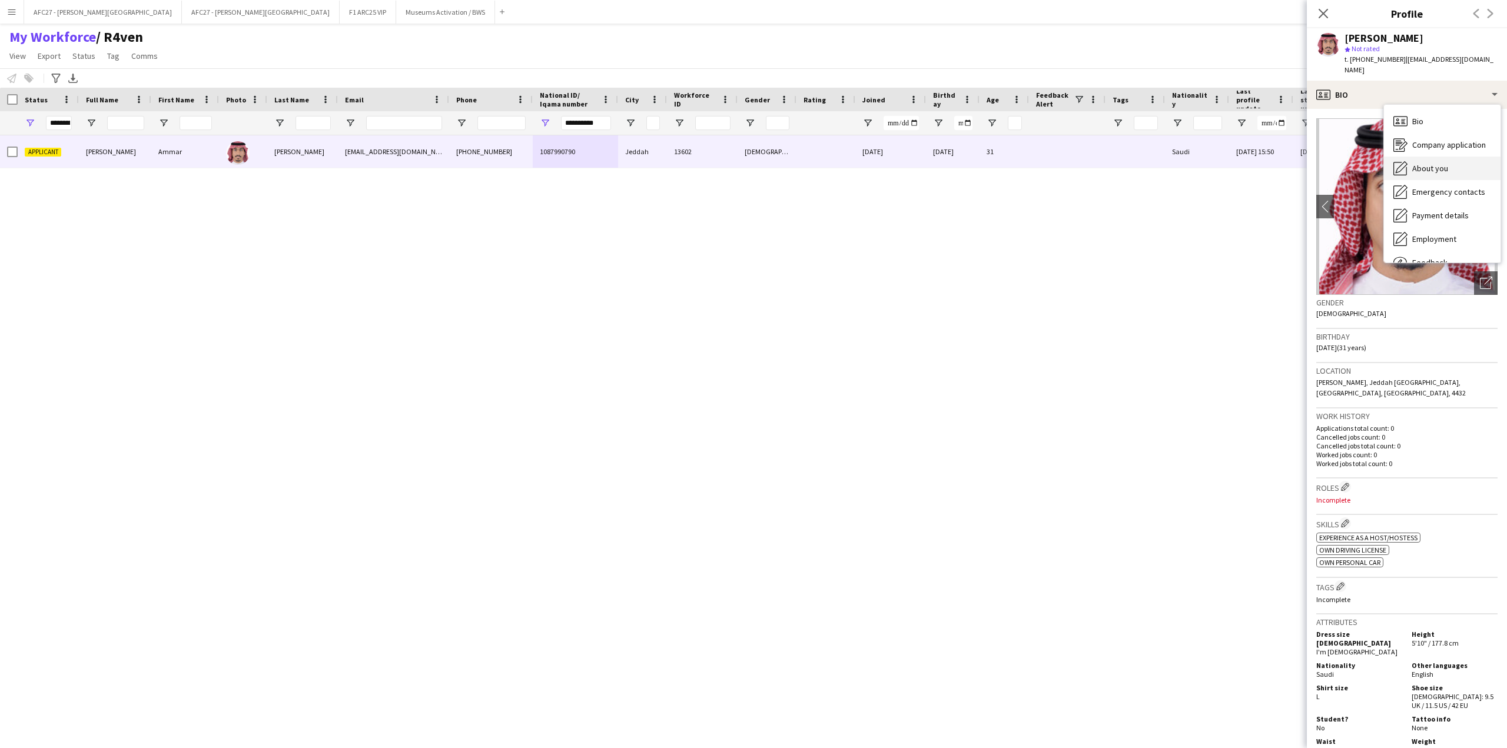
click at [1428, 157] on div "About you About you" at bounding box center [1442, 169] width 117 height 24
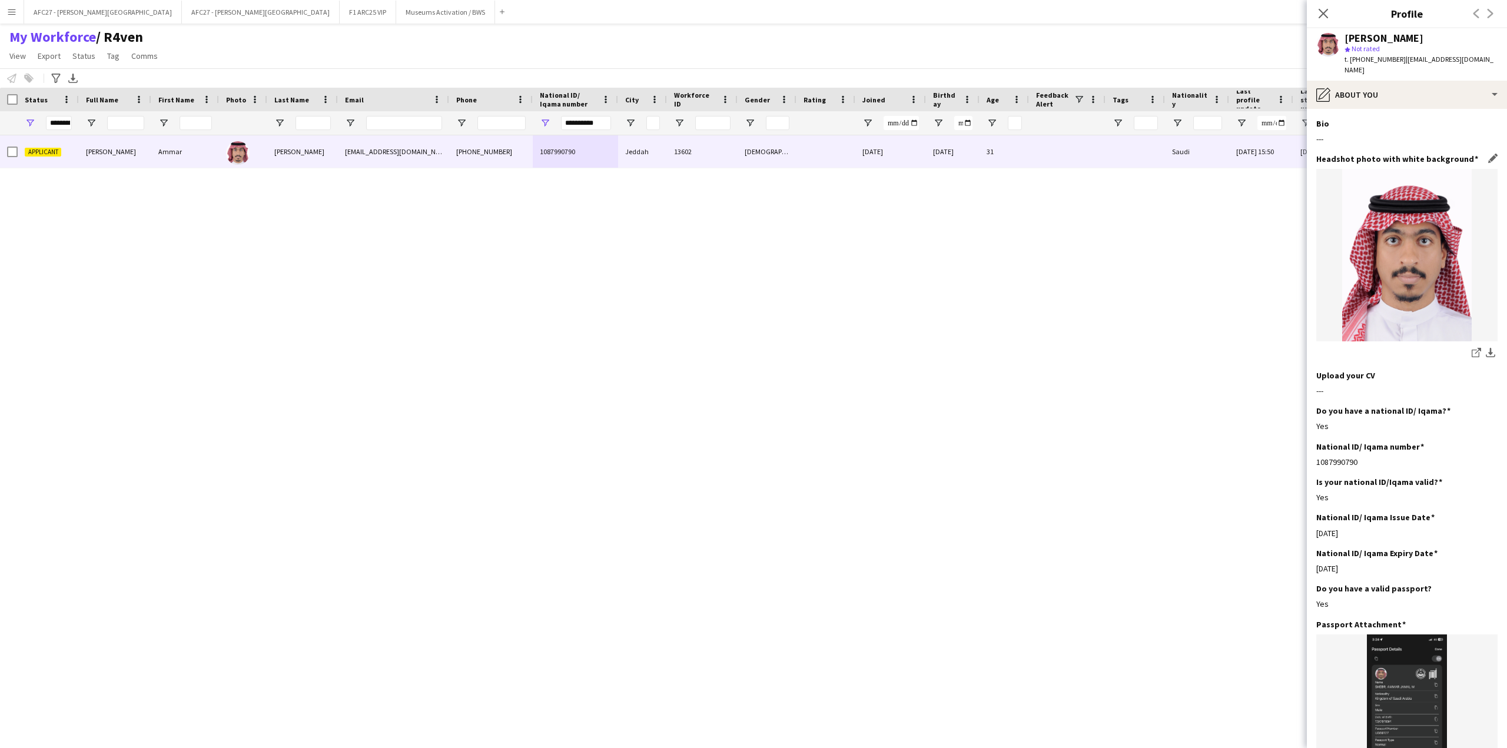
click at [1422, 154] on h3 "Headshot photo with white background" at bounding box center [1397, 159] width 162 height 11
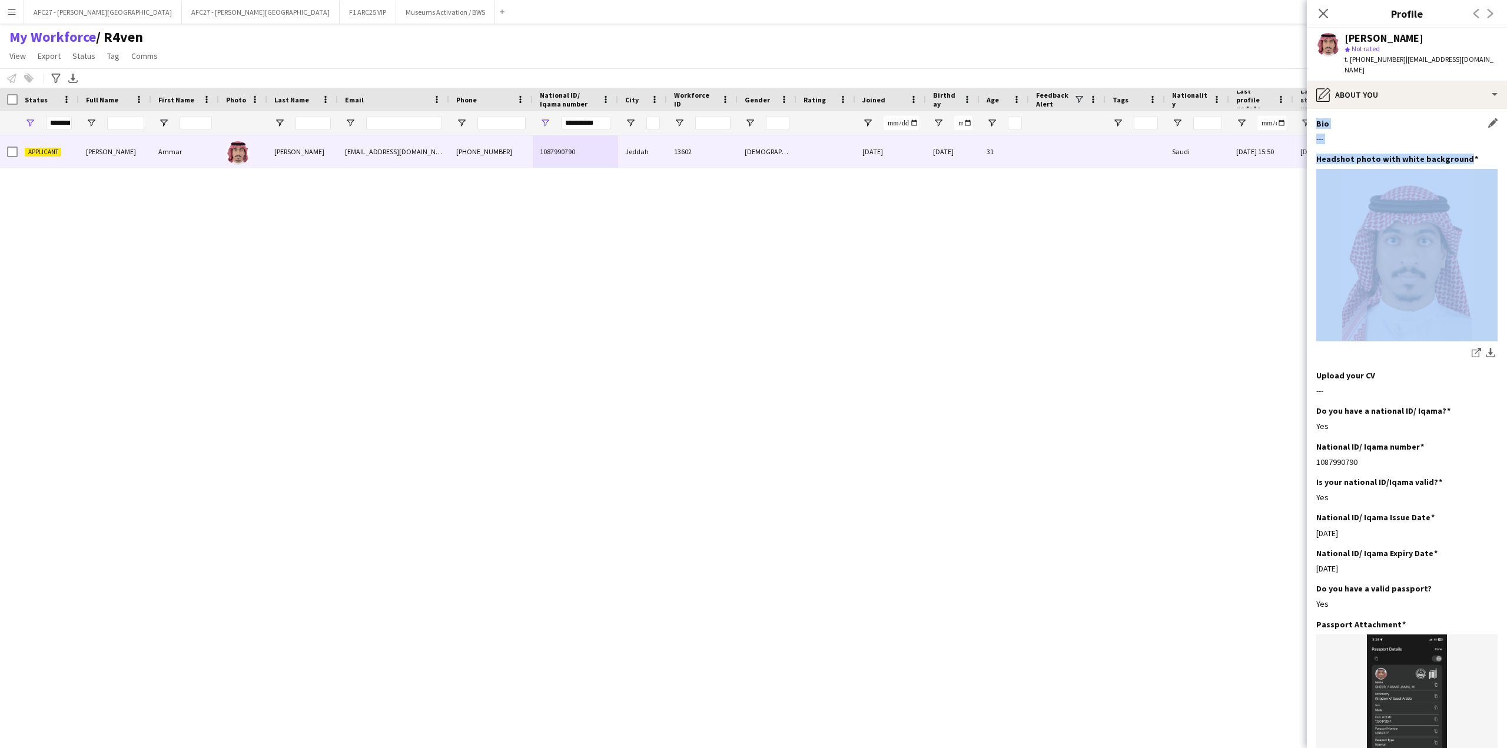
drag, startPoint x: 1422, startPoint y: 148, endPoint x: 1397, endPoint y: 114, distance: 42.1
click at [1397, 114] on app-section-data-types "Bio Edit this field --- Headshot photo with white background Edit this field sh…" at bounding box center [1407, 428] width 200 height 639
click at [1397, 118] on div "Bio Edit this field" at bounding box center [1406, 123] width 181 height 11
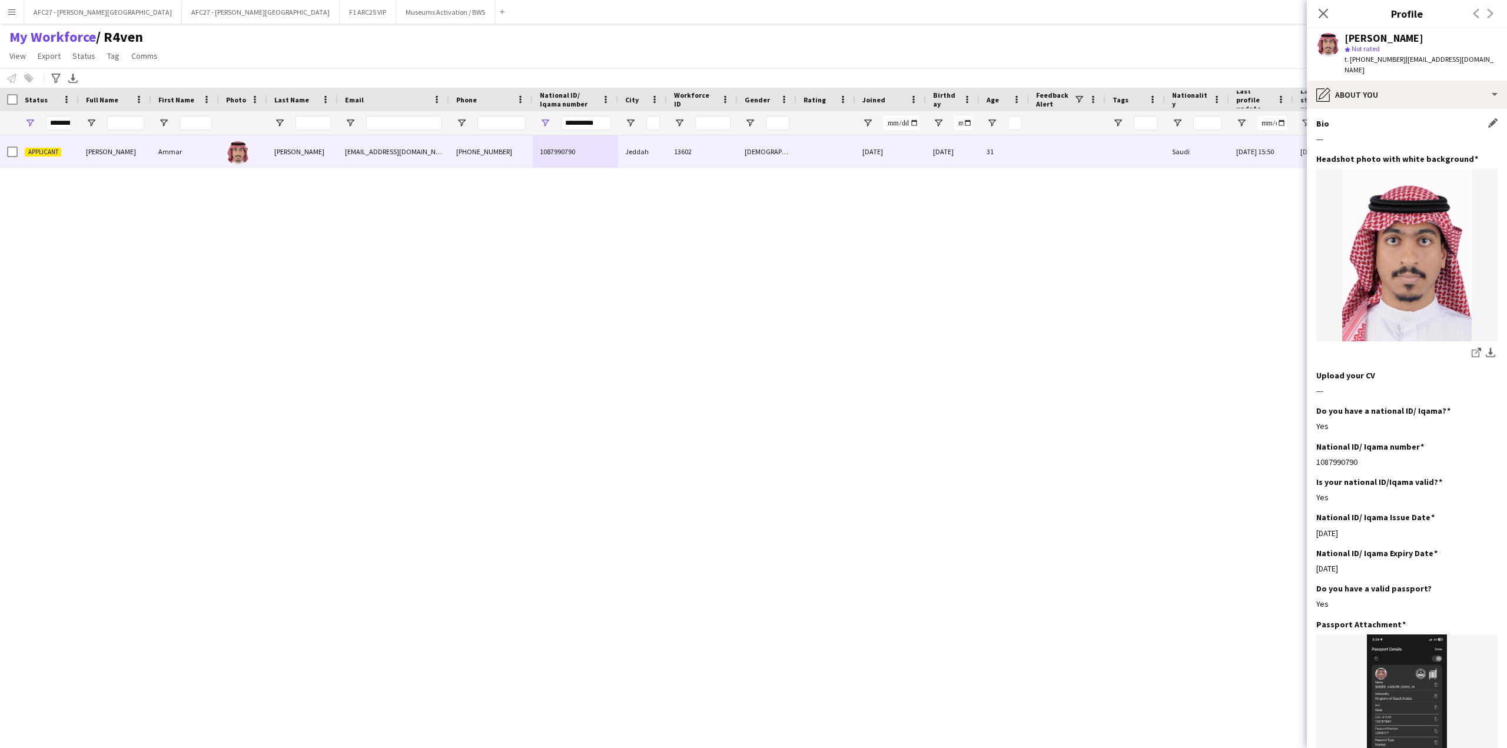
click at [1397, 118] on div "Bio Edit this field" at bounding box center [1406, 123] width 181 height 11
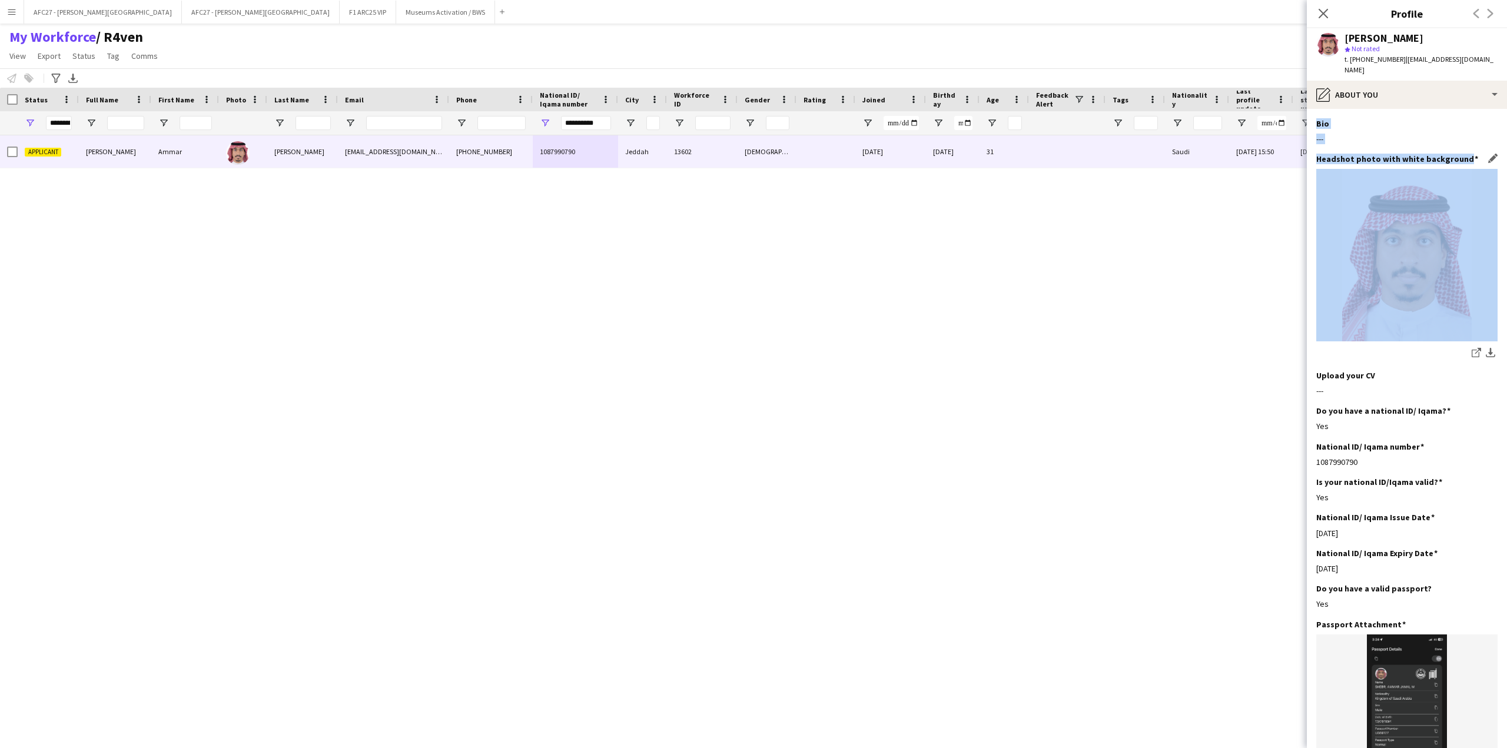
drag, startPoint x: 1397, startPoint y: 114, endPoint x: 1395, endPoint y: 143, distance: 29.5
click at [1395, 143] on app-section-data-types "Bio Edit this field --- Headshot photo with white background Edit this field sh…" at bounding box center [1407, 428] width 200 height 639
click at [1395, 154] on h3 "Headshot photo with white background" at bounding box center [1397, 159] width 162 height 11
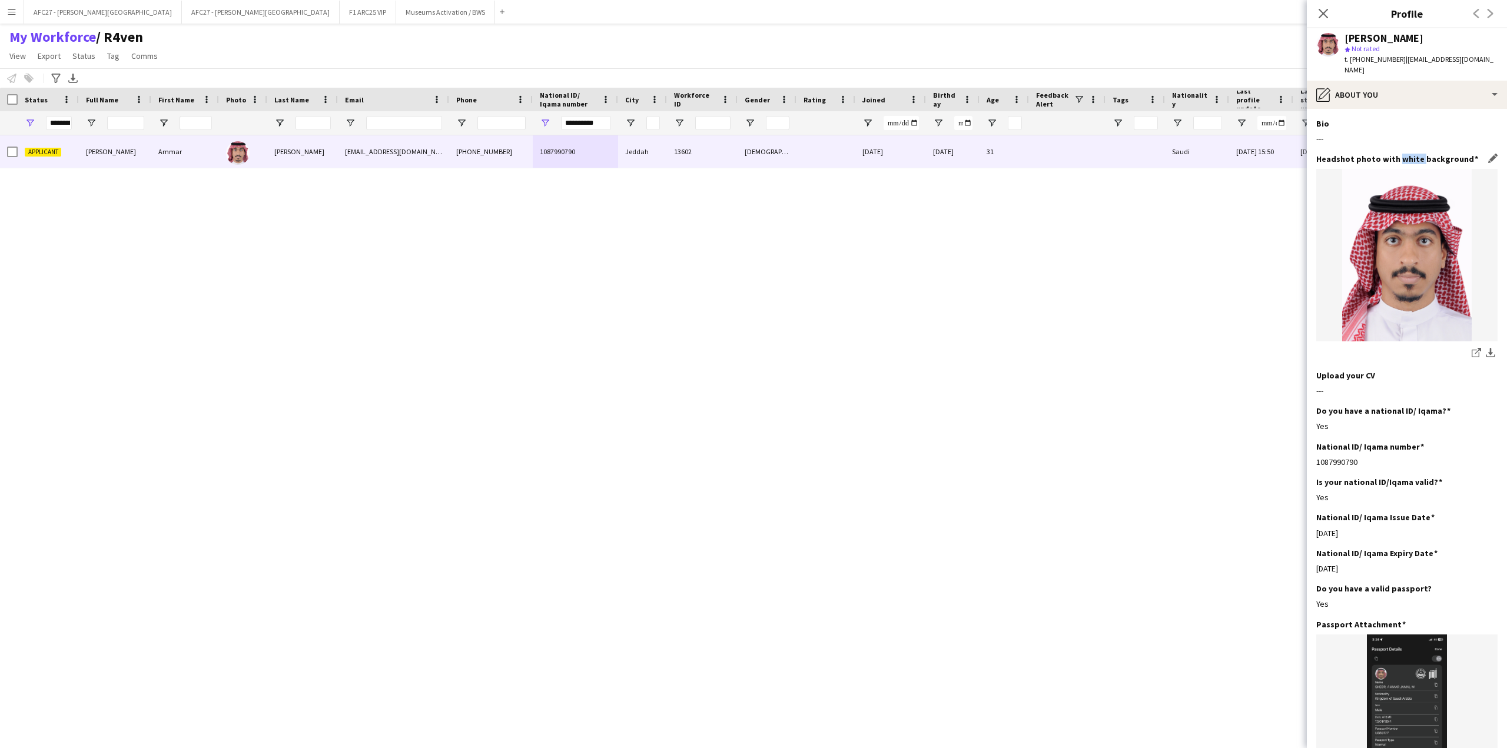
click at [1395, 154] on h3 "Headshot photo with white background" at bounding box center [1397, 159] width 162 height 11
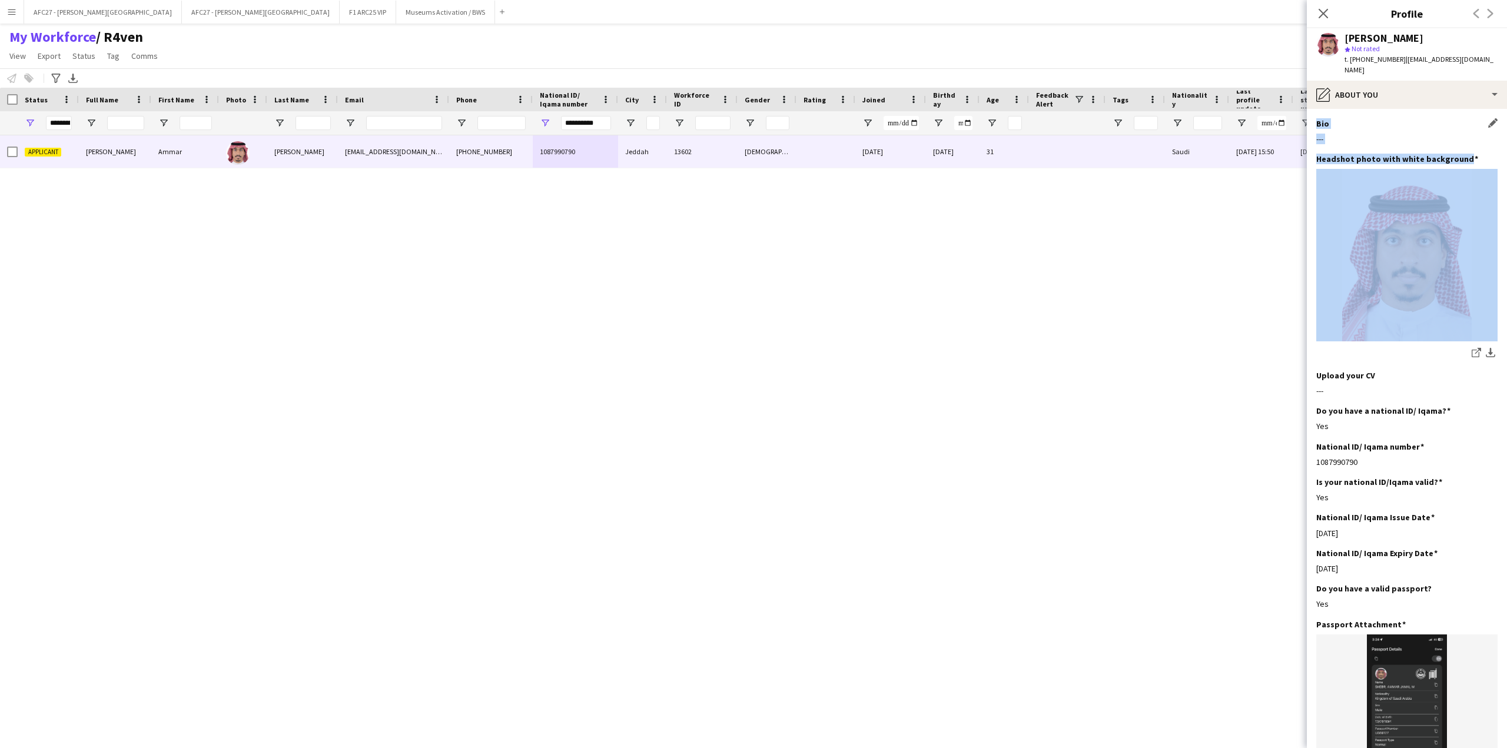
drag, startPoint x: 1395, startPoint y: 143, endPoint x: 1397, endPoint y: 108, distance: 35.4
click at [1397, 109] on app-section-data-types "Bio Edit this field --- Headshot photo with white background Edit this field sh…" at bounding box center [1407, 428] width 200 height 639
click at [1397, 118] on div "Bio Edit this field" at bounding box center [1406, 123] width 181 height 11
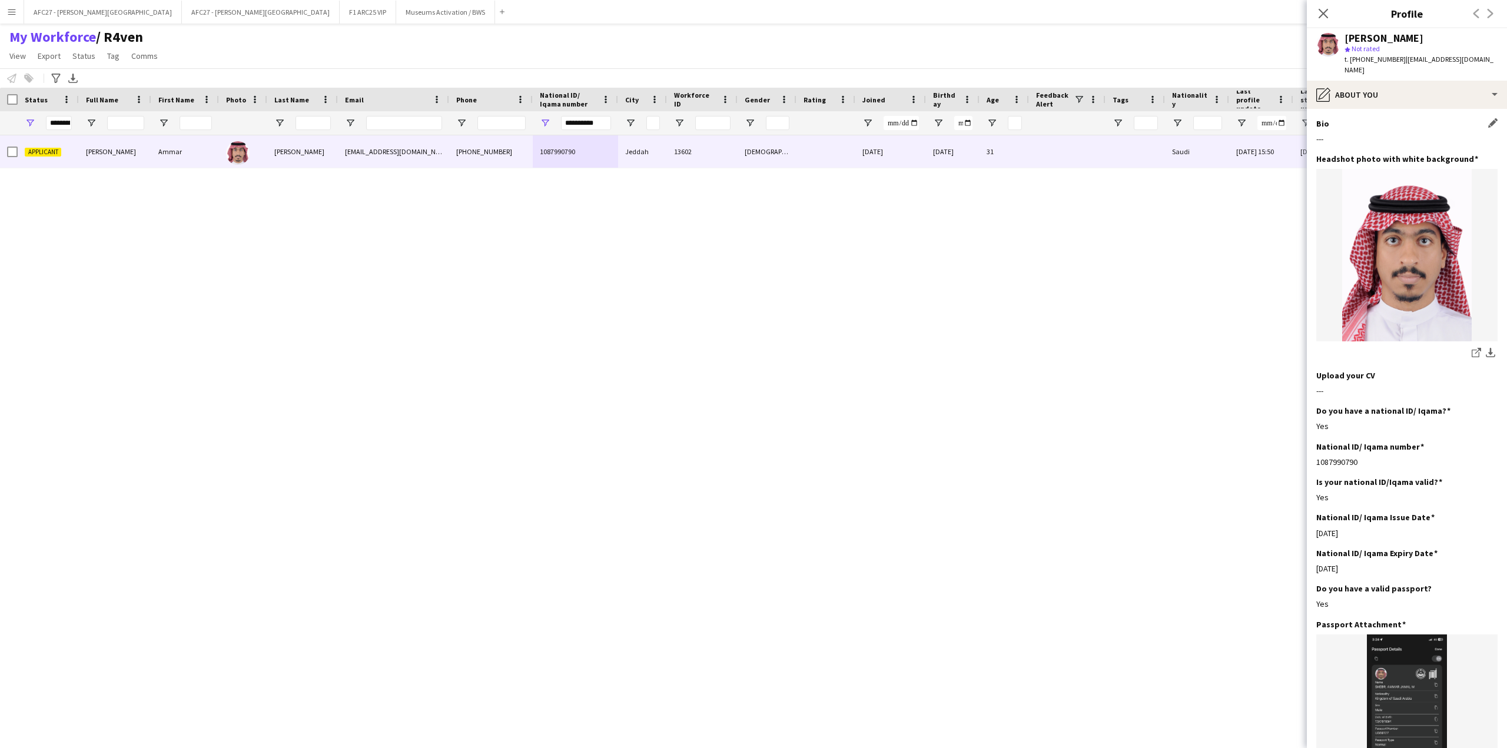
click at [1397, 118] on div "Bio Edit this field" at bounding box center [1406, 123] width 181 height 11
drag, startPoint x: 1397, startPoint y: 108, endPoint x: 1408, endPoint y: 138, distance: 31.8
click at [1408, 138] on div "Bio Edit this field ---" at bounding box center [1406, 135] width 181 height 35
click at [1346, 109] on app-section-data-types "Bio Edit this field --- Headshot photo with white background Edit this field sh…" at bounding box center [1407, 428] width 200 height 639
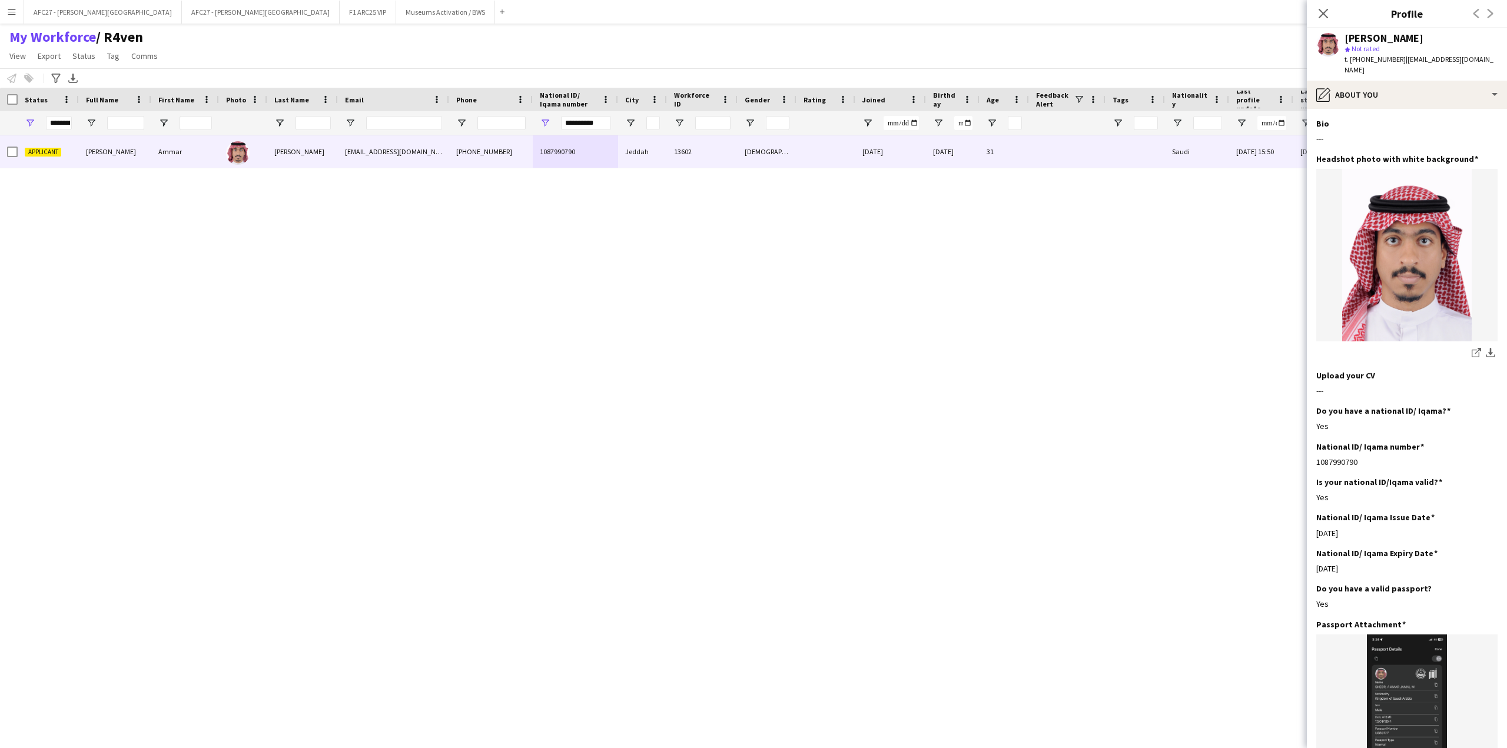
click at [1346, 109] on app-section-data-types "Bio Edit this field --- Headshot photo with white background Edit this field sh…" at bounding box center [1407, 428] width 200 height 639
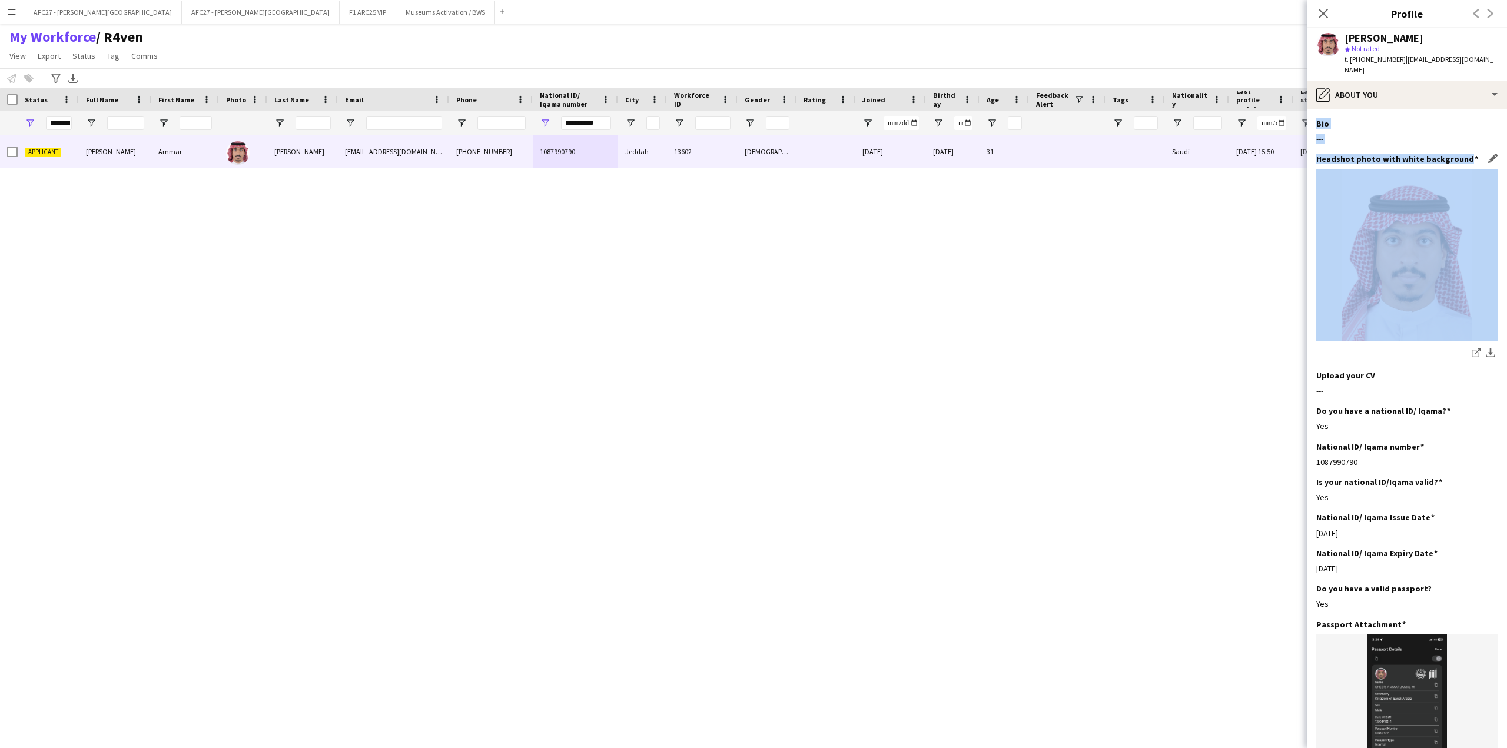
drag, startPoint x: 1346, startPoint y: 107, endPoint x: 1347, endPoint y: 148, distance: 41.8
click at [1347, 148] on app-section-data-types "Bio Edit this field --- Headshot photo with white background Edit this field sh…" at bounding box center [1407, 428] width 200 height 639
click at [1347, 154] on h3 "Headshot photo with white background" at bounding box center [1397, 159] width 162 height 11
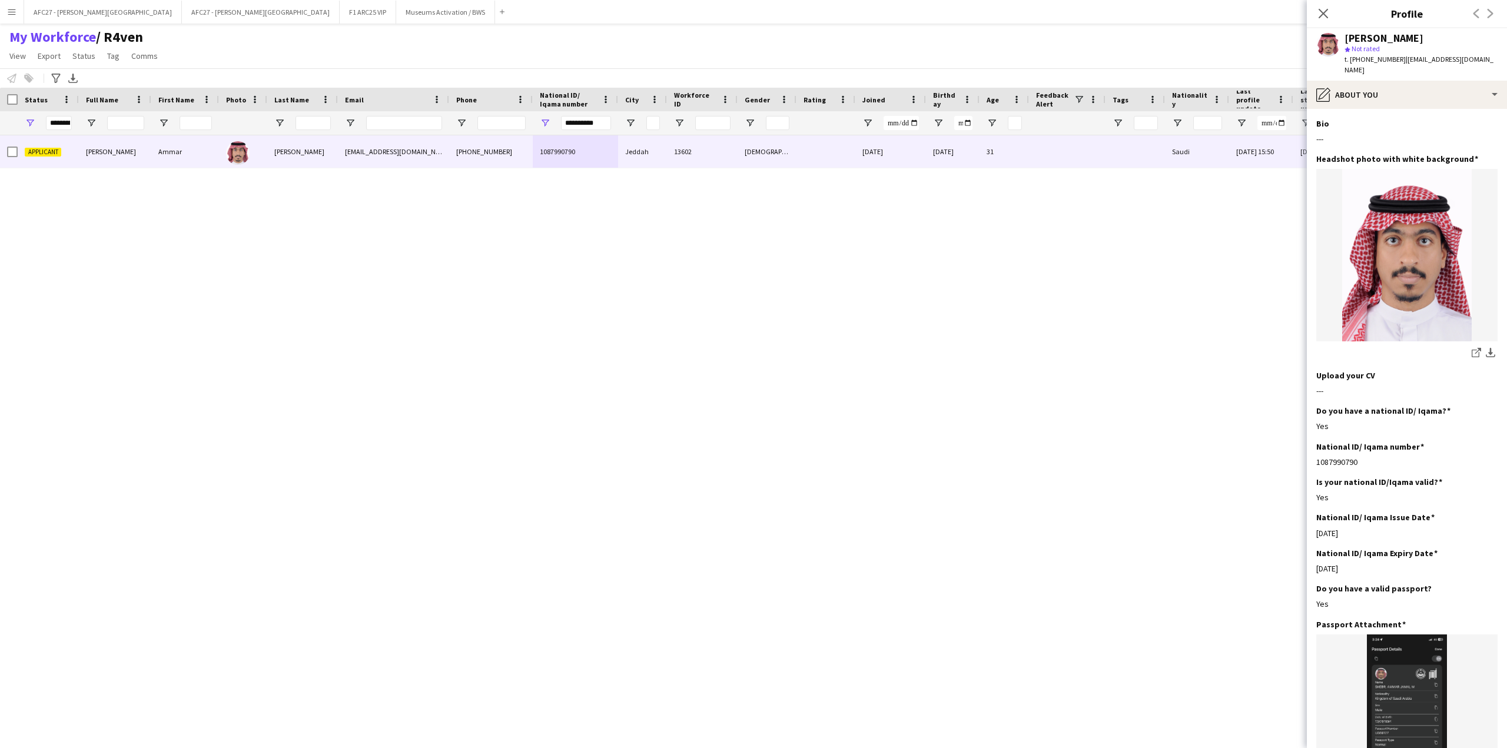
click at [1373, 48] on span "Not rated" at bounding box center [1365, 48] width 28 height 9
click at [1375, 41] on div "[PERSON_NAME]" at bounding box center [1383, 38] width 79 height 11
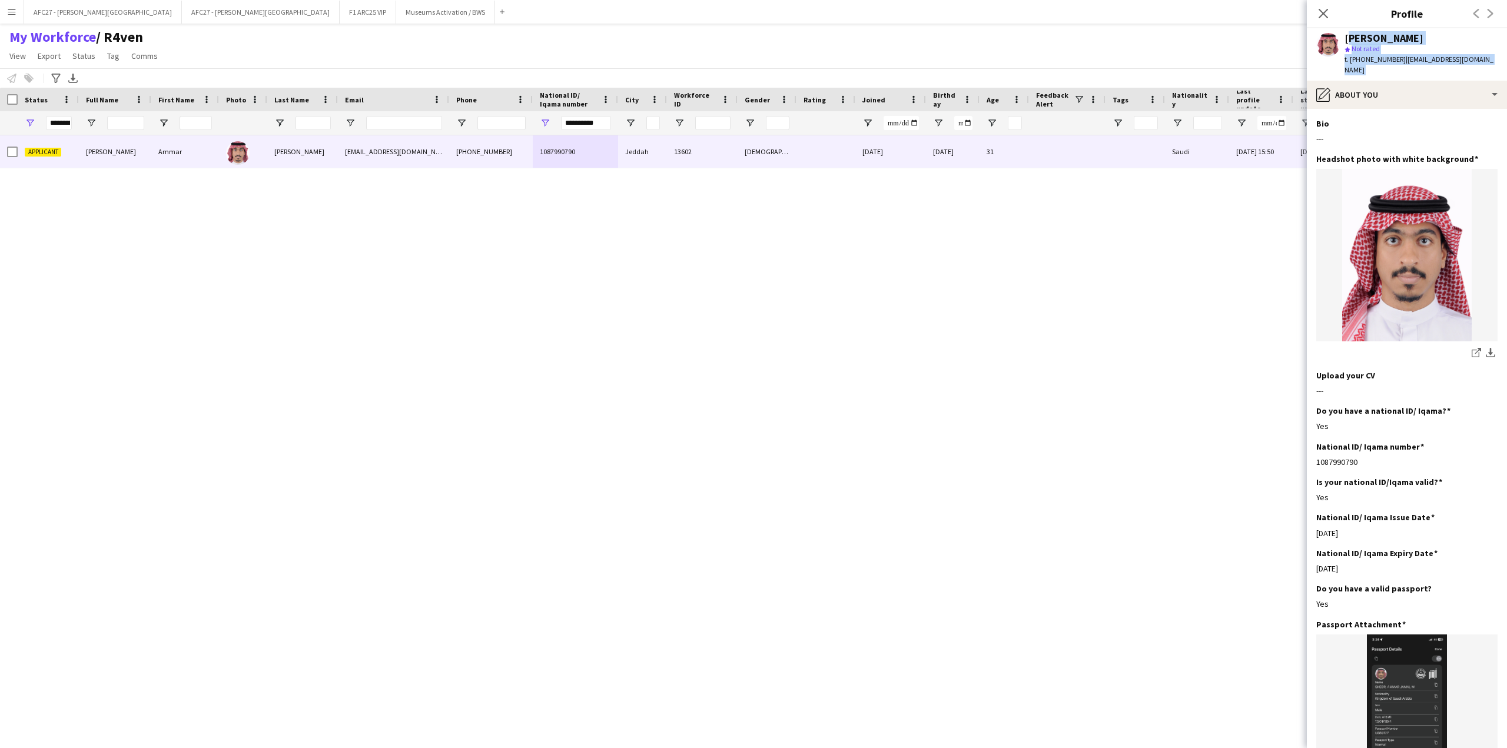
drag, startPoint x: 1375, startPoint y: 41, endPoint x: 1374, endPoint y: 57, distance: 16.5
click at [1374, 57] on div "[PERSON_NAME] star Not rated t. [PHONE_NUMBER] | [EMAIL_ADDRESS][DOMAIN_NAME]" at bounding box center [1420, 54] width 153 height 43
click at [1374, 57] on span "t. [PHONE_NUMBER]" at bounding box center [1374, 59] width 61 height 9
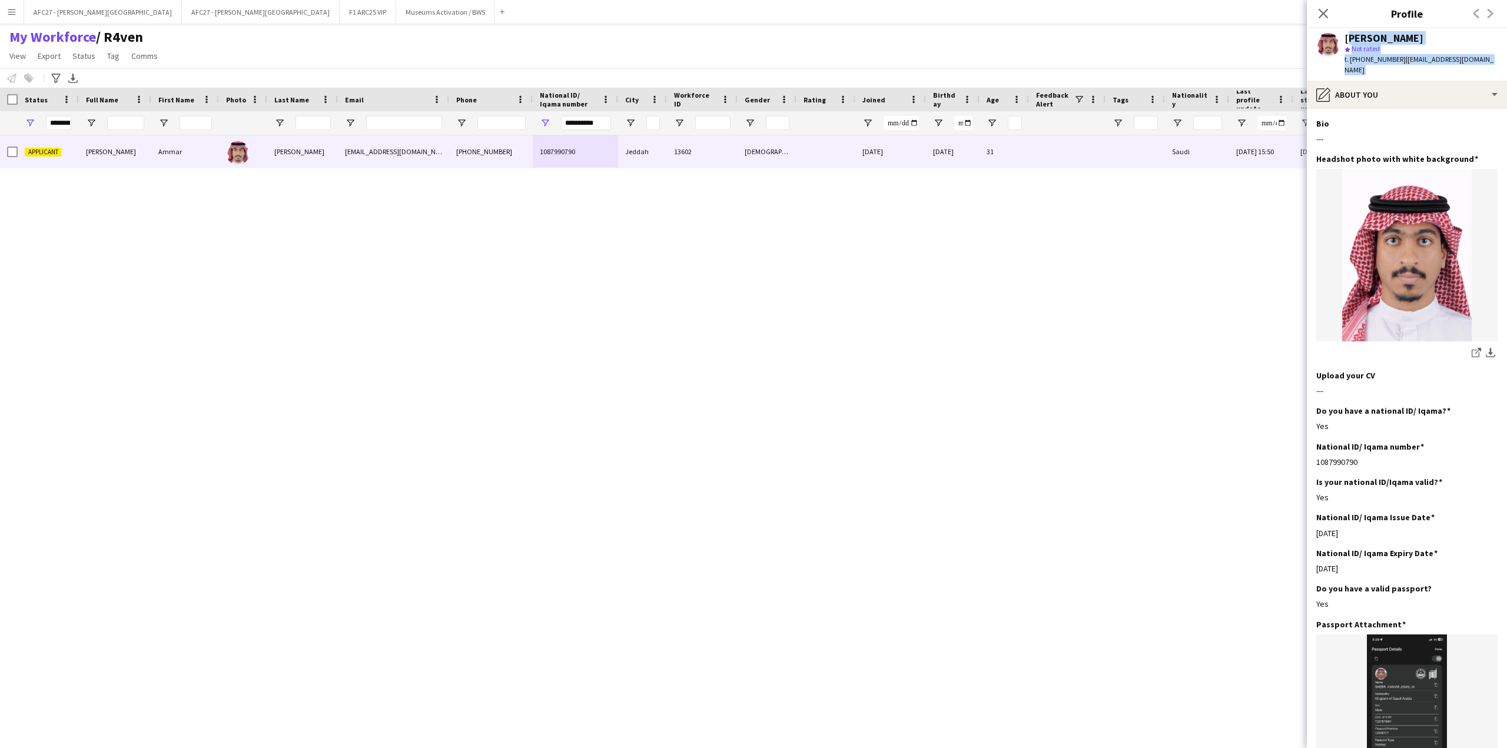
drag, startPoint x: 1374, startPoint y: 57, endPoint x: 1375, endPoint y: 42, distance: 14.7
click at [1375, 42] on div "[PERSON_NAME] star Not rated t. [PHONE_NUMBER] | [EMAIL_ADDRESS][DOMAIN_NAME]" at bounding box center [1420, 54] width 153 height 43
click at [1375, 42] on div "[PERSON_NAME]" at bounding box center [1383, 38] width 79 height 11
drag, startPoint x: 1375, startPoint y: 42, endPoint x: 1378, endPoint y: 61, distance: 19.1
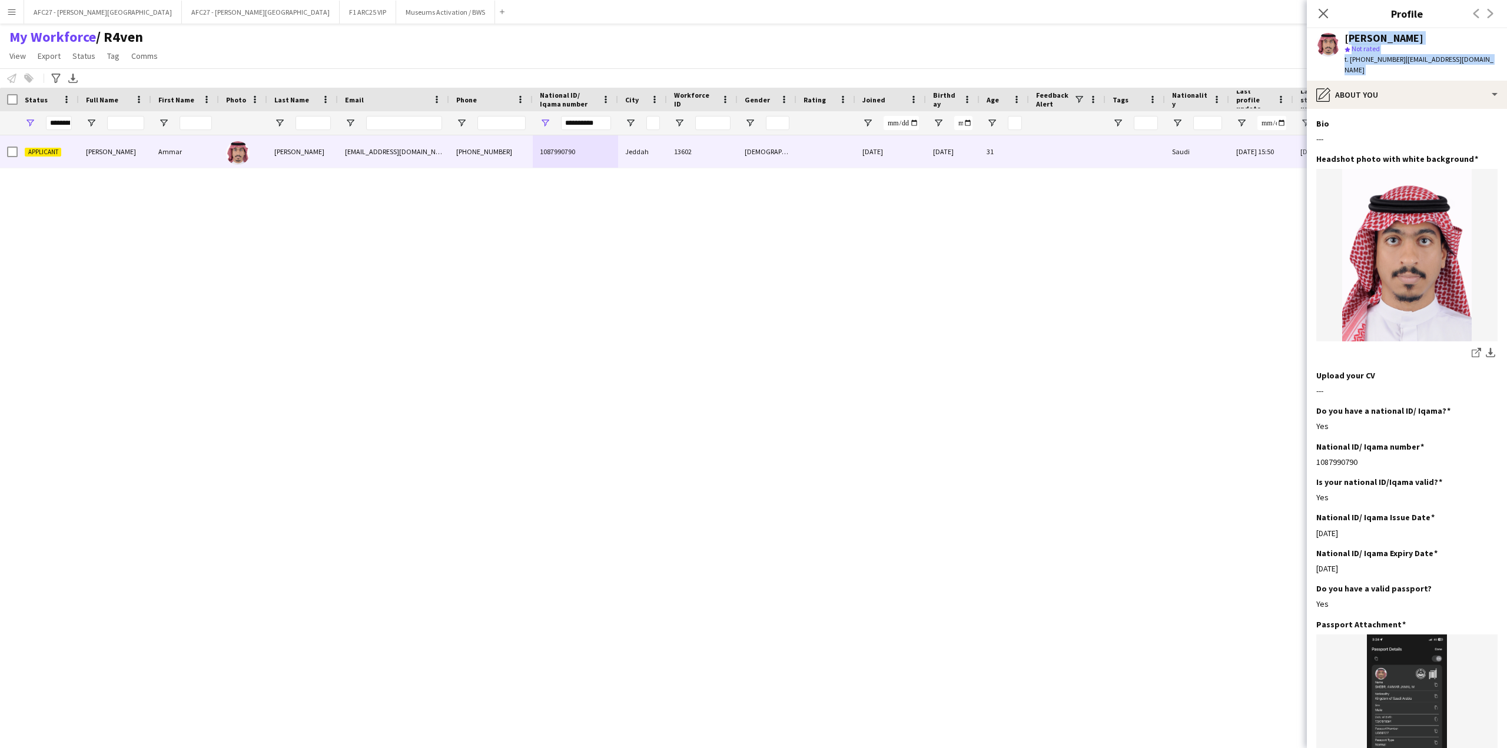
click at [1378, 61] on div "[PERSON_NAME] star Not rated t. [PHONE_NUMBER] | [EMAIL_ADDRESS][DOMAIN_NAME]" at bounding box center [1420, 54] width 153 height 43
click at [1378, 61] on span "t. [PHONE_NUMBER]" at bounding box center [1374, 59] width 61 height 9
drag, startPoint x: 1378, startPoint y: 61, endPoint x: 1381, endPoint y: 34, distance: 27.8
click at [1381, 34] on div "[PERSON_NAME] star Not rated t. [PHONE_NUMBER] | [EMAIL_ADDRESS][DOMAIN_NAME]" at bounding box center [1420, 54] width 153 height 43
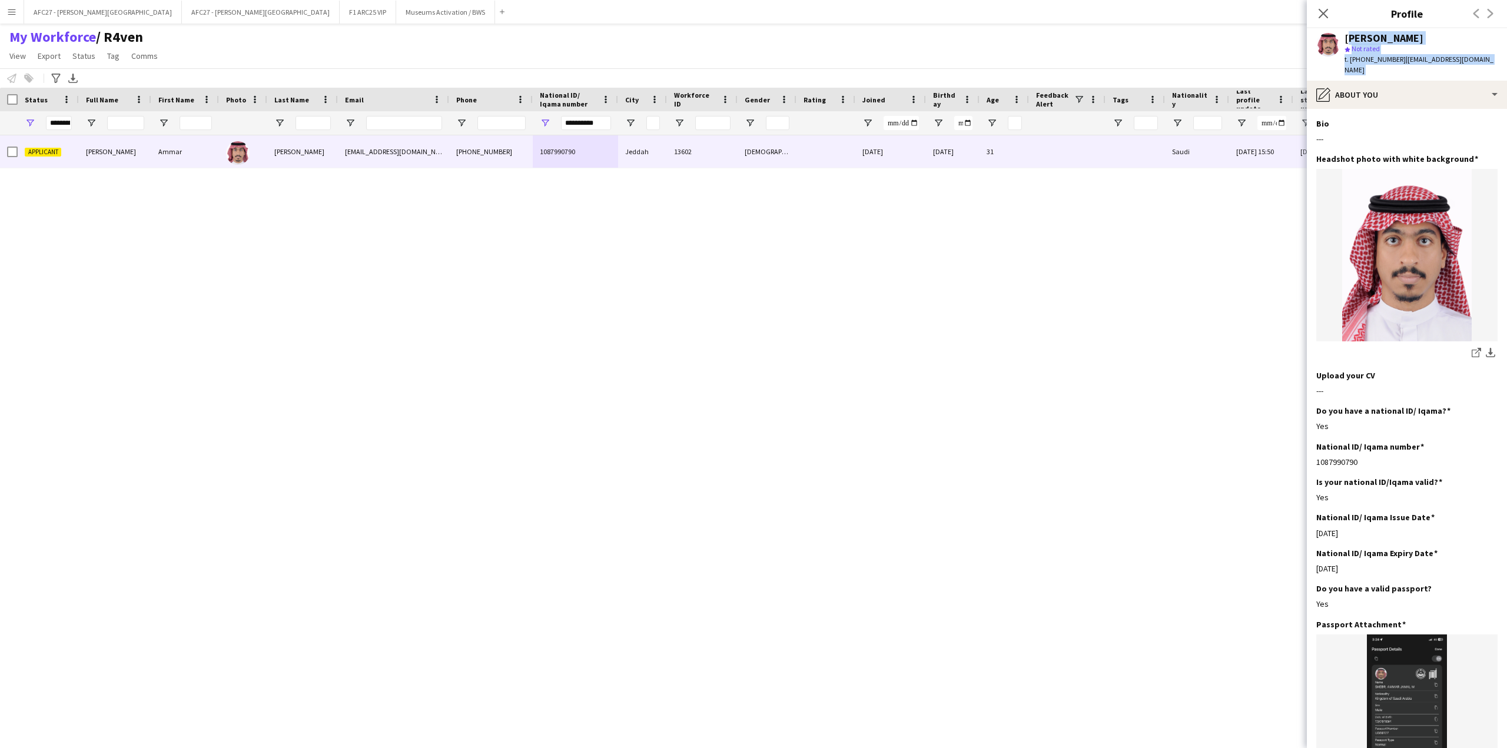
click at [1381, 34] on div "[PERSON_NAME]" at bounding box center [1383, 38] width 79 height 11
drag, startPoint x: 1381, startPoint y: 34, endPoint x: 1390, endPoint y: 58, distance: 25.9
click at [1390, 58] on div "[PERSON_NAME] star Not rated t. [PHONE_NUMBER] | [EMAIL_ADDRESS][DOMAIN_NAME]" at bounding box center [1420, 54] width 153 height 43
click at [1390, 58] on span "t. [PHONE_NUMBER]" at bounding box center [1374, 59] width 61 height 9
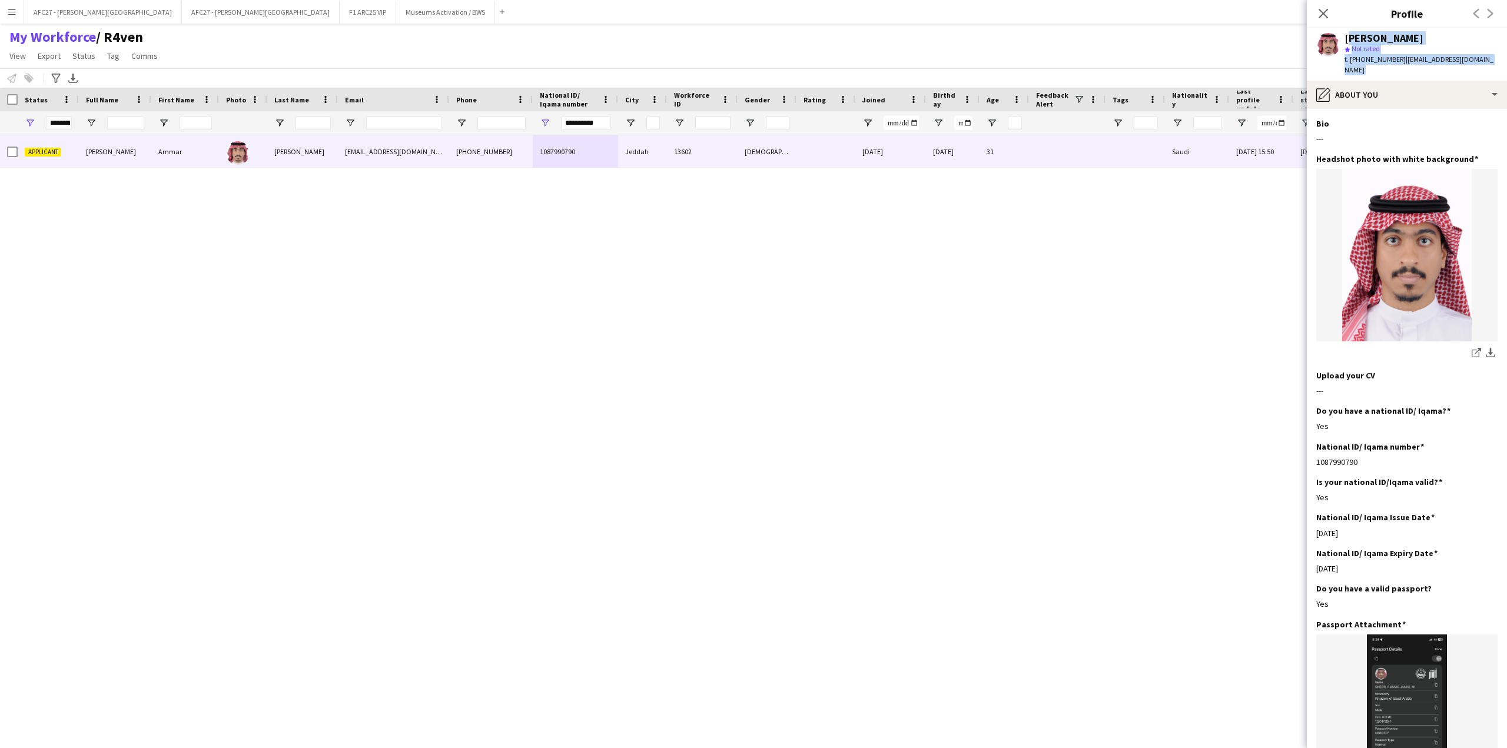
click at [1390, 58] on span "t. [PHONE_NUMBER]" at bounding box center [1374, 59] width 61 height 9
drag, startPoint x: 1390, startPoint y: 58, endPoint x: 1393, endPoint y: 42, distance: 16.1
click at [1393, 42] on div "[PERSON_NAME] star Not rated t. [PHONE_NUMBER] | [EMAIL_ADDRESS][DOMAIN_NAME]" at bounding box center [1420, 54] width 153 height 43
click at [1393, 42] on div "[PERSON_NAME]" at bounding box center [1383, 38] width 79 height 11
click at [1353, 36] on div "[PERSON_NAME]" at bounding box center [1383, 38] width 79 height 11
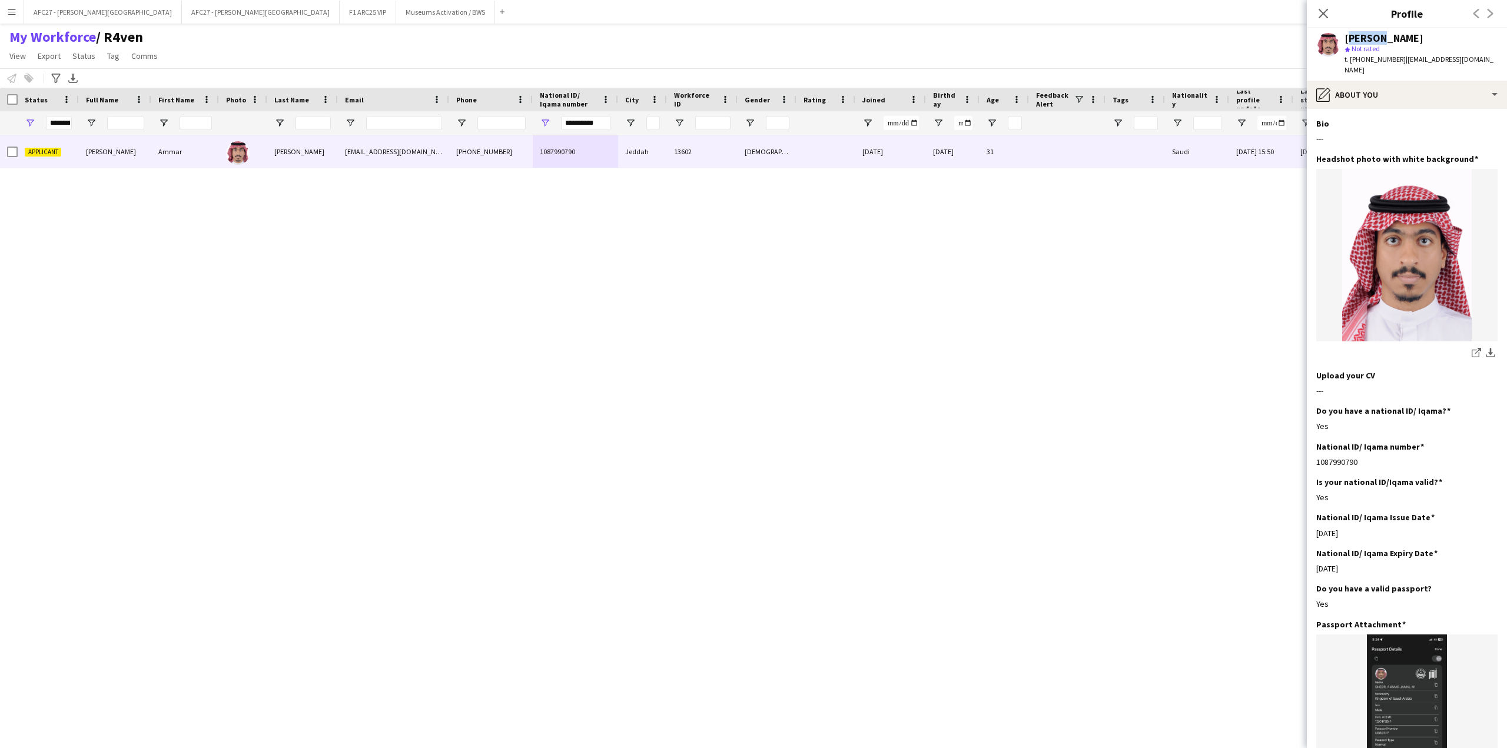
click at [1353, 36] on div "[PERSON_NAME]" at bounding box center [1383, 38] width 79 height 11
click at [1351, 406] on h3 "Do you have a national ID/ Iqama?" at bounding box center [1383, 411] width 134 height 11
click at [1358, 81] on div "pencil4 About you" at bounding box center [1407, 95] width 200 height 28
click at [1423, 116] on span "Bio" at bounding box center [1417, 121] width 11 height 11
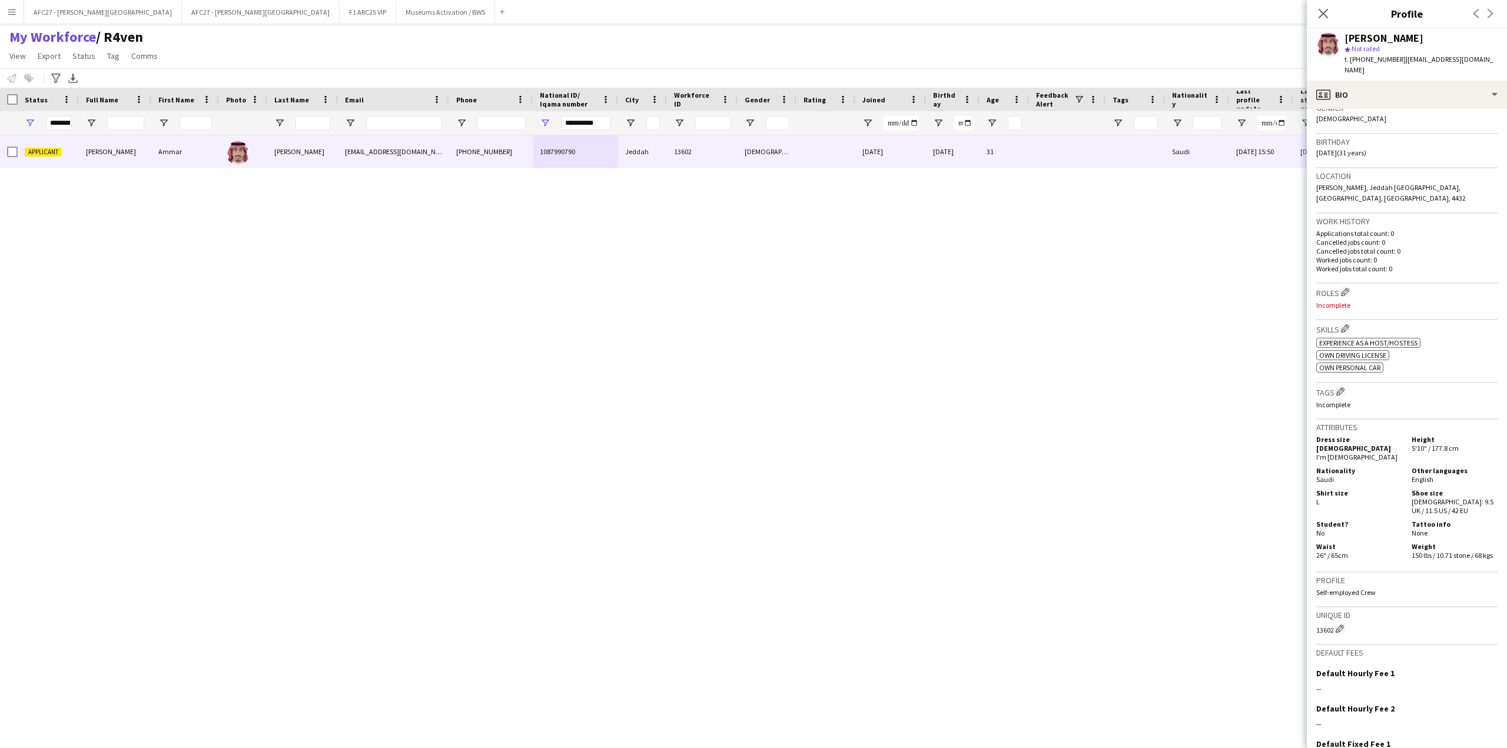
scroll to position [177, 0]
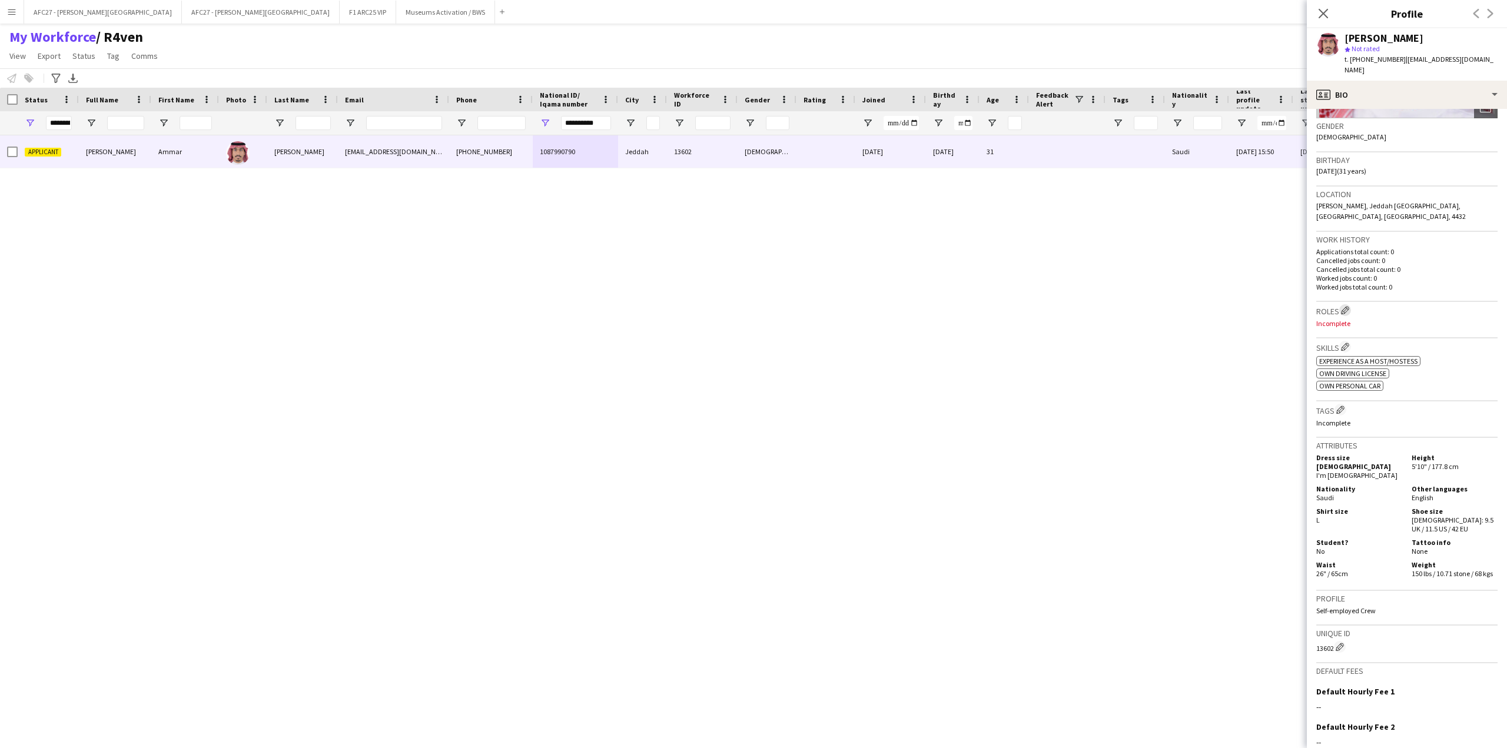
click at [1346, 306] on app-icon "Edit crew company roles" at bounding box center [1345, 310] width 8 height 8
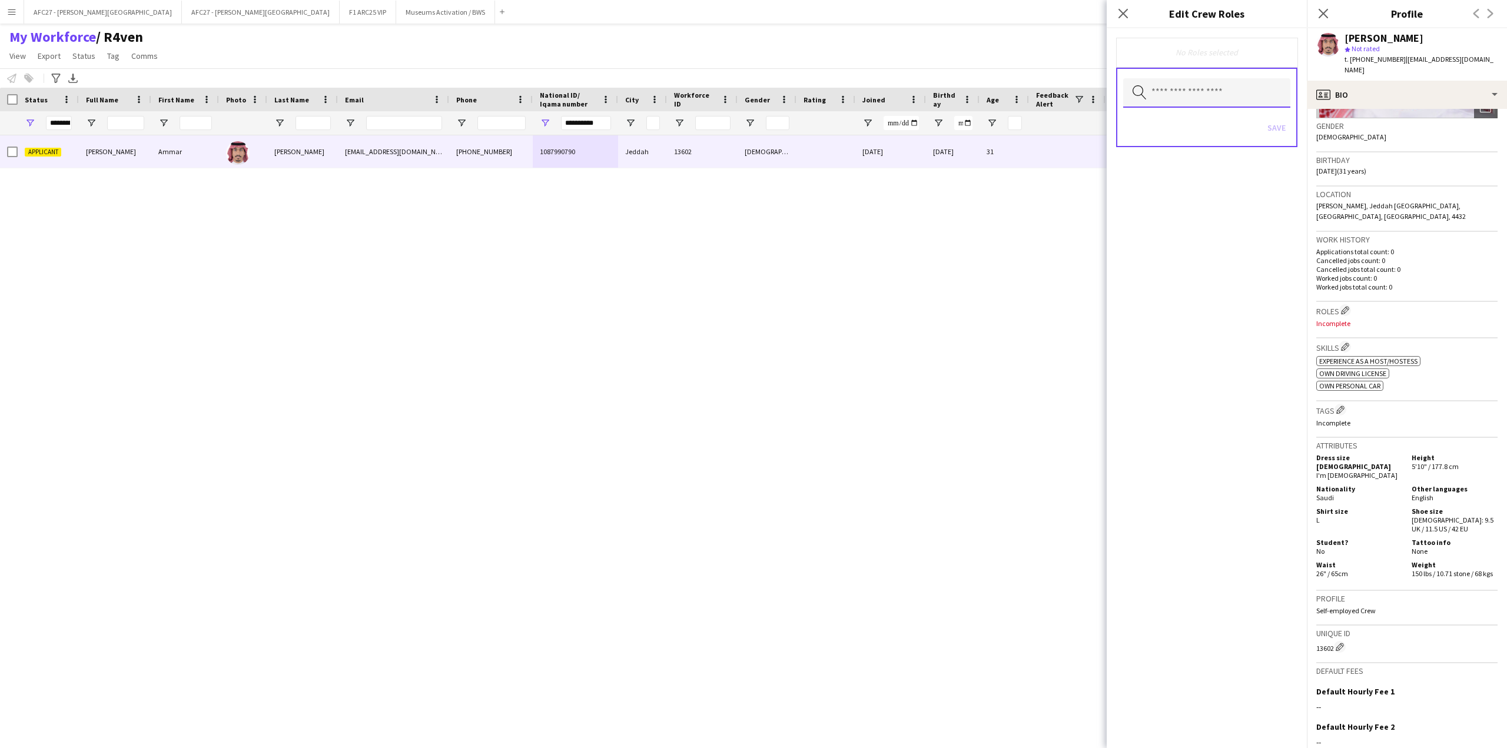
click at [1179, 79] on input "text" at bounding box center [1206, 92] width 167 height 29
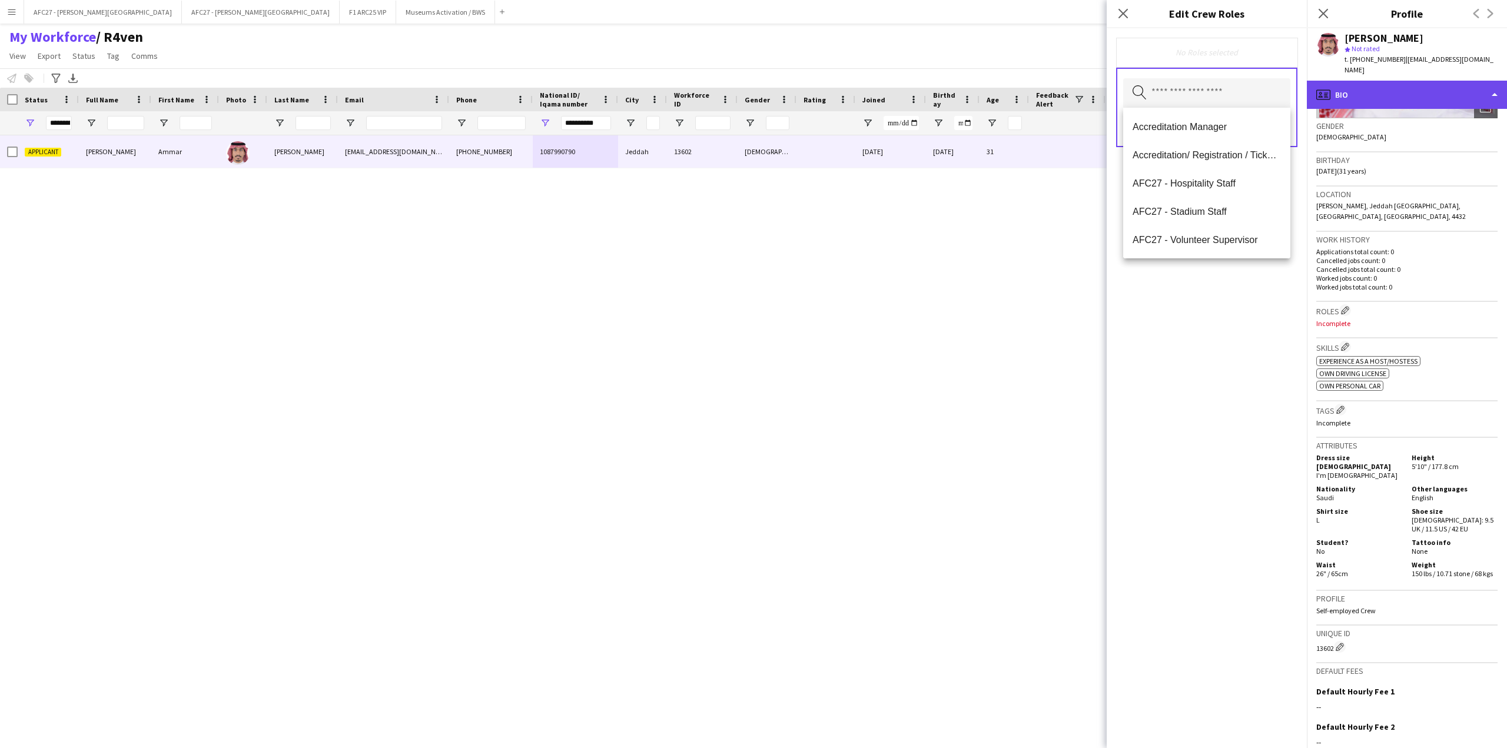
click at [1383, 92] on div "profile Bio" at bounding box center [1407, 95] width 200 height 28
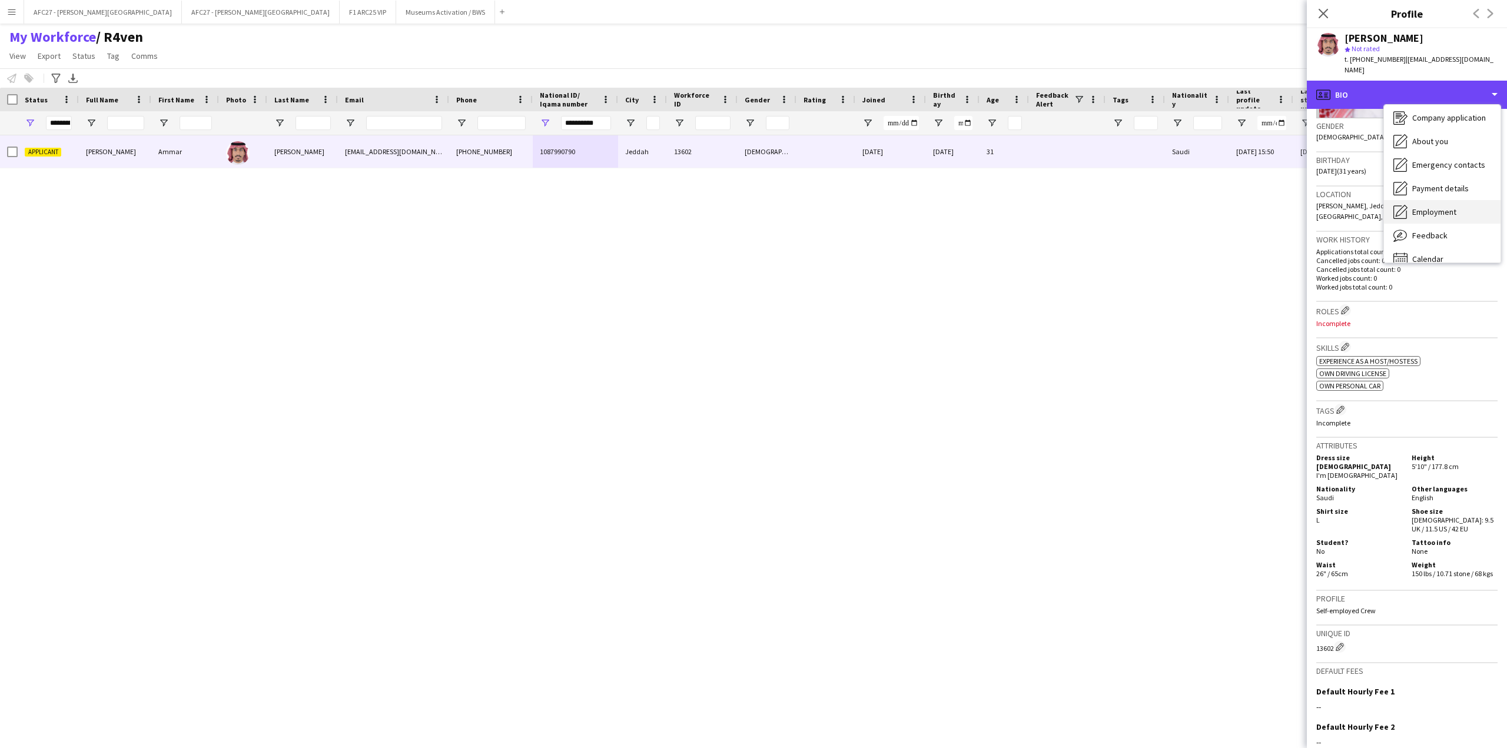
scroll to position [40, 0]
click at [1423, 217] on span "Feedback" at bounding box center [1429, 222] width 35 height 11
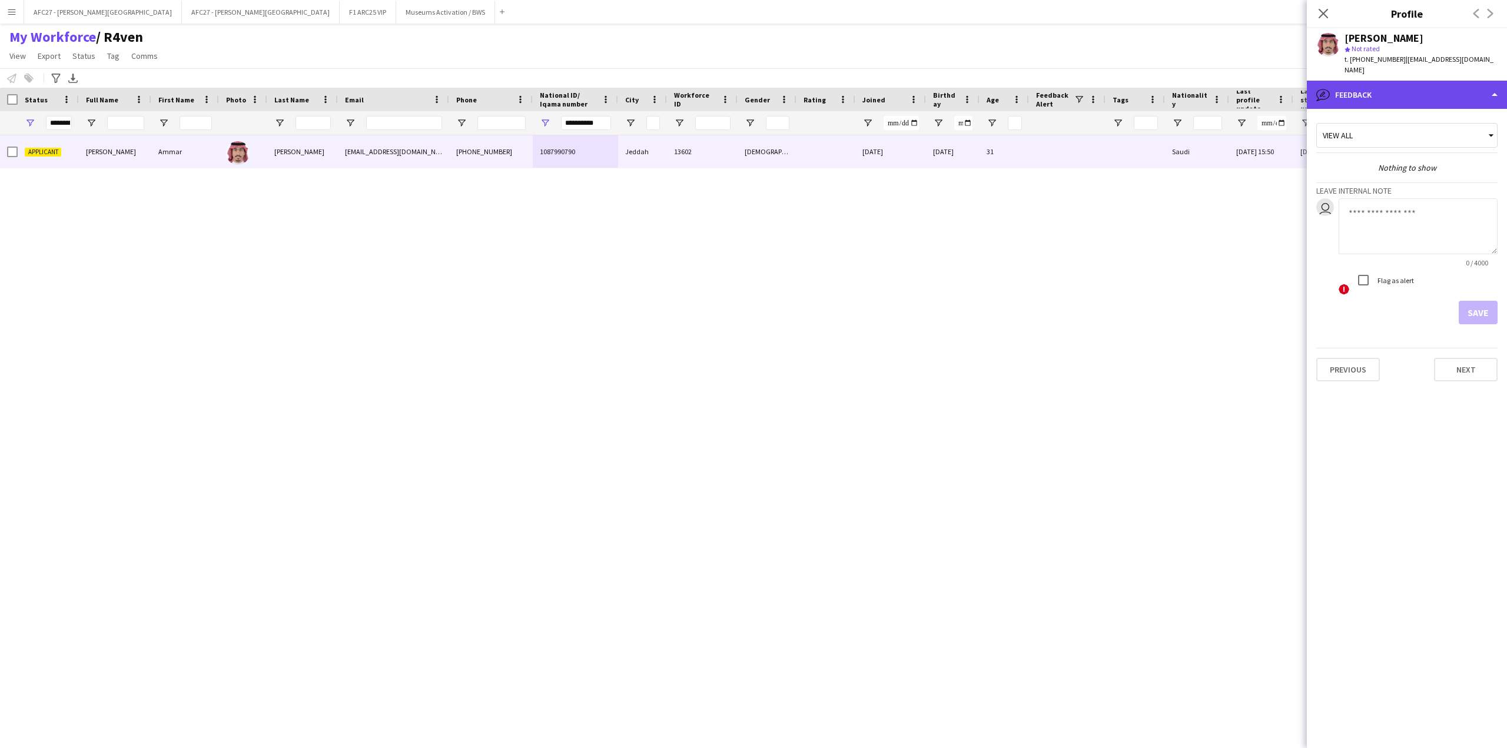
click at [1386, 85] on div "bubble-pencil Feedback" at bounding box center [1407, 95] width 200 height 28
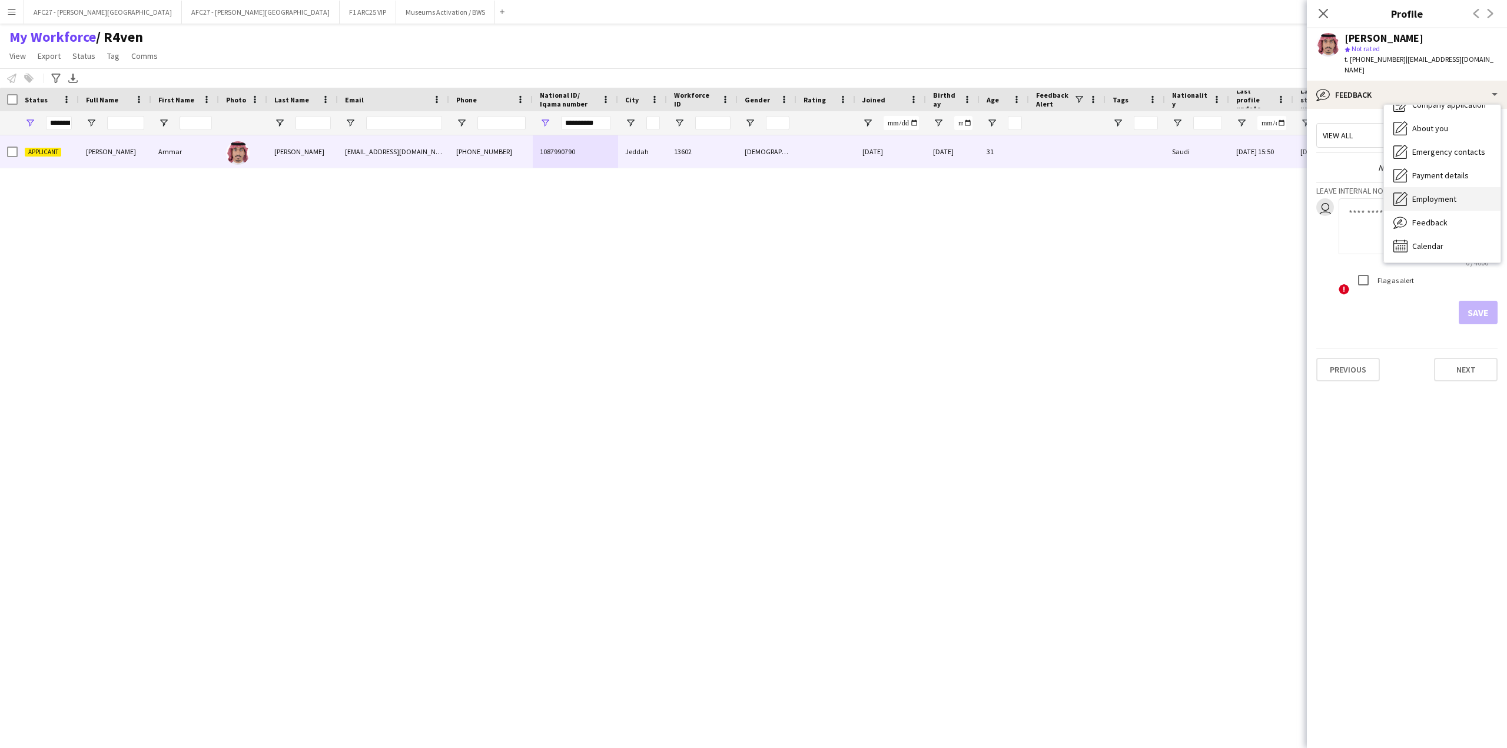
click at [1439, 194] on span "Employment" at bounding box center [1434, 199] width 44 height 11
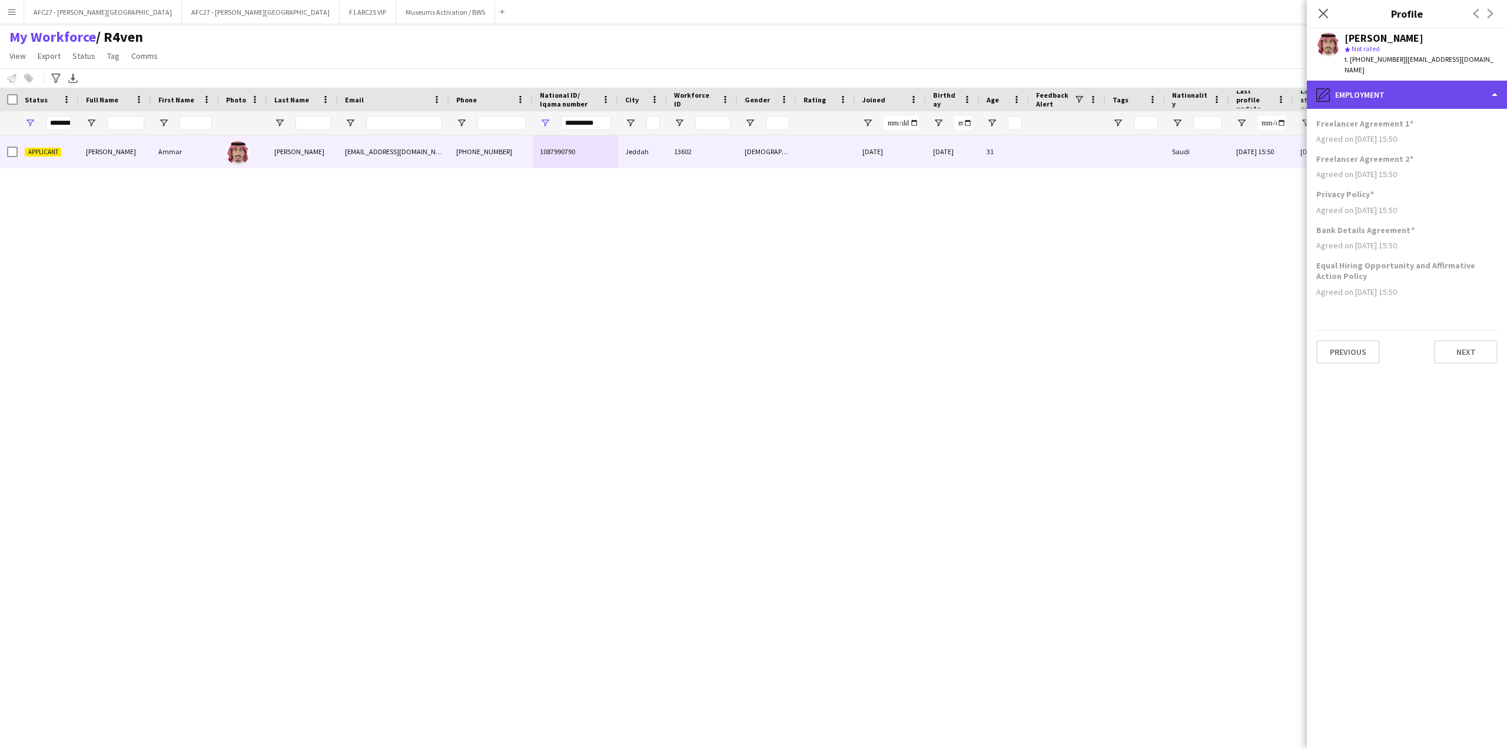
click at [1433, 89] on div "pencil4 Employment" at bounding box center [1407, 95] width 200 height 28
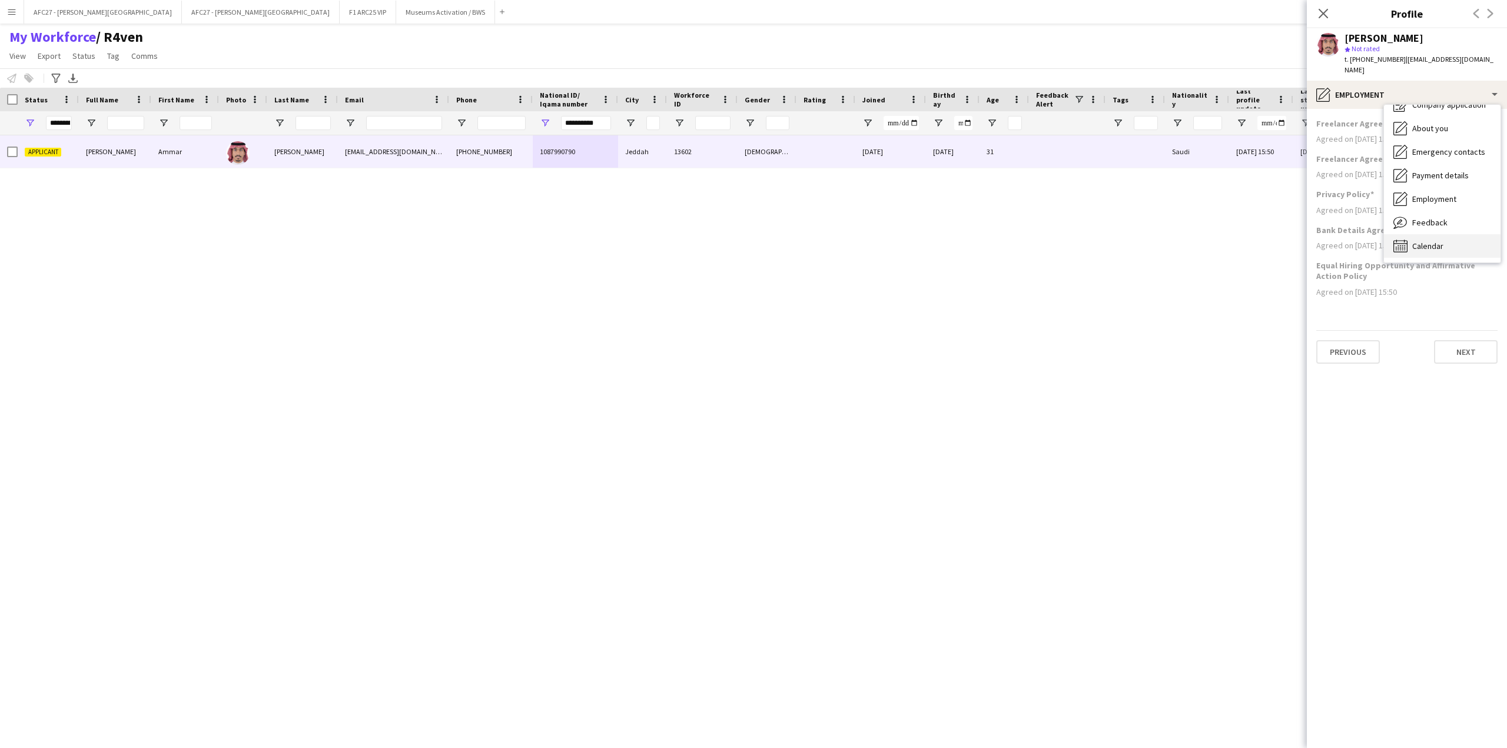
click at [1435, 241] on span "Calendar" at bounding box center [1427, 246] width 31 height 11
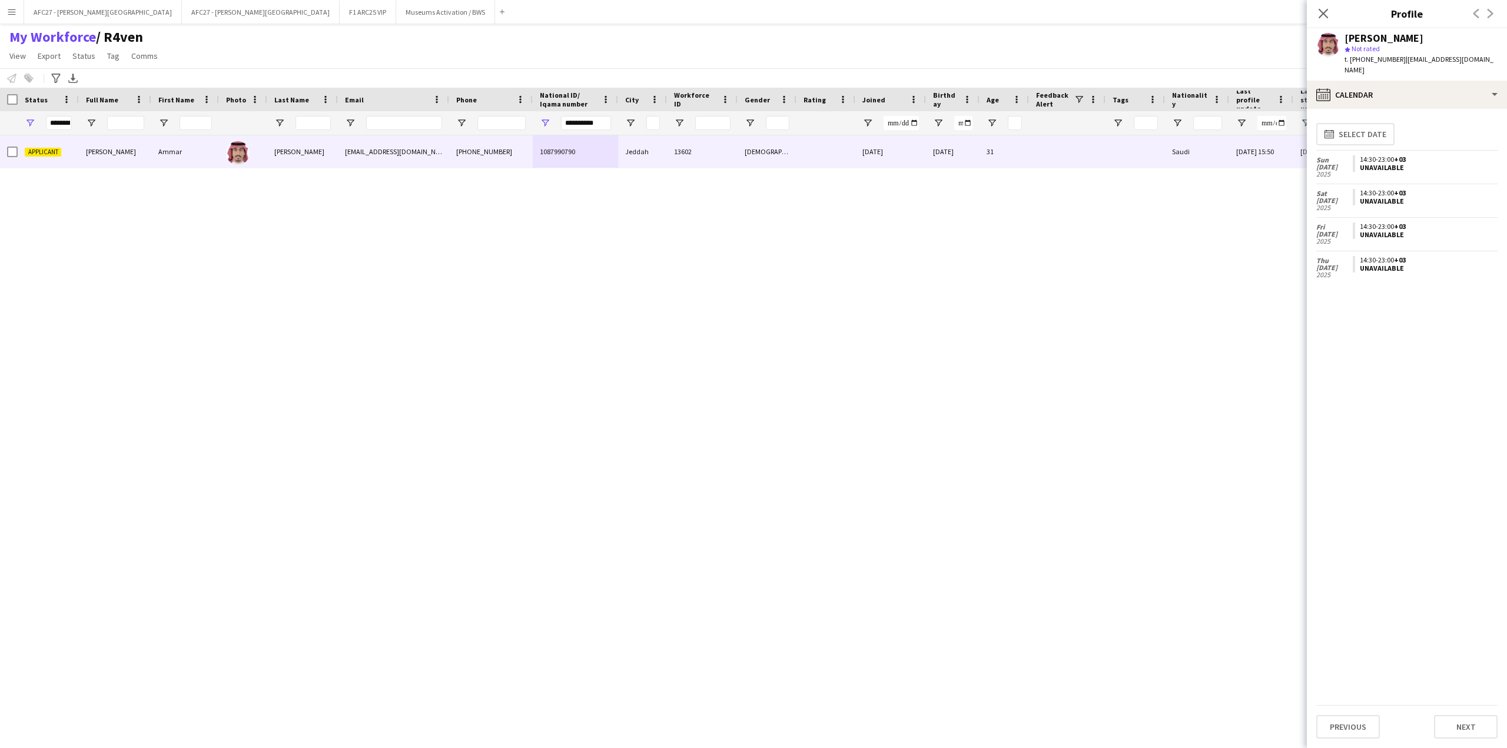
drag, startPoint x: 1408, startPoint y: 257, endPoint x: 1313, endPoint y: 149, distance: 144.3
click at [1313, 149] on app-calendar-tab "calendar-full Select date [DATE] 14:30-23:00 +03 Unavailable [DATE] 14:30-23:00…" at bounding box center [1407, 428] width 200 height 639
click at [1346, 297] on div "calendar-full Select date [DATE] 14:30-23:00 +03 Unavailable [DATE] 14:30-23:00…" at bounding box center [1406, 411] width 181 height 587
click at [1443, 81] on div "calendar-full Calendar" at bounding box center [1407, 95] width 200 height 28
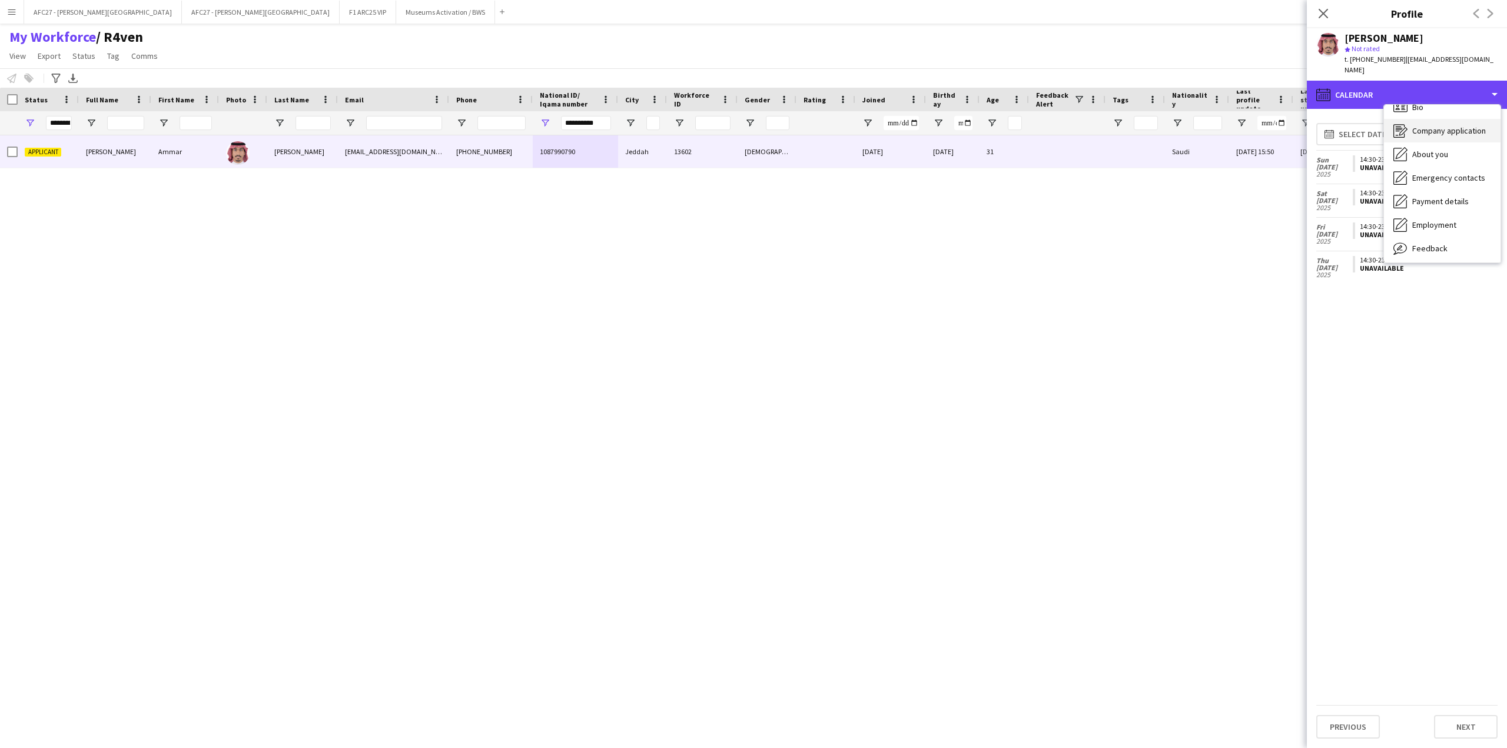
scroll to position [0, 0]
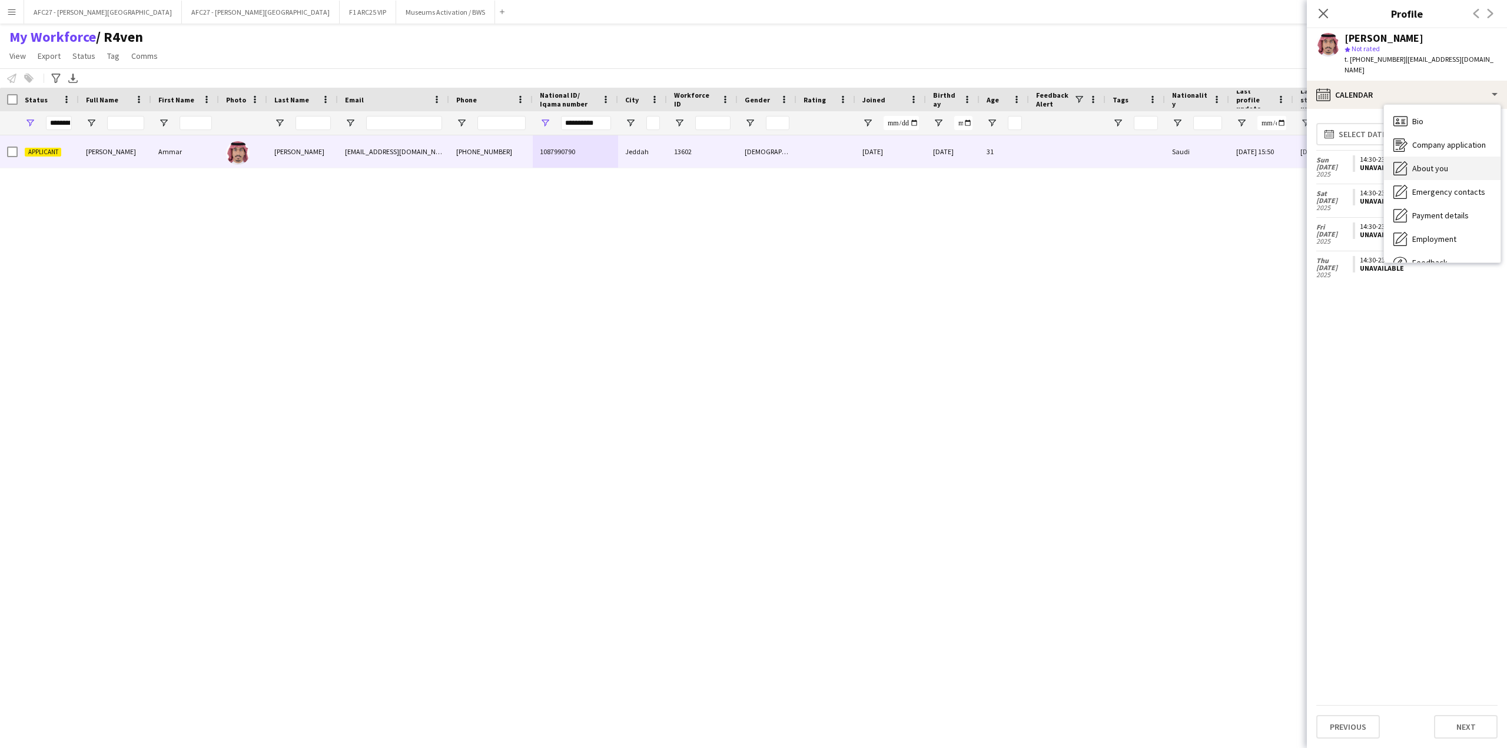
click at [1428, 165] on div "About you About you" at bounding box center [1442, 169] width 117 height 24
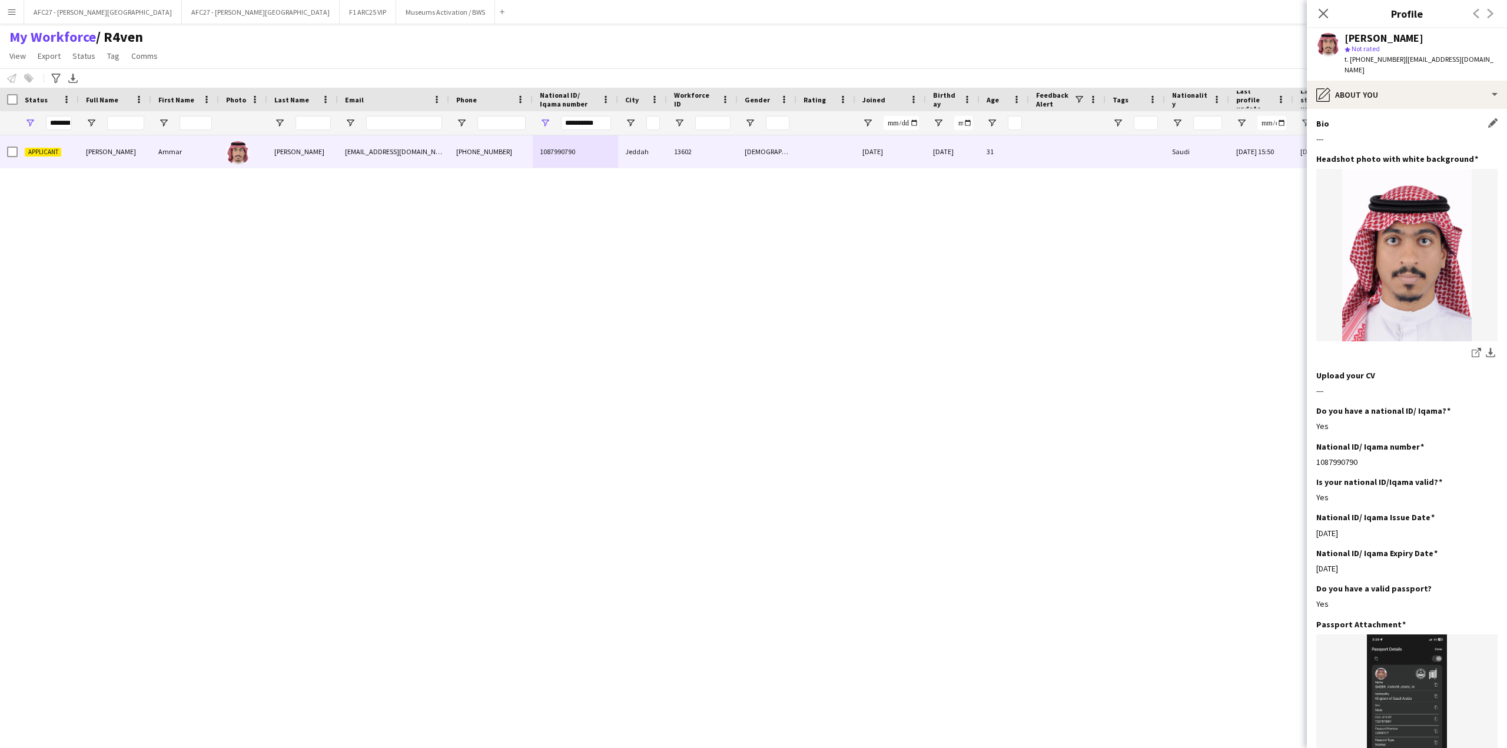
click at [1376, 118] on div "Bio Edit this field" at bounding box center [1406, 123] width 181 height 11
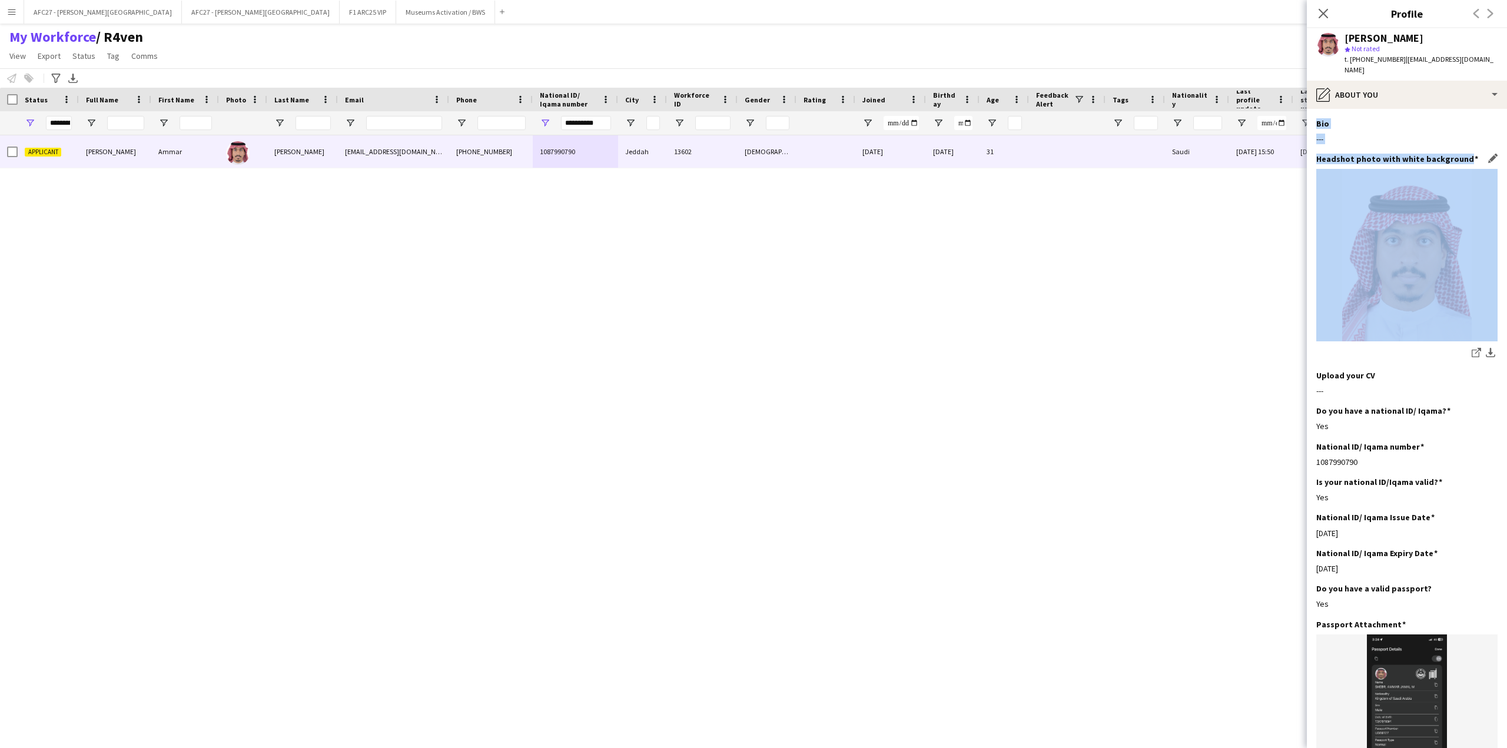
drag, startPoint x: 1376, startPoint y: 111, endPoint x: 1376, endPoint y: 150, distance: 38.3
click at [1376, 150] on app-section-data-types "Bio Edit this field --- Headshot photo with white background Edit this field sh…" at bounding box center [1407, 428] width 200 height 639
click at [1376, 154] on h3 "Headshot photo with white background" at bounding box center [1397, 159] width 162 height 11
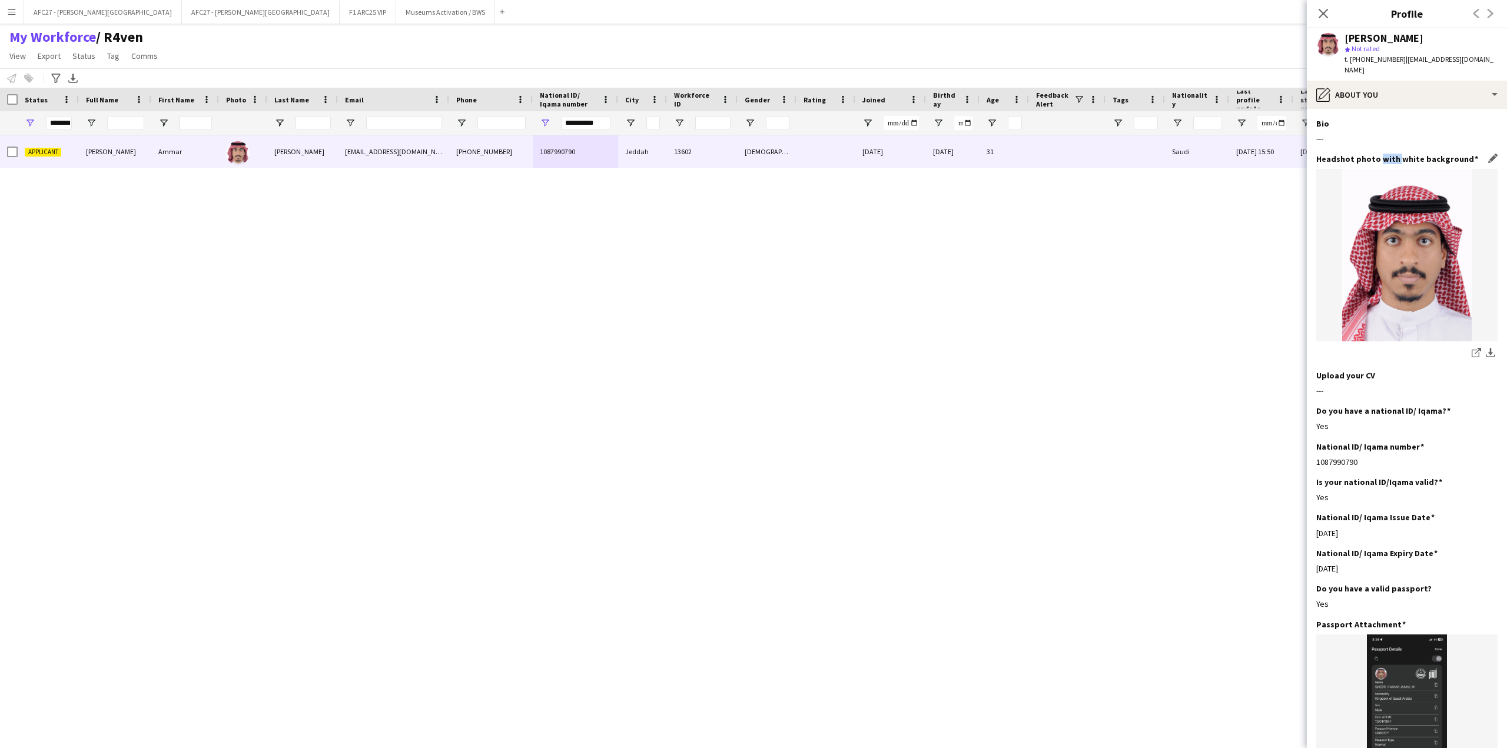
click at [1376, 154] on h3 "Headshot photo with white background" at bounding box center [1397, 159] width 162 height 11
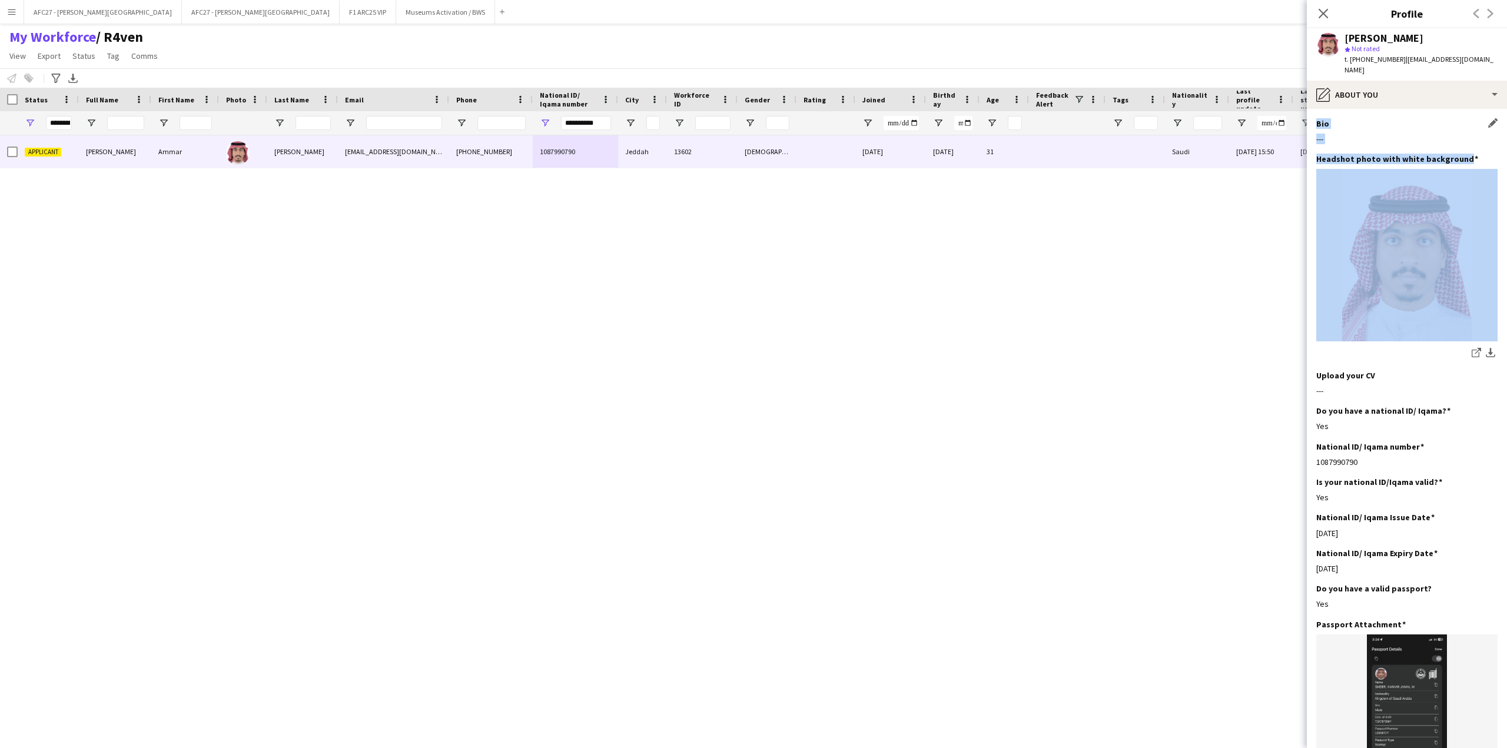
drag, startPoint x: 1376, startPoint y: 150, endPoint x: 1376, endPoint y: 114, distance: 35.9
click at [1376, 114] on app-section-data-types "Bio Edit this field --- Headshot photo with white background Edit this field sh…" at bounding box center [1407, 428] width 200 height 639
click at [1376, 118] on div "Bio Edit this field" at bounding box center [1406, 123] width 181 height 11
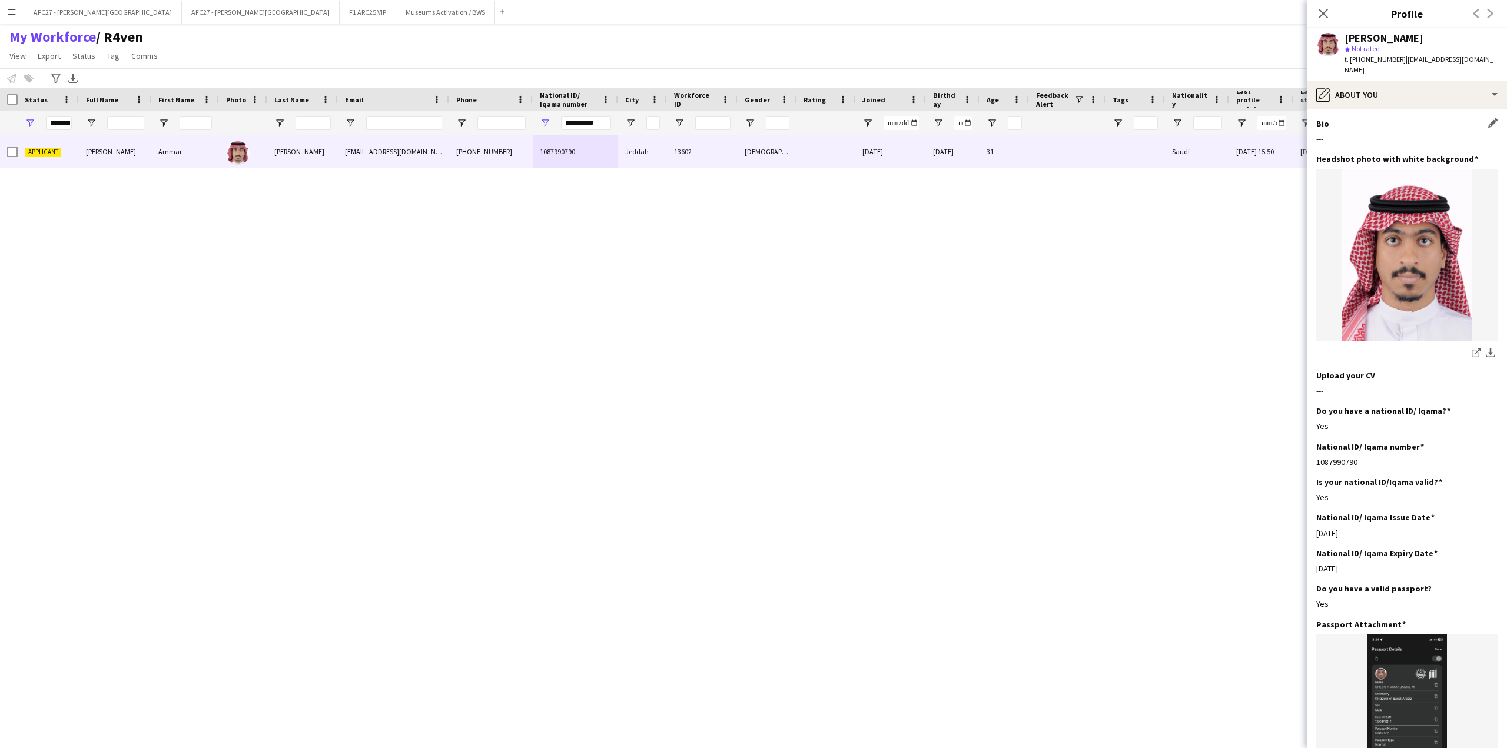
click at [1376, 118] on div "Bio Edit this field" at bounding box center [1406, 123] width 181 height 11
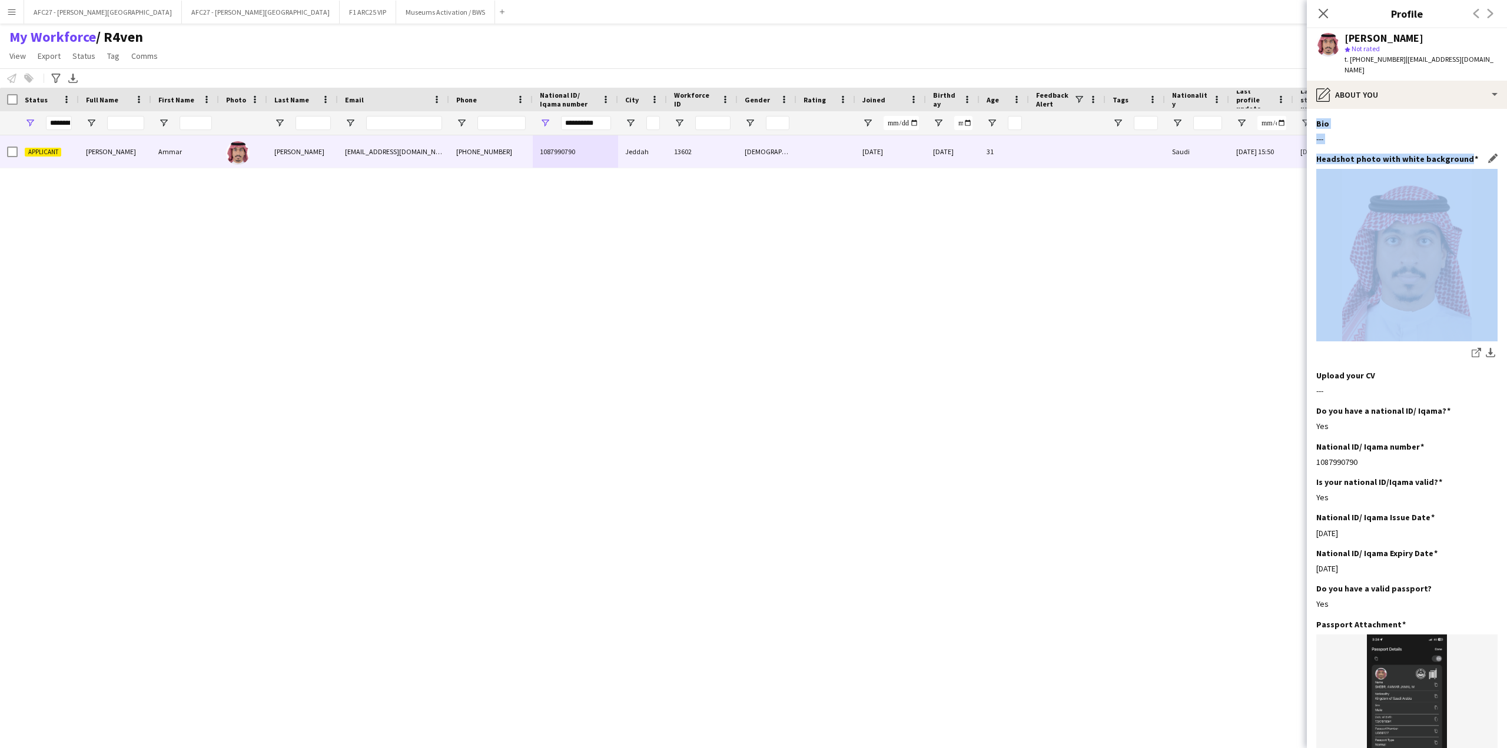
drag, startPoint x: 1376, startPoint y: 114, endPoint x: 1390, endPoint y: 145, distance: 34.5
click at [1390, 145] on app-section-data-types "Bio Edit this field --- Headshot photo with white background Edit this field sh…" at bounding box center [1407, 428] width 200 height 639
click at [1382, 109] on app-section-data-types "Bio Edit this field --- Headshot photo with white background Edit this field sh…" at bounding box center [1407, 428] width 200 height 639
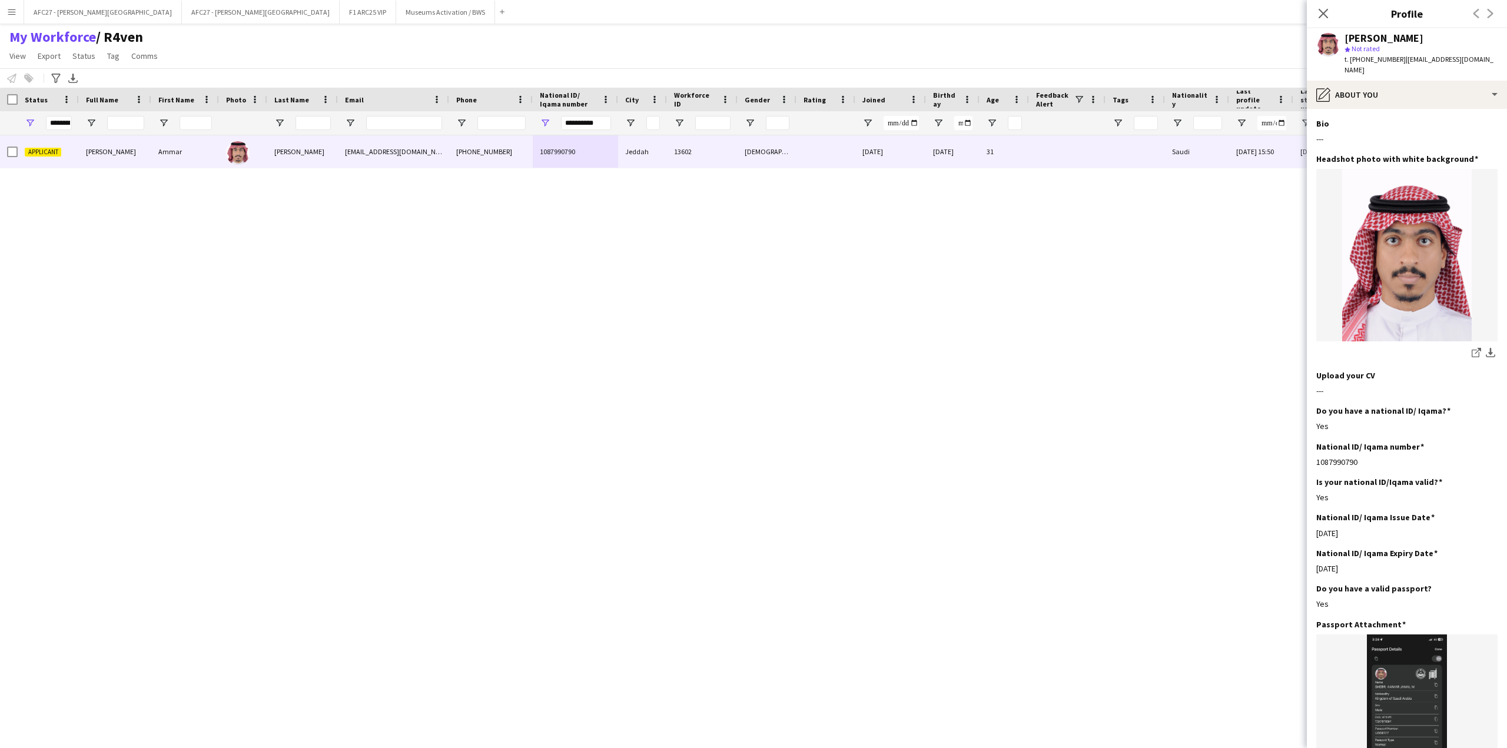
click at [1382, 109] on app-section-data-types "Bio Edit this field --- Headshot photo with white background Edit this field sh…" at bounding box center [1407, 428] width 200 height 639
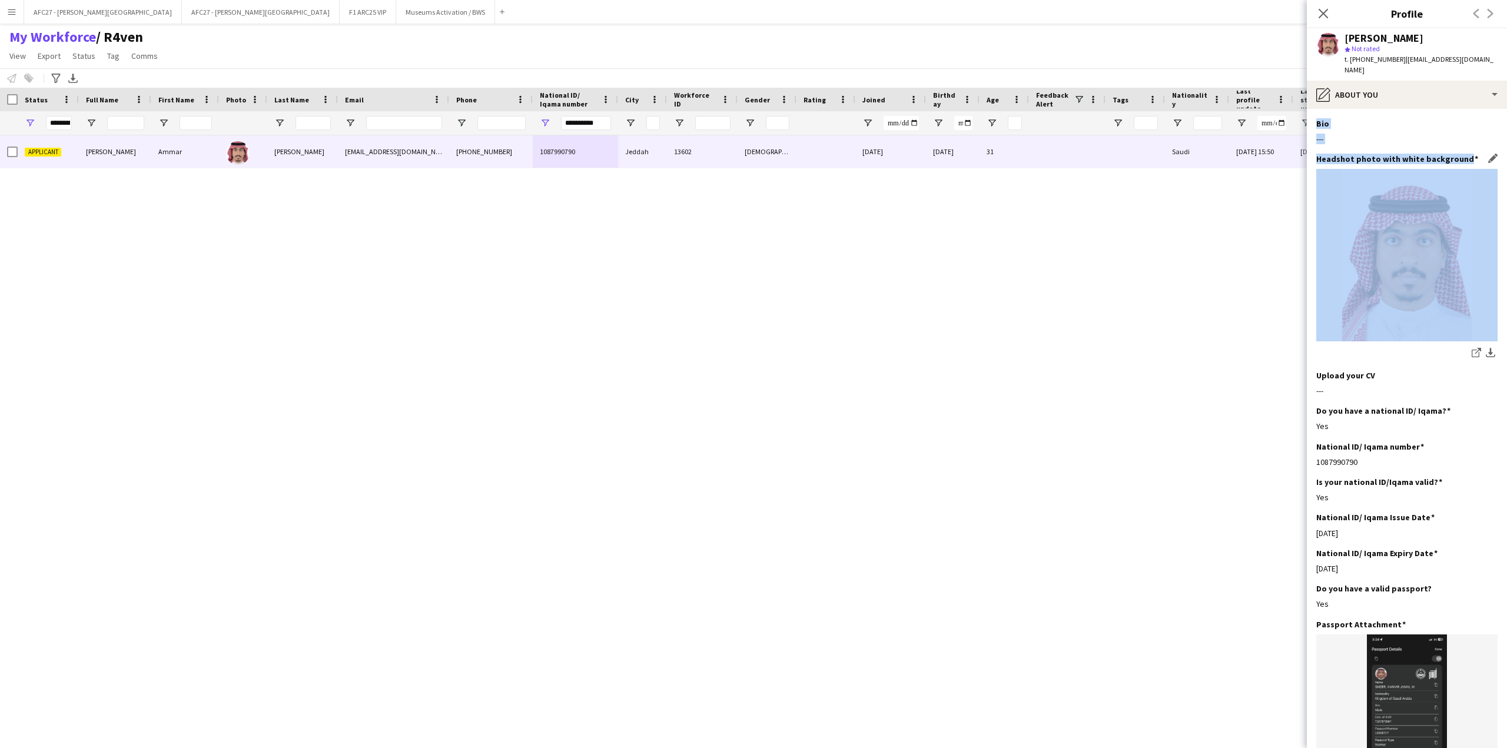
drag, startPoint x: 1382, startPoint y: 107, endPoint x: 1462, endPoint y: 147, distance: 89.5
click at [1462, 147] on app-section-data-types "Bio Edit this field --- Headshot photo with white background Edit this field sh…" at bounding box center [1407, 428] width 200 height 639
click at [1462, 154] on h3 "Headshot photo with white background" at bounding box center [1397, 159] width 162 height 11
drag, startPoint x: 1462, startPoint y: 147, endPoint x: 1330, endPoint y: 113, distance: 136.0
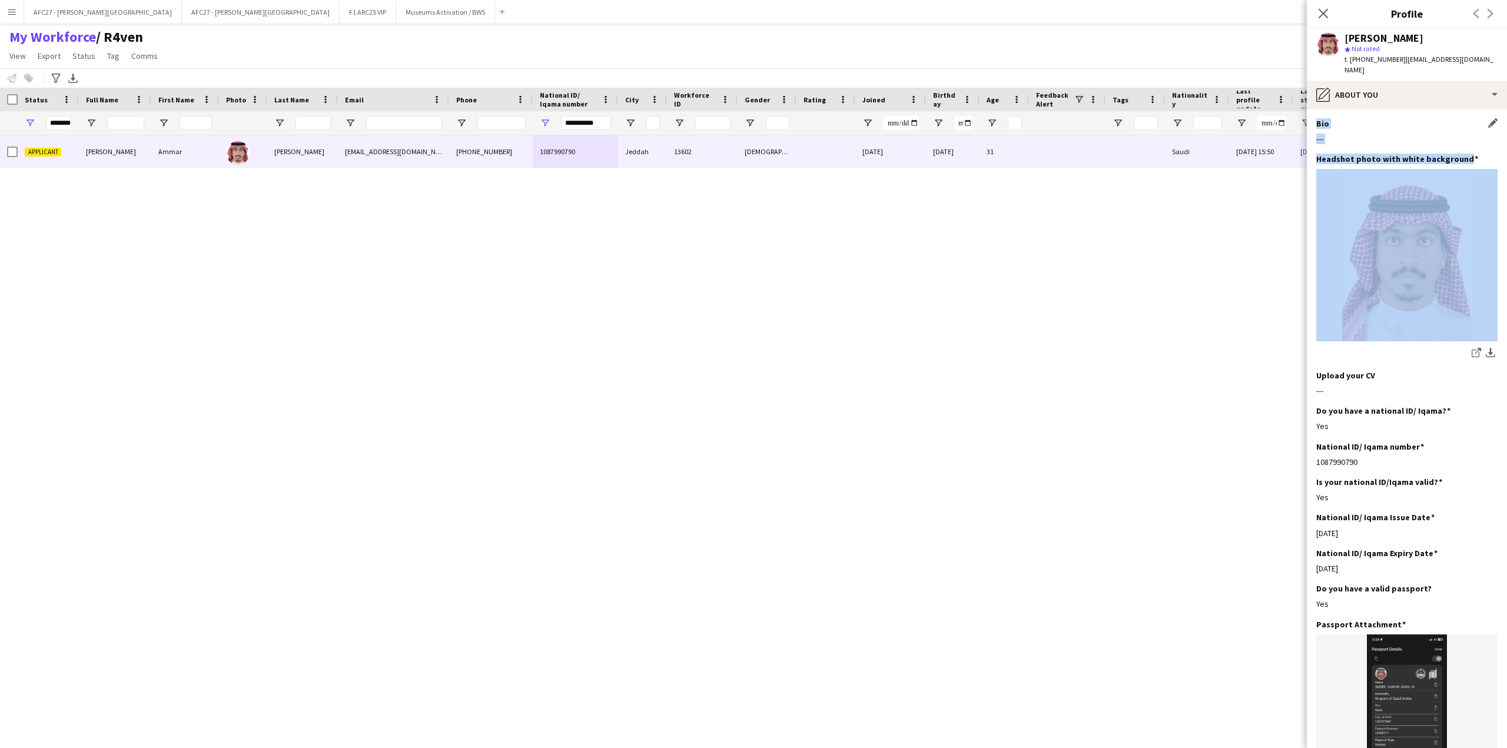
click at [1330, 113] on app-section-data-types "Bio Edit this field --- Headshot photo with white background Edit this field sh…" at bounding box center [1407, 428] width 200 height 639
click at [1330, 118] on div "Bio Edit this field" at bounding box center [1406, 123] width 181 height 11
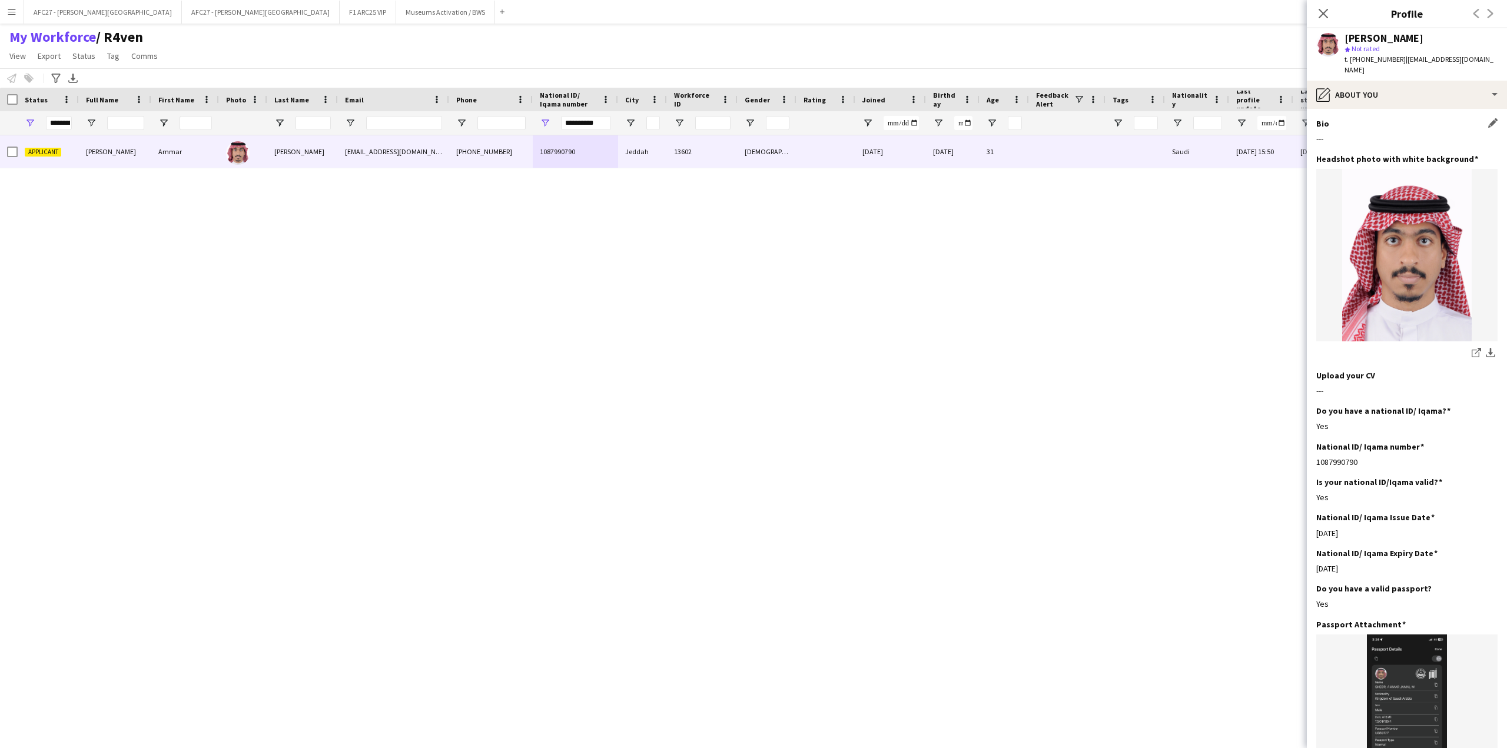
click at [1330, 118] on div "Bio Edit this field" at bounding box center [1406, 123] width 181 height 11
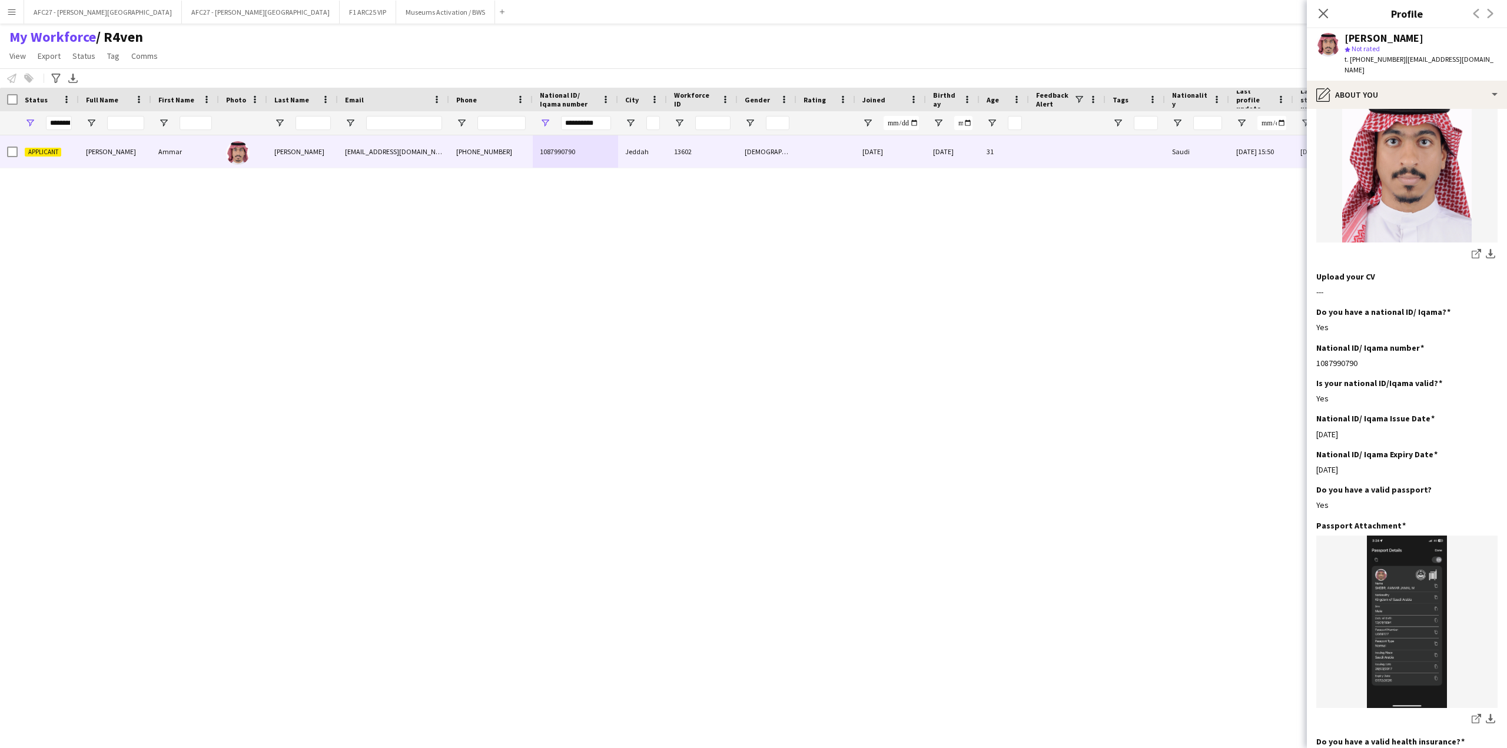
scroll to position [177, 0]
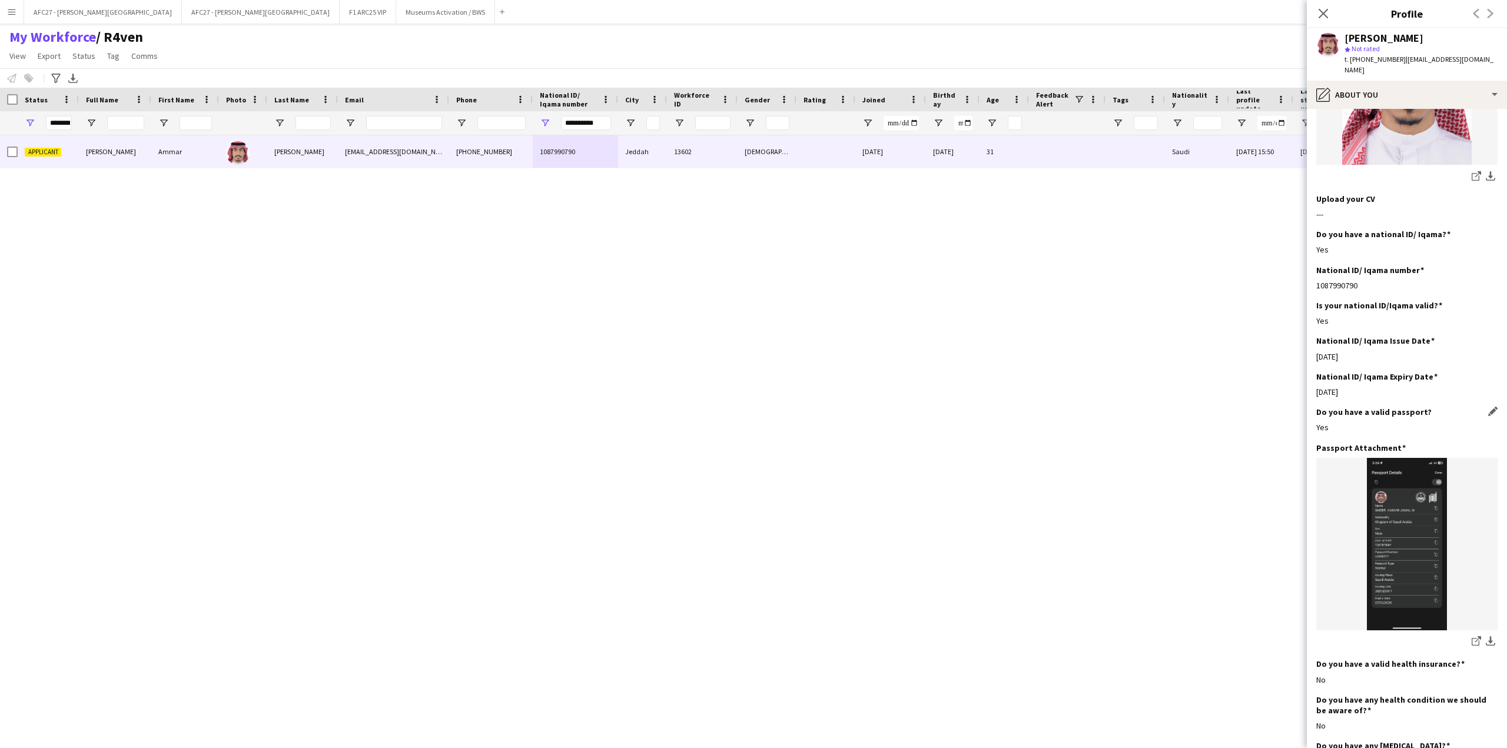
click at [1361, 422] on div "Yes" at bounding box center [1406, 427] width 181 height 11
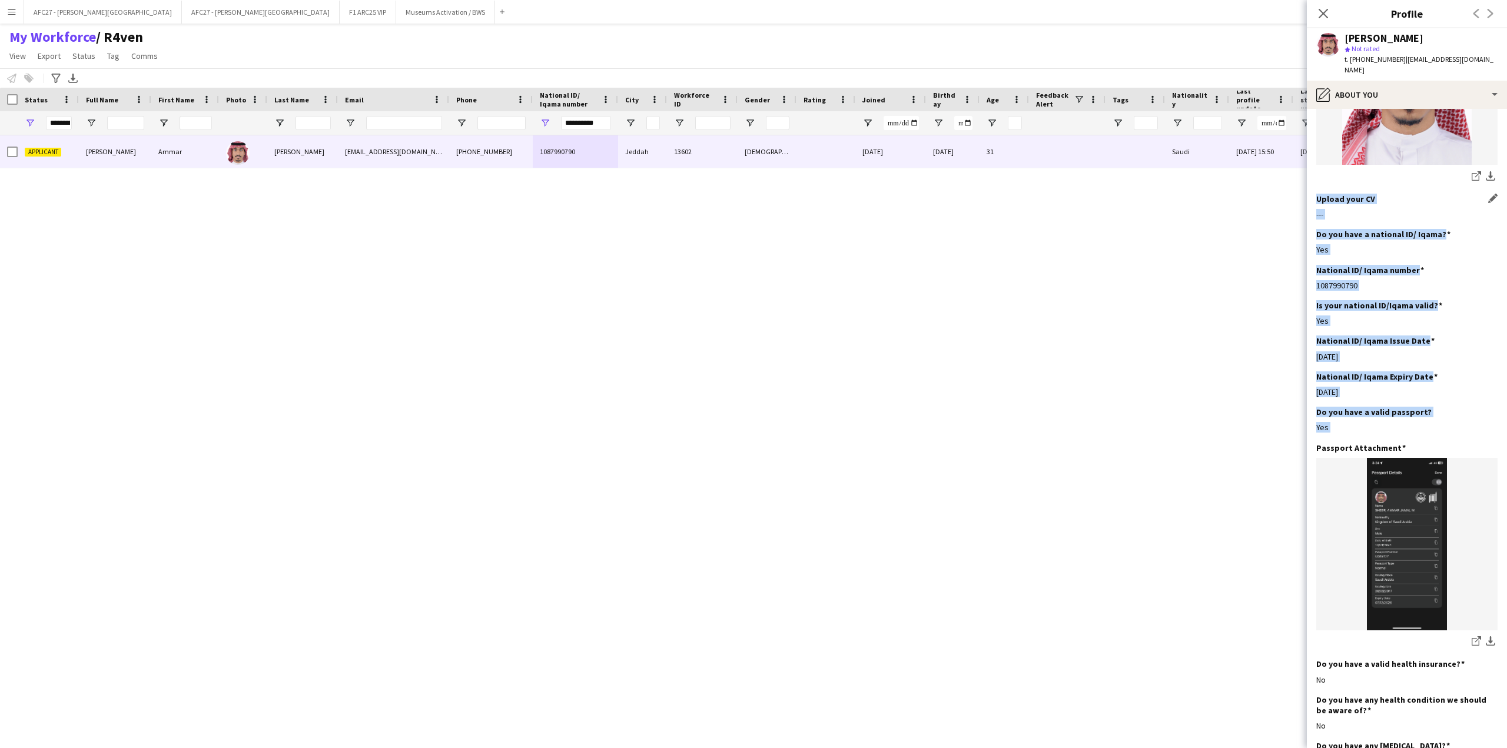
drag, startPoint x: 1361, startPoint y: 416, endPoint x: 1357, endPoint y: 188, distance: 228.4
click at [1357, 188] on app-section-data-types "Bio Edit this field --- Headshot photo with white background Edit this field sh…" at bounding box center [1407, 428] width 200 height 639
click at [1357, 194] on h3 "Upload your CV" at bounding box center [1345, 199] width 59 height 11
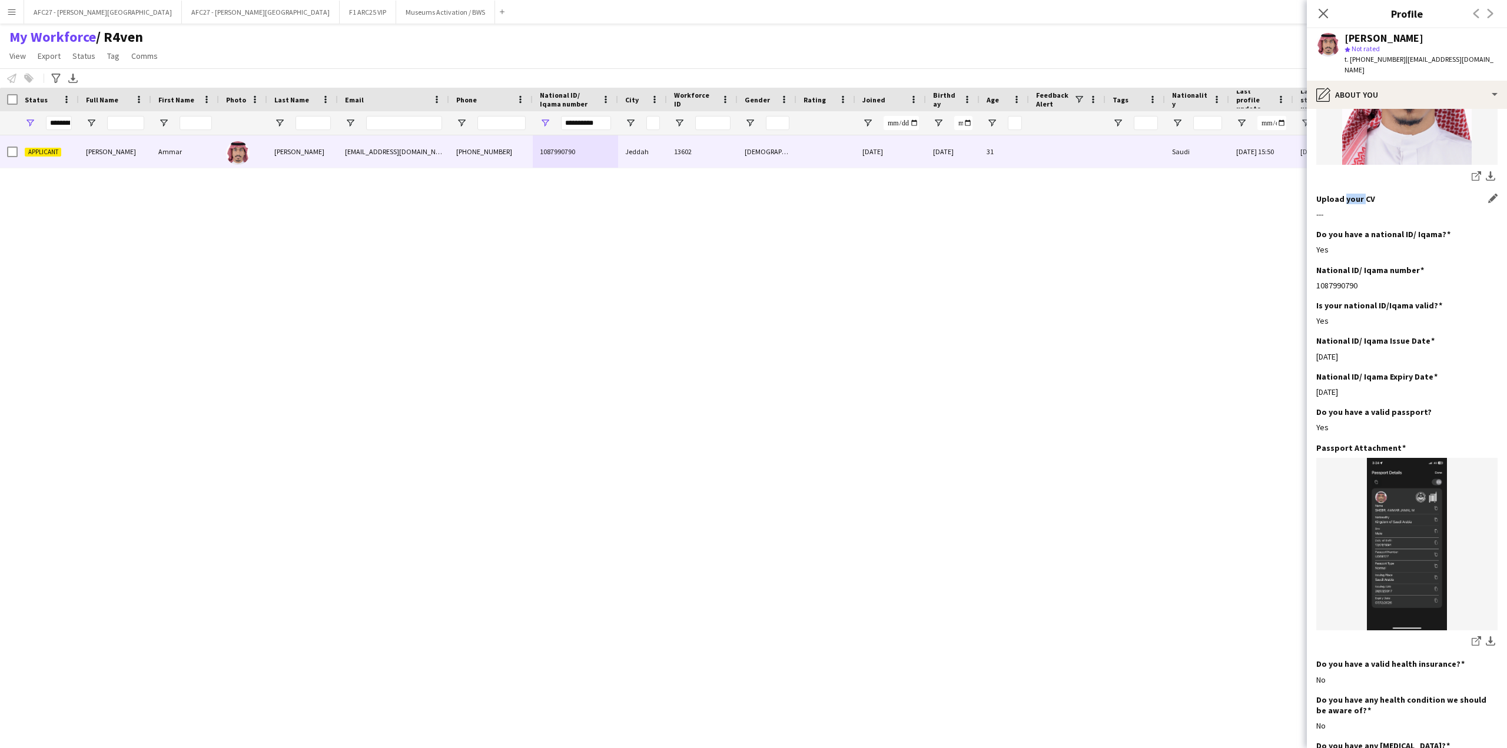
click at [1357, 194] on h3 "Upload your CV" at bounding box center [1345, 199] width 59 height 11
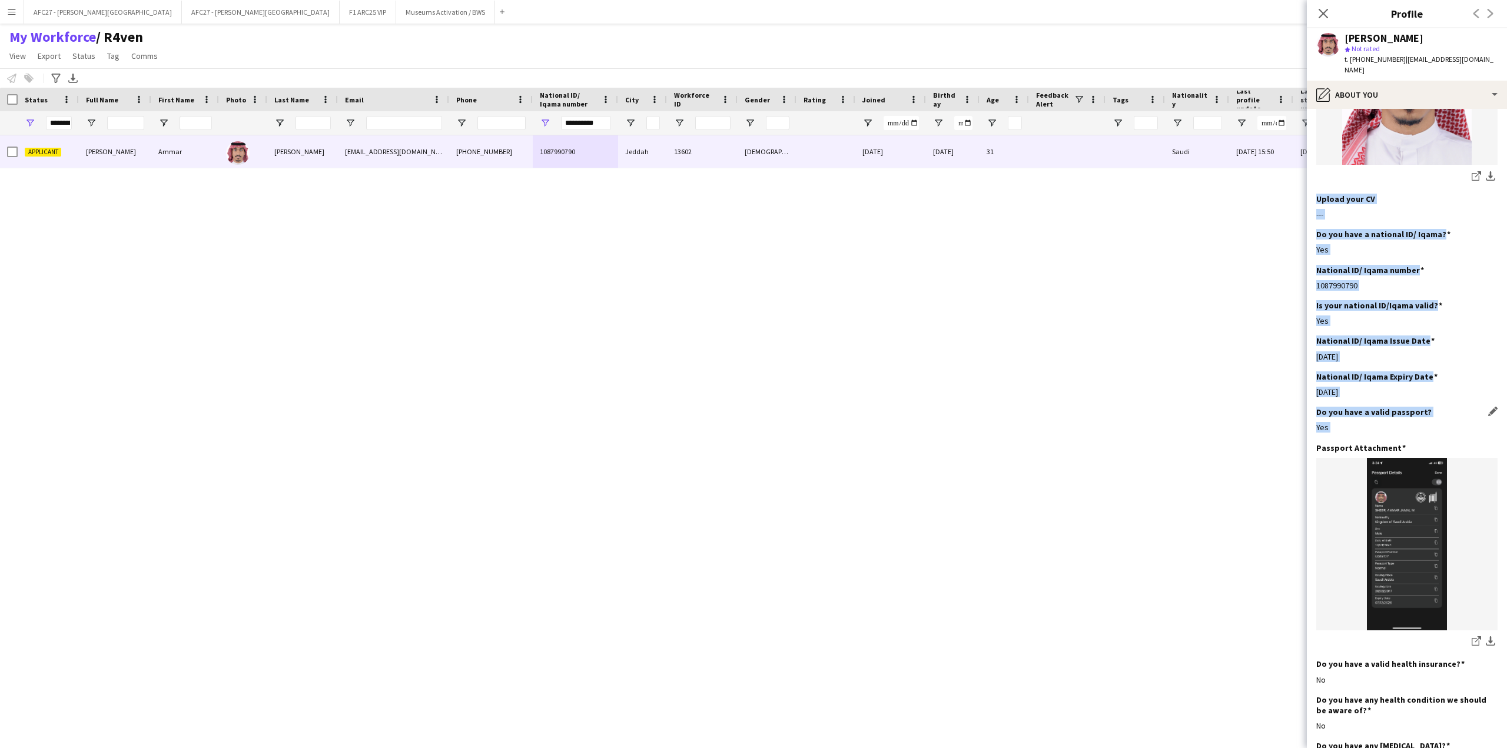
drag, startPoint x: 1357, startPoint y: 188, endPoint x: 1347, endPoint y: 407, distance: 219.8
click at [1347, 407] on app-section-data-types "Bio Edit this field --- Headshot photo with white background Edit this field sh…" at bounding box center [1407, 428] width 200 height 639
click at [1347, 407] on div "Do you have a valid passport? Edit this field Yes" at bounding box center [1406, 424] width 181 height 35
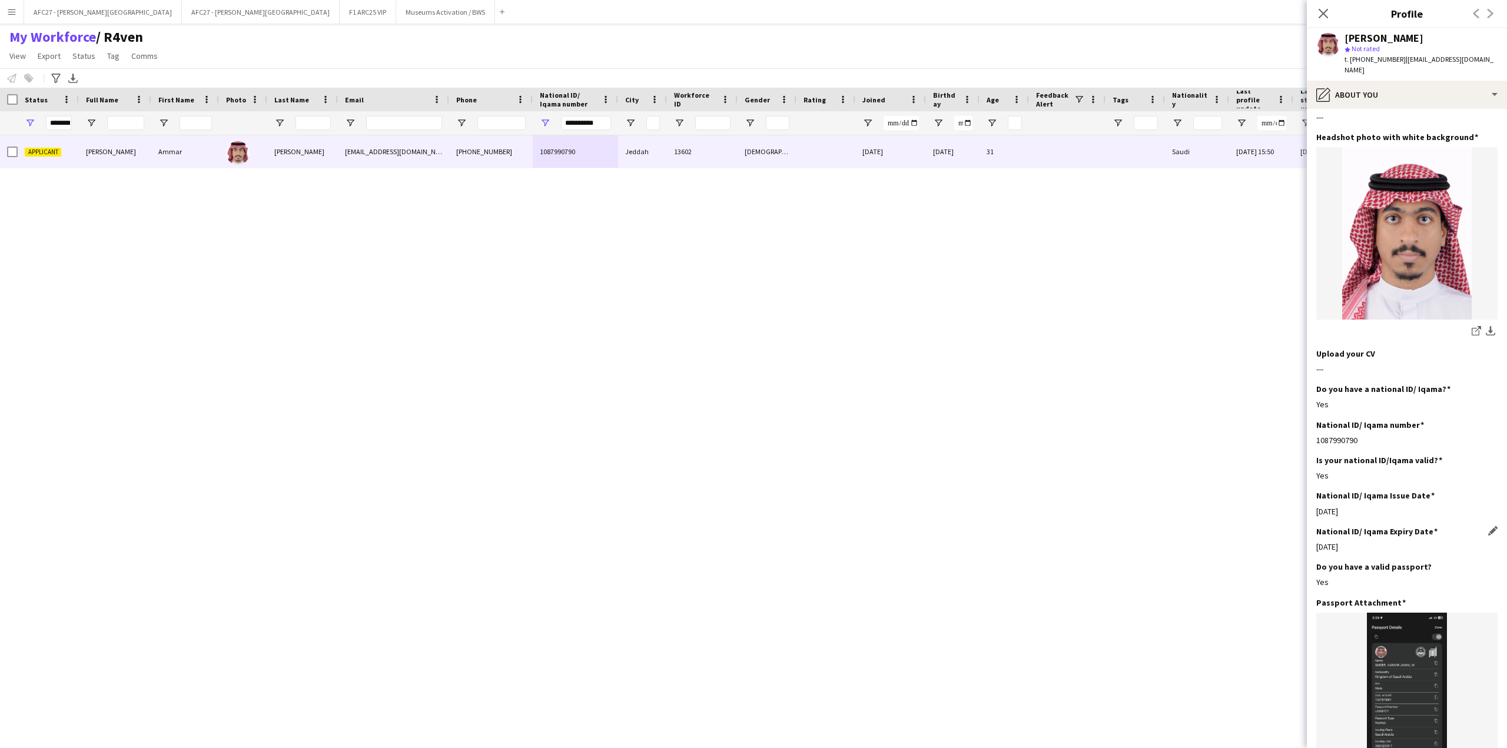
scroll to position [0, 0]
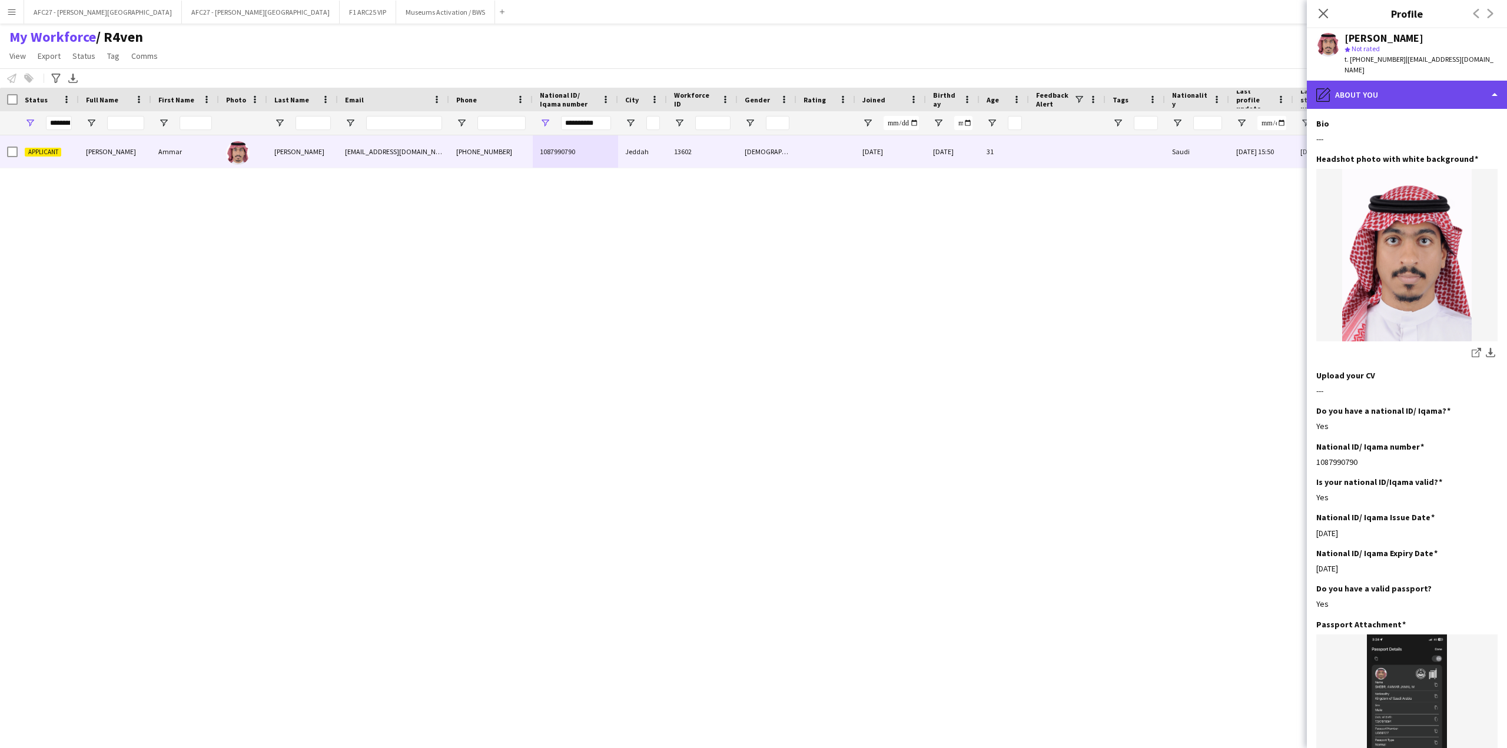
click at [1389, 81] on div "pencil4 About you" at bounding box center [1407, 95] width 200 height 28
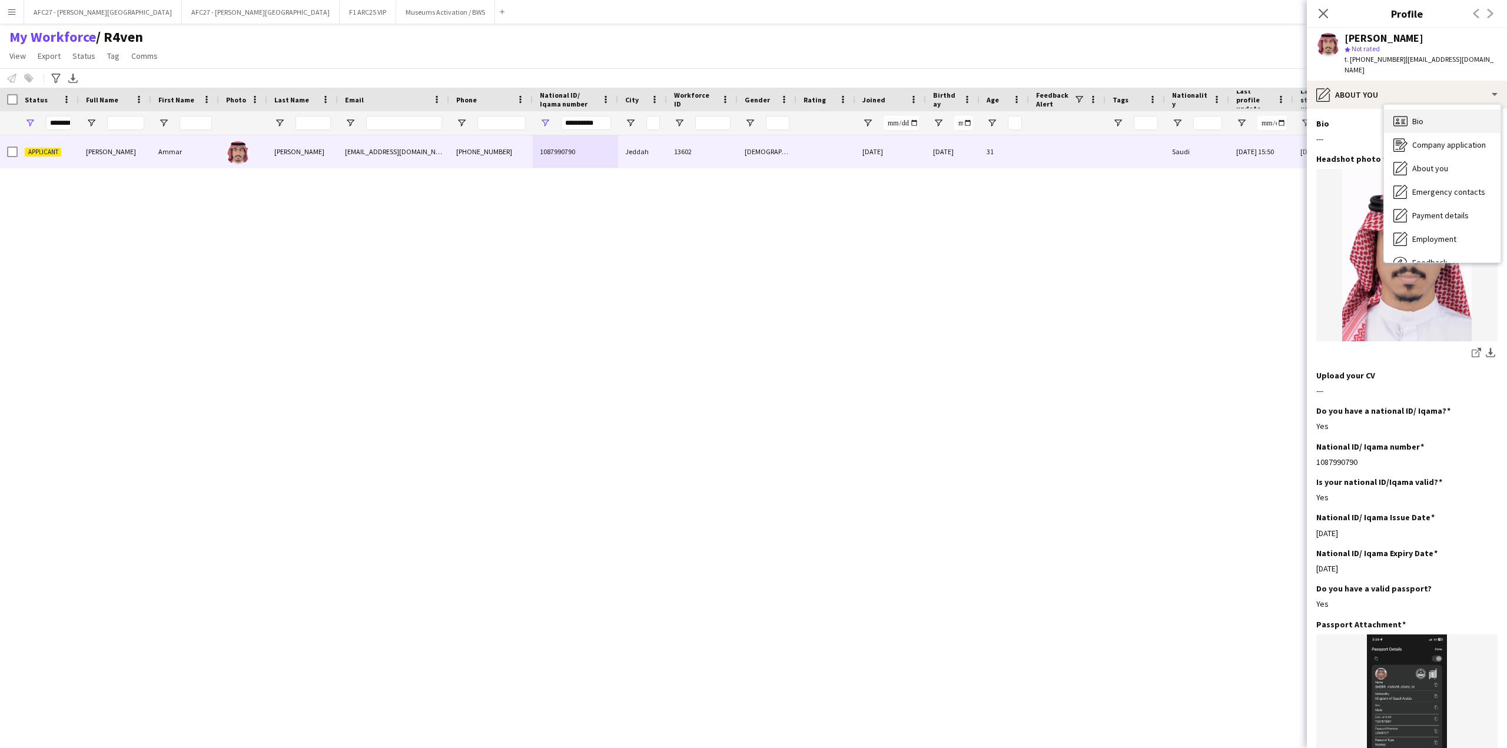
click at [1415, 116] on span "Bio" at bounding box center [1417, 121] width 11 height 11
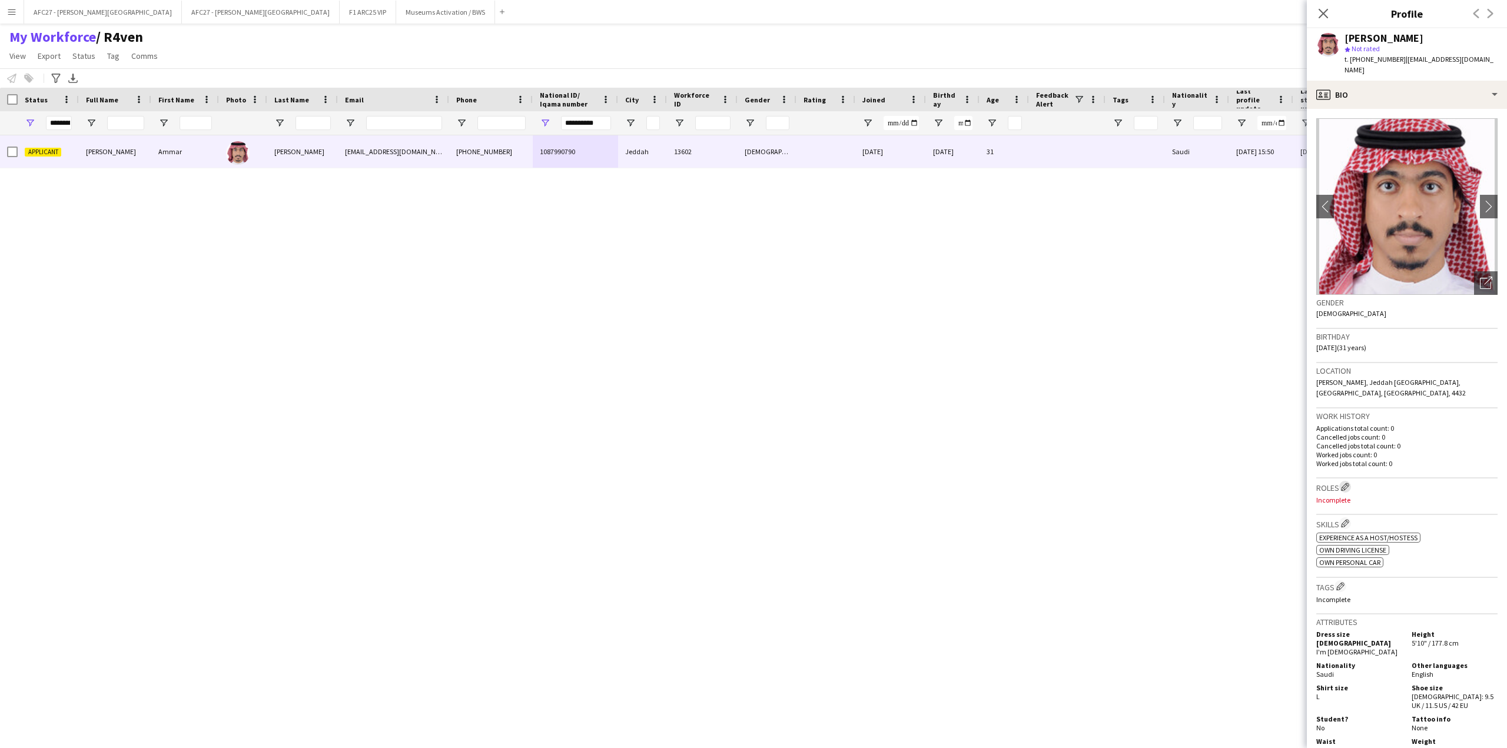
click at [1341, 481] on button "Edit crew company roles" at bounding box center [1345, 487] width 12 height 12
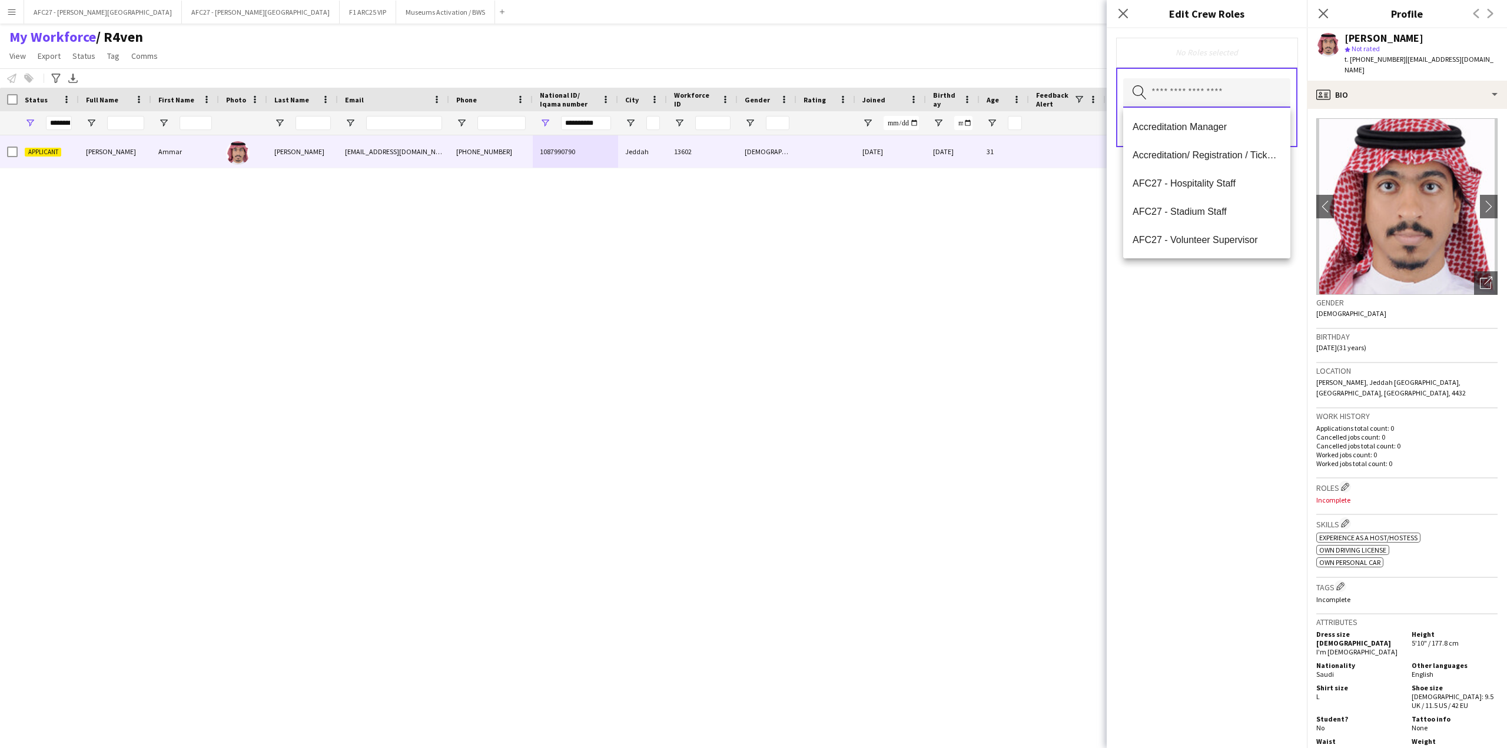
click at [1237, 88] on input "text" at bounding box center [1206, 92] width 167 height 29
type input "*"
type input "**"
click at [1231, 123] on span "Customer Service Staff" at bounding box center [1206, 126] width 148 height 11
type input "**"
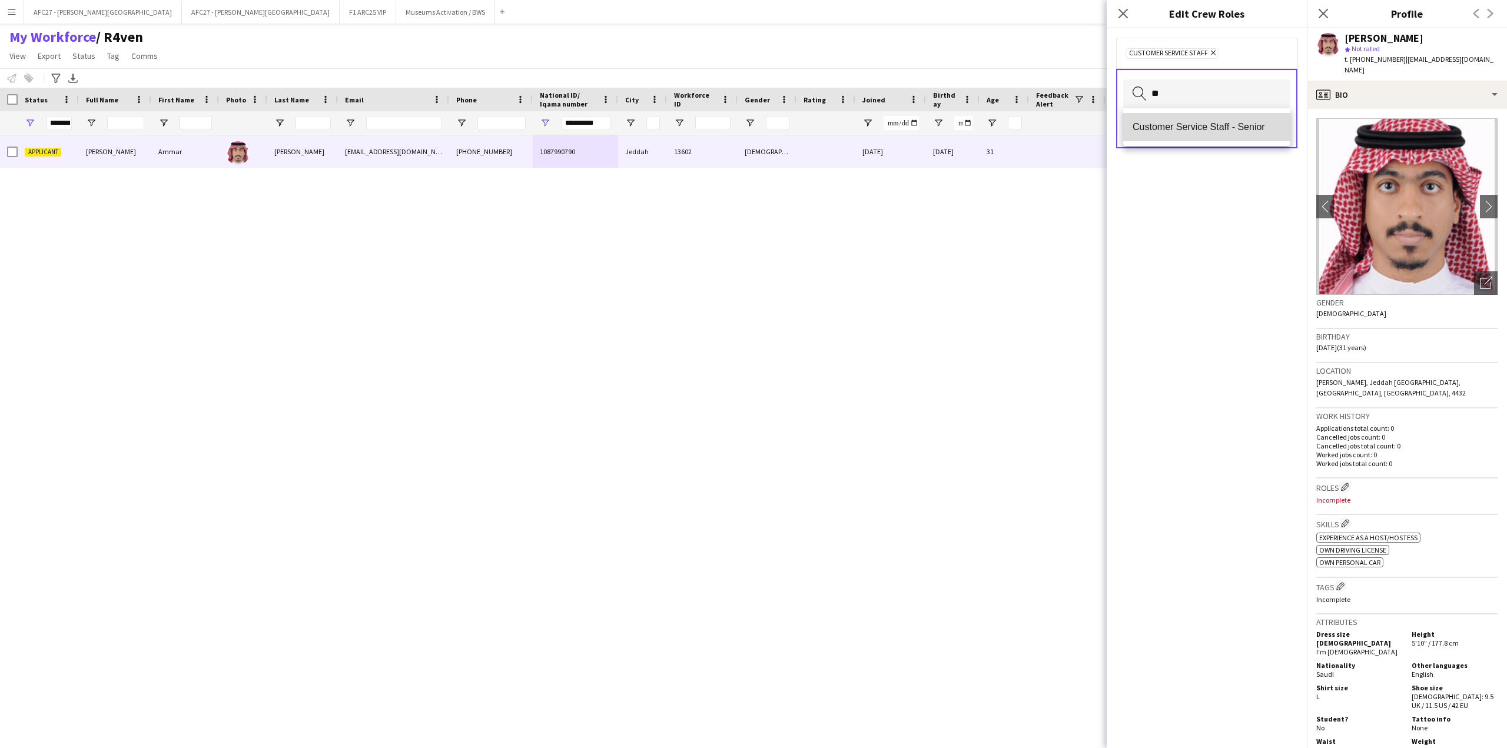
click at [1223, 127] on span "Customer Service Staff - Senior" at bounding box center [1206, 126] width 148 height 11
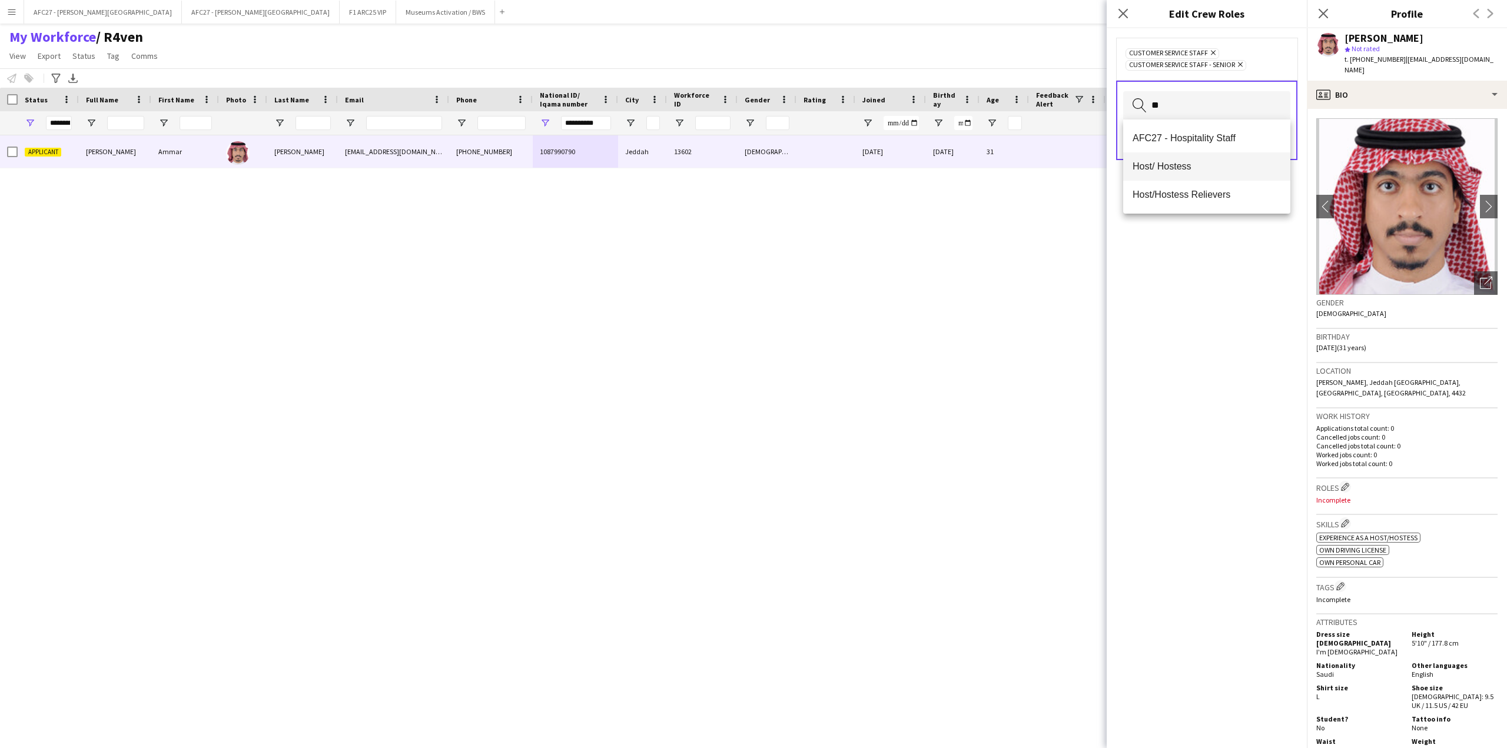
type input "**"
click at [1217, 162] on span "Host/ Hostess" at bounding box center [1206, 166] width 148 height 11
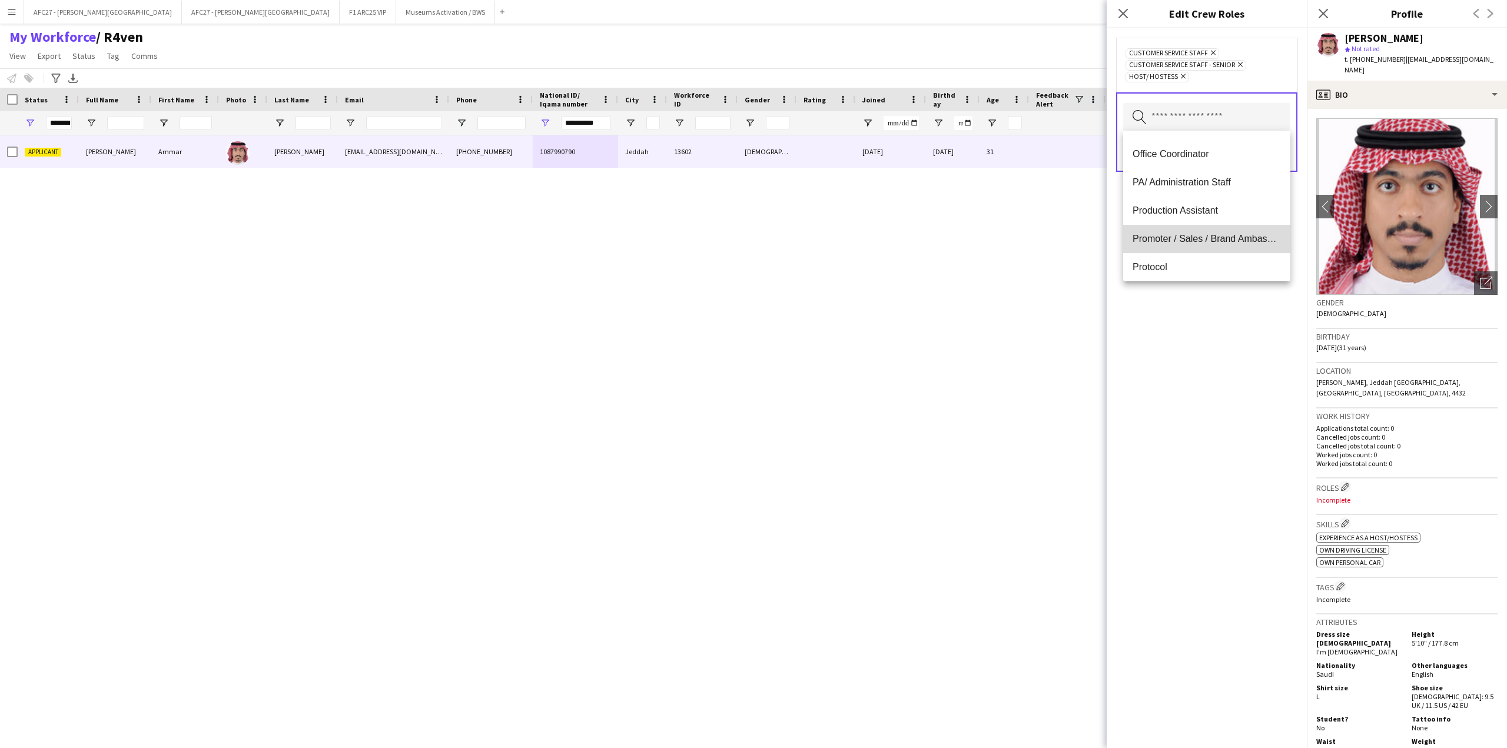
click at [1222, 231] on mat-option "Promoter / Sales / Brand Ambassador" at bounding box center [1206, 239] width 167 height 28
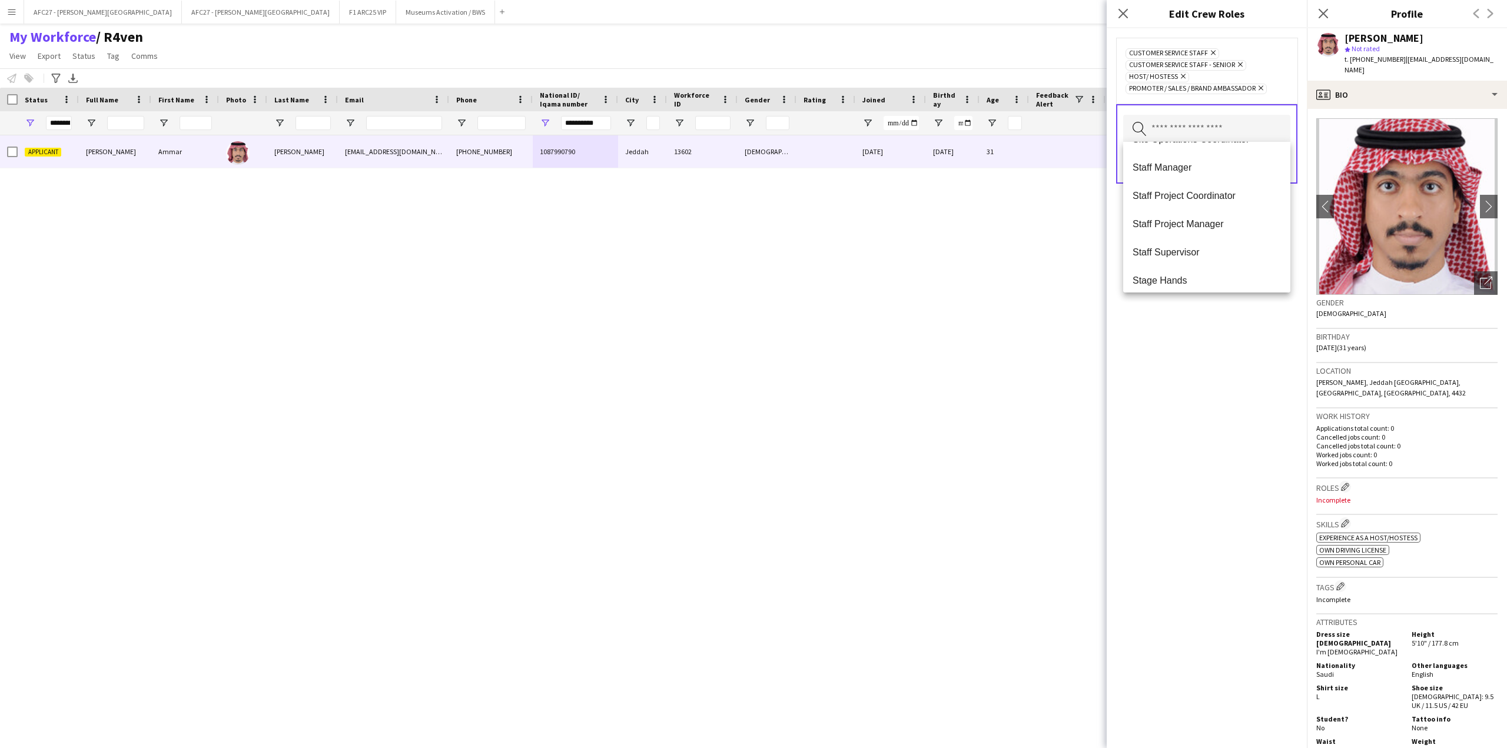
click at [1276, 74] on div "Customer Service Staff Remove Customer Service Staff - Senior Remove Host/ Host…" at bounding box center [1206, 70] width 162 height 47
click at [1274, 163] on button "Save" at bounding box center [1277, 164] width 28 height 19
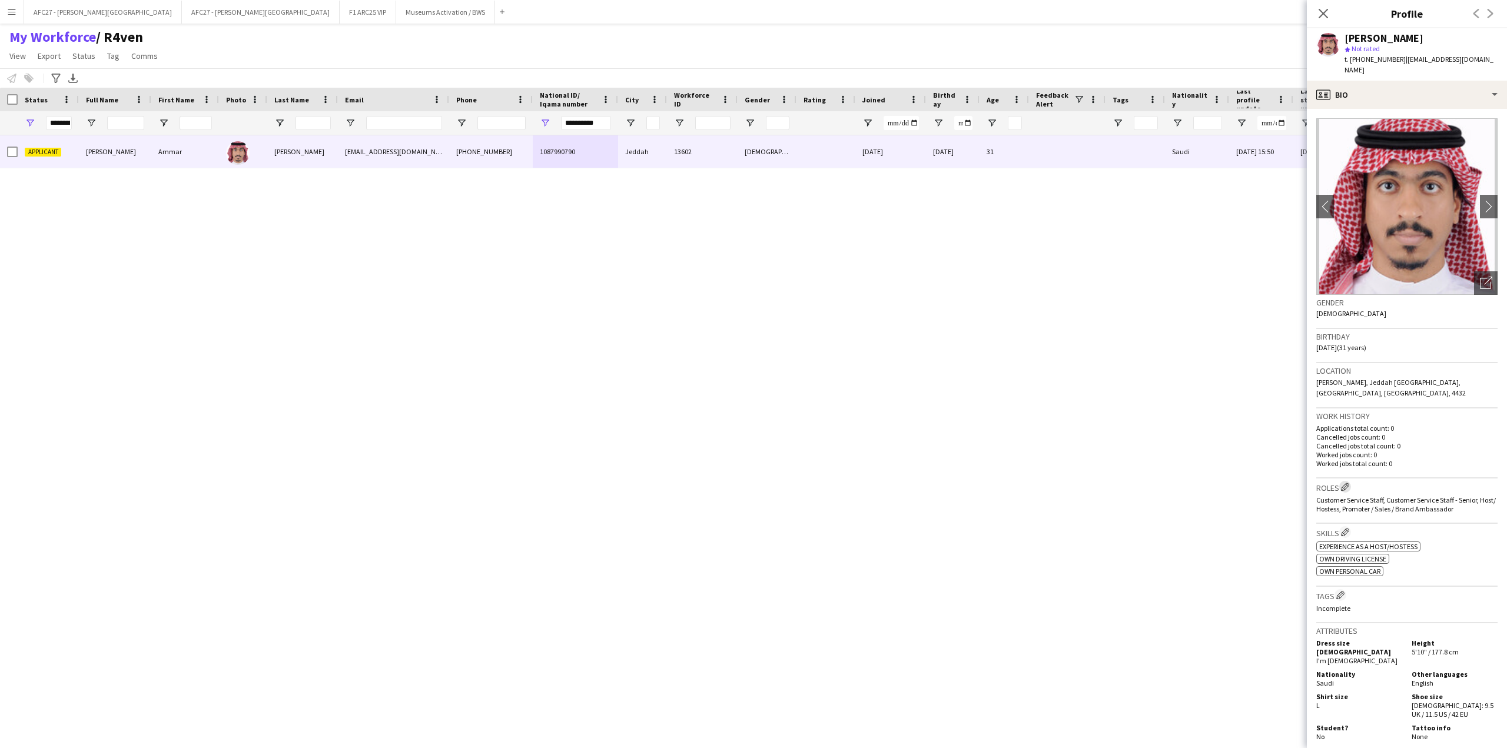
click at [1343, 483] on app-icon "Edit crew company roles" at bounding box center [1345, 487] width 8 height 8
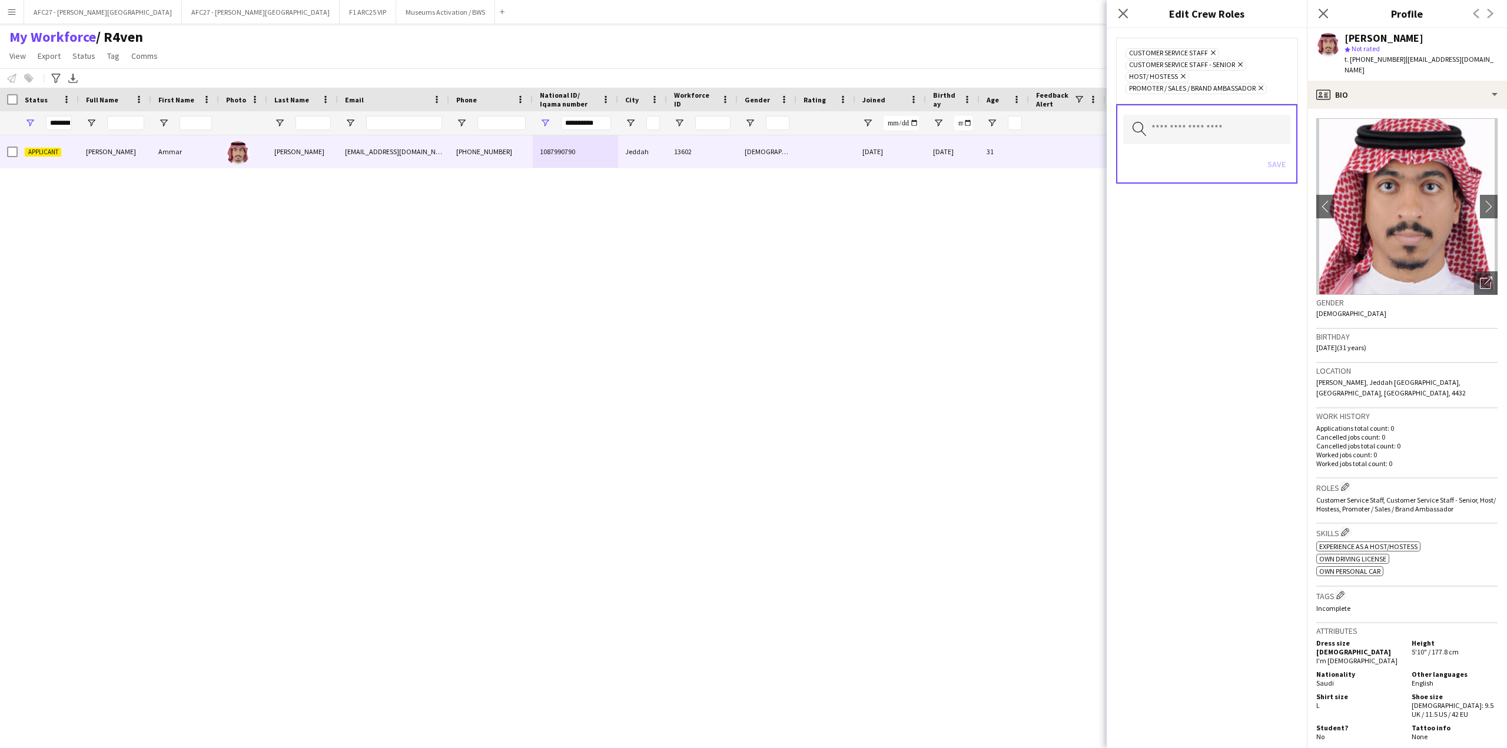
click at [1324, 307] on div "Gender [DEMOGRAPHIC_DATA]" at bounding box center [1406, 312] width 181 height 34
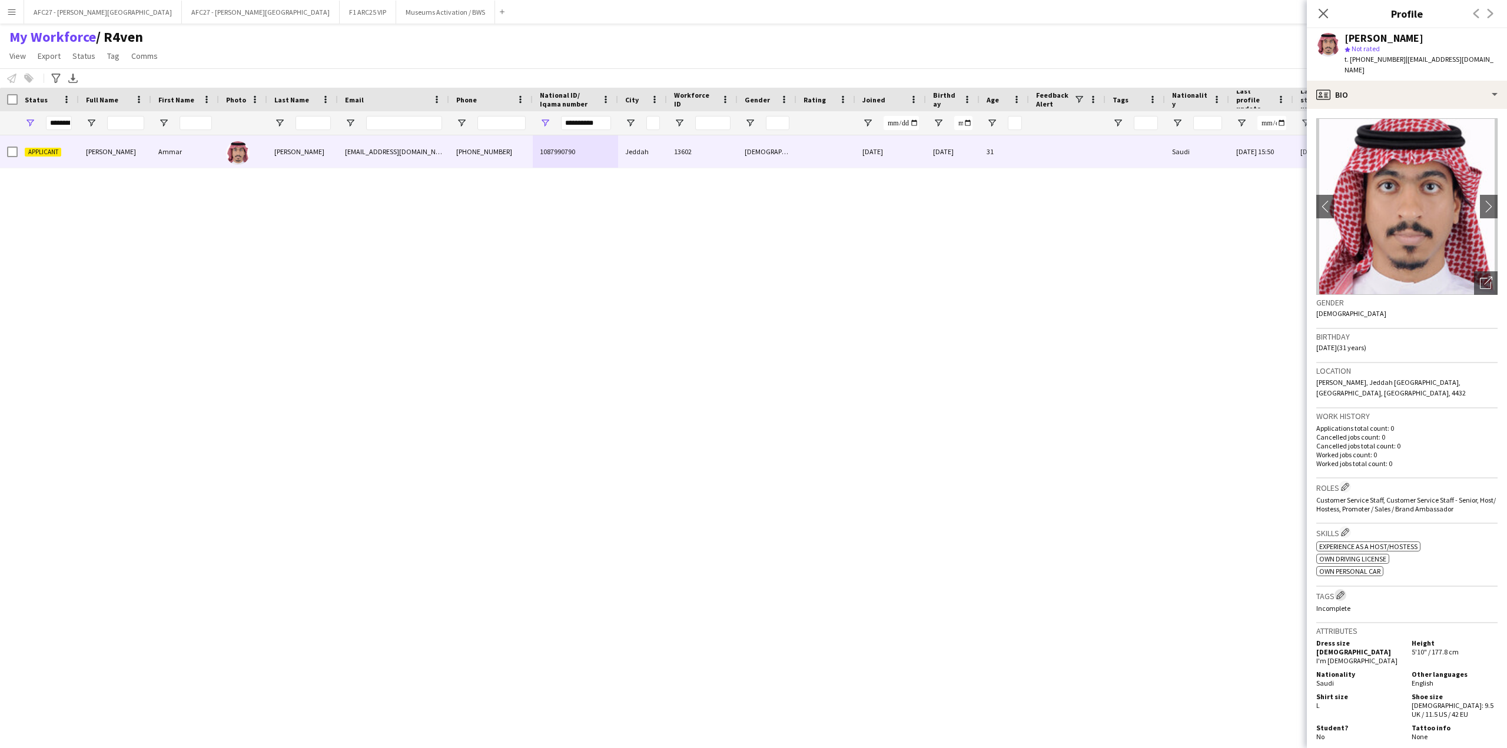
click at [1340, 589] on button "Edit crew company tags" at bounding box center [1340, 595] width 12 height 12
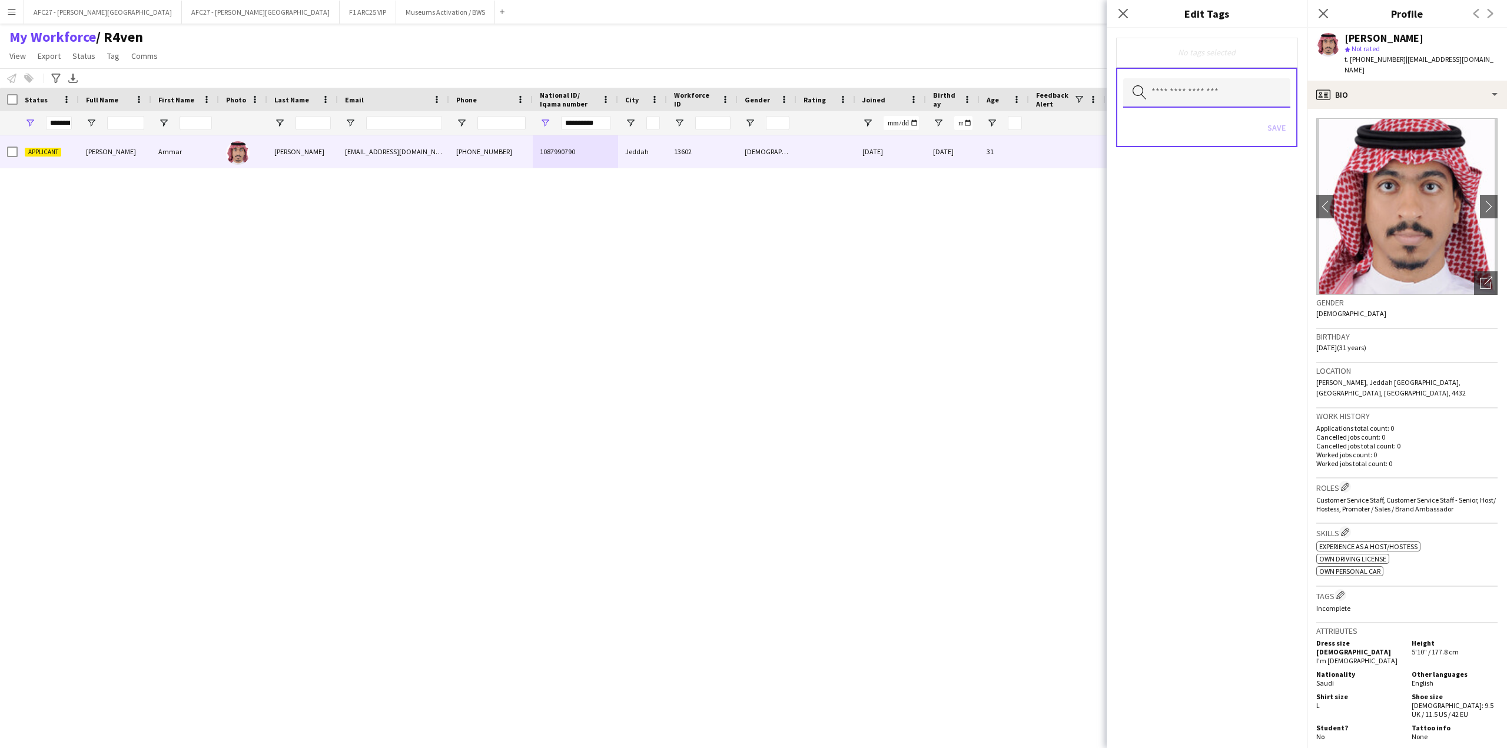
click at [1222, 91] on input "text" at bounding box center [1206, 92] width 167 height 29
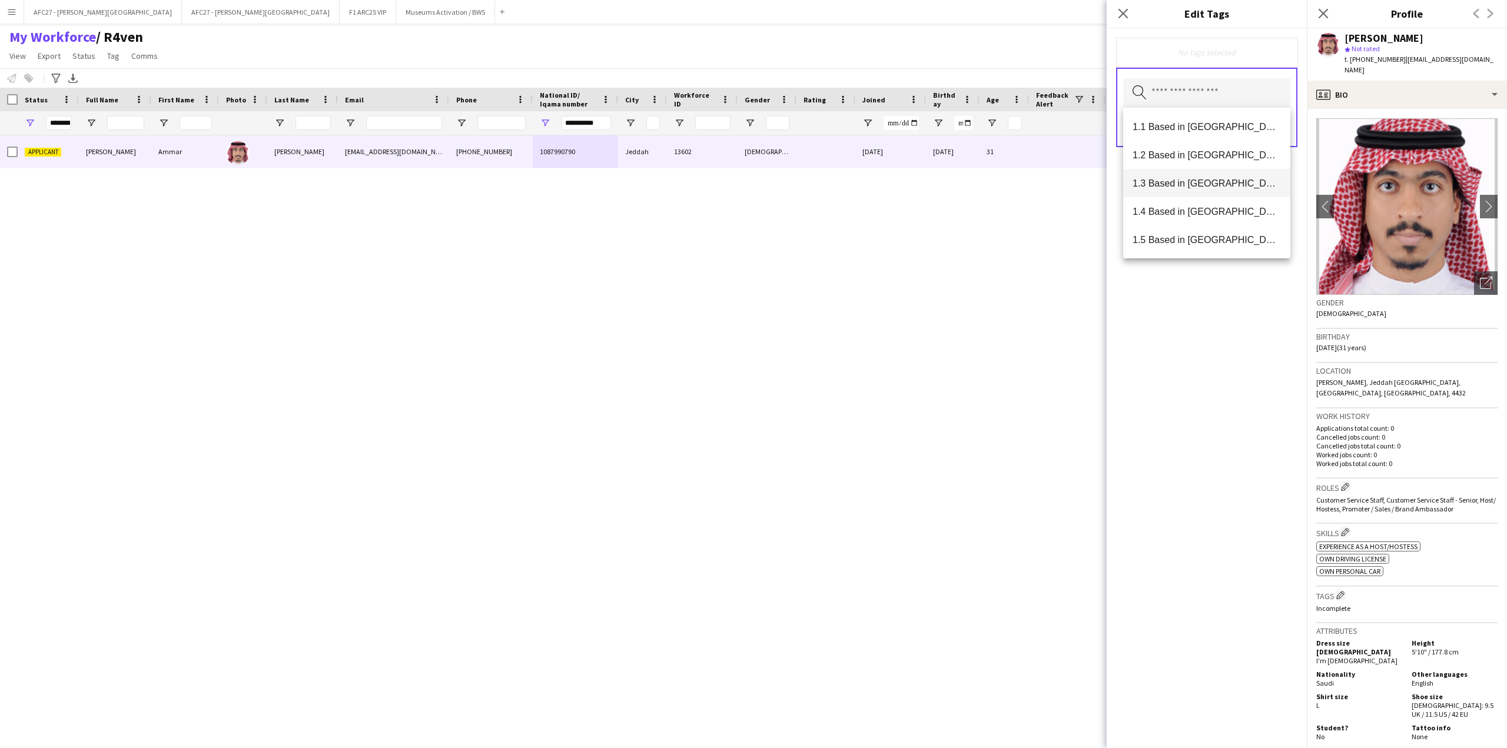
click at [1218, 190] on mat-option "1.3 Based in [GEOGRAPHIC_DATA]" at bounding box center [1206, 183] width 167 height 28
click at [1224, 179] on span "2.2 English Level = 2/3 Good" at bounding box center [1206, 176] width 148 height 11
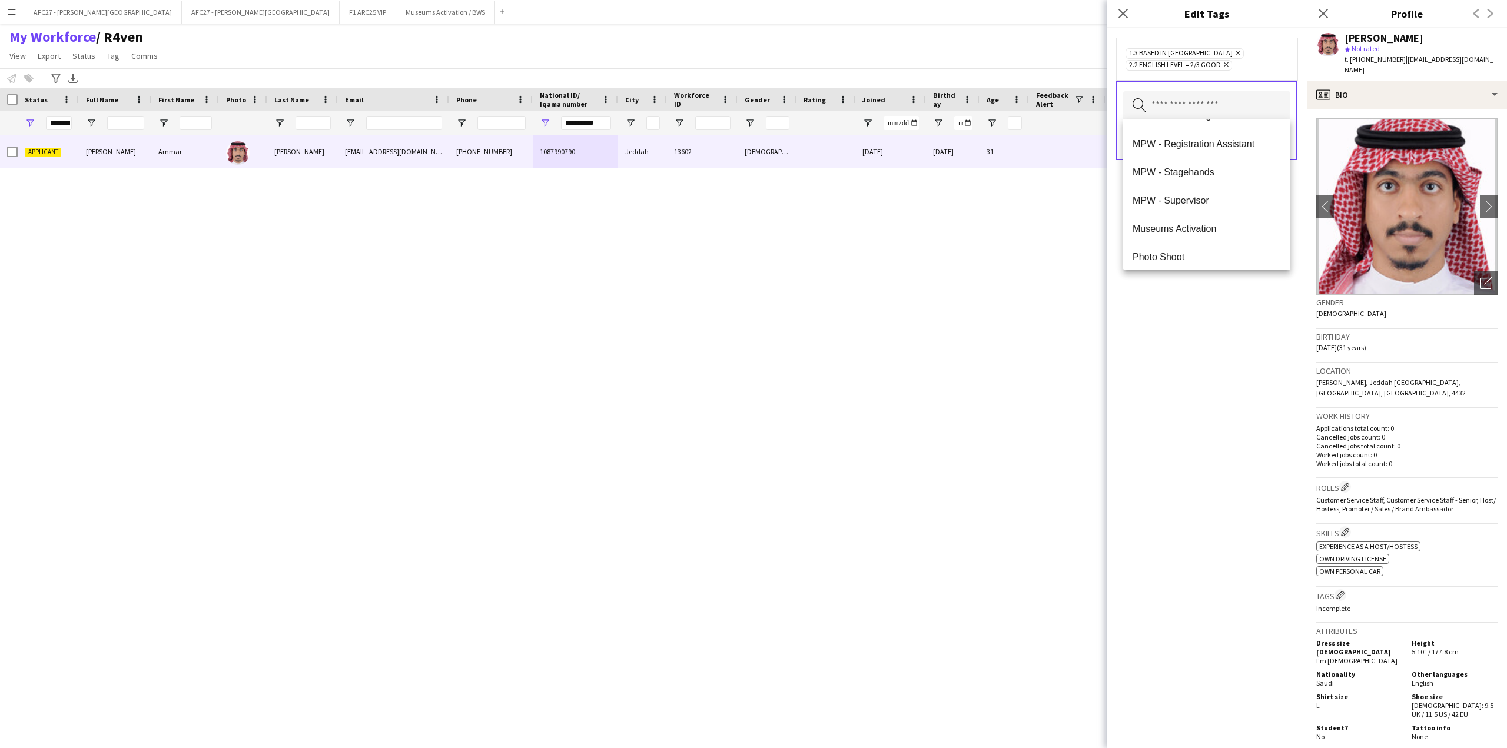
scroll to position [824, 0]
click at [1214, 241] on span "Presentable A" at bounding box center [1206, 246] width 148 height 11
click at [1188, 340] on div "1.3 Based in [GEOGRAPHIC_DATA] Remove 2.2 English Level = 2/3 Good Remove Prese…" at bounding box center [1207, 388] width 200 height 720
click at [1283, 158] on button "Save" at bounding box center [1277, 152] width 28 height 19
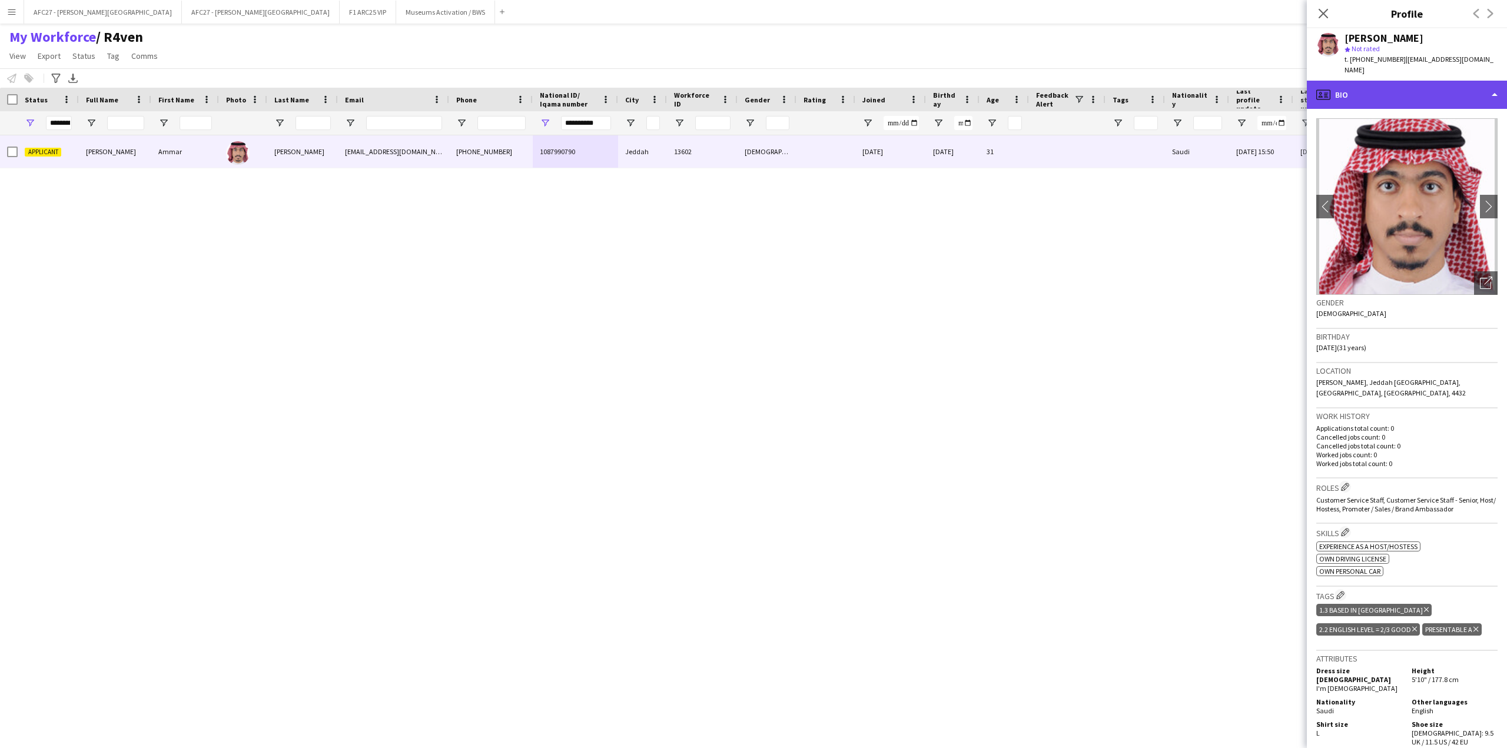
click at [1403, 91] on div "profile Bio" at bounding box center [1407, 95] width 200 height 28
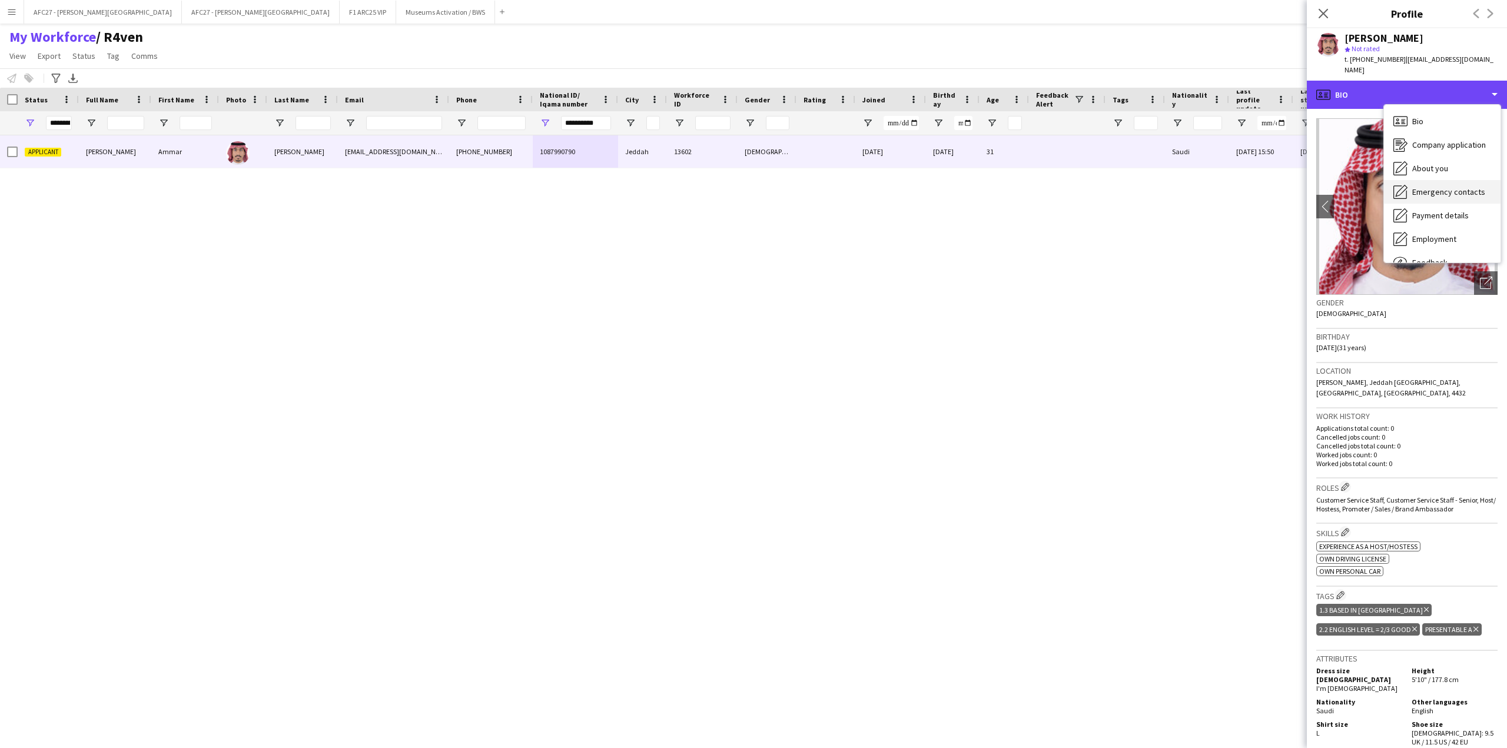
scroll to position [40, 0]
click at [1427, 217] on span "Feedback" at bounding box center [1429, 222] width 35 height 11
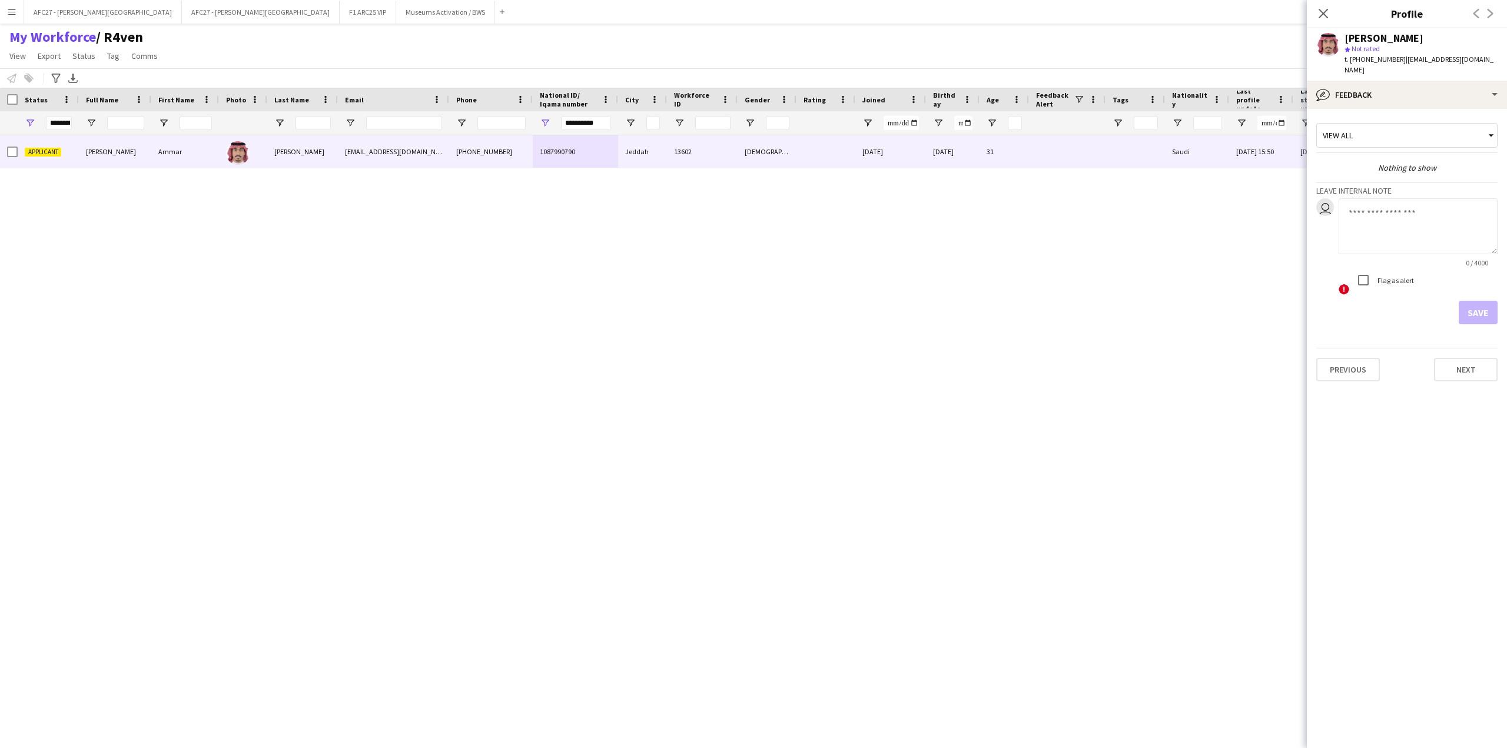
click at [1404, 214] on textarea at bounding box center [1417, 226] width 159 height 56
type textarea "**********"
click at [1478, 315] on app-crew-profile-feedback-tab "**********" at bounding box center [1407, 428] width 200 height 639
click at [1473, 309] on button "Save" at bounding box center [1478, 313] width 39 height 24
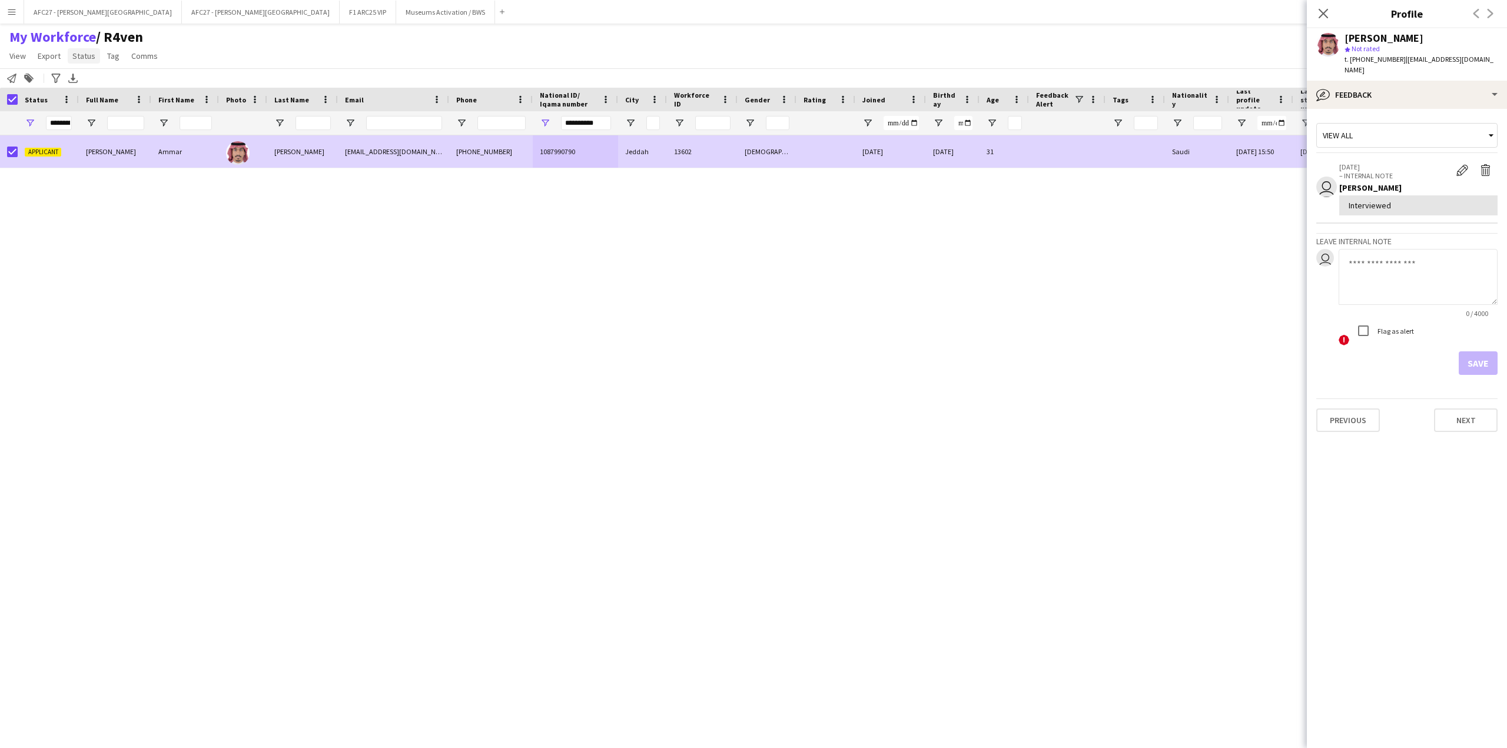
click at [81, 54] on span "Status" at bounding box center [83, 56] width 23 height 11
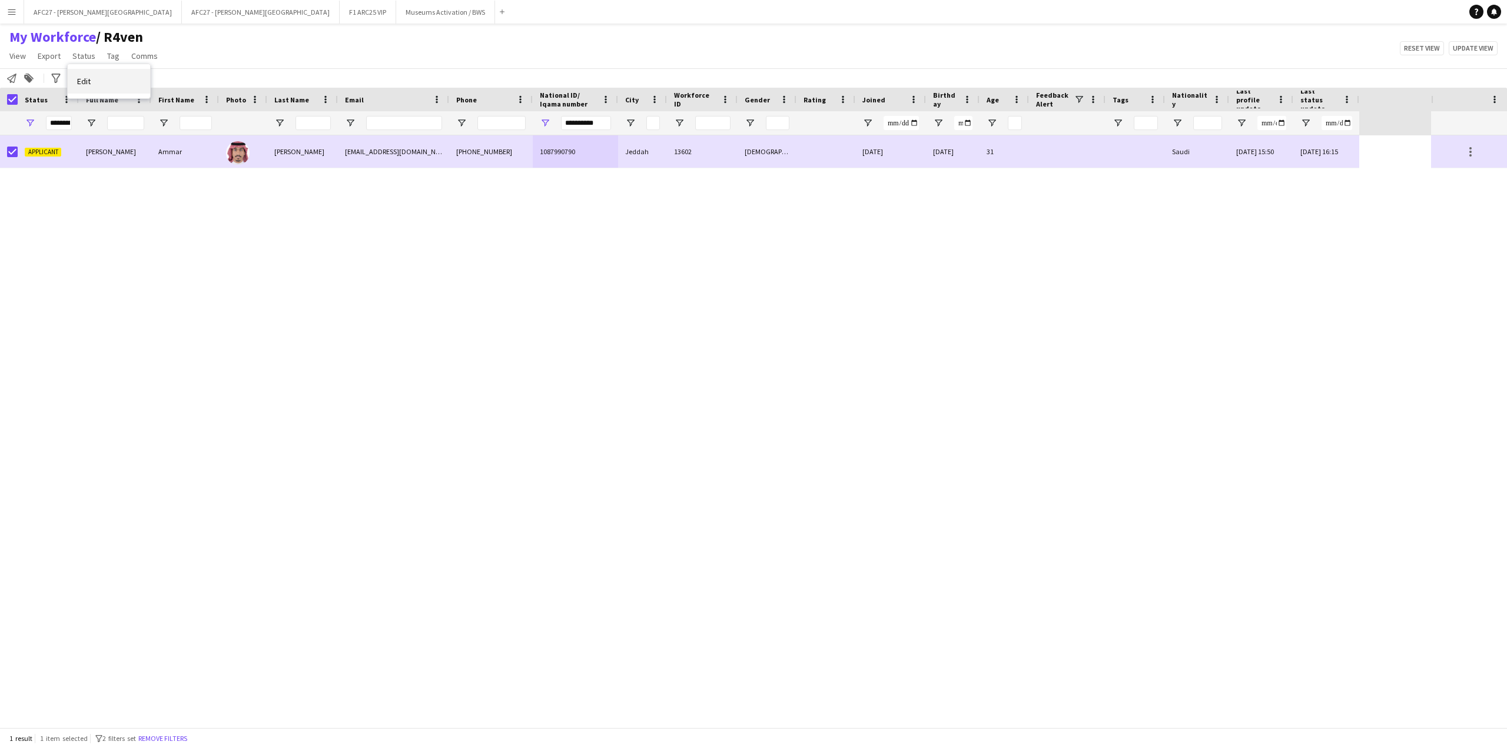
click at [99, 75] on link "Edit" at bounding box center [109, 81] width 82 height 25
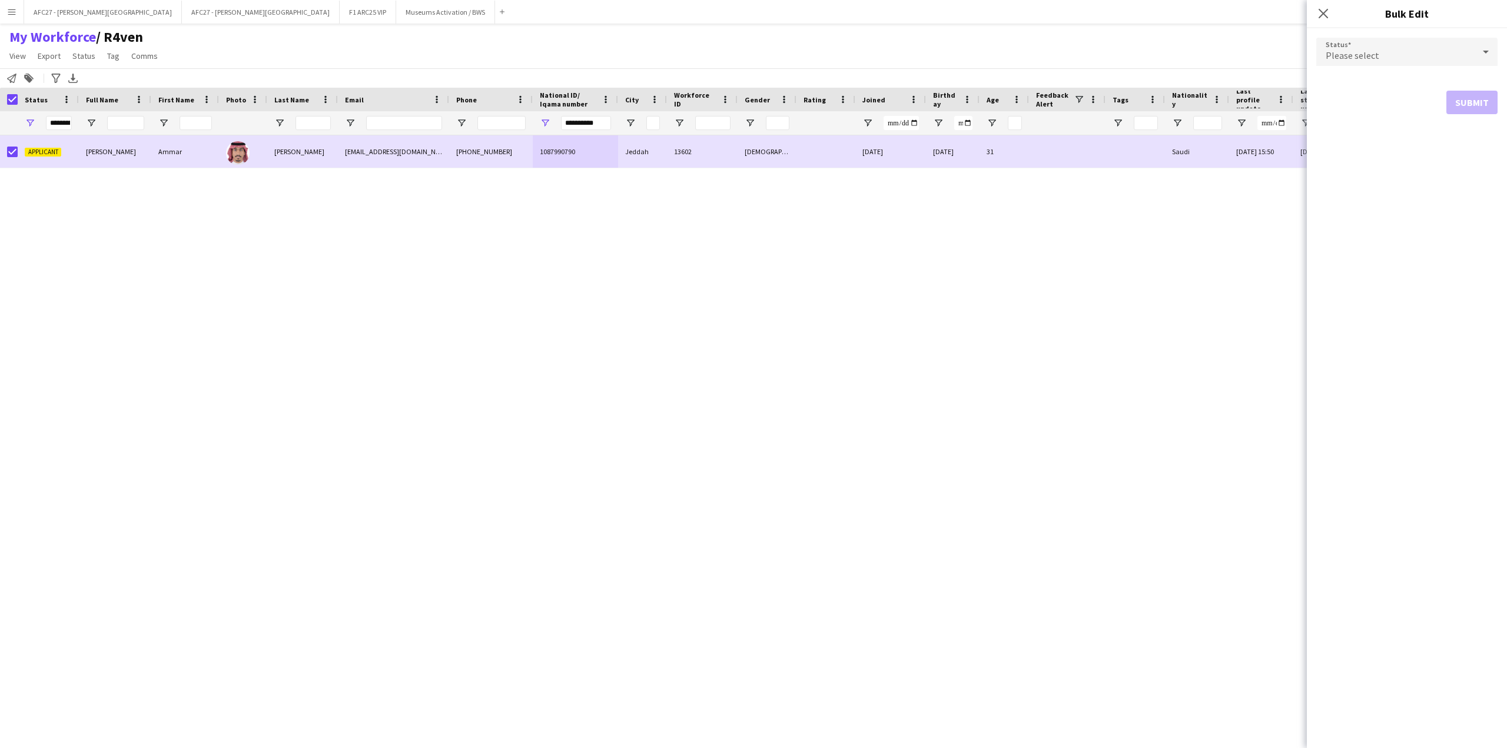
click at [1474, 64] on div "Please select" at bounding box center [1406, 52] width 181 height 28
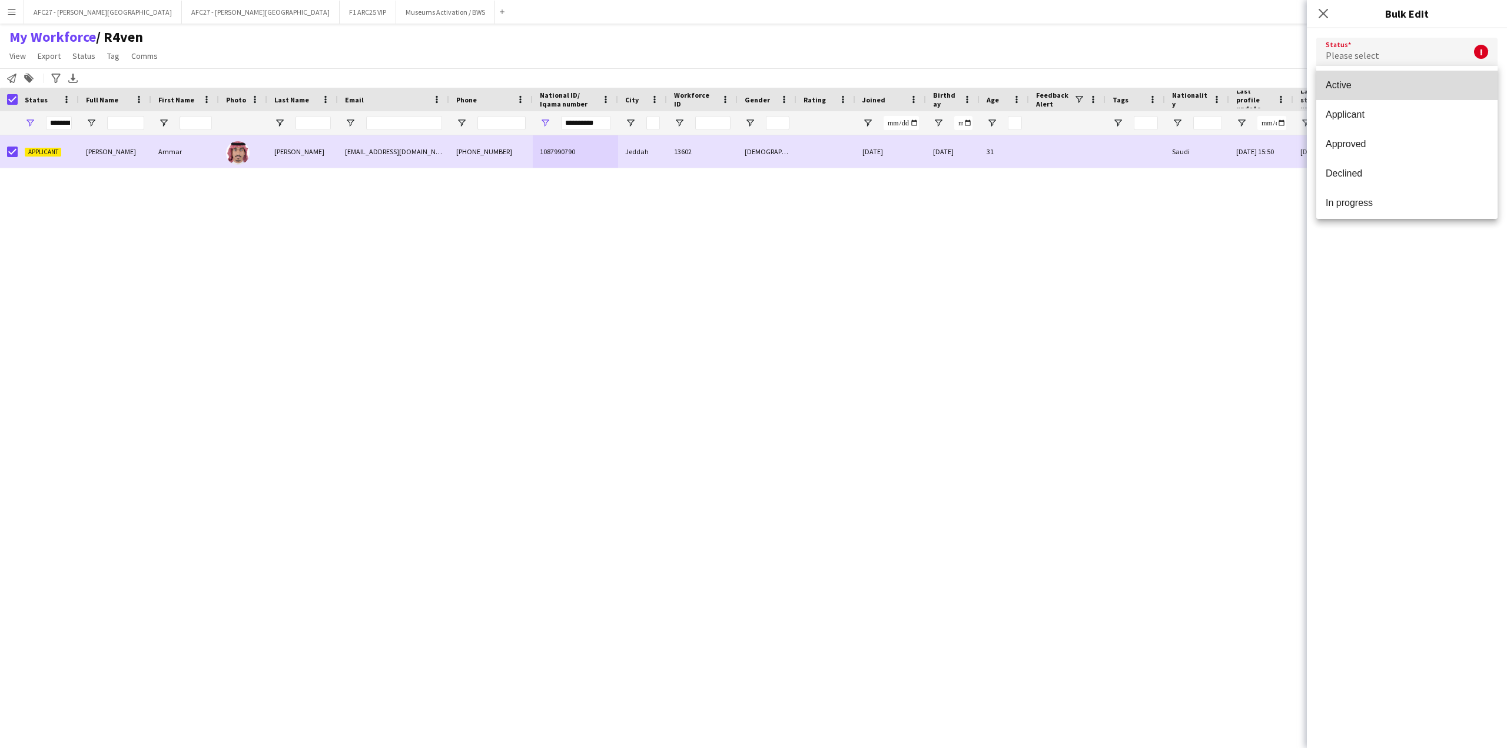
click at [1461, 89] on span "Active" at bounding box center [1407, 84] width 162 height 11
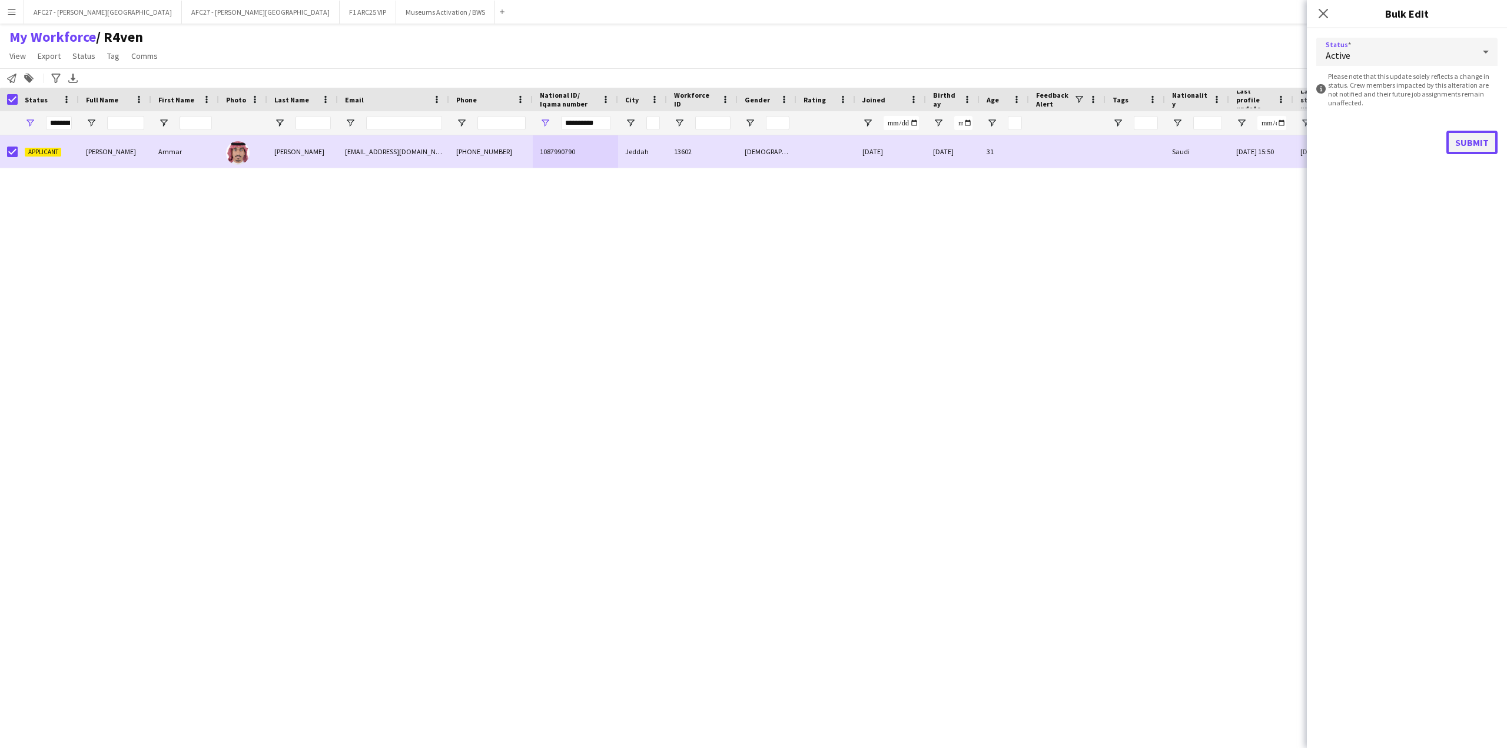
click at [1463, 148] on button "Submit" at bounding box center [1471, 143] width 51 height 24
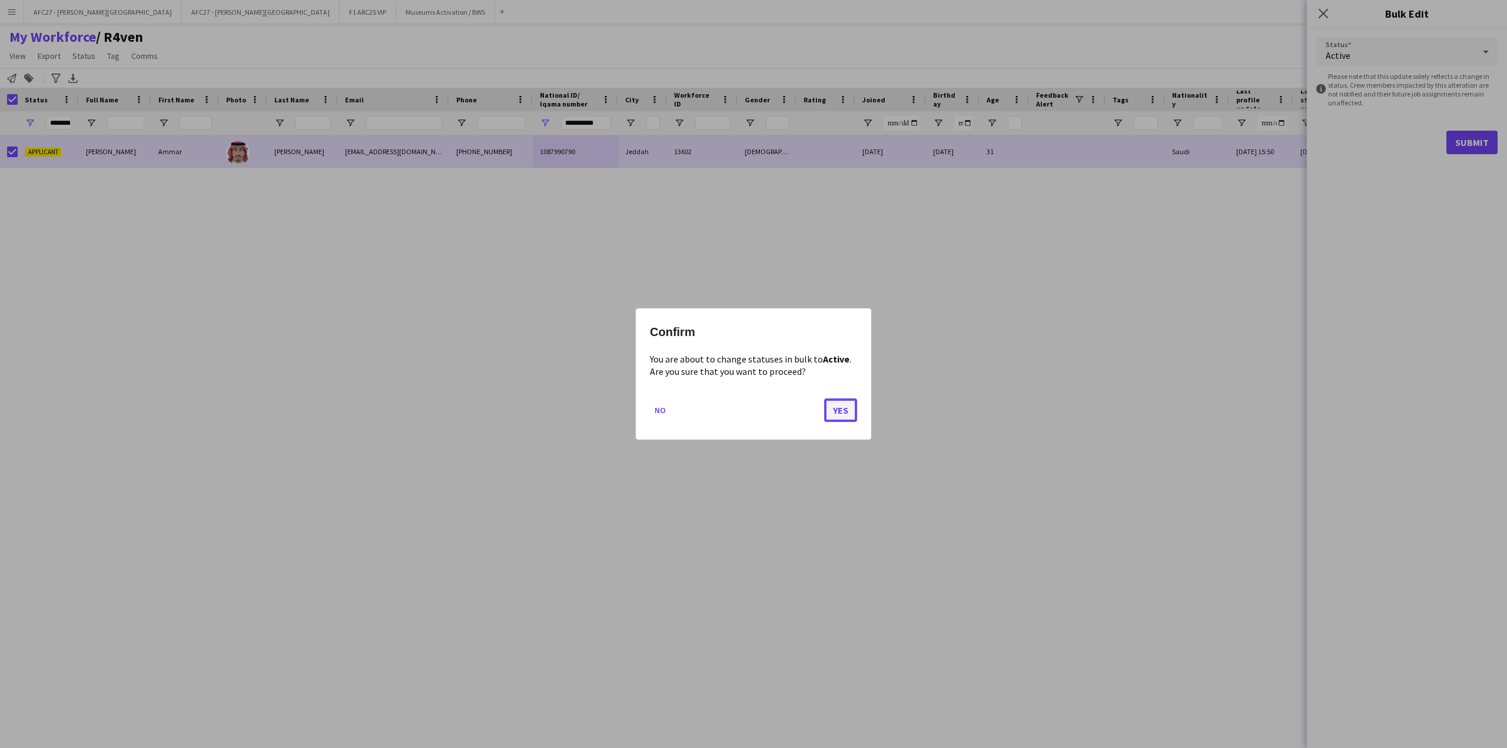
click at [848, 402] on button "Yes" at bounding box center [840, 410] width 33 height 24
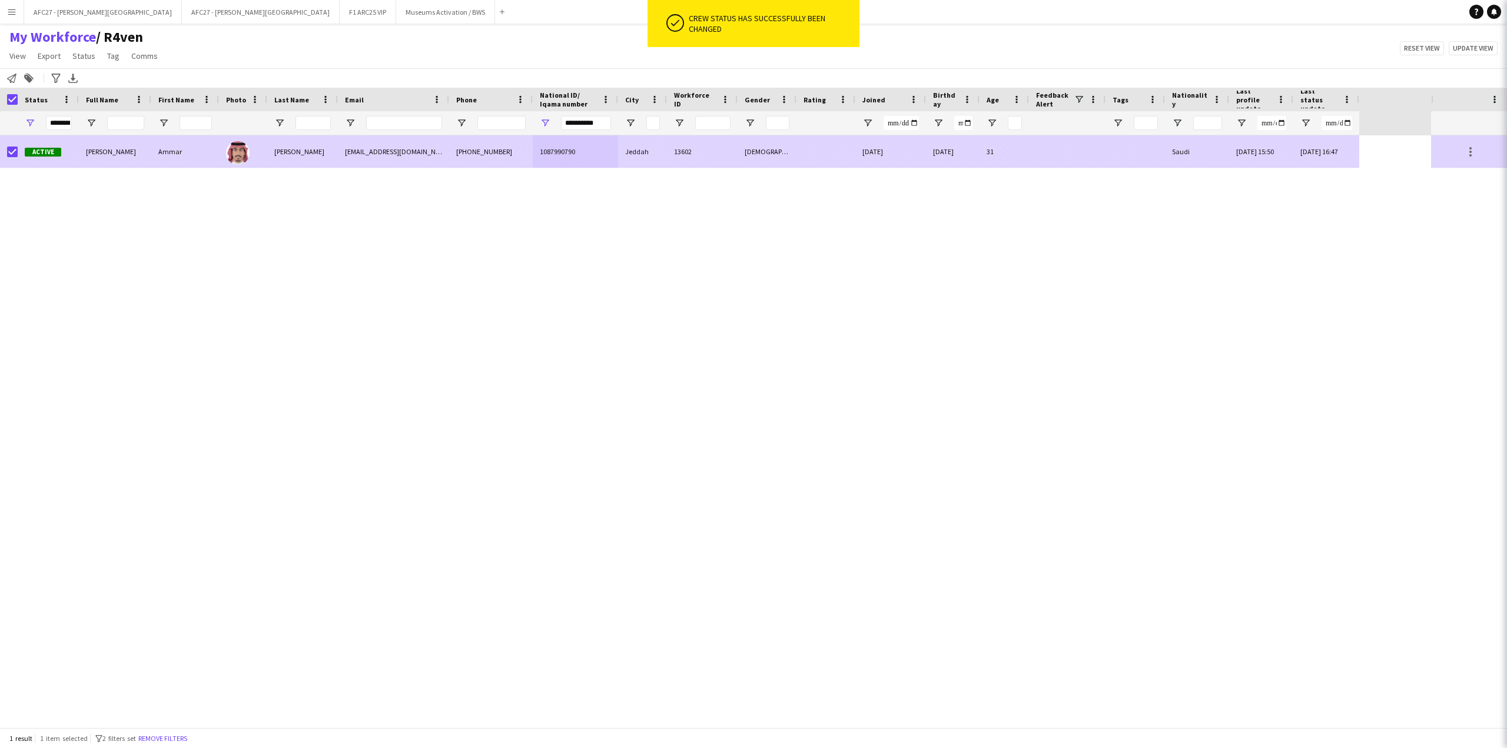
click at [775, 152] on div "[DEMOGRAPHIC_DATA]" at bounding box center [767, 151] width 59 height 32
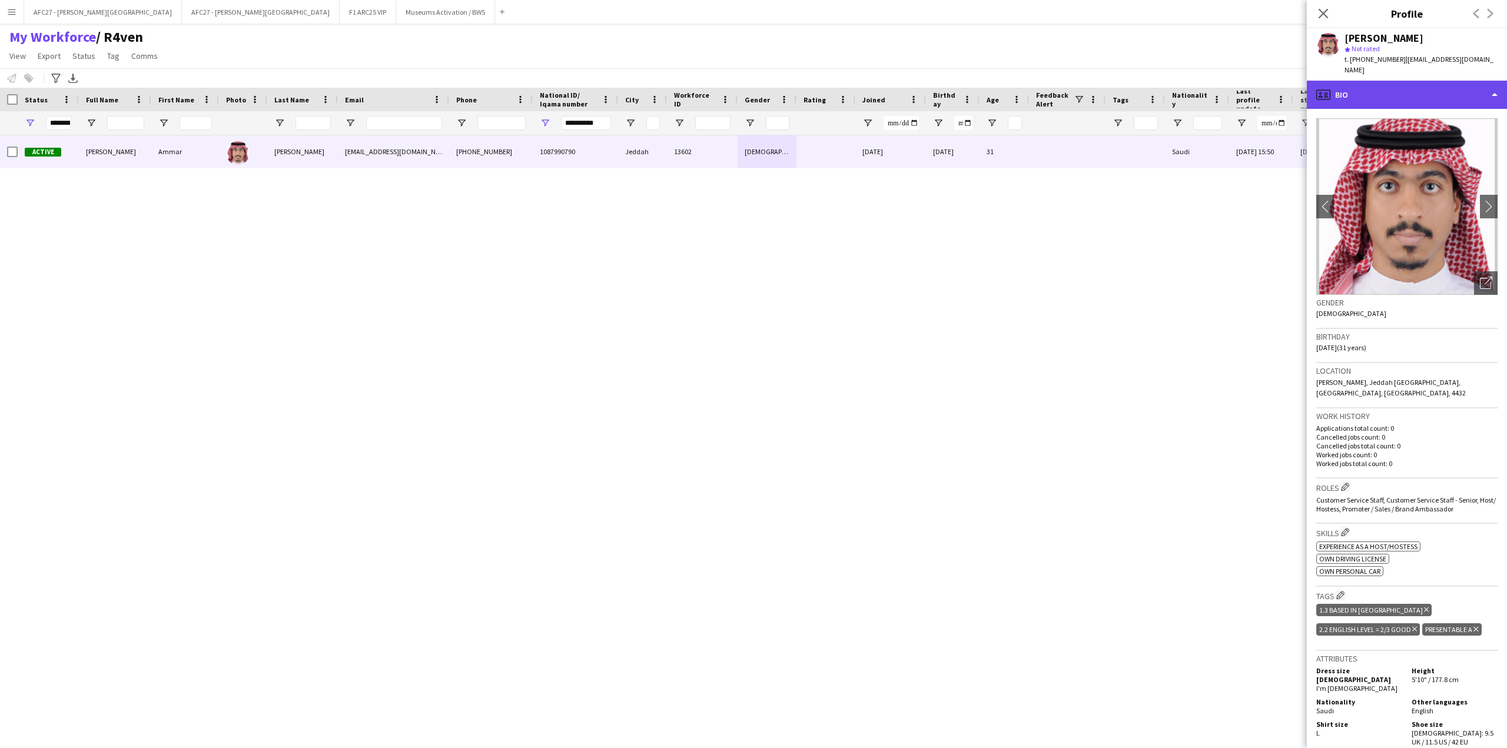
click at [1341, 82] on div "profile Bio" at bounding box center [1407, 95] width 200 height 28
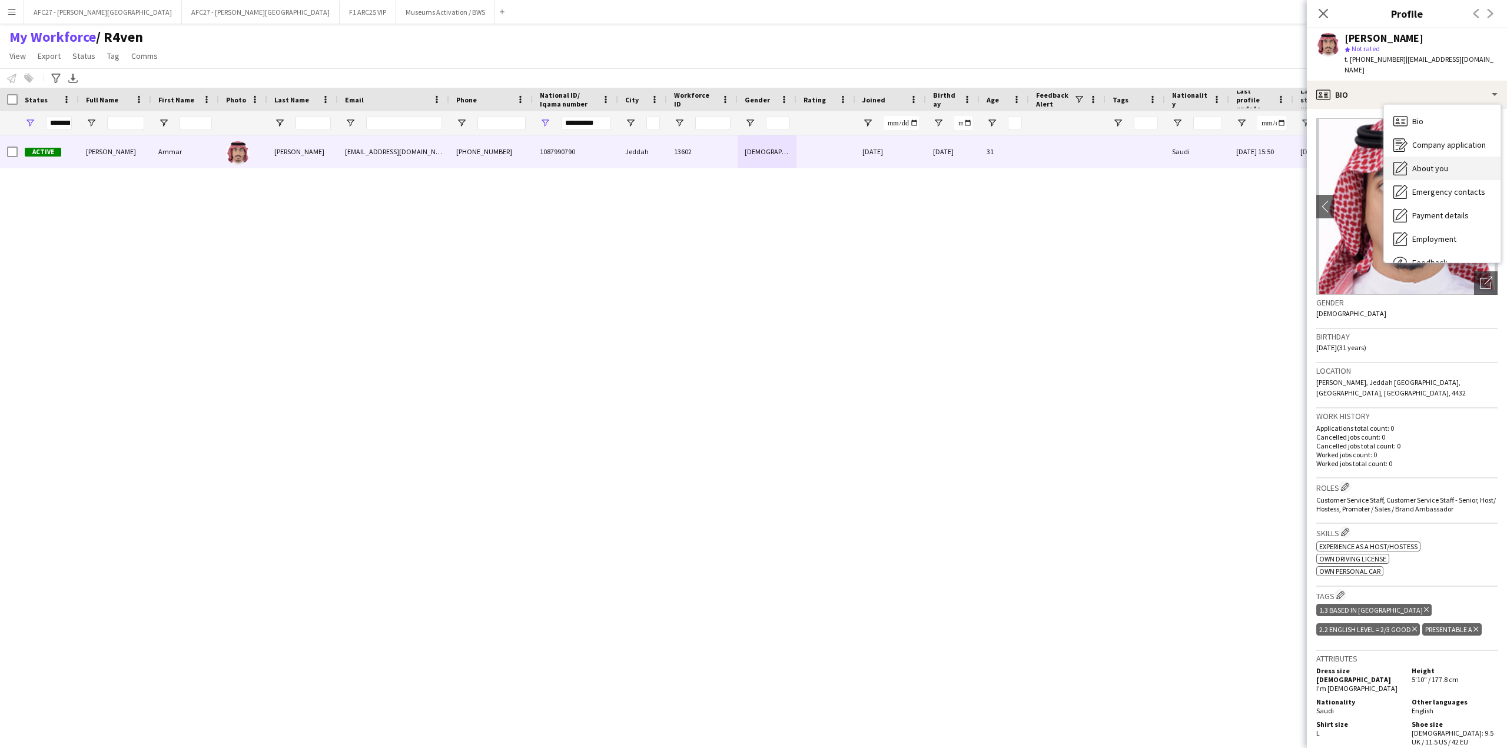
click at [1418, 165] on div "About you About you" at bounding box center [1442, 169] width 117 height 24
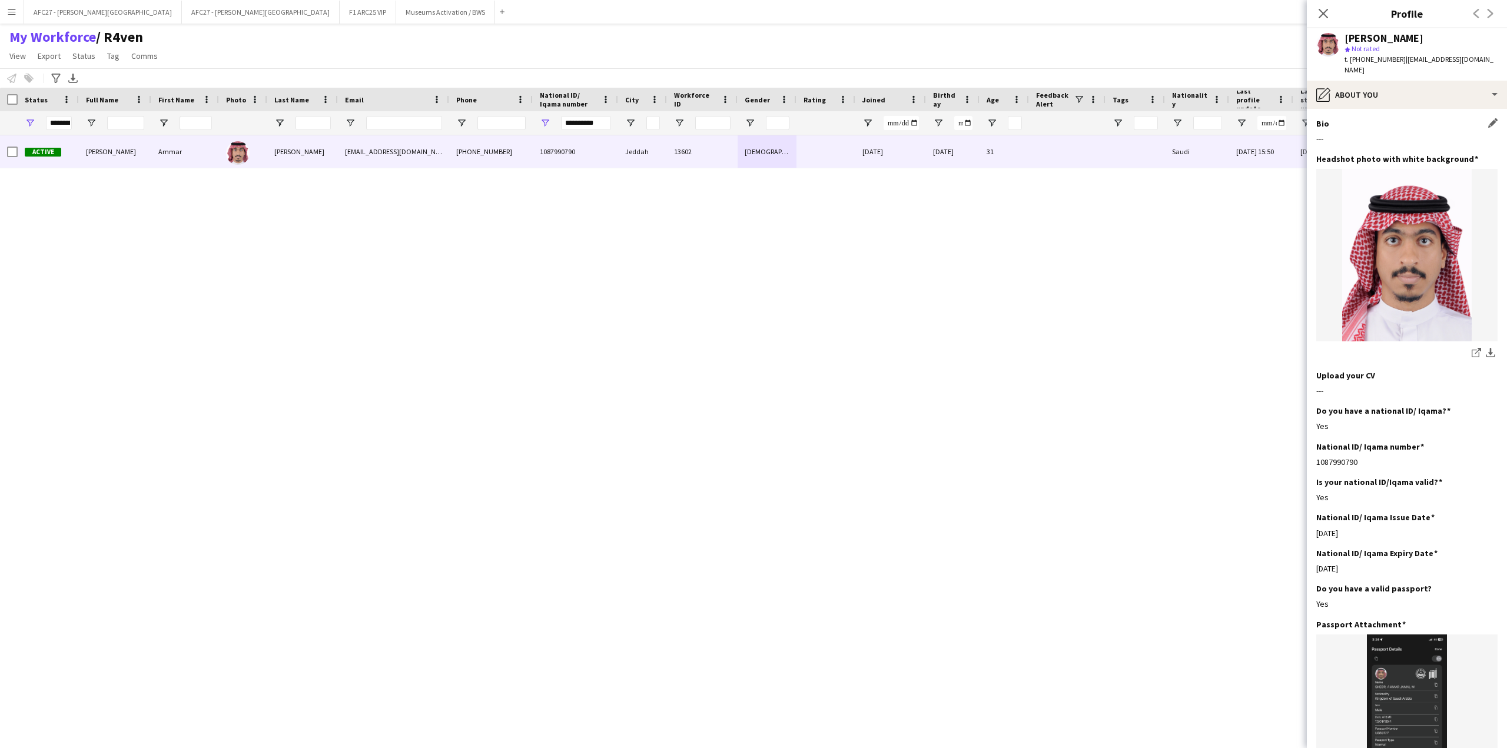
click at [1373, 134] on div "---" at bounding box center [1406, 139] width 181 height 11
click at [1430, 88] on div "pencil4 About you" at bounding box center [1407, 95] width 200 height 28
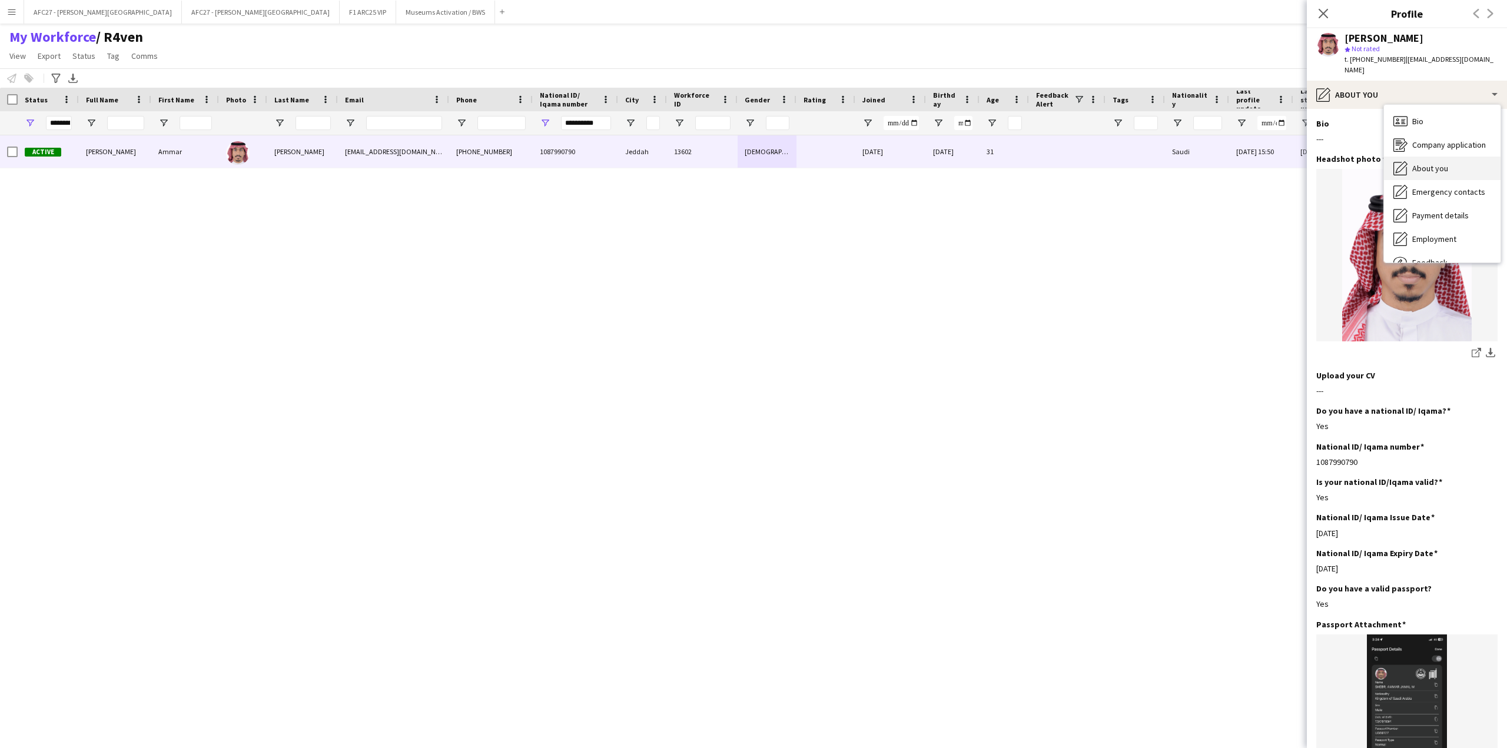
click at [1425, 163] on span "About you" at bounding box center [1430, 168] width 36 height 11
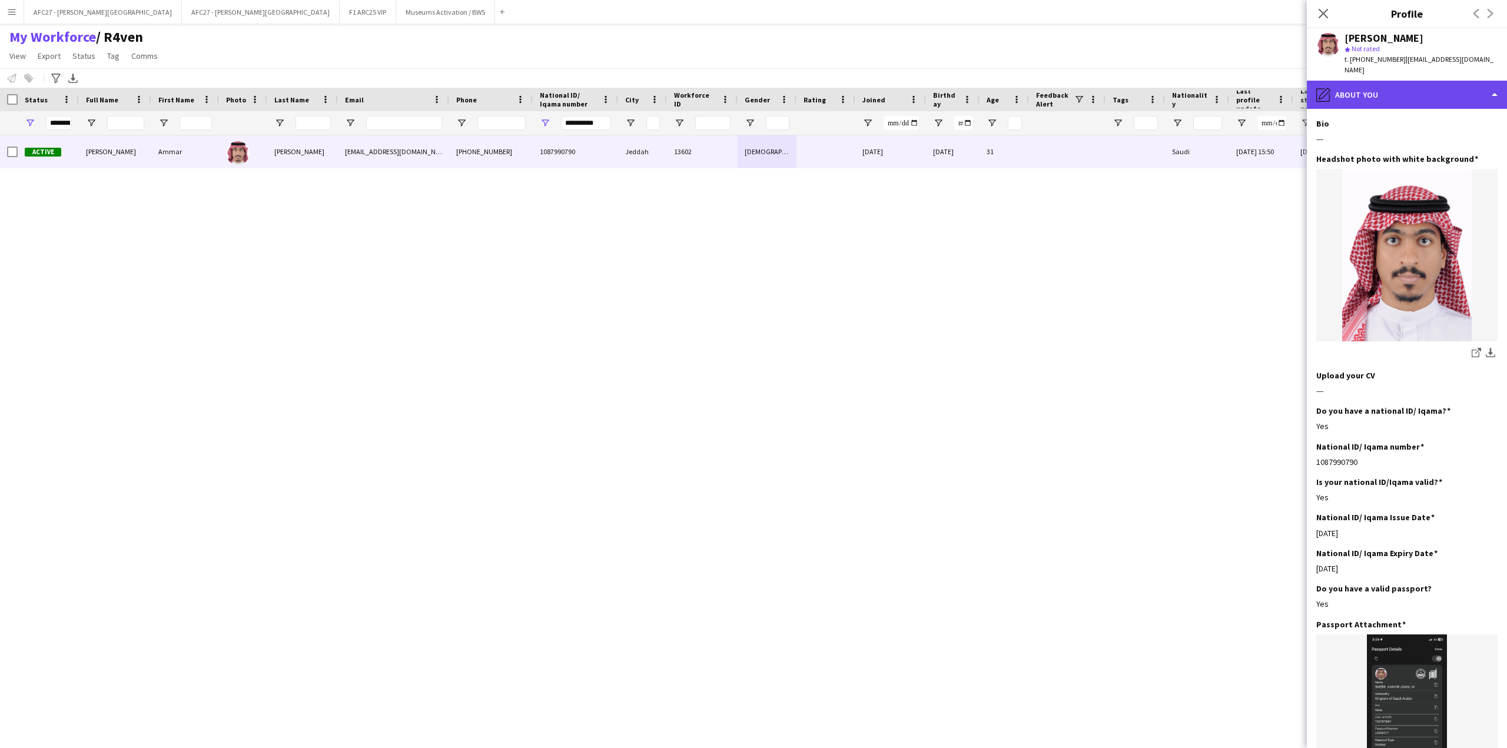
click at [1372, 88] on div "pencil4 About you" at bounding box center [1407, 95] width 200 height 28
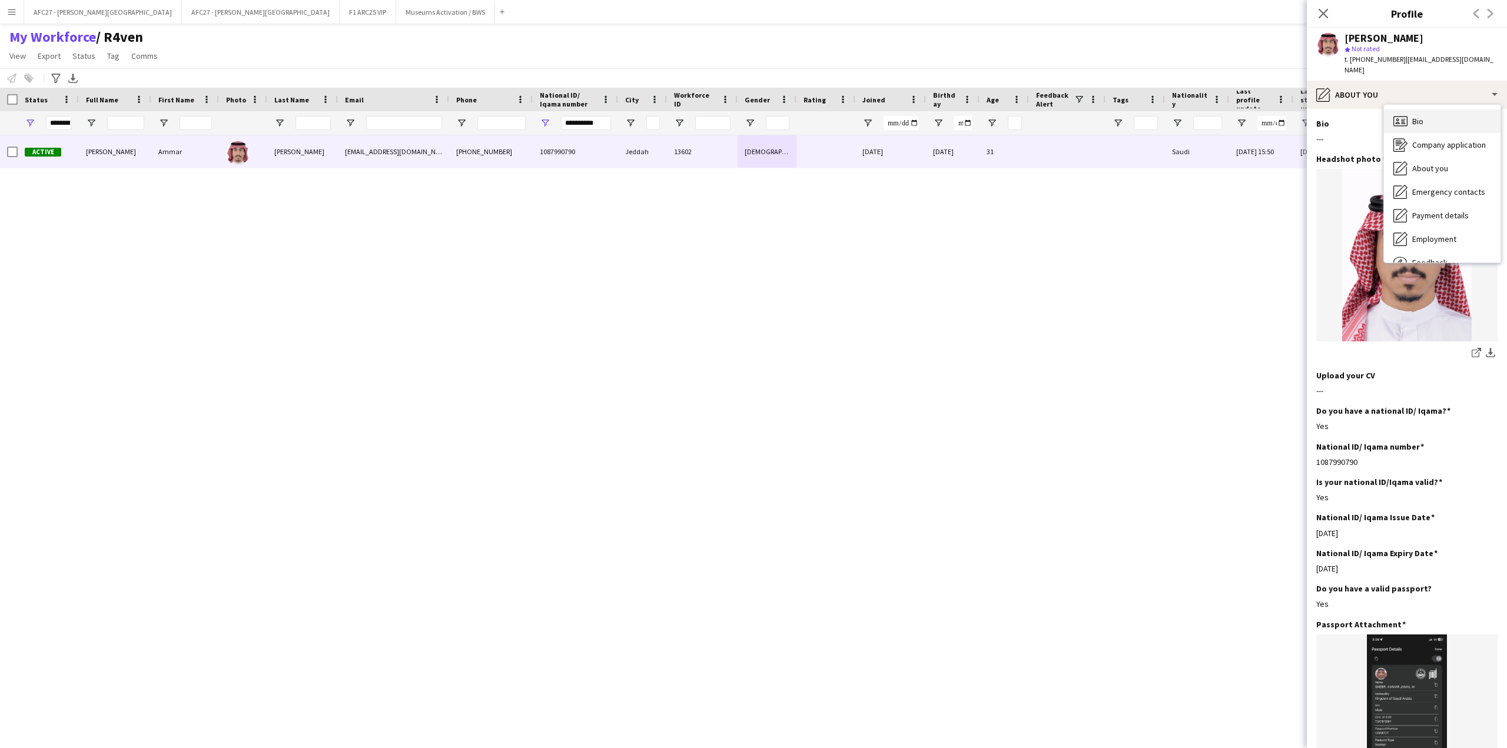
click at [1410, 110] on div "Bio Bio" at bounding box center [1442, 121] width 117 height 24
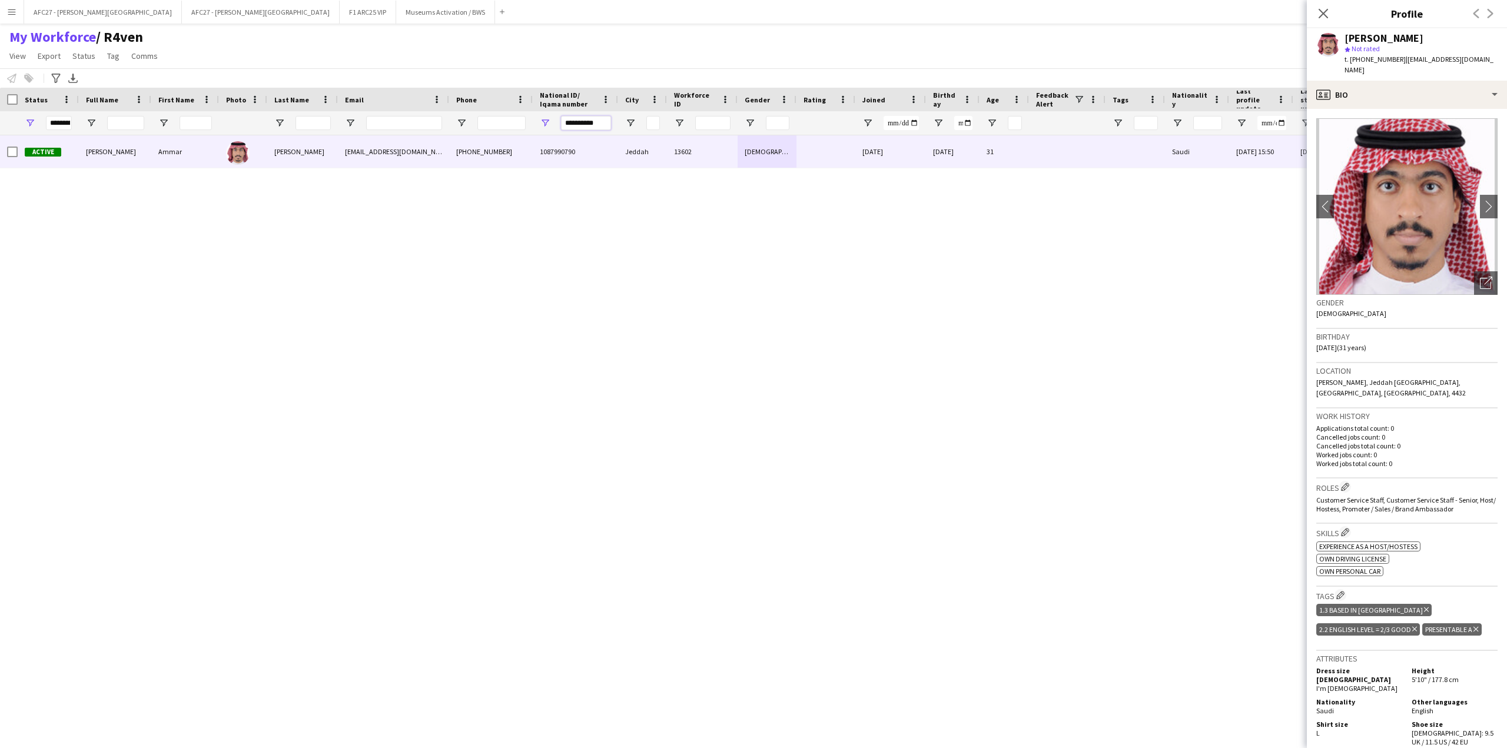
click at [583, 121] on input "**********" at bounding box center [586, 123] width 50 height 14
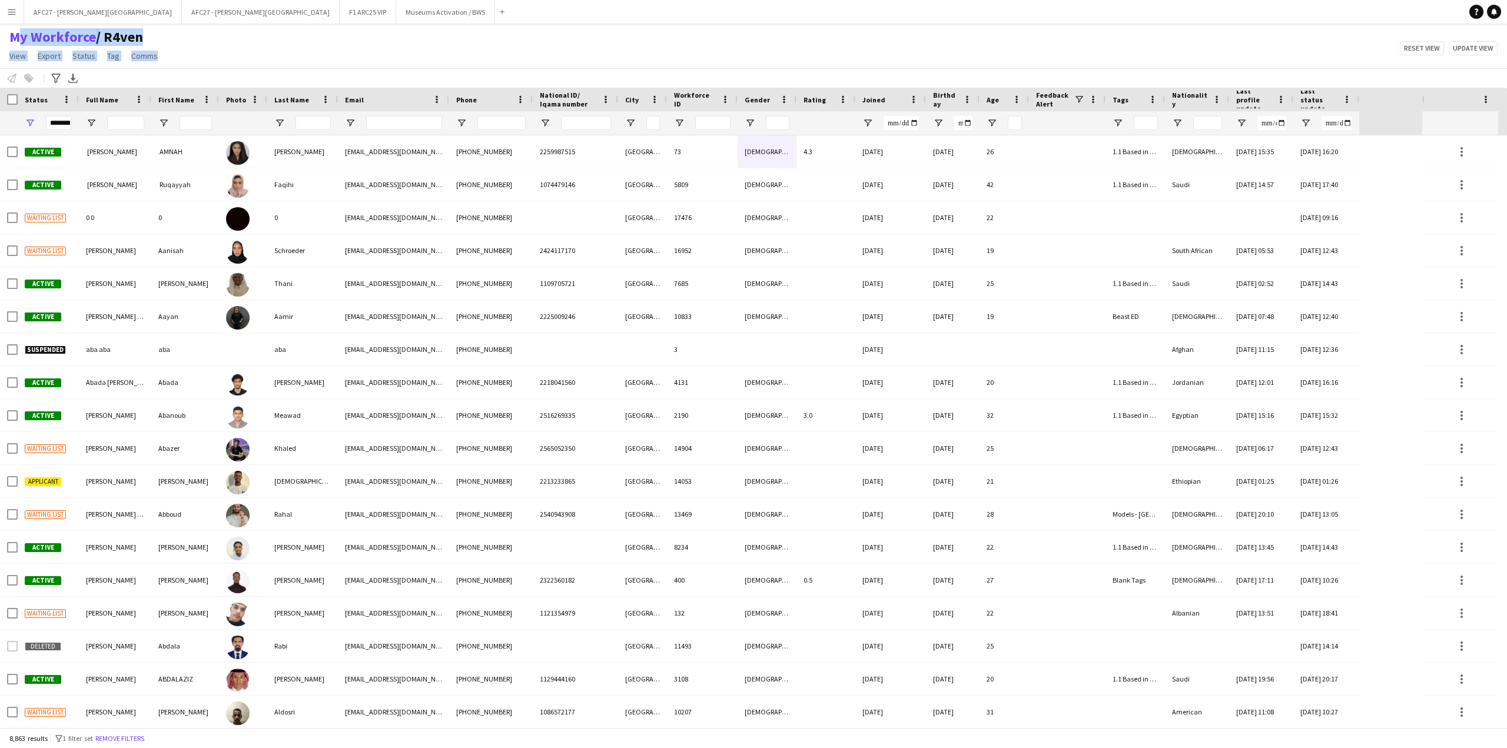
drag, startPoint x: 192, startPoint y: 58, endPoint x: 8, endPoint y: 41, distance: 184.5
click at [8, 41] on div "My Workforce / R4ven View Views Default view R4ven New view Update view Delete …" at bounding box center [753, 48] width 1507 height 40
click at [273, 43] on div "My Workforce / R4ven View Views Default view R4ven New view Update view Delete …" at bounding box center [753, 48] width 1507 height 40
drag, startPoint x: 223, startPoint y: 48, endPoint x: 152, endPoint y: 70, distance: 74.7
click at [148, 71] on app-workforce-header "My Workforce / R4ven View Views Default view R4ven New view Update view Delete …" at bounding box center [753, 57] width 1507 height 59
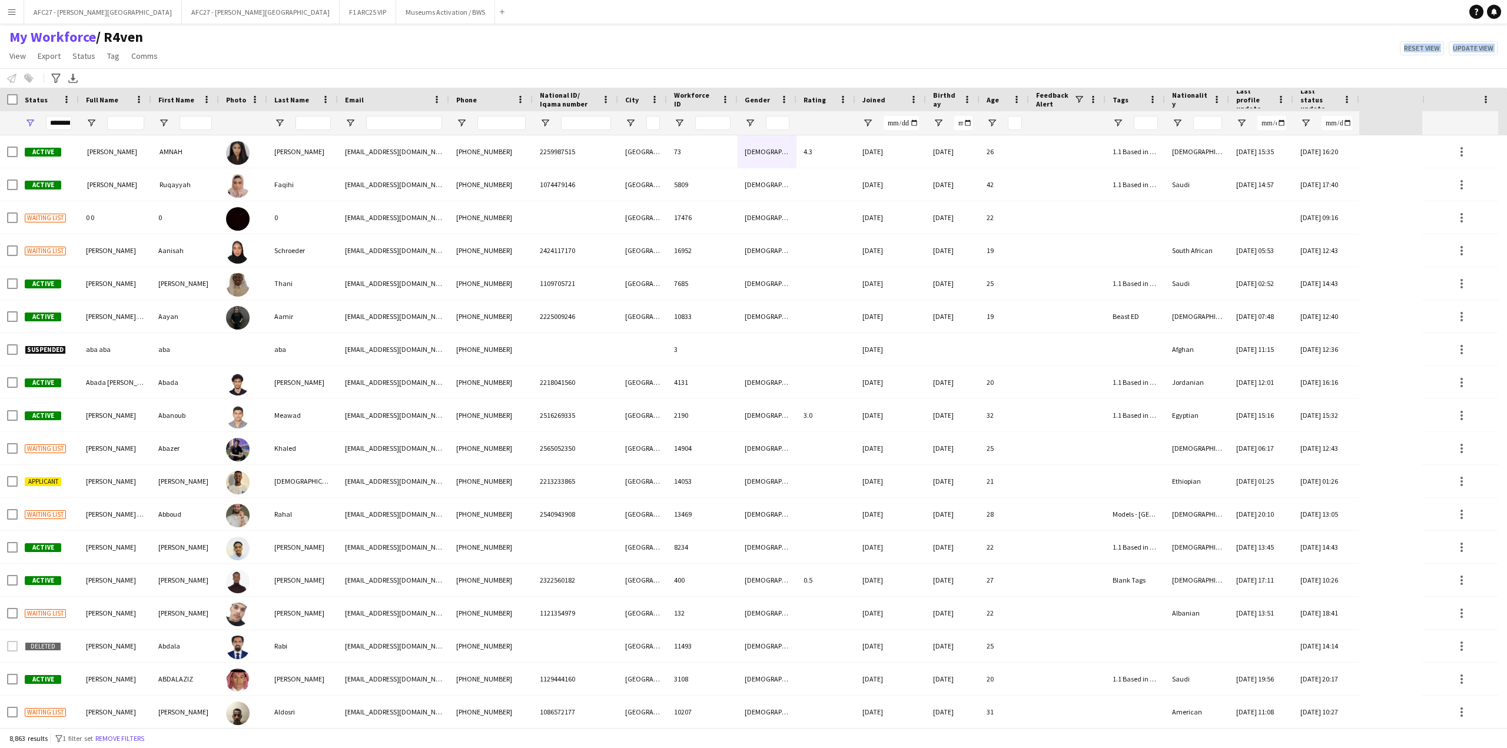
click at [170, 56] on div "My Workforce / R4ven View Views Default view R4ven New view Update view Delete …" at bounding box center [753, 48] width 1507 height 40
click at [314, 52] on div "My Workforce / R4ven View Views Default view R4ven New view Update view Delete …" at bounding box center [753, 48] width 1507 height 40
drag, startPoint x: 286, startPoint y: 43, endPoint x: 281, endPoint y: 48, distance: 7.5
click at [285, 45] on div "My Workforce / R4ven View Views Default view R4ven New view Update view Delete …" at bounding box center [753, 48] width 1507 height 40
click at [281, 48] on div "My Workforce / R4ven View Views Default view R4ven New view Update view Delete …" at bounding box center [753, 48] width 1507 height 40
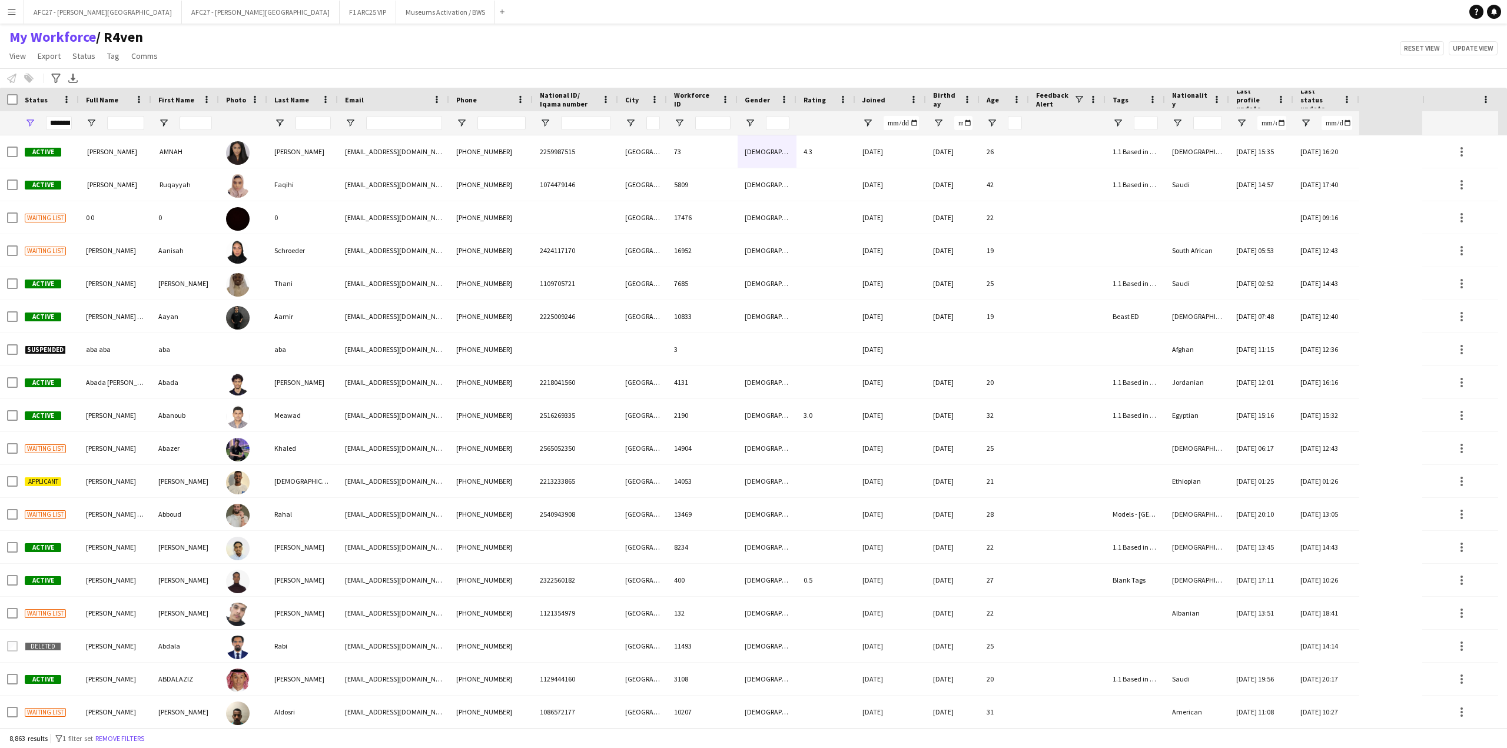
click at [281, 48] on div "My Workforce / R4ven View Views Default view R4ven New view Update view Delete …" at bounding box center [753, 48] width 1507 height 40
drag, startPoint x: 281, startPoint y: 48, endPoint x: 280, endPoint y: 18, distance: 30.6
click at [280, 18] on div "Menu Boards Boards Boards All jobs Status Workforce Workforce My Workforce Recr…" at bounding box center [753, 374] width 1507 height 748
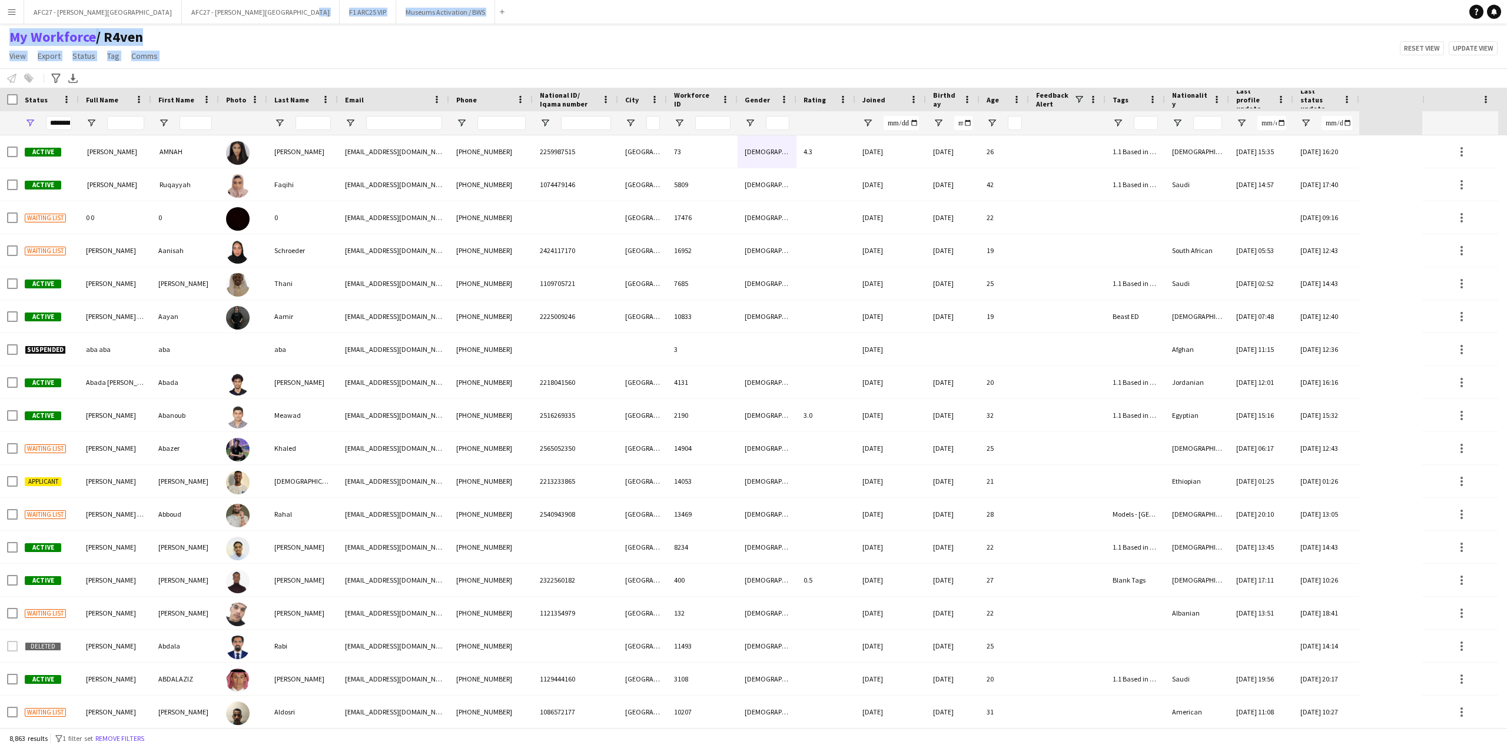
click at [280, 30] on div "My Workforce / R4ven View Views Default view R4ven New view Update view Delete …" at bounding box center [753, 48] width 1507 height 40
